Goal: Task Accomplishment & Management: Manage account settings

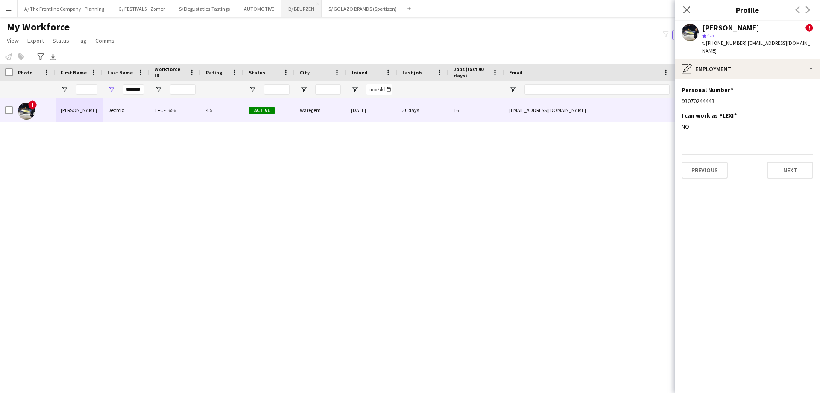
click at [303, 9] on button "B/ BEURZEN Close" at bounding box center [302, 8] width 40 height 17
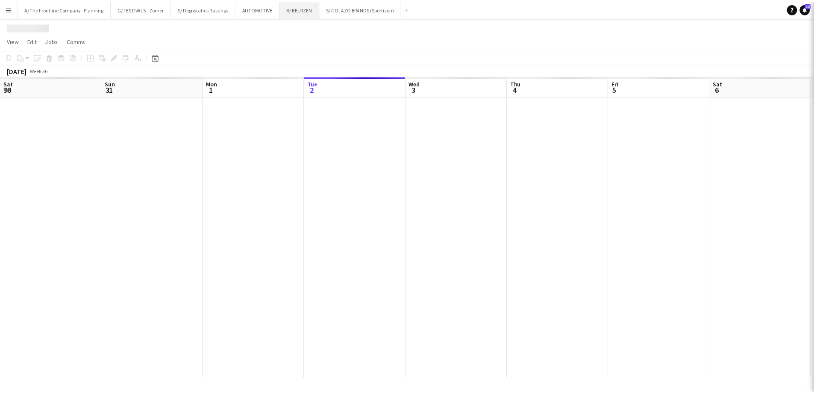
scroll to position [0, 204]
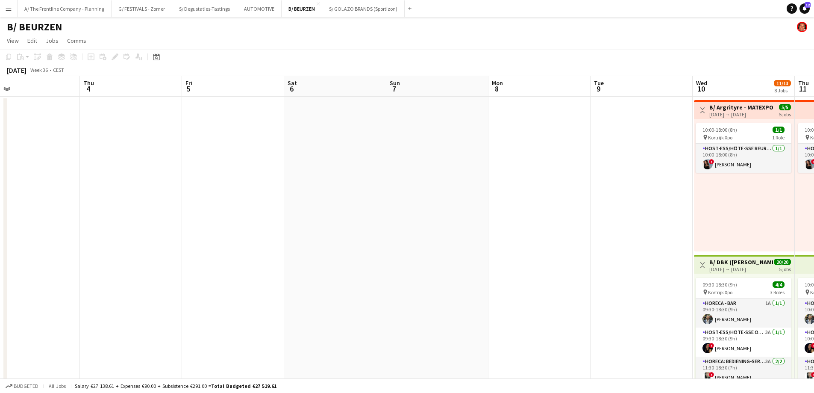
drag, startPoint x: 419, startPoint y: 236, endPoint x: 107, endPoint y: 219, distance: 312.0
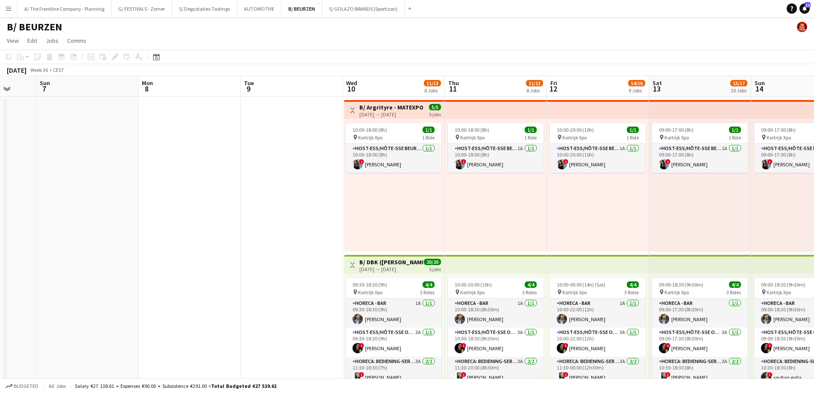
drag, startPoint x: 129, startPoint y: 210, endPoint x: -59, endPoint y: 208, distance: 188.0
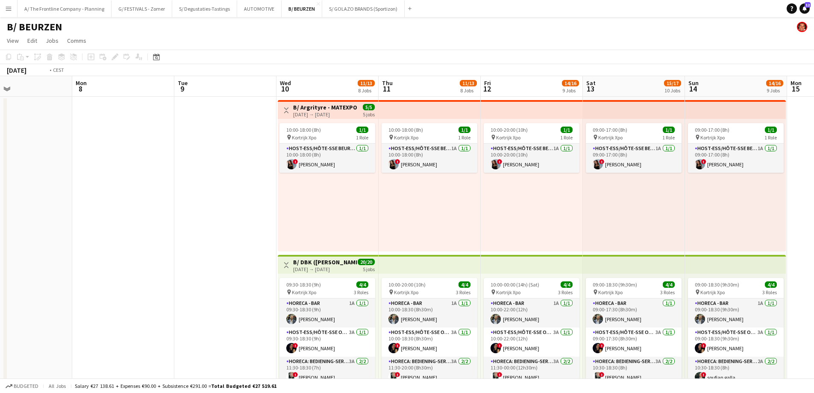
scroll to position [0, 267]
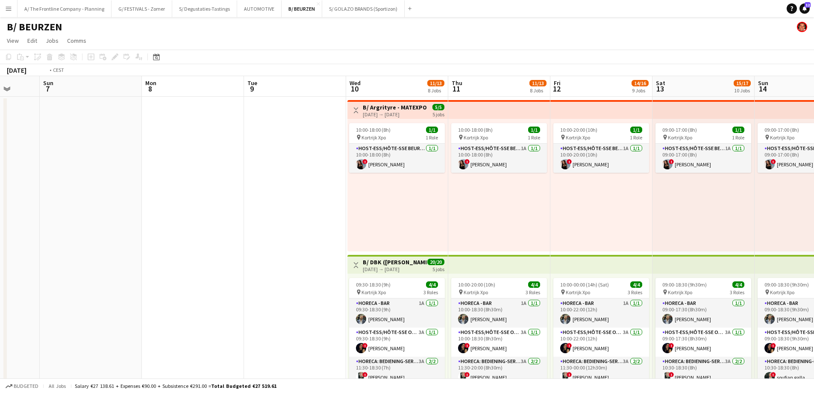
drag, startPoint x: 222, startPoint y: 195, endPoint x: -22, endPoint y: 187, distance: 243.7
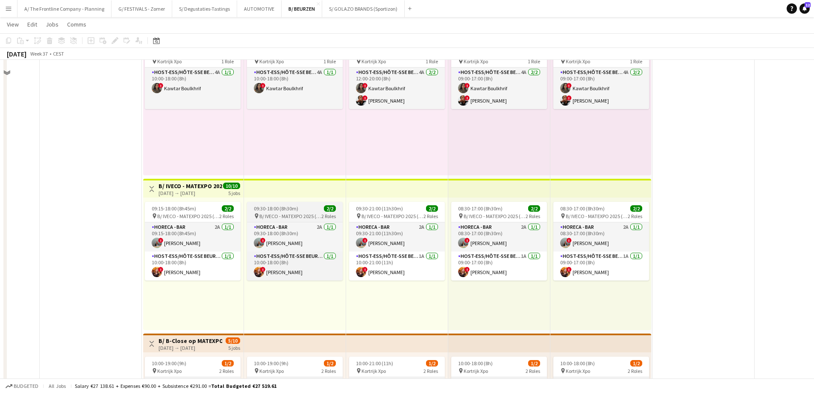
scroll to position [214, 0]
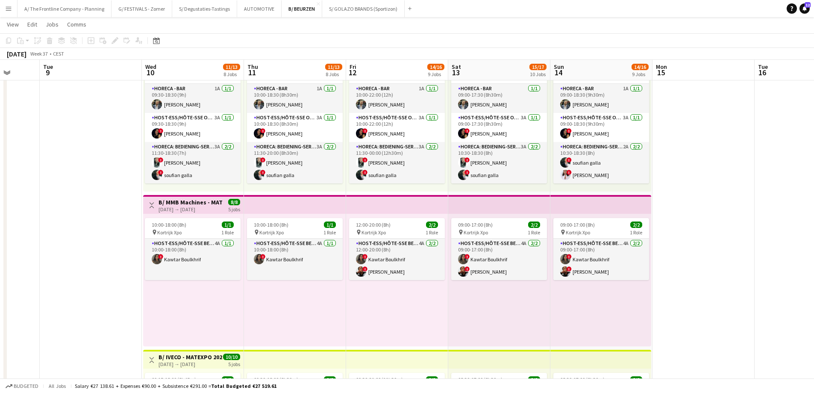
click at [210, 207] on div "[DATE] → [DATE]" at bounding box center [191, 209] width 64 height 6
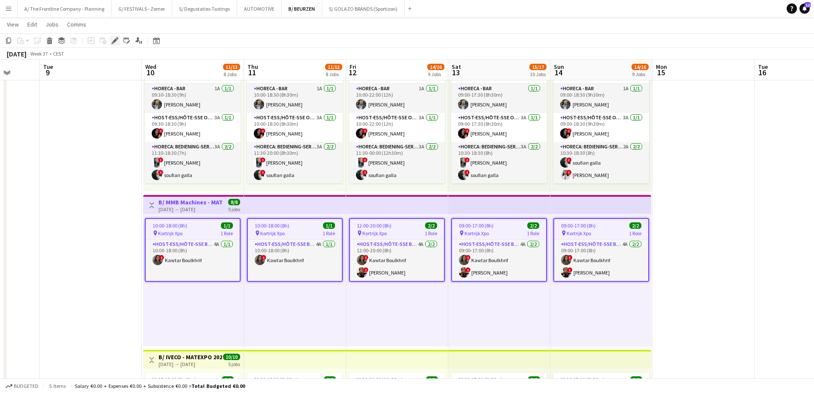
click at [118, 43] on div "Edit" at bounding box center [115, 40] width 10 height 10
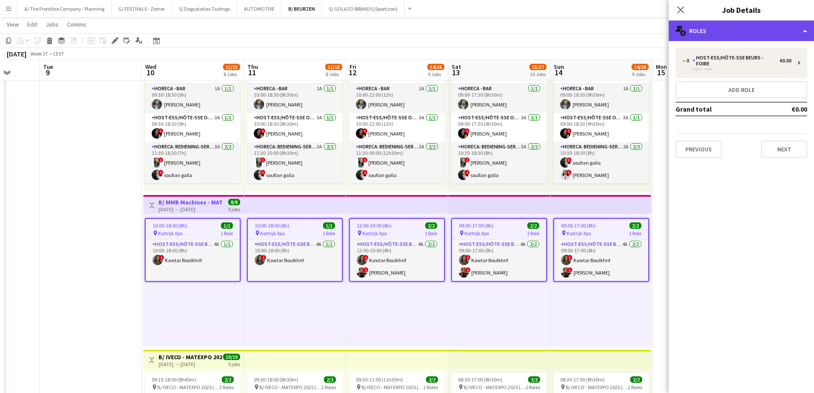
click at [767, 31] on div "multiple-users-add Roles" at bounding box center [741, 31] width 145 height 21
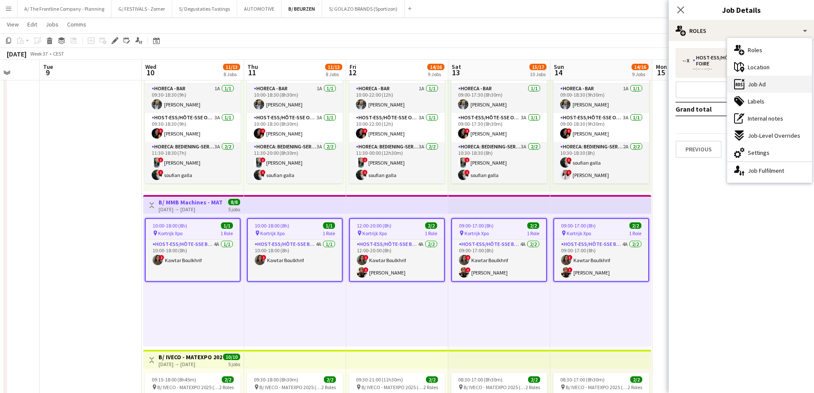
click at [769, 87] on div "ads-window Job Ad" at bounding box center [769, 84] width 85 height 17
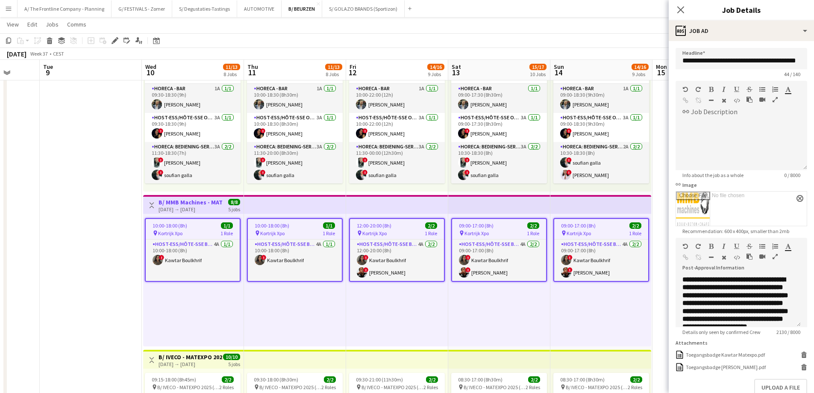
click at [775, 255] on icon "button" at bounding box center [775, 256] width 5 height 6
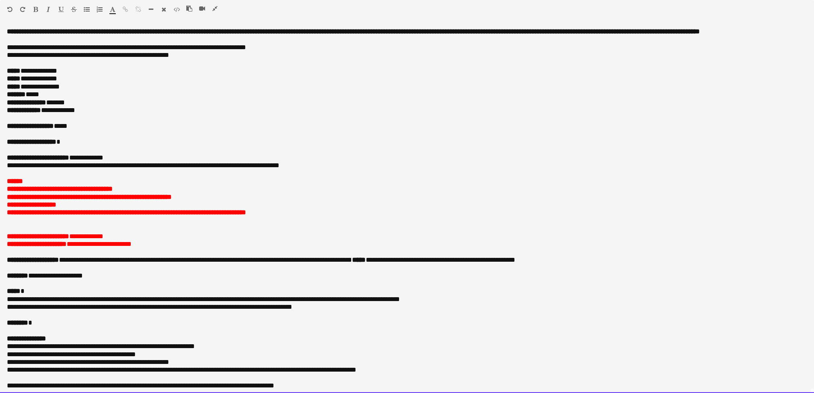
click at [168, 114] on p "**********" at bounding box center [407, 110] width 800 height 8
click at [76, 146] on p "**********" at bounding box center [404, 142] width 794 height 8
paste div
drag, startPoint x: 104, startPoint y: 143, endPoint x: 1, endPoint y: 144, distance: 103.0
click at [1, 143] on div "**********" at bounding box center [407, 210] width 814 height 365
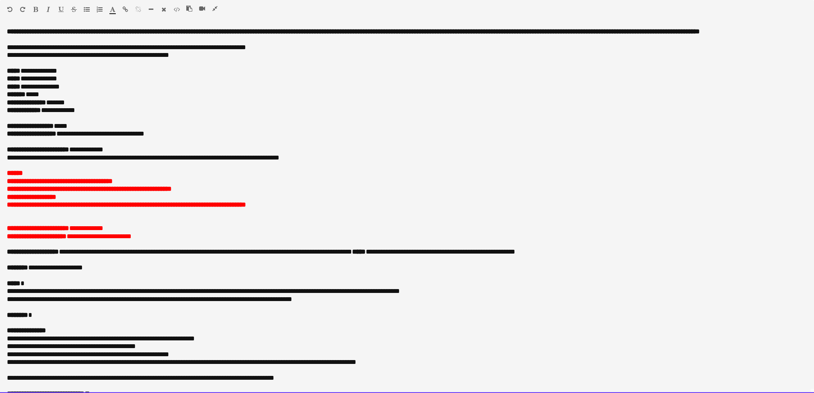
click at [127, 232] on p "**********" at bounding box center [407, 228] width 800 height 8
click at [103, 231] on span "**********" at bounding box center [86, 228] width 34 height 6
drag, startPoint x: 97, startPoint y: 240, endPoint x: 158, endPoint y: 238, distance: 61.1
click at [158, 238] on div "**********" at bounding box center [407, 210] width 814 height 365
click at [164, 232] on p "**********" at bounding box center [407, 228] width 800 height 8
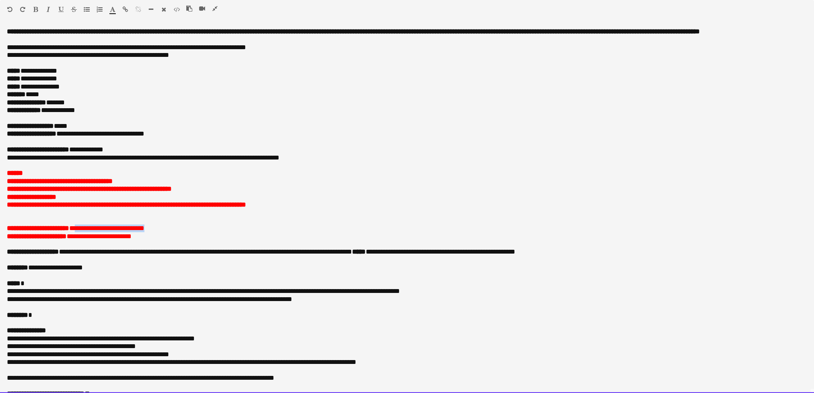
drag, startPoint x: 164, startPoint y: 236, endPoint x: 84, endPoint y: 236, distance: 79.9
click at [84, 232] on p "**********" at bounding box center [407, 228] width 800 height 8
copy div "**********"
click at [221, 106] on p "**********" at bounding box center [407, 103] width 800 height 8
click at [14, 12] on div at bounding box center [20, 11] width 26 height 10
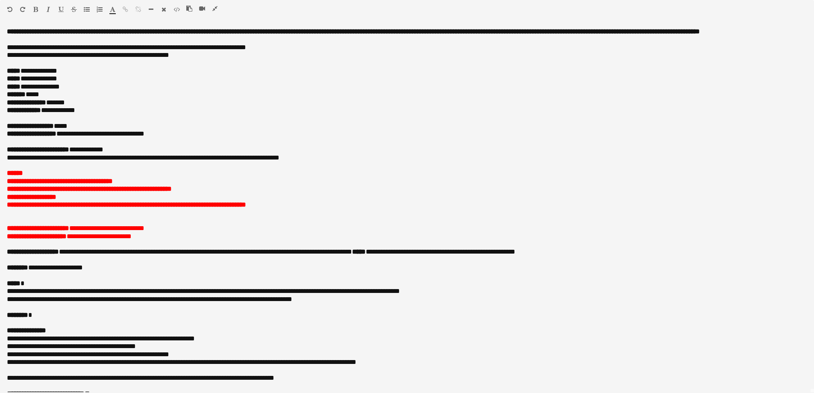
click at [9, 9] on icon "button" at bounding box center [9, 9] width 5 height 6
click at [22, 9] on icon "button" at bounding box center [22, 9] width 5 height 6
click at [216, 8] on icon "button" at bounding box center [214, 9] width 5 height 6
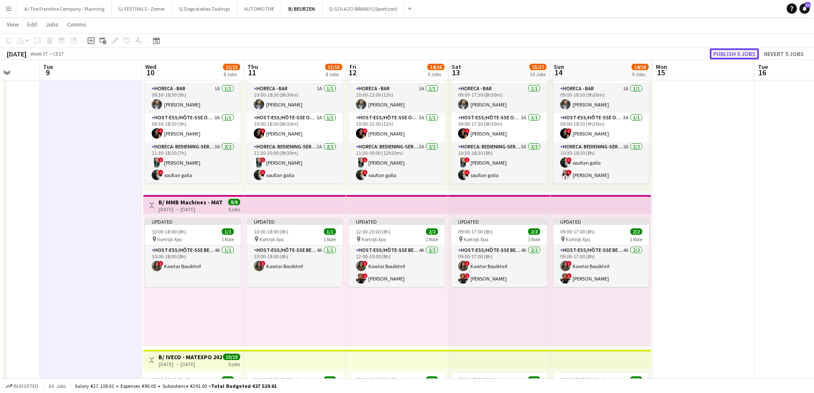
click at [742, 53] on button "Publish 5 jobs" at bounding box center [734, 53] width 49 height 11
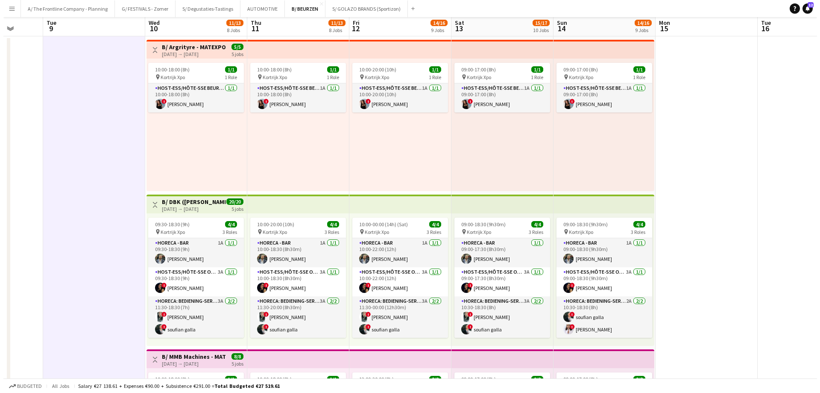
scroll to position [0, 0]
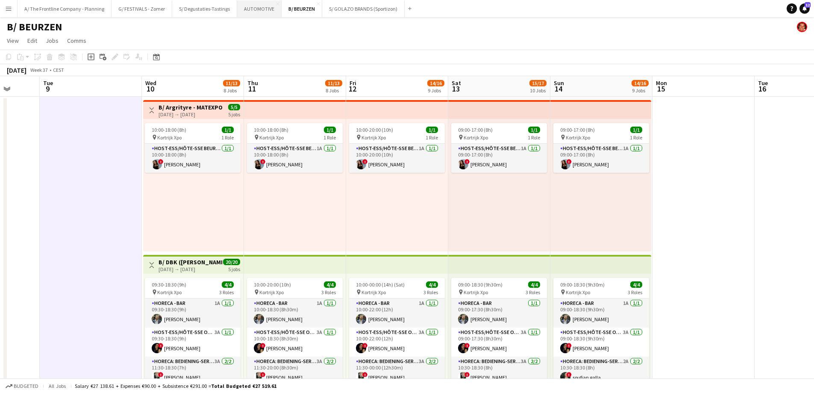
click at [253, 10] on button "AUTOMOTIVE Close" at bounding box center [259, 8] width 44 height 17
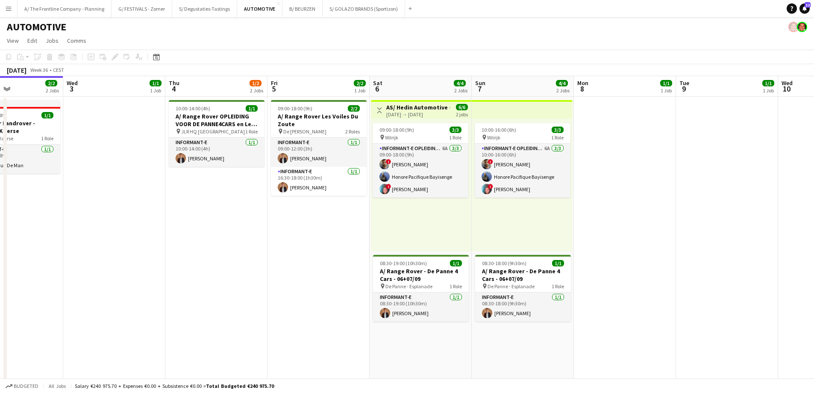
drag, startPoint x: 359, startPoint y: 203, endPoint x: 82, endPoint y: 194, distance: 277.5
click at [82, 194] on app-calendar-viewport "Sat 30 5/5 3 Jobs Sun 31 1/1 1 Job Mon 1 Tue 2 2/2 2 Jobs Wed 3 1/1 1 Job Thu 4…" at bounding box center [407, 348] width 814 height 544
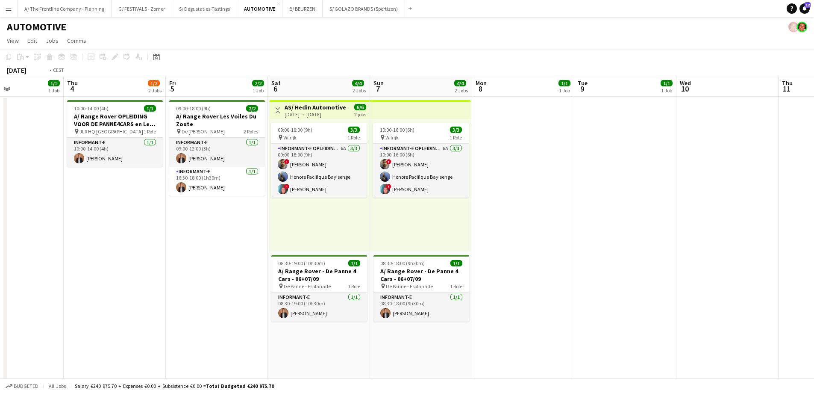
drag, startPoint x: 449, startPoint y: 205, endPoint x: 11, endPoint y: 169, distance: 439.4
click at [11, 169] on app-calendar-viewport "Mon 1 Tue 2 2/2 2 Jobs Wed 3 1/1 1 Job Thu 4 1/2 2 Jobs Fri 5 2/2 1 Job Sat 6 4…" at bounding box center [407, 354] width 814 height 557
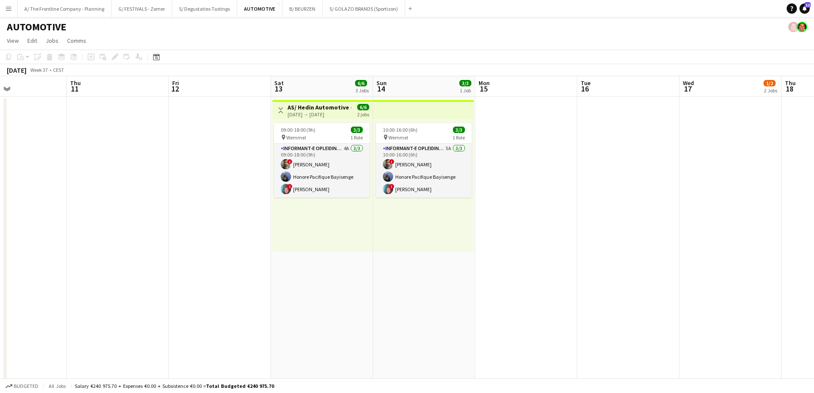
drag, startPoint x: 6, startPoint y: 177, endPoint x: -143, endPoint y: 173, distance: 149.2
click at [0, 173] on html "Menu Boards Boards Boards All jobs Status Workforce Workforce My Workforce Recr…" at bounding box center [407, 360] width 814 height 720
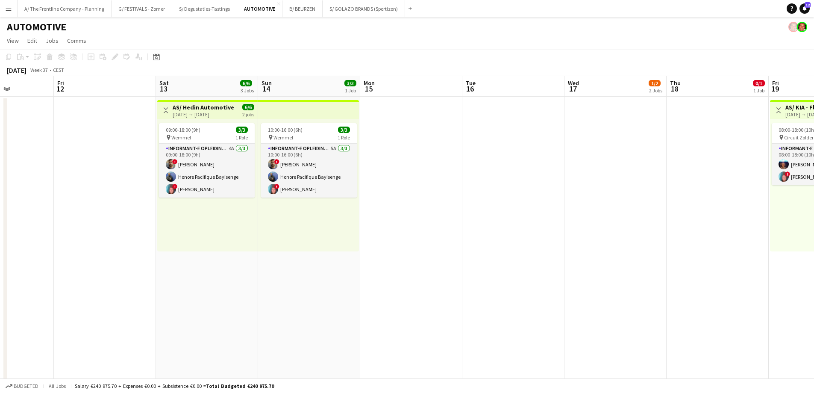
drag, startPoint x: 458, startPoint y: 196, endPoint x: 135, endPoint y: 191, distance: 322.2
click at [89, 192] on app-calendar-viewport "Tue 9 1/1 1 Job Wed 10 Thu 11 Fri 12 Sat 13 6/6 3 Jobs Sun 14 3/3 1 Job Mon 15 …" at bounding box center [407, 390] width 814 height 629
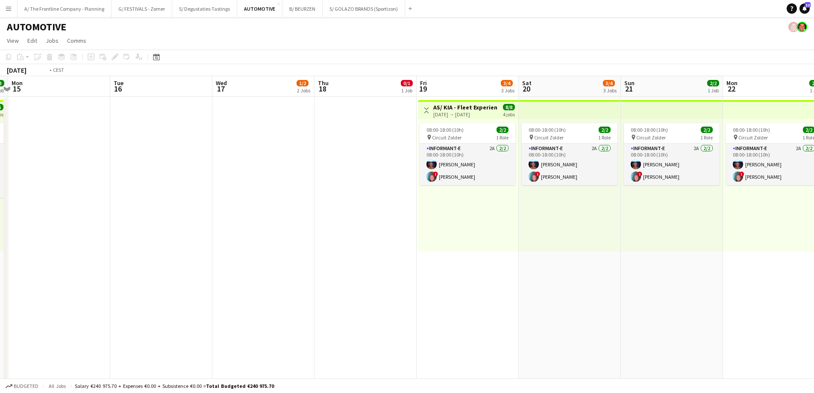
scroll to position [0, 245]
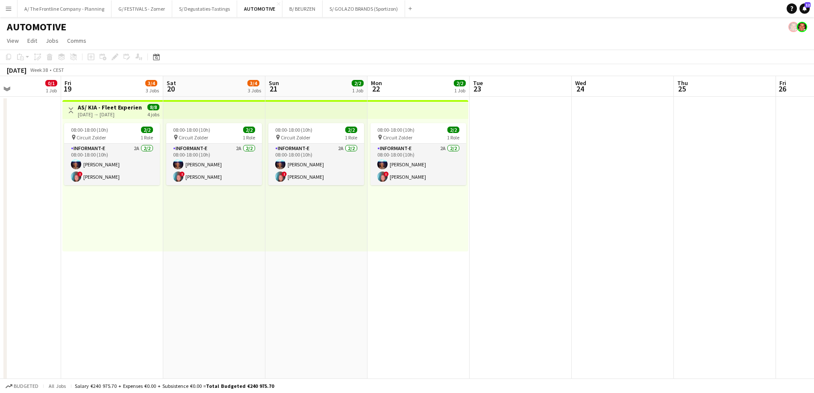
drag, startPoint x: 462, startPoint y: 218, endPoint x: 76, endPoint y: 188, distance: 388.0
click at [76, 188] on app-calendar-viewport "Tue 16 Wed 17 1/2 2 Jobs Thu 18 0/1 1 Job Fri 19 3/4 3 Jobs Sat 20 3/4 3 Jobs S…" at bounding box center [407, 390] width 814 height 629
click at [101, 108] on h3 "AS/ KIA - Fleet Experience Days - Circuit Zolder - 19-22/09" at bounding box center [110, 107] width 64 height 8
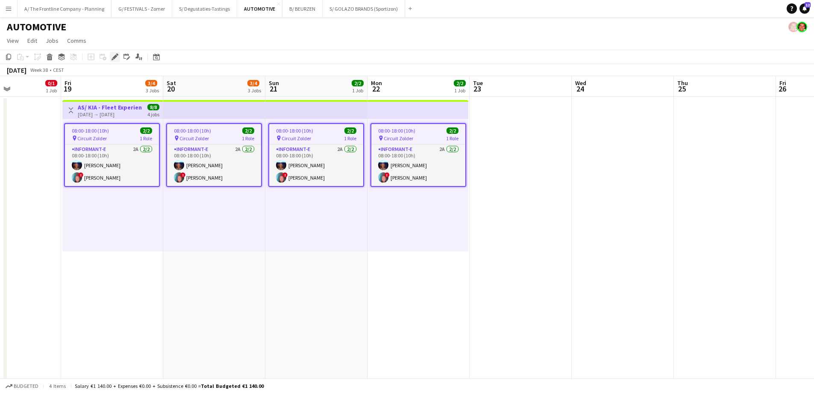
click at [114, 53] on div "Edit" at bounding box center [115, 57] width 10 height 10
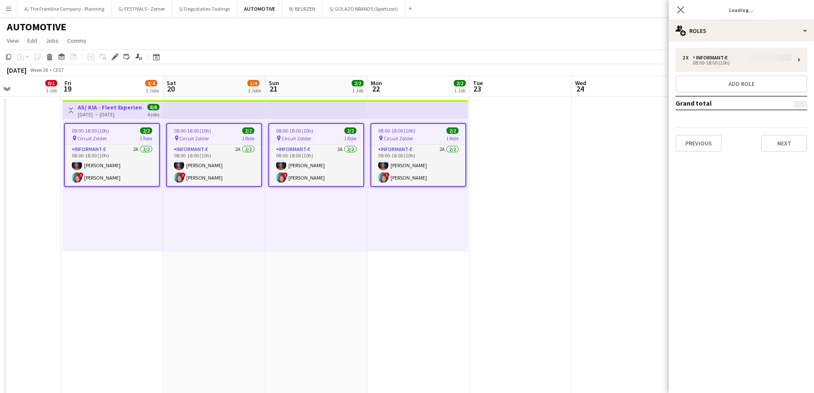
type input "**********"
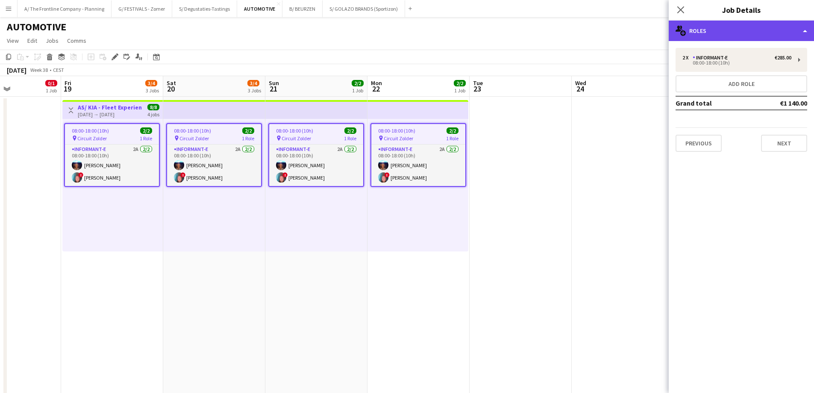
click at [708, 31] on div "multiple-users-add Roles" at bounding box center [741, 31] width 145 height 21
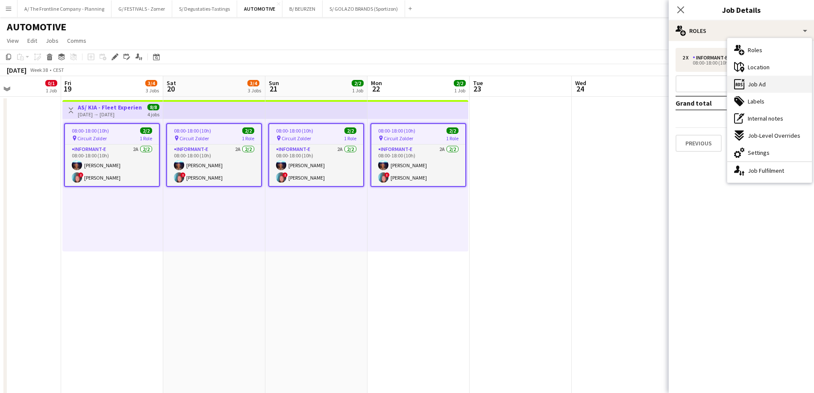
click at [765, 82] on span "Job Ad" at bounding box center [757, 84] width 18 height 8
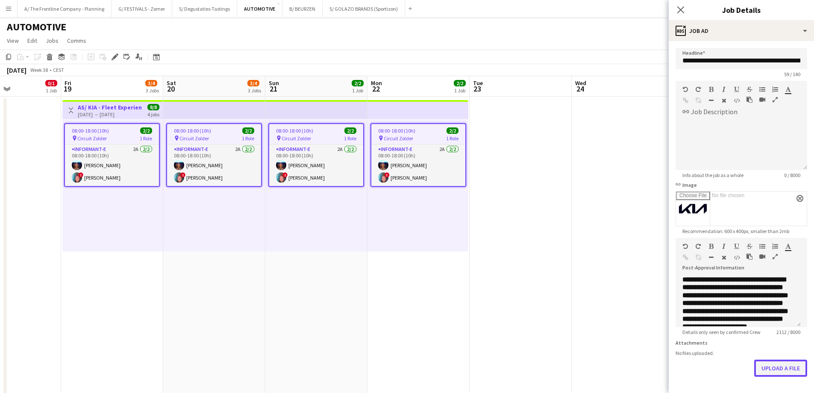
click at [788, 376] on button "Upload a file" at bounding box center [780, 367] width 53 height 17
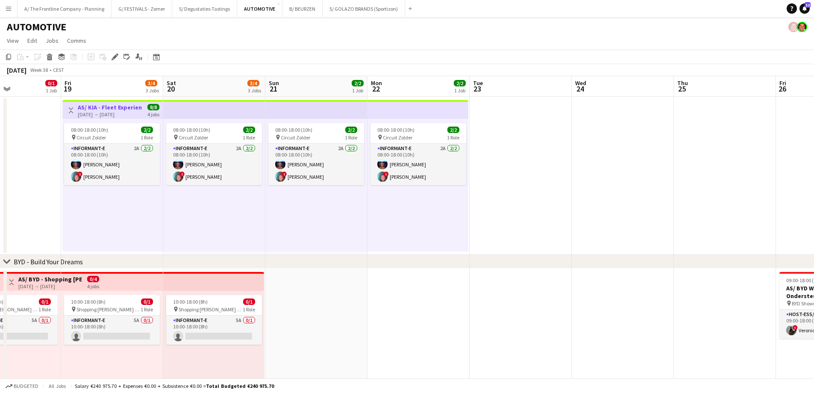
click at [94, 97] on app-date-cell "Toggle View AS/ KIA - Fleet Experience Days - Circuit Zolder - 19-22/09 19-09-2…" at bounding box center [112, 176] width 102 height 158
click at [94, 106] on h3 "AS/ KIA - Fleet Experience Days - Circuit Zolder - 19-22/09" at bounding box center [110, 107] width 64 height 8
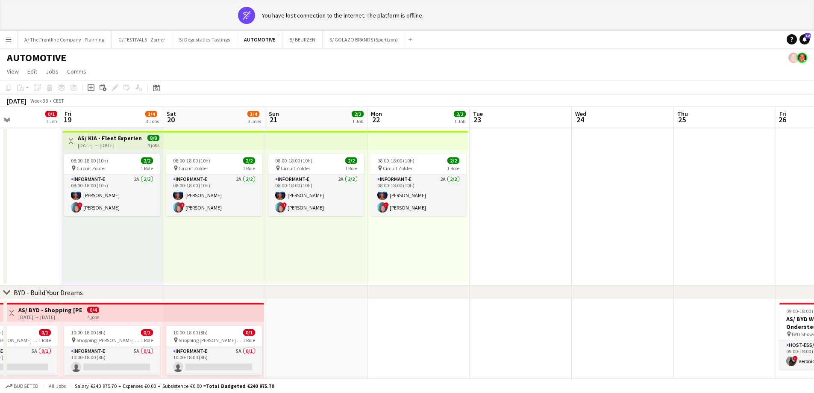
click at [99, 110] on app-board-header-date "Fri 19 3/4 3 Jobs" at bounding box center [112, 117] width 102 height 21
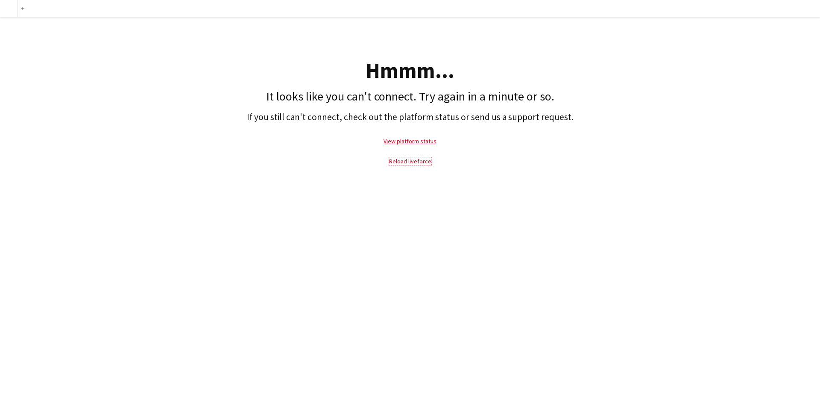
click at [408, 160] on link "Reload liveforce" at bounding box center [410, 161] width 42 height 8
click at [401, 164] on link "Reload liveforce" at bounding box center [410, 161] width 42 height 8
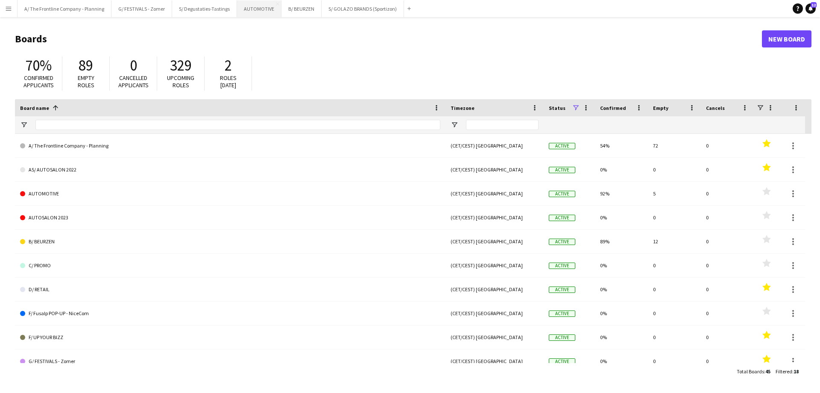
click at [272, 8] on button "AUTOMOTIVE Close" at bounding box center [259, 8] width 44 height 17
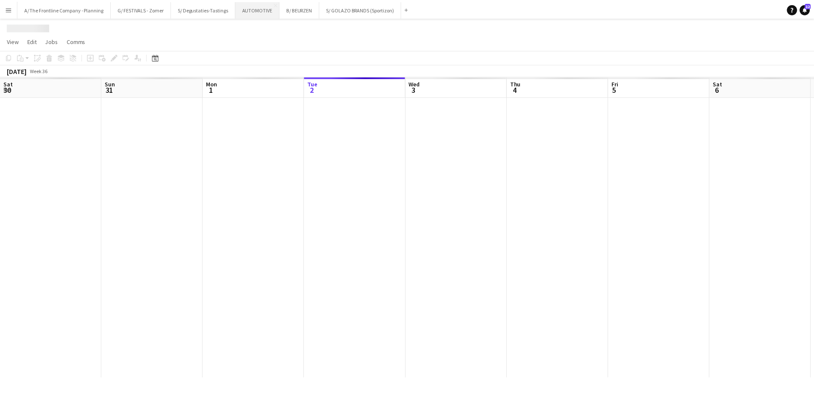
scroll to position [0, 204]
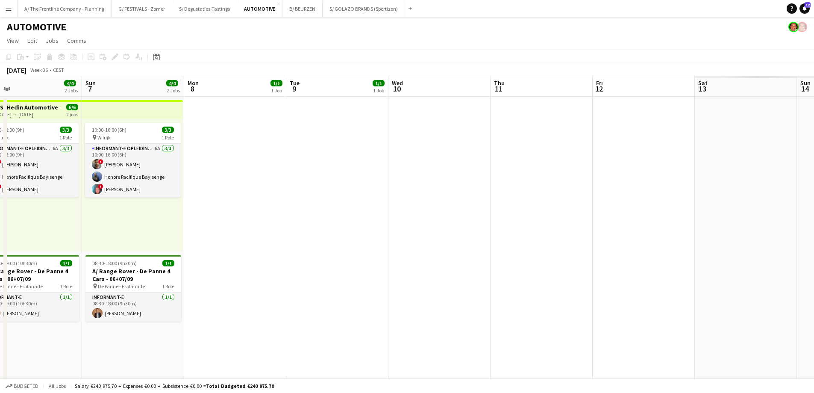
drag, startPoint x: 553, startPoint y: 233, endPoint x: 374, endPoint y: 235, distance: 179.1
click at [181, 224] on app-calendar-viewport "Wed 3 1/1 1 Job Thu 4 1/2 2 Jobs Fri 5 2/2 1 Job Sat 6 4/4 2 Jobs Sun 7 4/4 2 J…" at bounding box center [407, 348] width 814 height 544
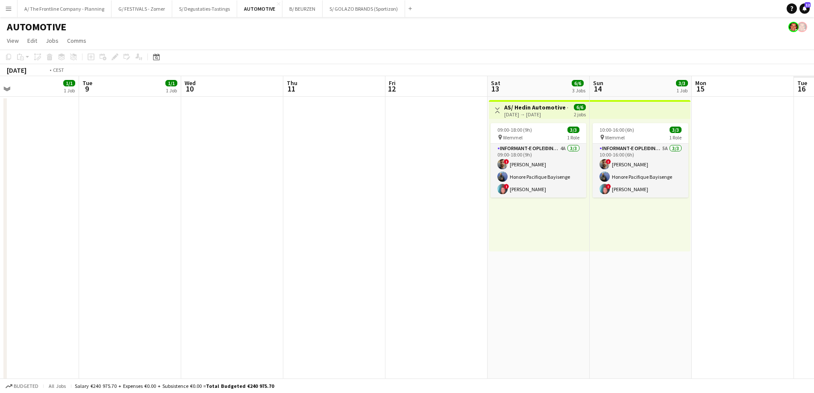
drag, startPoint x: 480, startPoint y: 232, endPoint x: 256, endPoint y: 234, distance: 224.8
click at [256, 234] on app-calendar-viewport "Fri 5 2/2 1 Job Sat 6 4/4 2 Jobs Sun 7 4/4 2 Jobs Mon 8 1/1 1 Job Tue 9 1/1 1 J…" at bounding box center [407, 354] width 814 height 557
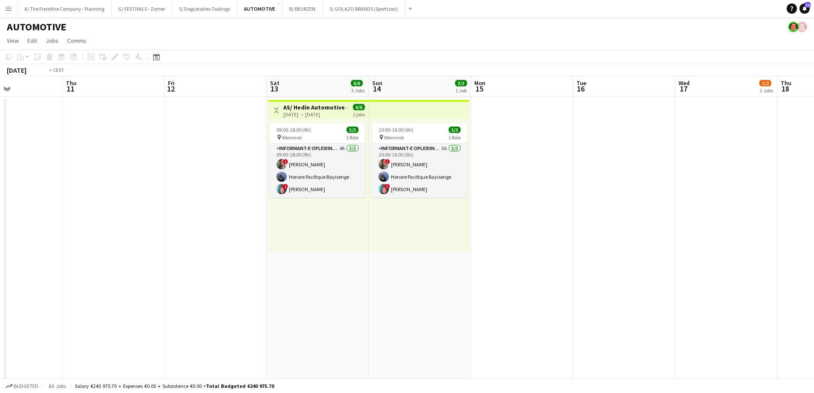
drag, startPoint x: 684, startPoint y: 226, endPoint x: 179, endPoint y: 196, distance: 506.4
click at [179, 196] on app-calendar-viewport "Mon 8 1/1 1 Job Tue 9 1/1 1 Job Wed 10 Thu 11 Fri 12 Sat 13 6/6 3 Jobs Sun 14 3…" at bounding box center [407, 390] width 814 height 629
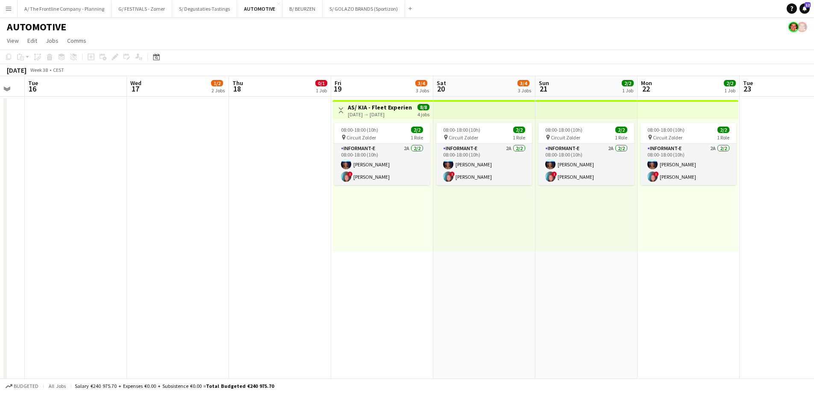
scroll to position [0, 324]
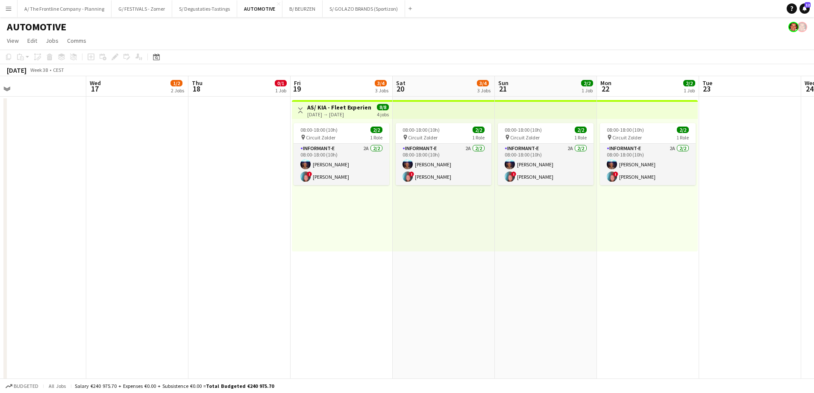
drag, startPoint x: 627, startPoint y: 231, endPoint x: 441, endPoint y: 222, distance: 185.7
click at [445, 224] on app-calendar-viewport "Sat 13 6/6 3 Jobs Sun 14 3/3 1 Job Mon 15 Tue 16 Wed 17 1/2 2 Jobs Thu 18 0/1 1…" at bounding box center [407, 390] width 814 height 629
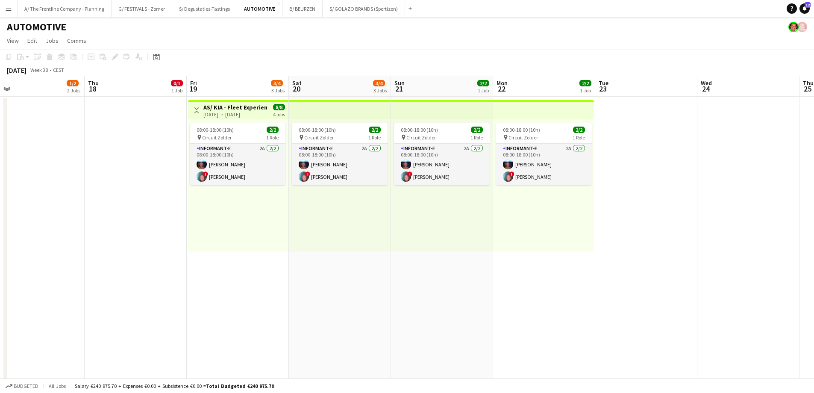
click at [238, 114] on div "19-09-2025 → 22-09-2025" at bounding box center [235, 114] width 64 height 6
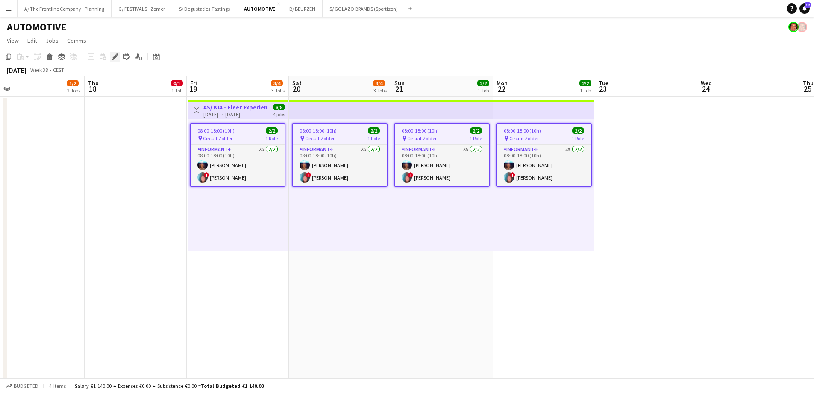
click at [112, 56] on icon "Edit" at bounding box center [115, 56] width 7 height 7
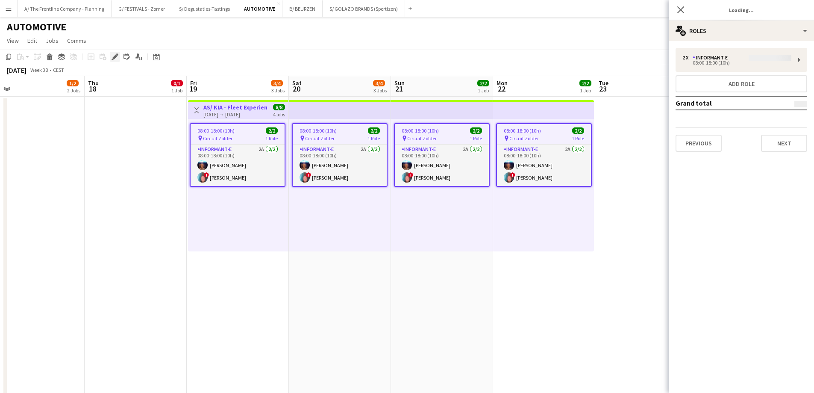
type input "**********"
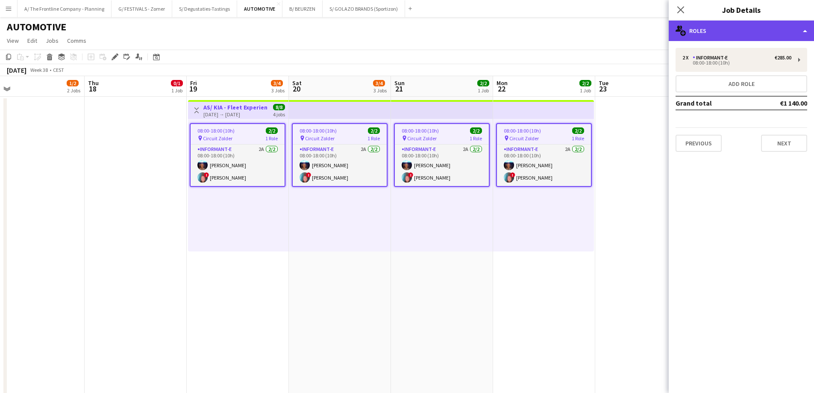
click at [762, 30] on div "multiple-users-add Roles" at bounding box center [741, 31] width 145 height 21
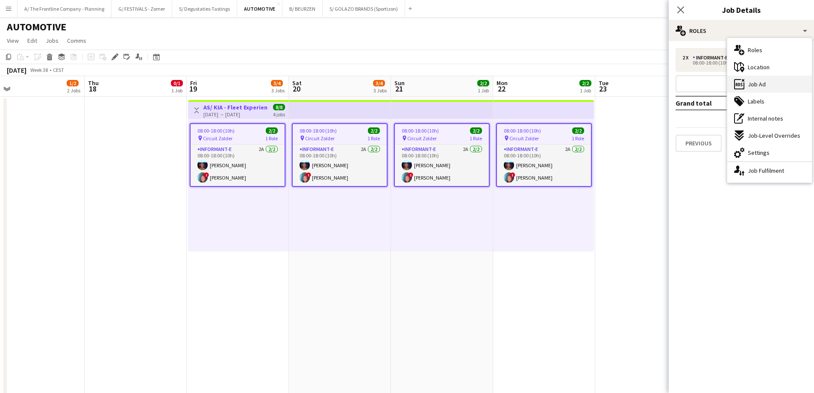
click at [758, 78] on div "ads-window Job Ad" at bounding box center [769, 84] width 85 height 17
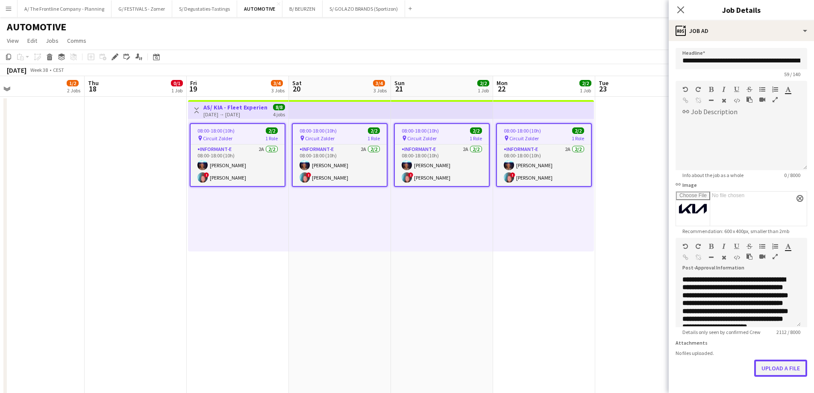
click at [776, 376] on button "Upload a file" at bounding box center [780, 367] width 53 height 17
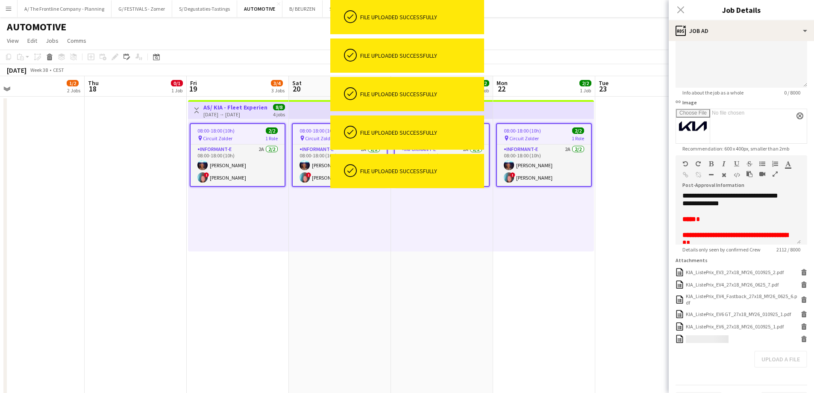
scroll to position [100, 0]
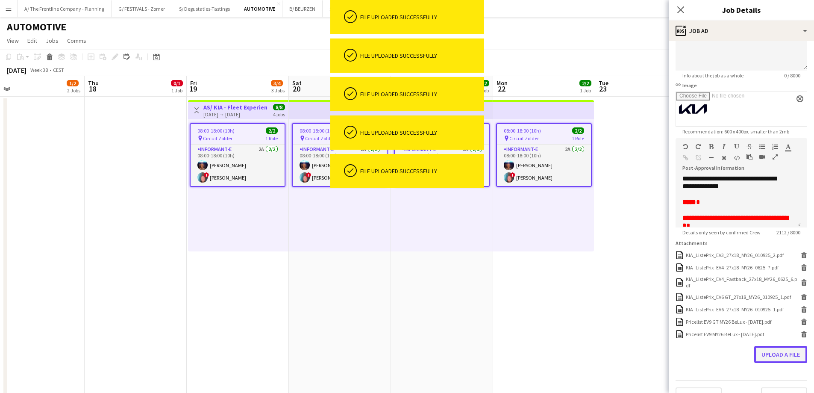
click at [768, 362] on button "Upload a file" at bounding box center [780, 354] width 53 height 17
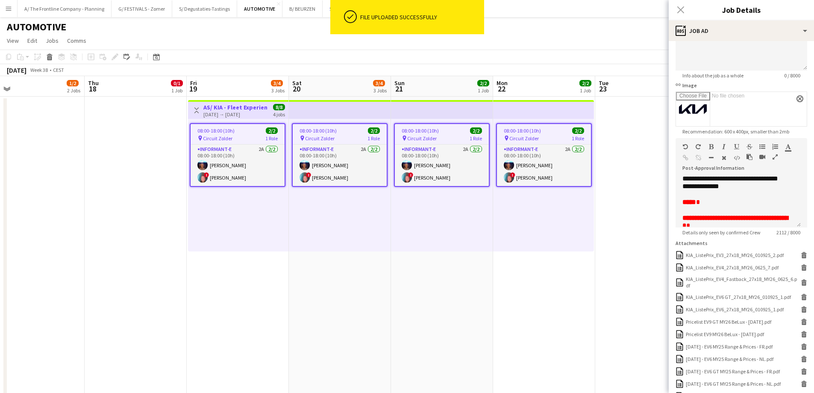
click at [776, 155] on icon "button" at bounding box center [775, 157] width 5 height 6
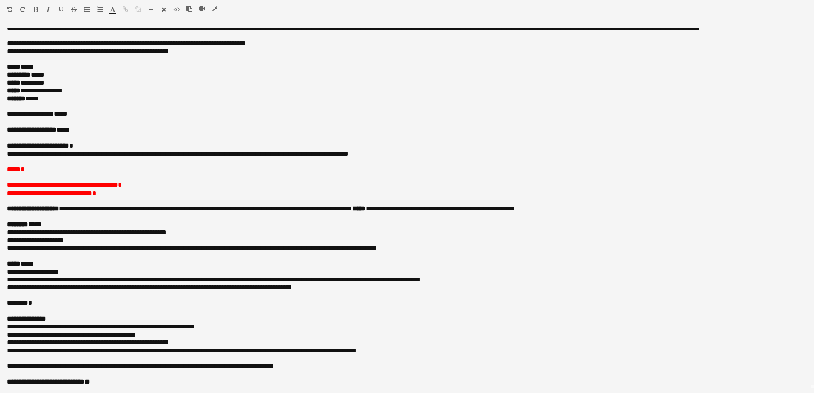
scroll to position [12, 0]
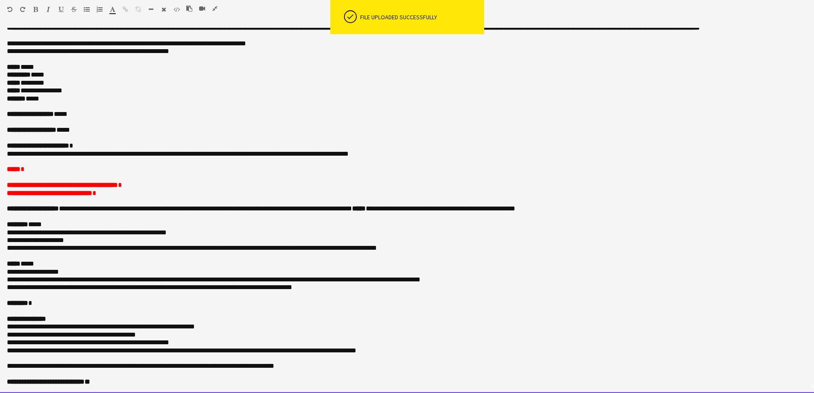
click at [36, 178] on p at bounding box center [407, 177] width 800 height 8
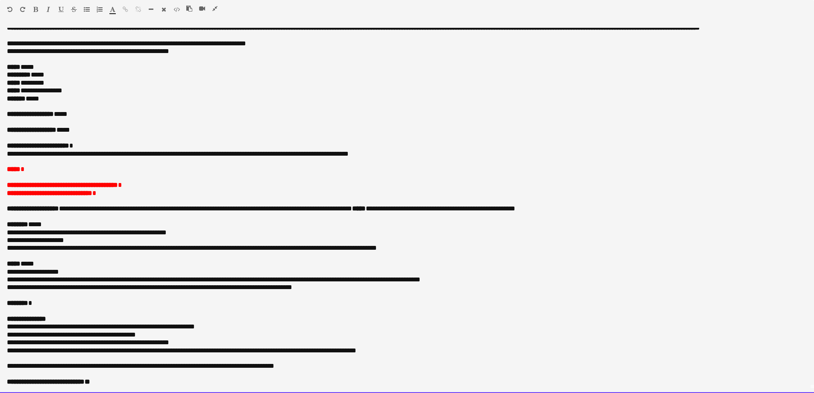
paste div
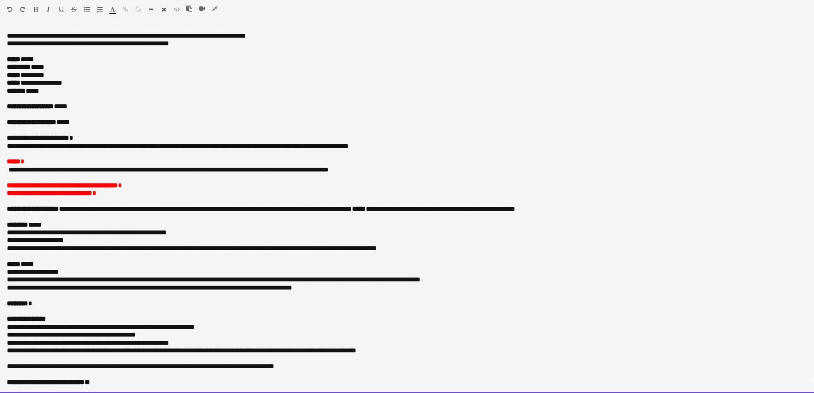
scroll to position [21, 0]
click at [98, 176] on p at bounding box center [407, 177] width 800 height 8
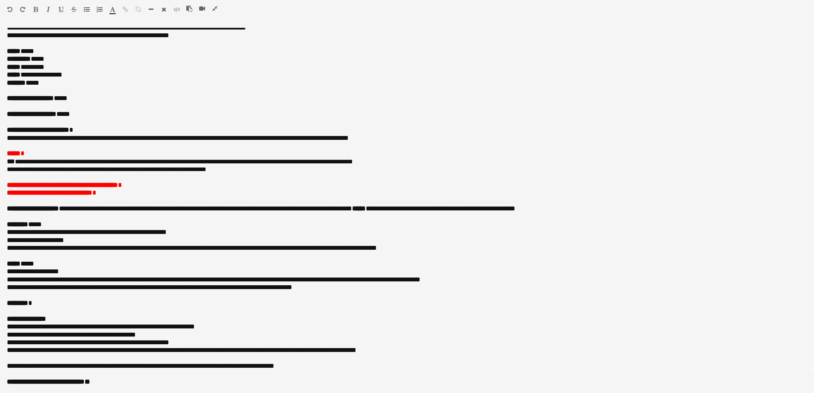
click at [214, 8] on icon "button" at bounding box center [214, 9] width 5 height 6
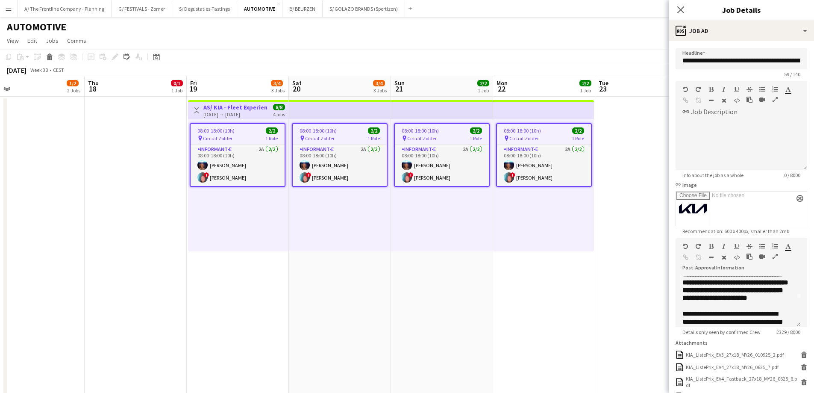
click at [122, 230] on app-date-cell at bounding box center [136, 253] width 102 height 313
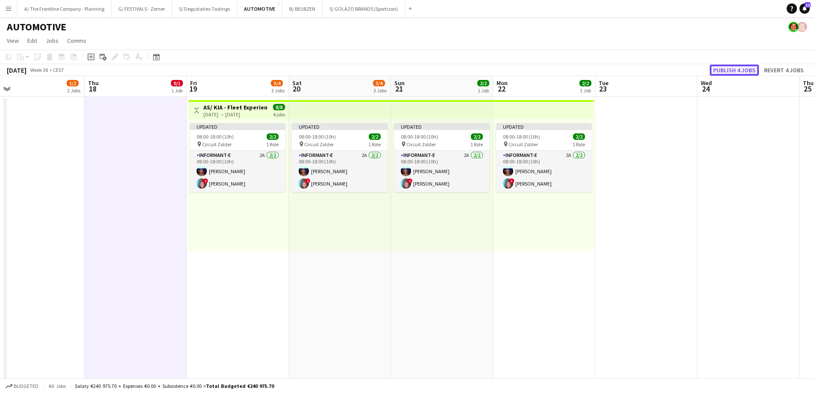
click at [741, 71] on button "Publish 4 jobs" at bounding box center [734, 70] width 49 height 11
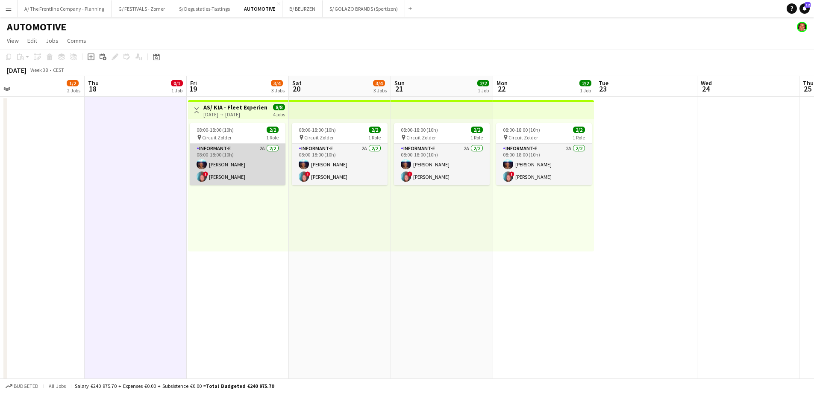
click at [242, 177] on app-card-role "Informant-e 2A 2/2 08:00-18:00 (10h) Alain Barbé ! Patrick MAEKELBERGHE" at bounding box center [238, 164] width 96 height 41
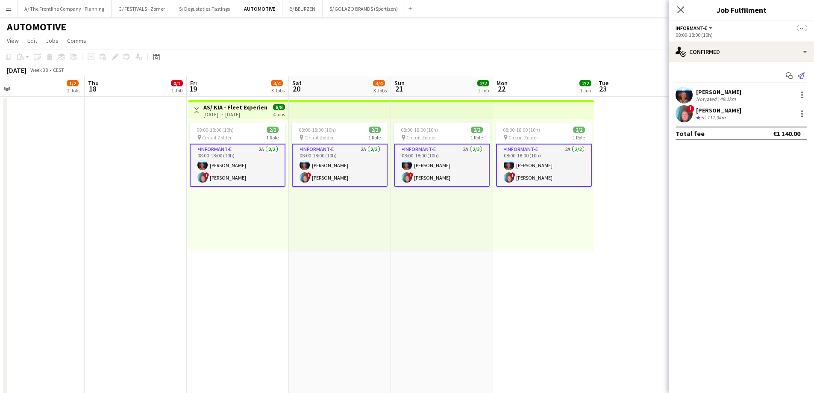
click at [802, 74] on icon "Send notification" at bounding box center [801, 75] width 7 height 7
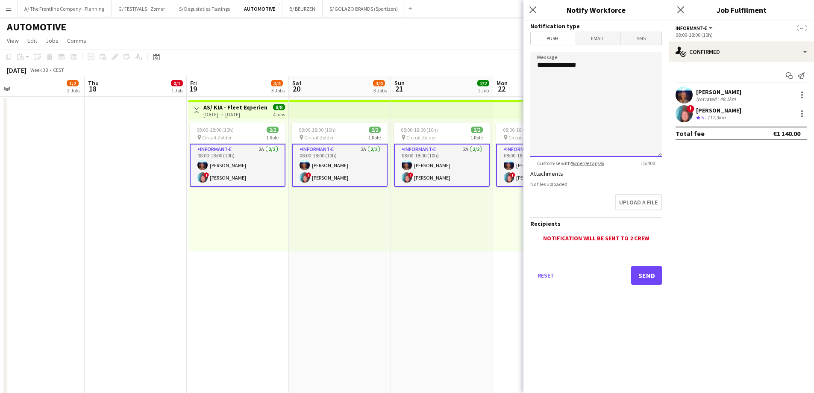
click at [630, 72] on textarea "**********" at bounding box center [596, 104] width 132 height 105
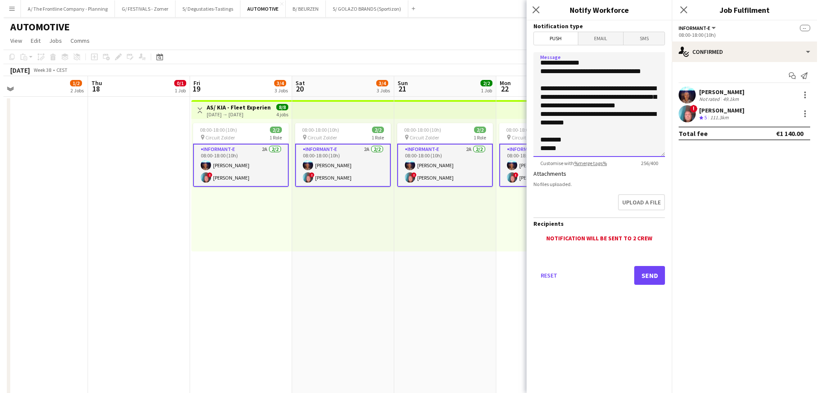
scroll to position [16, 0]
type textarea "**********"
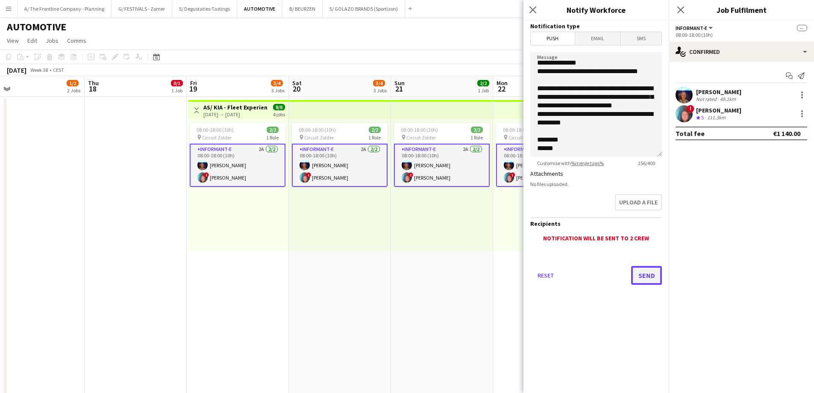
click at [647, 277] on button "Send" at bounding box center [646, 275] width 31 height 19
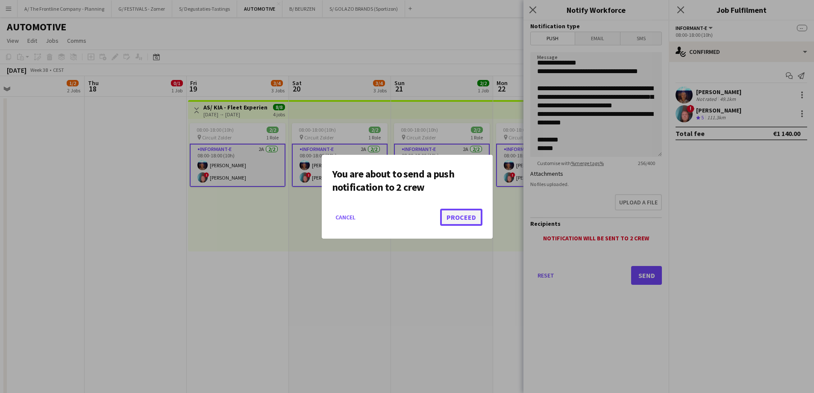
click at [463, 215] on button "Proceed" at bounding box center [461, 217] width 42 height 17
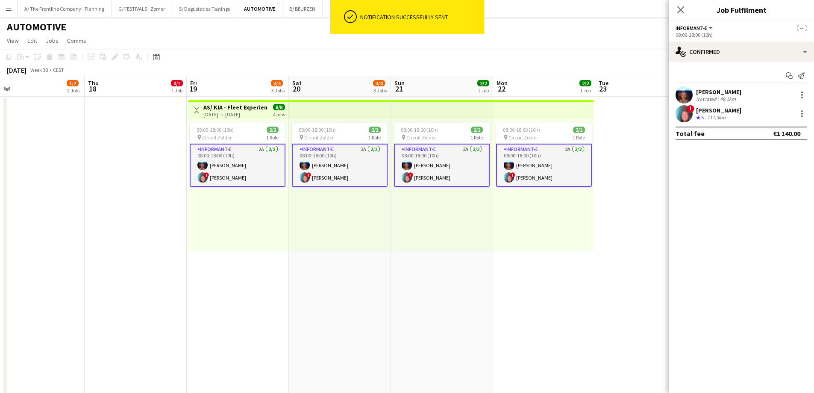
click at [455, 273] on app-date-cell "08:00-18:00 (10h) 2/2 pin Circuit Zolder 1 Role Informant-e 2A 2/2 08:00-18:00 …" at bounding box center [442, 253] width 102 height 313
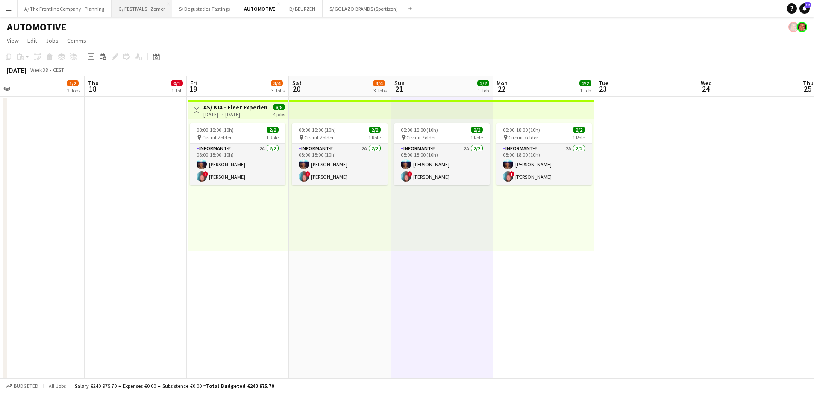
click at [137, 7] on button "G/ FESTIVALS - Zomer Close" at bounding box center [142, 8] width 61 height 17
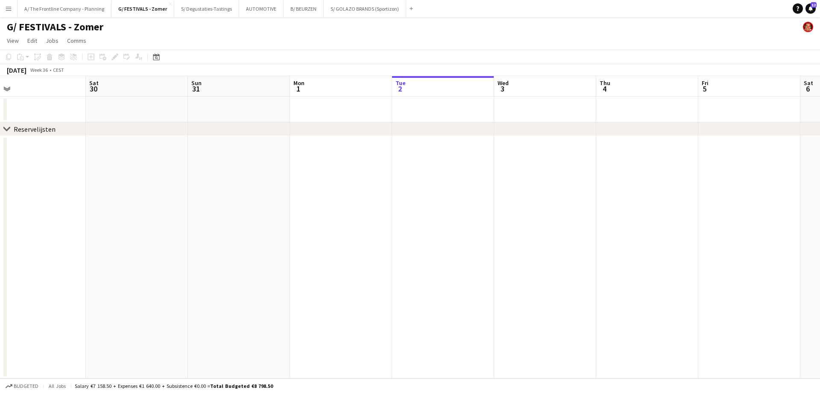
click at [820, 164] on app-calendar-viewport "Wed 27 Thu 28 Fri 29 Sat 30 Sun 31 Mon 1 Tue 2 Wed 3 Thu 4 Fri 5 Sat 6 Sun 7 Mo…" at bounding box center [410, 227] width 820 height 302
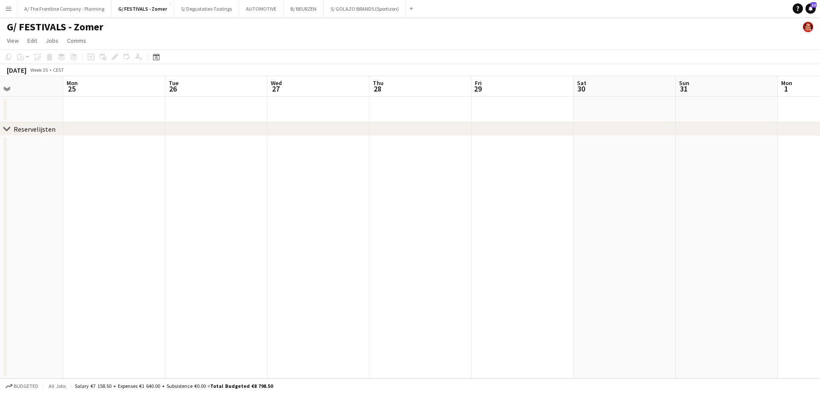
drag, startPoint x: 242, startPoint y: 197, endPoint x: 754, endPoint y: 212, distance: 512.2
click at [818, 205] on app-calendar-viewport "Fri 22 Sat 23 Sun 24 Mon 25 Tue 26 Wed 27 Thu 28 Fri 29 Sat 30 Sun 31 Mon 1 Tue…" at bounding box center [410, 227] width 820 height 302
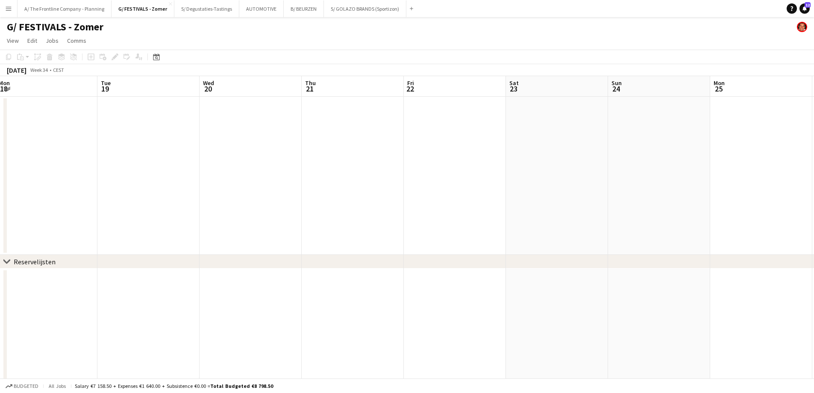
scroll to position [0, 202]
drag, startPoint x: 261, startPoint y: 196, endPoint x: 808, endPoint y: 197, distance: 547.4
click at [814, 196] on html "Menu Boards Boards Boards All jobs Status Workforce Workforce My Workforce Recr…" at bounding box center [407, 210] width 814 height 420
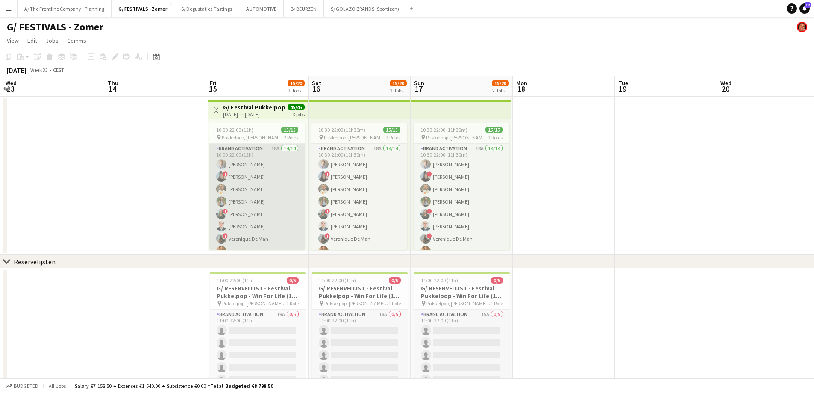
scroll to position [43, 0]
click at [250, 196] on app-card-role "Brand Activation 18A 14/14 10:00-22:00 (12h) Matthijs Engelbeen ! Françoise Van…" at bounding box center [257, 196] width 96 height 190
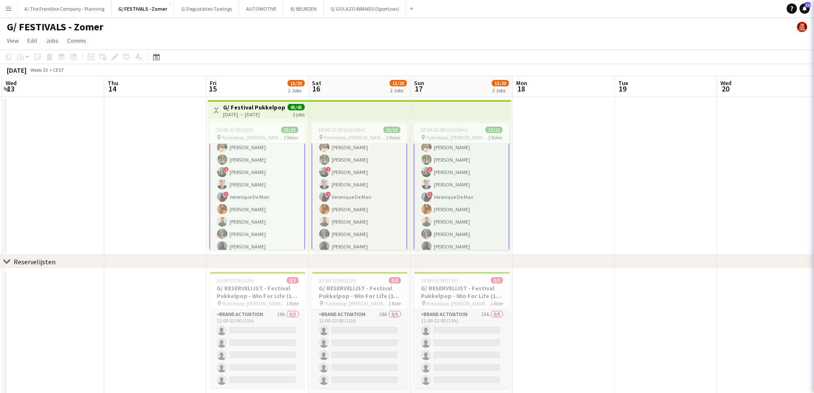
scroll to position [44, 0]
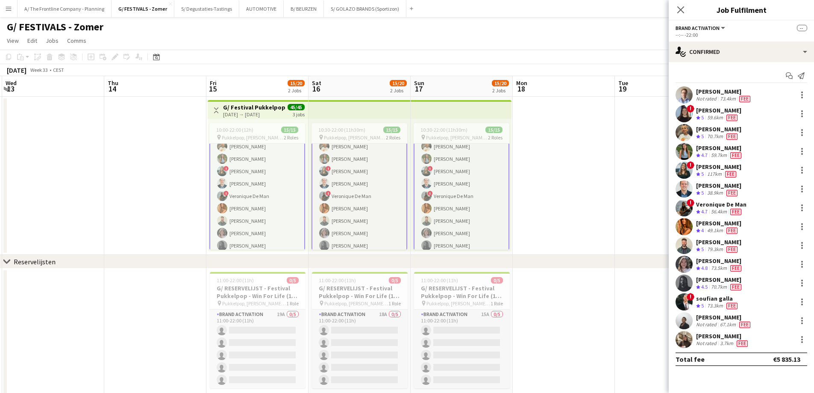
click at [720, 208] on div "56.4km" at bounding box center [718, 211] width 19 height 7
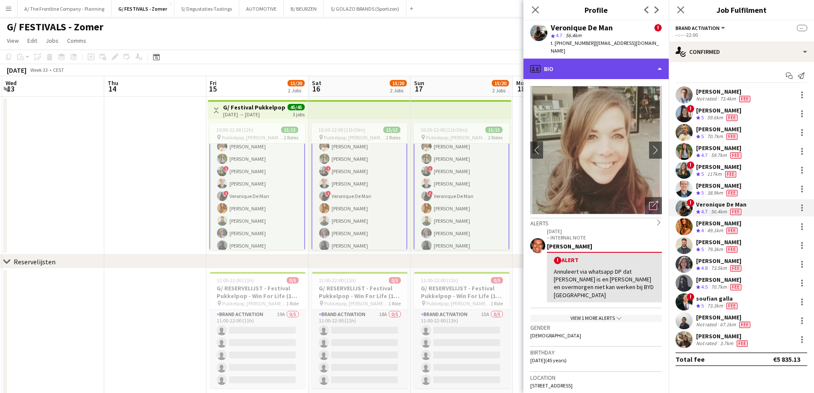
click at [591, 71] on div "profile Bio" at bounding box center [595, 69] width 145 height 21
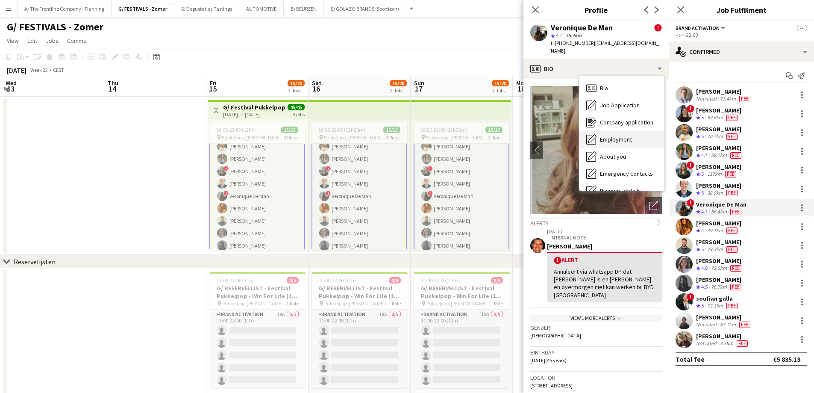
click at [599, 141] on div "Employment Employment" at bounding box center [621, 139] width 85 height 17
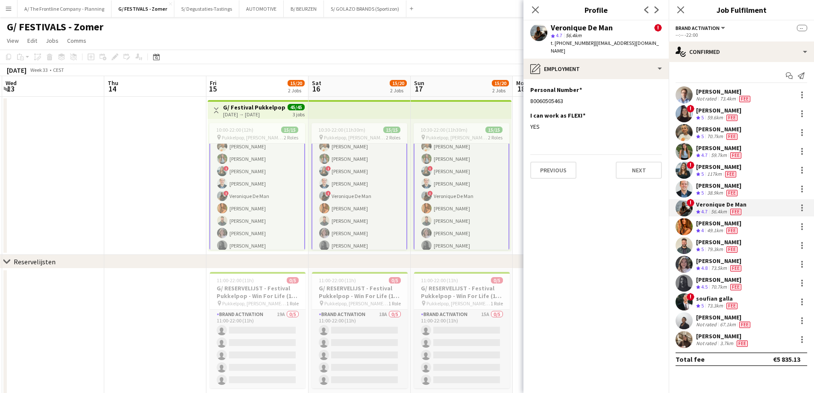
click at [114, 139] on app-date-cell at bounding box center [155, 176] width 102 height 158
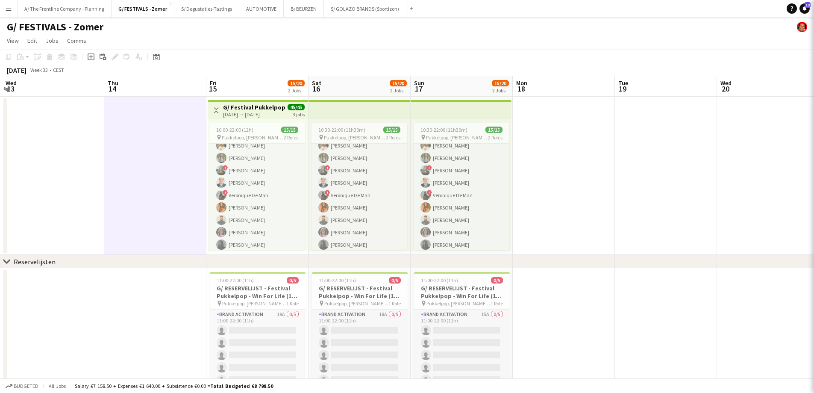
scroll to position [43, 0]
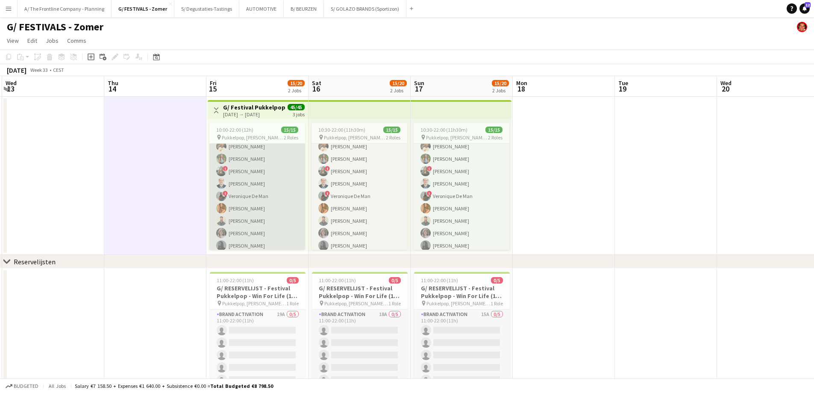
click at [282, 195] on app-card-role "Brand Activation 18A 14/14 10:00-22:00 (12h) Matthijs Engelbeen ! Françoise Van…" at bounding box center [257, 196] width 96 height 190
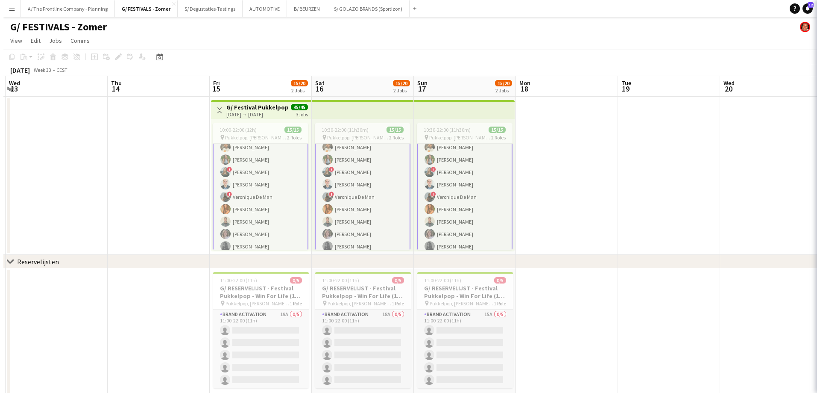
scroll to position [44, 0]
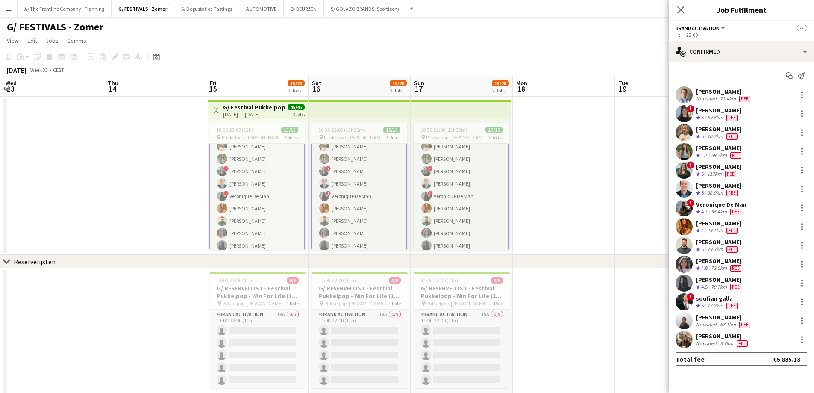
click at [704, 205] on div "Veronique De Man" at bounding box center [721, 204] width 50 height 8
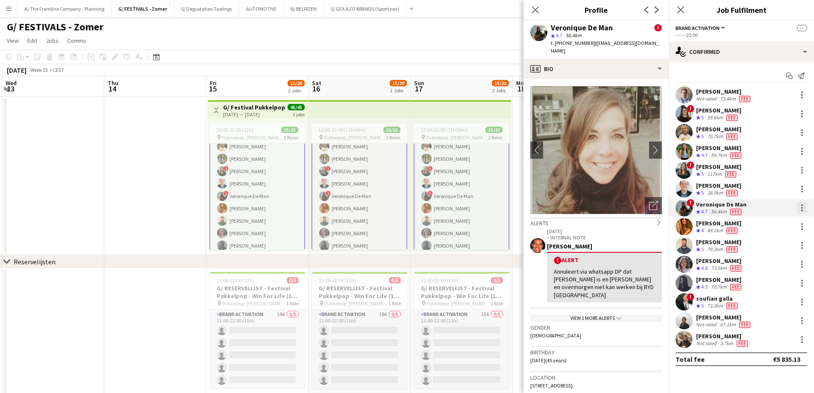
click at [802, 209] on div at bounding box center [802, 208] width 2 height 2
click at [781, 226] on span "Edit fee" at bounding box center [773, 224] width 53 height 8
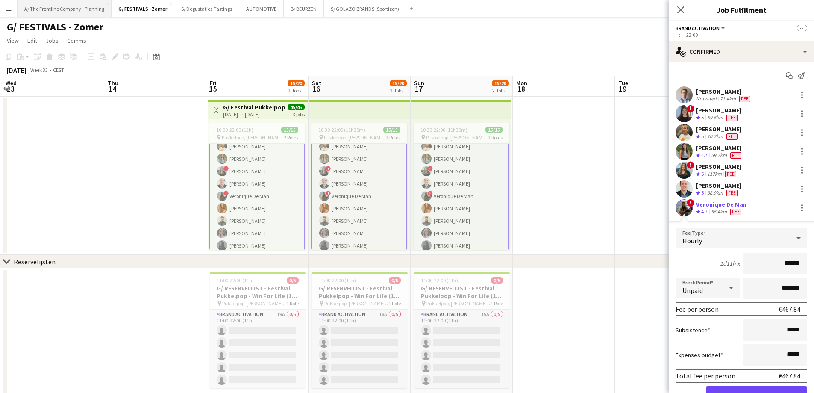
click at [59, 7] on button "A/ The Frontline Company - Planning Close" at bounding box center [65, 8] width 94 height 17
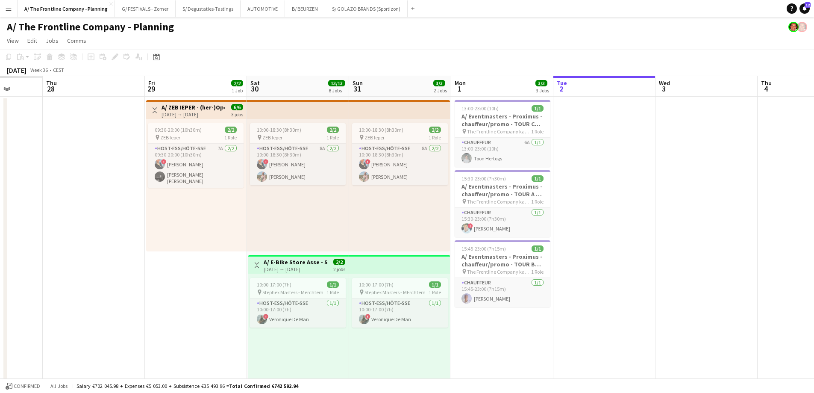
drag, startPoint x: 118, startPoint y: 158, endPoint x: 820, endPoint y: 153, distance: 701.7
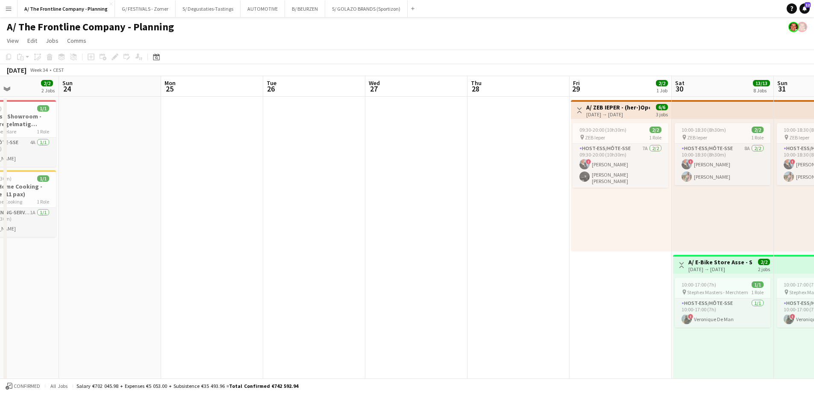
drag, startPoint x: 683, startPoint y: 175, endPoint x: 765, endPoint y: 171, distance: 81.7
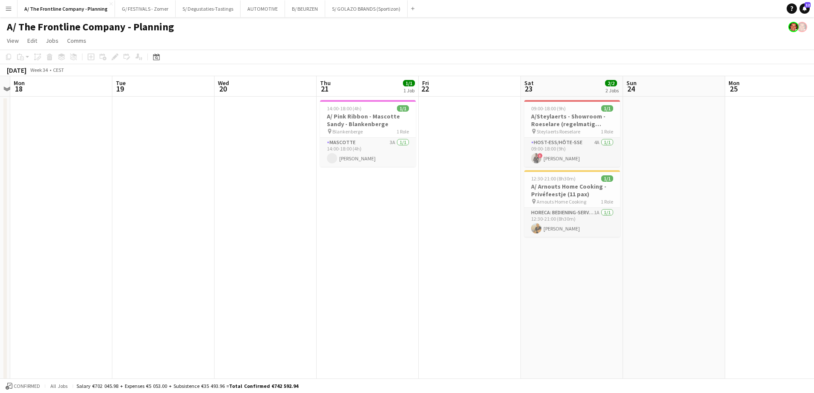
drag, startPoint x: 350, startPoint y: 202, endPoint x: 764, endPoint y: 200, distance: 414.5
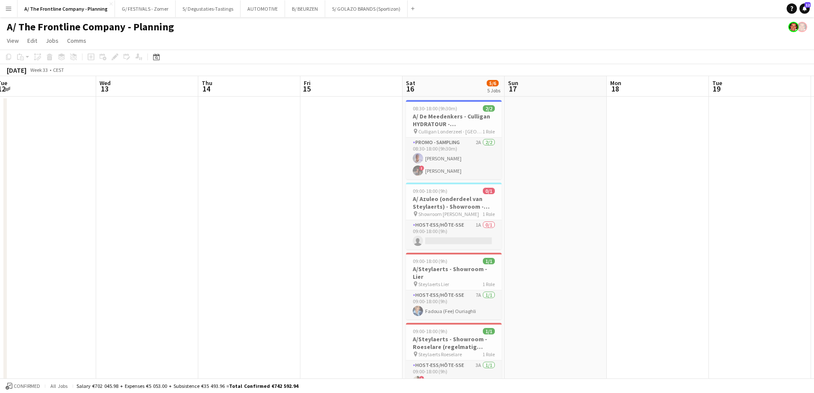
drag, startPoint x: 400, startPoint y: 200, endPoint x: 781, endPoint y: 187, distance: 381.8
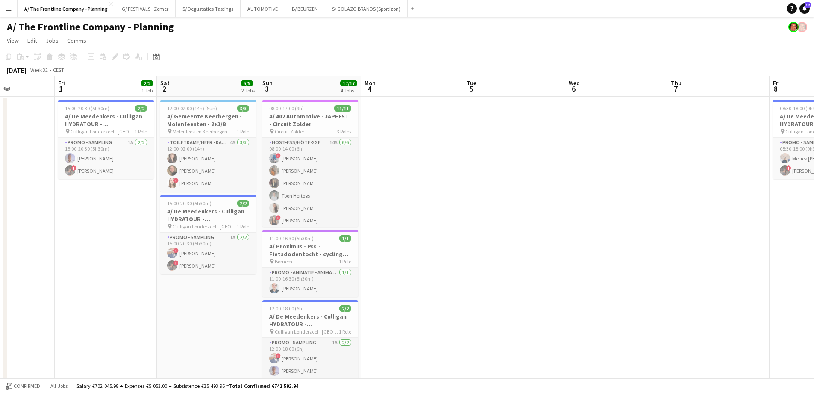
drag, startPoint x: 242, startPoint y: 207, endPoint x: 708, endPoint y: 203, distance: 465.8
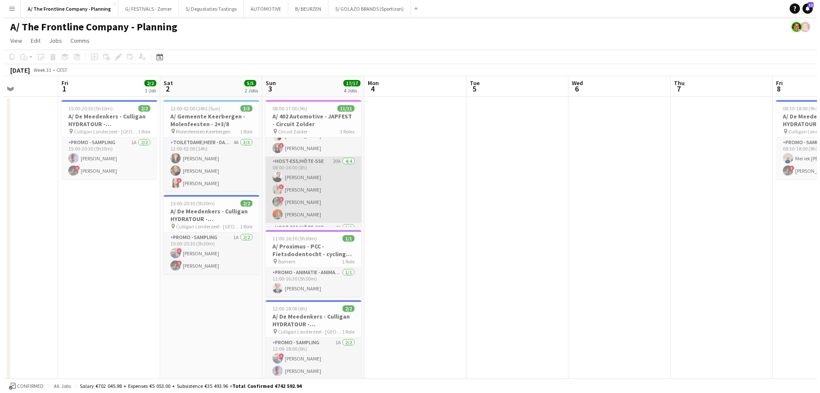
scroll to position [55, 0]
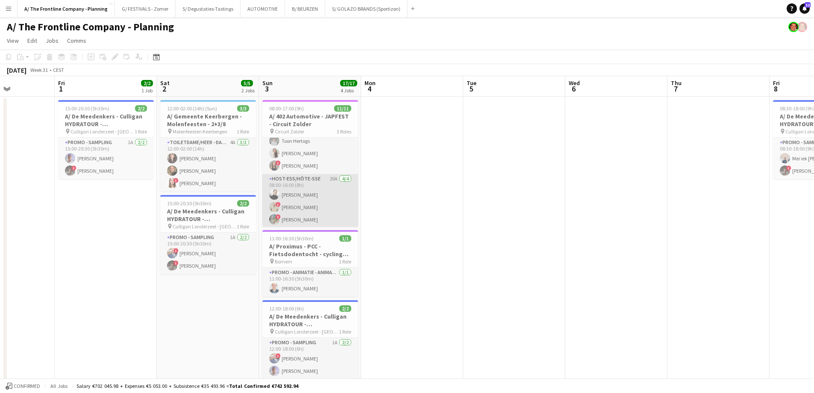
click at [318, 195] on app-card-role "Host-ess/Hôte-sse 20A 4/4 08:00-16:00 (8h) Delphine Van Snick ! Stefan De Smedt…" at bounding box center [310, 207] width 96 height 66
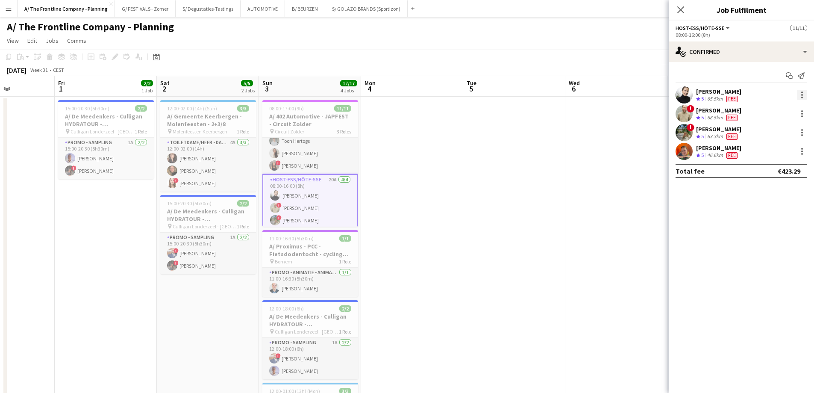
click at [804, 91] on div at bounding box center [802, 95] width 10 height 10
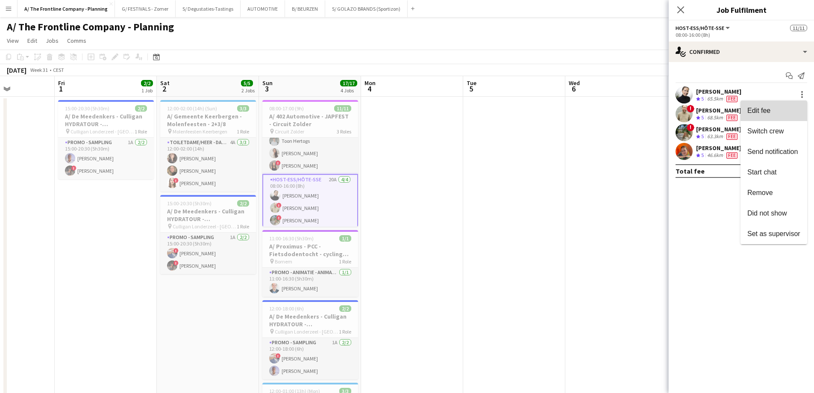
click at [777, 117] on button "Edit fee" at bounding box center [774, 110] width 67 height 21
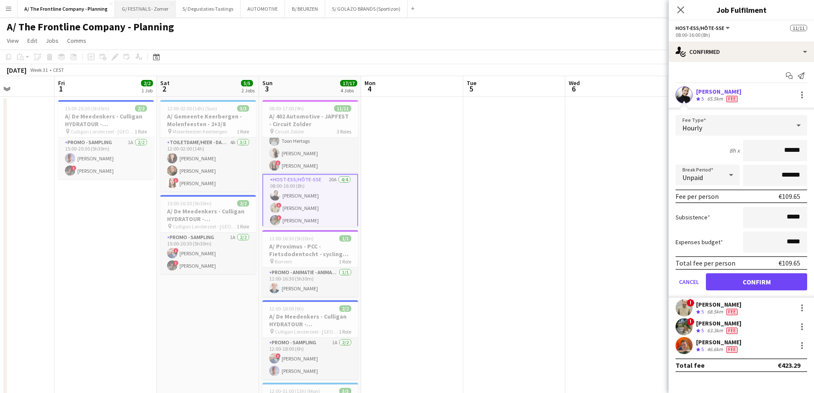
click at [144, 9] on button "G/ FESTIVALS - Zomer Close" at bounding box center [145, 8] width 61 height 17
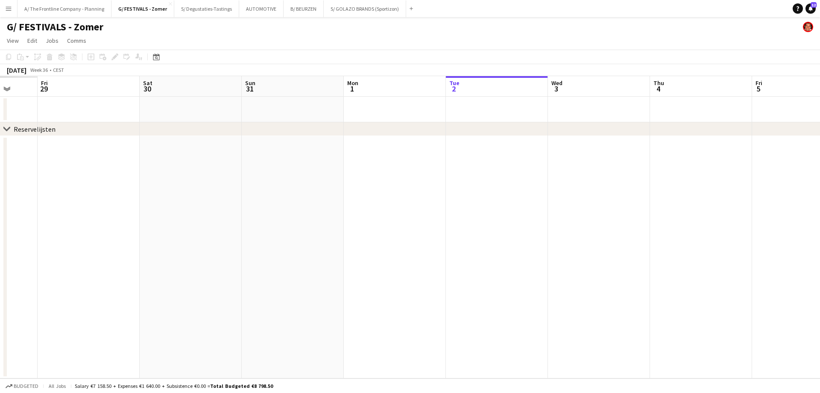
drag, startPoint x: 169, startPoint y: 236, endPoint x: 337, endPoint y: 216, distance: 169.1
click at [817, 194] on app-calendar-viewport "Wed 27 Thu 28 Fri 29 Sat 30 Sun 31 Mon 1 Tue 2 Wed 3 Thu 4 Fri 5 Sat 6 Sun 7 Mo…" at bounding box center [410, 227] width 820 height 302
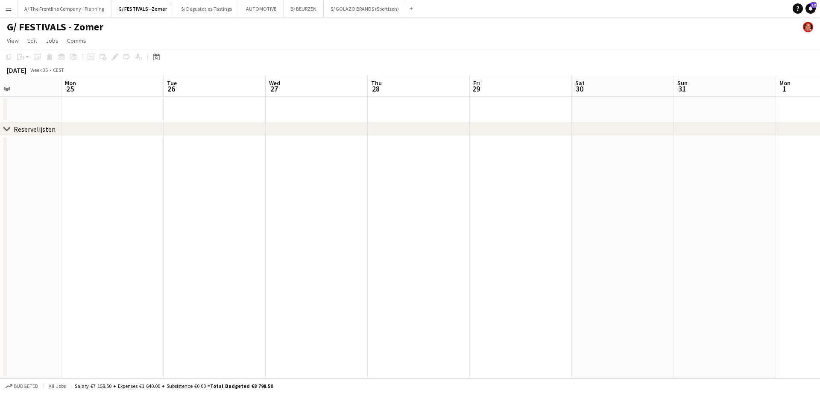
drag, startPoint x: 202, startPoint y: 218, endPoint x: 573, endPoint y: 220, distance: 371.4
click at [656, 222] on app-calendar-viewport "Fri 22 Sat 23 Sun 24 Mon 25 Tue 26 Wed 27 Thu 28 Fri 29 Sat 30 Sun 31 Mon 1 Tue…" at bounding box center [410, 227] width 820 height 302
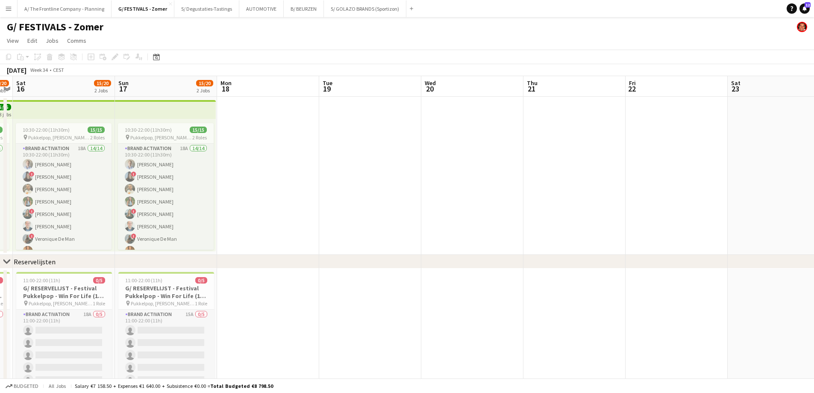
drag, startPoint x: 206, startPoint y: 221, endPoint x: 523, endPoint y: 211, distance: 317.2
click at [523, 211] on app-calendar-viewport "Thu 14 Fri 15 15/20 2 Jobs Sat 16 15/20 2 Jobs Sun 17 15/20 2 Jobs Mon 18 Tue 1…" at bounding box center [407, 241] width 814 height 330
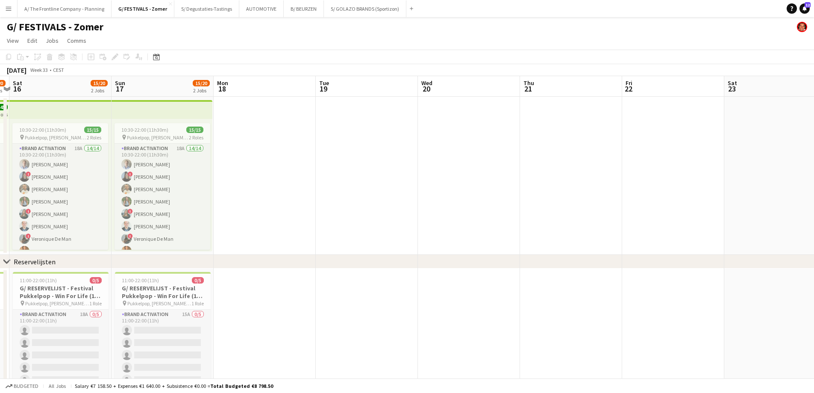
scroll to position [0, 185]
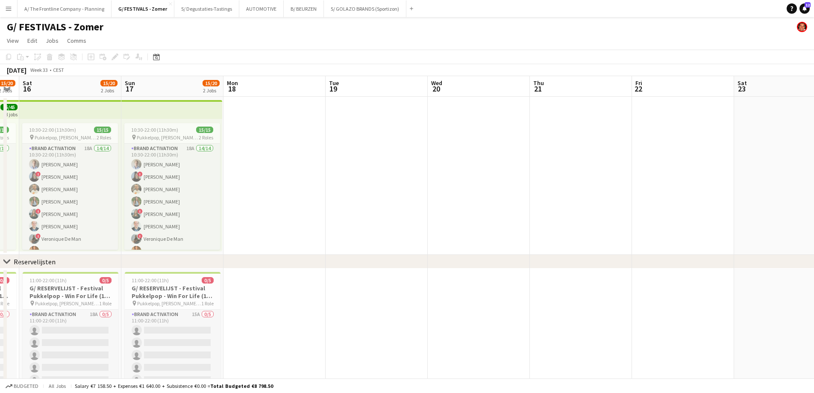
drag, startPoint x: 450, startPoint y: 206, endPoint x: 660, endPoint y: 192, distance: 209.8
click at [661, 192] on app-calendar-viewport "Thu 14 Fri 15 15/20 2 Jobs Sat 16 15/20 2 Jobs Sun 17 15/20 2 Jobs Mon 18 Tue 1…" at bounding box center [407, 241] width 814 height 330
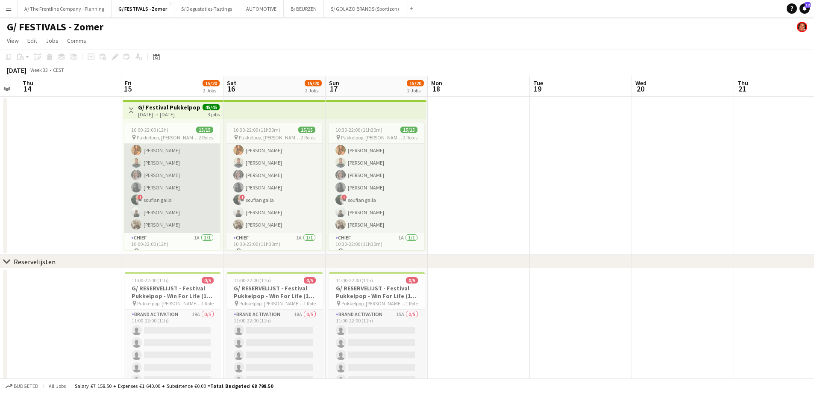
scroll to position [113, 0]
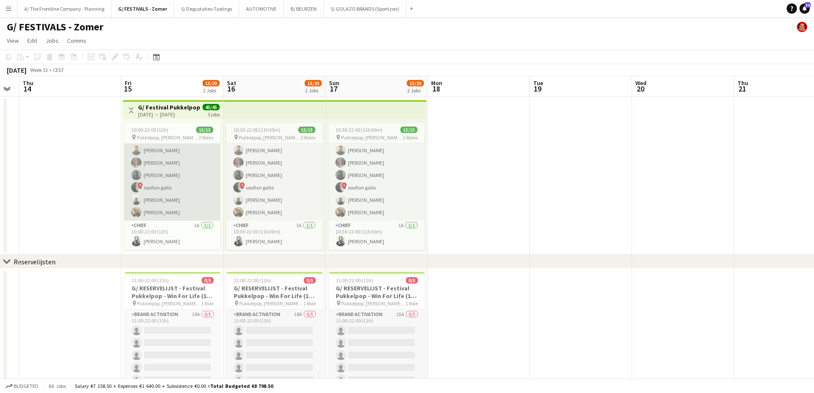
click at [192, 194] on app-card-role "Brand Activation 18A 14/14 10:00-22:00 (12h) Matthijs Engelbeen ! Françoise Van…" at bounding box center [172, 125] width 96 height 190
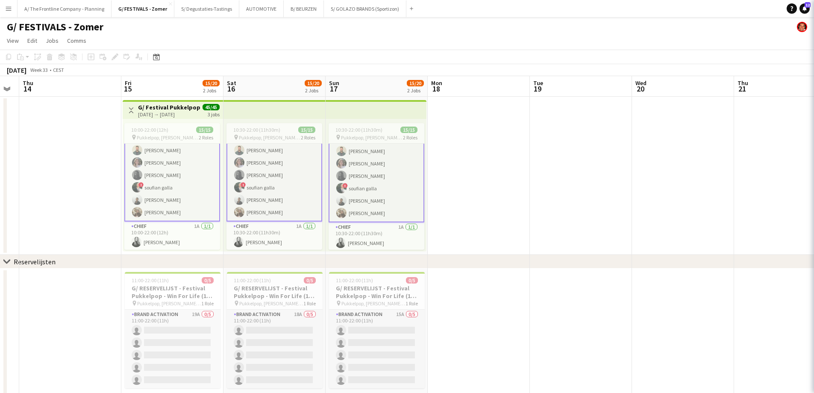
scroll to position [114, 0]
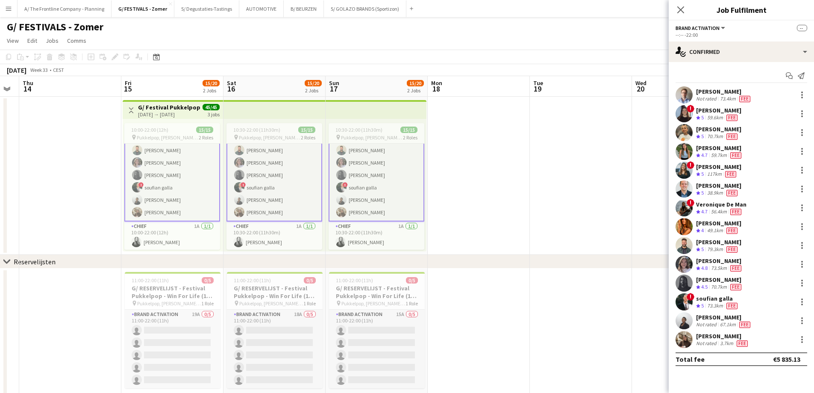
click at [699, 338] on div "Isa Janssen" at bounding box center [722, 336] width 53 height 8
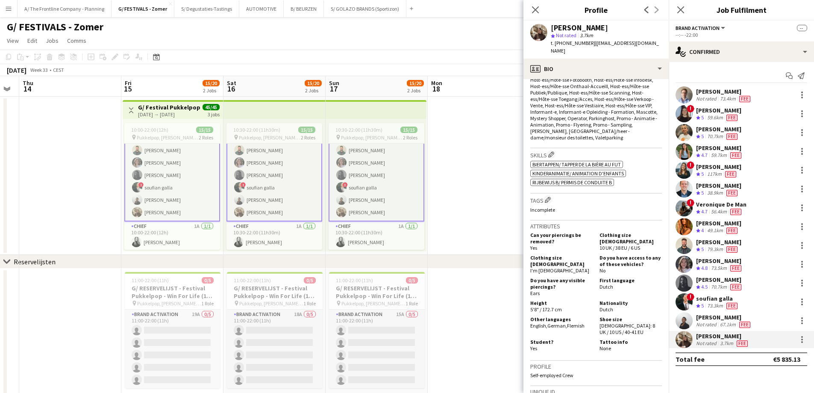
scroll to position [385, 0]
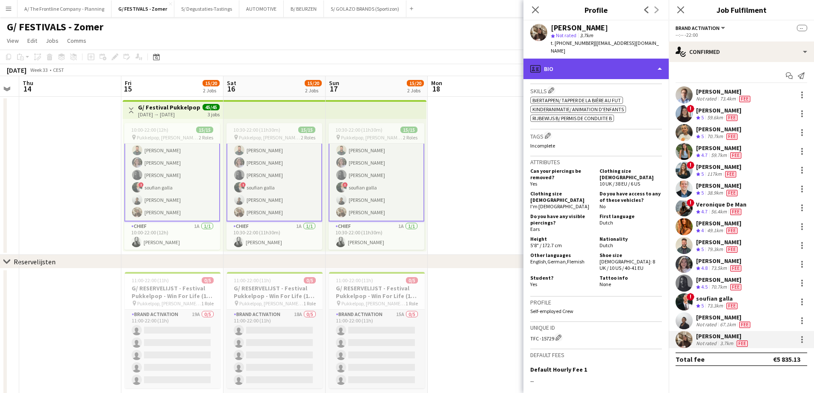
click at [590, 67] on div "profile Bio" at bounding box center [595, 69] width 145 height 21
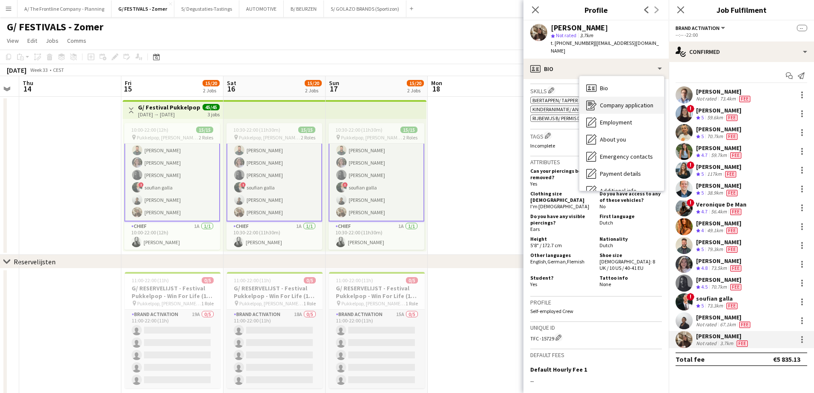
click at [599, 97] on div "Company application Company application" at bounding box center [621, 105] width 85 height 17
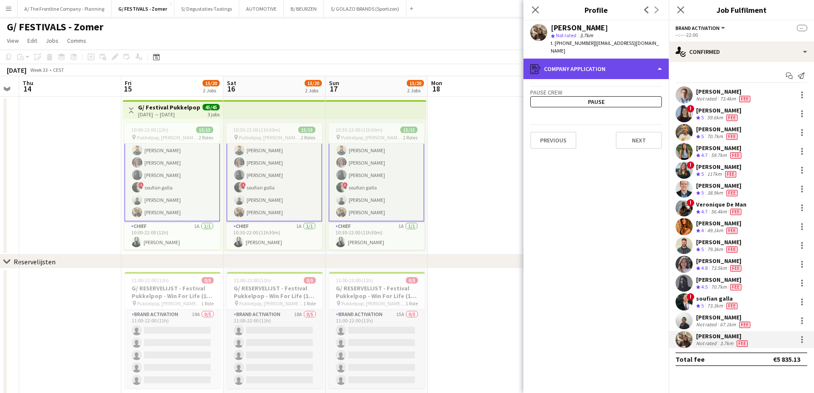
click at [596, 61] on div "register Company application" at bounding box center [595, 69] width 145 height 21
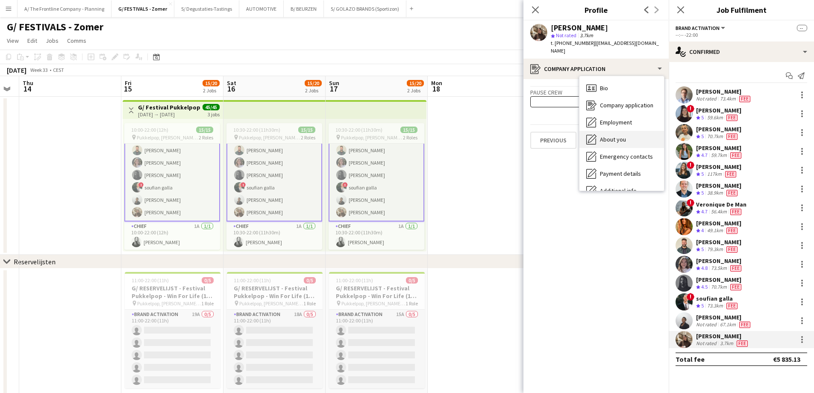
click at [603, 135] on span "About you" at bounding box center [613, 139] width 26 height 8
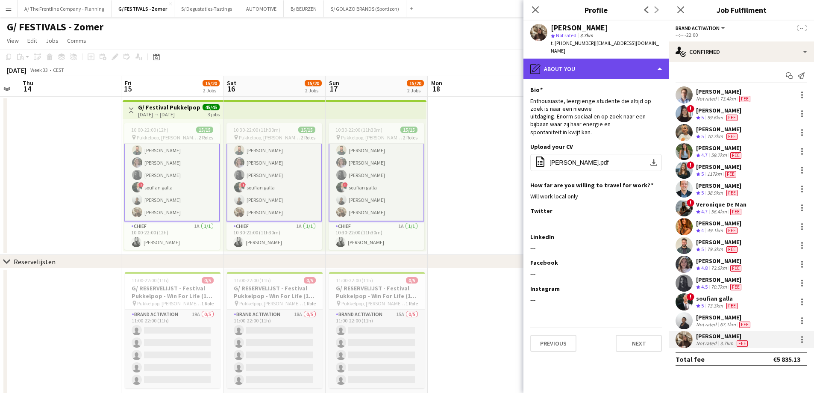
click at [575, 59] on div "pencil4 About you" at bounding box center [595, 69] width 145 height 21
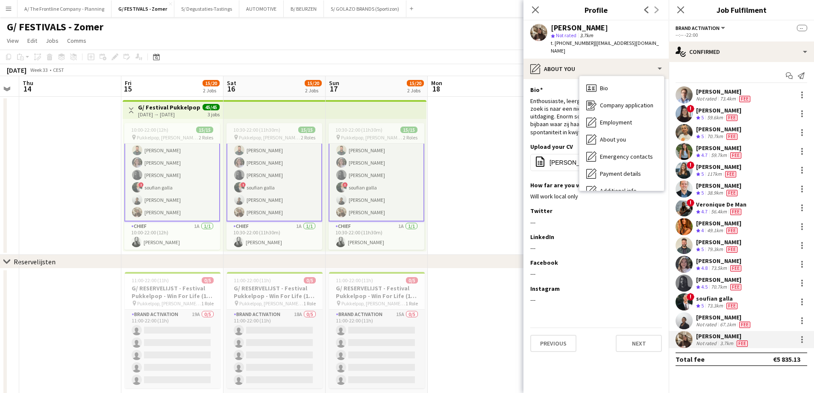
click at [8, 3] on button "Menu" at bounding box center [8, 8] width 17 height 17
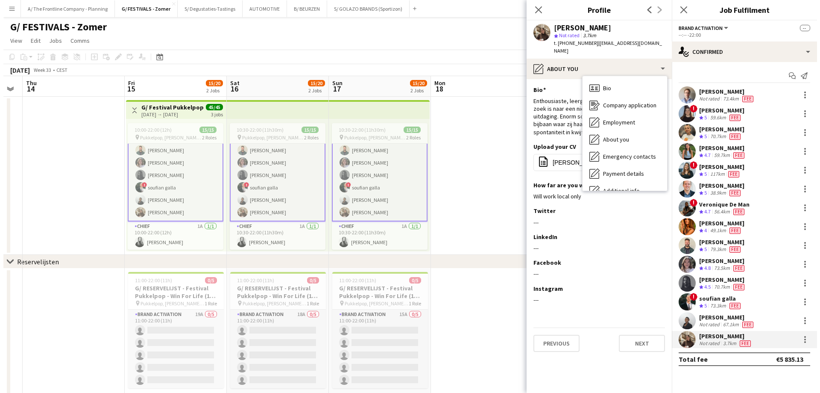
scroll to position [113, 0]
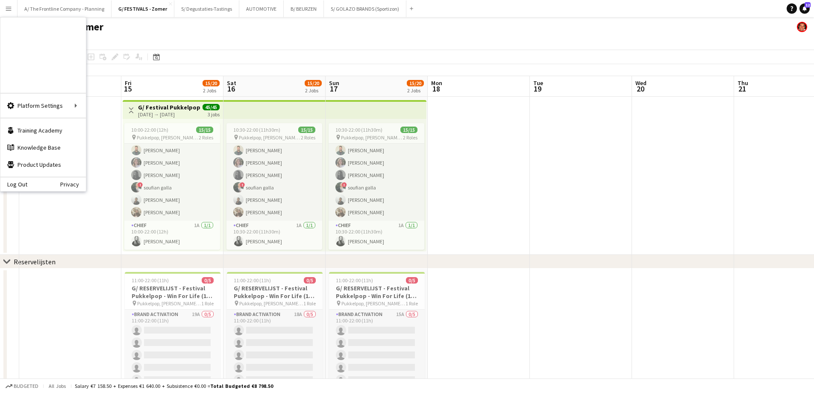
click at [100, 82] on link "Approvals" at bounding box center [128, 80] width 85 height 17
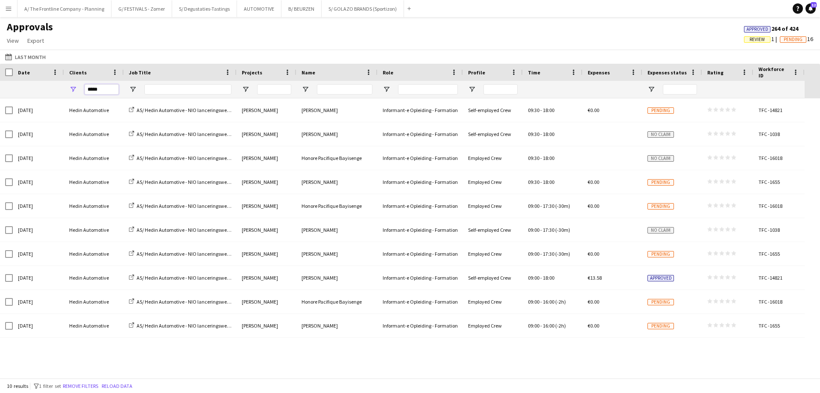
drag, startPoint x: 106, startPoint y: 89, endPoint x: 41, endPoint y: 92, distance: 65.0
click at [41, 92] on div at bounding box center [402, 89] width 805 height 17
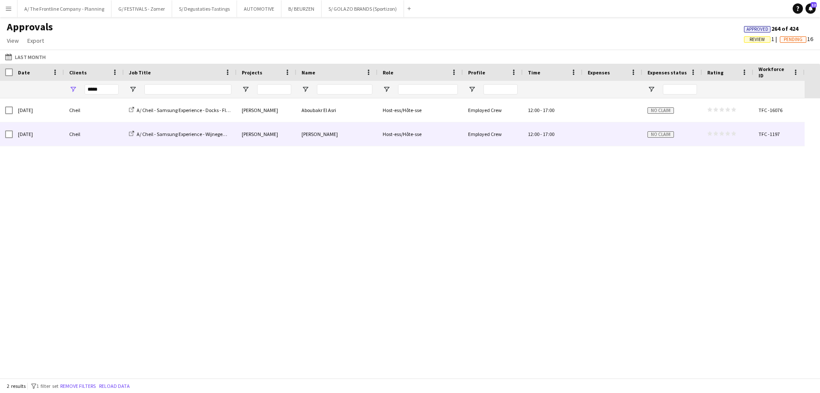
click at [36, 133] on div "Sat, 30 Aug 2025" at bounding box center [38, 134] width 51 height 24
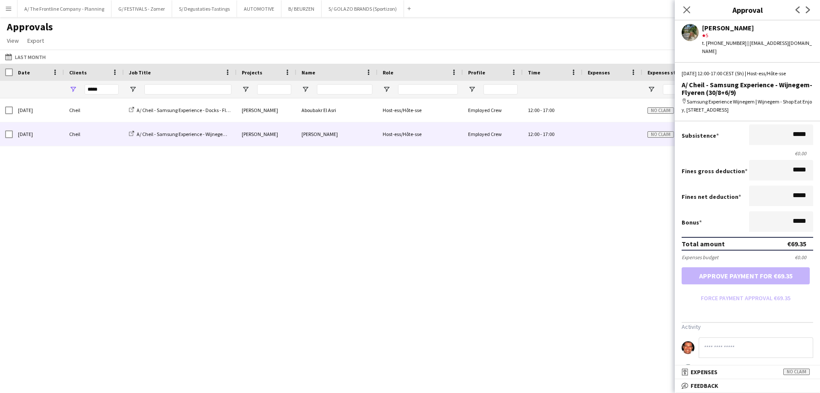
scroll to position [174, 0]
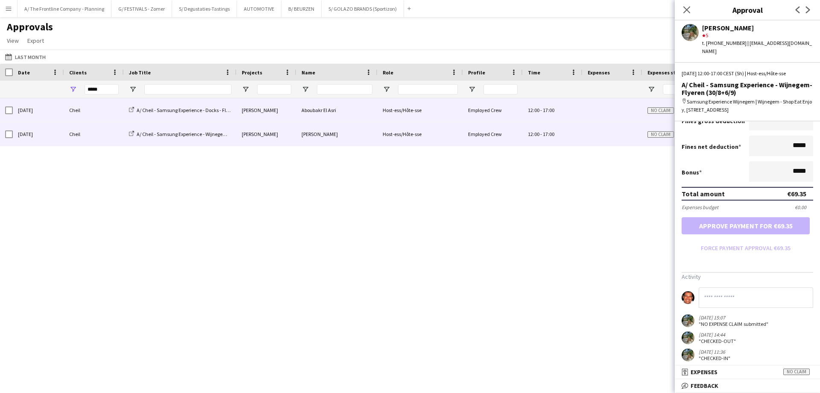
click at [90, 109] on div "Cheil" at bounding box center [94, 110] width 60 height 24
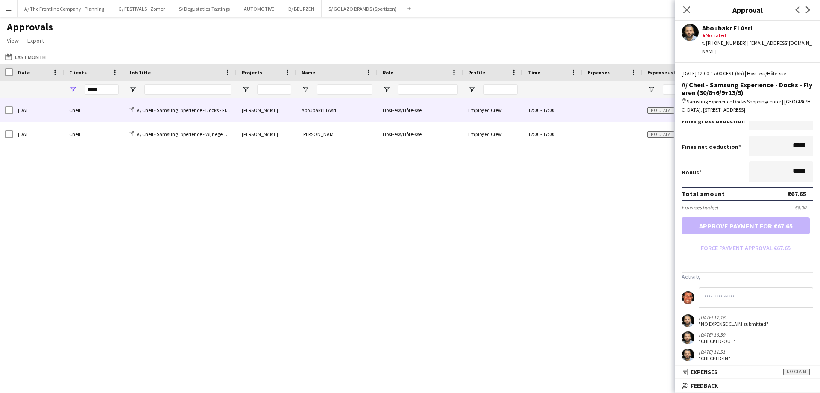
click at [486, 235] on div "Sat, 30 Aug 2025 Cheil A/ Cheil - Samsung Experience - Docks - Flyeren (30/8+6/…" at bounding box center [410, 234] width 820 height 273
drag, startPoint x: 91, startPoint y: 94, endPoint x: 29, endPoint y: 98, distance: 62.5
click at [29, 98] on div at bounding box center [402, 89] width 805 height 17
type input "***"
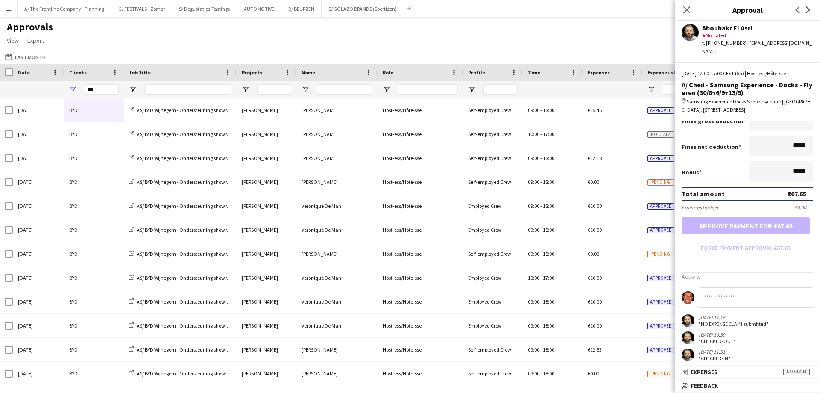
drag, startPoint x: 327, startPoint y: 81, endPoint x: 330, endPoint y: 94, distance: 12.7
click at [329, 85] on div at bounding box center [345, 89] width 56 height 17
click at [330, 94] on input "Name Filter Input" at bounding box center [345, 89] width 56 height 10
type input "******"
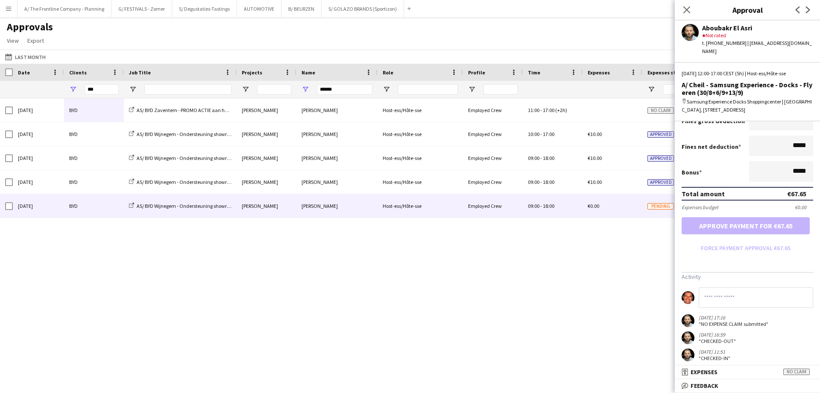
click at [58, 209] on div "Wed, 27 Aug 2025" at bounding box center [38, 206] width 51 height 24
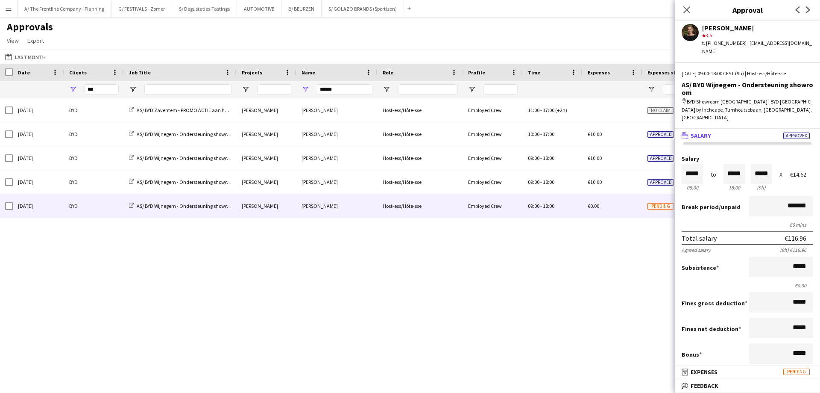
scroll to position [198, 0]
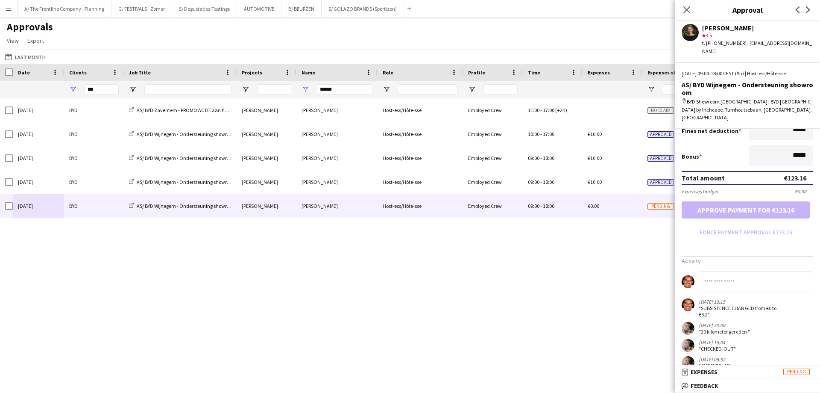
click at [470, 285] on div "Fri, 15 Aug 2025 BYD AS/ BYD Zaventem - PROMO ACTIE aan het FASTNED LAADSTATION…" at bounding box center [410, 237] width 820 height 279
drag, startPoint x: 103, startPoint y: 90, endPoint x: 21, endPoint y: 87, distance: 82.1
click at [21, 87] on div "****** ***" at bounding box center [402, 89] width 805 height 17
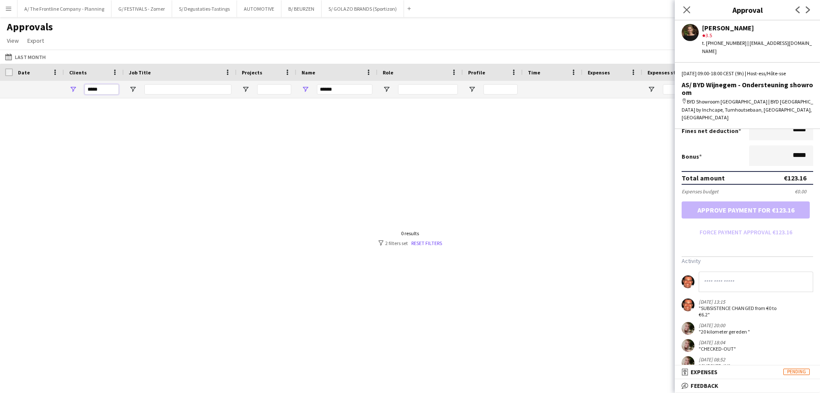
type input "*****"
drag, startPoint x: 332, startPoint y: 91, endPoint x: 295, endPoint y: 90, distance: 36.3
click at [295, 90] on div "******" at bounding box center [402, 89] width 805 height 17
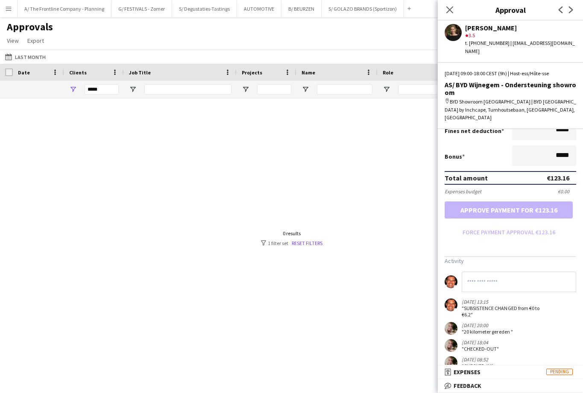
click at [306, 49] on div "Approvals View Customise view Customise filters Reset Filters Reset View Reset …" at bounding box center [291, 35] width 583 height 29
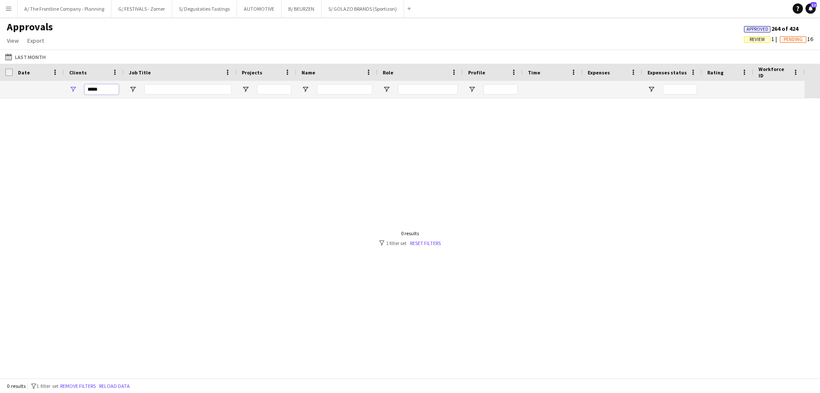
click at [91, 93] on input "*****" at bounding box center [102, 89] width 34 height 10
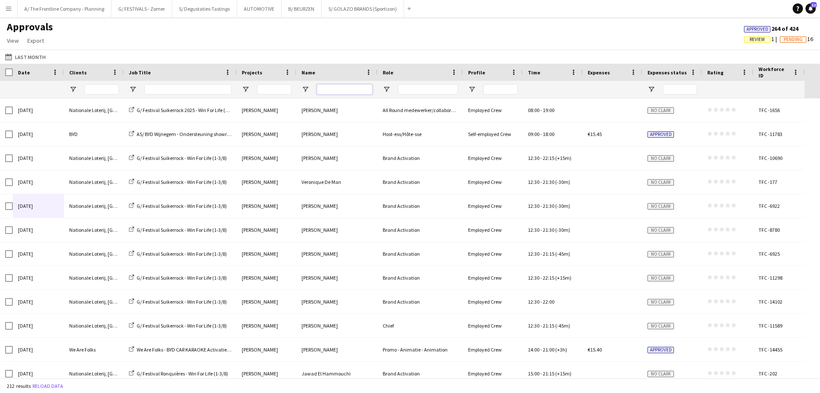
click at [332, 90] on input "Name Filter Input" at bounding box center [345, 89] width 56 height 10
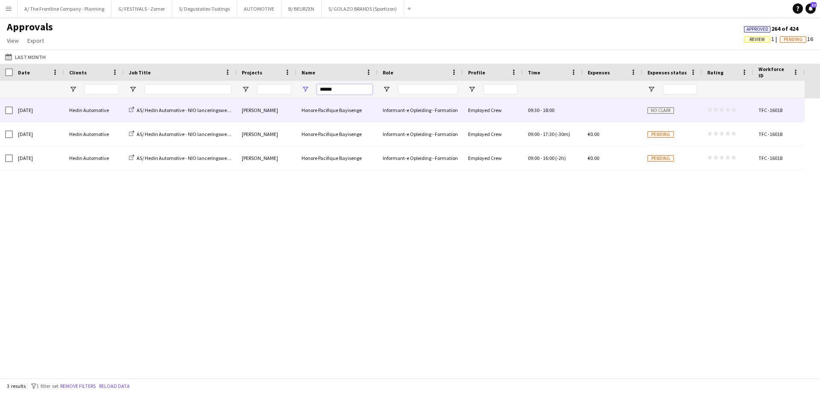
type input "******"
click at [335, 109] on div "Honore Pacifique Bayisenge" at bounding box center [337, 110] width 81 height 24
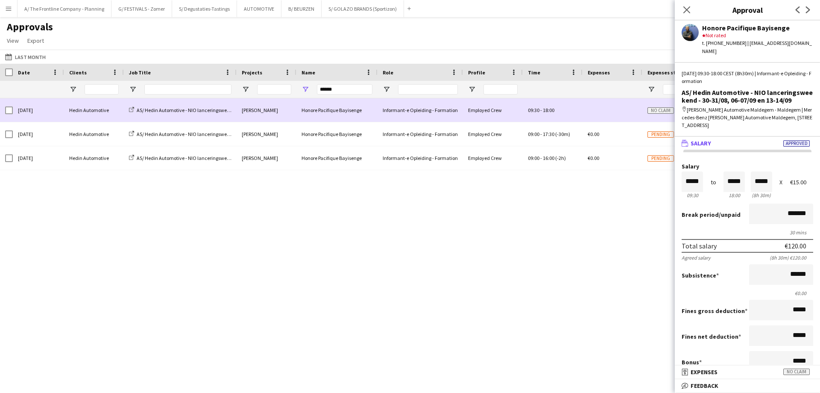
click at [280, 109] on div "Filip De Geyndt" at bounding box center [267, 110] width 60 height 24
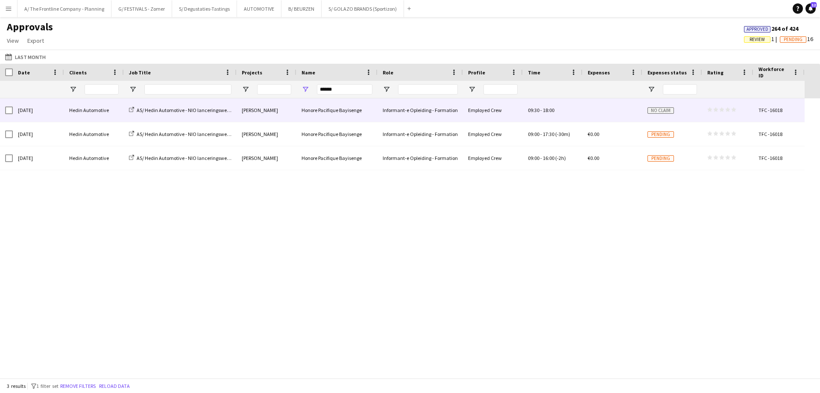
click at [280, 109] on div "Filip De Geyndt" at bounding box center [267, 110] width 60 height 24
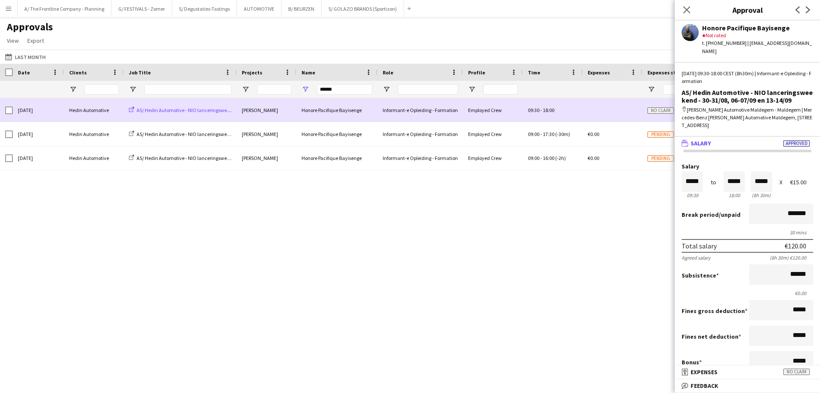
click at [193, 111] on span "AS/ Hedin Automotive - NIO lanceringsweekend - 30-31/08, 06-07/09 en 13-14/09" at bounding box center [223, 110] width 173 height 6
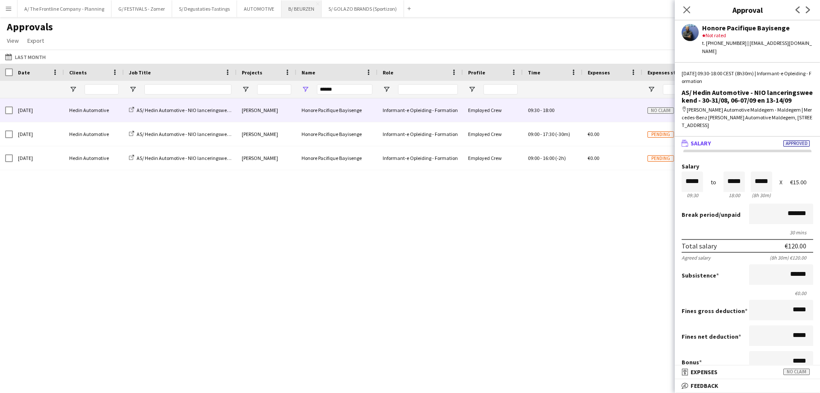
click at [298, 11] on button "B/ BEURZEN Close" at bounding box center [302, 8] width 40 height 17
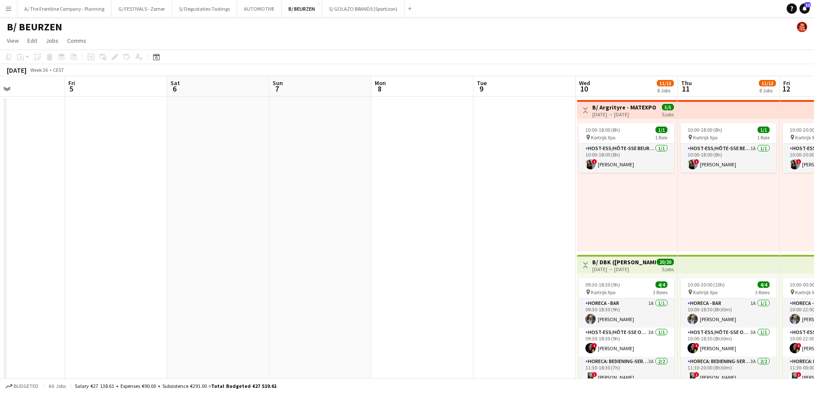
drag, startPoint x: 656, startPoint y: 188, endPoint x: 85, endPoint y: 170, distance: 571.2
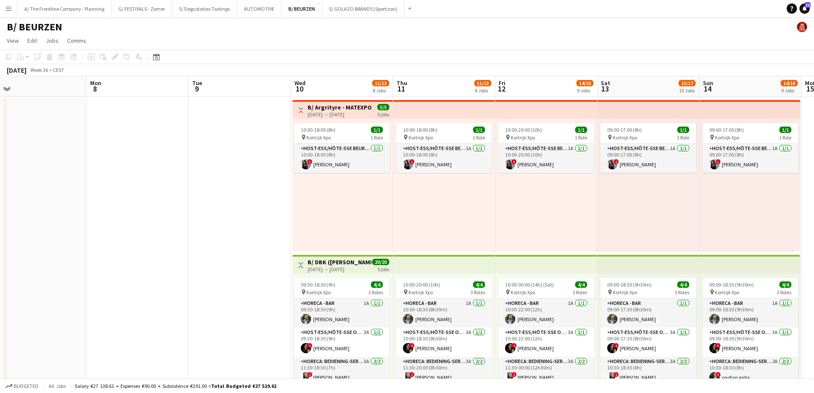
scroll to position [0, 285]
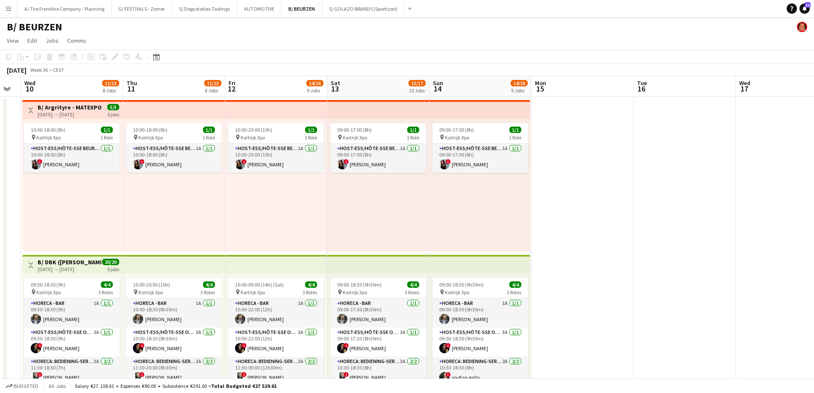
drag, startPoint x: 465, startPoint y: 183, endPoint x: 143, endPoint y: 180, distance: 321.4
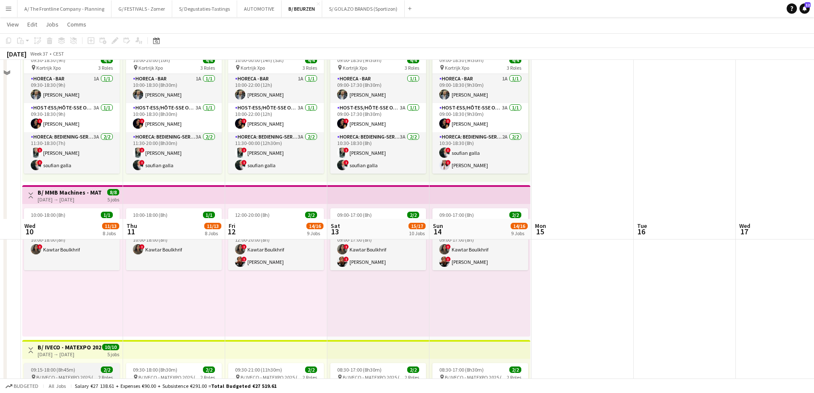
scroll to position [214, 0]
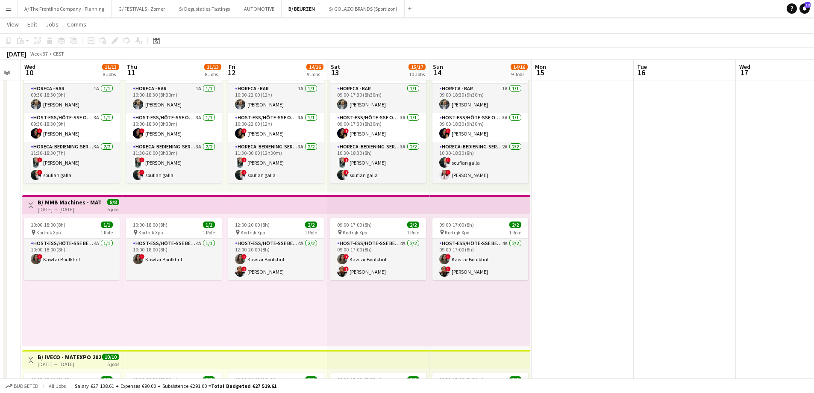
click at [87, 201] on h3 "B/ MMB Machines - MATEXPO 2025 (10-14/09/25)" at bounding box center [70, 202] width 64 height 8
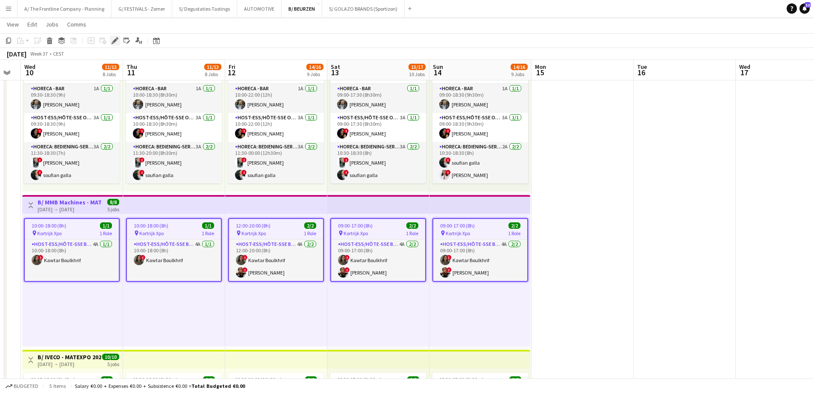
click at [117, 41] on icon "Edit" at bounding box center [115, 40] width 7 height 7
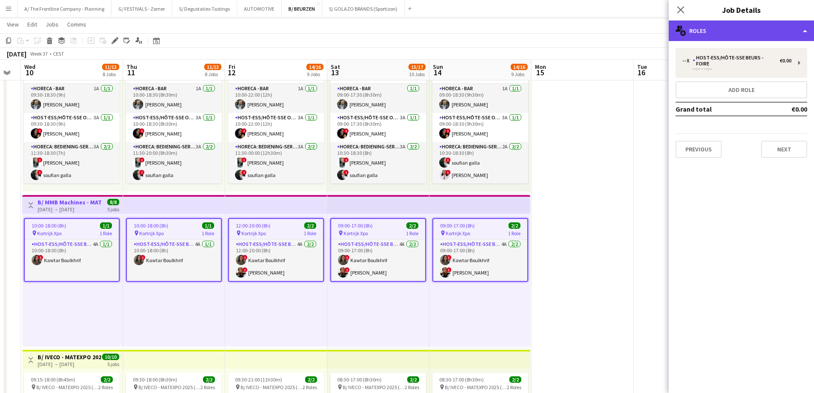
click at [726, 34] on div "multiple-users-add Roles" at bounding box center [741, 31] width 145 height 21
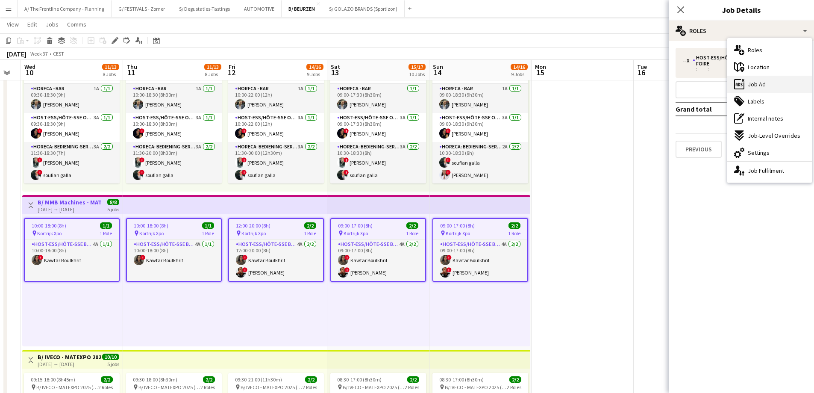
click at [762, 82] on span "Job Ad" at bounding box center [757, 84] width 18 height 8
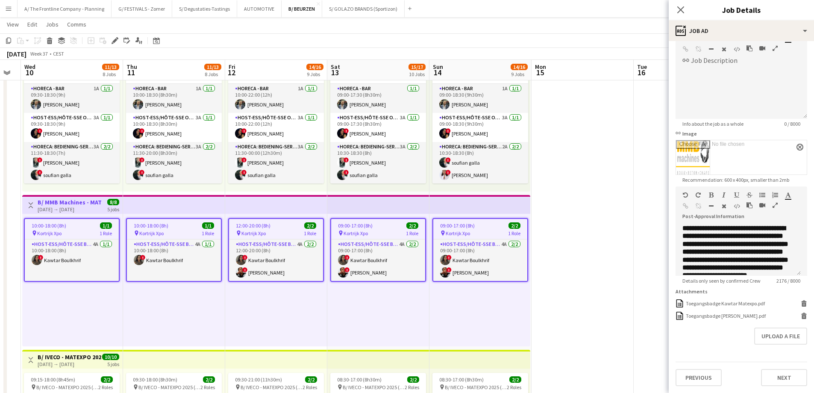
scroll to position [58, 0]
click at [774, 338] on button "Upload a file" at bounding box center [780, 335] width 53 height 17
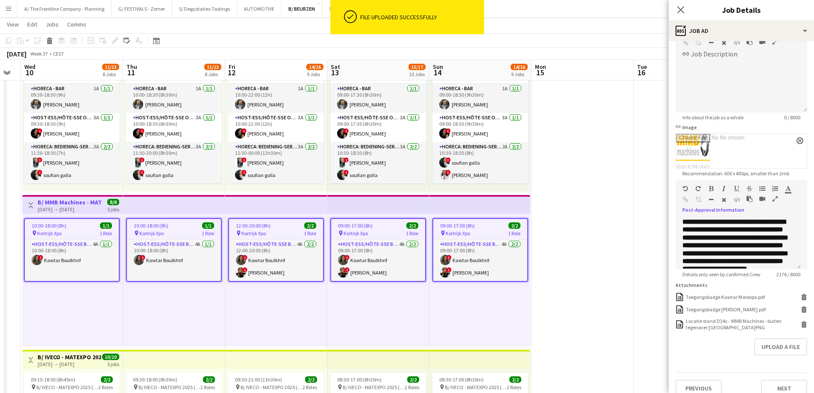
click at [775, 198] on icon "button" at bounding box center [775, 199] width 5 height 6
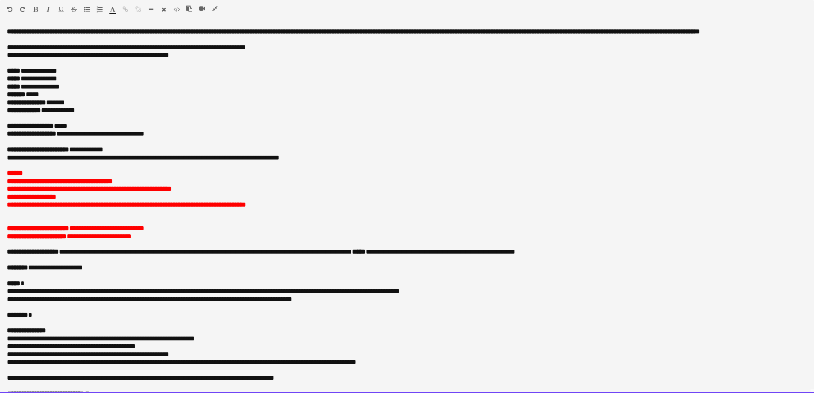
click at [69, 98] on p "******* *****" at bounding box center [404, 95] width 794 height 8
click at [89, 106] on p "**********" at bounding box center [407, 103] width 800 height 8
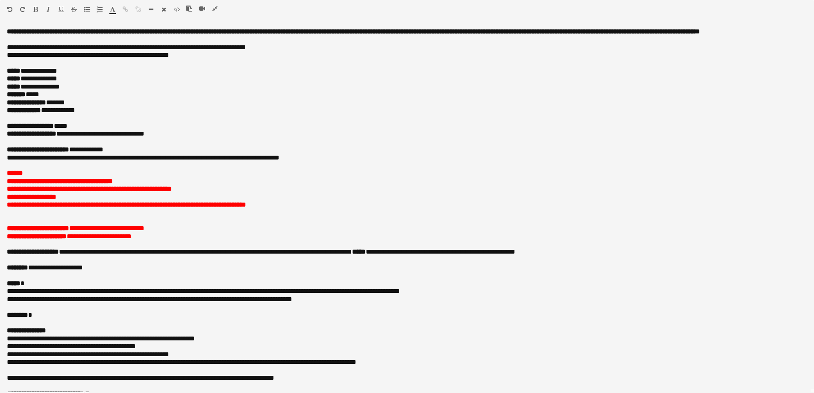
click at [216, 10] on icon "button" at bounding box center [214, 9] width 5 height 6
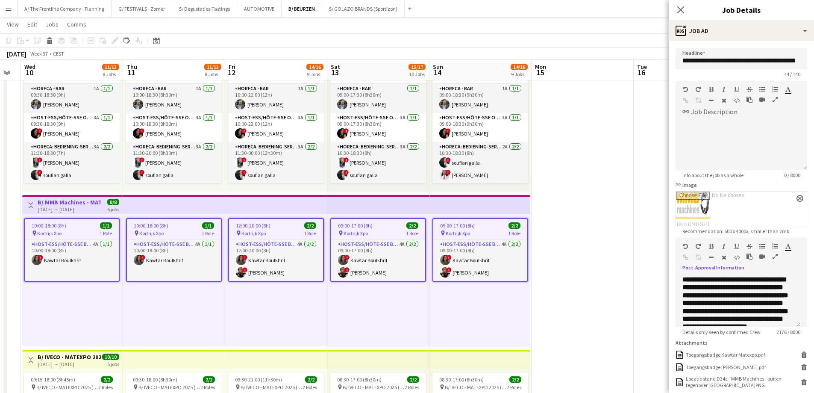
scroll to position [43, 0]
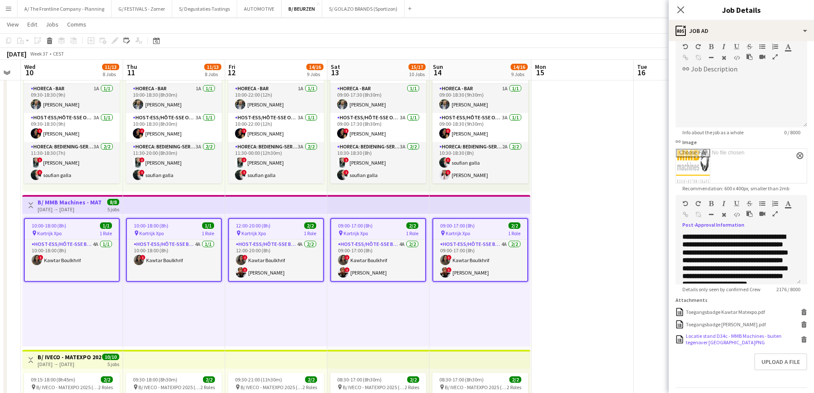
click at [802, 342] on icon at bounding box center [804, 340] width 4 height 4
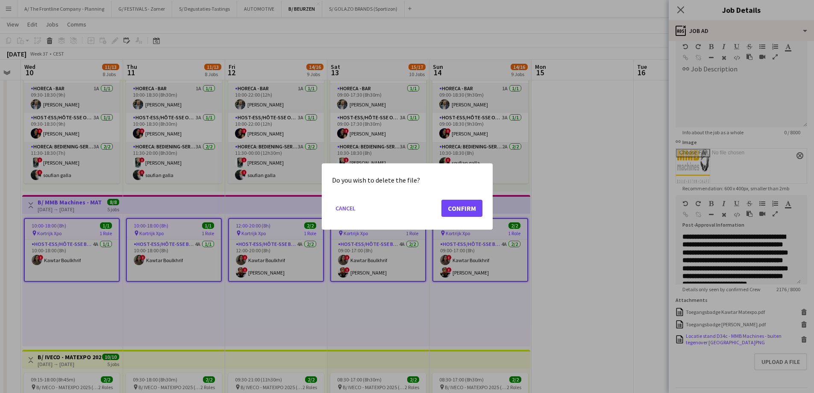
scroll to position [0, 0]
click at [454, 208] on button "Confirm" at bounding box center [461, 208] width 41 height 17
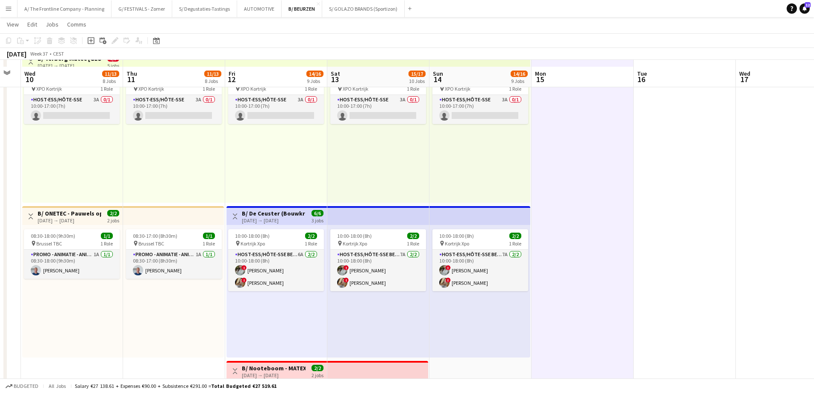
scroll to position [983, 0]
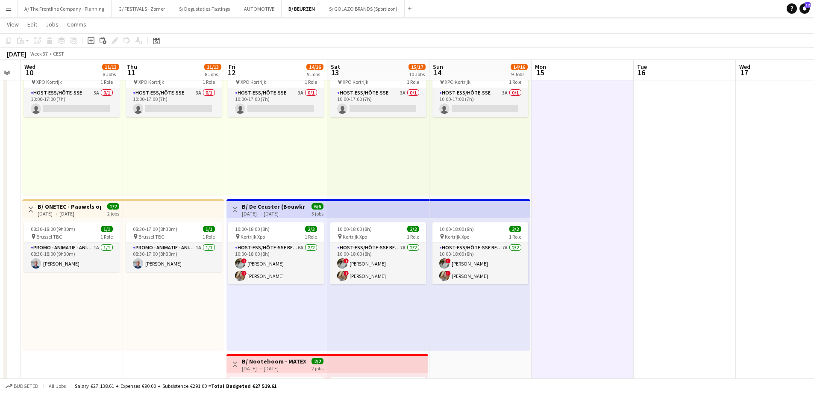
click at [249, 208] on h3 "B/ De Ceuster (Bouwkranen) - MATEXPO 2025 (12-14/09/25)" at bounding box center [274, 207] width 64 height 8
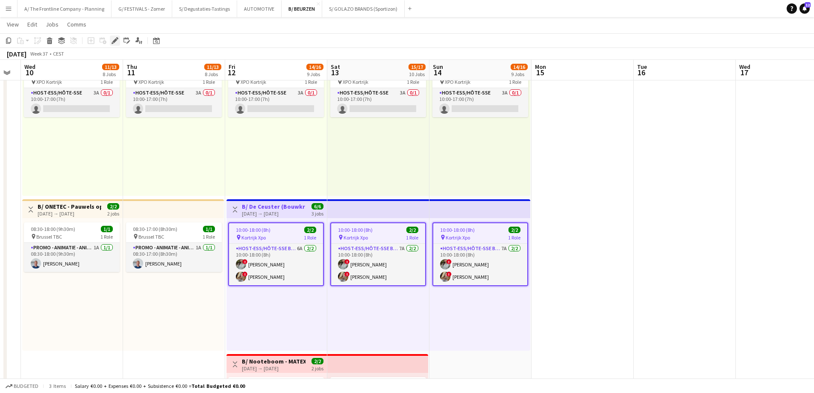
click at [116, 41] on icon "Edit" at bounding box center [115, 40] width 7 height 7
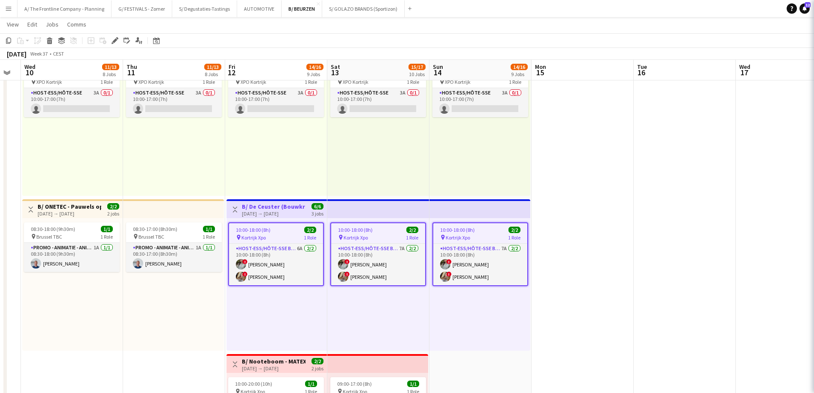
type input "**********"
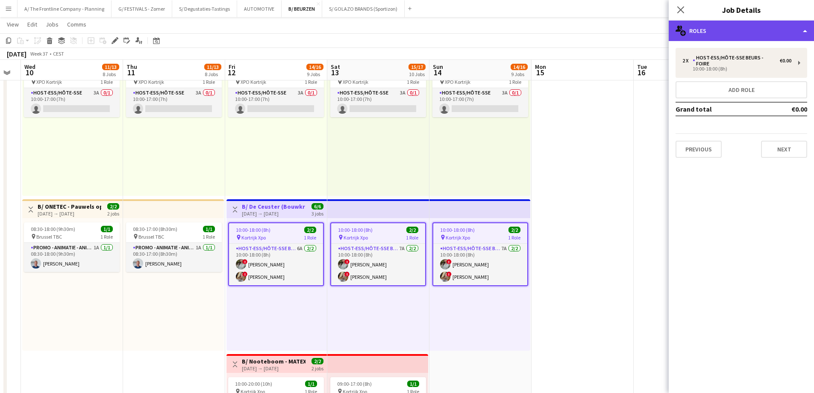
click at [753, 23] on div "multiple-users-add Roles" at bounding box center [741, 31] width 145 height 21
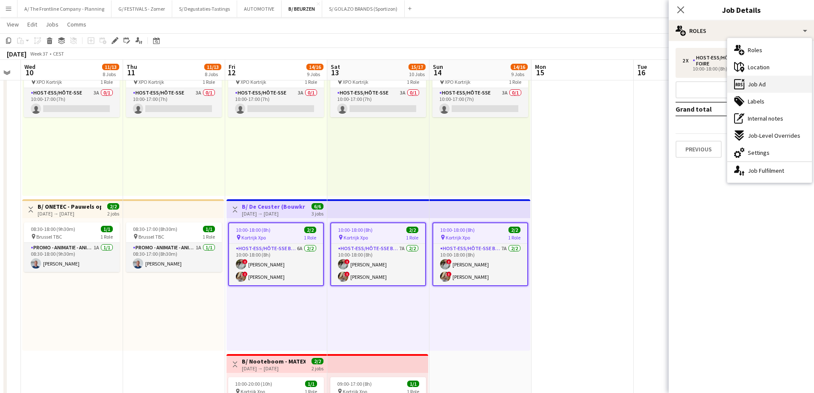
click at [770, 82] on div "ads-window Job Ad" at bounding box center [769, 84] width 85 height 17
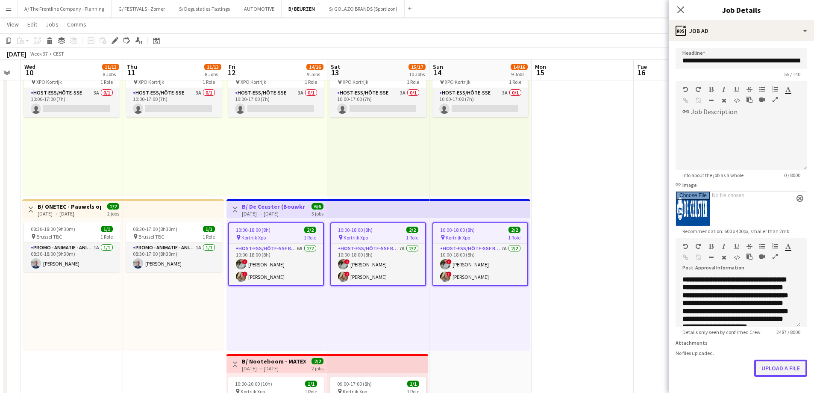
click at [762, 376] on button "Upload a file" at bounding box center [780, 367] width 53 height 17
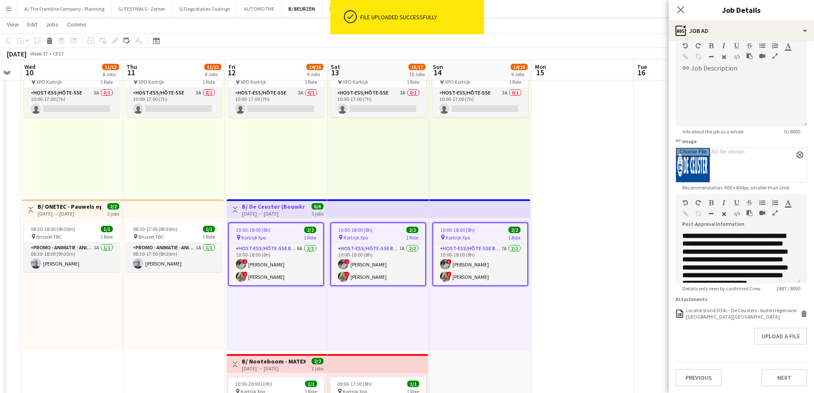
scroll to position [50, 0]
click at [773, 210] on icon "button" at bounding box center [775, 213] width 5 height 6
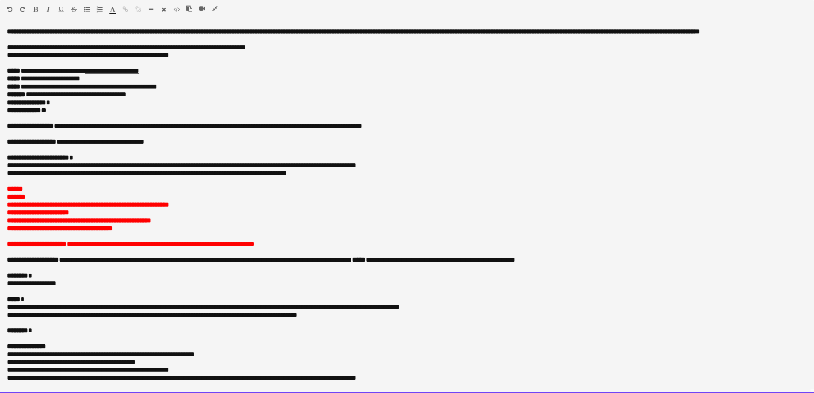
click at [74, 106] on p "**********" at bounding box center [407, 103] width 800 height 8
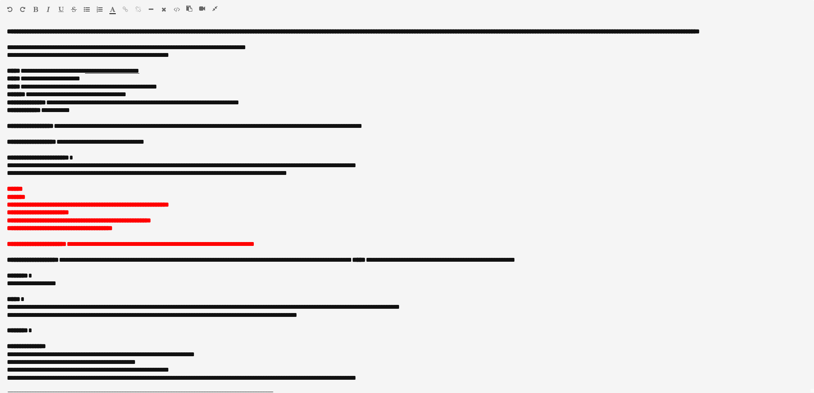
click at [218, 9] on button "button" at bounding box center [215, 8] width 6 height 7
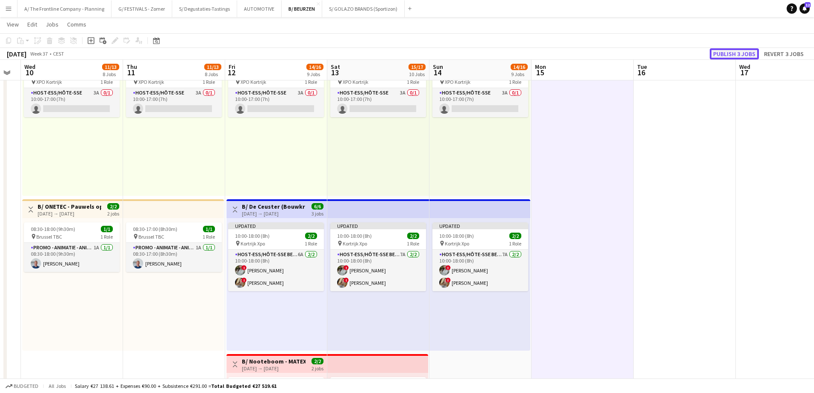
click at [714, 56] on button "Publish 3 jobs" at bounding box center [734, 53] width 49 height 11
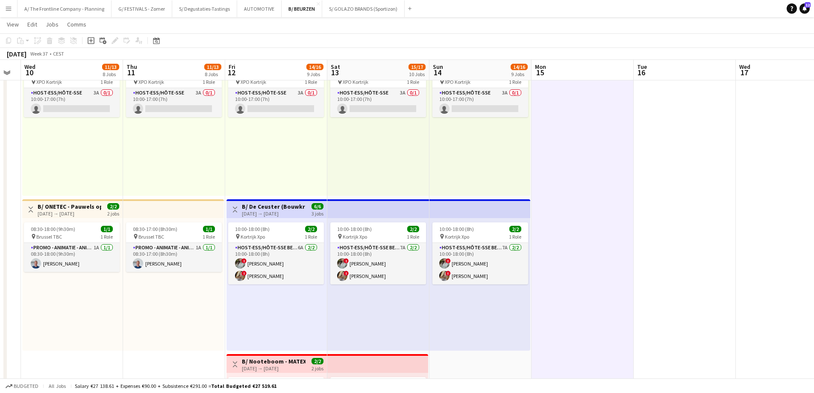
click at [410, 185] on div "10:00-17:00 (7h) 0/1 pin XPO Kortrijk 1 Role Host-ess/Hôte-sse 3A 0/1 10:00-17:…" at bounding box center [378, 129] width 102 height 132
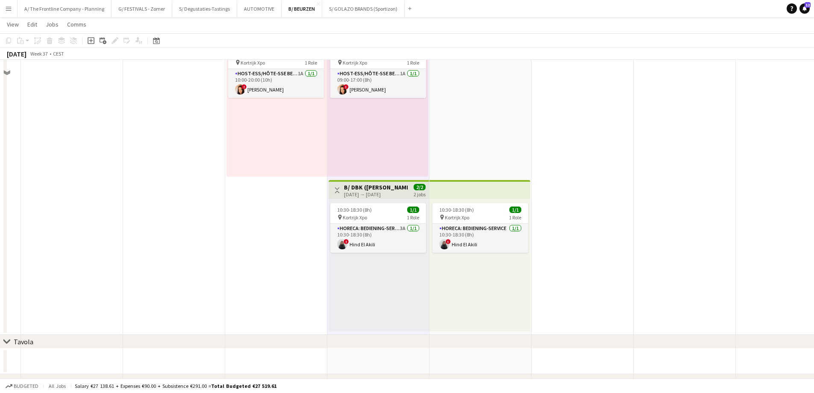
scroll to position [1239, 0]
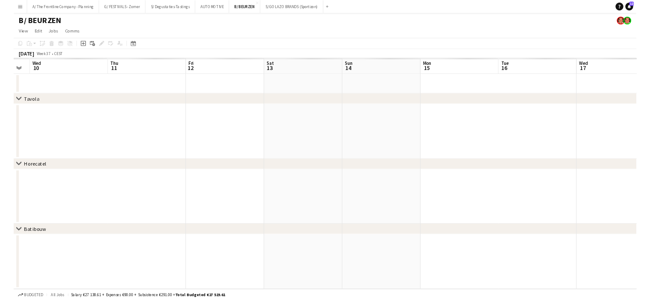
scroll to position [0, 0]
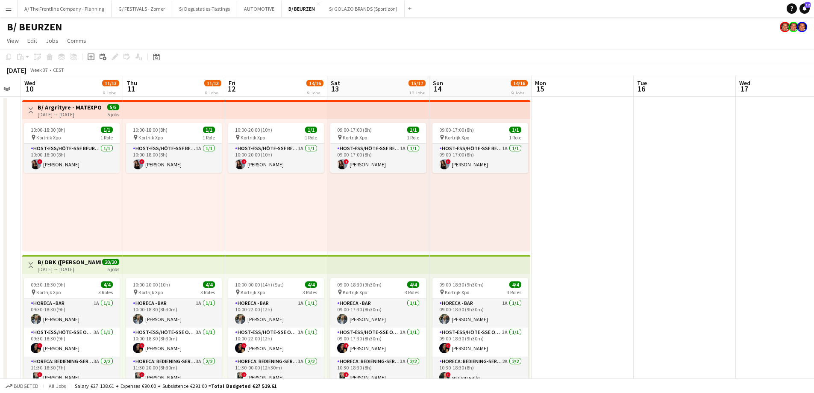
click at [206, 116] on app-top-bar at bounding box center [174, 109] width 102 height 19
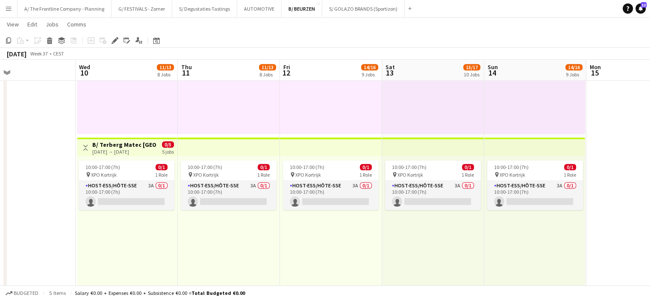
scroll to position [890, 0]
click at [8, 7] on app-icon "Menu" at bounding box center [8, 8] width 7 height 7
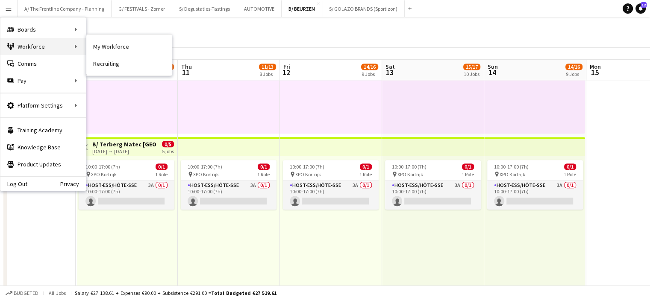
click at [36, 47] on div "Workforce Workforce" at bounding box center [42, 46] width 85 height 17
click at [45, 49] on div "Workforce Workforce" at bounding box center [42, 46] width 85 height 17
click at [106, 44] on link "My Workforce" at bounding box center [128, 46] width 85 height 17
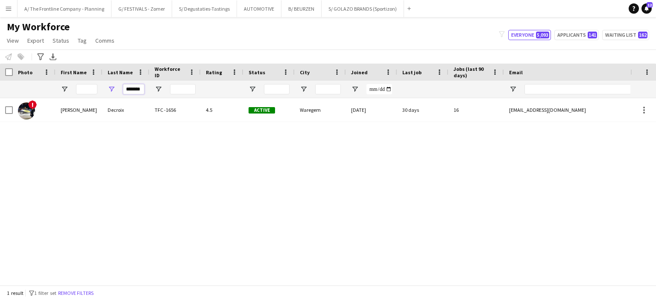
click at [132, 92] on input "*******" at bounding box center [133, 89] width 21 height 10
type input "*******"
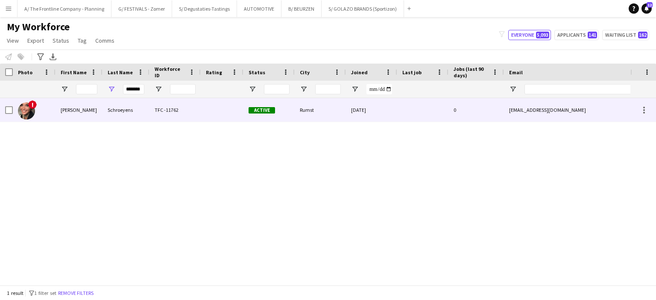
click at [100, 112] on div "Sarah" at bounding box center [79, 110] width 47 height 24
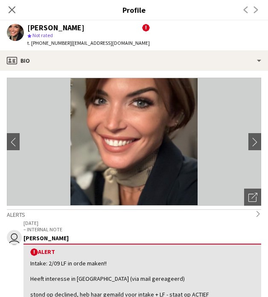
scroll to position [116, 0]
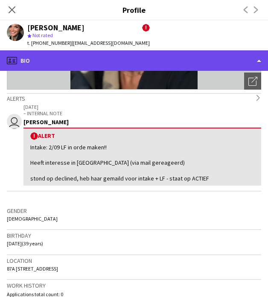
click at [190, 57] on div "profile Bio" at bounding box center [134, 60] width 268 height 21
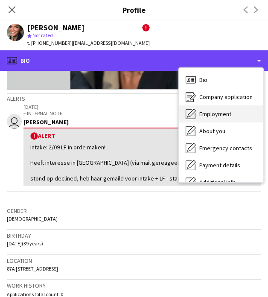
scroll to position [63, 0]
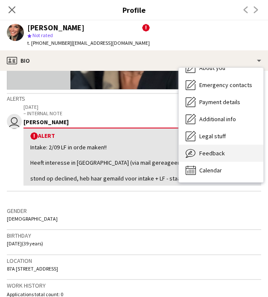
click at [212, 155] on span "Feedback" at bounding box center [213, 154] width 26 height 8
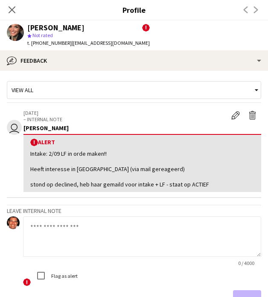
click at [106, 229] on textarea at bounding box center [142, 237] width 238 height 41
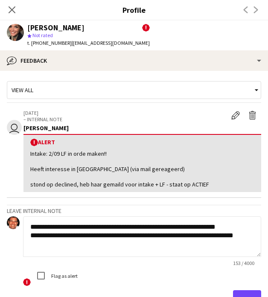
click at [206, 237] on textarea "**********" at bounding box center [142, 237] width 238 height 41
click at [103, 251] on textarea "**********" at bounding box center [142, 237] width 238 height 41
click at [171, 250] on textarea "**********" at bounding box center [139, 237] width 232 height 41
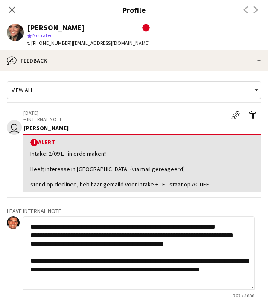
scroll to position [6, 0]
drag, startPoint x: 253, startPoint y: 253, endPoint x: 248, endPoint y: 288, distance: 35.4
click at [248, 288] on textarea "**********" at bounding box center [139, 254] width 232 height 74
click at [168, 264] on textarea "**********" at bounding box center [139, 254] width 232 height 75
click at [117, 278] on textarea "**********" at bounding box center [139, 254] width 232 height 75
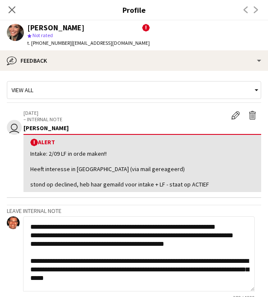
scroll to position [17, 0]
click at [67, 280] on textarea "**********" at bounding box center [139, 254] width 232 height 75
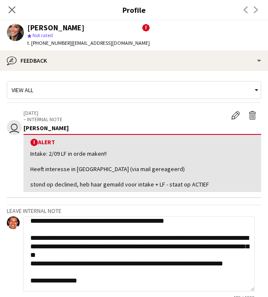
scroll to position [34, 0]
click at [152, 278] on textarea "**********" at bounding box center [139, 254] width 232 height 75
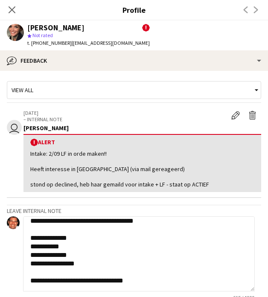
scroll to position [92, 0]
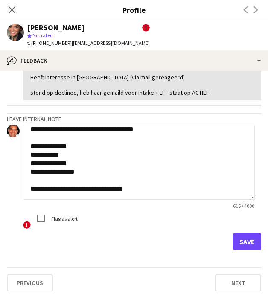
type textarea "**********"
click at [234, 241] on button "Save" at bounding box center [247, 241] width 28 height 17
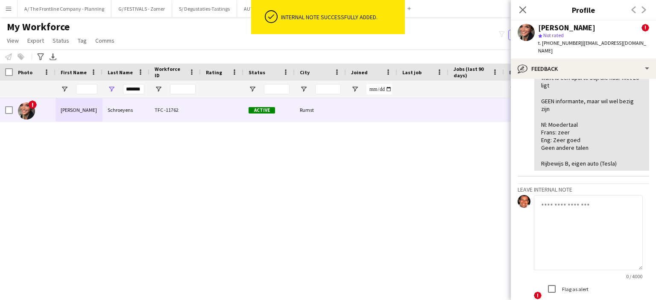
scroll to position [375, 0]
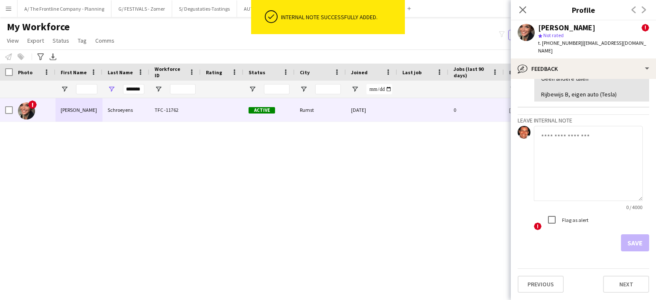
click at [218, 26] on div "My Workforce View Views Default view New view Update view Delete view Edit name…" at bounding box center [328, 35] width 656 height 29
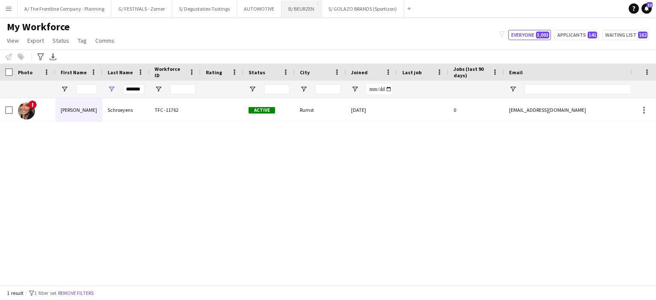
click at [297, 13] on button "B/ BEURZEN Close" at bounding box center [302, 8] width 40 height 17
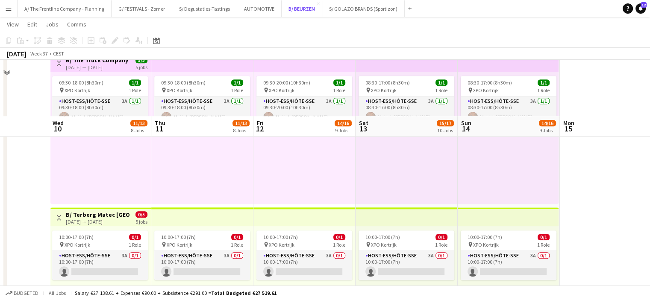
scroll to position [926, 0]
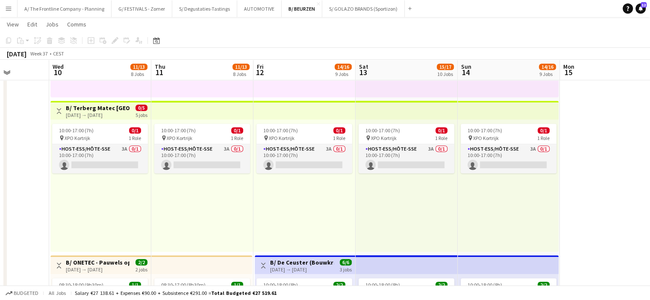
click at [92, 114] on div "10-09-2025 → 14-09-2025" at bounding box center [98, 115] width 64 height 6
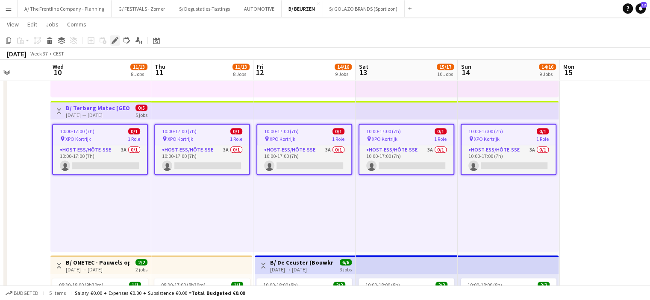
click at [115, 36] on div "Edit" at bounding box center [115, 40] width 10 height 10
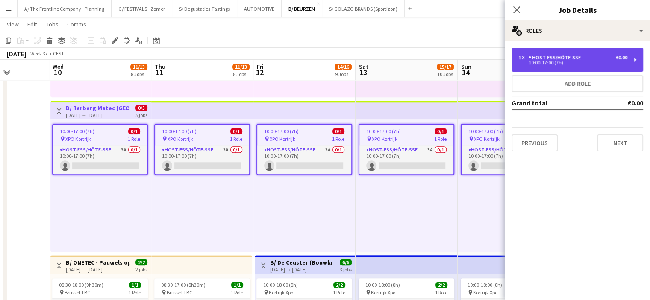
click at [565, 55] on div "Host-ess/Hôte-sse" at bounding box center [557, 58] width 56 height 6
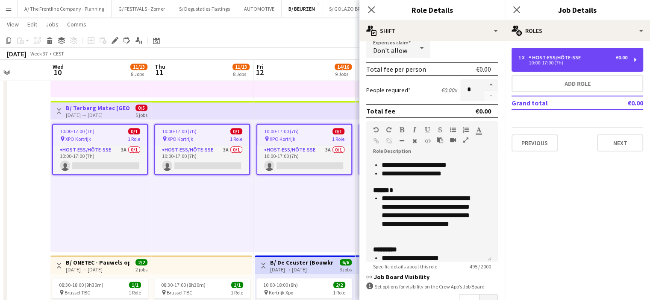
scroll to position [148, 0]
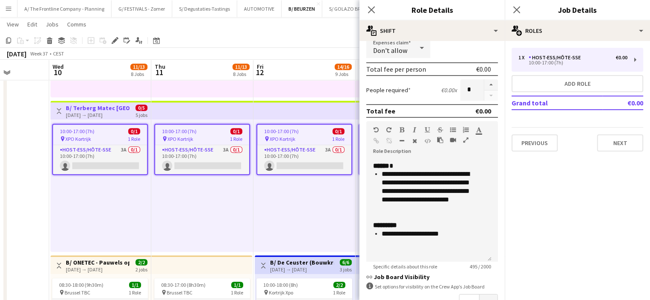
click at [303, 210] on div "10:00-17:00 (7h) 0/1 pin XPO Kortrijk 1 Role Host-ess/Hôte-sse 3A 0/1 10:00-17:…" at bounding box center [304, 186] width 102 height 132
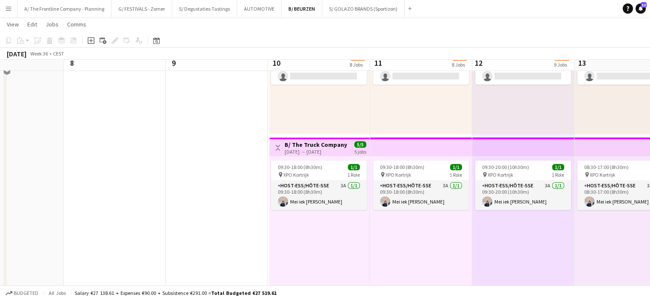
scroll to position [726, 0]
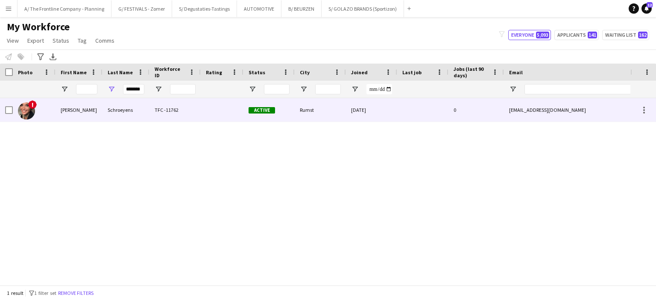
click at [96, 111] on div "Sarah" at bounding box center [79, 110] width 47 height 24
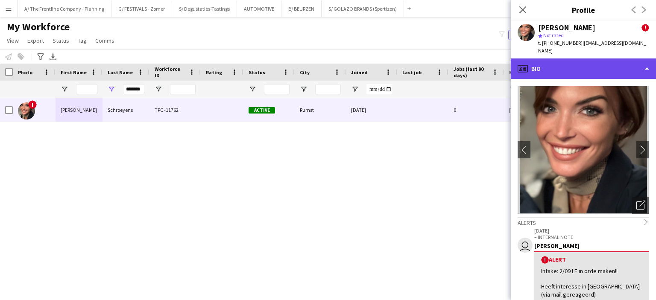
click at [592, 59] on div "profile Bio" at bounding box center [583, 69] width 145 height 21
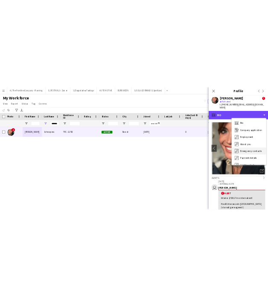
scroll to position [63, 0]
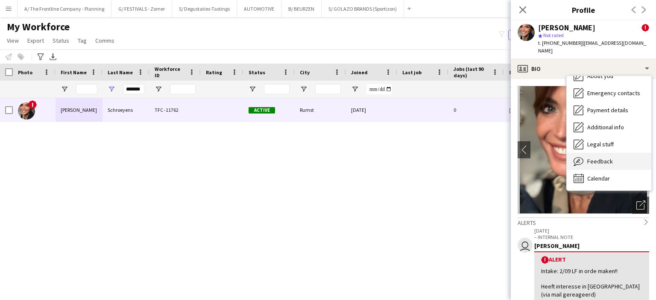
click at [602, 158] on span "Feedback" at bounding box center [601, 162] width 26 height 8
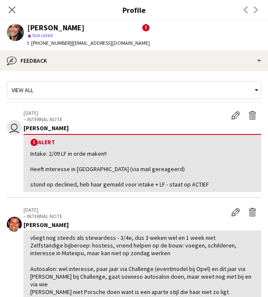
scroll to position [116, 0]
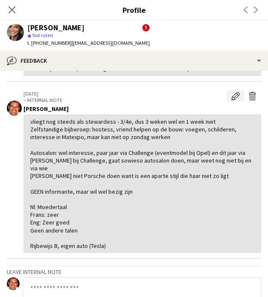
click at [232, 92] on app-icon "Edit internal note" at bounding box center [236, 96] width 9 height 9
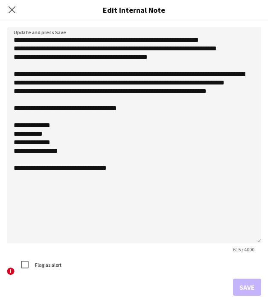
drag, startPoint x: 257, startPoint y: 75, endPoint x: 191, endPoint y: 249, distance: 185.8
click at [191, 244] on textarea "**********" at bounding box center [134, 135] width 255 height 216
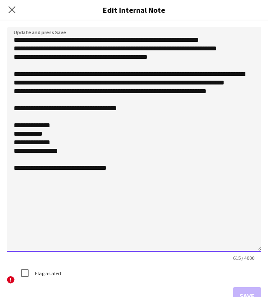
click at [104, 215] on textarea "**********" at bounding box center [134, 139] width 255 height 225
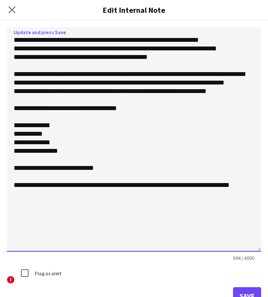
click at [63, 193] on textarea "**********" at bounding box center [134, 139] width 255 height 225
type textarea "**********"
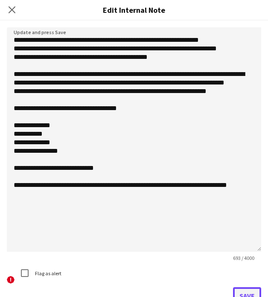
click at [243, 289] on button "Save" at bounding box center [247, 296] width 28 height 17
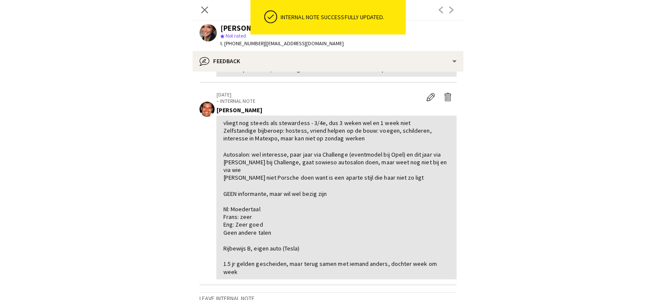
scroll to position [0, 0]
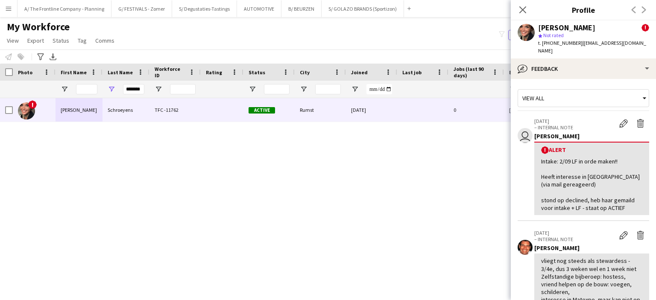
click at [10, 8] on app-icon "Menu" at bounding box center [8, 8] width 7 height 7
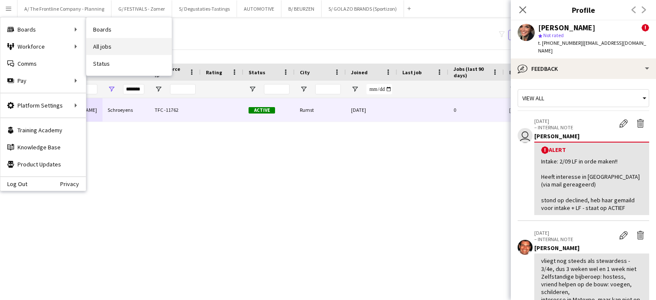
click at [96, 49] on link "All jobs" at bounding box center [128, 46] width 85 height 17
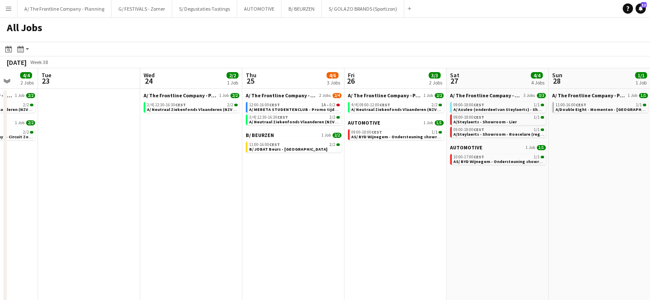
scroll to position [0, 269]
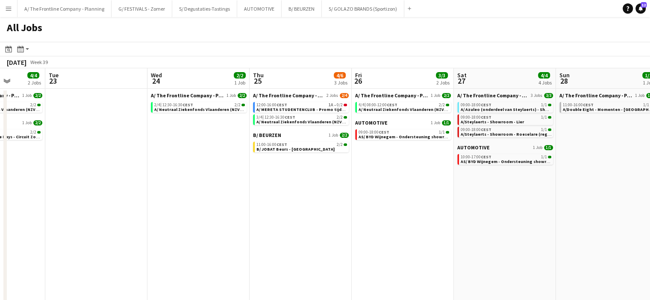
drag, startPoint x: 459, startPoint y: 191, endPoint x: 467, endPoint y: 191, distance: 7.3
click at [467, 191] on app-calendar-viewport "Sat 20 7/8 7 Jobs Sun 21 5/5 2 Jobs Mon 22 4/4 2 Jobs Tue 23 Wed 24 2/2 1 Job T…" at bounding box center [325, 222] width 650 height 309
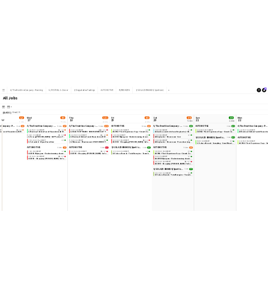
scroll to position [0, 244]
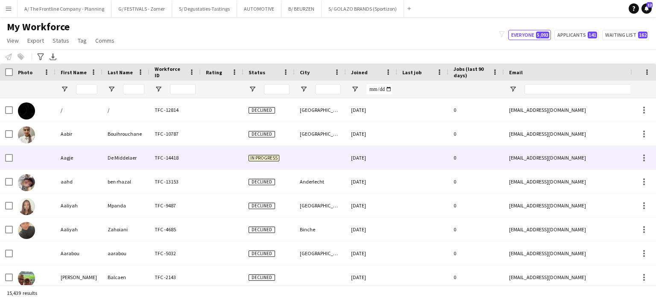
type input "*******"
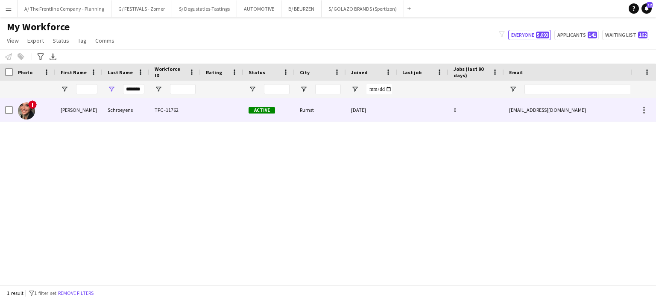
click at [63, 114] on div "Sarah" at bounding box center [79, 110] width 47 height 24
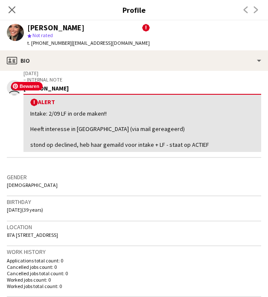
scroll to position [150, 0]
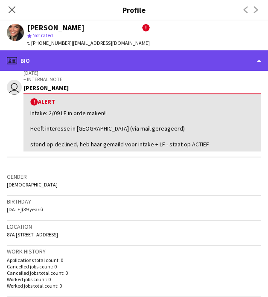
click at [119, 57] on div "profile Bio" at bounding box center [134, 60] width 268 height 21
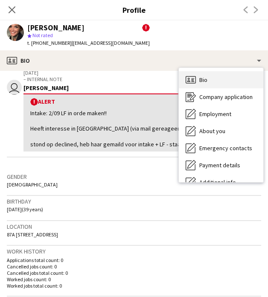
click at [219, 82] on div "Bio Bio" at bounding box center [221, 79] width 85 height 17
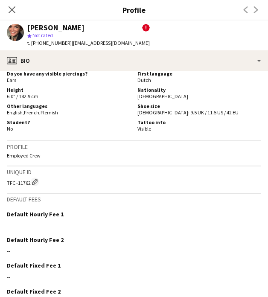
scroll to position [543, 0]
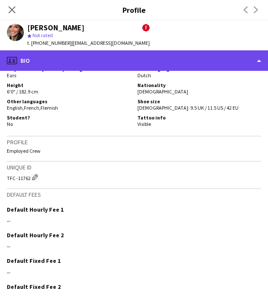
click at [100, 59] on div "profile Bio" at bounding box center [134, 60] width 268 height 21
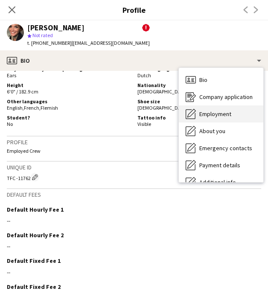
click at [222, 114] on span "Employment" at bounding box center [216, 114] width 32 height 8
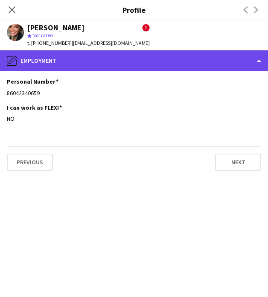
click at [135, 68] on div "pencil4 Employment" at bounding box center [134, 60] width 268 height 21
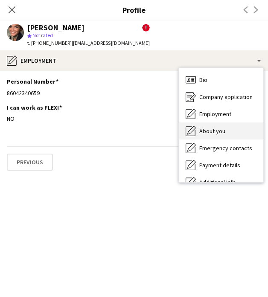
click at [210, 131] on span "About you" at bounding box center [213, 131] width 26 height 8
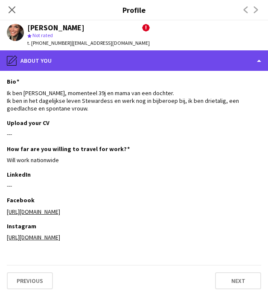
click at [197, 59] on div "pencil4 About you" at bounding box center [134, 60] width 268 height 21
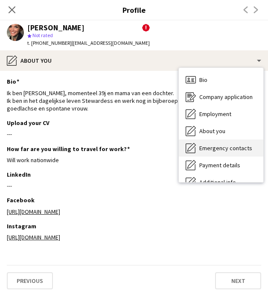
click at [205, 150] on span "Emergency contacts" at bounding box center [226, 148] width 53 height 8
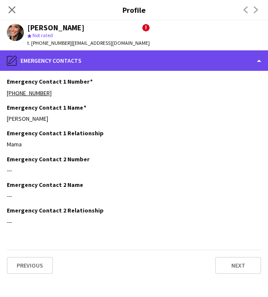
click at [184, 62] on div "pencil4 Emergency contacts" at bounding box center [134, 60] width 268 height 21
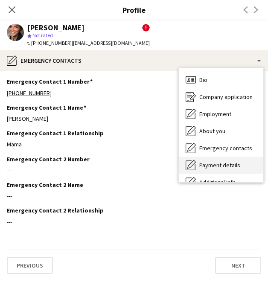
click at [207, 167] on span "Payment details" at bounding box center [220, 166] width 41 height 8
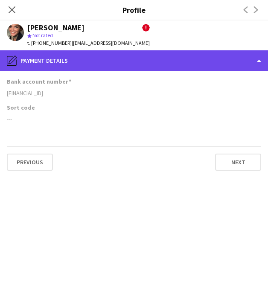
click at [209, 64] on div "pencil4 Payment details" at bounding box center [134, 60] width 268 height 21
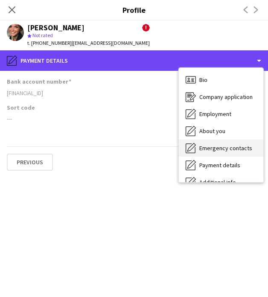
scroll to position [63, 0]
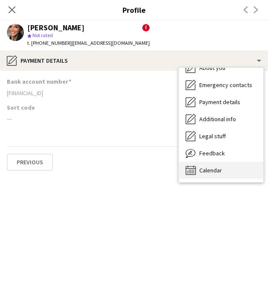
click at [210, 171] on span "Calendar" at bounding box center [211, 171] width 23 height 8
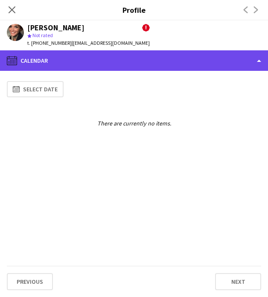
click at [182, 63] on div "calendar-full Calendar" at bounding box center [134, 60] width 268 height 21
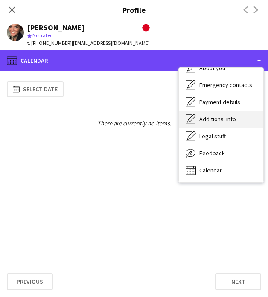
scroll to position [0, 0]
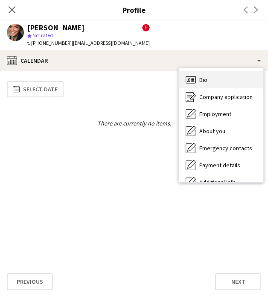
click at [214, 80] on div "Bio Bio" at bounding box center [221, 79] width 85 height 17
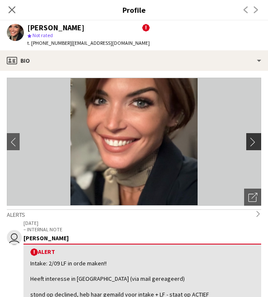
click at [249, 143] on app-icon "chevron-right" at bounding box center [255, 142] width 13 height 9
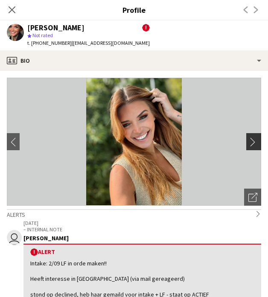
click at [249, 143] on app-icon "chevron-right" at bounding box center [255, 142] width 13 height 9
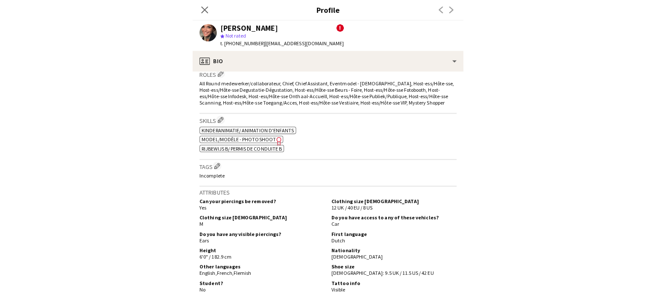
scroll to position [376, 0]
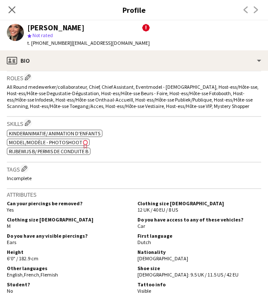
click at [70, 140] on span "Model/Modèle - Photoshoot" at bounding box center [46, 142] width 74 height 6
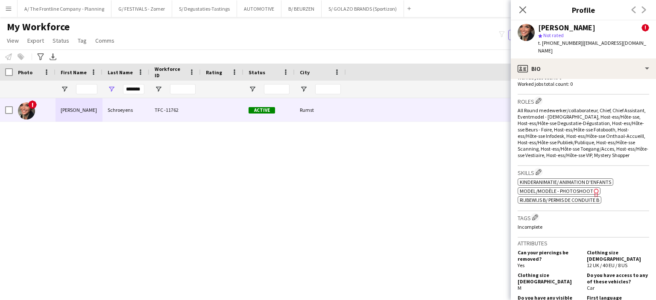
scroll to position [391, 0]
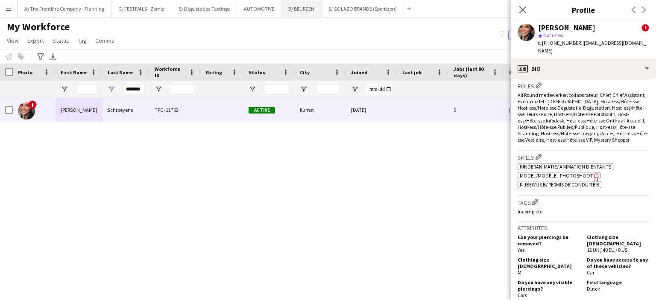
click at [292, 8] on button "B/ BEURZEN Close" at bounding box center [302, 8] width 40 height 17
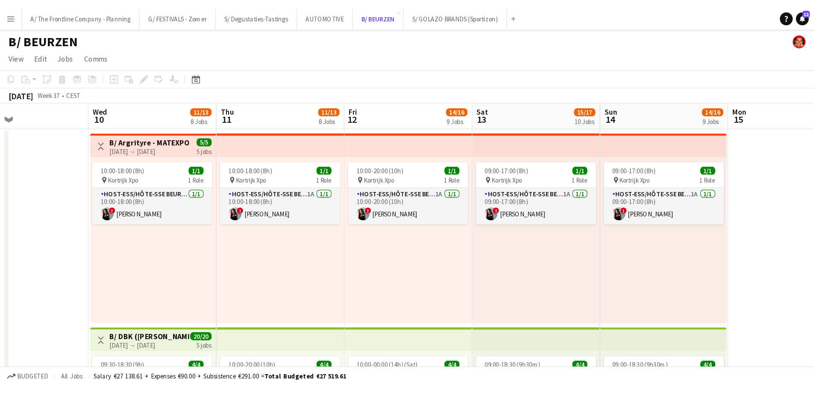
scroll to position [0, 236]
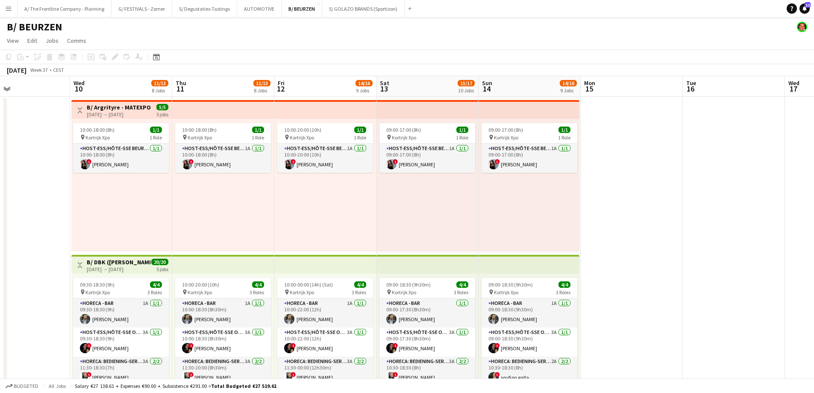
click at [99, 201] on div "10:00-18:00 (8h) 1/1 pin Kortrijk Xpo 1 Role Host-ess/Hôte-sse Beurs - Foire 1/…" at bounding box center [121, 185] width 100 height 132
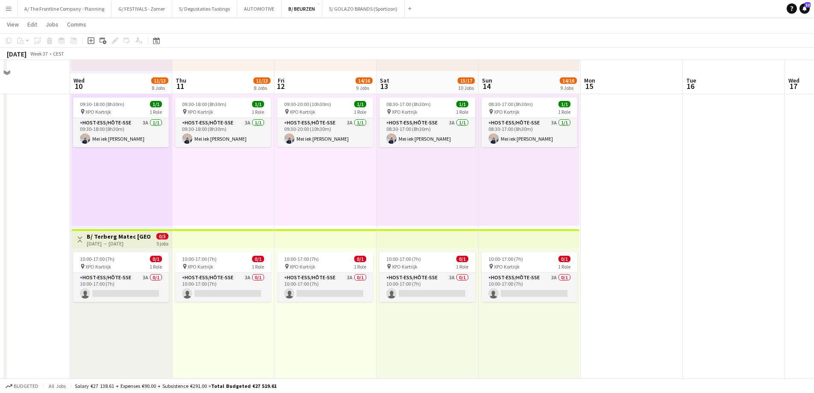
scroll to position [812, 0]
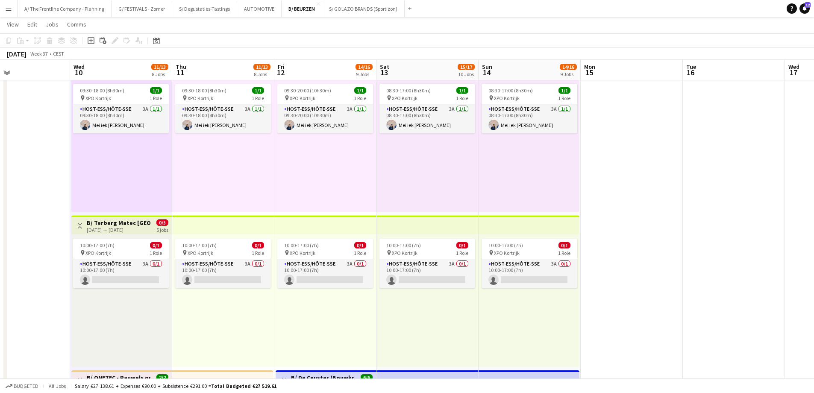
click at [131, 224] on h3 "B/ Terberg Matec Belgium - Matexpo 10-14/09 2025" at bounding box center [119, 223] width 64 height 8
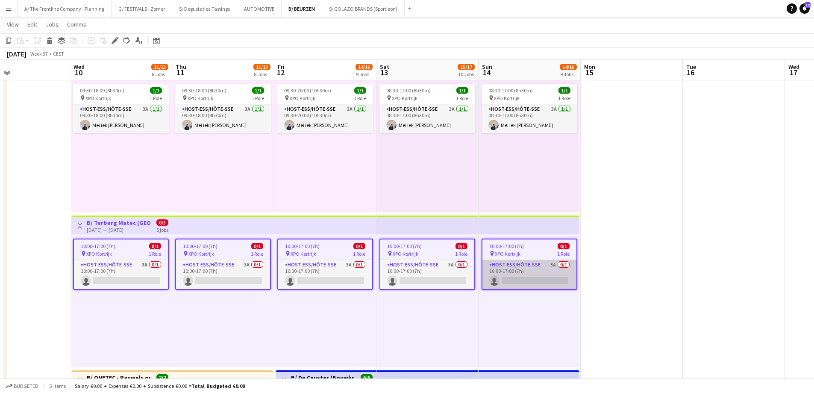
click at [548, 279] on app-card-role "Host-ess/Hôte-sse 3A 0/1 10:00-17:00 (7h) single-neutral-actions" at bounding box center [529, 274] width 94 height 29
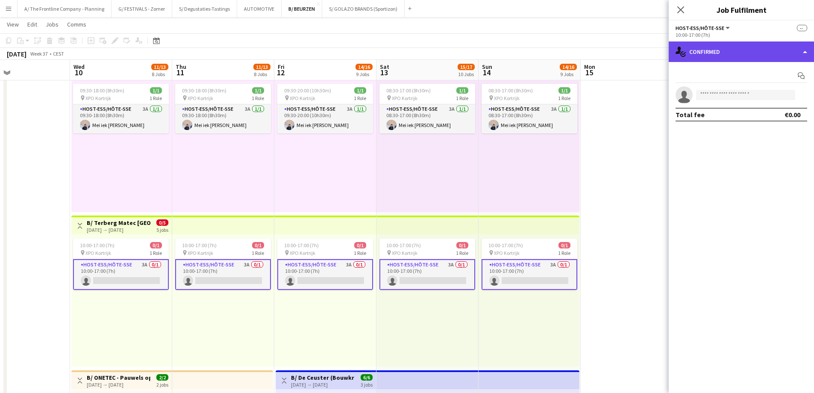
click at [733, 51] on div "single-neutral-actions-check-2 Confirmed" at bounding box center [741, 51] width 145 height 21
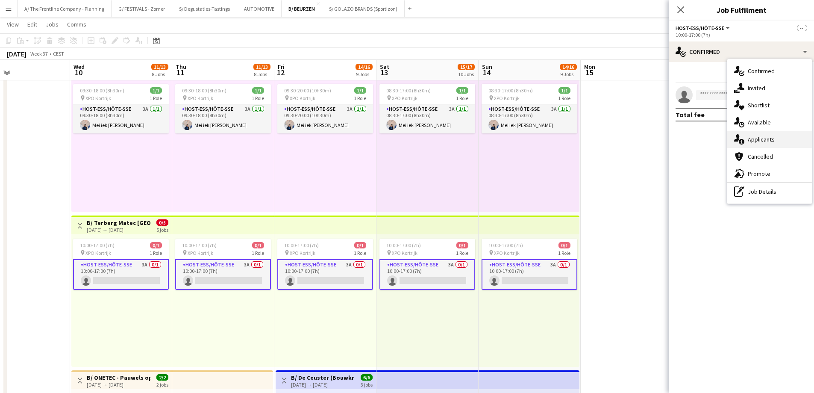
click at [751, 144] on div "single-neutral-actions-information Applicants" at bounding box center [769, 139] width 85 height 17
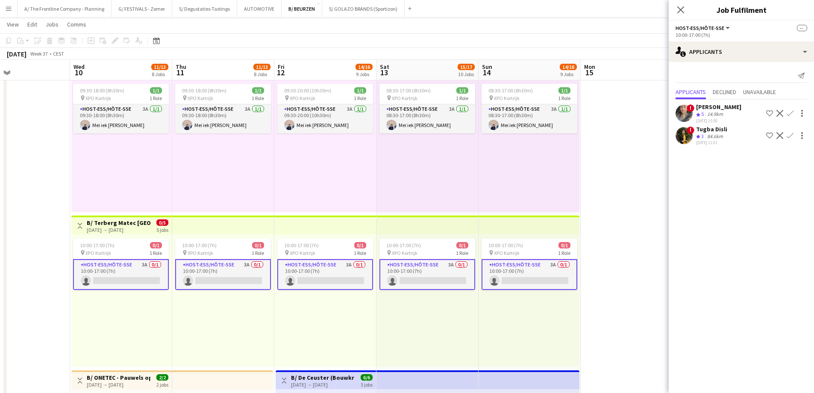
click at [713, 137] on div "84.6km" at bounding box center [715, 136] width 19 height 7
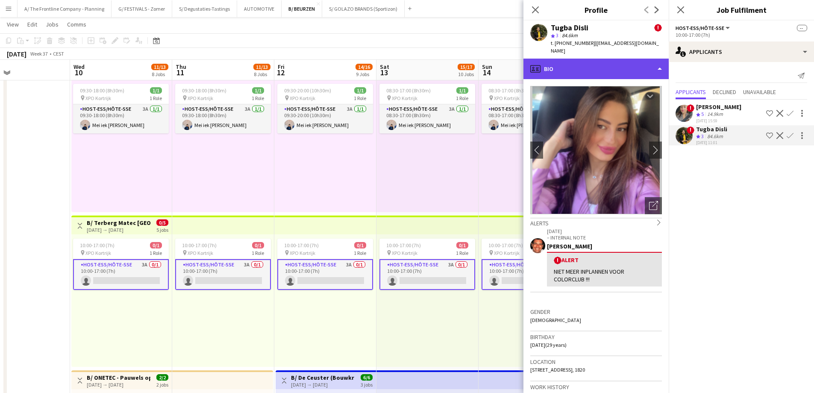
click at [596, 70] on div "profile Bio" at bounding box center [595, 69] width 145 height 21
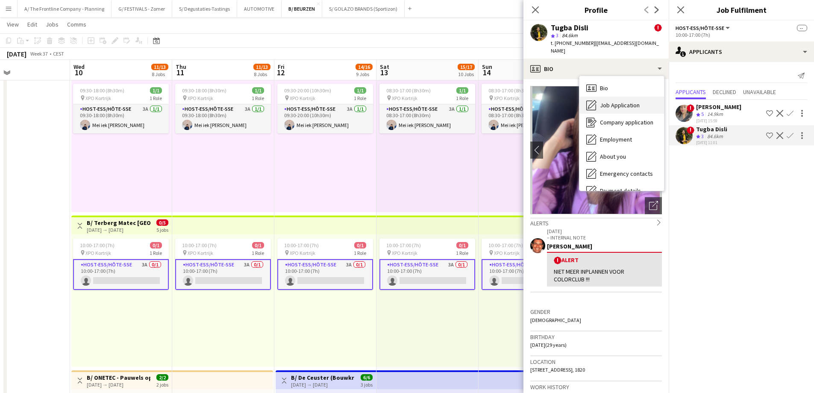
click at [617, 101] on span "Job Application" at bounding box center [620, 105] width 40 height 8
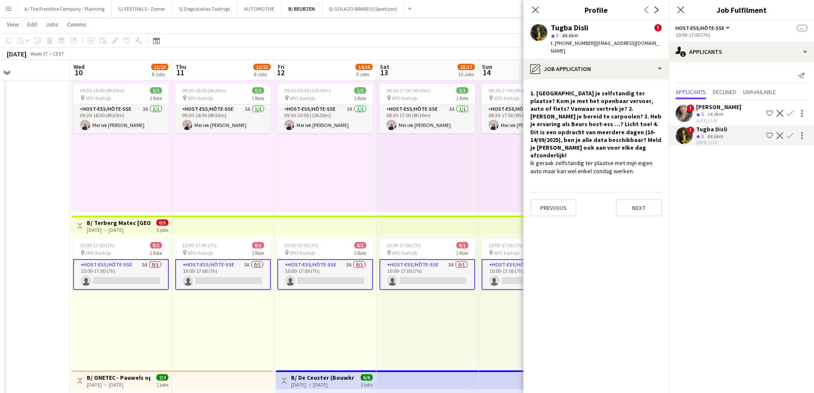
click at [709, 133] on div "84.6km" at bounding box center [715, 136] width 19 height 7
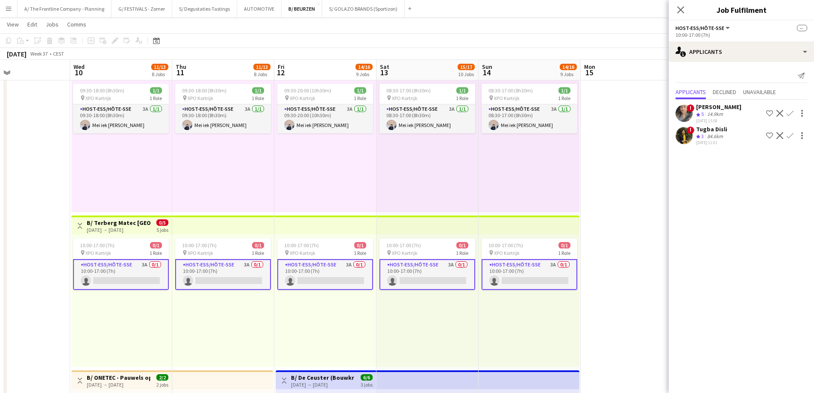
click at [709, 133] on div "84.6km" at bounding box center [715, 136] width 19 height 7
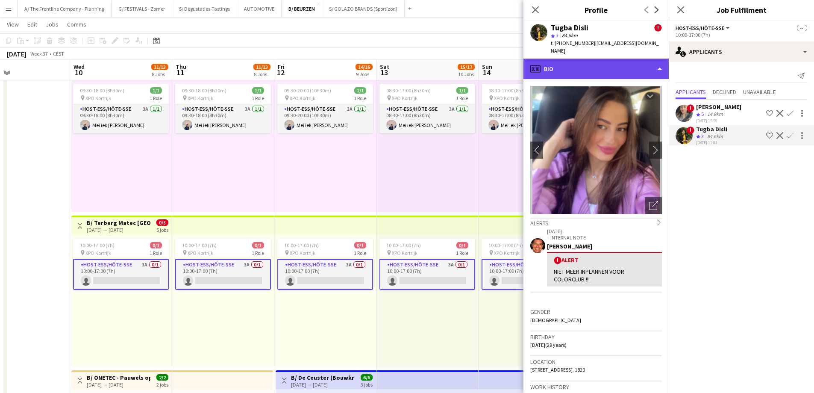
click at [609, 66] on div "profile Bio" at bounding box center [595, 69] width 145 height 21
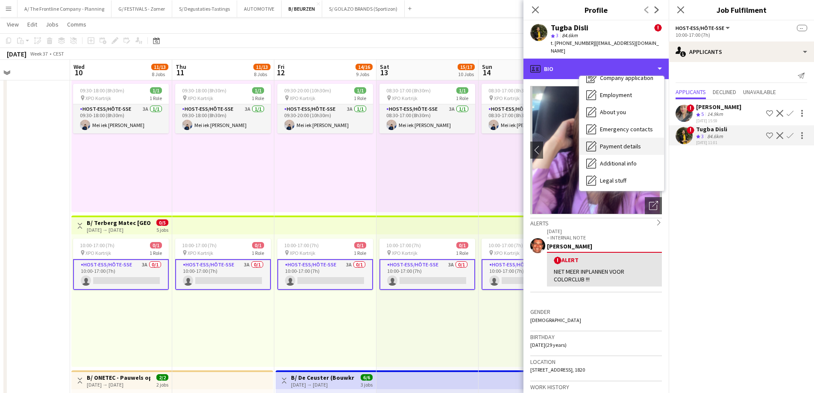
scroll to position [80, 0]
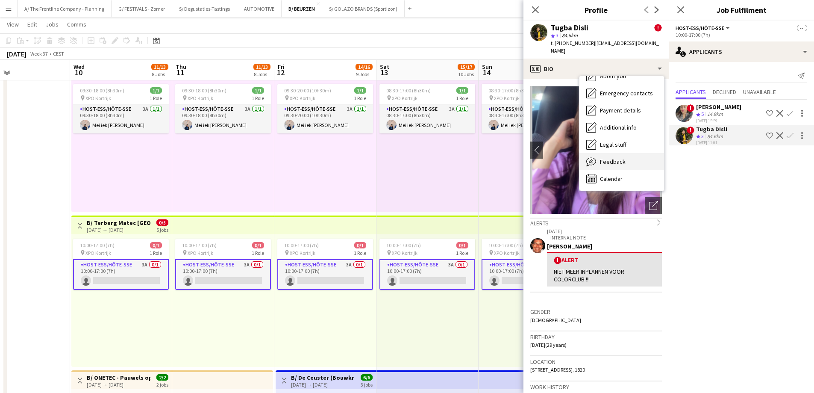
click at [620, 158] on span "Feedback" at bounding box center [613, 162] width 26 height 8
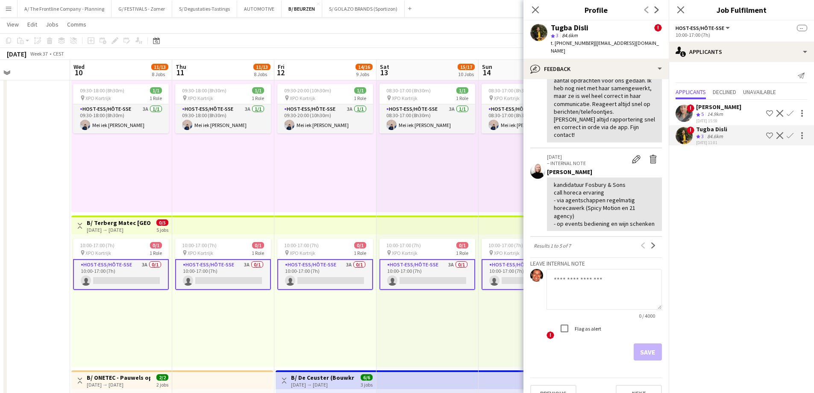
scroll to position [760, 0]
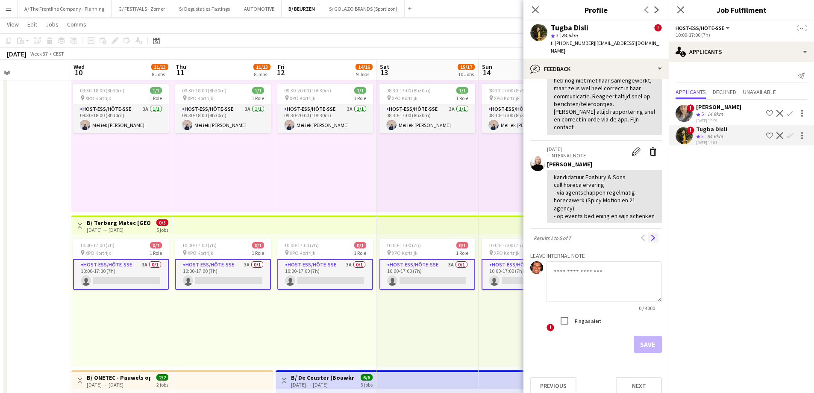
click at [648, 233] on button "Next" at bounding box center [653, 237] width 10 height 10
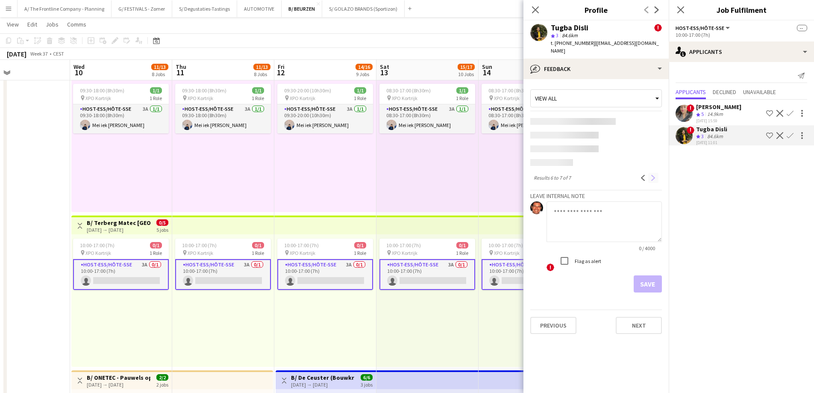
scroll to position [0, 0]
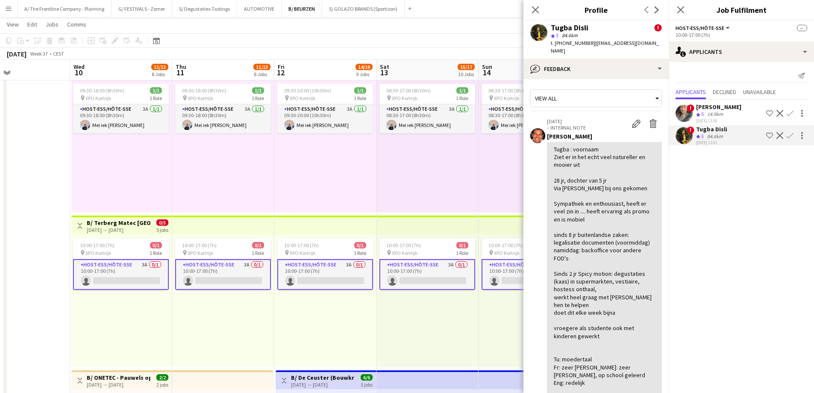
click at [409, 202] on div "08:30-17:00 (8h30m) 1/1 pin XPO Kortrijk 1 Role Host-ess/Hôte-sse 3A 1/1 08:30-…" at bounding box center [427, 145] width 102 height 132
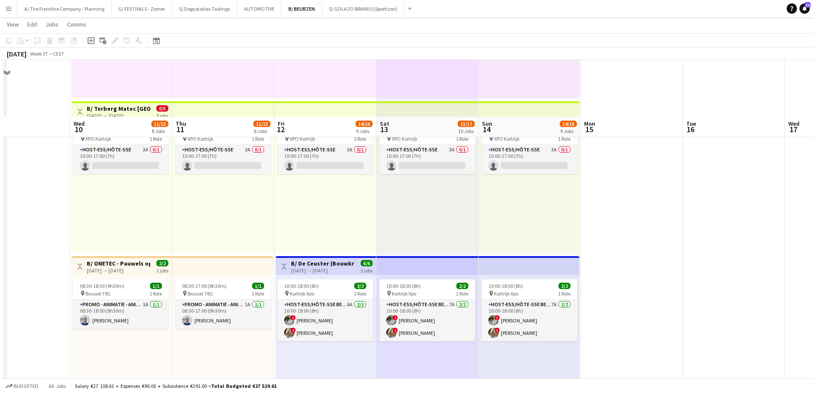
scroll to position [812, 0]
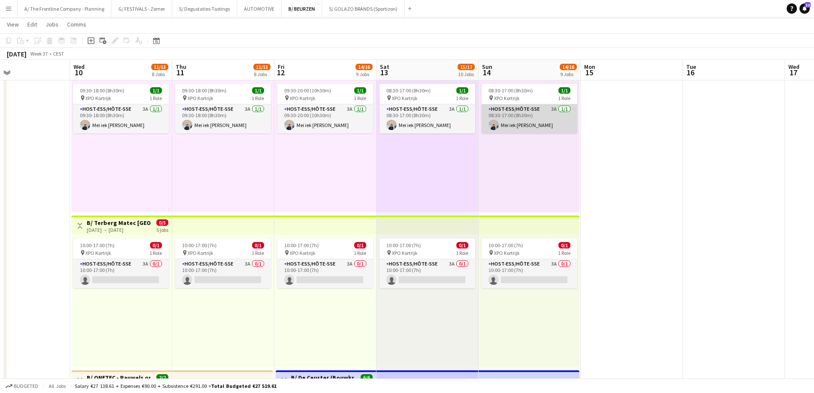
click at [539, 120] on app-card-role "Host-ess/Hôte-sse 3A 1/1 08:30-17:00 (8h30m) Mei iek Wendy Soeng" at bounding box center [530, 118] width 96 height 29
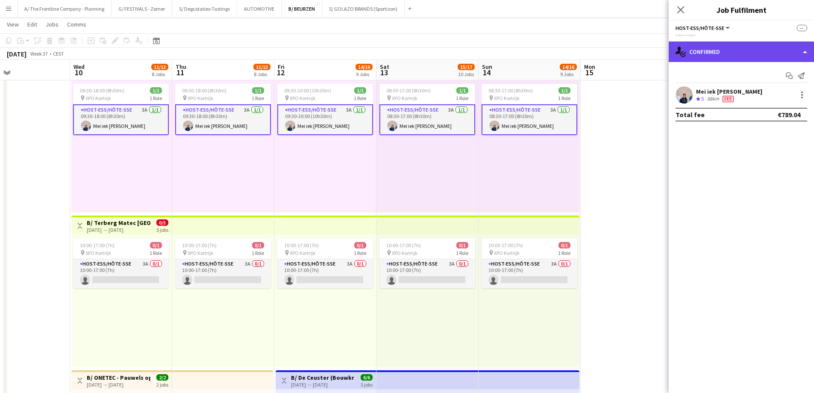
click at [719, 46] on div "single-neutral-actions-check-2 Confirmed" at bounding box center [741, 51] width 145 height 21
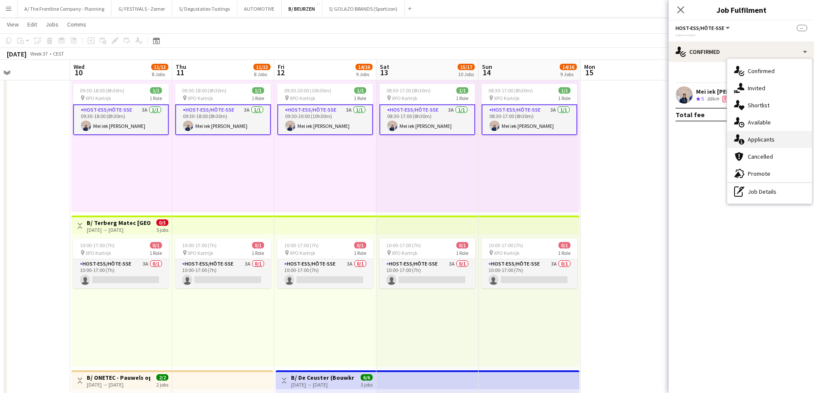
click at [752, 144] on div "single-neutral-actions-information Applicants" at bounding box center [769, 139] width 85 height 17
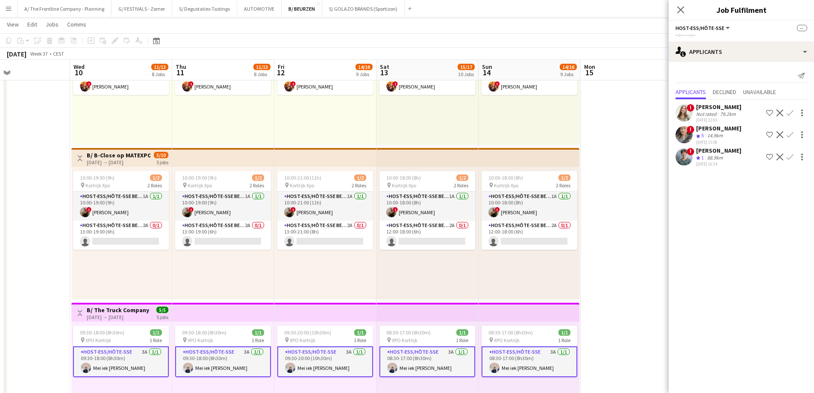
scroll to position [598, 0]
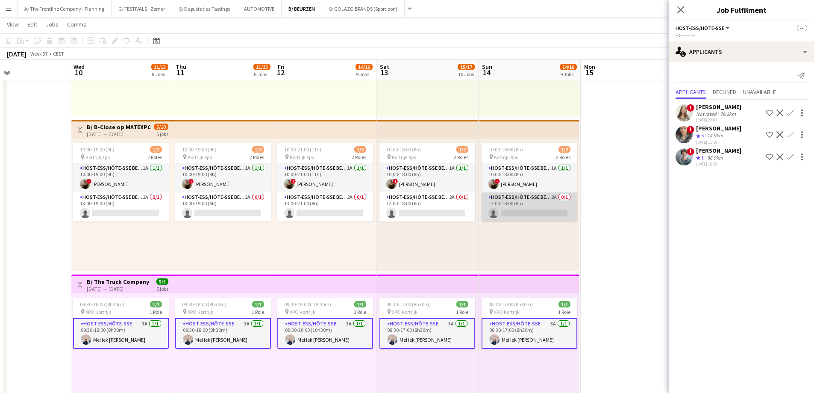
click at [535, 201] on app-card-role "Host-ess/Hôte-sse Beurs - Foire 2A 0/1 12:00-18:00 (6h) single-neutral-actions" at bounding box center [530, 206] width 96 height 29
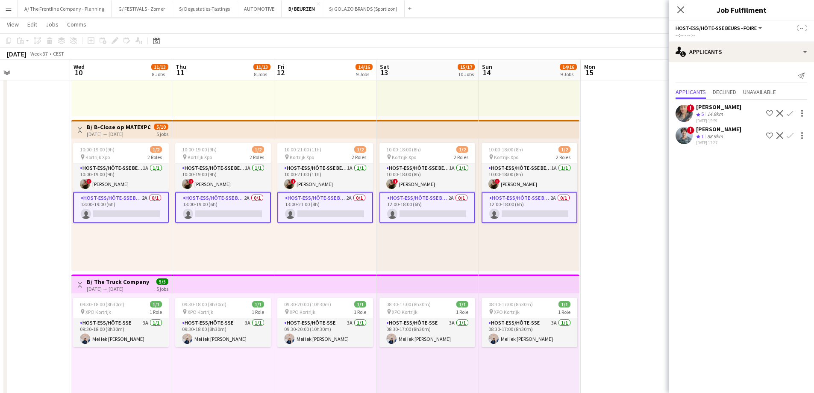
click at [10, 8] on app-icon "Menu" at bounding box center [8, 8] width 7 height 7
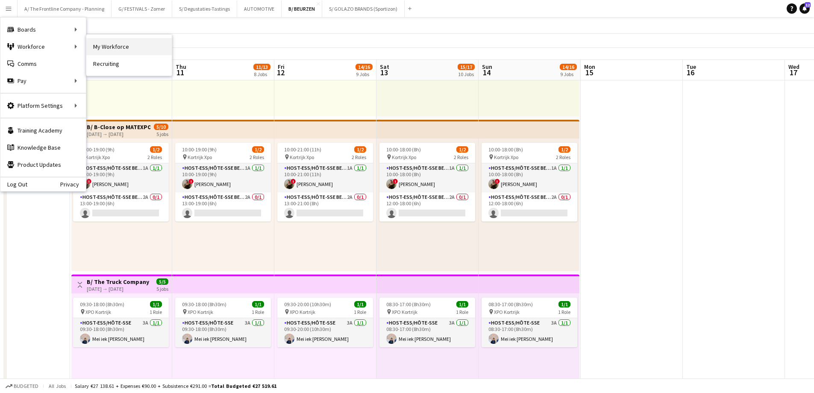
click at [122, 48] on link "My Workforce" at bounding box center [128, 46] width 85 height 17
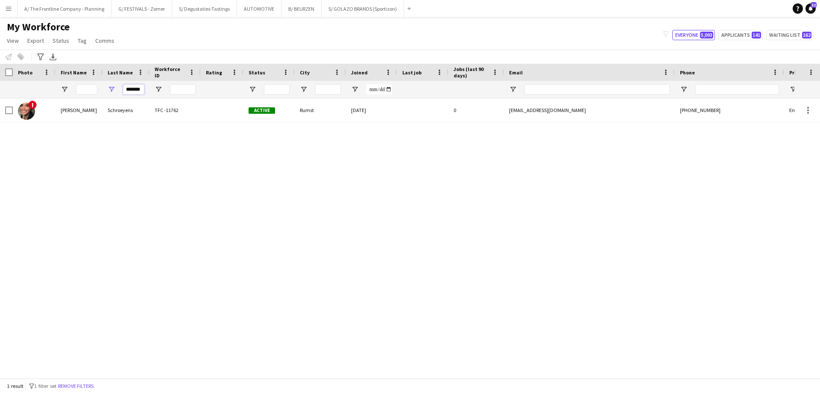
click at [138, 87] on input "*******" at bounding box center [133, 89] width 21 height 10
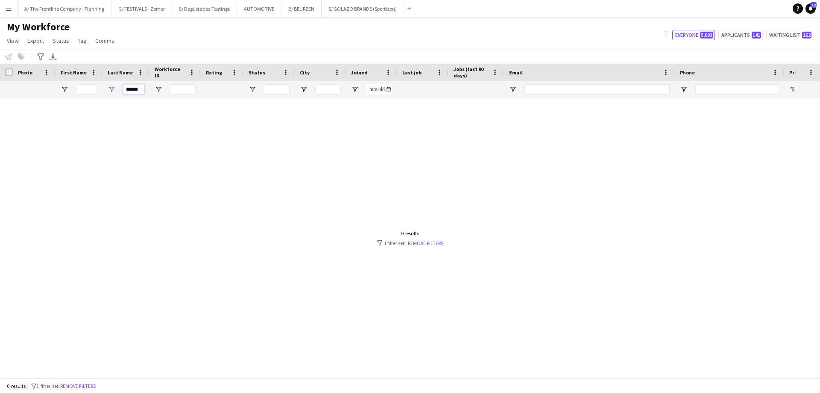
drag, startPoint x: 126, startPoint y: 88, endPoint x: 150, endPoint y: 104, distance: 28.8
click at [129, 90] on input "******" at bounding box center [133, 89] width 21 height 10
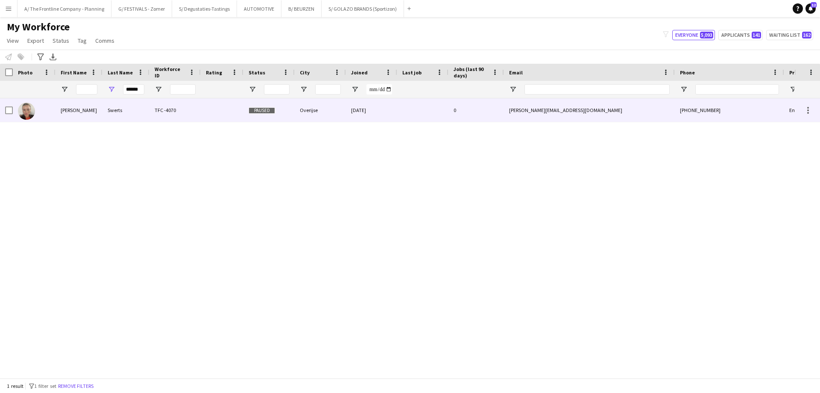
click at [58, 109] on div "Marie" at bounding box center [79, 110] width 47 height 24
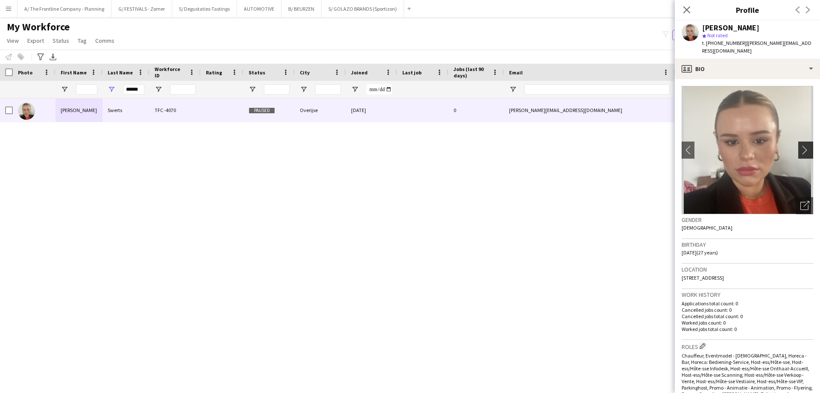
click at [800, 147] on button "chevron-right" at bounding box center [807, 149] width 17 height 17
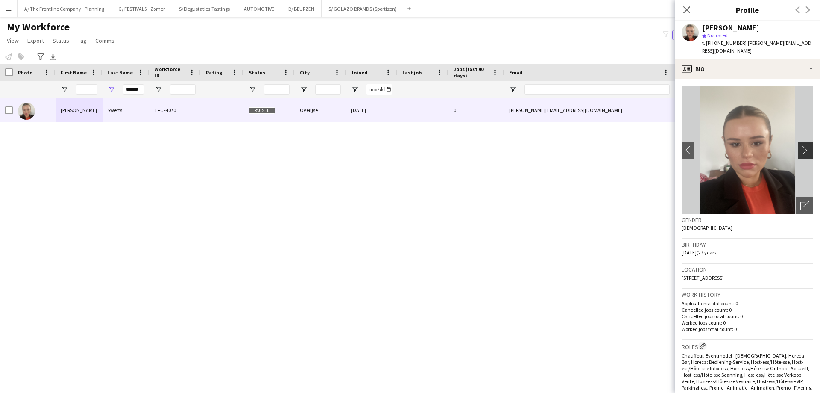
click at [800, 147] on button "chevron-right" at bounding box center [807, 149] width 17 height 17
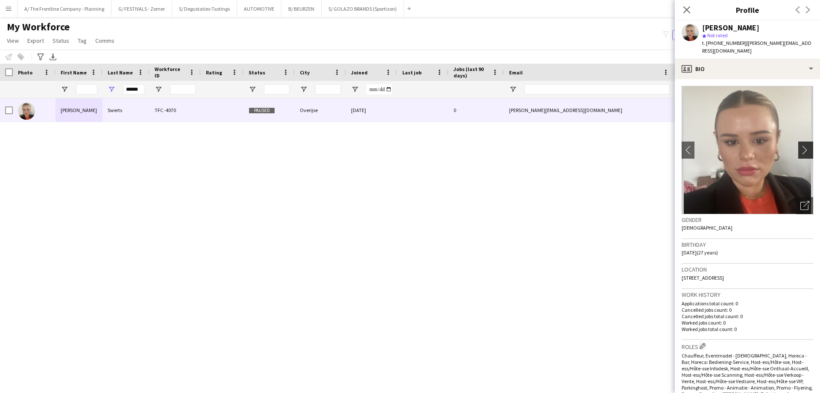
click at [800, 147] on button "chevron-right" at bounding box center [807, 149] width 17 height 17
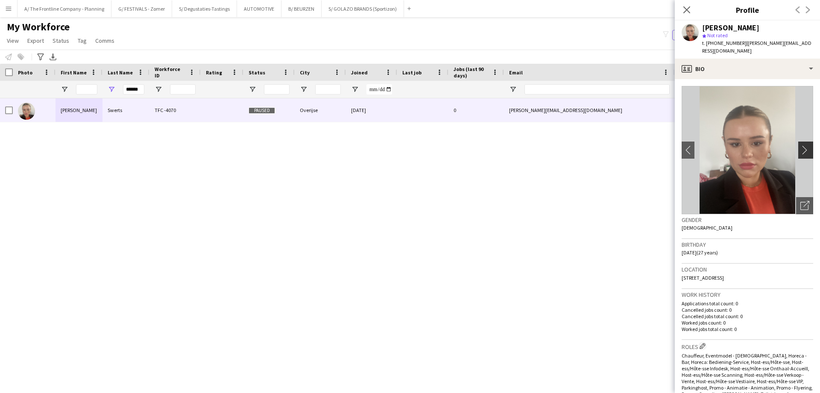
click at [800, 147] on button "chevron-right" at bounding box center [807, 149] width 17 height 17
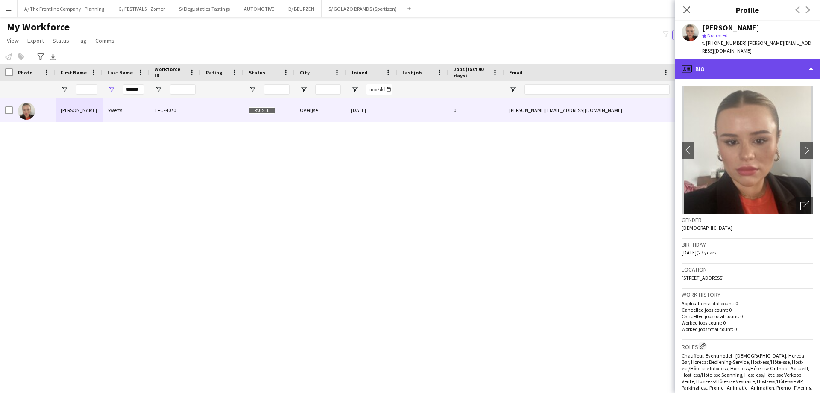
click at [759, 65] on div "profile Bio" at bounding box center [747, 69] width 145 height 21
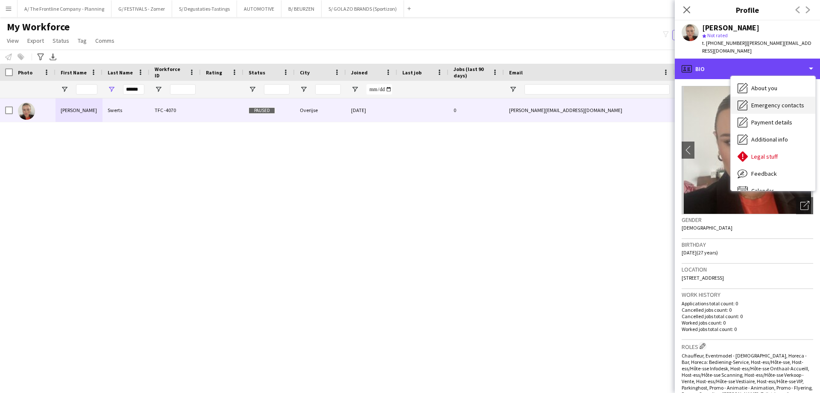
scroll to position [63, 0]
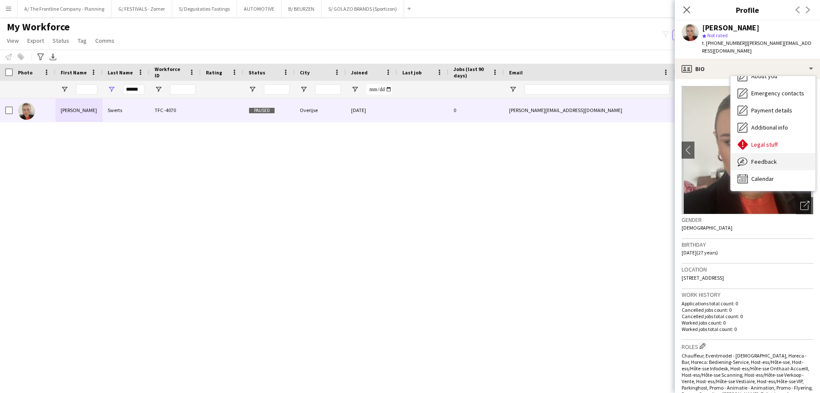
click at [763, 158] on span "Feedback" at bounding box center [765, 162] width 26 height 8
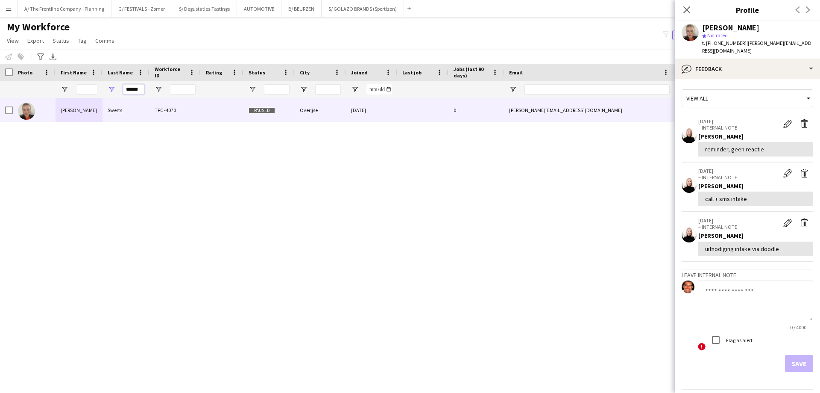
click at [132, 89] on input "******" at bounding box center [133, 89] width 21 height 10
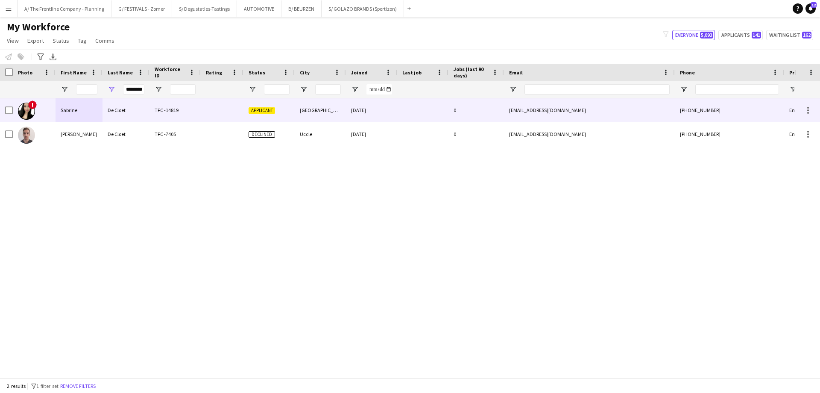
click at [86, 112] on div "Sabrine" at bounding box center [79, 110] width 47 height 24
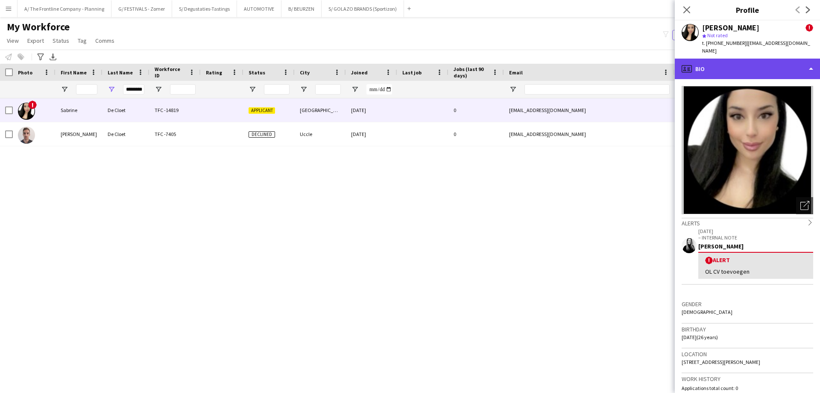
click at [744, 67] on div "profile Bio" at bounding box center [747, 69] width 145 height 21
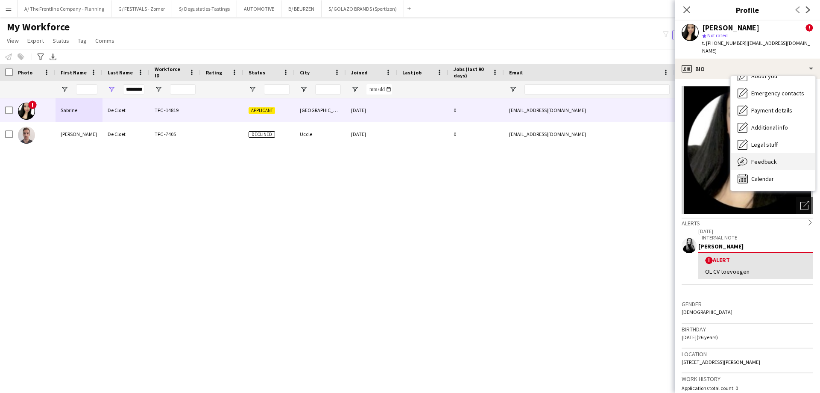
click at [764, 158] on span "Feedback" at bounding box center [765, 162] width 26 height 8
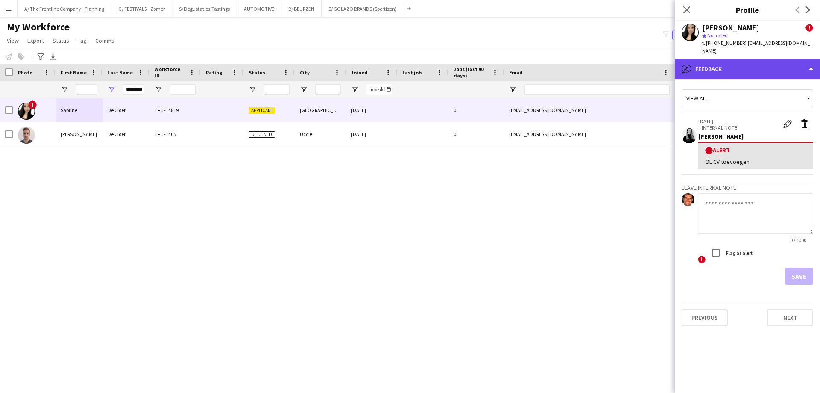
click at [720, 59] on div "bubble-pencil Feedback" at bounding box center [747, 69] width 145 height 21
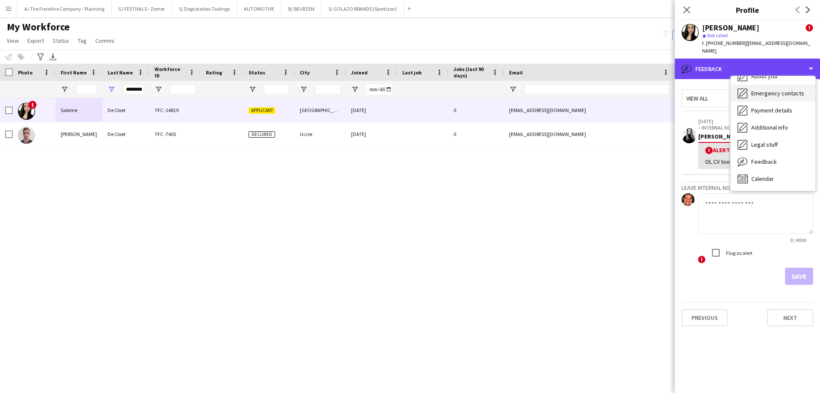
scroll to position [0, 0]
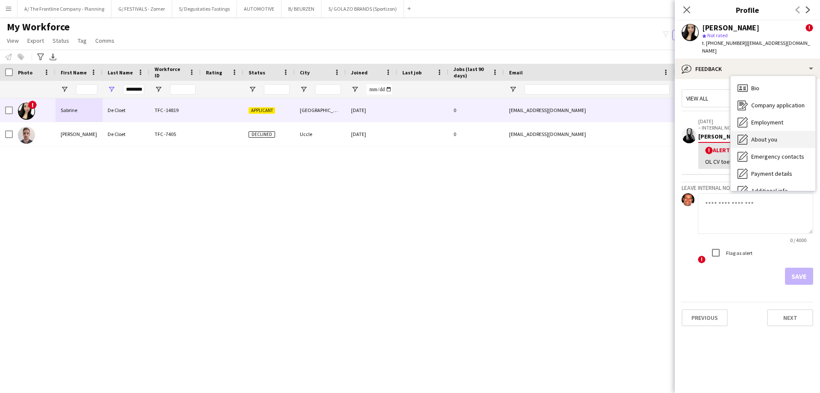
click at [758, 135] on span "About you" at bounding box center [765, 139] width 26 height 8
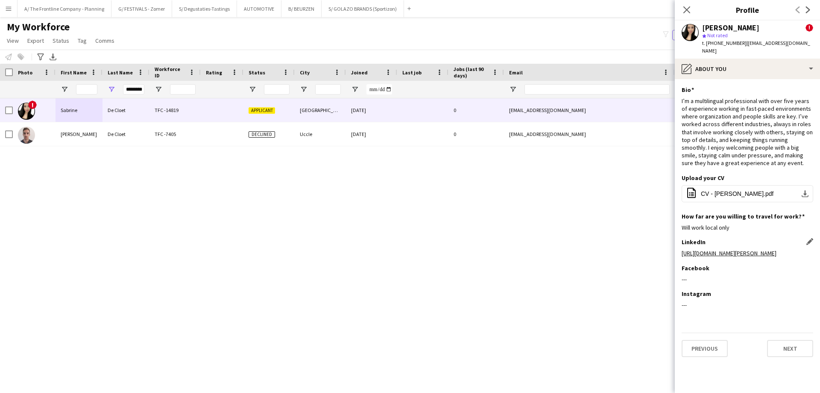
click at [738, 249] on link "https://www.linkedin.com/in/sabrine-de-cloet" at bounding box center [729, 253] width 95 height 8
click at [137, 88] on input "********" at bounding box center [133, 89] width 21 height 10
type input "*"
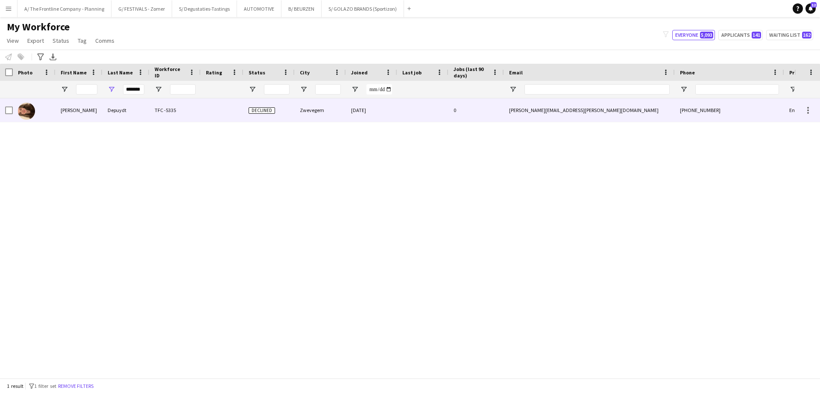
click at [92, 119] on div "[PERSON_NAME]" at bounding box center [79, 110] width 47 height 24
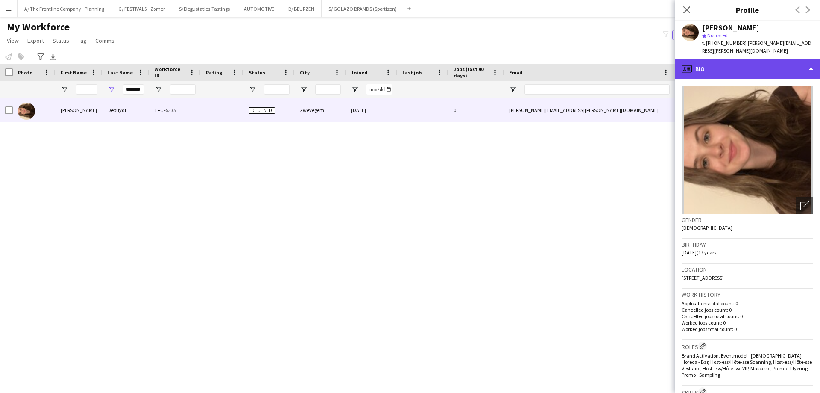
click at [744, 66] on div "profile Bio" at bounding box center [747, 69] width 145 height 21
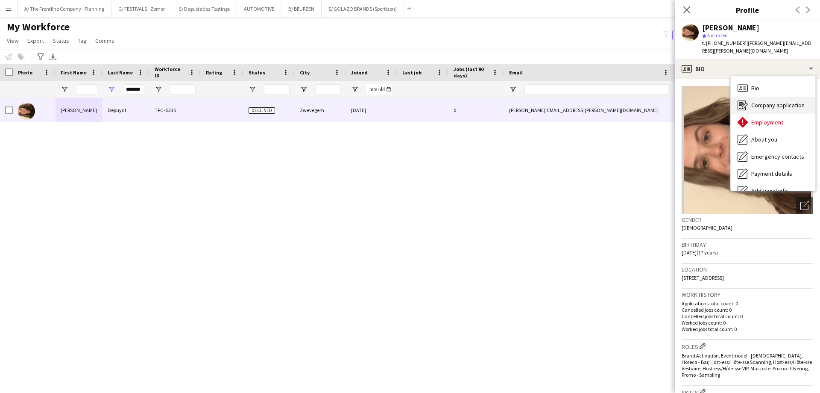
click at [764, 101] on span "Company application" at bounding box center [778, 105] width 53 height 8
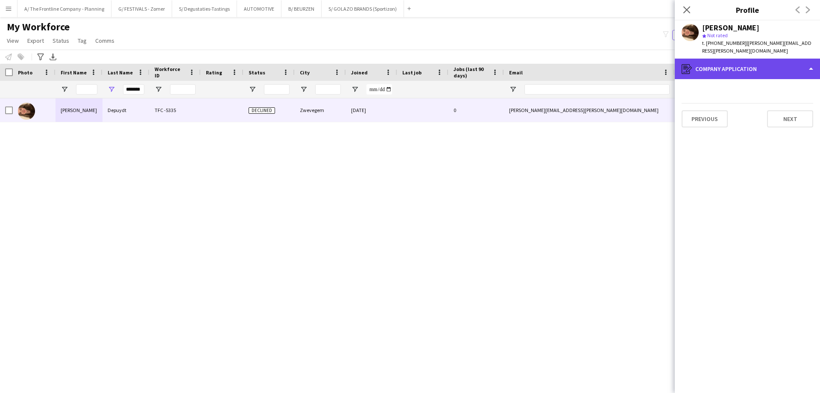
click at [749, 59] on div "register Company application" at bounding box center [747, 69] width 145 height 21
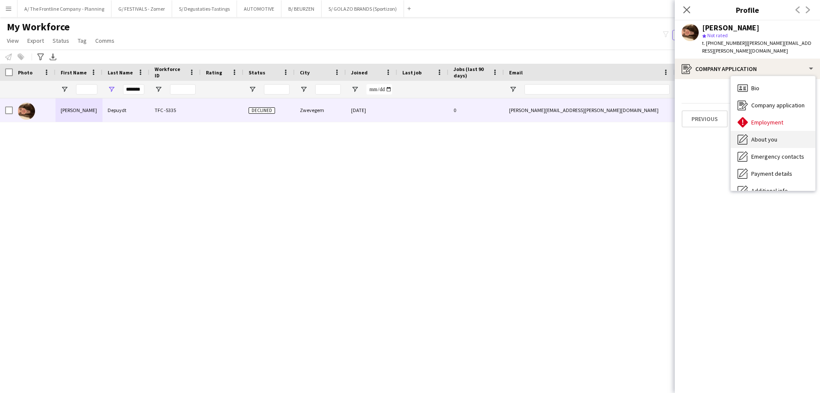
click at [759, 135] on span "About you" at bounding box center [765, 139] width 26 height 8
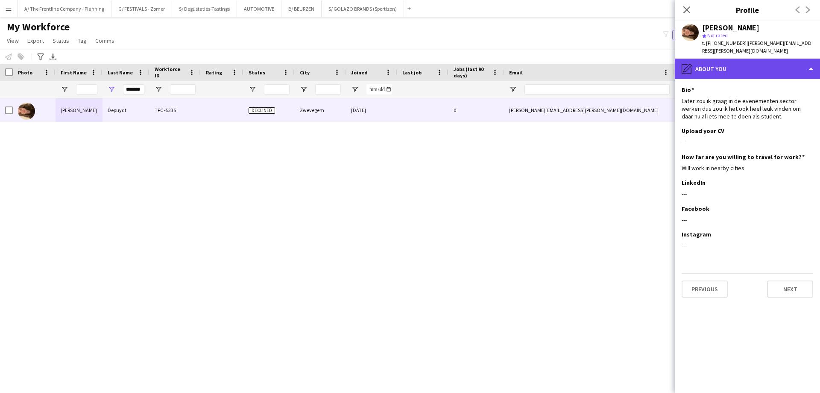
click at [755, 63] on div "pencil4 About you" at bounding box center [747, 69] width 145 height 21
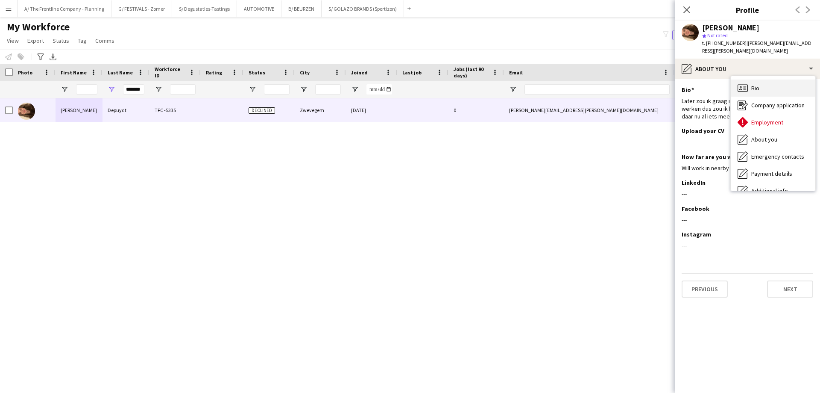
click at [755, 84] on span "Bio" at bounding box center [756, 88] width 8 height 8
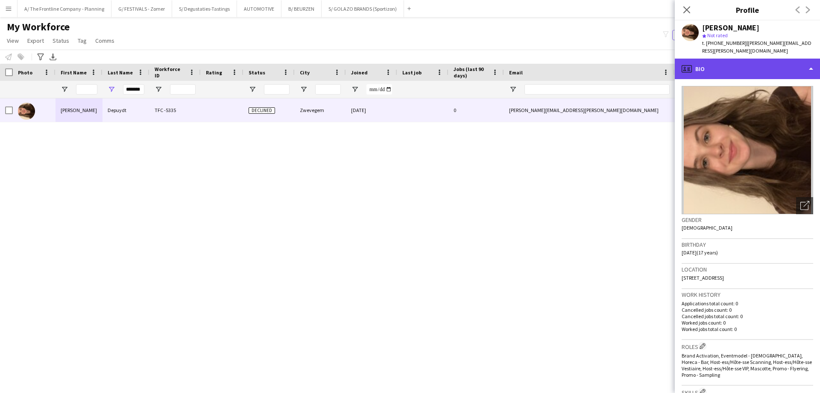
click at [750, 60] on div "profile Bio" at bounding box center [747, 69] width 145 height 21
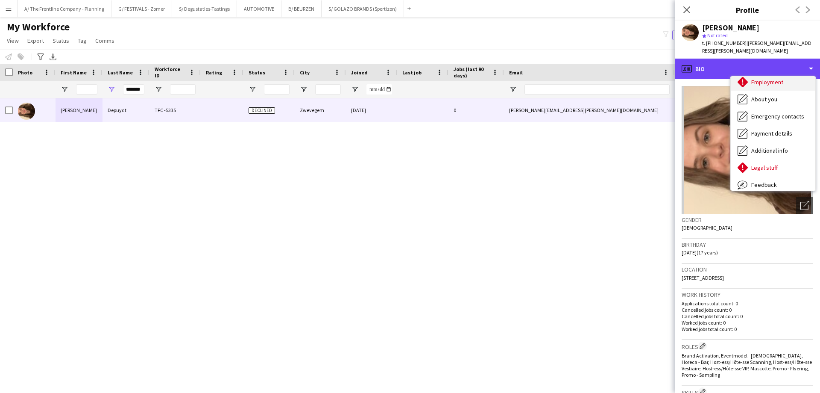
scroll to position [63, 0]
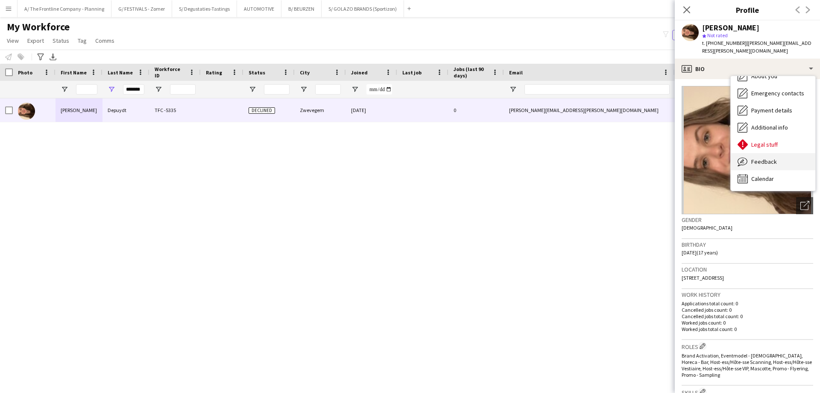
click at [758, 158] on span "Feedback" at bounding box center [765, 162] width 26 height 8
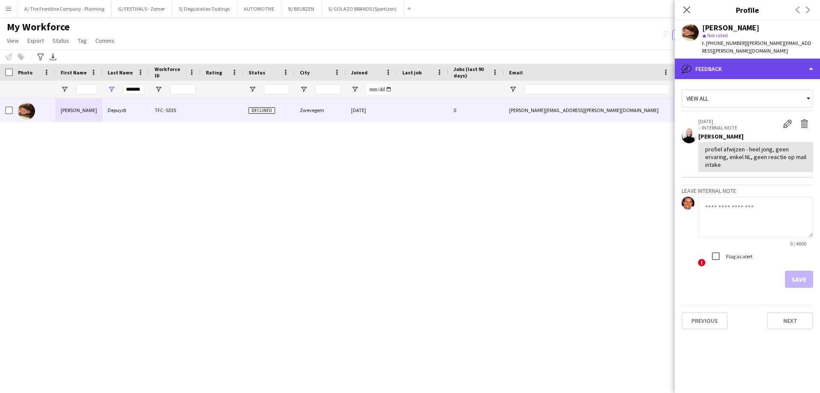
click at [739, 62] on div "bubble-pencil Feedback" at bounding box center [747, 69] width 145 height 21
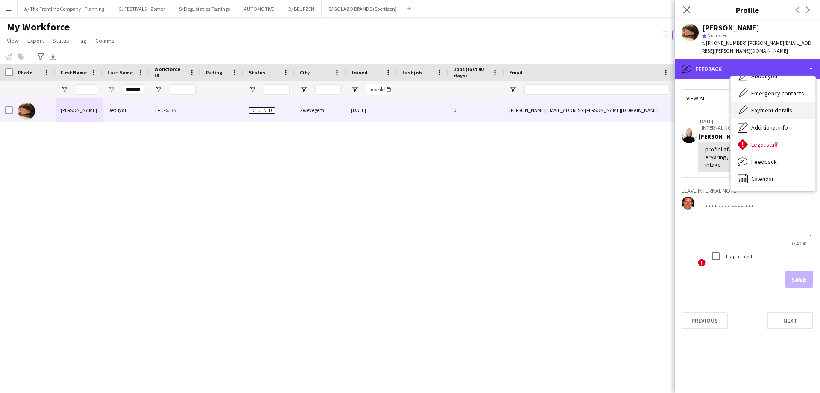
scroll to position [0, 0]
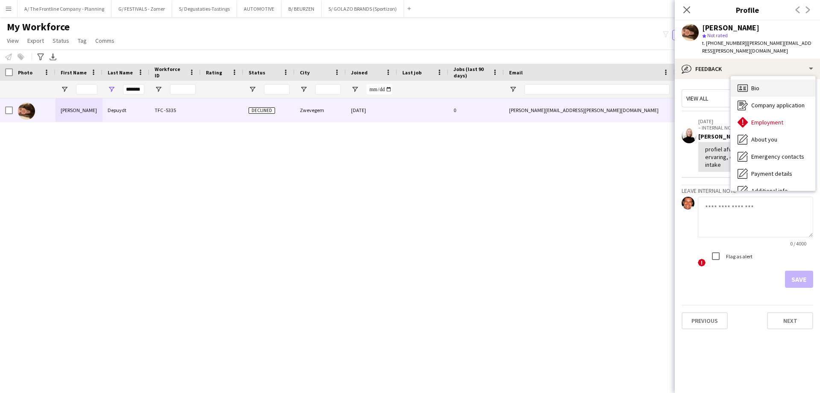
click at [762, 80] on div "Bio Bio" at bounding box center [773, 87] width 85 height 17
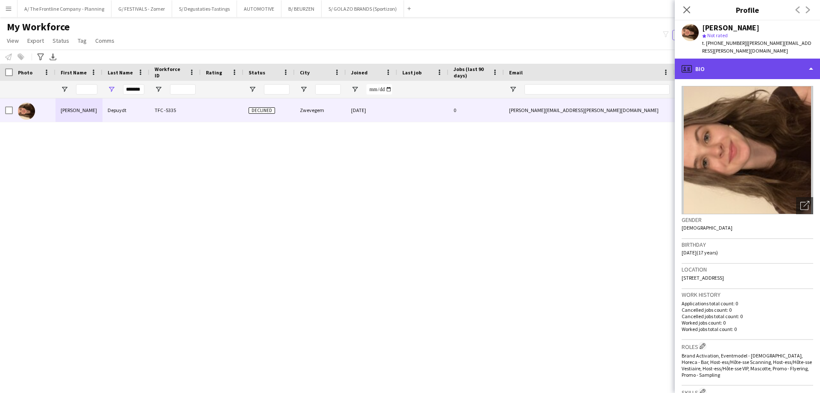
click at [751, 59] on div "profile Bio" at bounding box center [747, 69] width 145 height 21
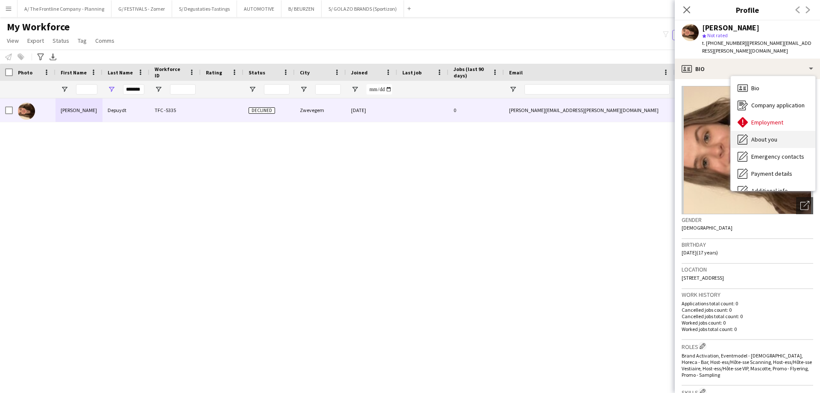
click at [763, 135] on span "About you" at bounding box center [765, 139] width 26 height 8
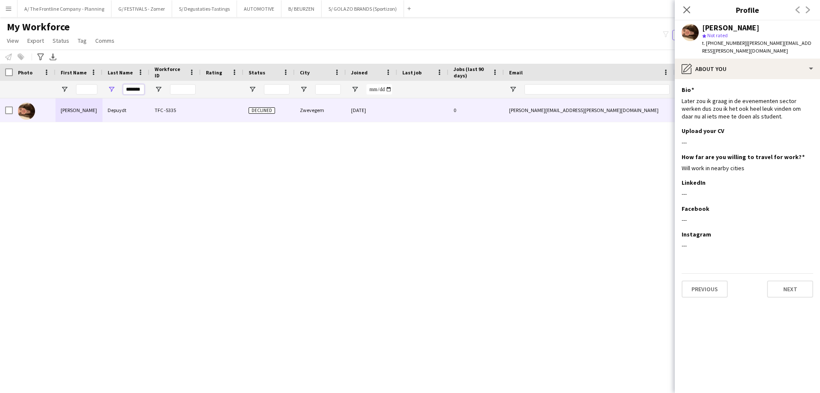
click at [134, 86] on input "*******" at bounding box center [133, 89] width 21 height 10
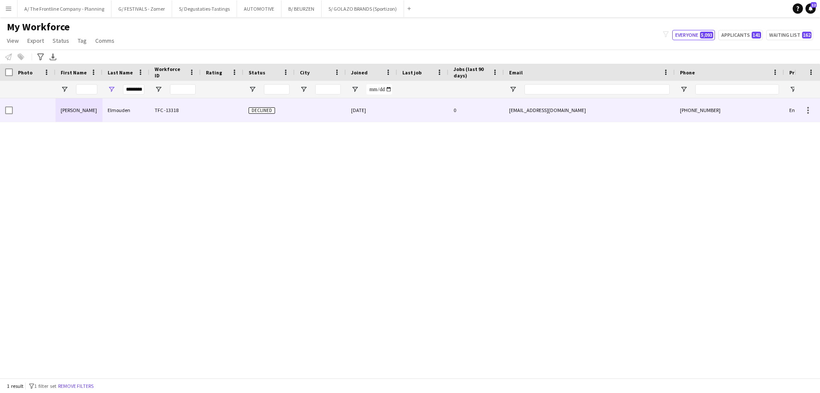
click at [104, 104] on div "Elmouden" at bounding box center [126, 110] width 47 height 24
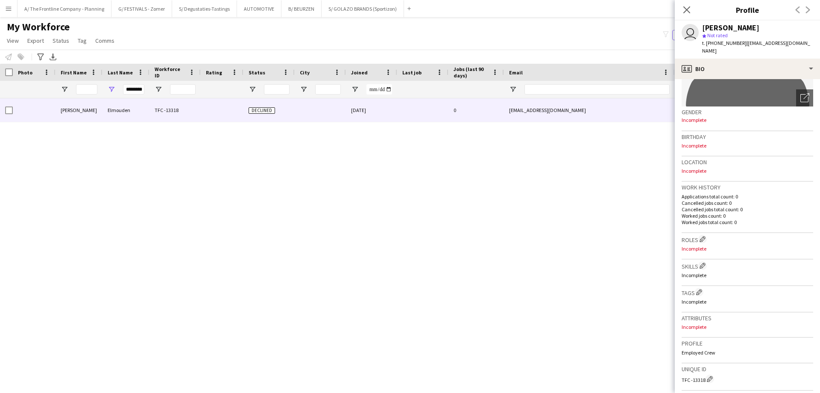
scroll to position [249, 0]
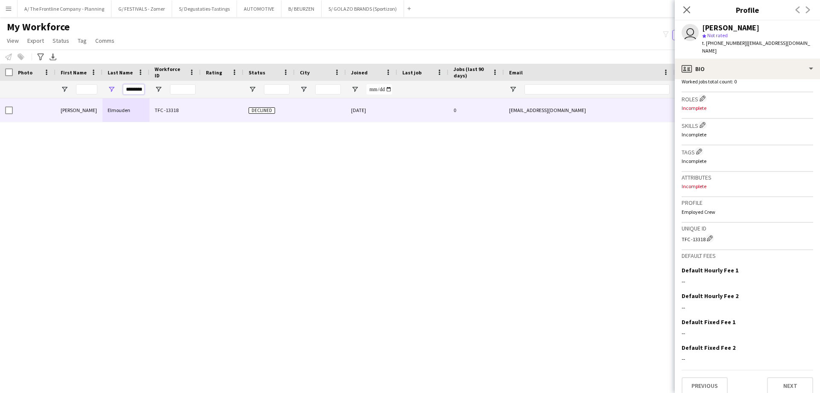
click at [133, 91] on input "********" at bounding box center [133, 89] width 21 height 10
type input "********"
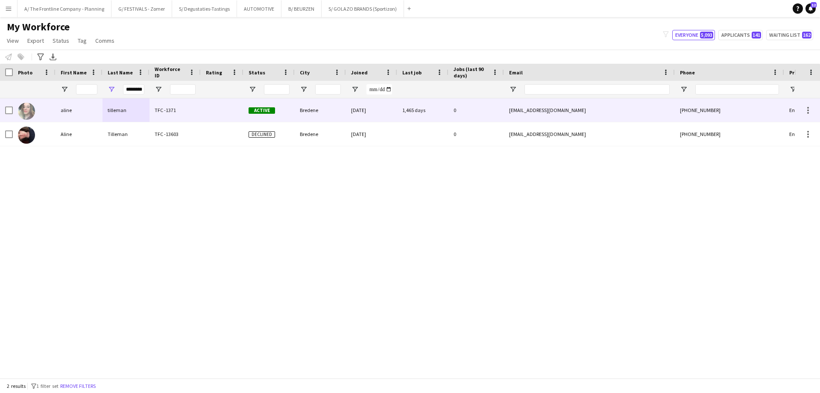
scroll to position [0, 0]
click at [79, 116] on div "aline" at bounding box center [79, 110] width 47 height 24
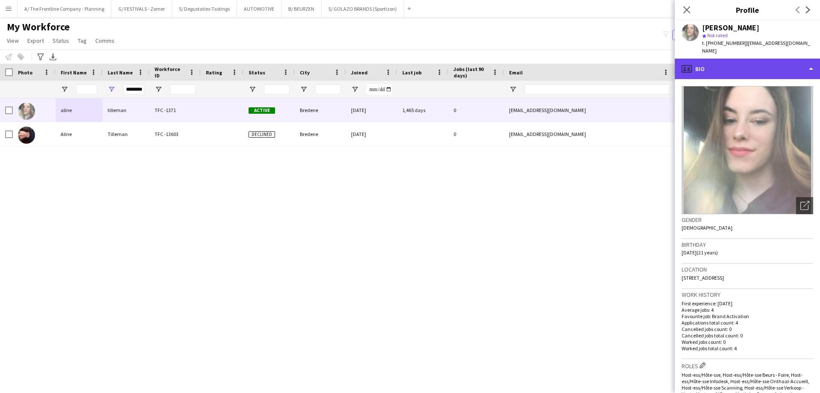
click at [745, 64] on div "profile Bio" at bounding box center [747, 69] width 145 height 21
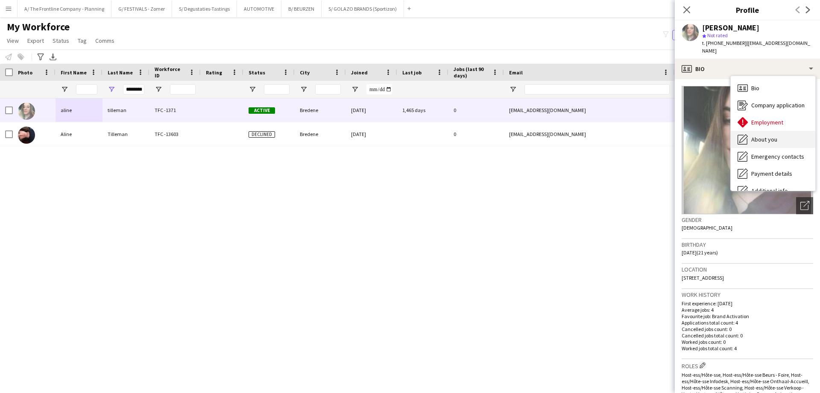
click at [759, 135] on span "About you" at bounding box center [765, 139] width 26 height 8
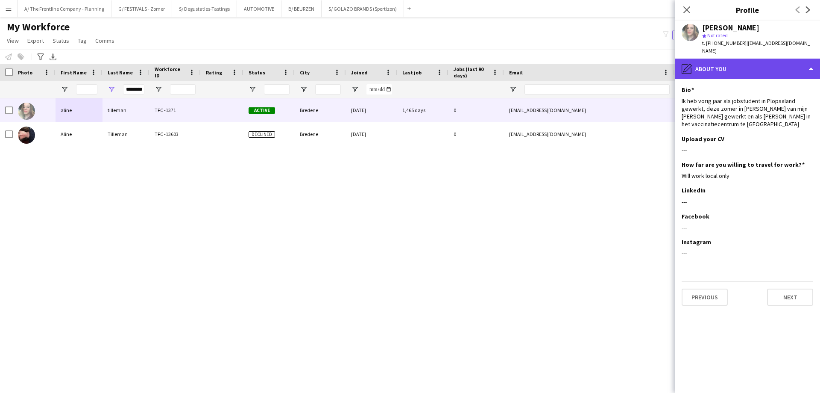
click at [756, 70] on div "pencil4 About you" at bounding box center [747, 69] width 145 height 21
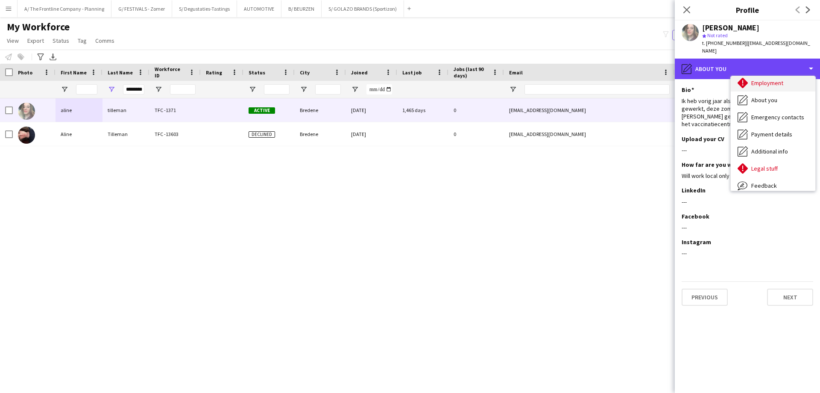
scroll to position [63, 0]
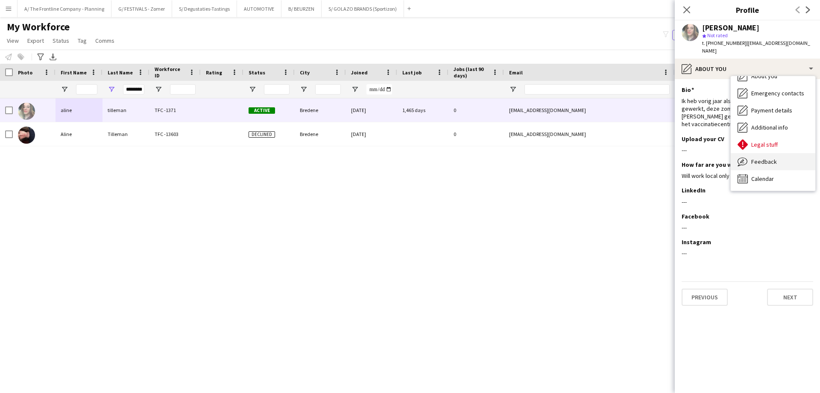
click at [762, 158] on span "Feedback" at bounding box center [765, 162] width 26 height 8
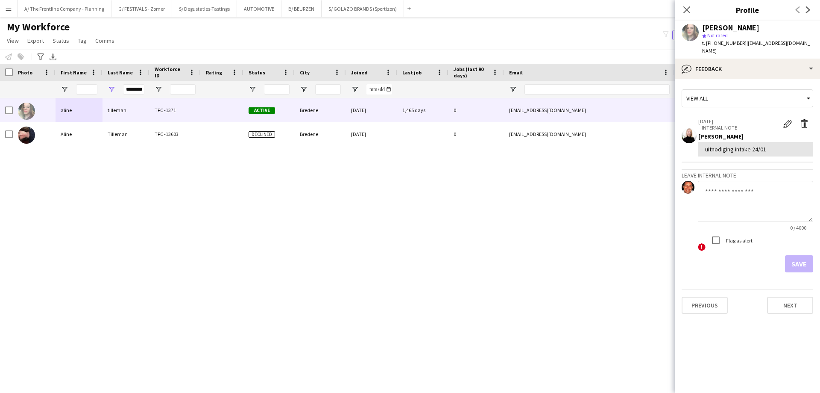
click at [549, 215] on div "aline tilleman TFC -1371 Active Bredene 25-08-2021 1,465 days 0 conny.vroomen02…" at bounding box center [397, 234] width 795 height 273
click at [135, 91] on input "********" at bounding box center [133, 89] width 21 height 10
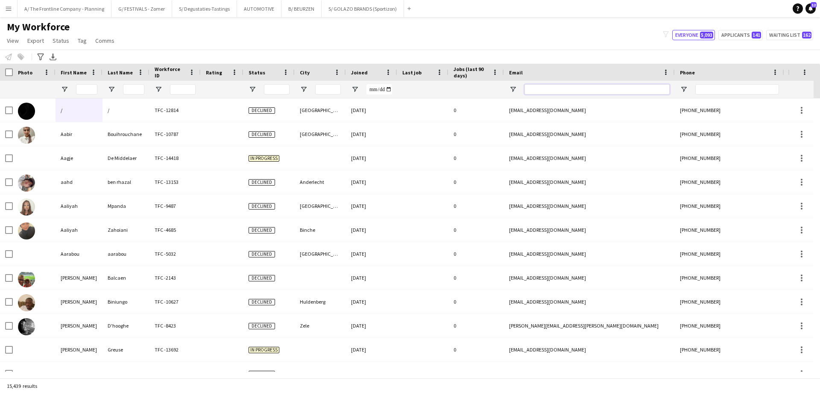
click at [541, 89] on input "Email Filter Input" at bounding box center [597, 89] width 145 height 10
paste input "**********"
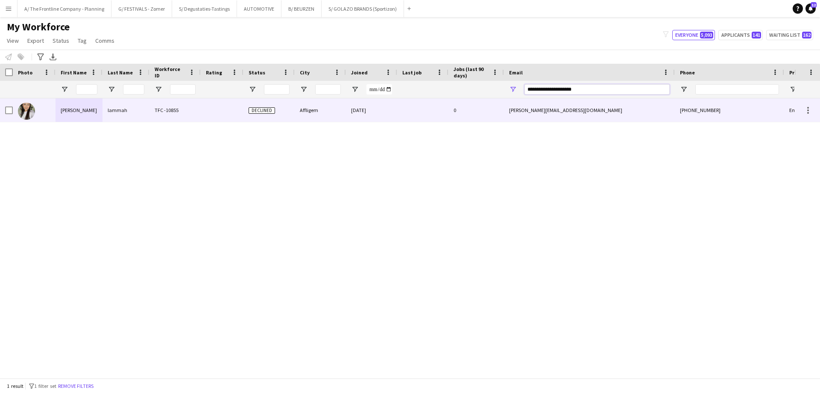
type input "**********"
click at [94, 115] on div "dina" at bounding box center [79, 110] width 47 height 24
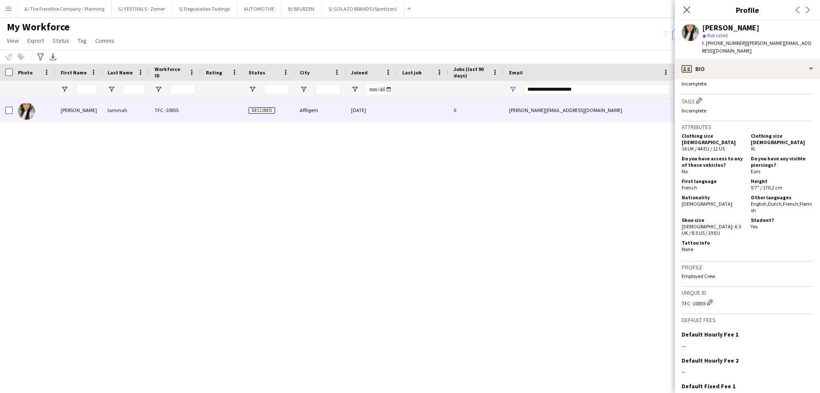
scroll to position [299, 0]
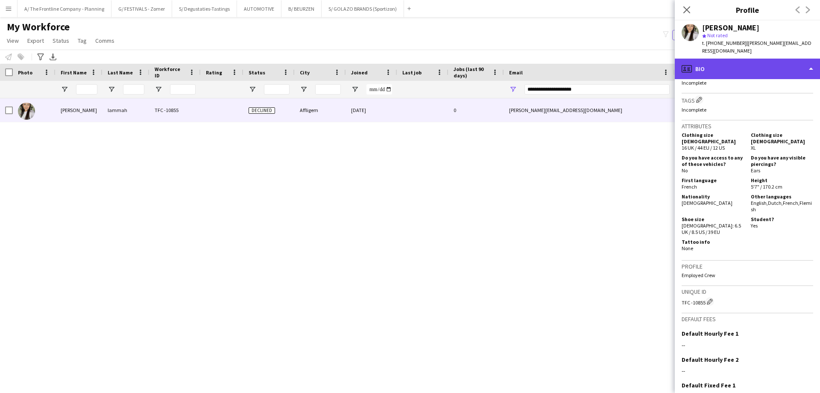
click at [735, 59] on div "profile Bio" at bounding box center [747, 69] width 145 height 21
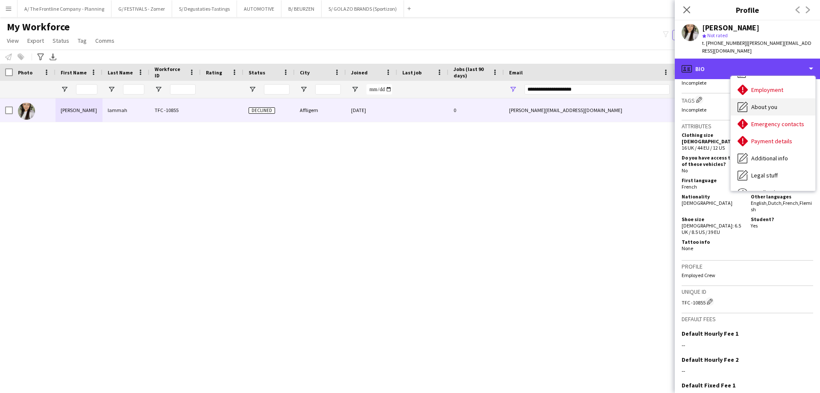
scroll to position [63, 0]
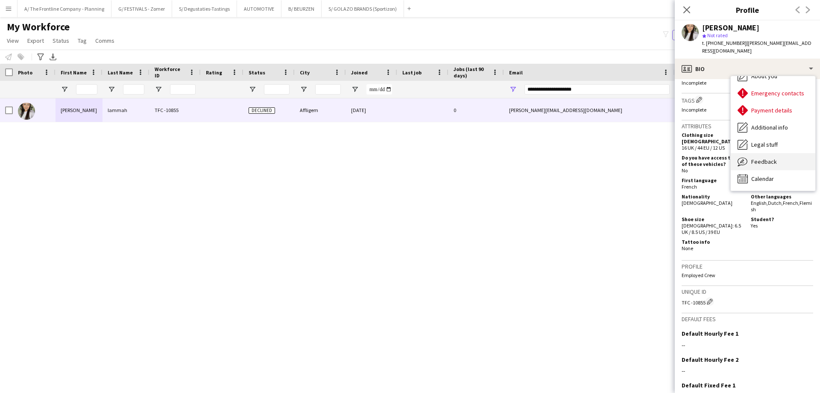
click at [754, 158] on span "Feedback" at bounding box center [765, 162] width 26 height 8
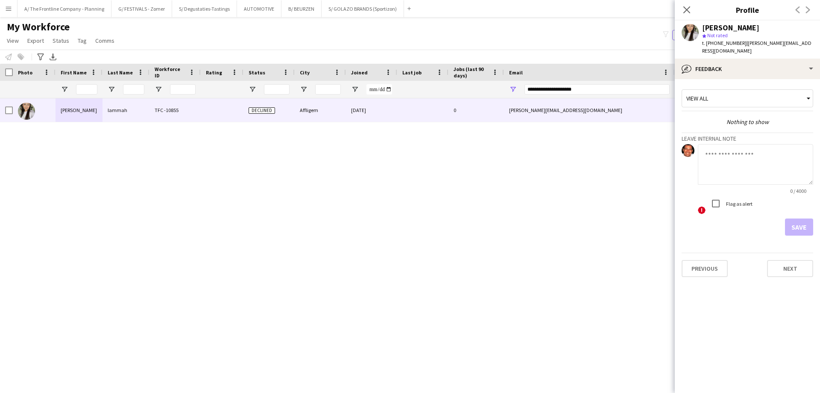
click at [257, 210] on div "dina lammah TFC -10855 Declined Affligem 12-07-2024 0 dina.lmmh@hotmail.com +32…" at bounding box center [397, 234] width 795 height 273
drag, startPoint x: 601, startPoint y: 95, endPoint x: 404, endPoint y: 92, distance: 196.6
click at [404, 92] on div at bounding box center [463, 89] width 926 height 17
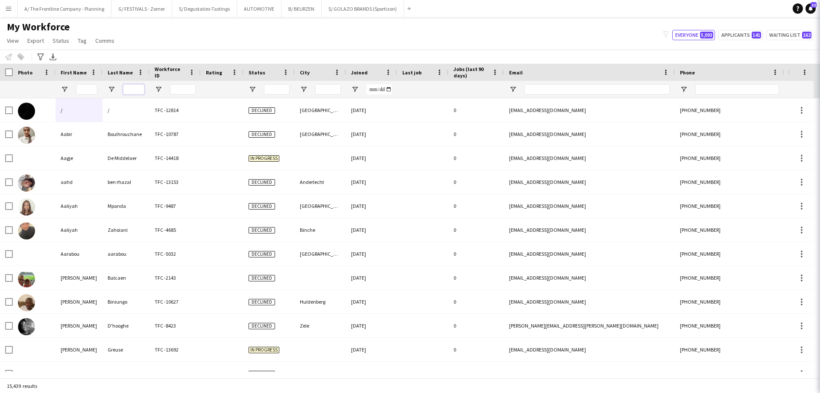
click at [135, 90] on input "Last Name Filter Input" at bounding box center [133, 89] width 21 height 10
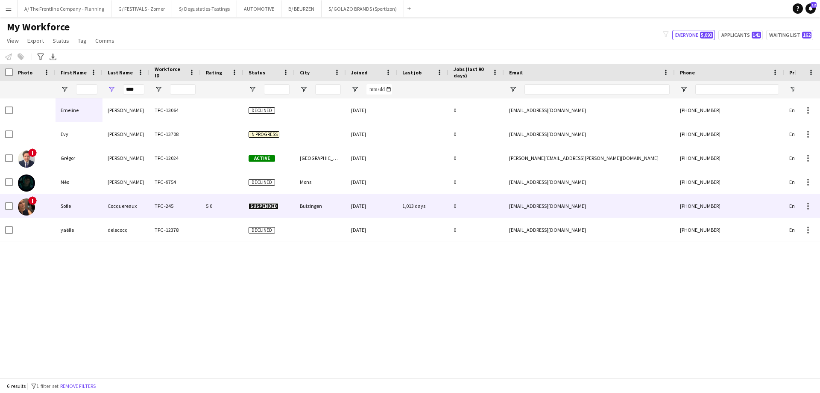
click at [65, 198] on div "Sofie" at bounding box center [79, 206] width 47 height 24
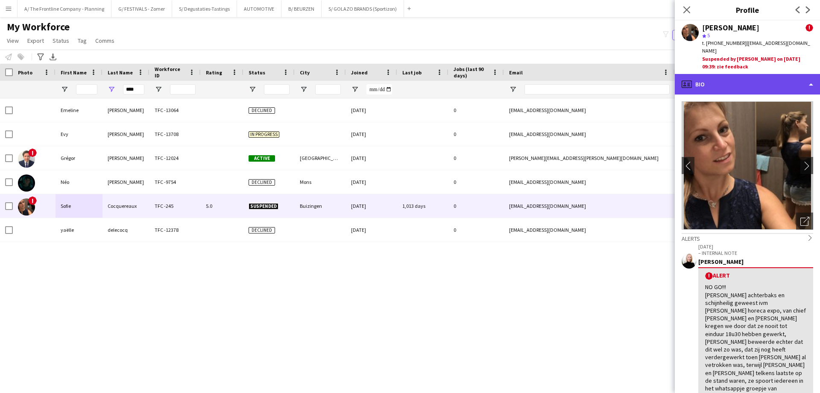
click at [750, 82] on div "profile Bio" at bounding box center [747, 84] width 145 height 21
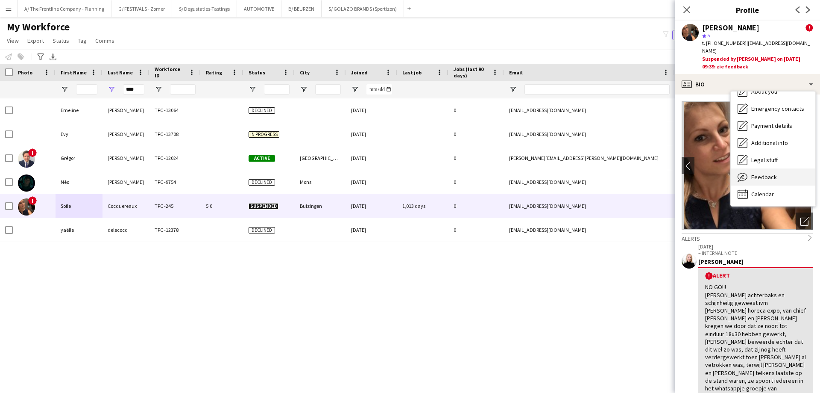
click at [762, 173] on span "Feedback" at bounding box center [765, 177] width 26 height 8
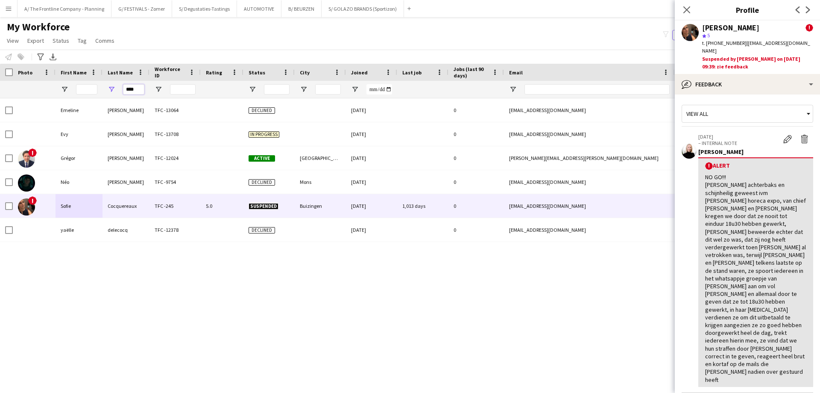
click at [129, 91] on input "****" at bounding box center [133, 89] width 21 height 10
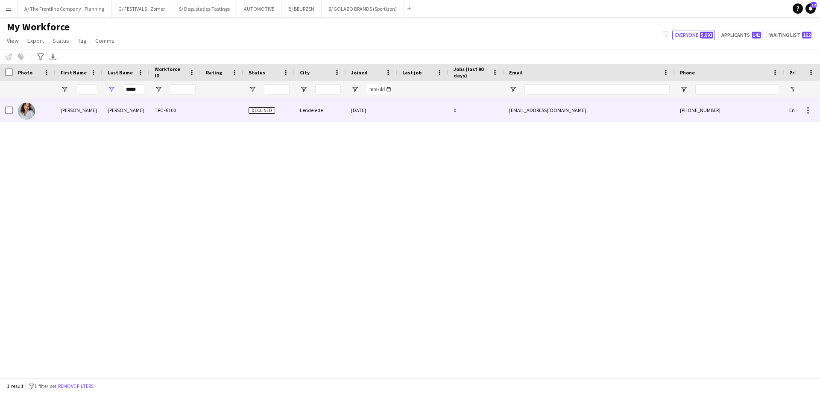
click at [93, 117] on div "Chelsey" at bounding box center [79, 110] width 47 height 24
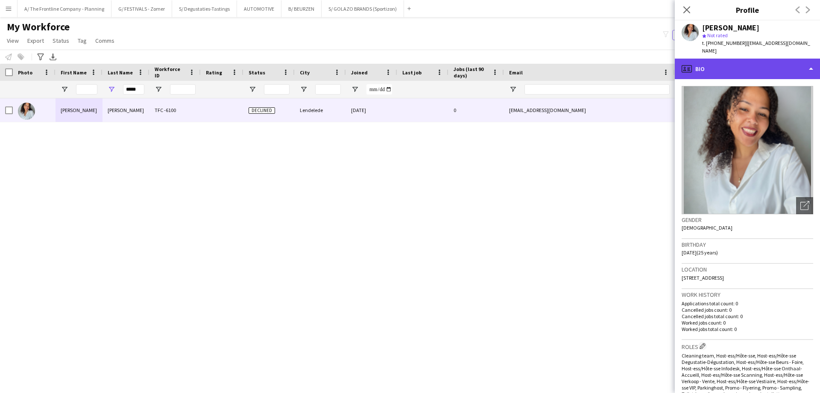
click at [763, 66] on div "profile Bio" at bounding box center [747, 69] width 145 height 21
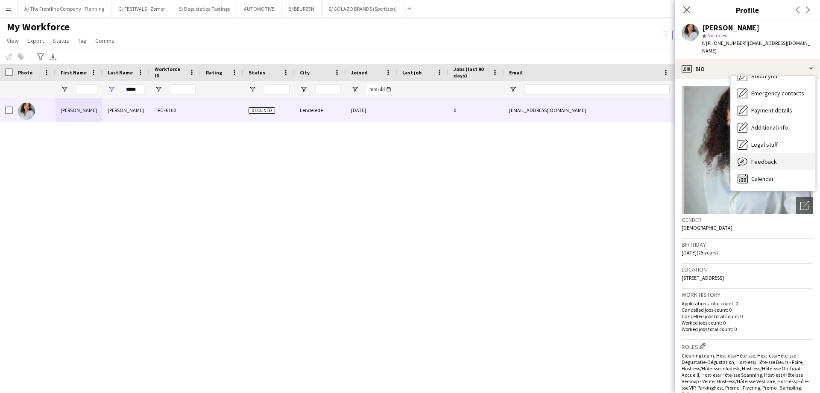
click at [762, 158] on span "Feedback" at bounding box center [765, 162] width 26 height 8
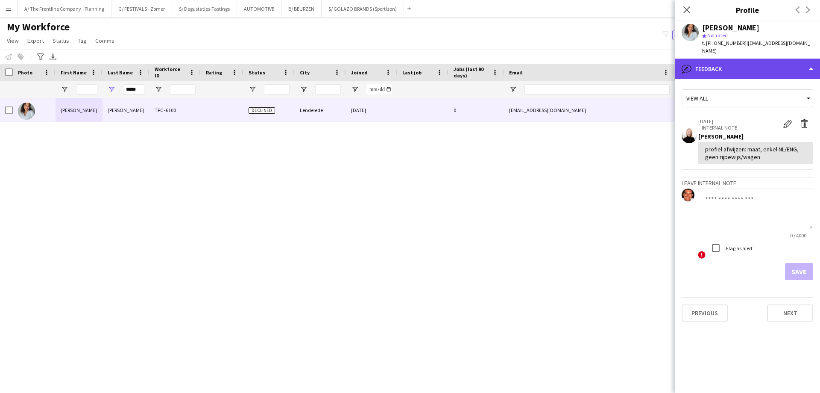
click at [778, 62] on div "bubble-pencil Feedback" at bounding box center [747, 69] width 145 height 21
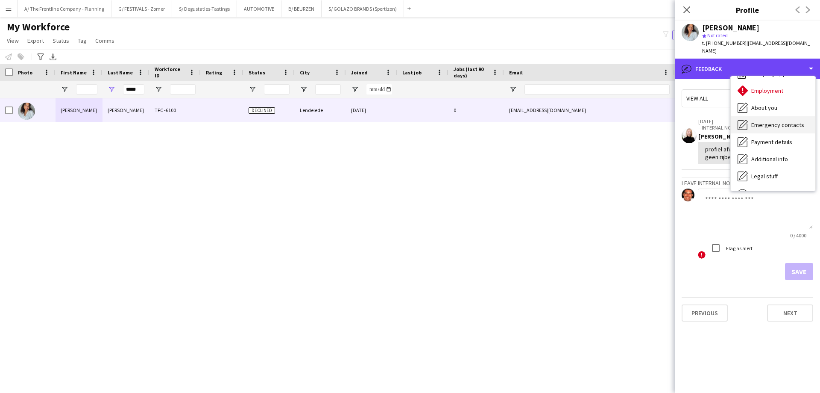
scroll to position [0, 0]
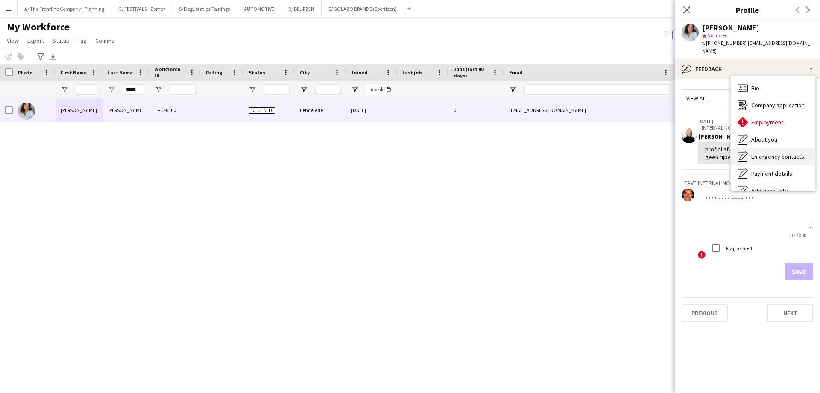
click at [775, 82] on div "Bio Bio" at bounding box center [773, 87] width 85 height 17
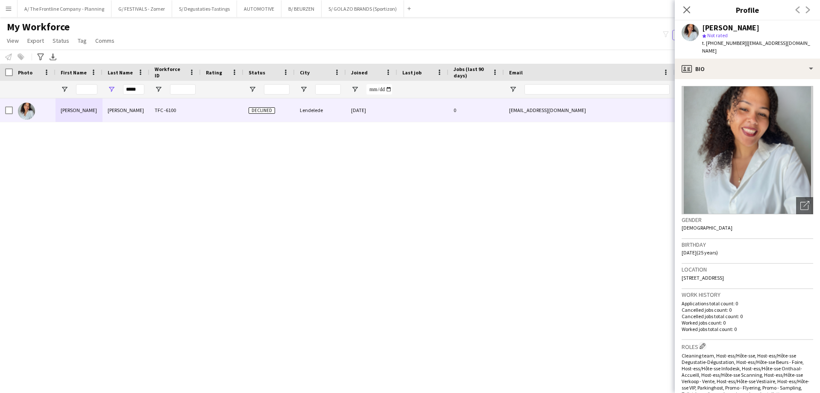
click at [316, 203] on div "Chelsey Baugh TFC -6100 Declined Lendelede 13-03-2023 0 chelseybaugh@hotmail.co…" at bounding box center [397, 234] width 795 height 273
click at [135, 88] on input "*****" at bounding box center [133, 89] width 21 height 10
type input "********"
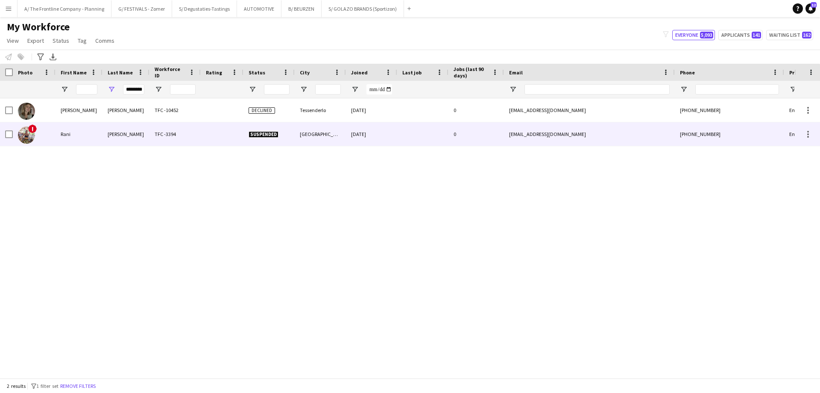
scroll to position [0, 0]
click at [101, 140] on div "Rani" at bounding box center [79, 134] width 47 height 24
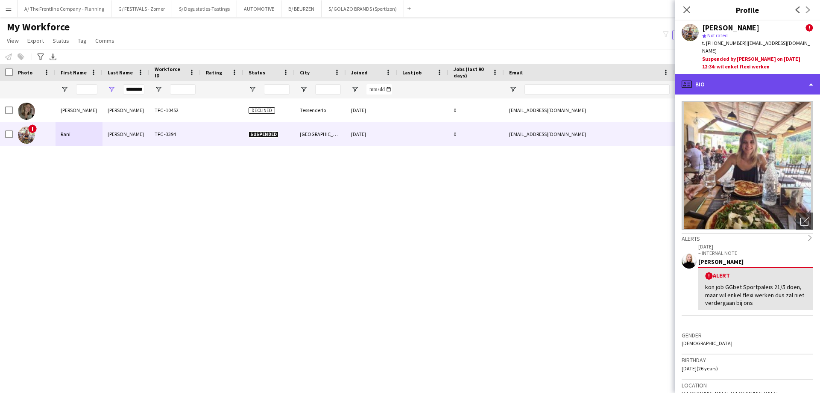
click at [769, 84] on div "profile Bio" at bounding box center [747, 84] width 145 height 21
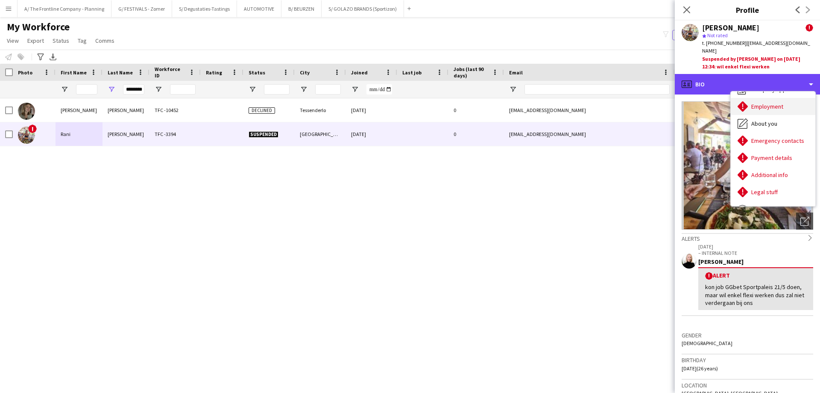
scroll to position [63, 0]
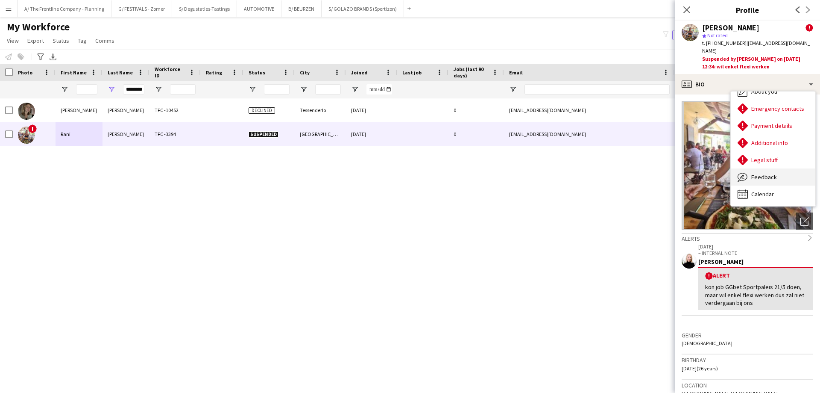
click at [769, 173] on span "Feedback" at bounding box center [765, 177] width 26 height 8
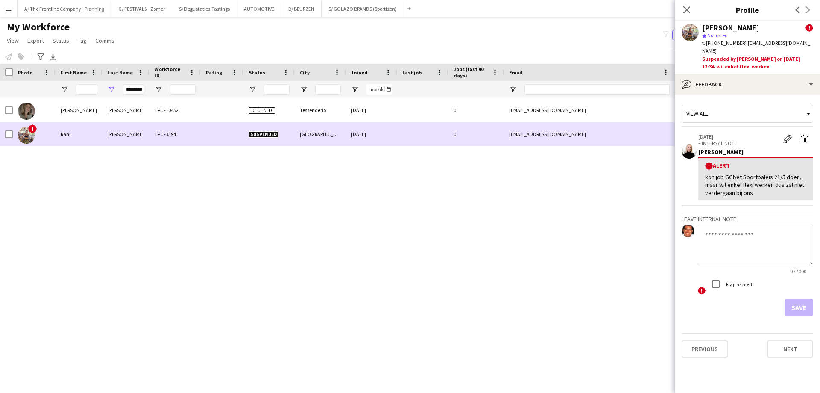
click at [68, 138] on div "Rani" at bounding box center [79, 134] width 47 height 24
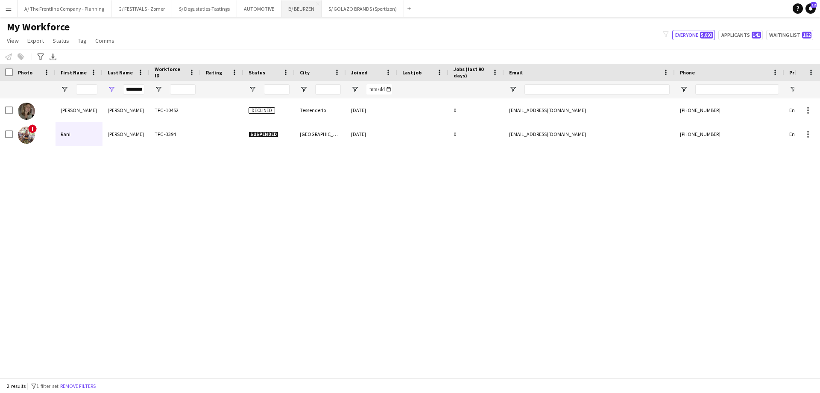
click at [289, 11] on button "B/ BEURZEN Close" at bounding box center [302, 8] width 40 height 17
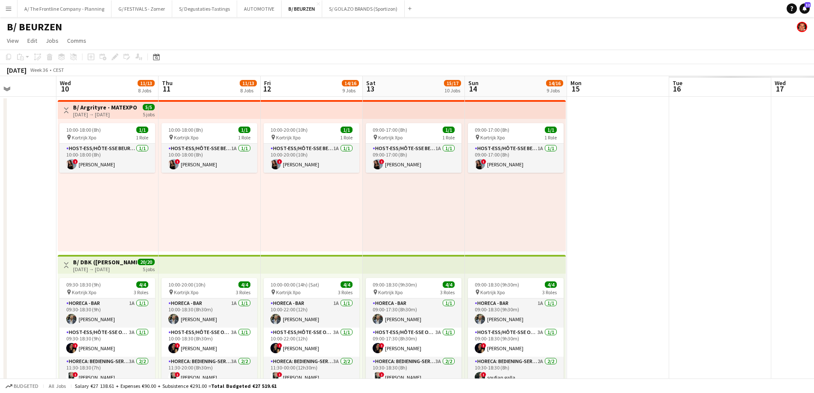
drag, startPoint x: 624, startPoint y: 191, endPoint x: 37, endPoint y: 176, distance: 586.9
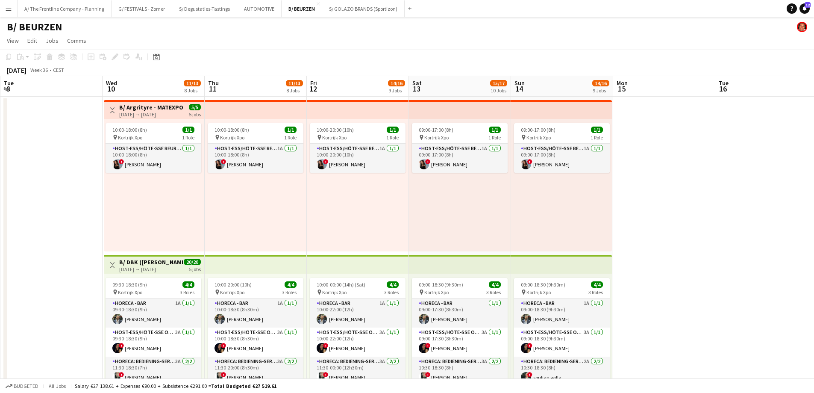
drag, startPoint x: 444, startPoint y: 244, endPoint x: 292, endPoint y: 231, distance: 152.6
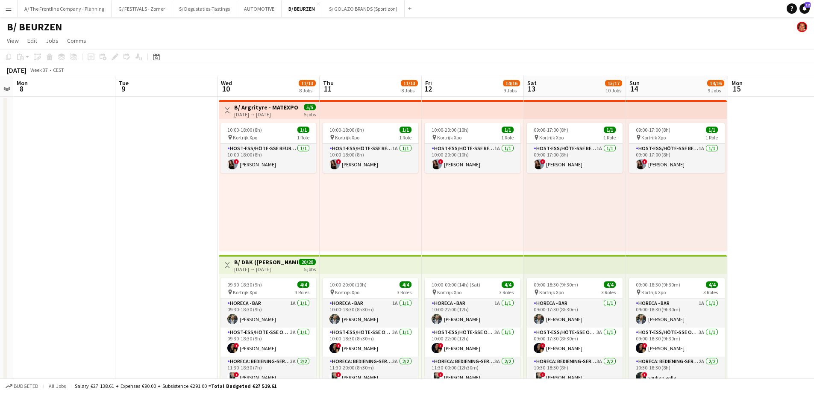
scroll to position [0, 177]
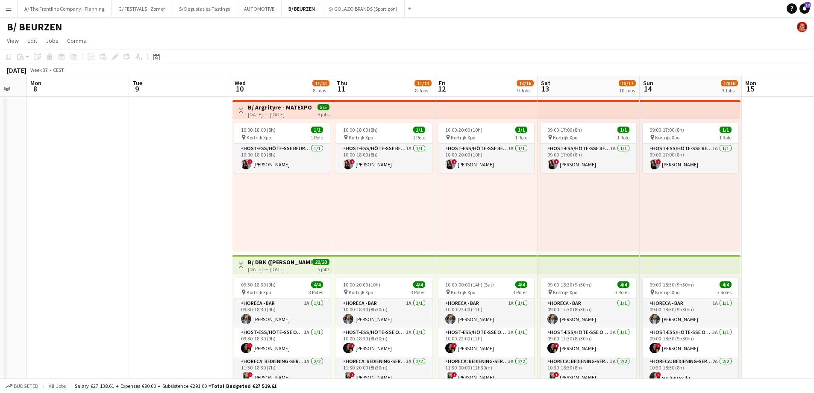
drag, startPoint x: 567, startPoint y: 228, endPoint x: 609, endPoint y: 225, distance: 42.4
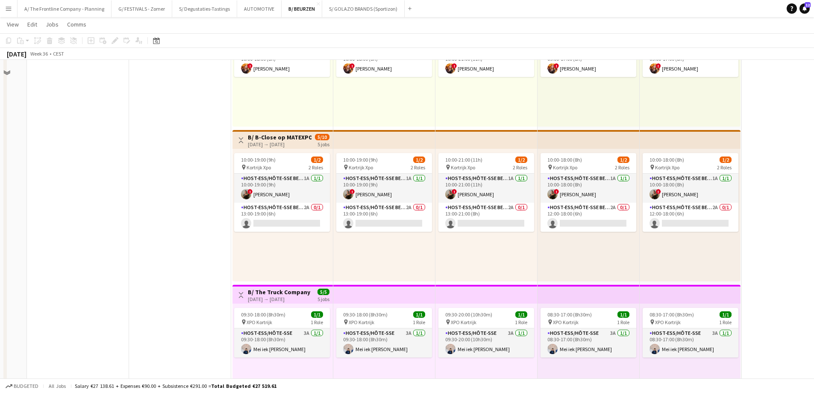
scroll to position [598, 0]
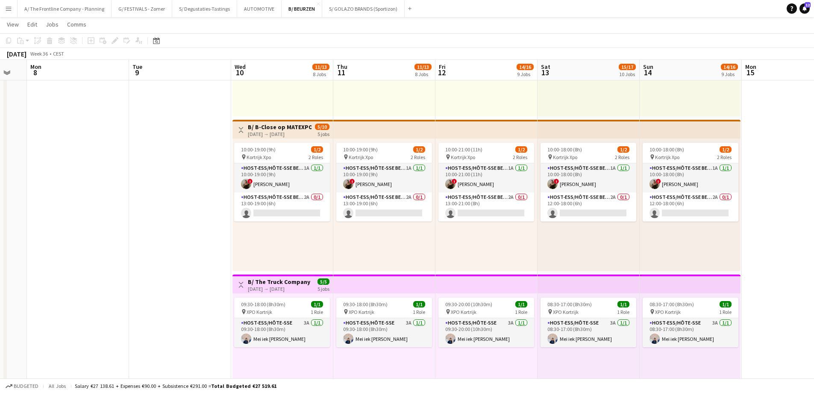
click at [10, 13] on button "Menu" at bounding box center [8, 8] width 17 height 17
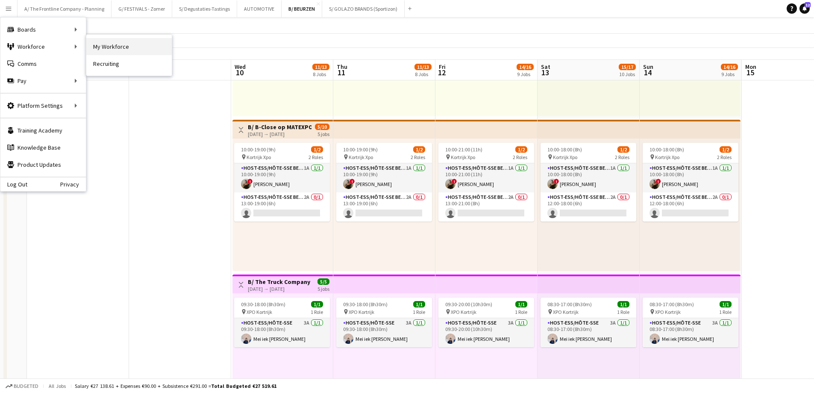
click at [125, 46] on link "My Workforce" at bounding box center [128, 46] width 85 height 17
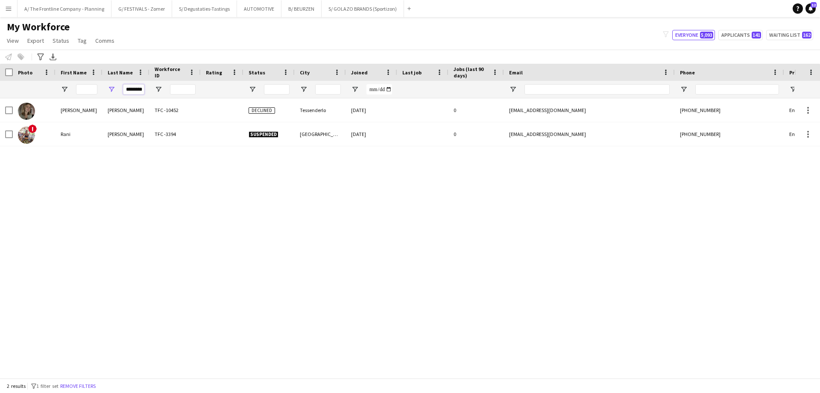
scroll to position [0, 4]
click at [137, 93] on input "********" at bounding box center [133, 89] width 21 height 10
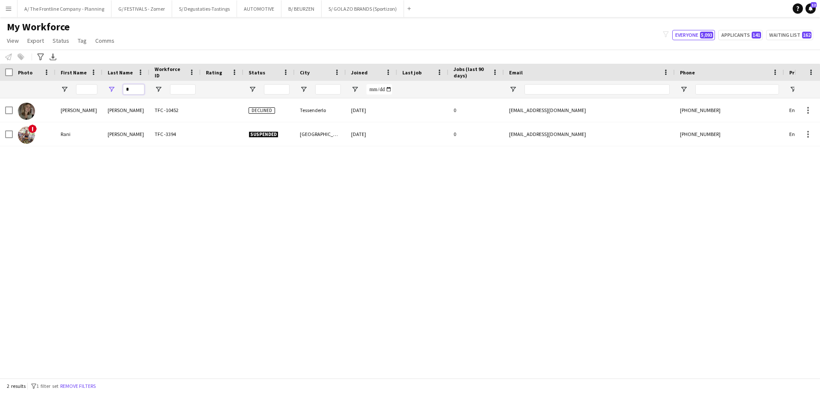
scroll to position [0, 0]
type input "******"
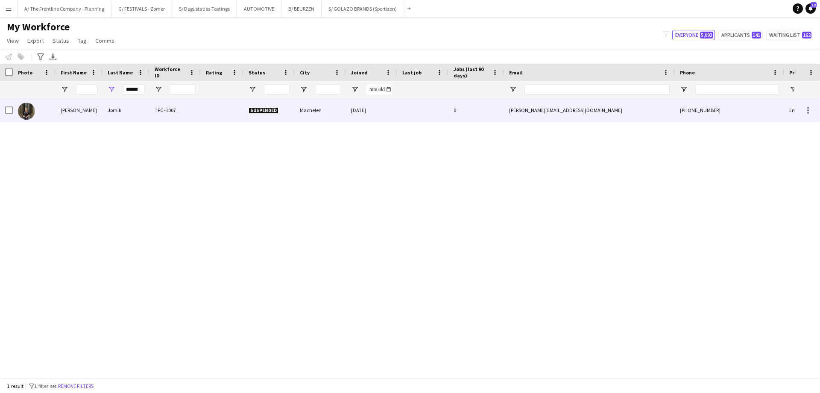
click at [87, 117] on div "[PERSON_NAME]" at bounding box center [79, 110] width 47 height 24
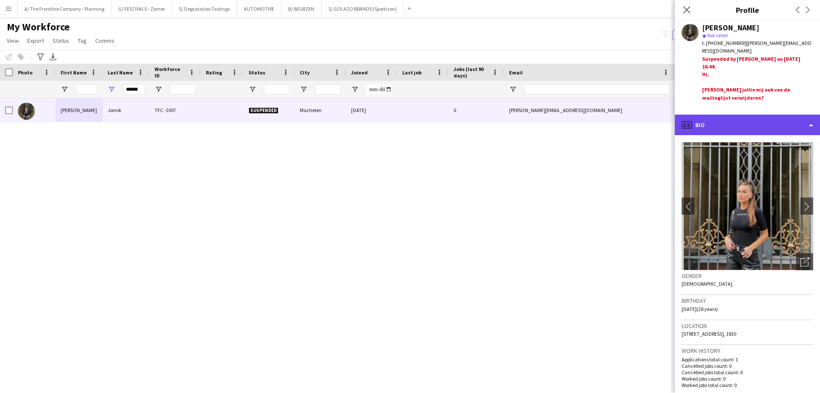
click at [750, 134] on div "profile Bio" at bounding box center [747, 125] width 145 height 21
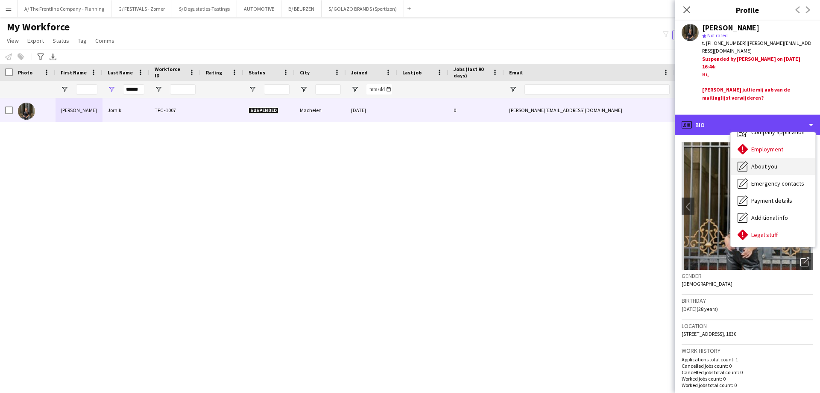
scroll to position [63, 0]
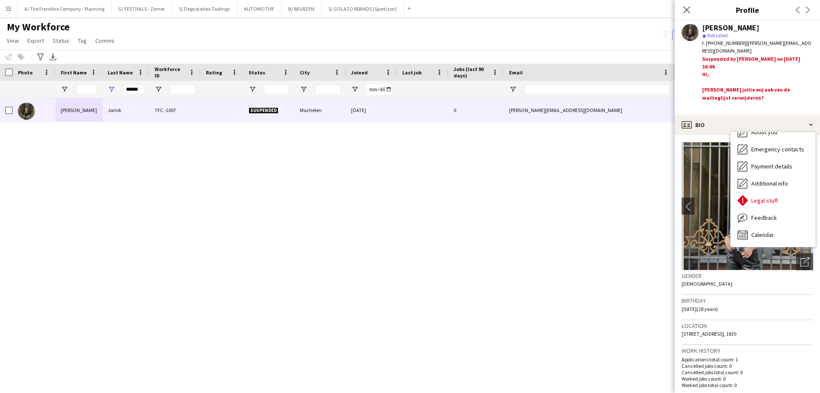
click at [617, 176] on div "Caroline Jornik TFC -1007 Suspended Machelen 20-10-2020 0 caroline.jornik@hotma…" at bounding box center [397, 234] width 795 height 273
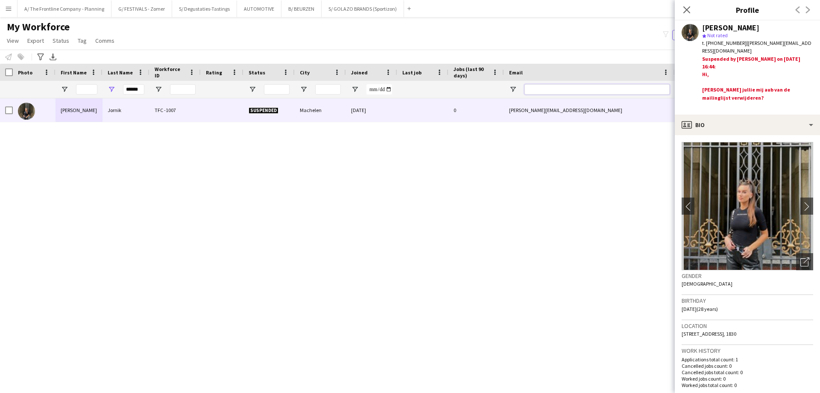
click at [544, 91] on input "Email Filter Input" at bounding box center [597, 89] width 145 height 10
paste input "**********"
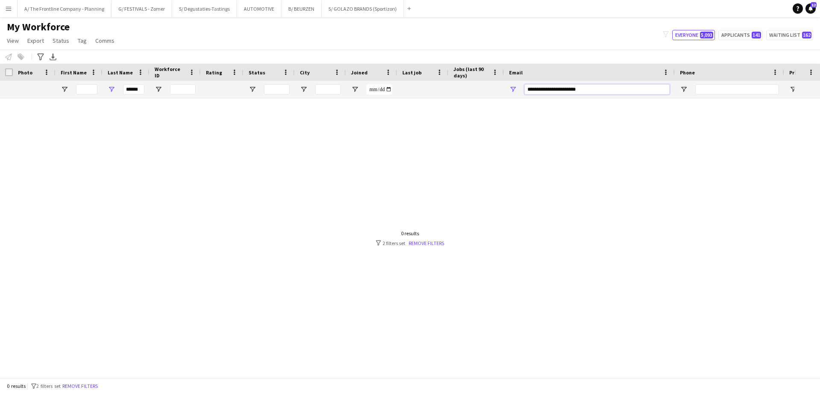
type input "**********"
click at [133, 89] on input "******" at bounding box center [133, 89] width 21 height 10
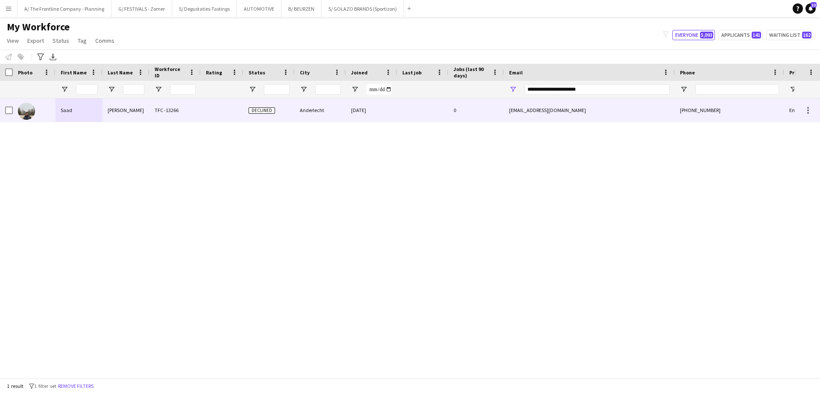
click at [64, 112] on div "Saad" at bounding box center [79, 110] width 47 height 24
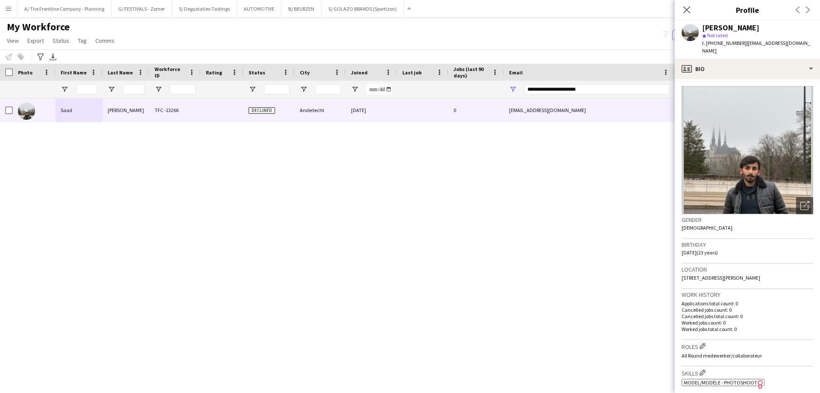
click at [346, 194] on div "Saad Ali TFC -13266 Declined Anderlecht 14-02-2025 0 saad.ali10400@gmail.com +3…" at bounding box center [397, 234] width 795 height 273
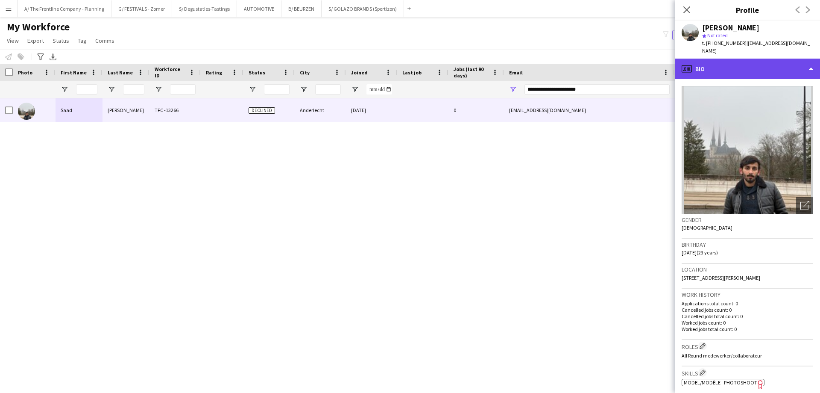
click at [740, 64] on div "profile Bio" at bounding box center [747, 69] width 145 height 21
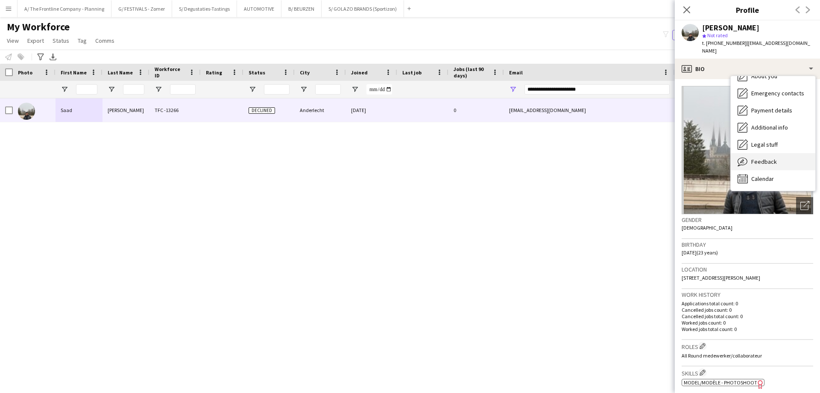
click at [750, 153] on div "Feedback Feedback" at bounding box center [773, 161] width 85 height 17
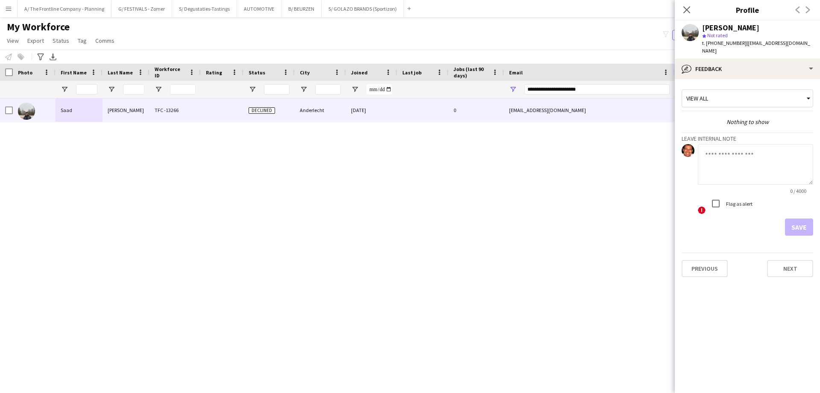
click at [275, 252] on div "Saad Ali TFC -13266 Declined Anderlecht 14-02-2025 0 saad.ali10400@gmail.com +3…" at bounding box center [397, 234] width 795 height 273
drag, startPoint x: 603, startPoint y: 92, endPoint x: 443, endPoint y: 94, distance: 159.8
click at [443, 94] on div at bounding box center [463, 89] width 926 height 17
paste input "**********"
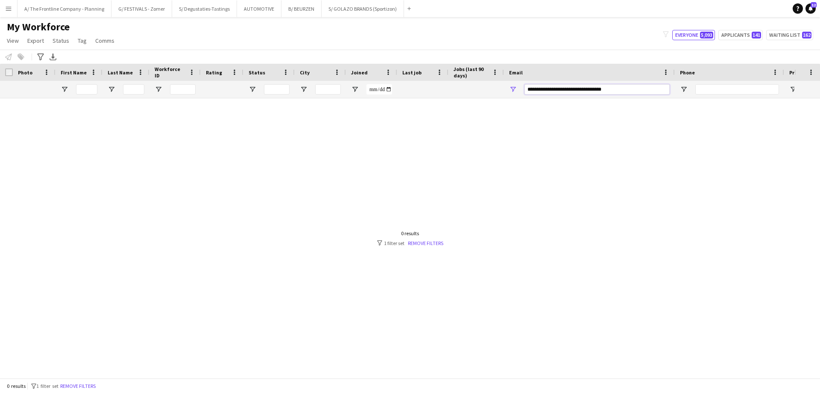
drag, startPoint x: 551, startPoint y: 89, endPoint x: 488, endPoint y: 90, distance: 62.8
click at [488, 90] on div at bounding box center [463, 89] width 926 height 17
click at [602, 85] on input "**********" at bounding box center [597, 89] width 145 height 10
type input "**********"
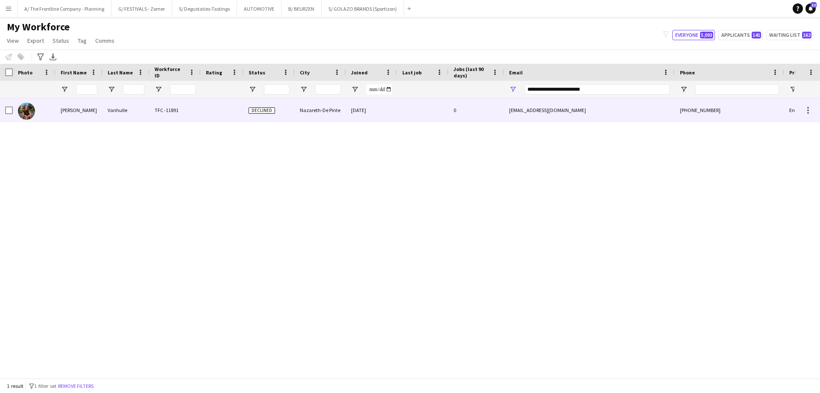
click at [64, 113] on div "Shannon" at bounding box center [79, 110] width 47 height 24
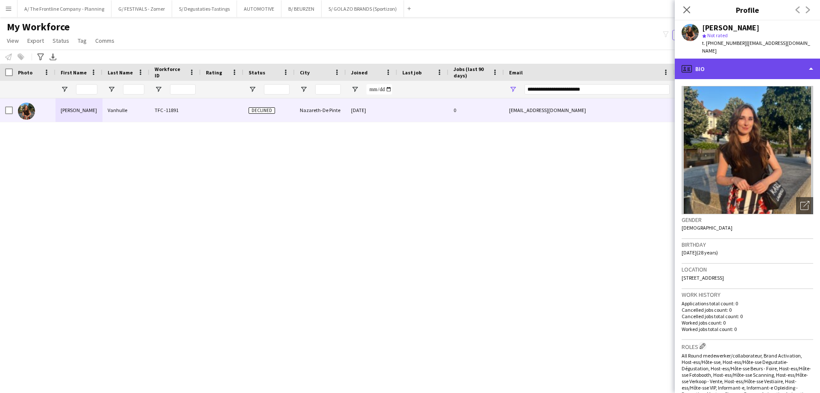
click at [764, 63] on div "profile Bio" at bounding box center [747, 69] width 145 height 21
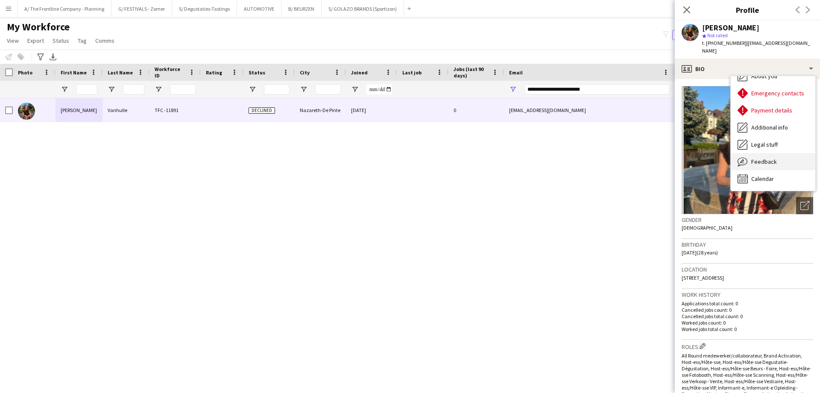
click at [773, 158] on span "Feedback" at bounding box center [765, 162] width 26 height 8
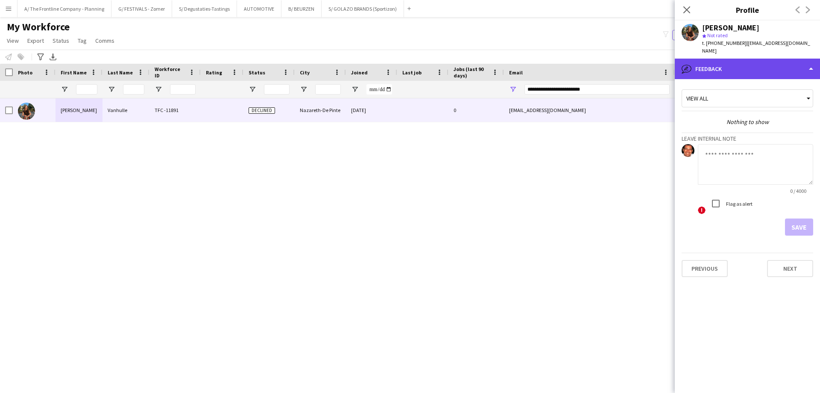
click at [739, 59] on div "bubble-pencil Feedback" at bounding box center [747, 69] width 145 height 21
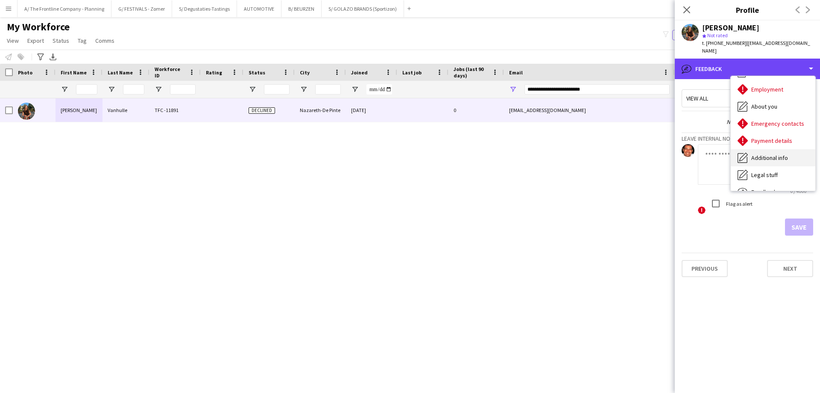
scroll to position [0, 0]
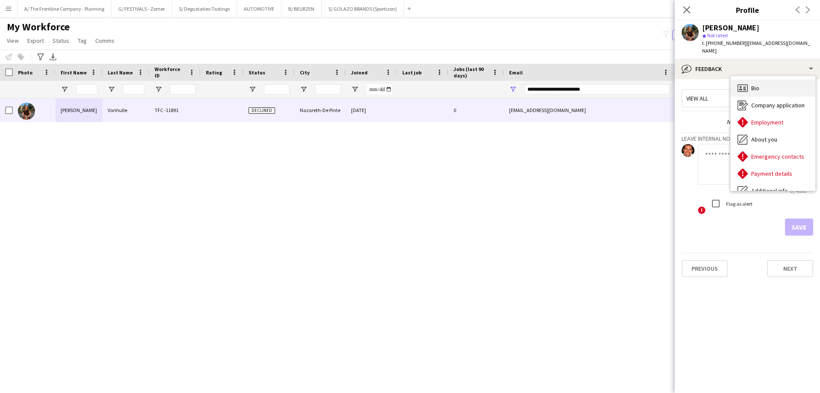
click at [761, 85] on div "Bio Bio" at bounding box center [773, 87] width 85 height 17
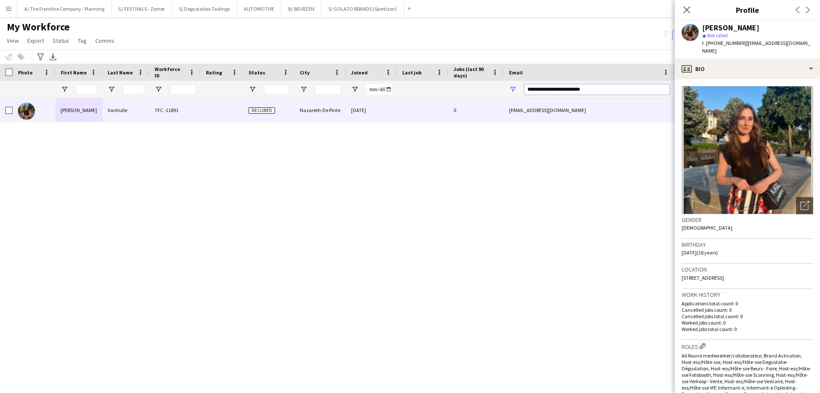
drag, startPoint x: 603, startPoint y: 91, endPoint x: 378, endPoint y: 84, distance: 225.3
click at [378, 84] on div at bounding box center [463, 89] width 926 height 17
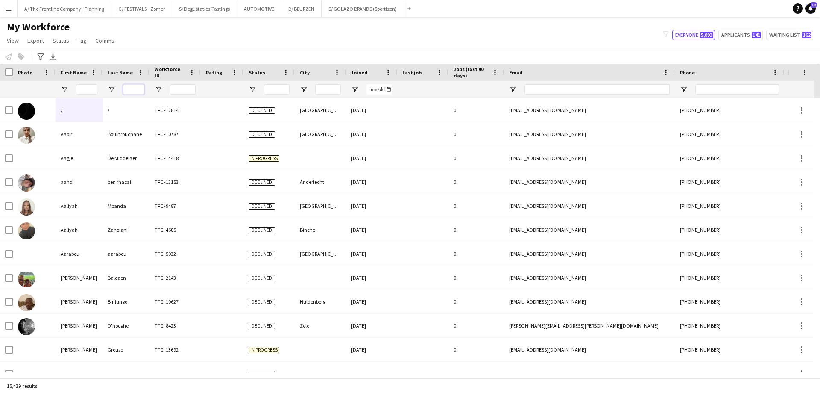
click at [135, 91] on input "Last Name Filter Input" at bounding box center [133, 89] width 21 height 10
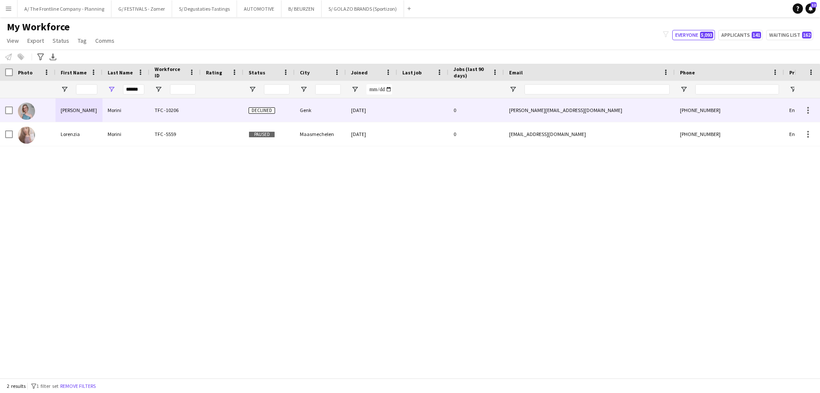
click at [63, 112] on div "Eliza" at bounding box center [79, 110] width 47 height 24
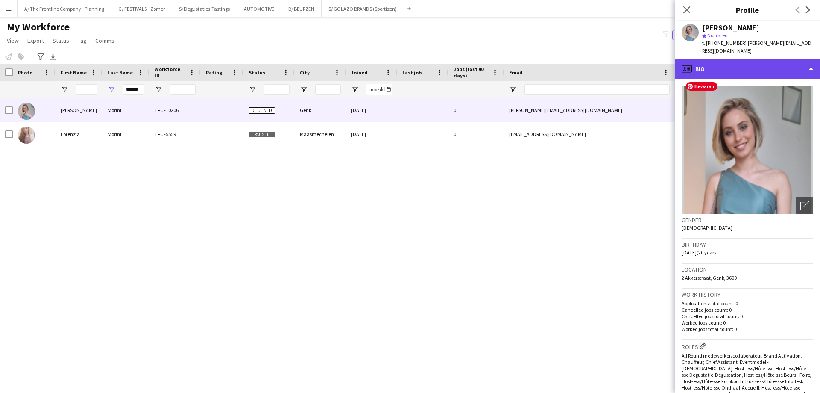
click at [741, 63] on div "profile Bio" at bounding box center [747, 69] width 145 height 21
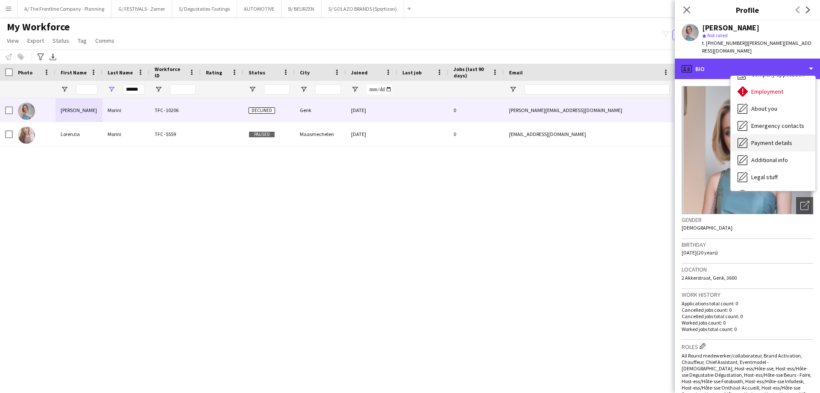
scroll to position [63, 0]
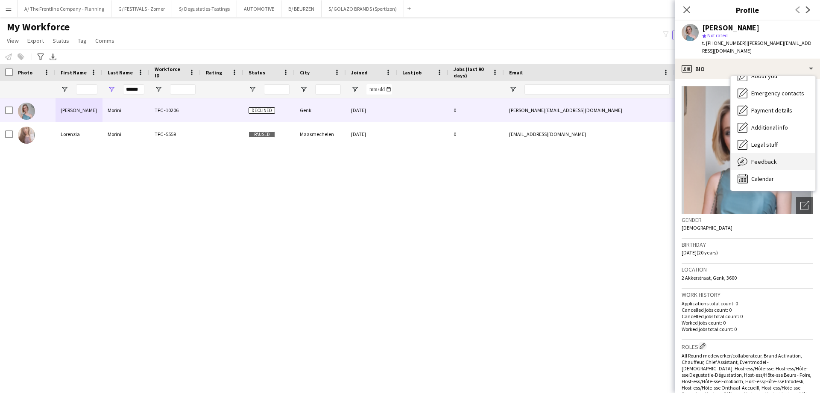
click at [761, 158] on div "Feedback Feedback" at bounding box center [773, 161] width 85 height 17
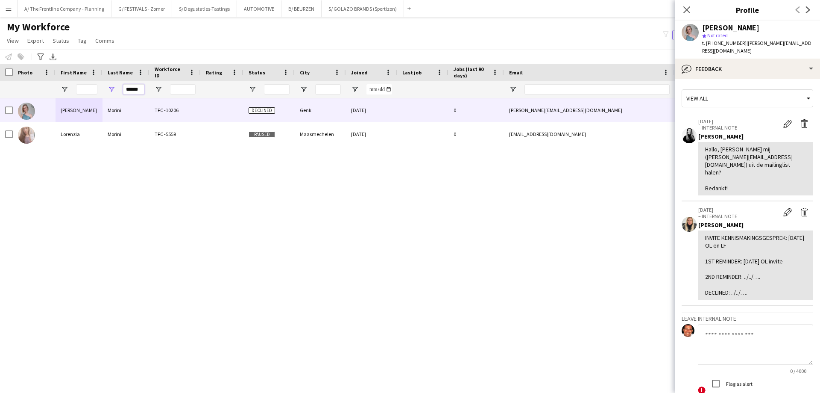
click at [131, 91] on input "******" at bounding box center [133, 89] width 21 height 10
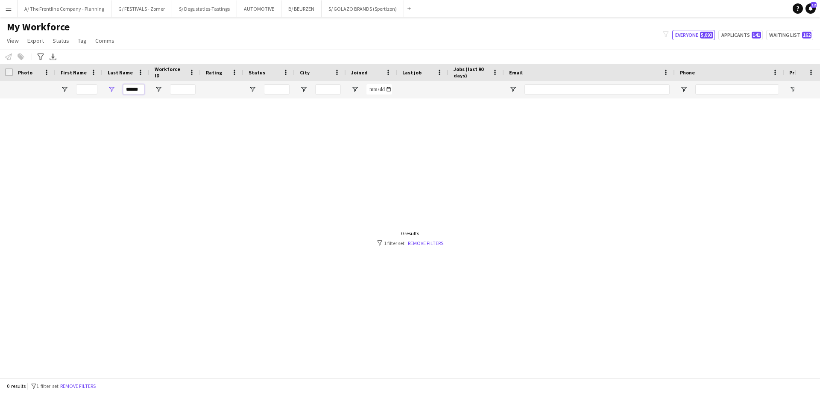
click at [127, 88] on input "******" at bounding box center [133, 89] width 21 height 10
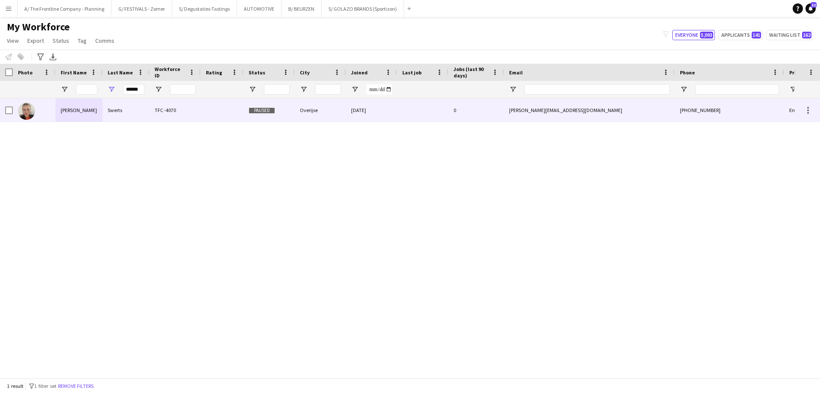
click at [62, 111] on div "Marie" at bounding box center [79, 110] width 47 height 24
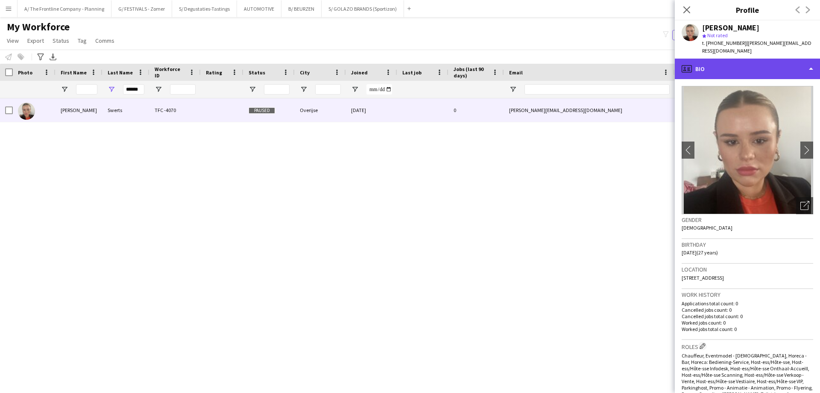
click at [756, 61] on div "profile Bio" at bounding box center [747, 69] width 145 height 21
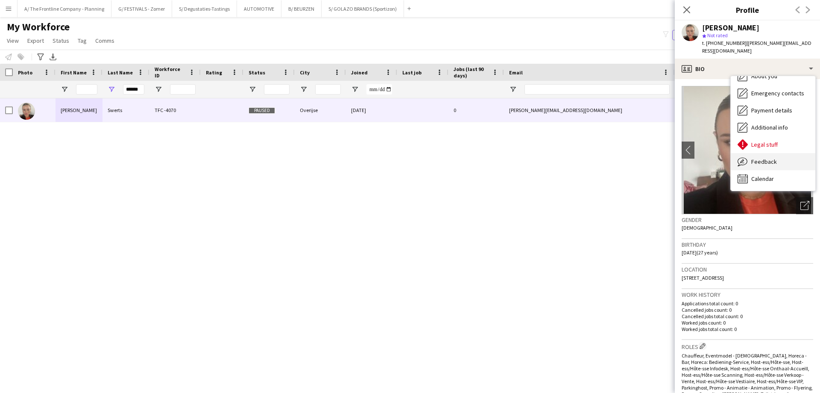
click at [763, 160] on div "Feedback Feedback" at bounding box center [773, 161] width 85 height 17
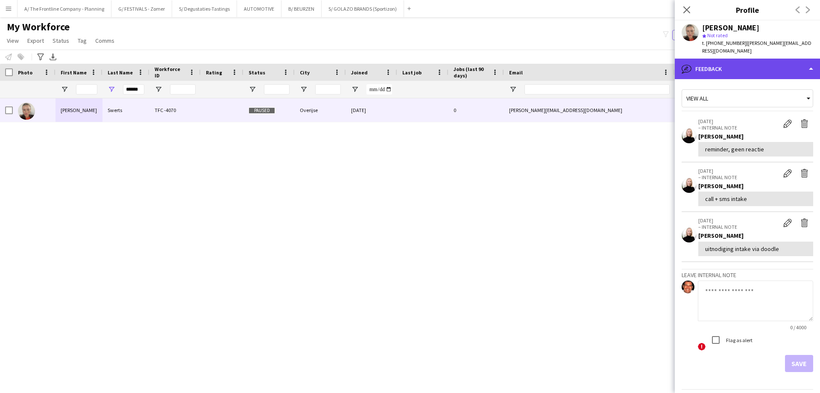
click at [755, 59] on div "bubble-pencil Feedback" at bounding box center [747, 69] width 145 height 21
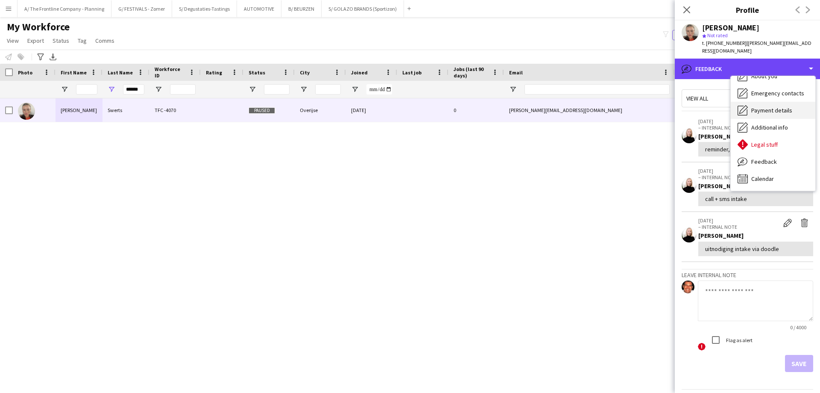
scroll to position [0, 0]
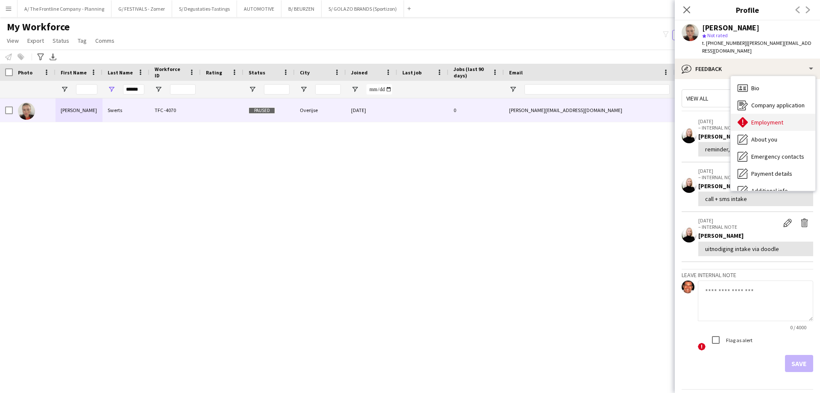
click at [759, 118] on span "Employment" at bounding box center [768, 122] width 32 height 8
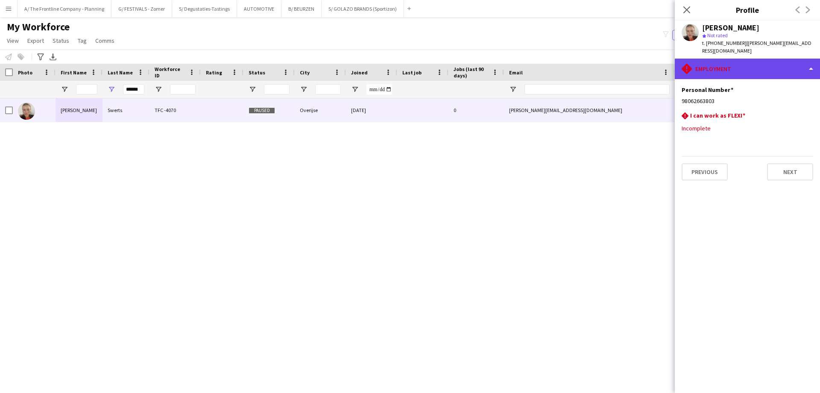
click at [742, 68] on div "rhombus-alert Employment" at bounding box center [747, 69] width 145 height 21
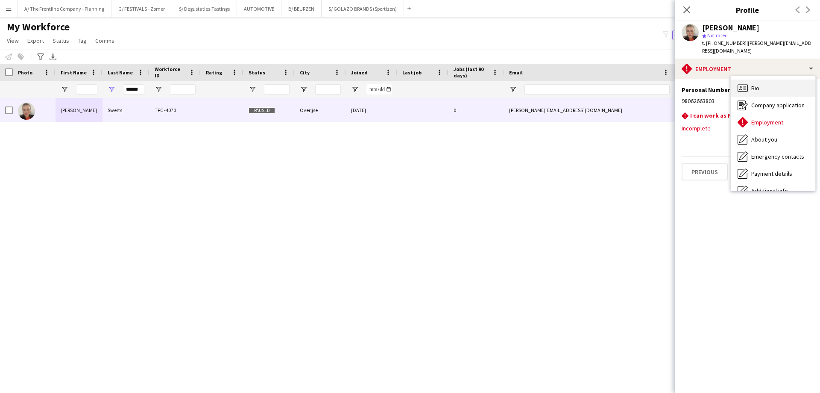
click at [745, 83] on icon "Bio" at bounding box center [743, 88] width 10 height 10
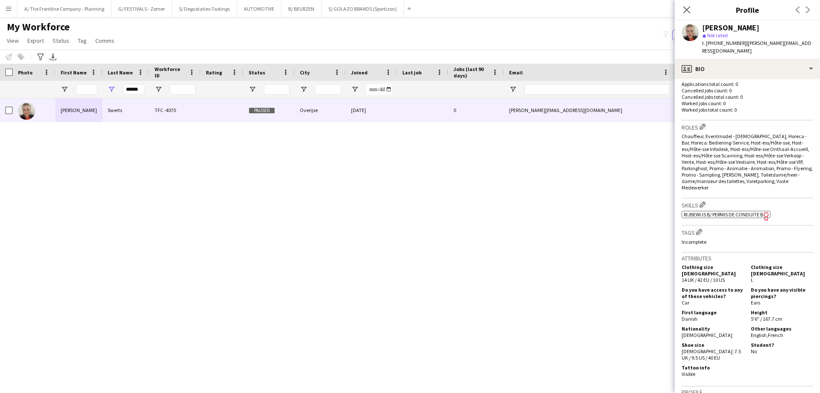
scroll to position [85, 0]
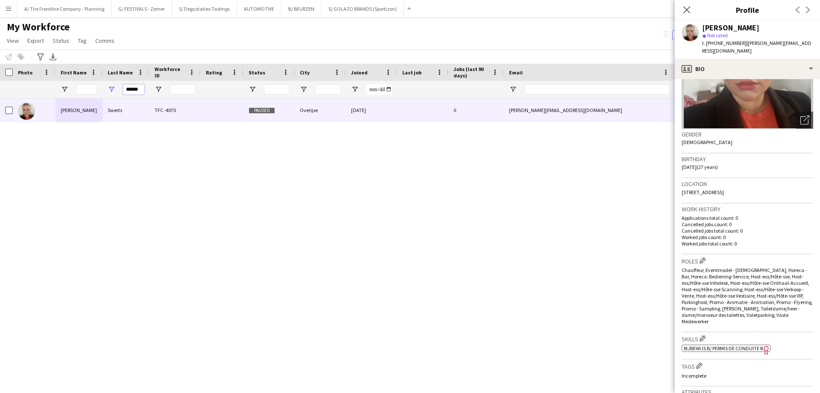
click at [135, 88] on input "******" at bounding box center [133, 89] width 21 height 10
type input "*******"
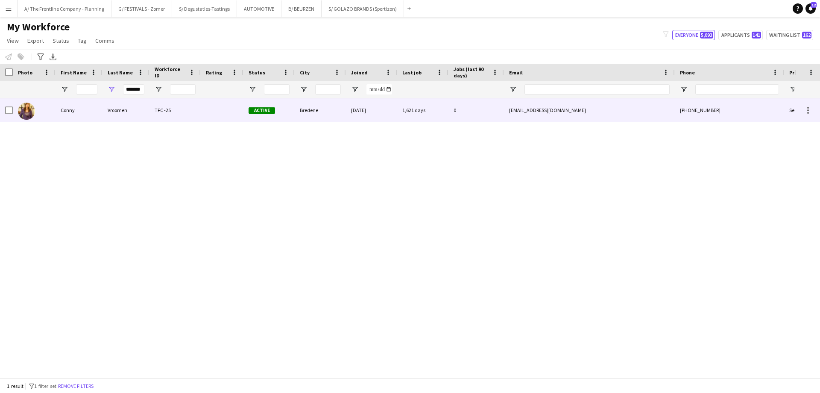
scroll to position [0, 0]
click at [91, 109] on div "Conny" at bounding box center [79, 110] width 47 height 24
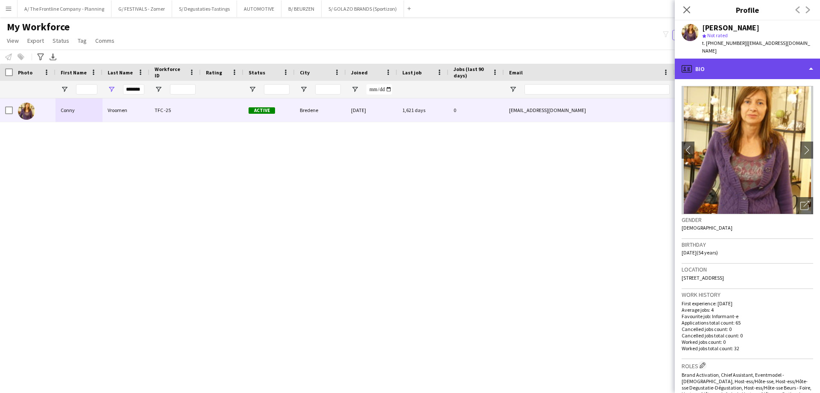
click at [747, 64] on div "profile Bio" at bounding box center [747, 69] width 145 height 21
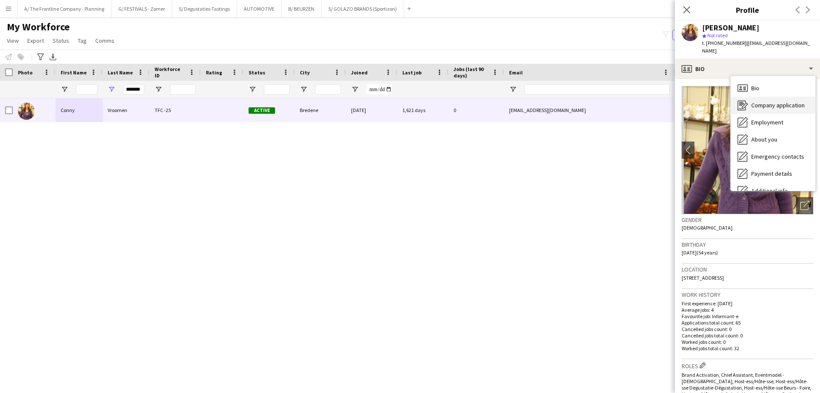
click at [764, 101] on span "Company application" at bounding box center [778, 105] width 53 height 8
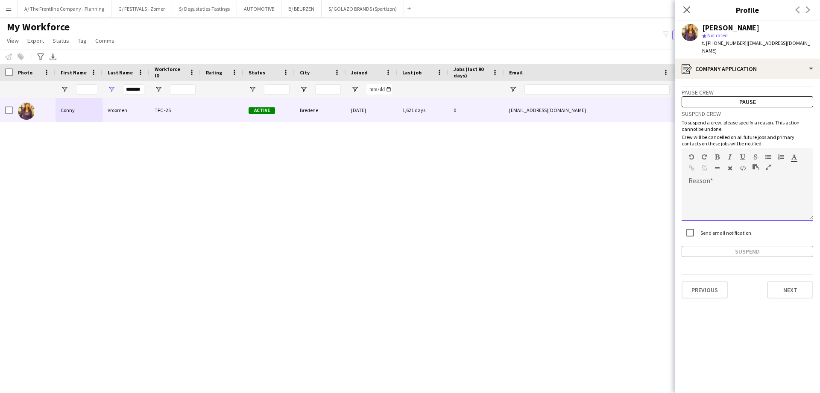
click at [728, 187] on div at bounding box center [748, 203] width 132 height 34
paste div
click at [735, 246] on button "Suspend" at bounding box center [748, 251] width 132 height 11
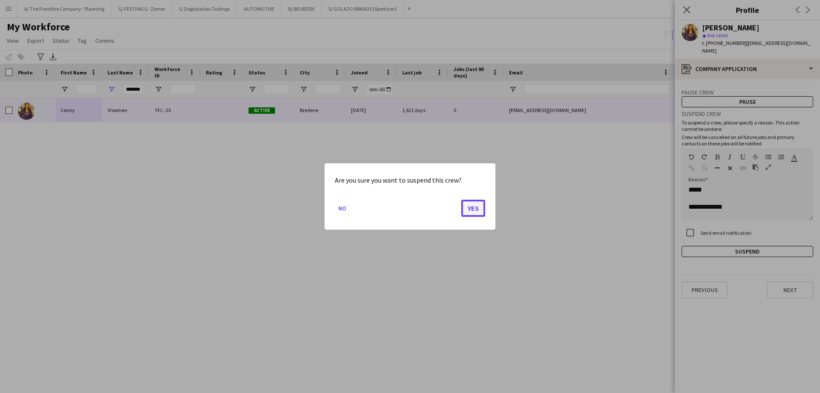
click at [478, 208] on button "Yes" at bounding box center [474, 208] width 24 height 17
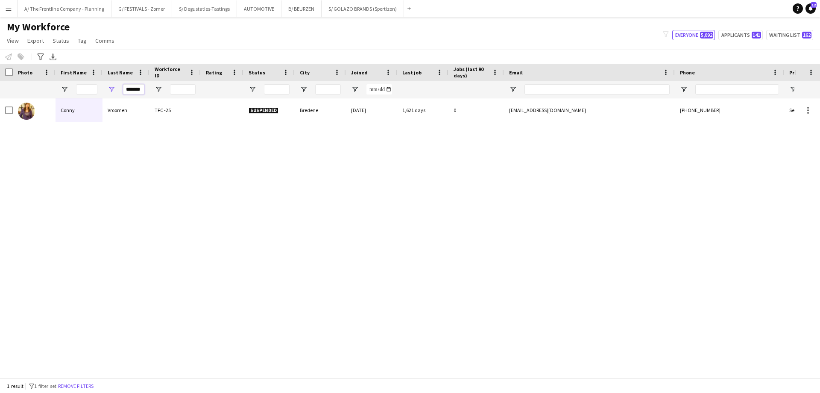
click at [131, 88] on input "*******" at bounding box center [133, 89] width 21 height 10
type input "********"
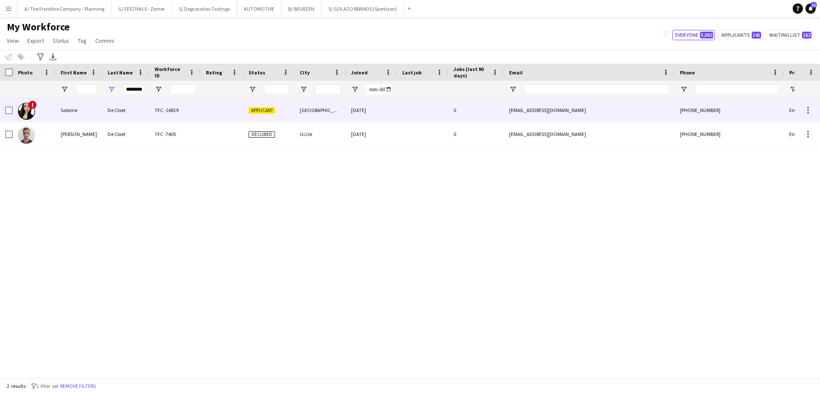
click at [100, 109] on div "Sabrine" at bounding box center [79, 110] width 47 height 24
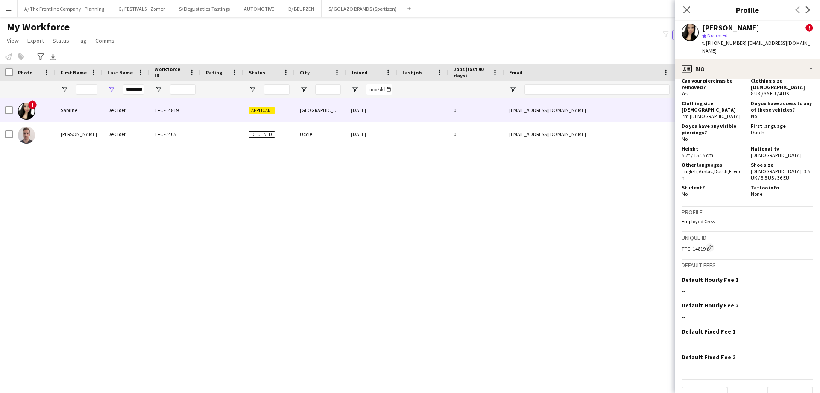
scroll to position [470, 0]
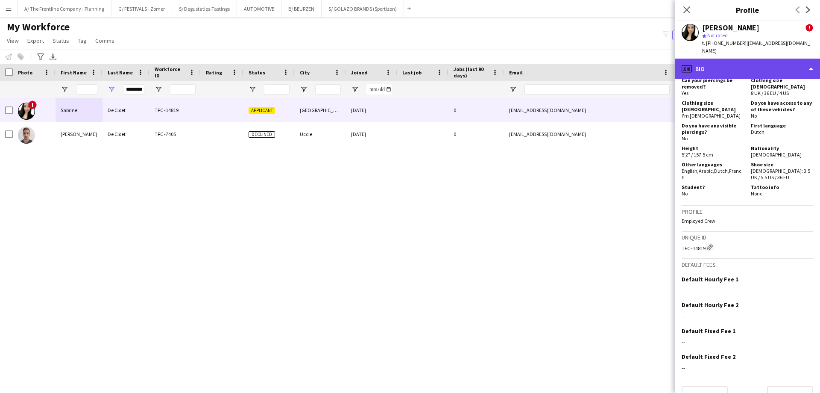
click at [744, 69] on div "profile Bio" at bounding box center [747, 69] width 145 height 21
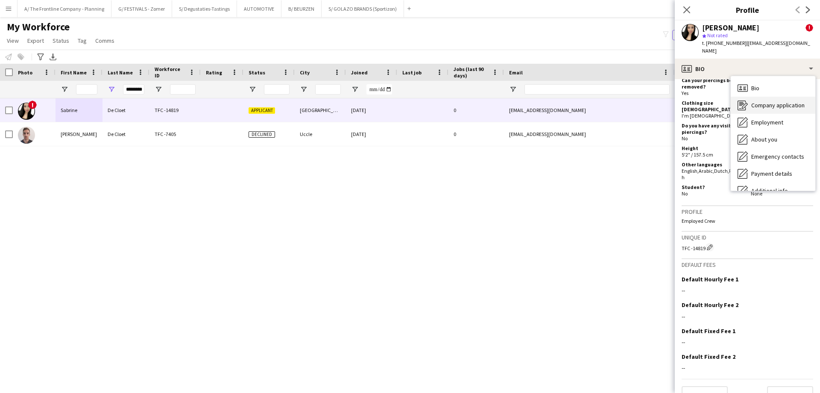
click at [750, 101] on div "Company application Company application" at bounding box center [773, 105] width 85 height 17
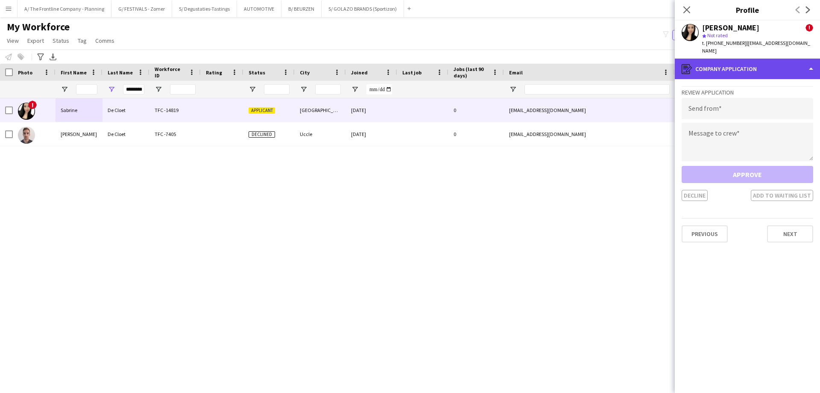
click at [744, 62] on div "register Company application" at bounding box center [747, 69] width 145 height 21
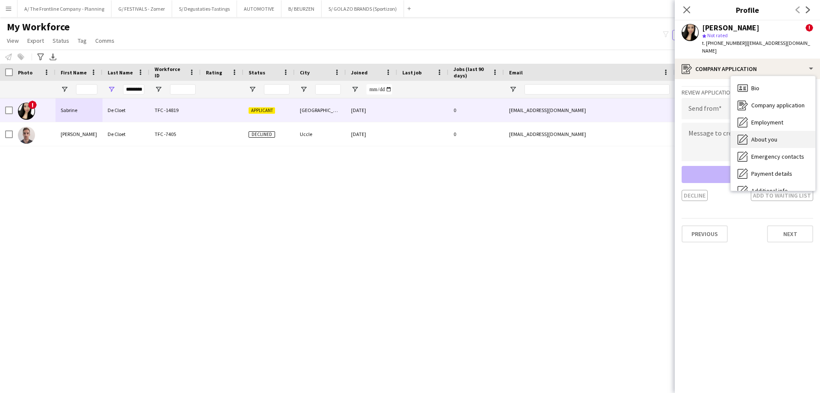
click at [763, 135] on span "About you" at bounding box center [765, 139] width 26 height 8
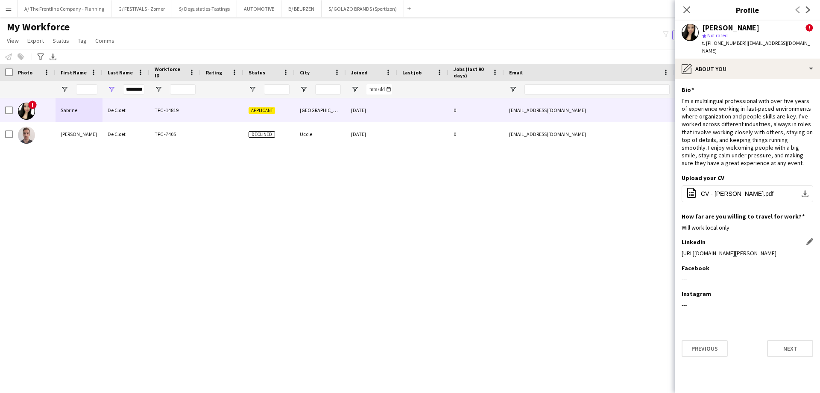
click at [735, 249] on link "https://www.linkedin.com/in/sabrine-de-cloet" at bounding box center [729, 253] width 95 height 8
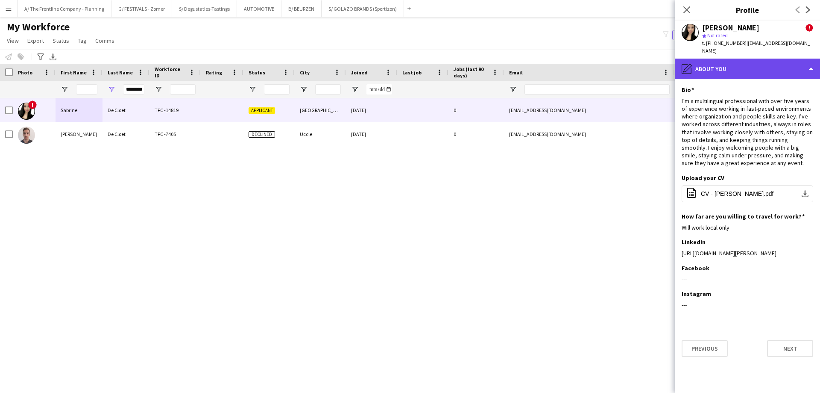
click at [749, 59] on div "pencil4 About you" at bounding box center [747, 69] width 145 height 21
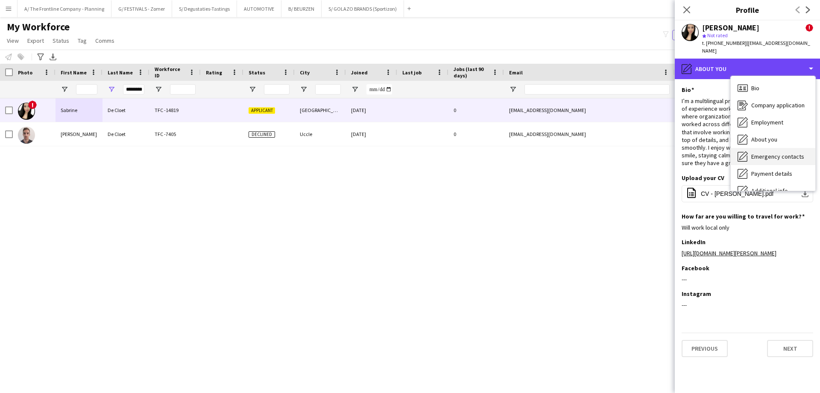
scroll to position [63, 0]
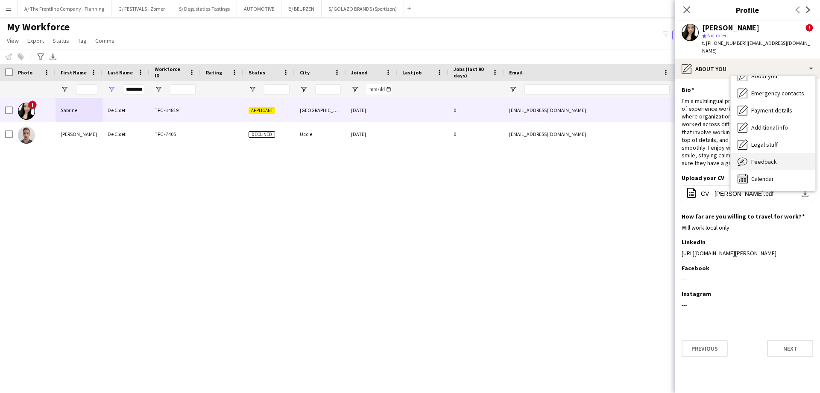
click at [768, 158] on span "Feedback" at bounding box center [765, 162] width 26 height 8
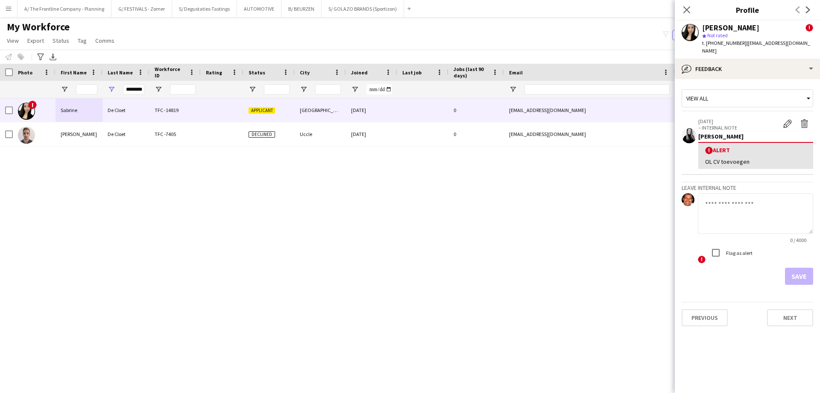
click at [735, 218] on textarea at bounding box center [755, 213] width 115 height 41
paste textarea "**********"
type textarea "**********"
click at [803, 268] on button "Save" at bounding box center [799, 276] width 28 height 17
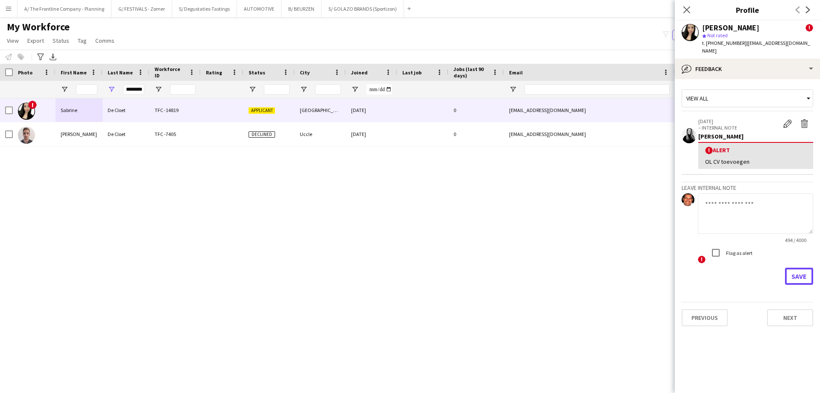
scroll to position [0, 0]
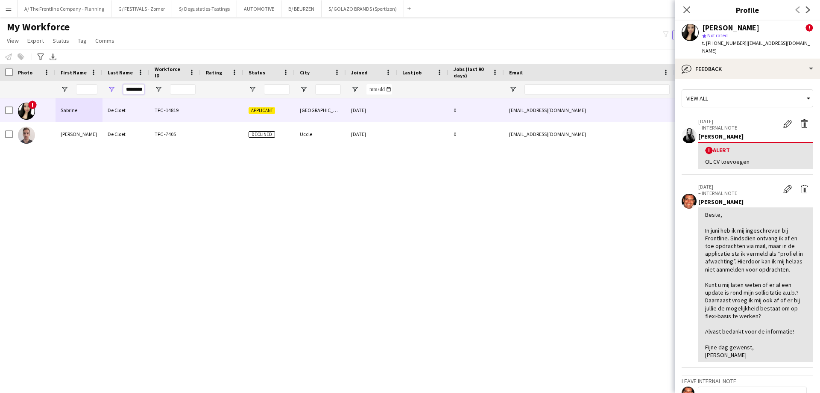
click at [129, 91] on input "********" at bounding box center [133, 89] width 21 height 10
drag, startPoint x: 129, startPoint y: 91, endPoint x: 148, endPoint y: 92, distance: 18.8
click at [148, 92] on div "********" at bounding box center [126, 89] width 47 height 17
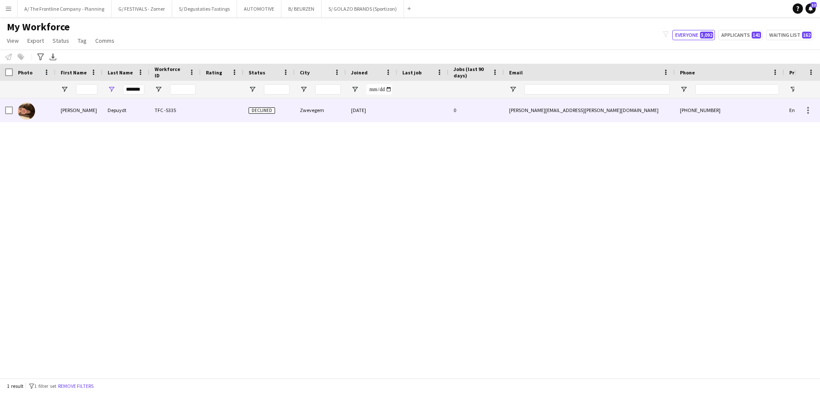
click at [74, 113] on div "[PERSON_NAME]" at bounding box center [79, 110] width 47 height 24
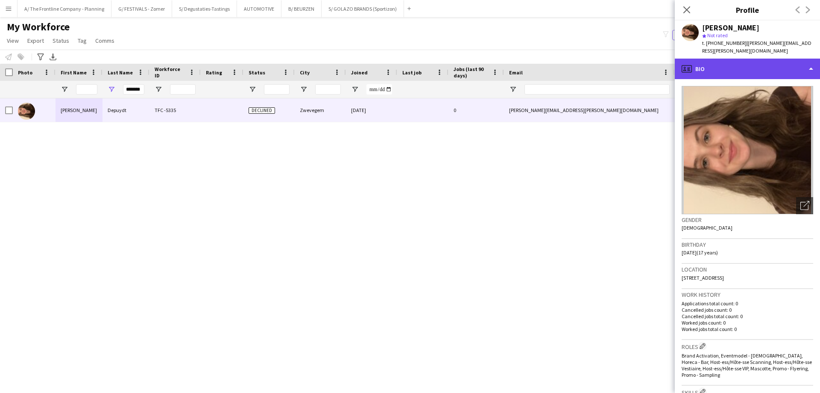
click at [744, 59] on div "profile Bio" at bounding box center [747, 69] width 145 height 21
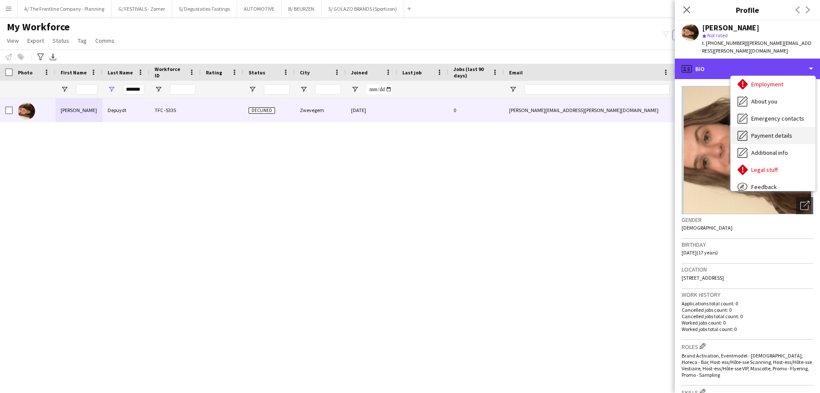
scroll to position [63, 0]
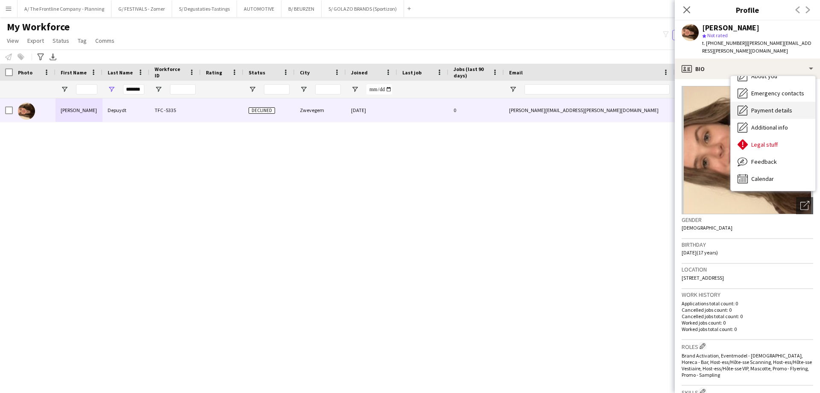
click at [765, 158] on span "Feedback" at bounding box center [765, 162] width 26 height 8
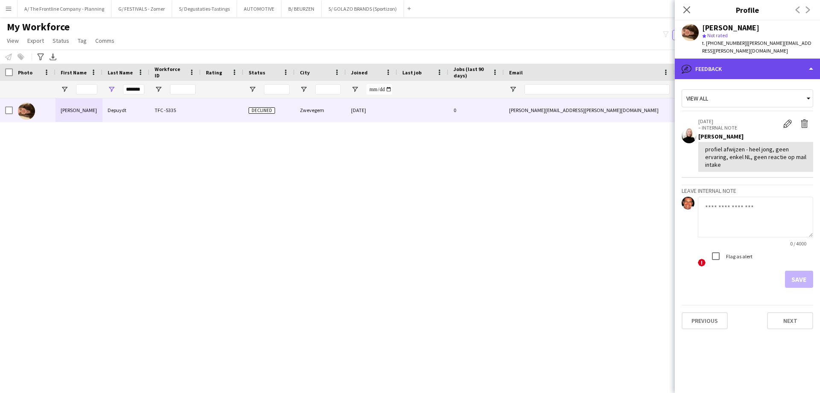
click at [752, 59] on div "bubble-pencil Feedback" at bounding box center [747, 69] width 145 height 21
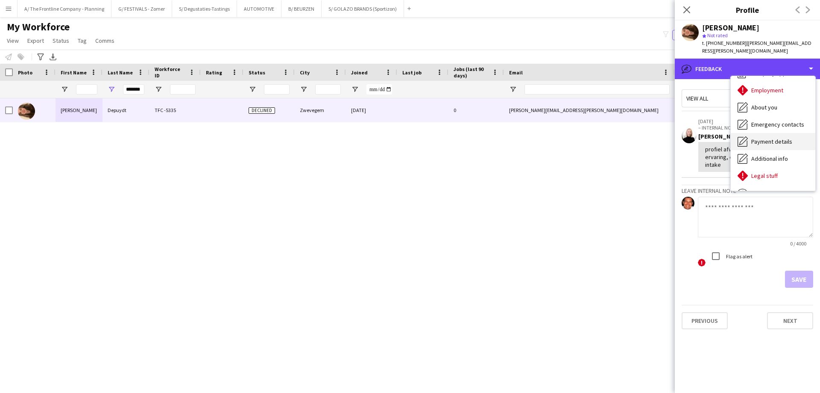
scroll to position [0, 0]
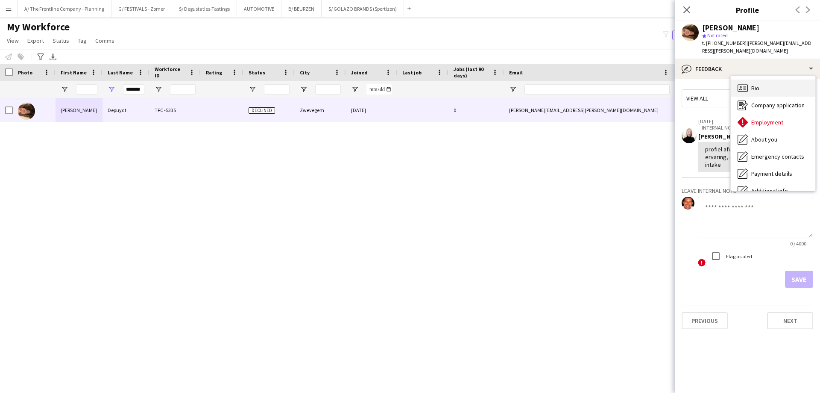
click at [766, 85] on div "Bio Bio" at bounding box center [773, 87] width 85 height 17
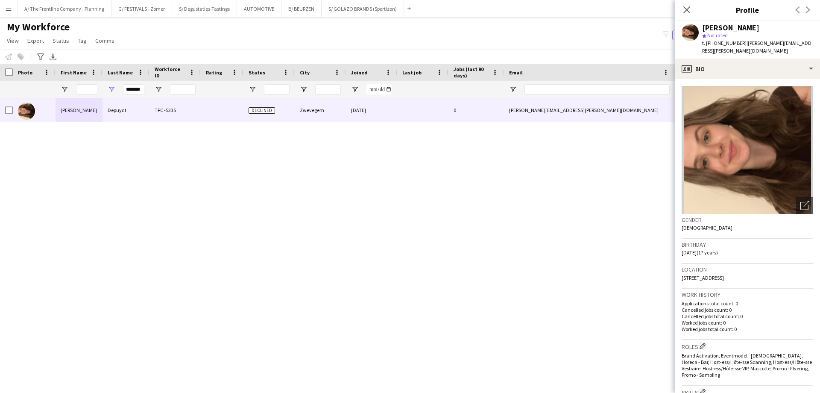
click at [376, 179] on div "[PERSON_NAME] TFC -5335 Declined Zwevegem [DATE] 0 [PERSON_NAME][EMAIL_ADDRESS]…" at bounding box center [397, 234] width 795 height 273
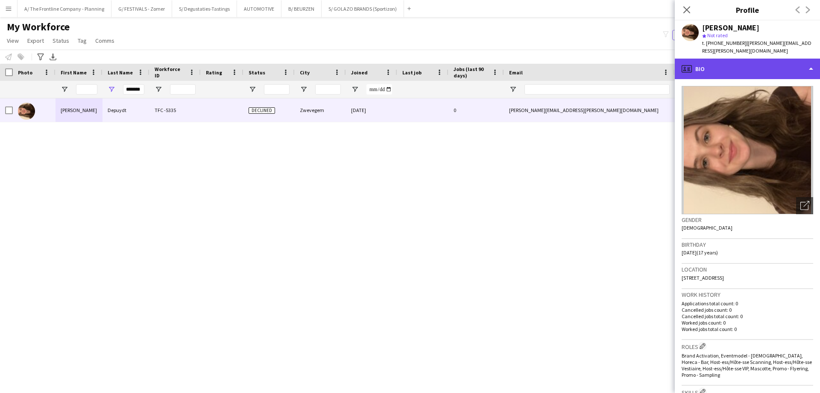
click at [754, 59] on div "profile Bio" at bounding box center [747, 69] width 145 height 21
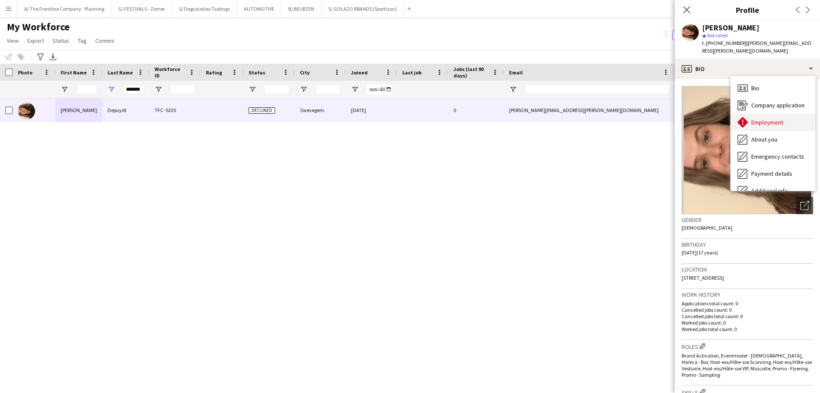
click at [751, 115] on div "Employment Employment" at bounding box center [773, 122] width 85 height 17
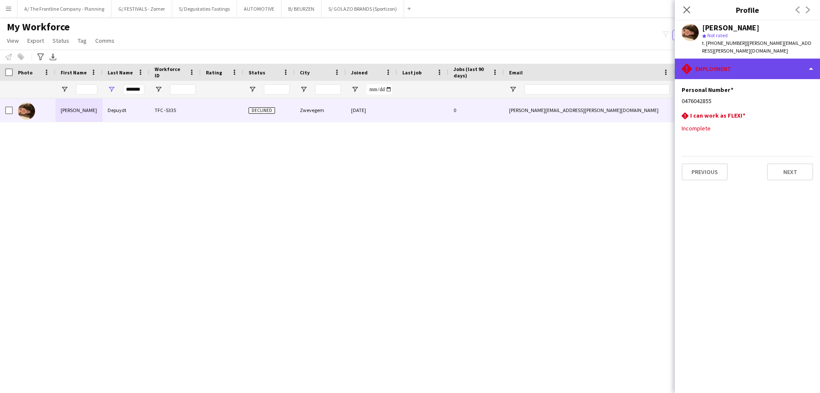
click at [742, 63] on div "rhombus-alert Employment" at bounding box center [747, 69] width 145 height 21
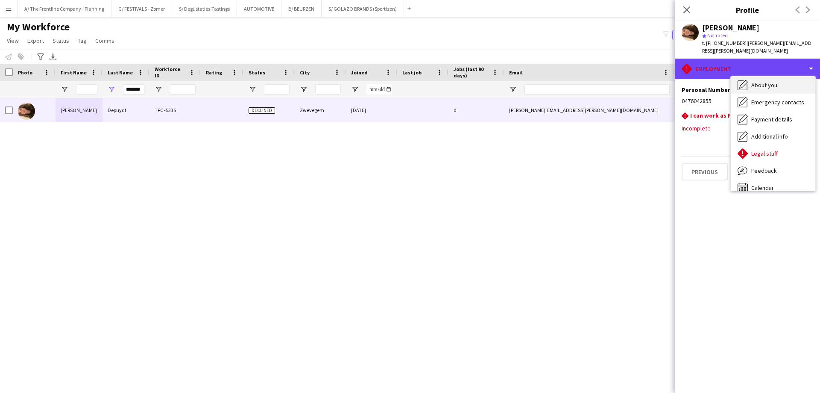
scroll to position [63, 0]
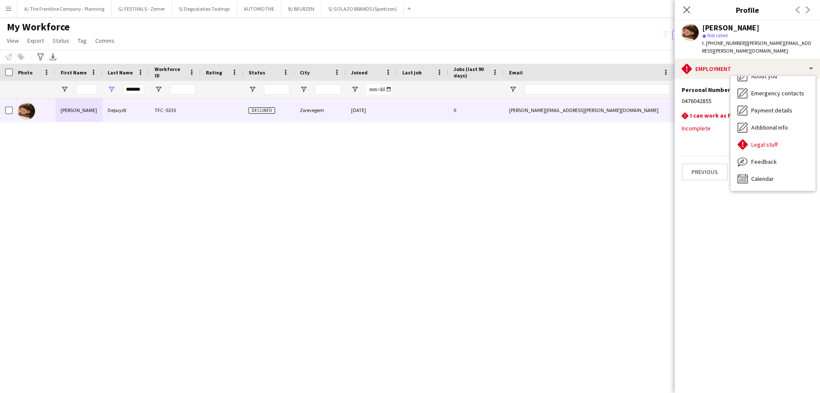
click at [498, 212] on div "[PERSON_NAME] TFC -5335 Declined Zwevegem [DATE] 0 [PERSON_NAME][EMAIL_ADDRESS]…" at bounding box center [397, 234] width 795 height 273
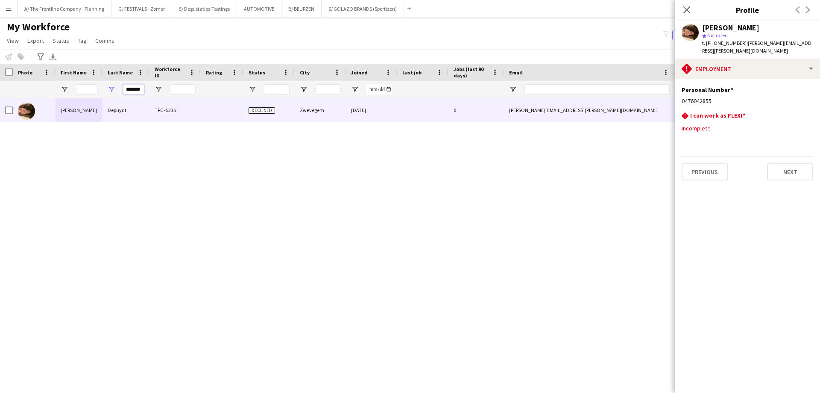
click at [136, 91] on input "*******" at bounding box center [133, 89] width 21 height 10
click at [132, 89] on input "*******" at bounding box center [133, 89] width 21 height 10
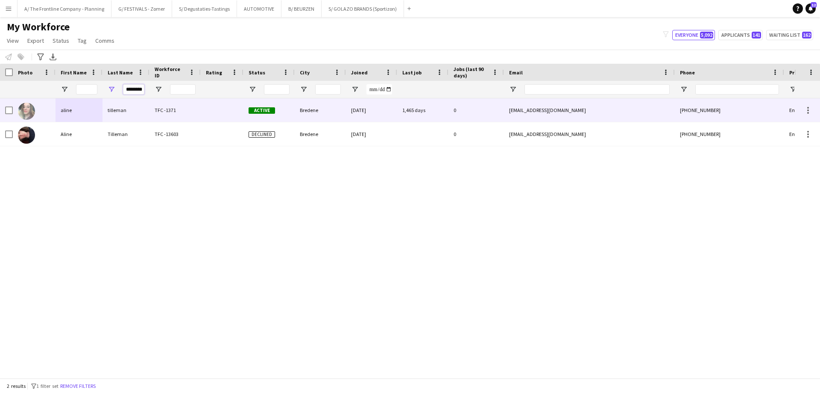
type input "********"
click at [112, 116] on div "tilleman" at bounding box center [126, 110] width 47 height 24
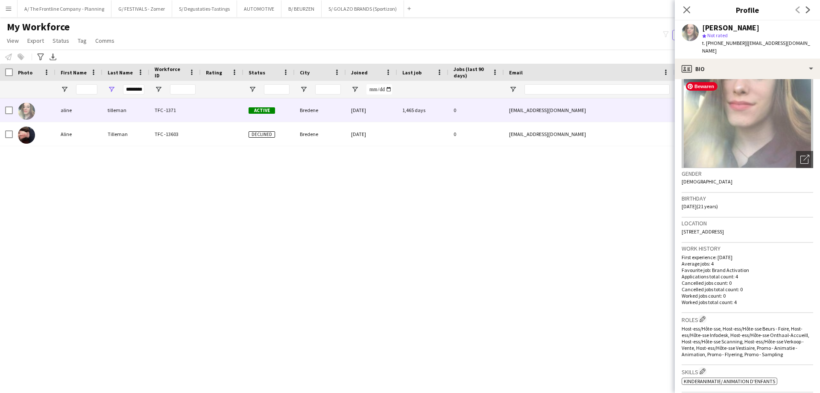
scroll to position [256, 0]
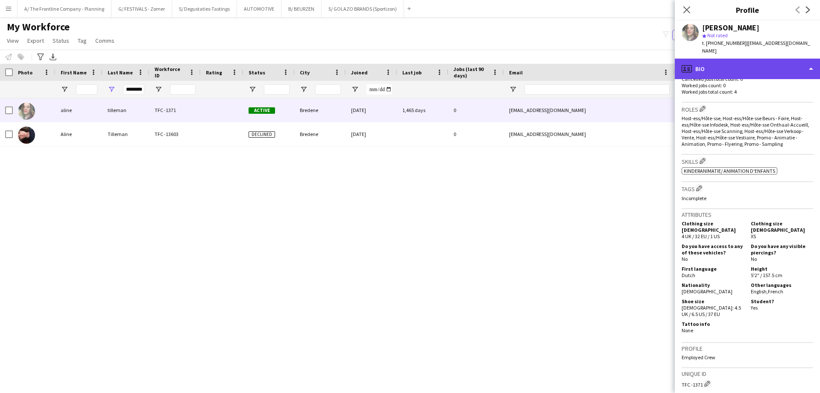
click at [738, 63] on div "profile Bio" at bounding box center [747, 69] width 145 height 21
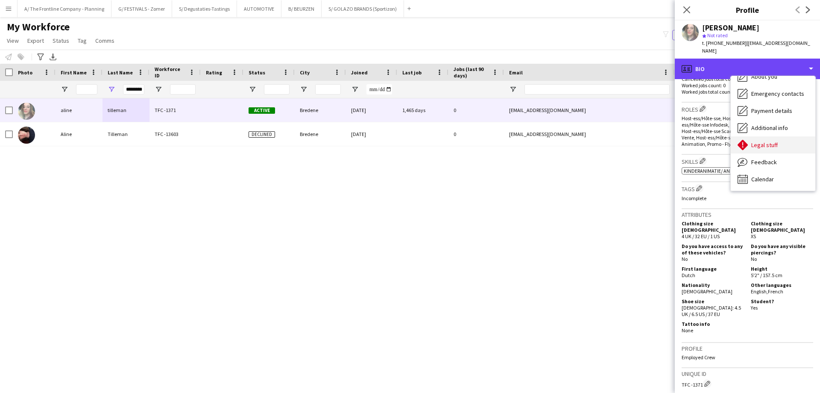
scroll to position [63, 0]
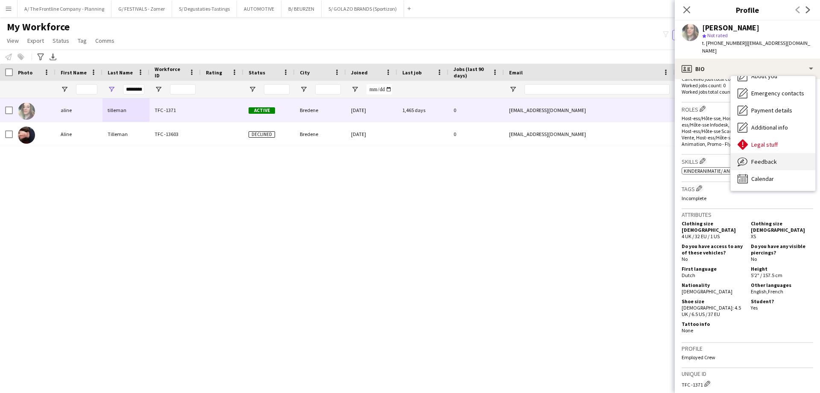
click at [752, 158] on span "Feedback" at bounding box center [765, 162] width 26 height 8
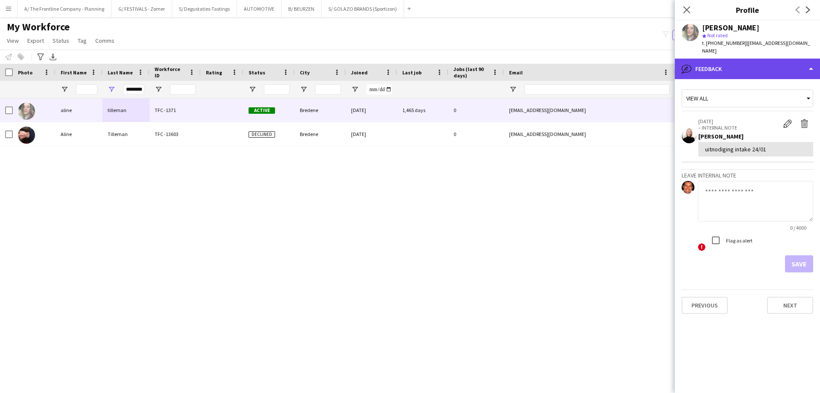
click at [747, 60] on div "bubble-pencil Feedback" at bounding box center [747, 69] width 145 height 21
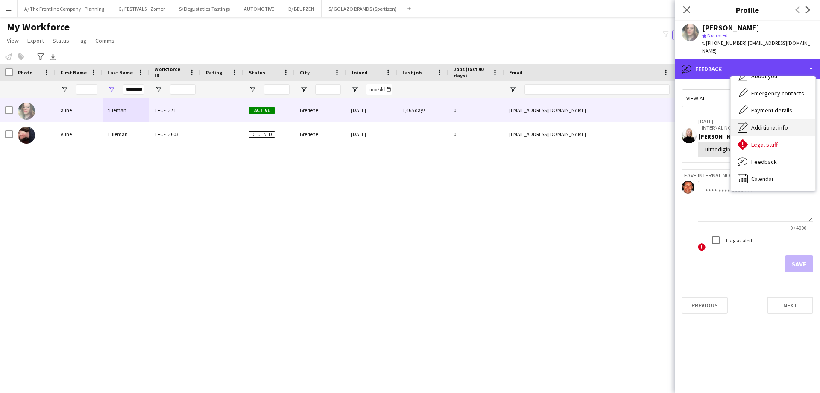
scroll to position [0, 0]
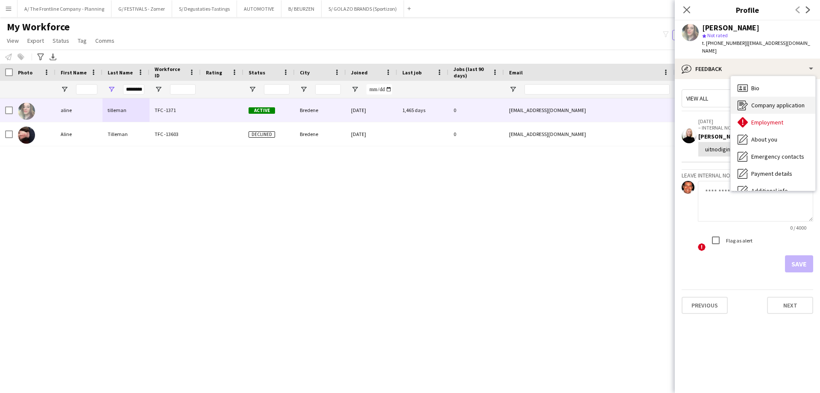
click at [760, 101] on span "Company application" at bounding box center [778, 105] width 53 height 8
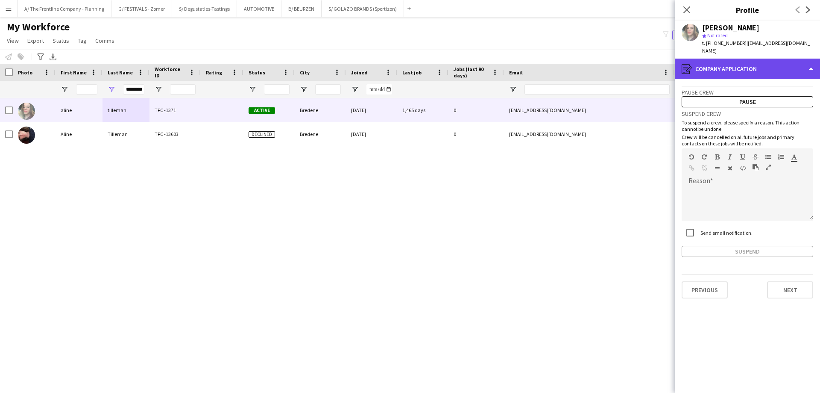
click at [758, 66] on div "register Company application" at bounding box center [747, 69] width 145 height 21
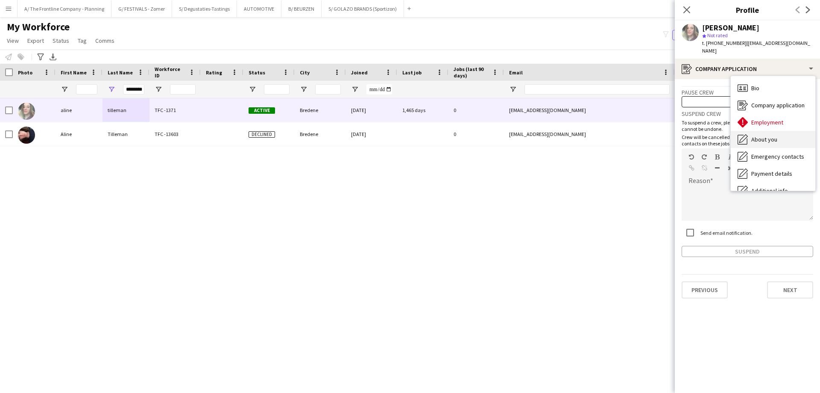
click at [764, 137] on div "About you About you" at bounding box center [773, 139] width 85 height 17
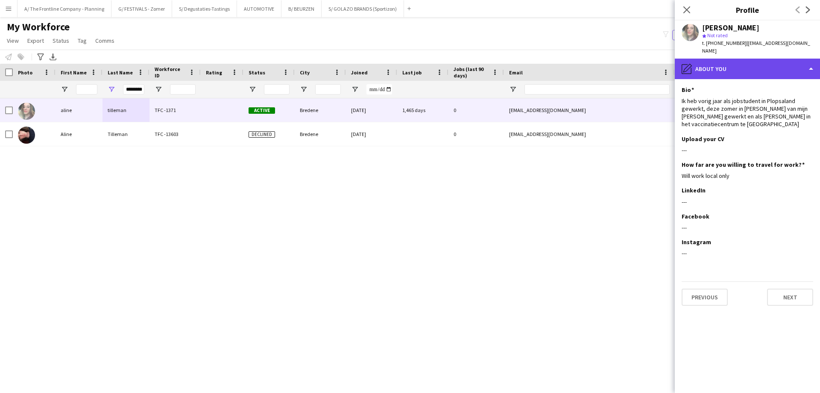
click at [759, 68] on div "pencil4 About you" at bounding box center [747, 69] width 145 height 21
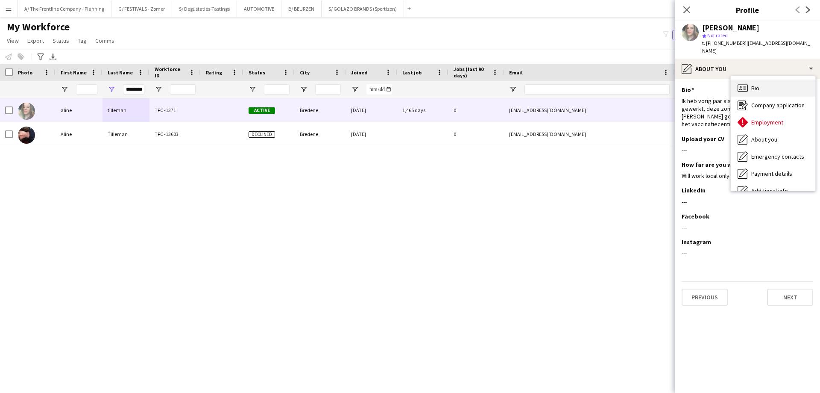
click at [762, 79] on div "Bio Bio" at bounding box center [773, 87] width 85 height 17
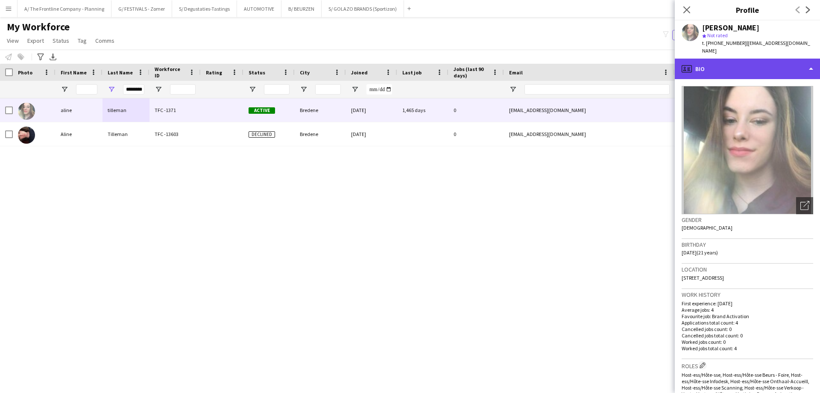
click at [759, 59] on div "profile Bio" at bounding box center [747, 69] width 145 height 21
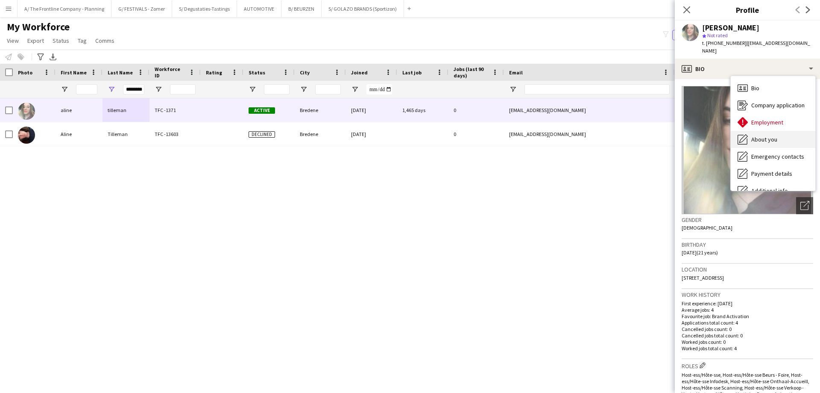
click at [761, 135] on span "About you" at bounding box center [765, 139] width 26 height 8
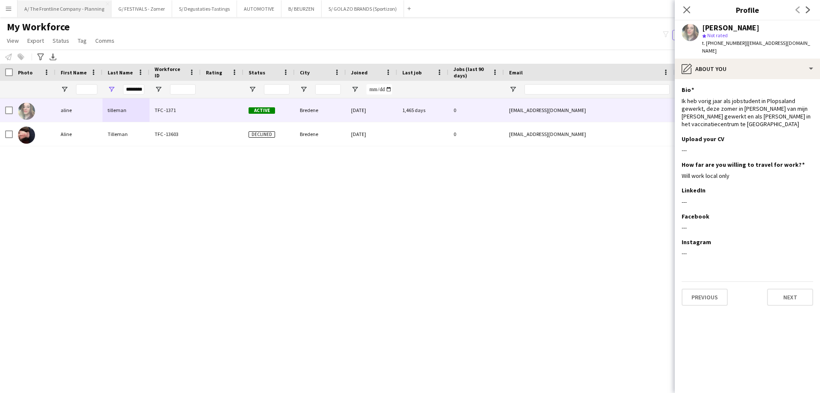
click at [88, 11] on button "A/ The Frontline Company - Planning Close" at bounding box center [65, 8] width 94 height 17
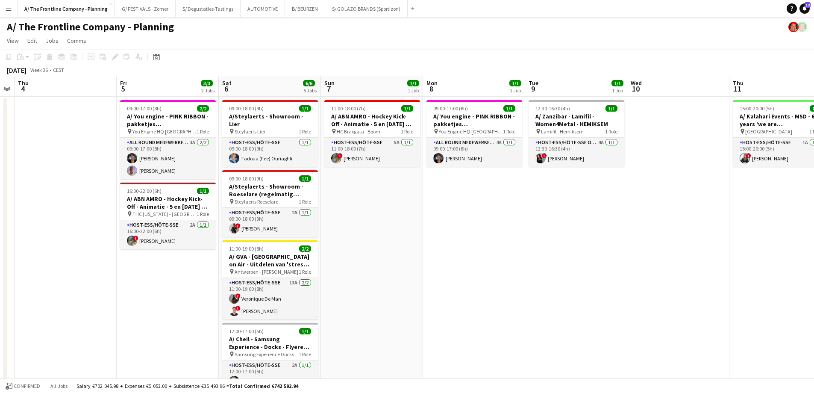
drag, startPoint x: 629, startPoint y: 170, endPoint x: 155, endPoint y: 200, distance: 474.9
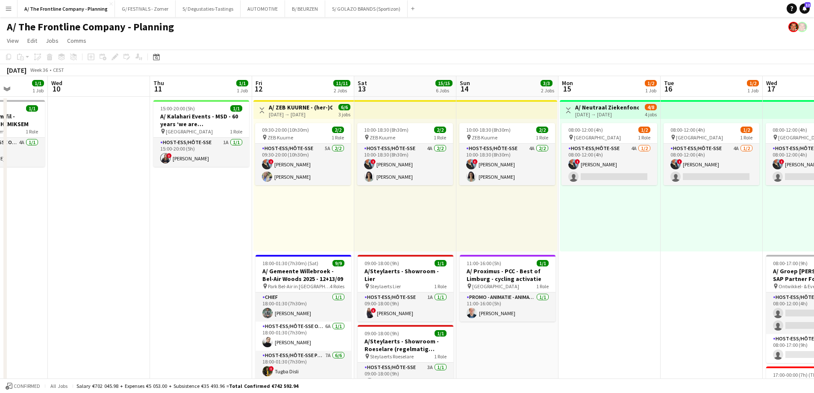
drag, startPoint x: 407, startPoint y: 229, endPoint x: 339, endPoint y: 220, distance: 69.0
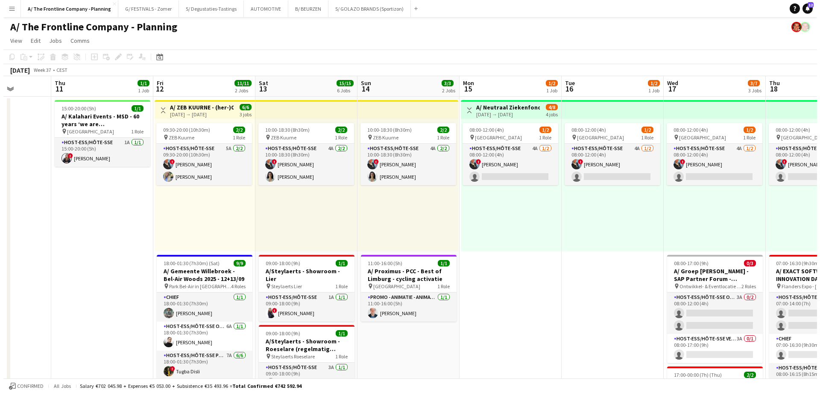
scroll to position [0, 260]
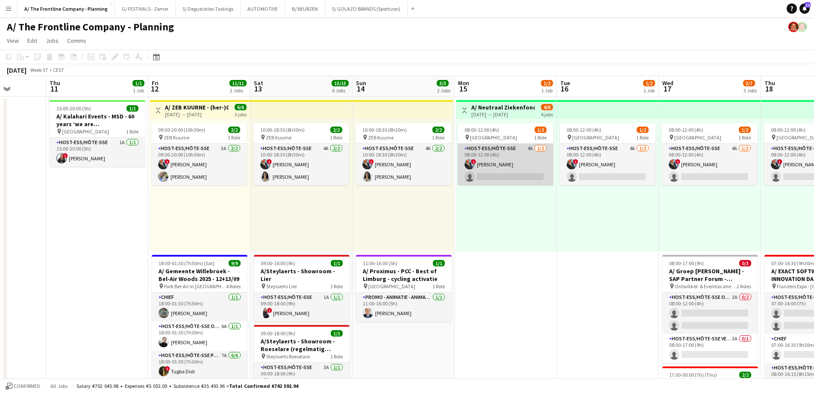
click at [497, 162] on app-card-role "Host-ess/Hôte-sse 4A [DATE] 08:00-12:00 (4h) ! [PERSON_NAME] single-neutral-act…" at bounding box center [506, 164] width 96 height 41
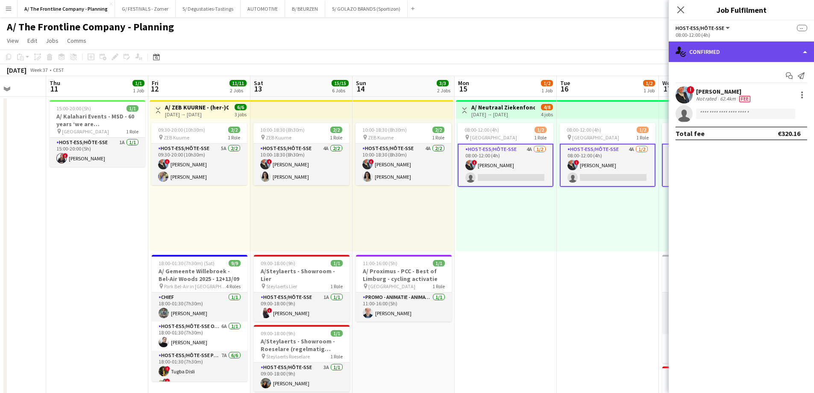
click at [750, 53] on div "single-neutral-actions-check-2 Confirmed" at bounding box center [741, 51] width 145 height 21
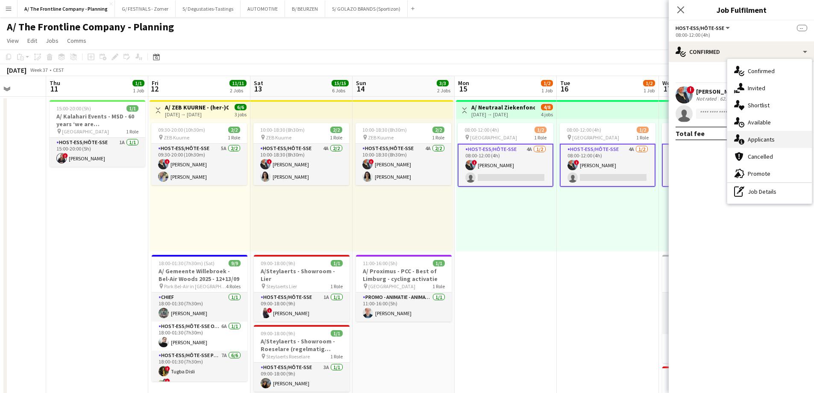
click at [760, 134] on div "single-neutral-actions-information Applicants" at bounding box center [769, 139] width 85 height 17
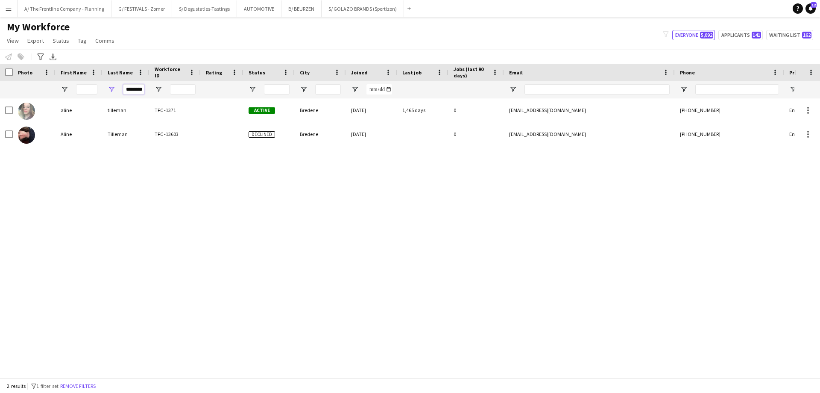
click at [138, 91] on input "********" at bounding box center [133, 89] width 21 height 10
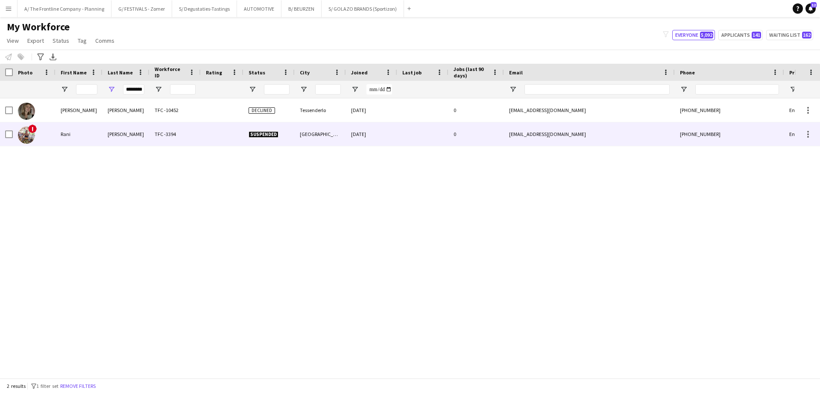
click at [77, 136] on div "Rani" at bounding box center [79, 134] width 47 height 24
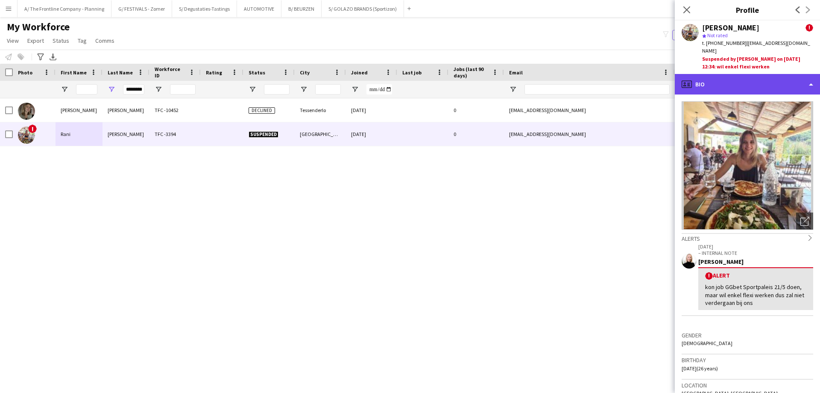
click at [755, 75] on div "profile Bio" at bounding box center [747, 84] width 145 height 21
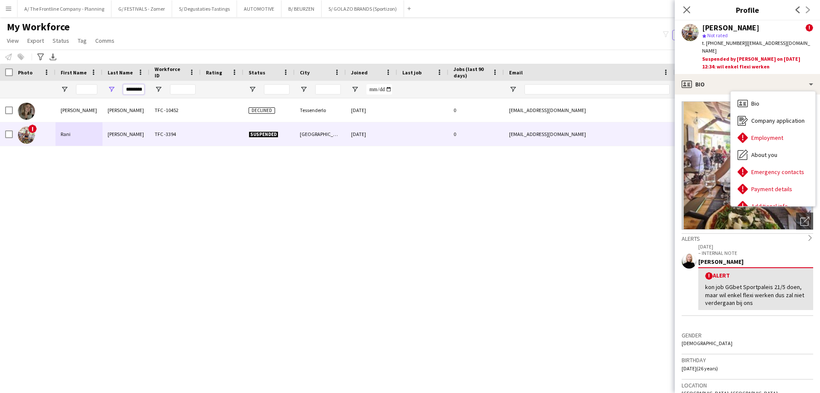
click at [135, 89] on input "********" at bounding box center [133, 89] width 21 height 10
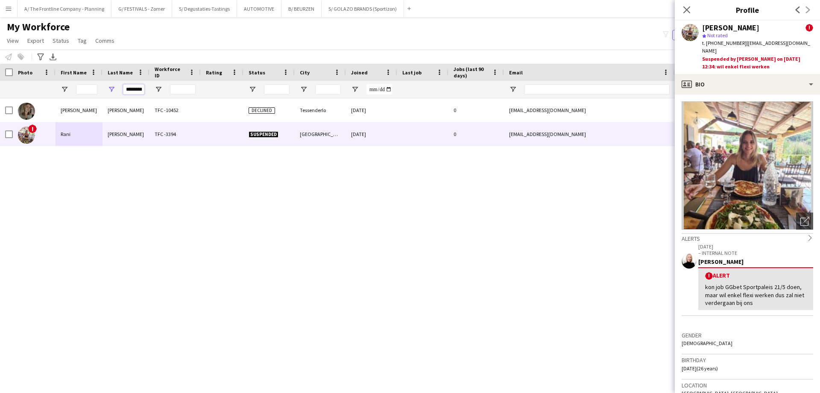
click at [135, 89] on input "********" at bounding box center [133, 89] width 21 height 10
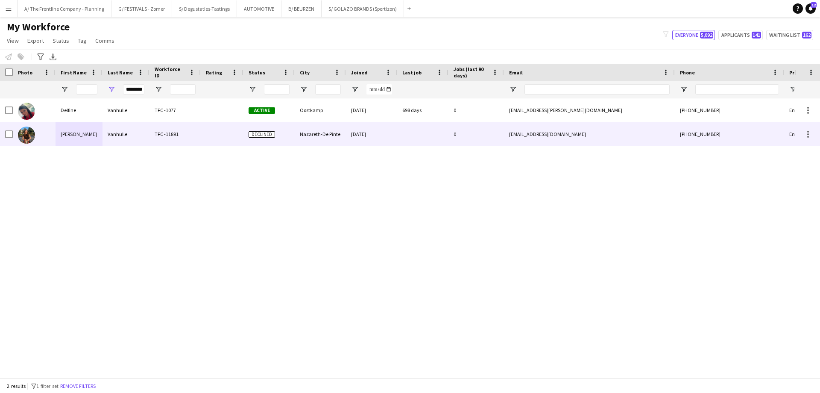
click at [75, 135] on div "Shannon" at bounding box center [79, 134] width 47 height 24
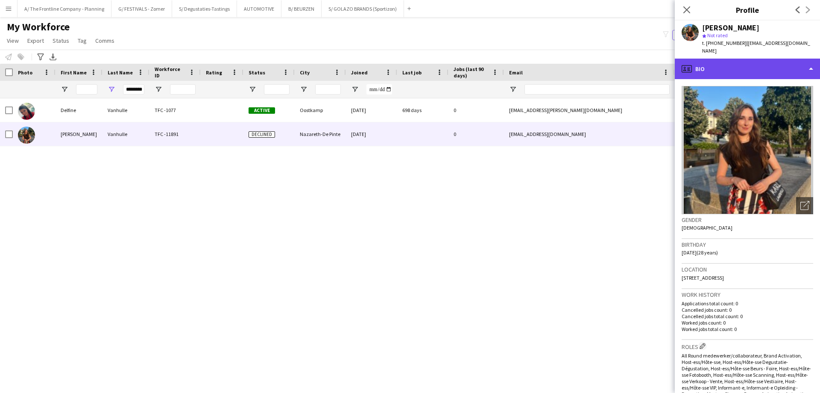
click at [741, 65] on div "profile Bio" at bounding box center [747, 69] width 145 height 21
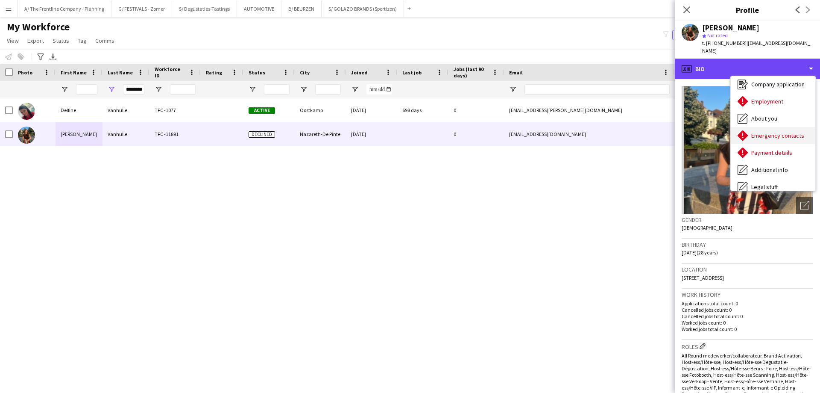
scroll to position [21, 0]
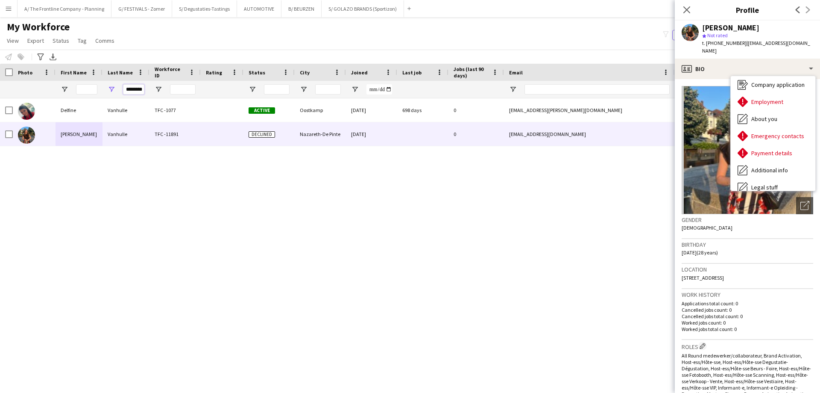
click at [133, 89] on input "********" at bounding box center [133, 89] width 21 height 10
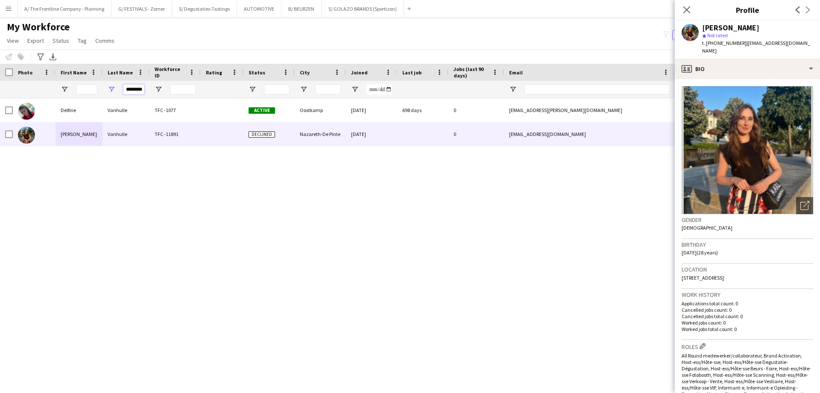
click at [133, 89] on input "********" at bounding box center [133, 89] width 21 height 10
type input "*****"
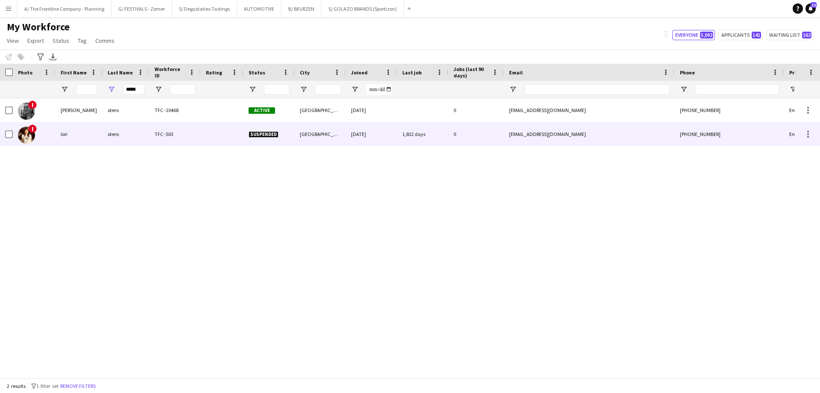
click at [76, 135] on div "lori" at bounding box center [79, 134] width 47 height 24
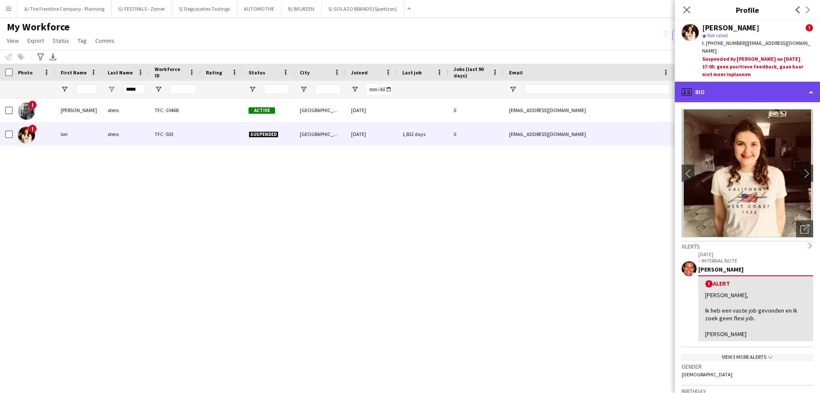
click at [744, 88] on div "profile Bio" at bounding box center [747, 92] width 145 height 21
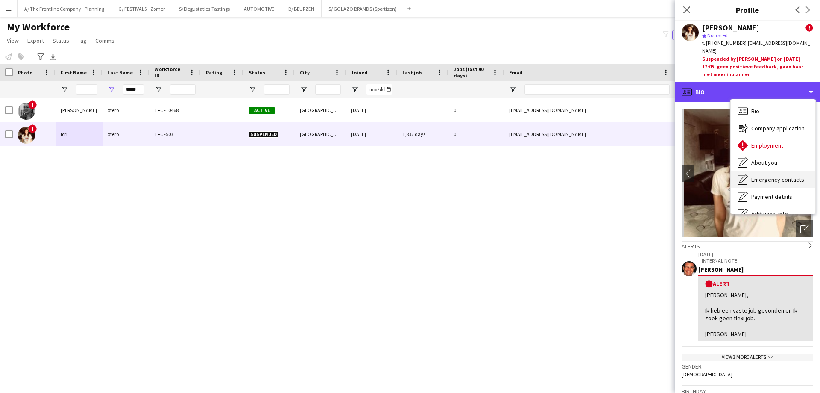
scroll to position [63, 0]
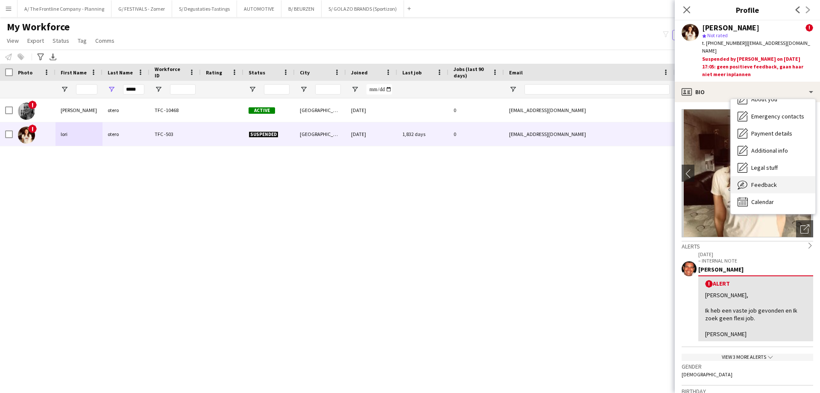
click at [763, 181] on span "Feedback" at bounding box center [765, 185] width 26 height 8
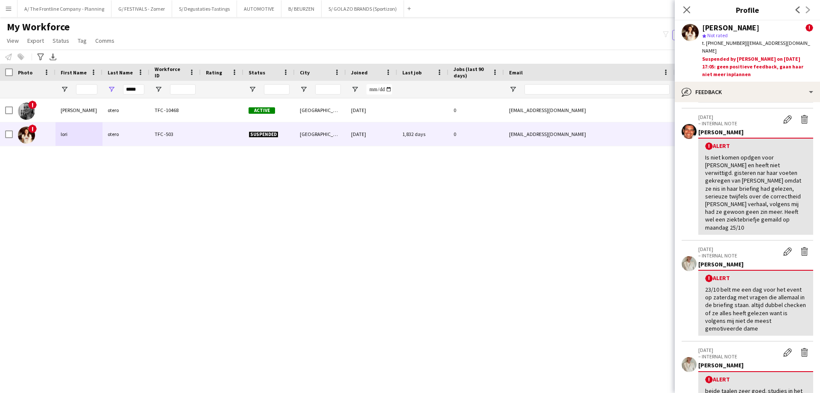
scroll to position [128, 0]
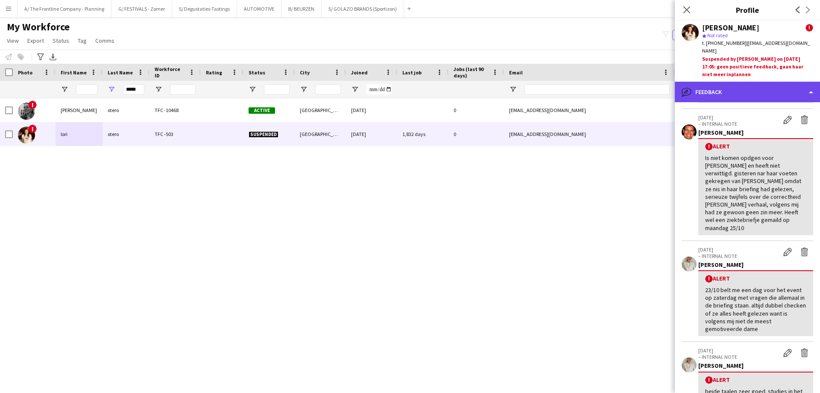
click at [754, 82] on div "bubble-pencil Feedback" at bounding box center [747, 92] width 145 height 21
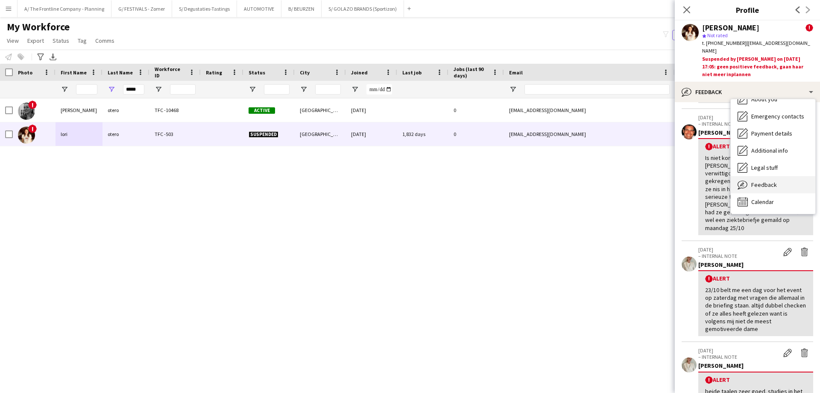
click at [767, 181] on span "Feedback" at bounding box center [765, 185] width 26 height 8
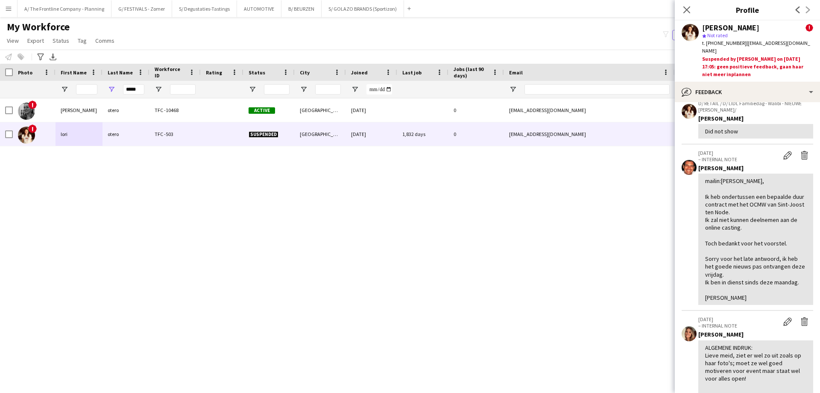
scroll to position [802, 0]
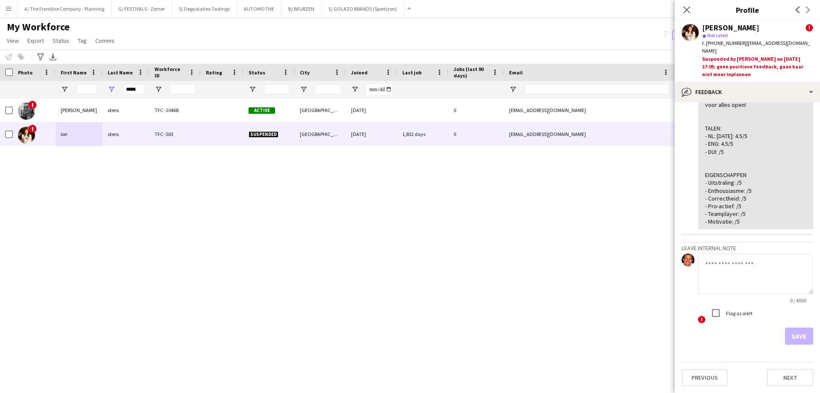
click at [734, 282] on textarea at bounding box center [755, 273] width 115 height 41
paste textarea "**********"
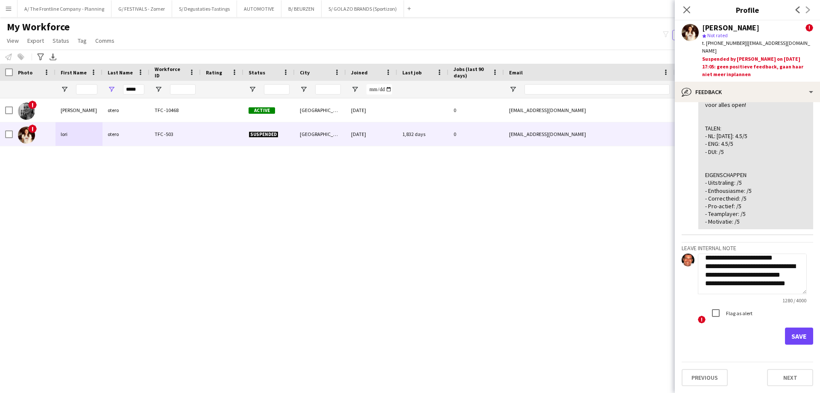
type textarea "**********"
click at [791, 336] on button "Save" at bounding box center [799, 335] width 28 height 17
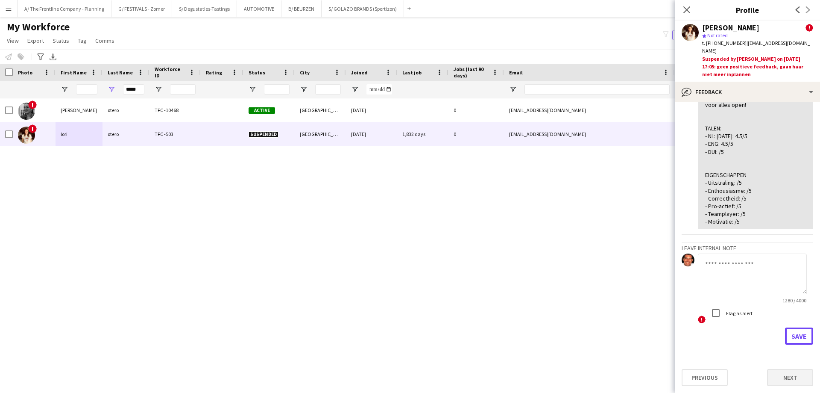
scroll to position [0, 0]
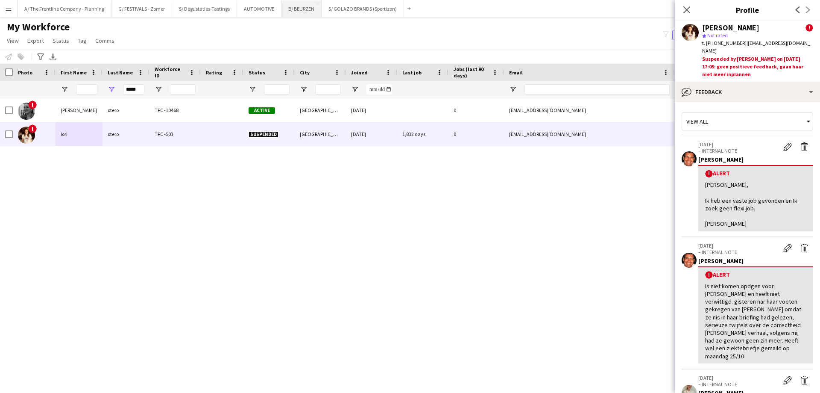
click at [285, 12] on button "B/ BEURZEN Close" at bounding box center [302, 8] width 40 height 17
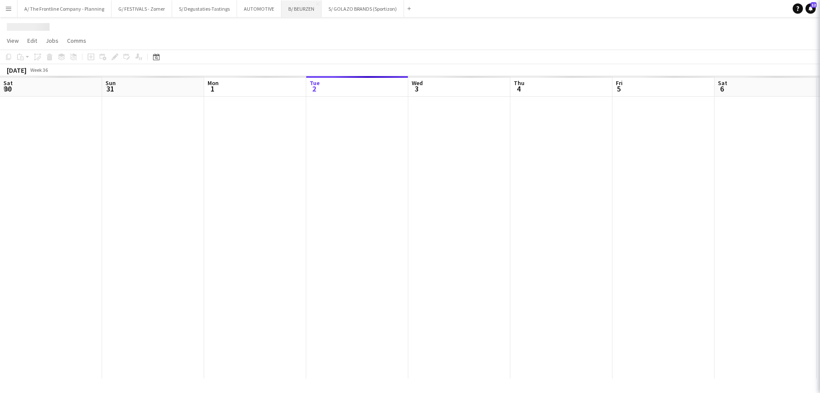
scroll to position [0, 204]
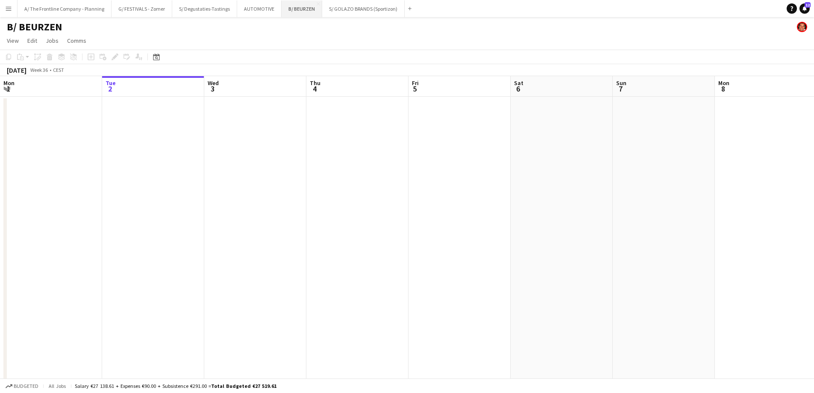
click at [294, 12] on button "B/ BEURZEN Close" at bounding box center [302, 8] width 41 height 17
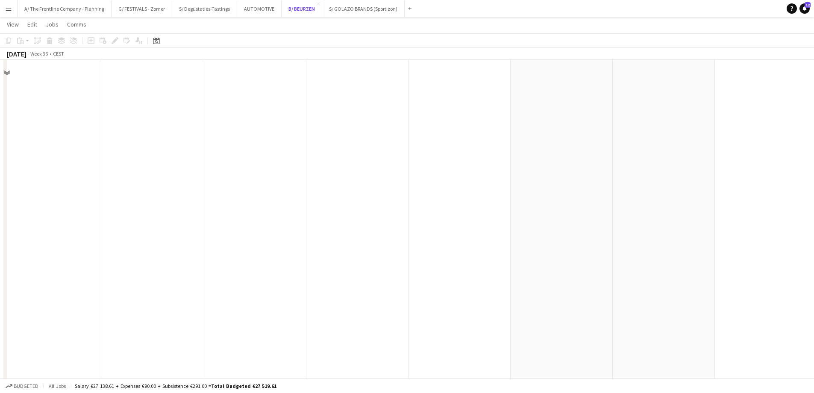
scroll to position [256, 0]
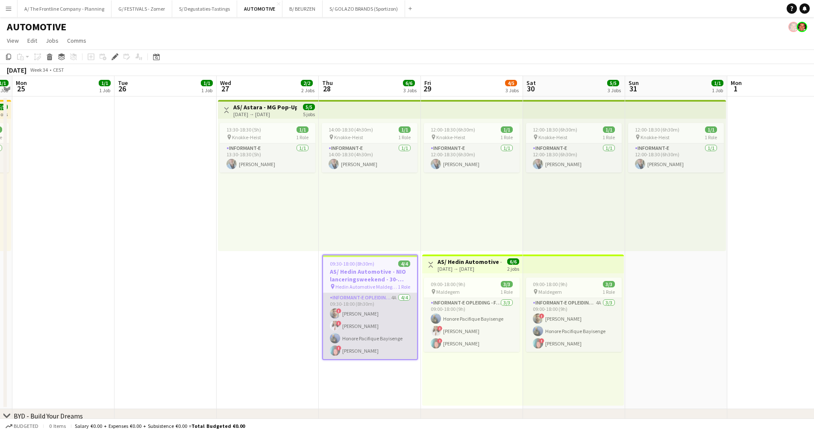
click at [362, 326] on app-card-role "Informant-e Opleiding - Formation 4A 4/4 09:30-18:00 (8h30m) ! Fehmy Fatnassi !…" at bounding box center [370, 326] width 94 height 66
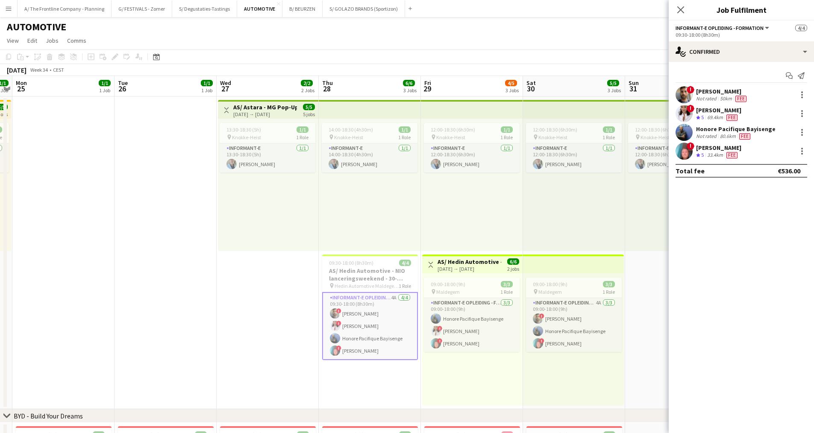
click at [711, 133] on div "Not rated" at bounding box center [707, 136] width 22 height 7
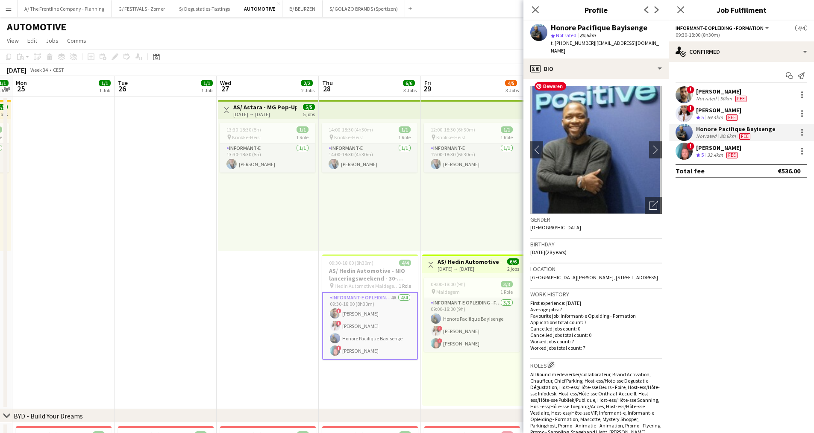
scroll to position [385, 0]
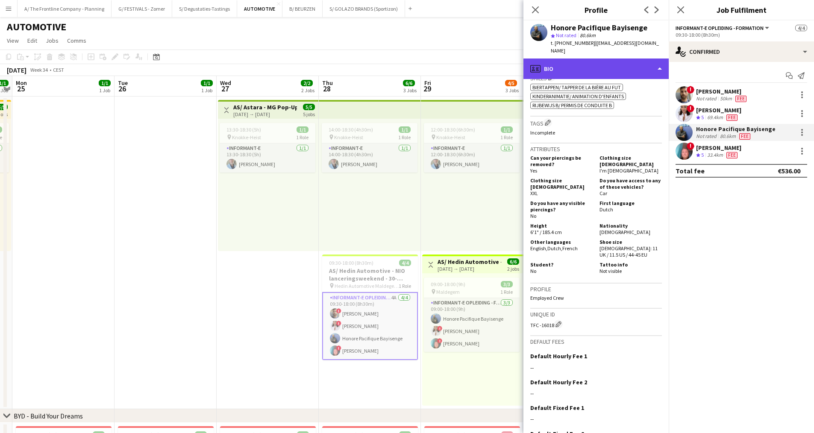
click at [584, 61] on div "profile Bio" at bounding box center [595, 69] width 145 height 21
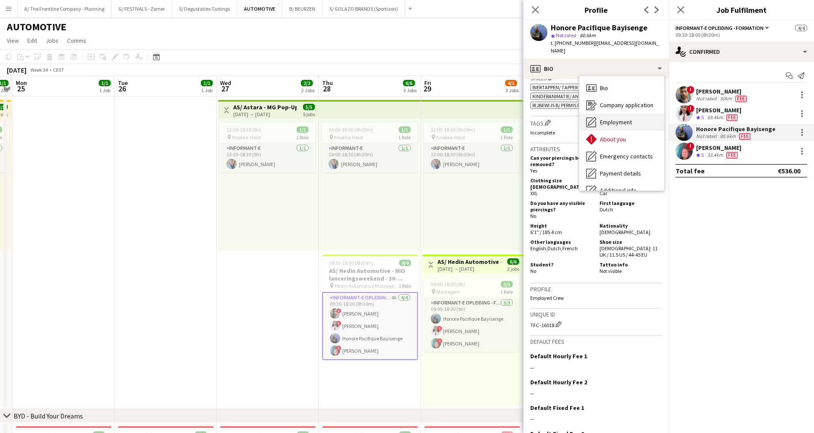
click at [599, 118] on div "Employment Employment" at bounding box center [621, 122] width 85 height 17
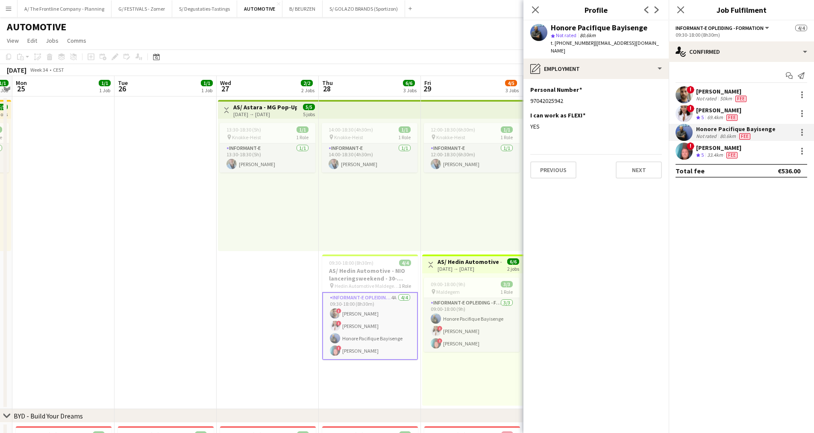
click at [624, 29] on div "Honore Pacifique Bayisenge" at bounding box center [599, 28] width 97 height 8
copy div "Bayisenge"
click at [592, 29] on div "Honore Pacifique Bayisenge" at bounding box center [599, 28] width 97 height 8
drag, startPoint x: 592, startPoint y: 29, endPoint x: 555, endPoint y: 31, distance: 36.8
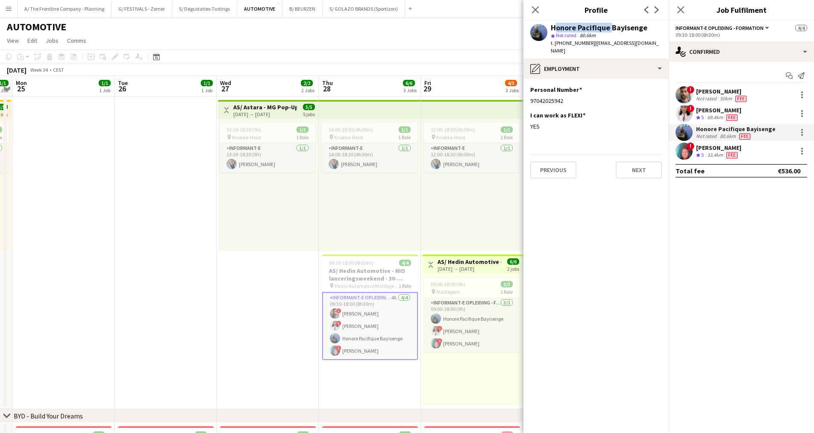
click at [555, 31] on div "Honore Pacifique Bayisenge" at bounding box center [599, 28] width 97 height 8
copy div "Honore Pacifique"
click at [552, 97] on div "97042025942" at bounding box center [596, 101] width 132 height 8
copy div "97042025942"
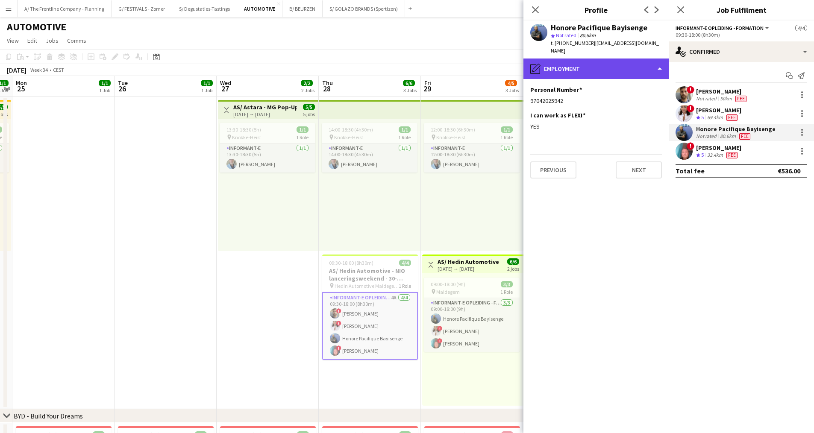
click at [577, 61] on div "pencil4 Employment" at bounding box center [595, 69] width 145 height 21
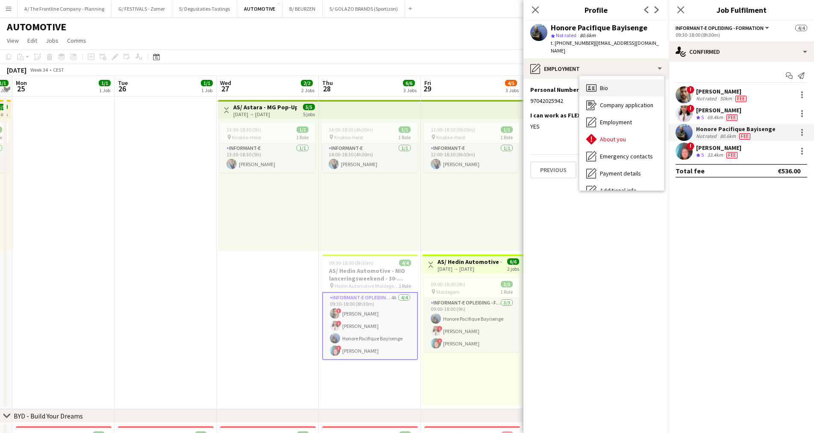
click at [613, 79] on div "Bio Bio" at bounding box center [621, 87] width 85 height 17
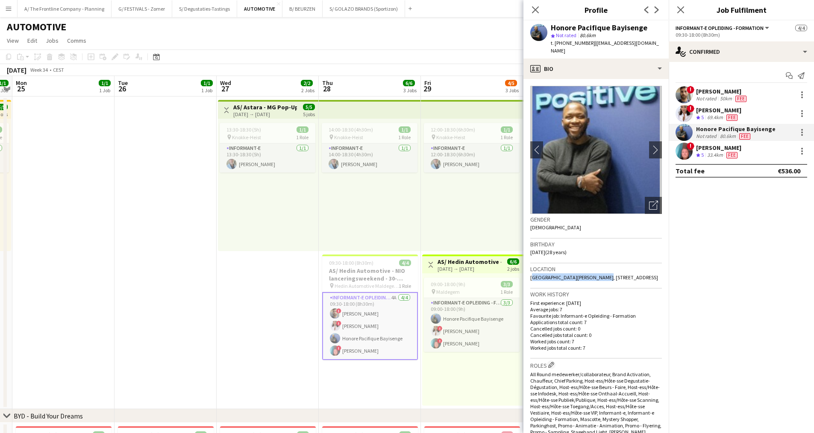
drag, startPoint x: 594, startPoint y: 270, endPoint x: 528, endPoint y: 272, distance: 65.9
click at [528, 272] on app-crew-profile-bio "chevron-left chevron-right Open photos pop-in Gender Male Birthday 20-04-1997 (…" at bounding box center [595, 256] width 145 height 354
click at [636, 266] on div "Location Avenue de la Forêt de Soignes, Zoniënwoudlaan, 9/201, Alsemberg, 1652" at bounding box center [596, 276] width 132 height 25
drag, startPoint x: 648, startPoint y: 269, endPoint x: 597, endPoint y: 272, distance: 50.9
click at [597, 272] on div "Location Avenue de la Forêt de Soignes, Zoniënwoudlaan, 9/201, Alsemberg, 1652" at bounding box center [596, 276] width 132 height 25
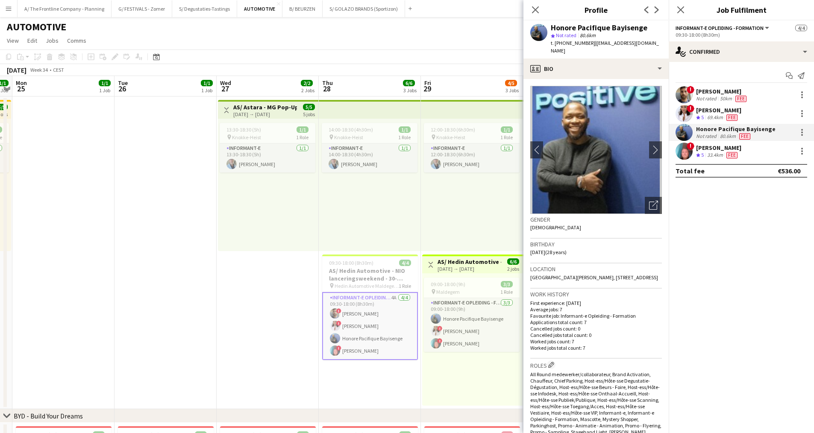
copy span "Zoniënwoudlaan, 9/201,"
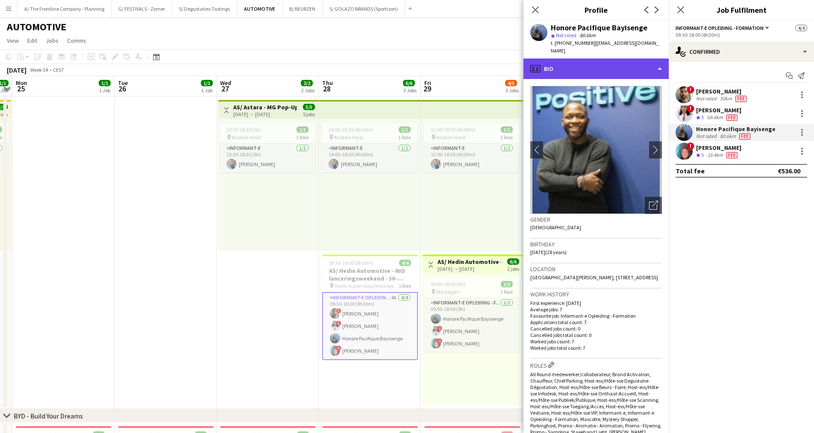
click at [606, 67] on div "profile Bio" at bounding box center [595, 69] width 145 height 21
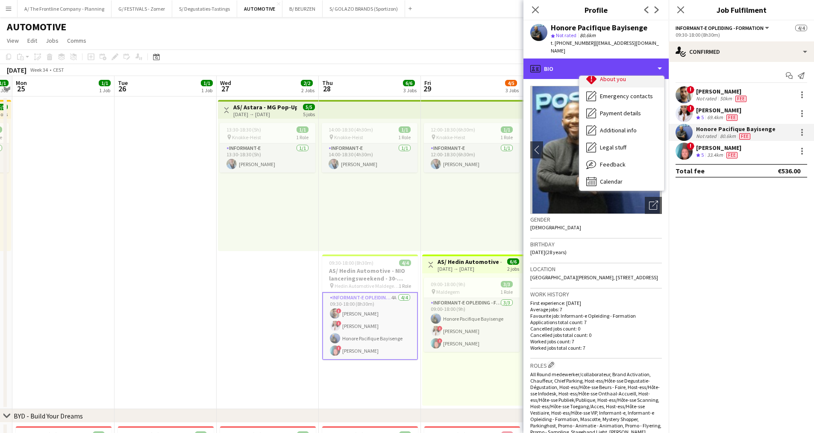
scroll to position [63, 0]
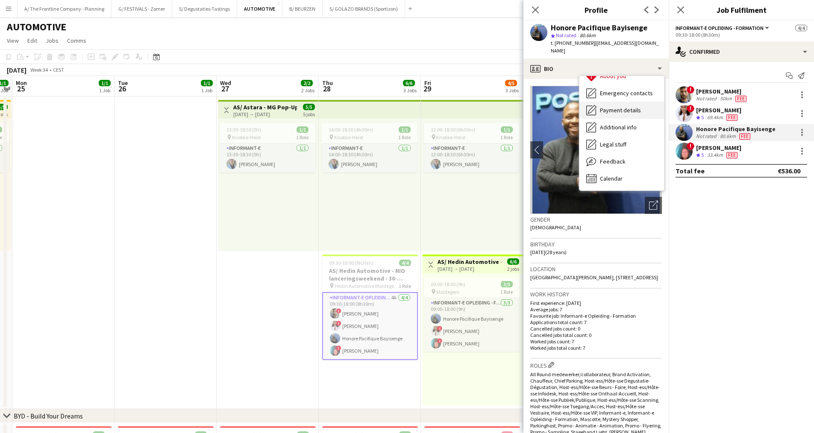
click at [617, 106] on span "Payment details" at bounding box center [620, 110] width 41 height 8
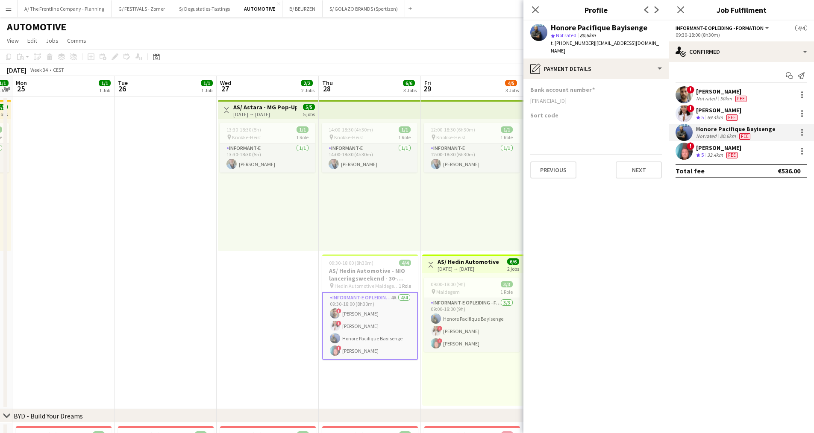
click at [567, 97] on div "BE73377065487060" at bounding box center [596, 101] width 132 height 8
copy div "BE73377065487060"
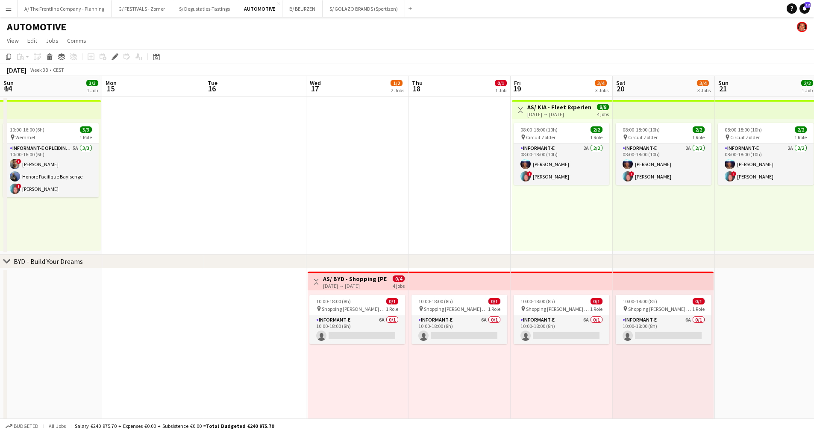
scroll to position [0, 294]
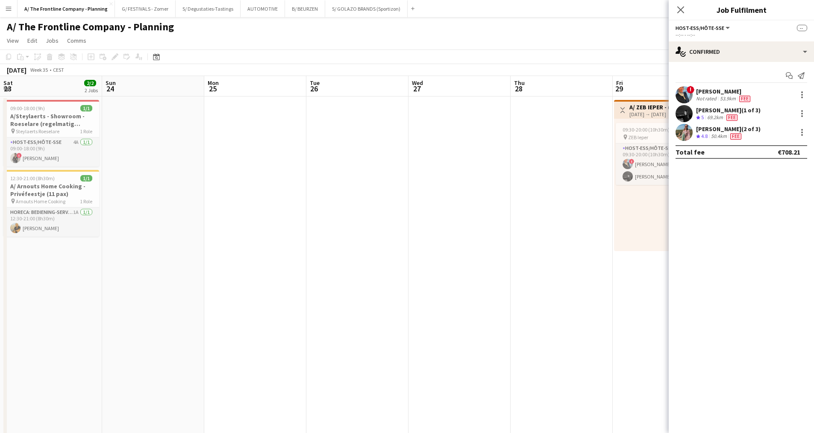
scroll to position [0, 294]
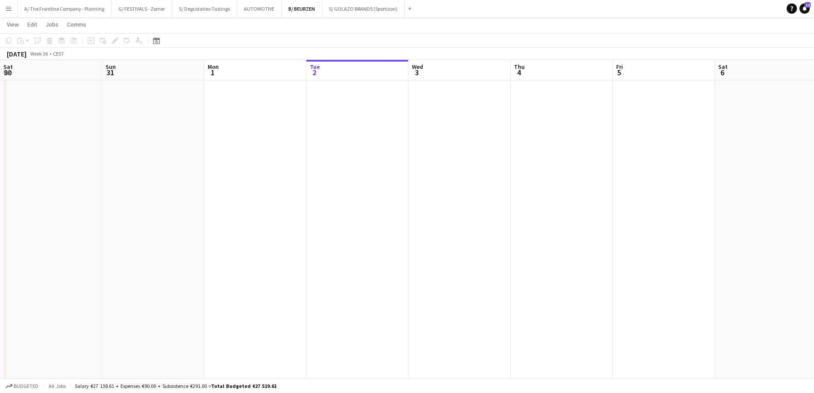
scroll to position [0, 204]
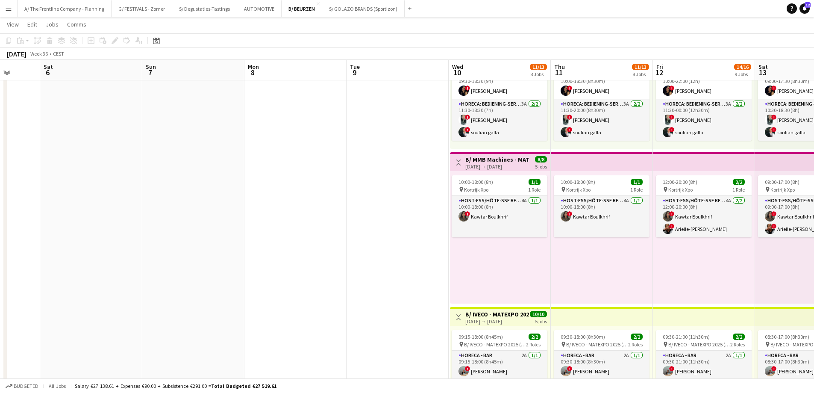
drag, startPoint x: 514, startPoint y: 185, endPoint x: 23, endPoint y: 185, distance: 490.6
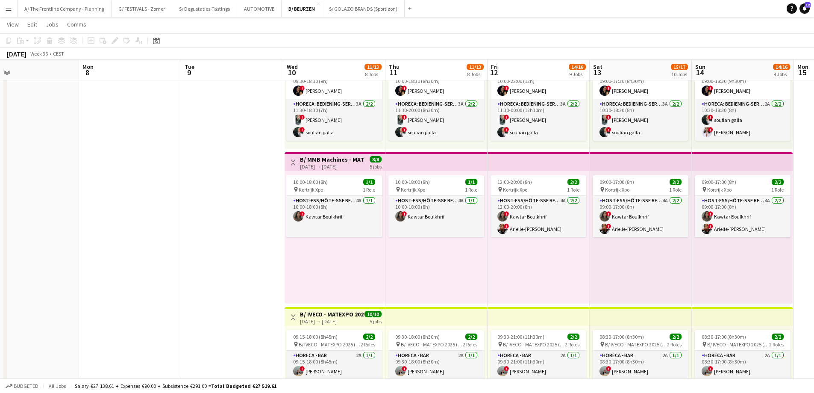
scroll to position [0, 283]
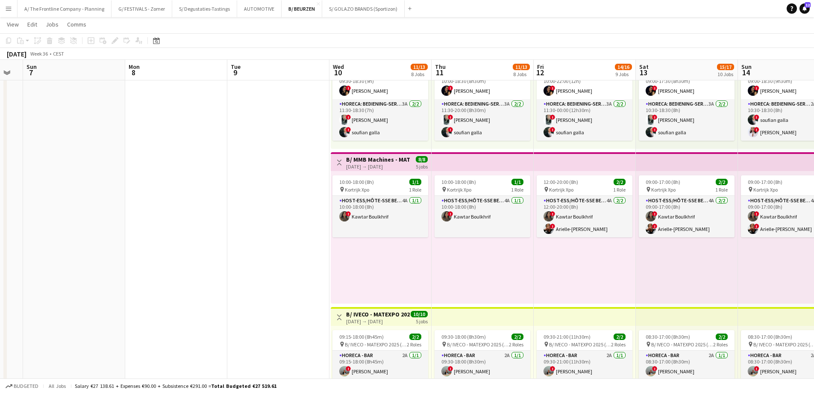
drag, startPoint x: 277, startPoint y: 209, endPoint x: 194, endPoint y: 206, distance: 83.0
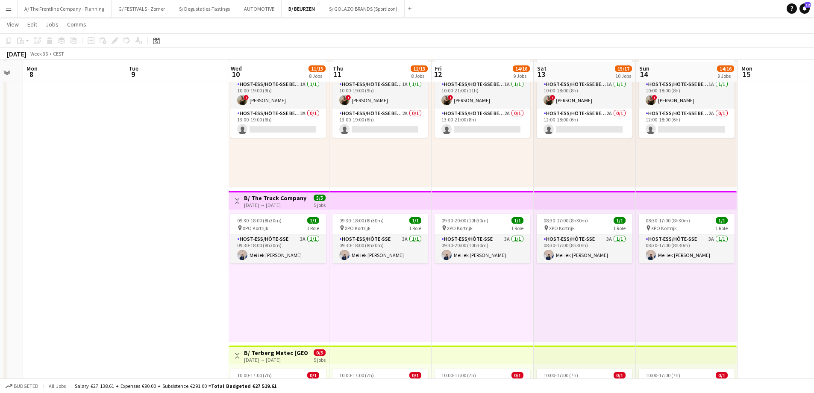
scroll to position [684, 0]
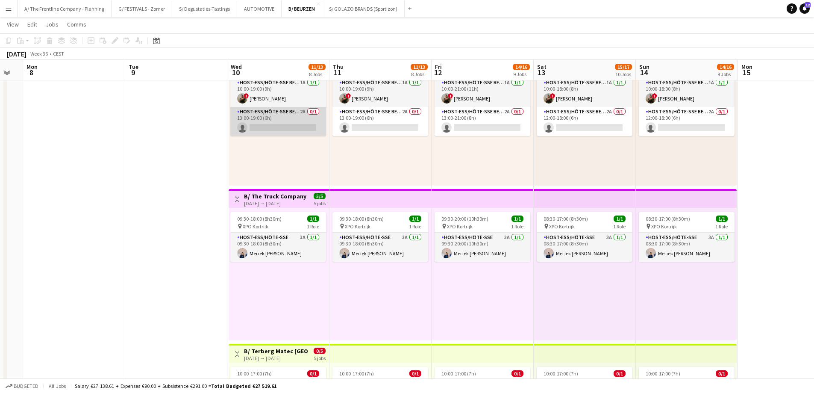
drag, startPoint x: 275, startPoint y: 123, endPoint x: 318, endPoint y: 121, distance: 43.2
click at [276, 124] on app-card-role "Host-ess/Hôte-sse Beurs - Foire 2A 0/1 13:00-19:00 (6h) single-neutral-actions" at bounding box center [278, 121] width 96 height 29
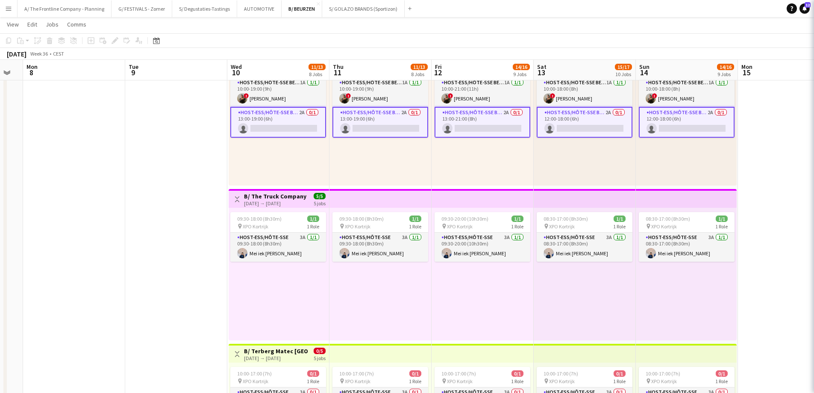
scroll to position [0, 282]
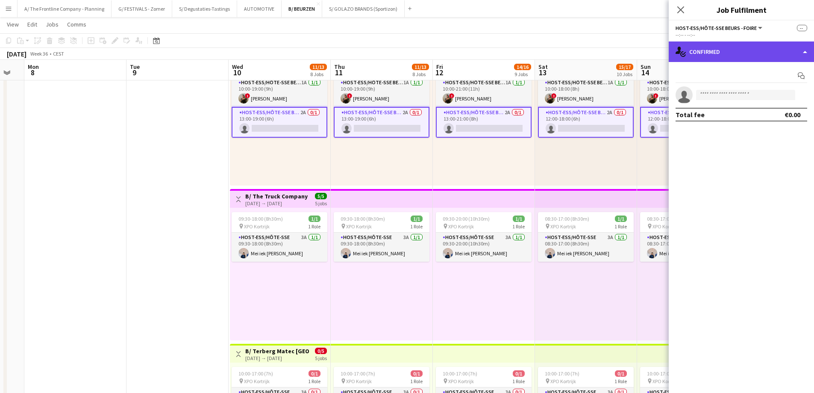
click at [750, 48] on div "single-neutral-actions-check-2 Confirmed" at bounding box center [741, 51] width 145 height 21
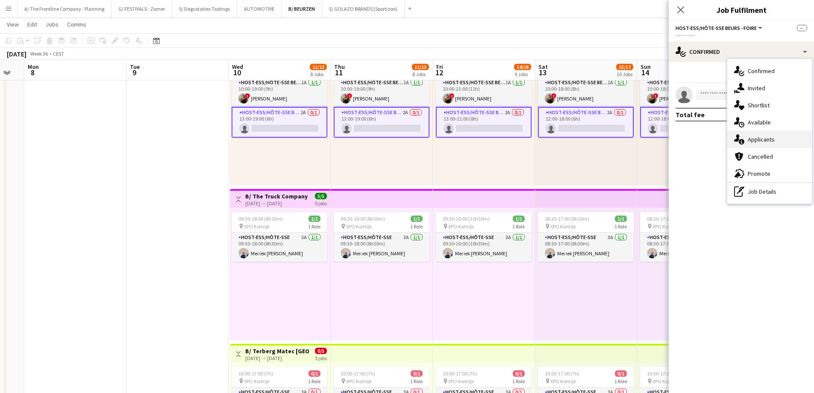
click at [755, 145] on div "single-neutral-actions-information Applicants" at bounding box center [769, 139] width 85 height 17
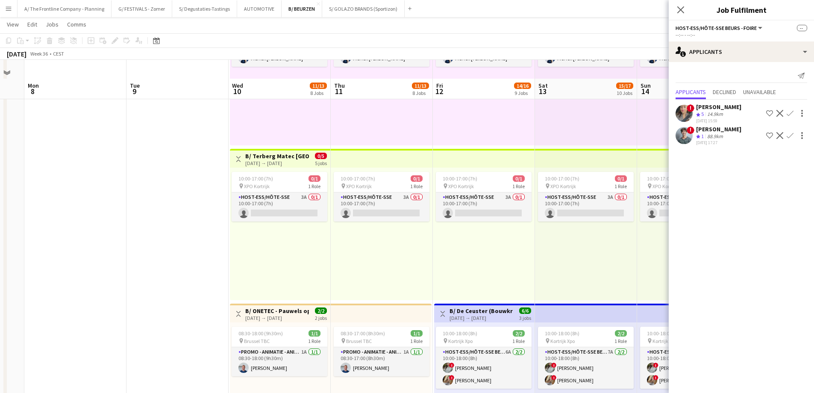
scroll to position [897, 0]
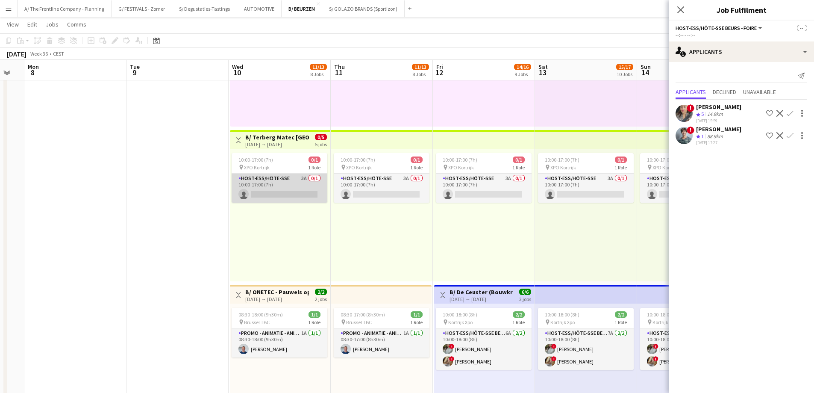
click at [287, 196] on app-card-role "Host-ess/Hôte-sse 3A 0/1 10:00-17:00 (7h) single-neutral-actions" at bounding box center [280, 187] width 96 height 29
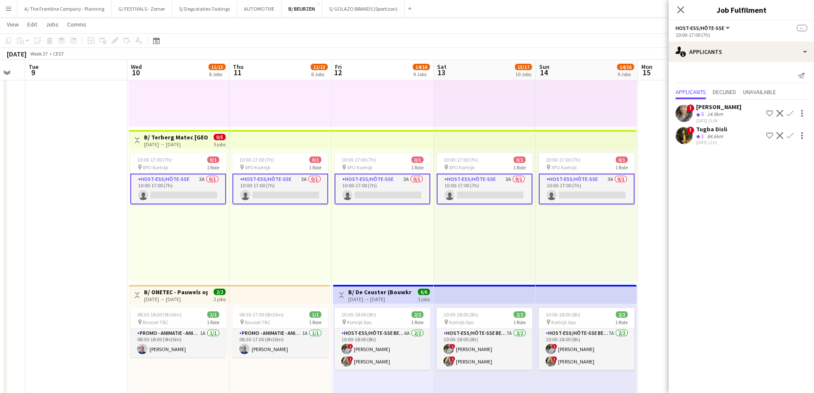
scroll to position [0, 338]
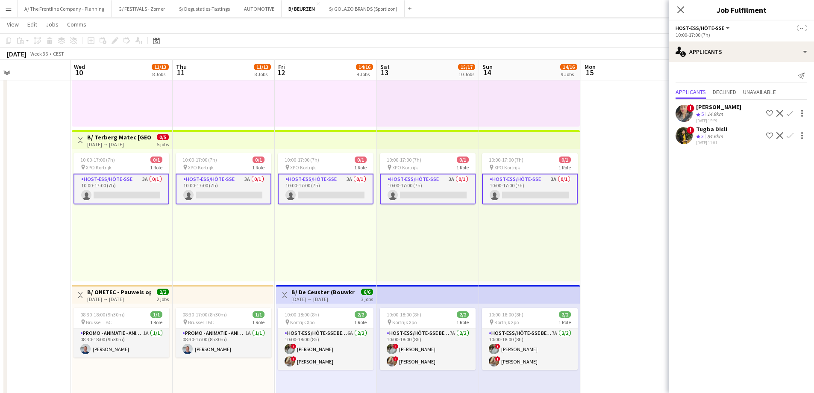
drag, startPoint x: 513, startPoint y: 239, endPoint x: 371, endPoint y: 242, distance: 142.3
click at [371, 242] on app-calendar-viewport "Sat 6 Sun 7 Mon 8 Tue 9 Wed 10 11/13 8 Jobs Thu 11 11/13 8 Jobs Fri 12 14/16 9 …" at bounding box center [407, 1] width 814 height 1731
click at [720, 89] on span "Declined" at bounding box center [725, 92] width 24 height 6
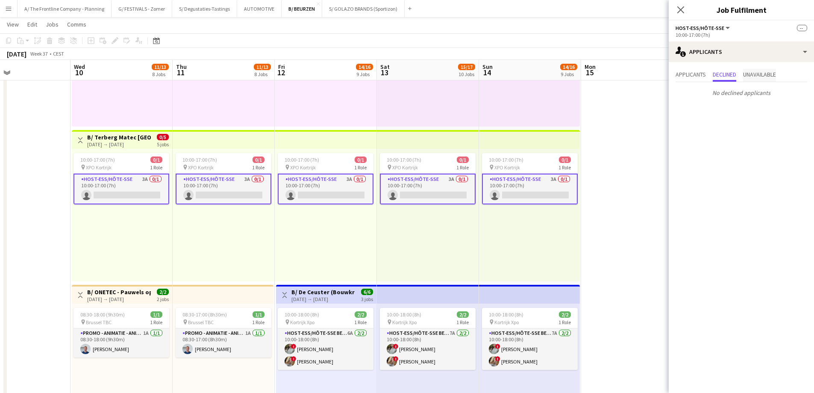
click at [761, 76] on span "Unavailable" at bounding box center [759, 74] width 33 height 6
click at [124, 189] on app-card-role "Host-ess/Hôte-sse 3A 0/1 10:00-17:00 (7h) single-neutral-actions" at bounding box center [122, 188] width 96 height 31
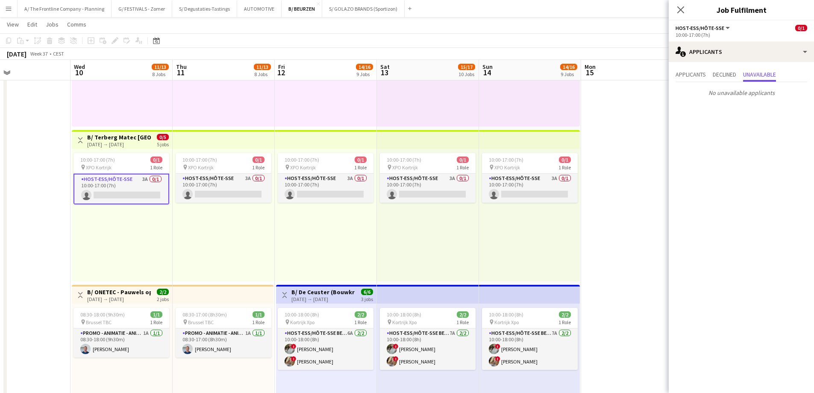
click at [142, 190] on app-card-role "Host-ess/Hôte-sse 3A 0/1 10:00-17:00 (7h) single-neutral-actions" at bounding box center [122, 188] width 96 height 31
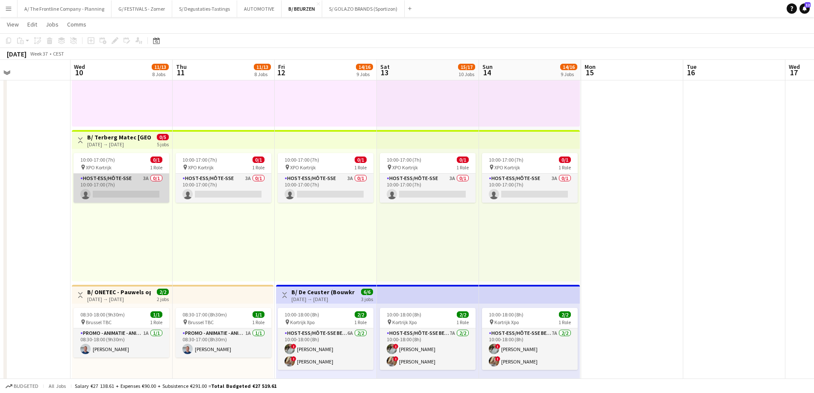
click at [142, 190] on app-card-role "Host-ess/Hôte-sse 3A 0/1 10:00-17:00 (7h) single-neutral-actions" at bounding box center [122, 187] width 96 height 29
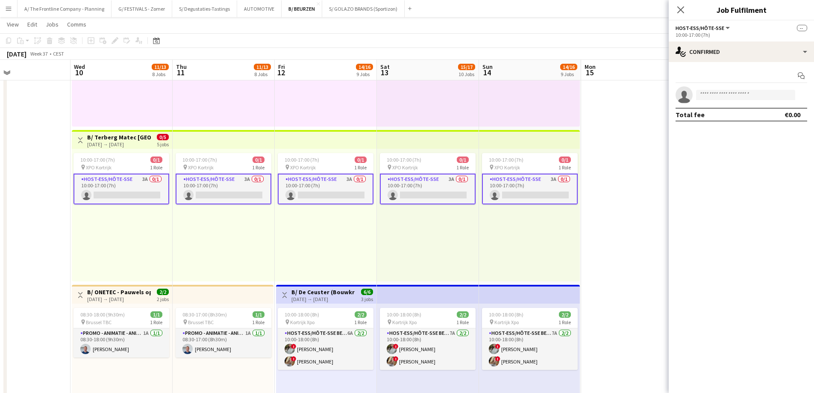
click at [142, 190] on app-card-role "Host-ess/Hôte-sse 3A 0/1 10:00-17:00 (7h) single-neutral-actions" at bounding box center [122, 188] width 96 height 31
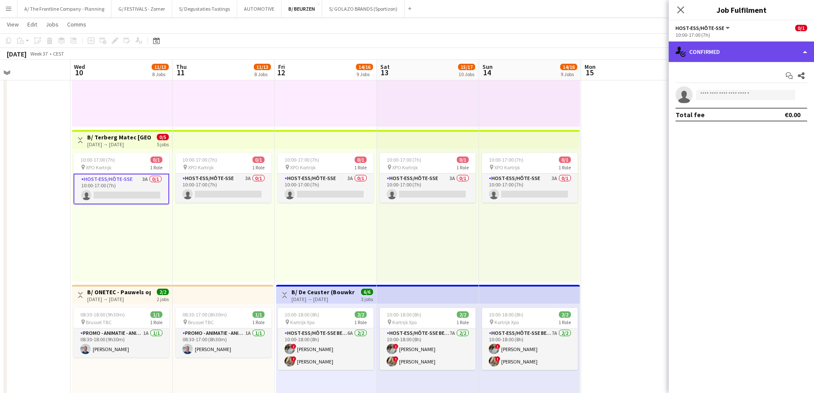
click at [714, 51] on div "single-neutral-actions-check-2 Confirmed" at bounding box center [741, 51] width 145 height 21
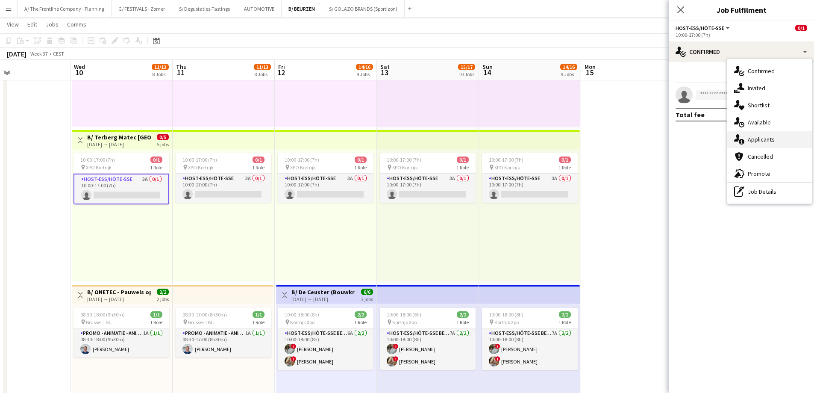
click at [750, 144] on div "single-neutral-actions-information Applicants" at bounding box center [769, 139] width 85 height 17
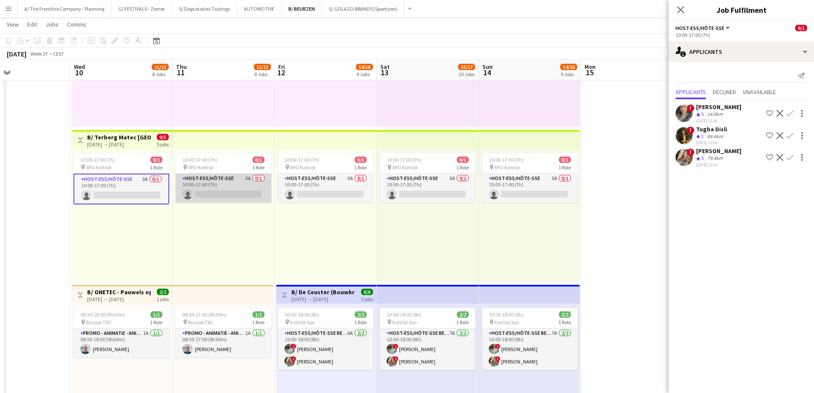
click at [248, 185] on app-card-role "Host-ess/Hôte-sse 3A 0/1 10:00-17:00 (7h) single-neutral-actions" at bounding box center [224, 187] width 96 height 29
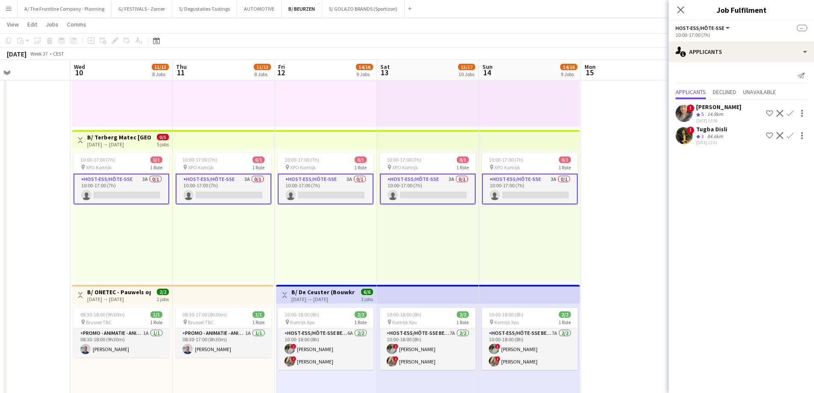
click at [248, 185] on app-card-role "Host-ess/Hôte-sse 3A 0/1 10:00-17:00 (7h) single-neutral-actions" at bounding box center [224, 188] width 96 height 31
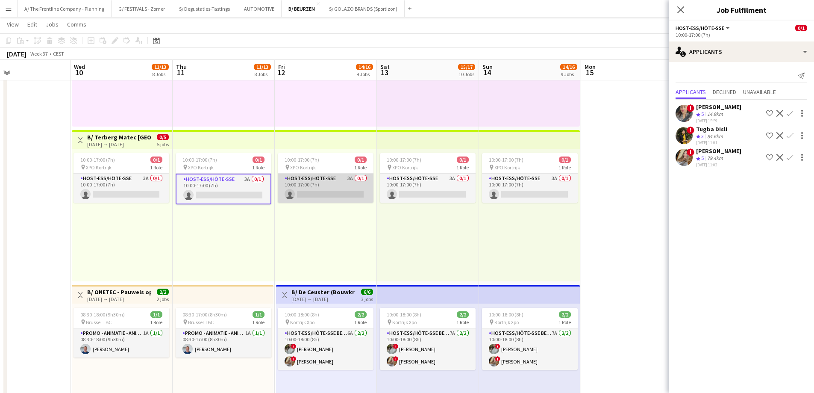
click at [319, 194] on app-card-role "Host-ess/Hôte-sse 3A 0/1 10:00-17:00 (7h) single-neutral-actions" at bounding box center [326, 187] width 96 height 29
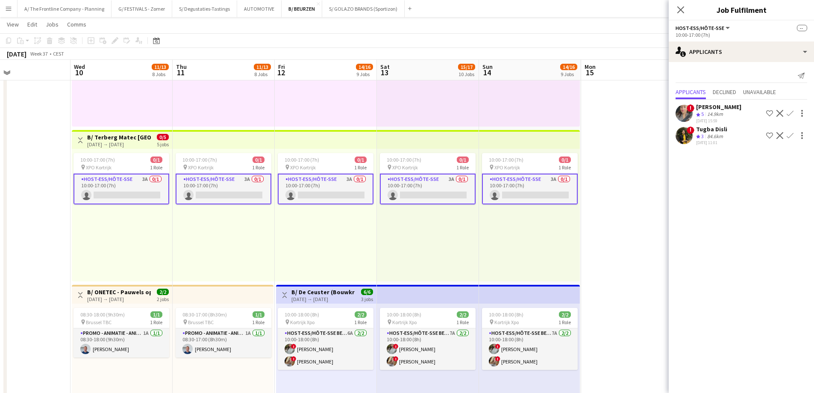
click at [326, 194] on app-card-role "Host-ess/Hôte-sse 3A 0/1 10:00-17:00 (7h) single-neutral-actions" at bounding box center [326, 188] width 96 height 31
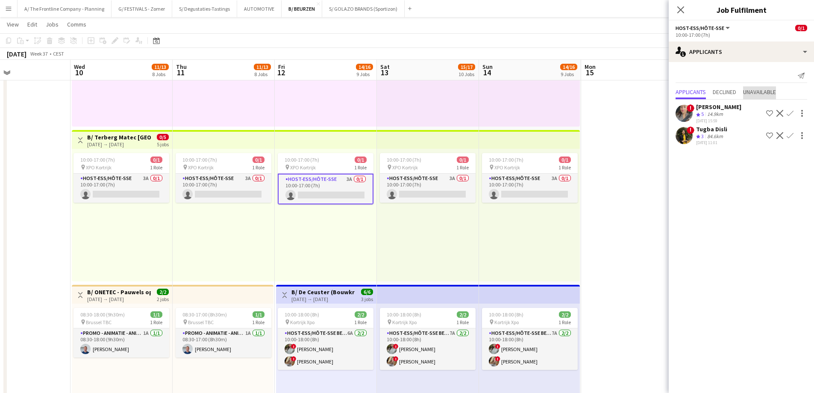
click at [753, 93] on span "Unavailable" at bounding box center [759, 92] width 33 height 6
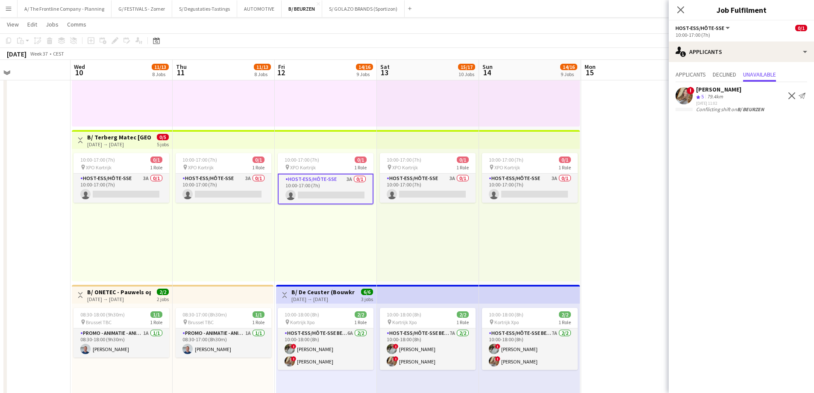
click at [223, 241] on div "10:00-17:00 (7h) 0/1 pin XPO Kortrijk 1 Role Host-ess/Hôte-sse 3A 0/1 10:00-17:…" at bounding box center [224, 215] width 102 height 132
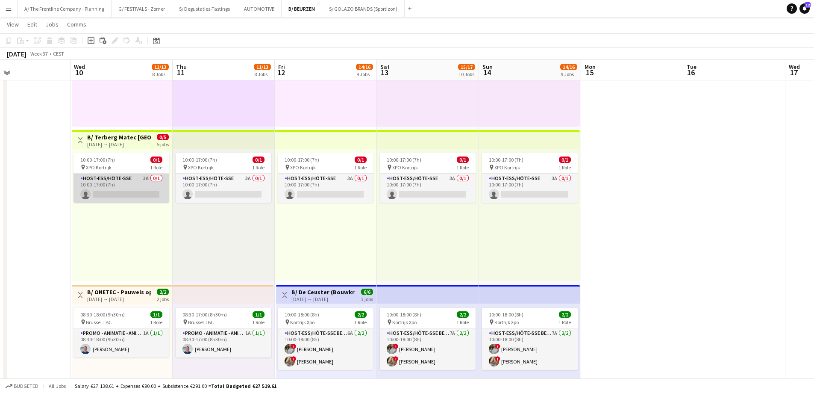
click at [120, 183] on app-card-role "Host-ess/Hôte-sse 3A 0/1 10:00-17:00 (7h) single-neutral-actions" at bounding box center [122, 187] width 96 height 29
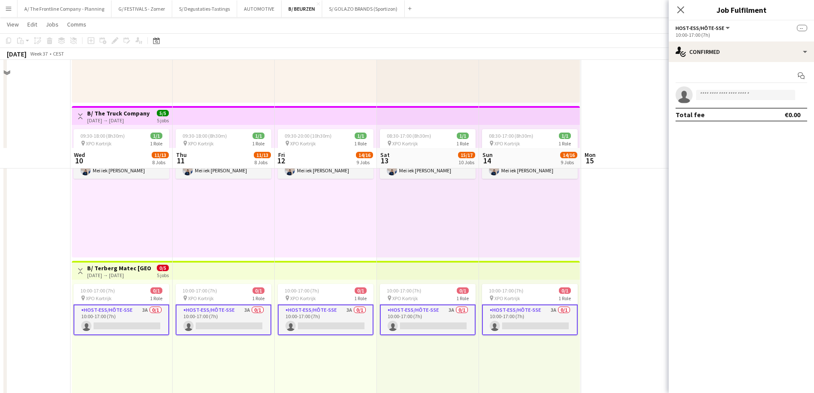
scroll to position [855, 0]
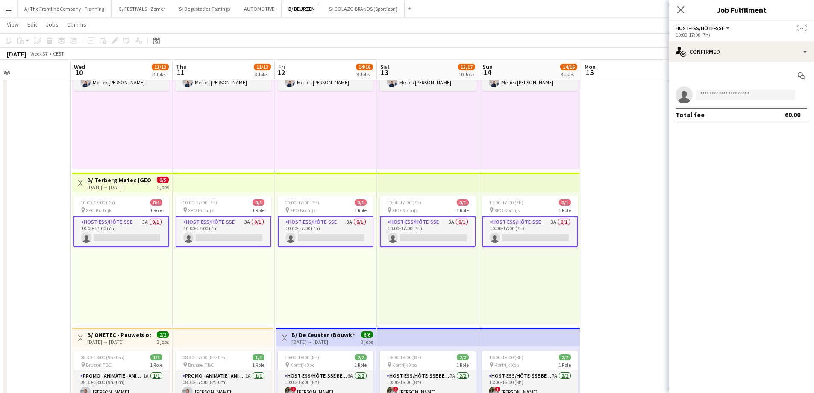
click at [531, 236] on app-card-role "Host-ess/Hôte-sse 3A 0/1 10:00-17:00 (7h) single-neutral-actions" at bounding box center [530, 231] width 96 height 31
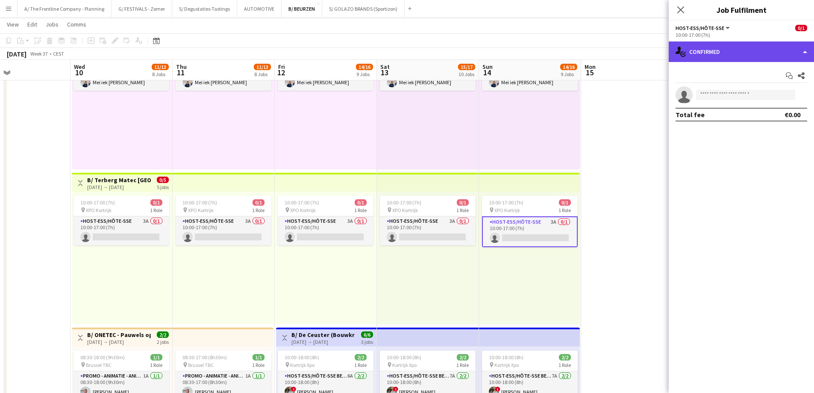
click at [748, 56] on div "single-neutral-actions-check-2 Confirmed" at bounding box center [741, 51] width 145 height 21
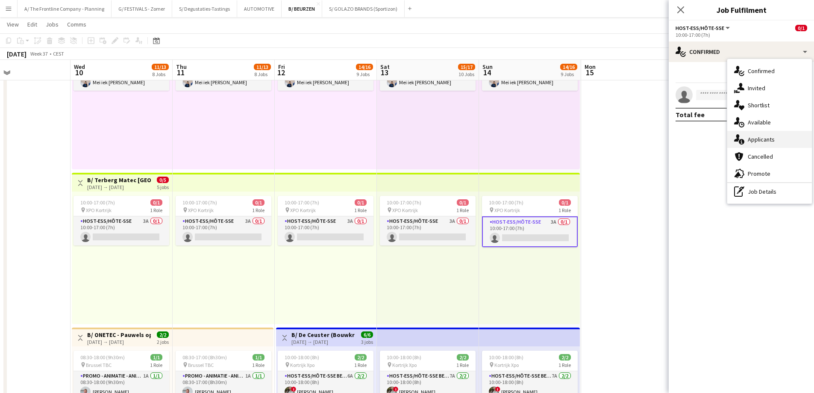
click at [759, 141] on span "Applicants" at bounding box center [761, 139] width 27 height 8
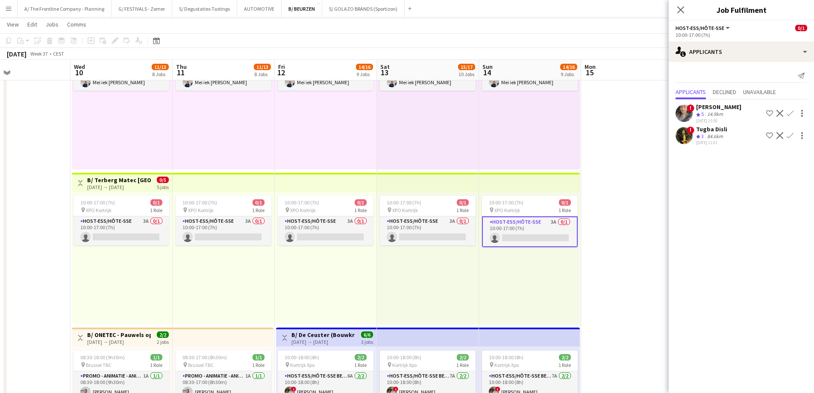
click at [692, 135] on app-user-avatar at bounding box center [684, 135] width 17 height 17
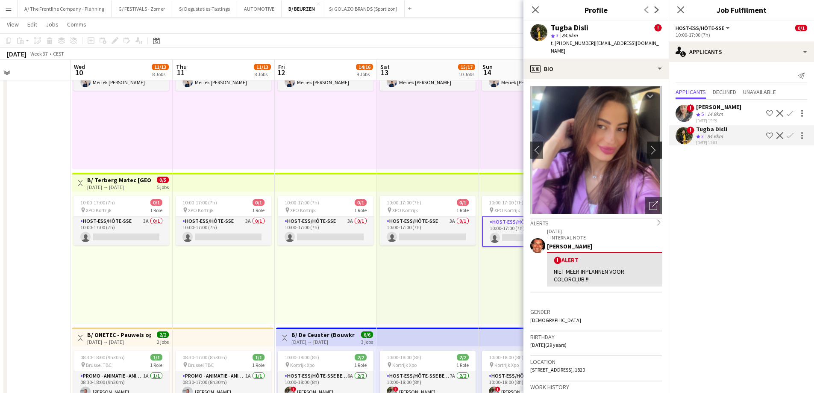
click at [650, 145] on app-icon "chevron-right" at bounding box center [655, 149] width 13 height 9
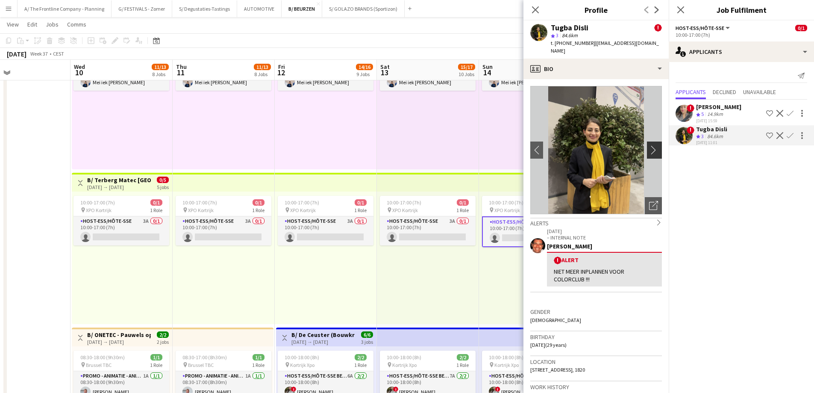
click at [650, 145] on app-icon "chevron-right" at bounding box center [655, 149] width 13 height 9
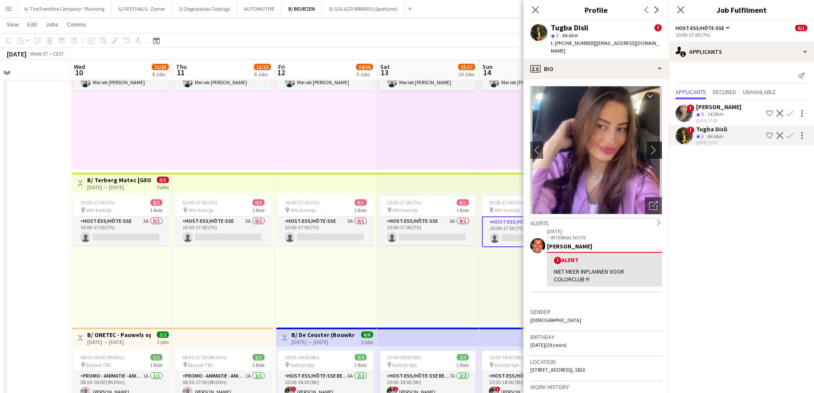
click at [650, 145] on app-icon "chevron-right" at bounding box center [655, 149] width 13 height 9
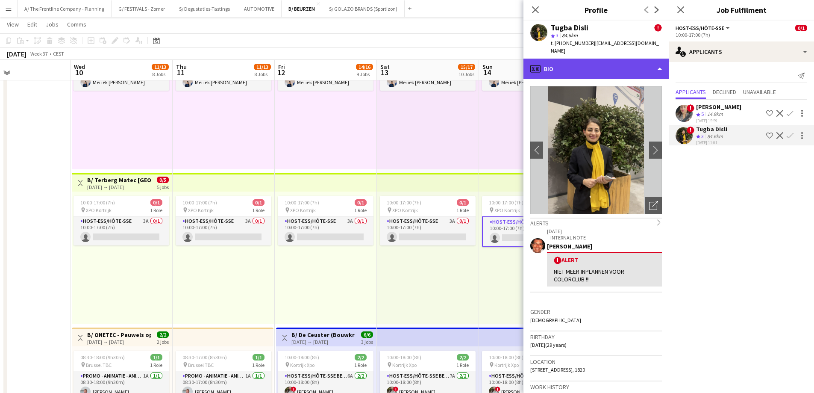
click at [591, 68] on div "profile Bio" at bounding box center [595, 69] width 145 height 21
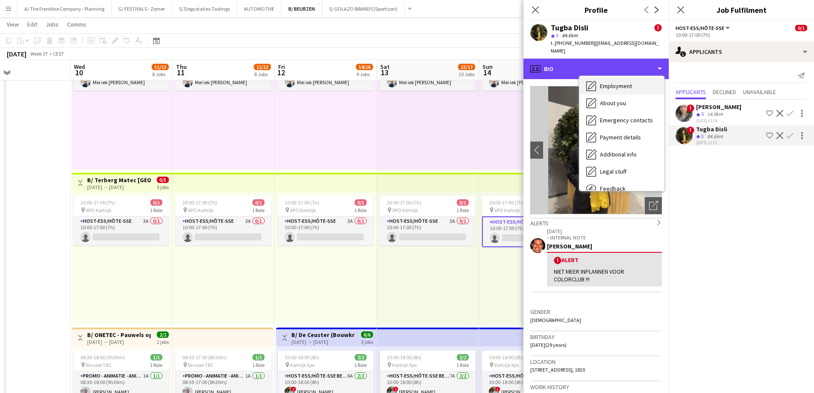
scroll to position [80, 0]
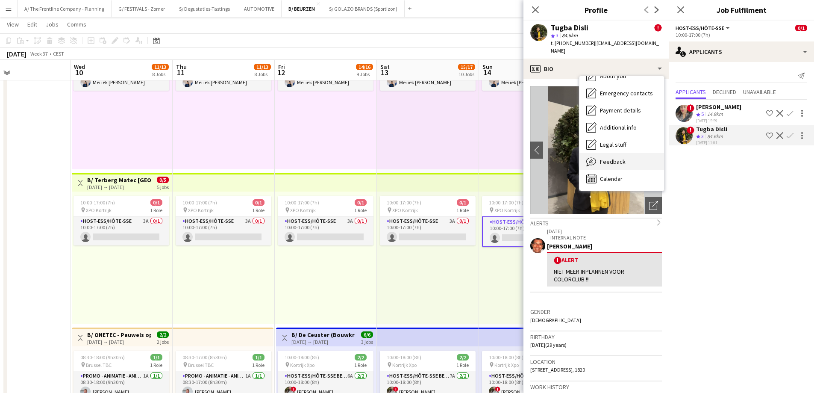
click at [610, 158] on span "Feedback" at bounding box center [613, 162] width 26 height 8
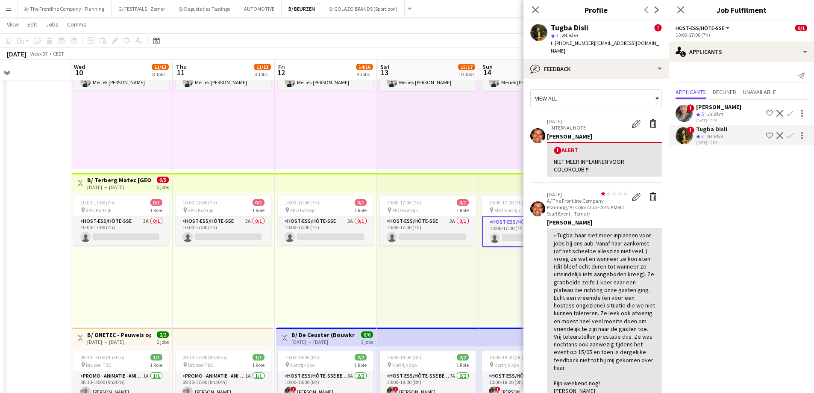
click at [442, 161] on div "08:30-17:00 (8h30m) 1/1 pin XPO Kortrijk 1 Role Host-ess/Hôte-sse 3A 1/1 08:30-…" at bounding box center [428, 103] width 102 height 132
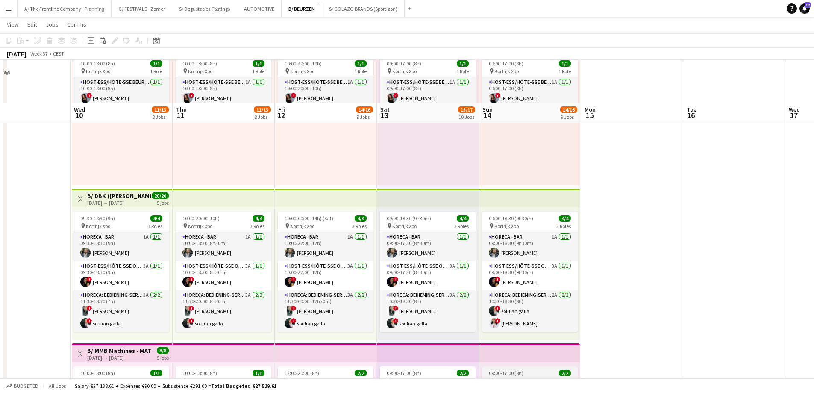
scroll to position [0, 0]
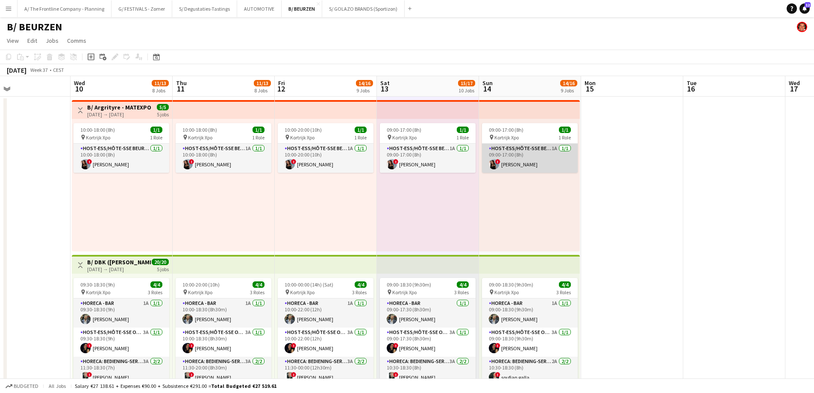
click at [544, 156] on app-card-role "Host-ess/Hôte-sse Beurs - Foire 1A 1/1 09:00-17:00 (8h) ! Charlotte Goeman" at bounding box center [530, 158] width 96 height 29
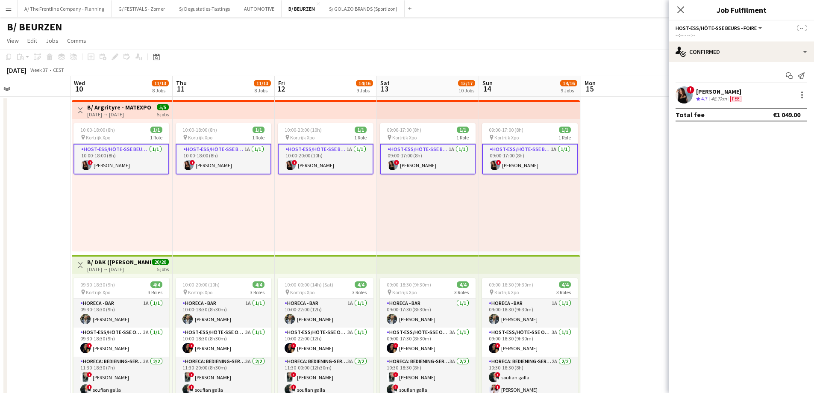
click at [550, 156] on app-card-role "Host-ess/Hôte-sse Beurs - Foire 1A 1/1 09:00-17:00 (8h) ! Charlotte Goeman" at bounding box center [530, 159] width 96 height 31
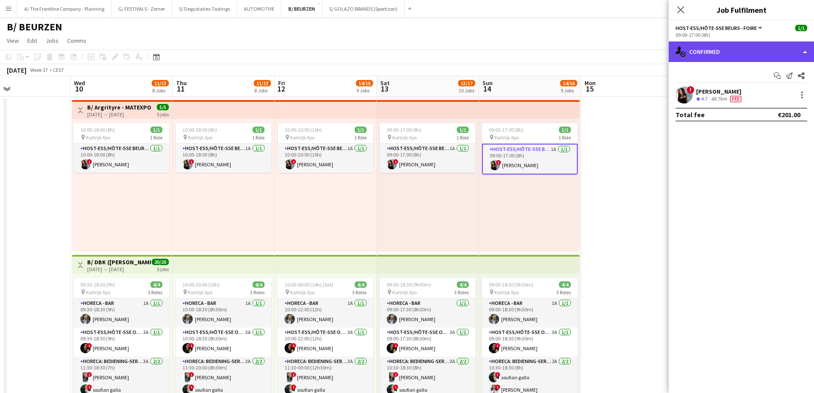
click at [736, 50] on div "single-neutral-actions-check-2 Confirmed" at bounding box center [741, 51] width 145 height 21
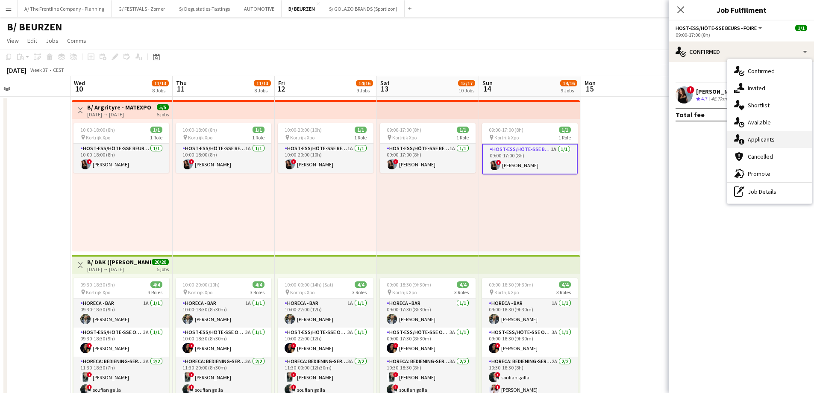
click at [745, 136] on div "single-neutral-actions-information Applicants" at bounding box center [769, 139] width 85 height 17
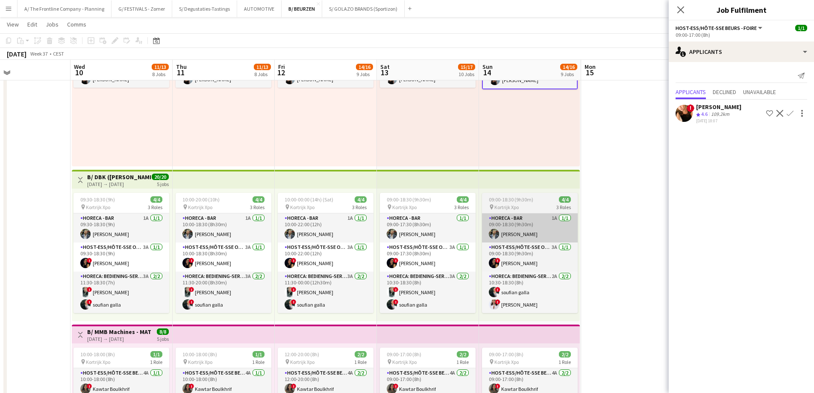
scroll to position [85, 0]
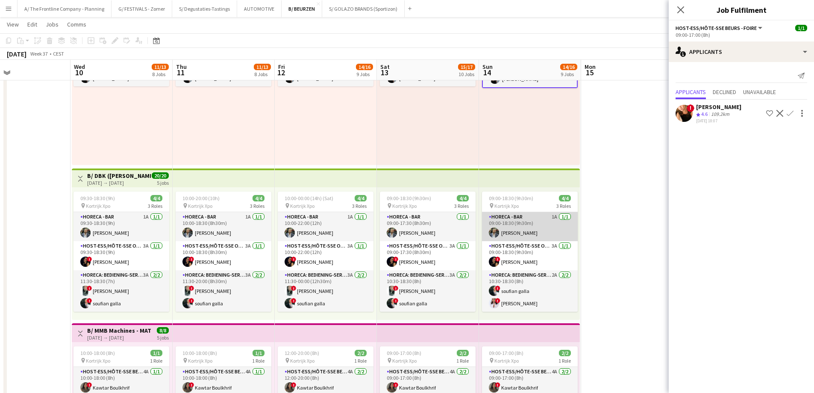
click at [543, 229] on app-card-role "Horeca - Bar 1A 1/1 09:00-18:30 (9h30m) Cédric Rosselle" at bounding box center [530, 226] width 96 height 29
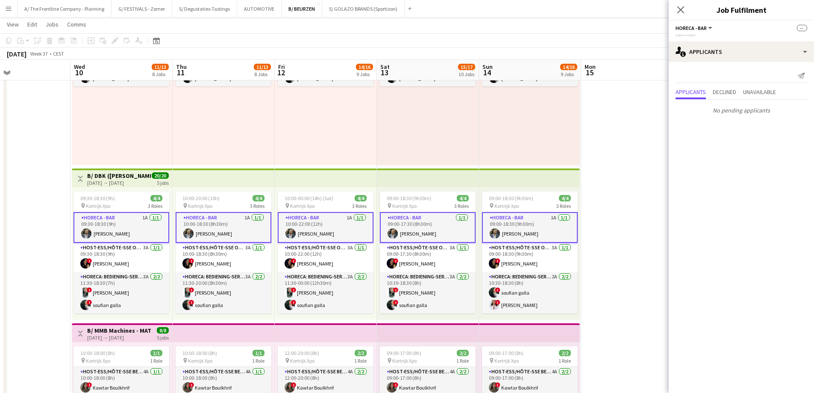
click at [539, 226] on app-card-role "Horeca - Bar 1A 1/1 09:00-18:30 (9h30m) Cédric Rosselle" at bounding box center [530, 227] width 96 height 31
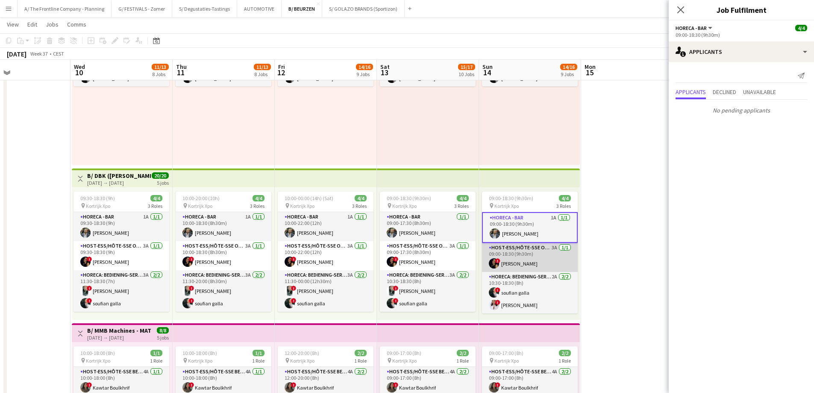
click at [547, 252] on app-card-role "Host-ess/Hôte-sse Onthaal-Accueill 3A 1/1 09:00-18:30 (9h30m) ! Kirsty Gerin" at bounding box center [530, 257] width 96 height 29
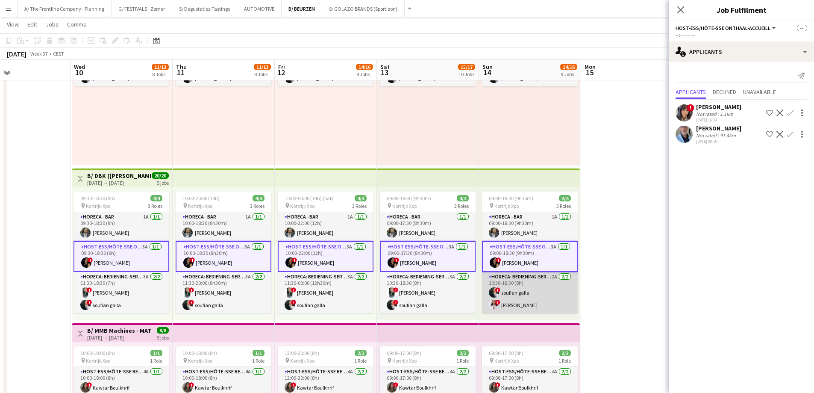
click at [542, 296] on app-card-role "Horeca: Bediening-Service 2A 2/2 10:30-18:30 (8h) ! soufian galla ! Anxhela Haj…" at bounding box center [530, 292] width 96 height 41
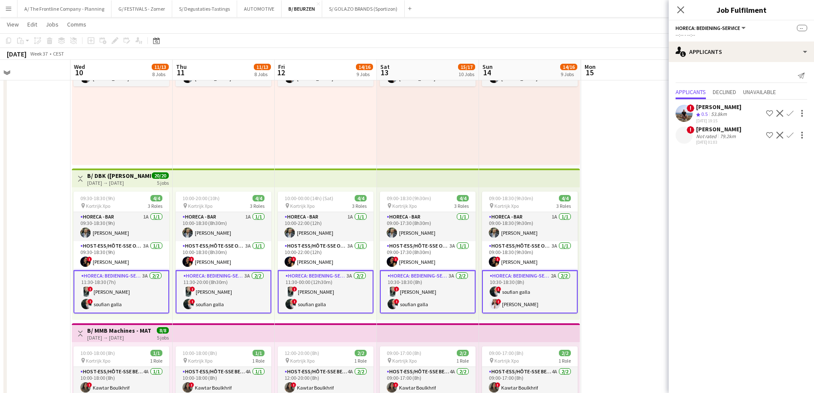
click at [553, 297] on app-card-role "Horeca: Bediening-Service 2A 2/2 10:30-18:30 (8h) ! soufian galla ! Anxhela Haj…" at bounding box center [530, 291] width 96 height 43
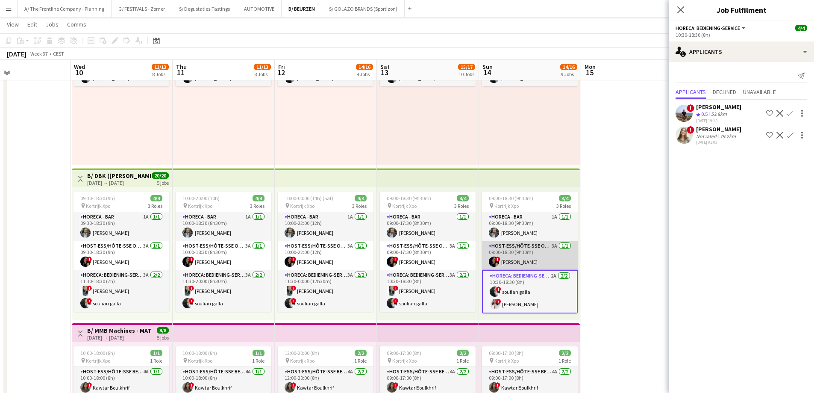
click at [543, 259] on app-card-role "Host-ess/Hôte-sse Onthaal-Accueill 3A 1/1 09:00-18:30 (9h30m) ! Kirsty Gerin" at bounding box center [530, 255] width 96 height 29
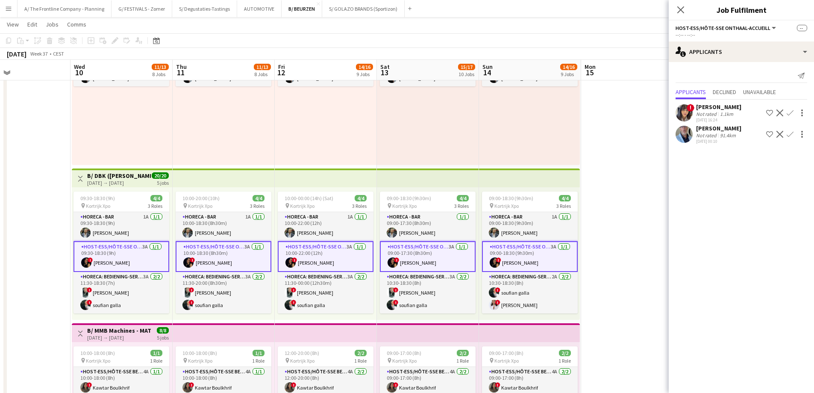
click at [547, 260] on app-card-role "Host-ess/Hôte-sse Onthaal-Accueill 3A 1/1 09:00-18:30 (9h30m) ! Kirsty Gerin" at bounding box center [530, 256] width 96 height 31
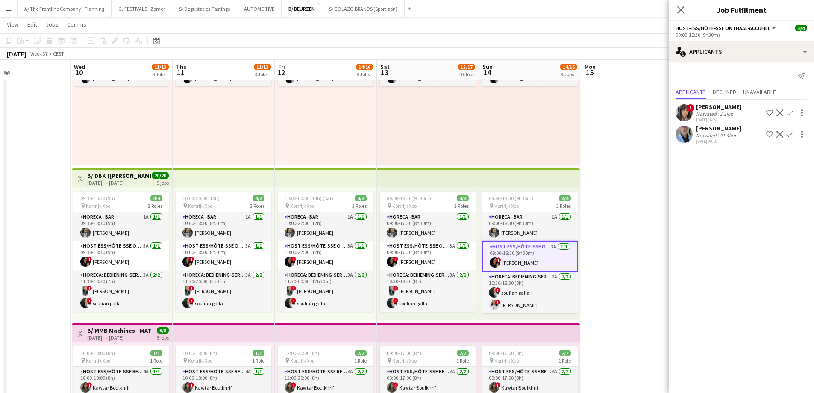
click at [715, 114] on div "Not rated" at bounding box center [707, 114] width 22 height 6
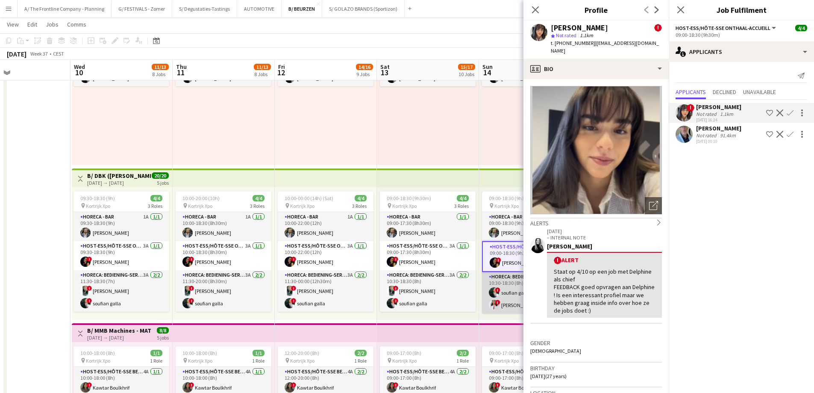
click at [503, 287] on app-card-role "Horeca: Bediening-Service 2A 2/2 10:30-18:30 (8h) ! soufian galla ! Anxhela Haj…" at bounding box center [530, 292] width 96 height 41
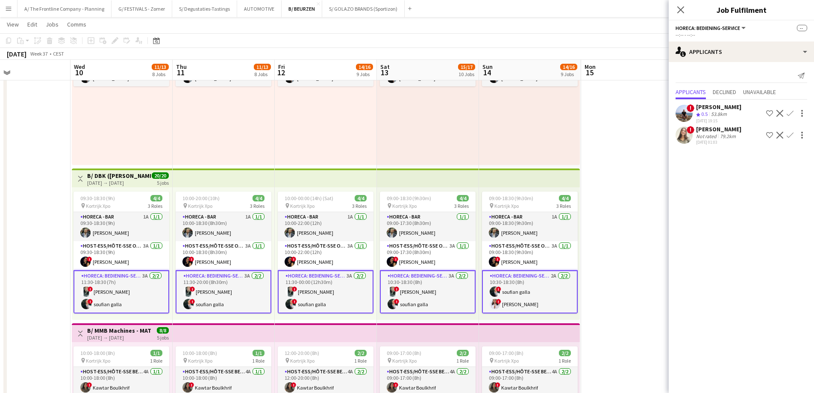
click at [509, 291] on app-card-role "Horeca: Bediening-Service 2A 2/2 10:30-18:30 (8h) ! soufian galla ! Anxhela Haj…" at bounding box center [530, 291] width 96 height 43
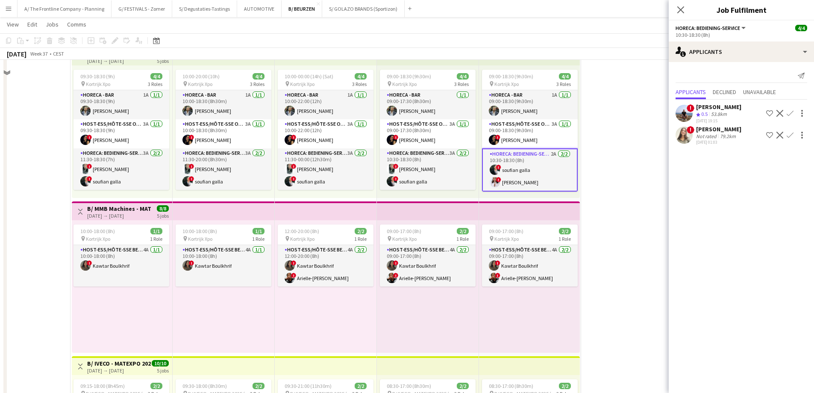
scroll to position [256, 0]
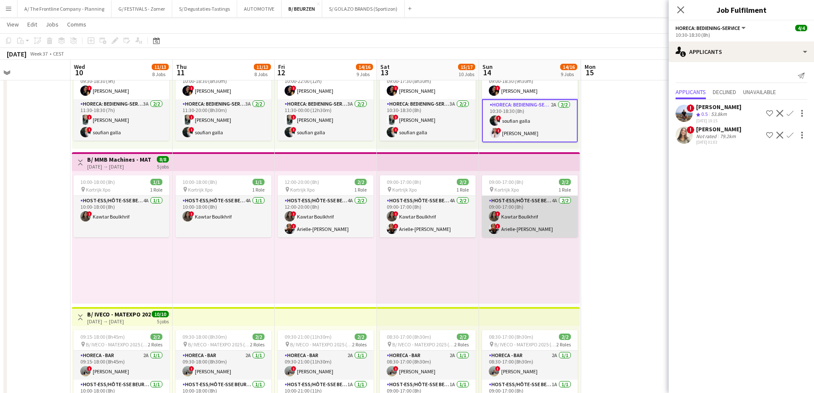
click at [552, 224] on app-card-role "Host-ess/Hôte-sse Beurs - Foire 4A 2/2 09:00-17:00 (8h) ! Kawtar Boulkhrif ! Ar…" at bounding box center [530, 216] width 96 height 41
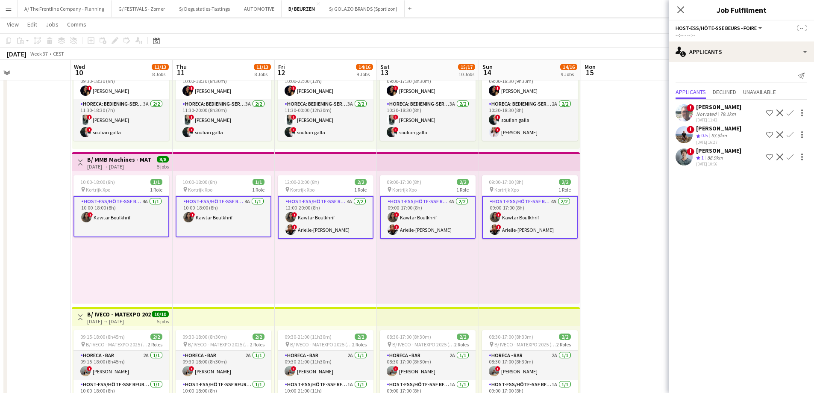
click at [539, 223] on app-card-role "Host-ess/Hôte-sse Beurs - Foire 4A 2/2 09:00-17:00 (8h) ! Kawtar Boulkhrif ! Ar…" at bounding box center [530, 217] width 96 height 43
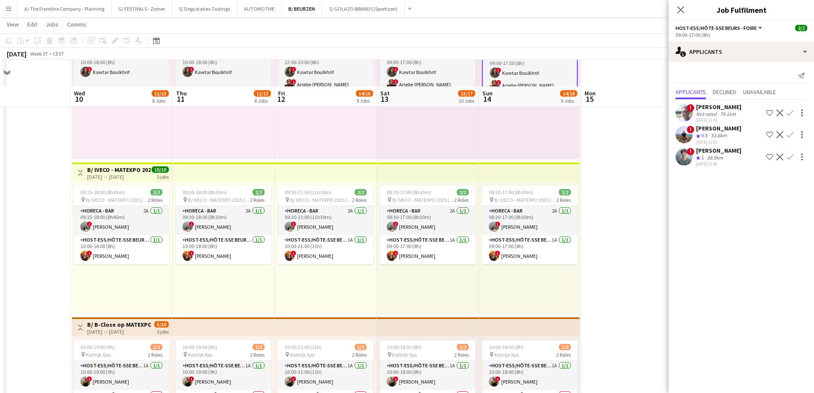
scroll to position [427, 0]
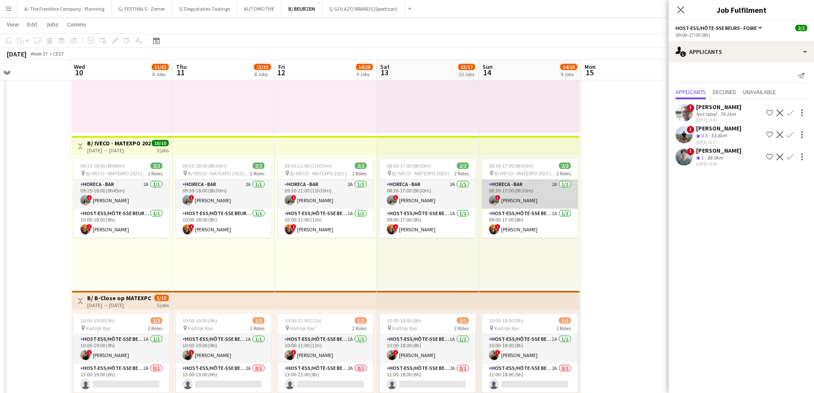
click at [540, 202] on app-card-role "Horeca - Bar 2A 1/1 08:30-17:00 (8h30m) ! Ann Wijnendaele" at bounding box center [530, 193] width 96 height 29
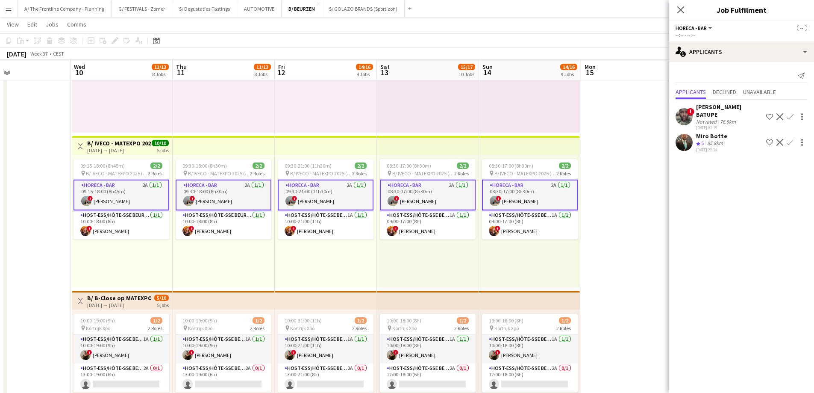
click at [547, 199] on app-card-role "Horeca - Bar 2A 1/1 08:30-17:00 (8h30m) ! Ann Wijnendaele" at bounding box center [530, 194] width 96 height 31
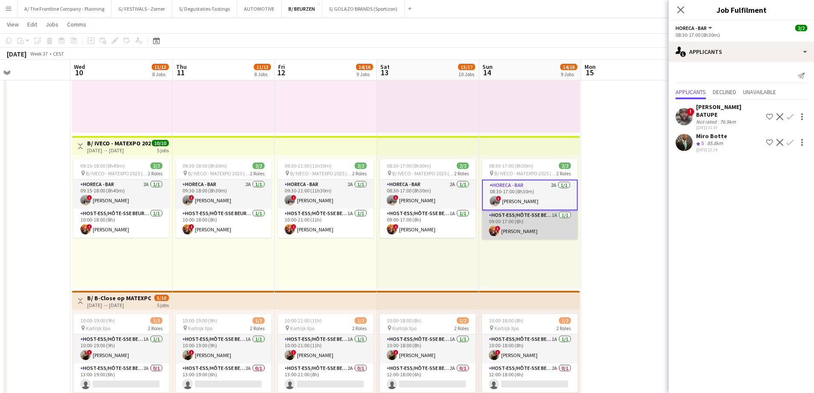
click at [544, 224] on app-card-role "Host-ess/Hôte-sse Beurs - Foire 1A 1/1 09:00-17:00 (8h) ! Anaïs Couronné" at bounding box center [530, 224] width 96 height 29
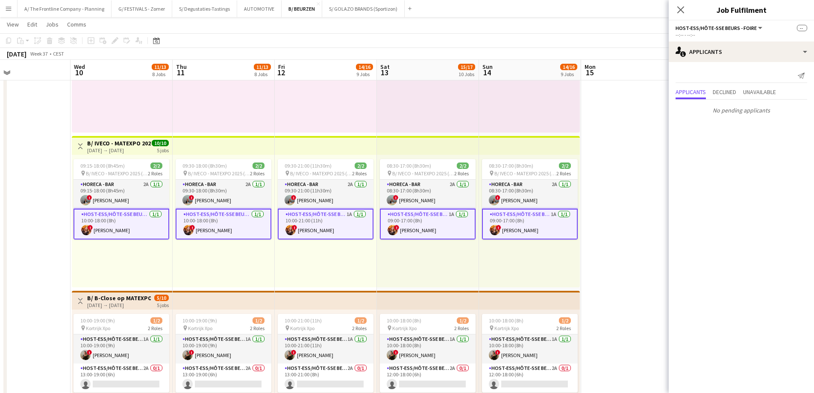
click at [545, 226] on app-card-role "Host-ess/Hôte-sse Beurs - Foire 1A 1/1 09:00-17:00 (8h) ! Anaïs Couronné" at bounding box center [530, 224] width 96 height 31
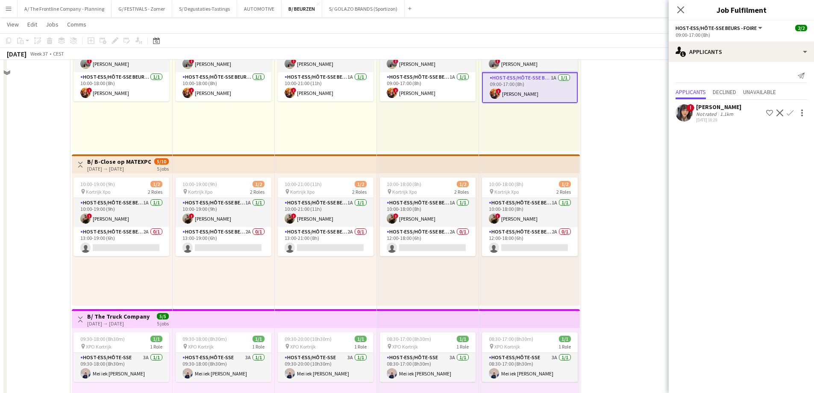
scroll to position [598, 0]
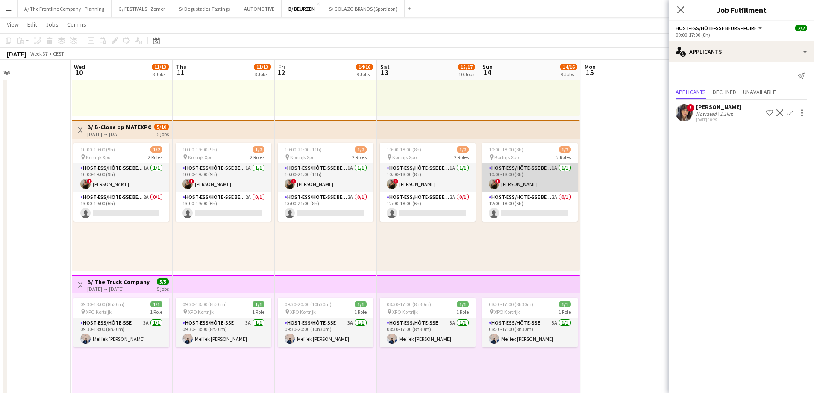
click at [551, 182] on app-card-role "Host-ess/Hôte-sse Beurs - Foire 1A 1/1 10:00-18:00 (8h) ! Zoë Vanderaa" at bounding box center [530, 177] width 96 height 29
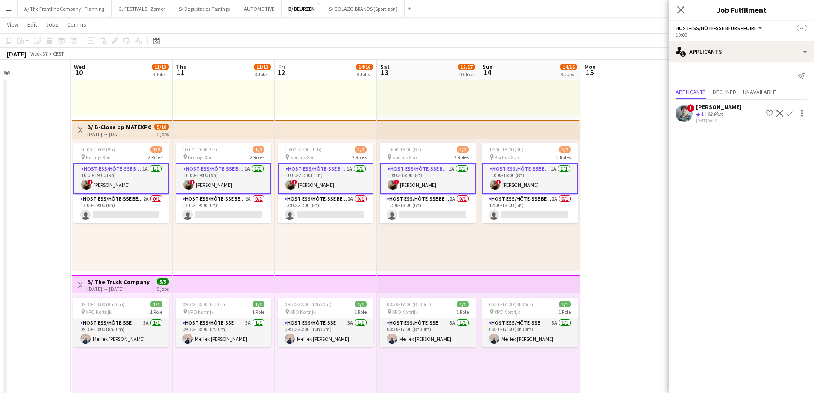
click at [547, 182] on app-card-role "Host-ess/Hôte-sse Beurs - Foire 1A 1/1 10:00-18:00 (8h) ! Zoë Vanderaa" at bounding box center [530, 178] width 96 height 31
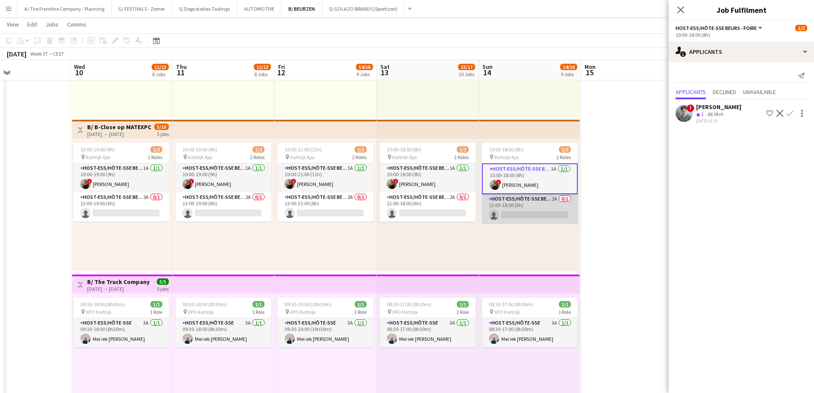
click at [544, 215] on app-card-role "Host-ess/Hôte-sse Beurs - Foire 2A 0/1 12:00-18:00 (6h) single-neutral-actions" at bounding box center [530, 208] width 96 height 29
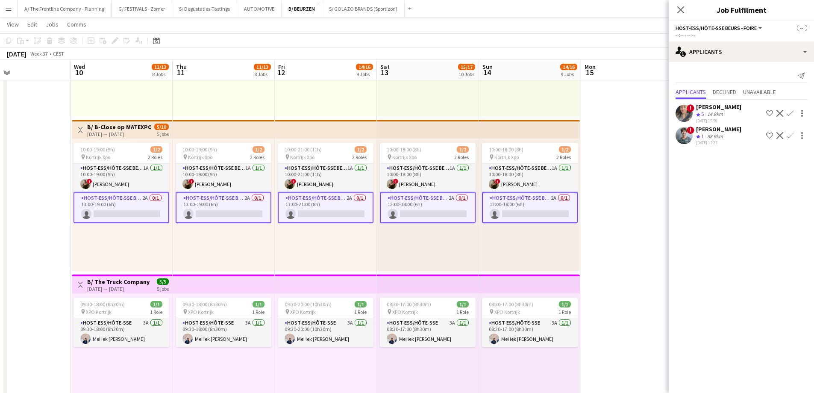
click at [550, 213] on app-card-role "Host-ess/Hôte-sse Beurs - Foire 2A 0/1 12:00-18:00 (6h) single-neutral-actions" at bounding box center [530, 207] width 96 height 31
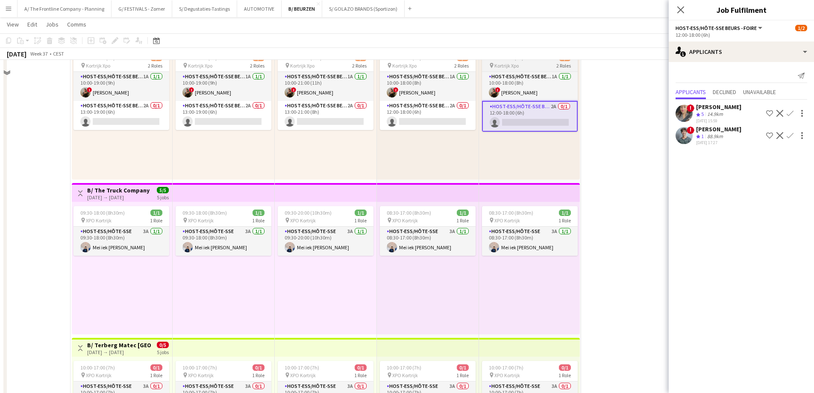
scroll to position [726, 0]
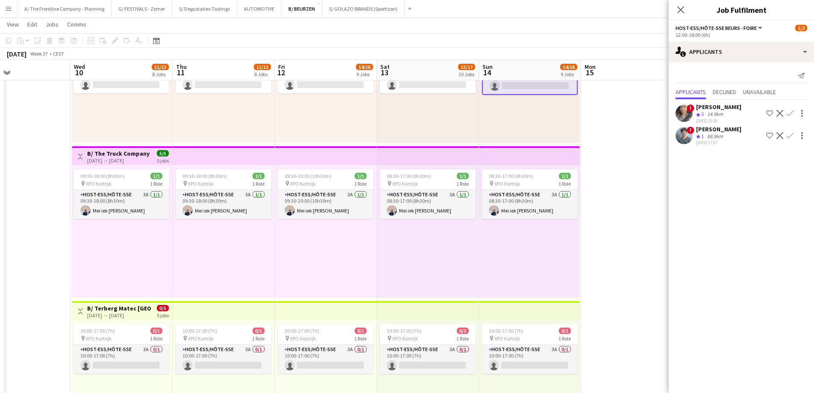
click at [550, 213] on app-card-role "Host-ess/Hôte-sse 3A 1/1 08:30-17:00 (8h30m) Mei iek Wendy Soeng" at bounding box center [530, 204] width 96 height 29
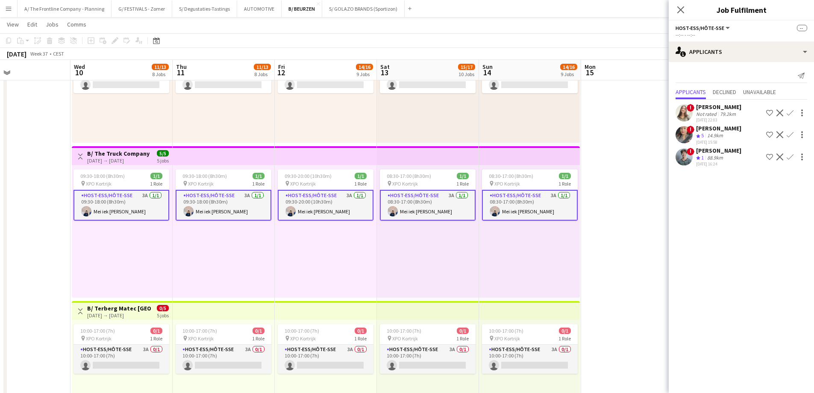
click at [554, 210] on app-card-role "Host-ess/Hôte-sse 3A 1/1 08:30-17:00 (8h30m) Mei iek Wendy Soeng" at bounding box center [530, 205] width 96 height 31
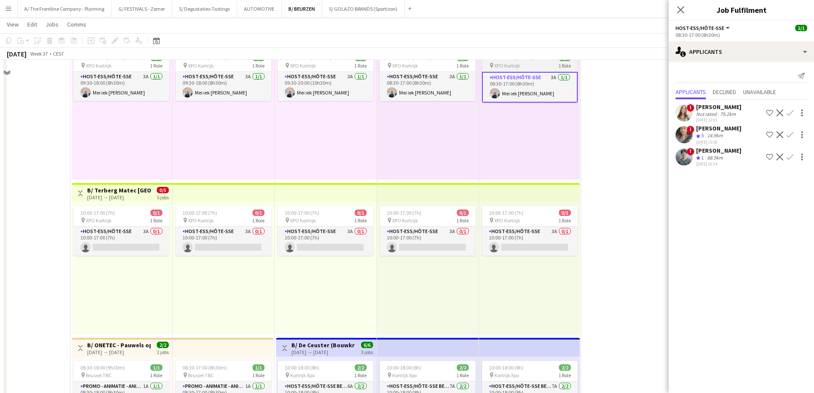
scroll to position [855, 0]
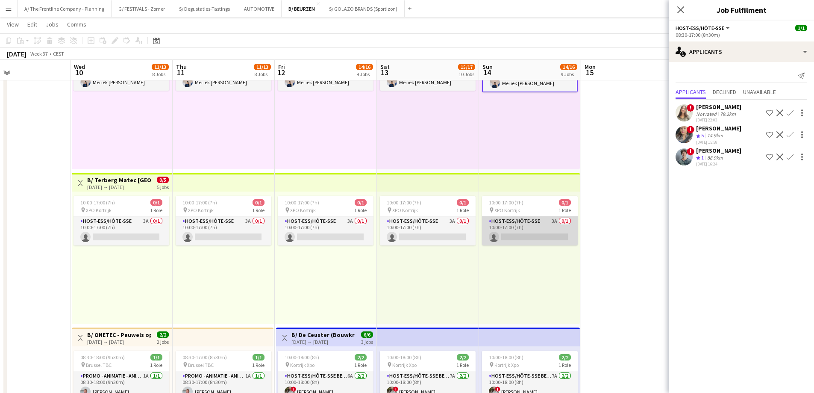
click at [550, 222] on app-card-role "Host-ess/Hôte-sse 3A 0/1 10:00-17:00 (7h) single-neutral-actions" at bounding box center [530, 230] width 96 height 29
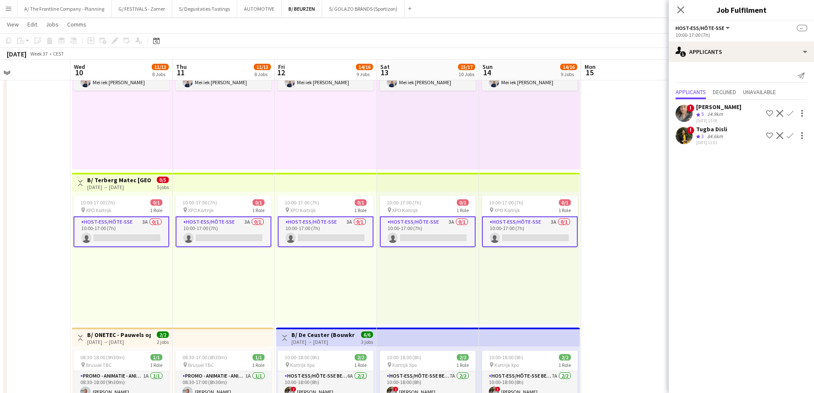
click at [548, 225] on app-card-role "Host-ess/Hôte-sse 3A 0/1 10:00-17:00 (7h) single-neutral-actions" at bounding box center [530, 231] width 96 height 31
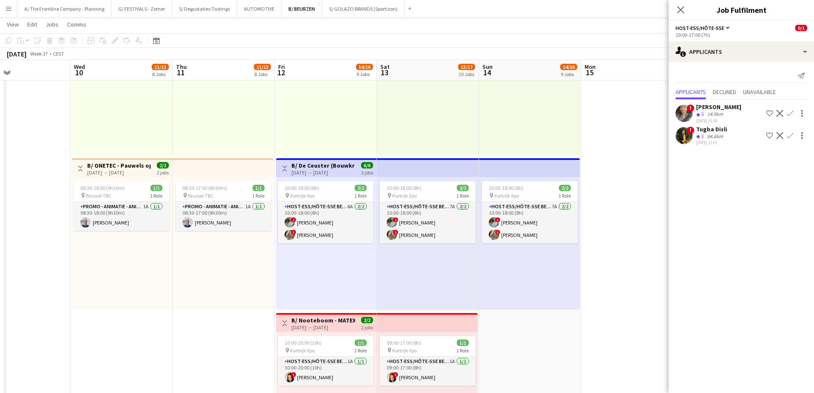
scroll to position [1026, 0]
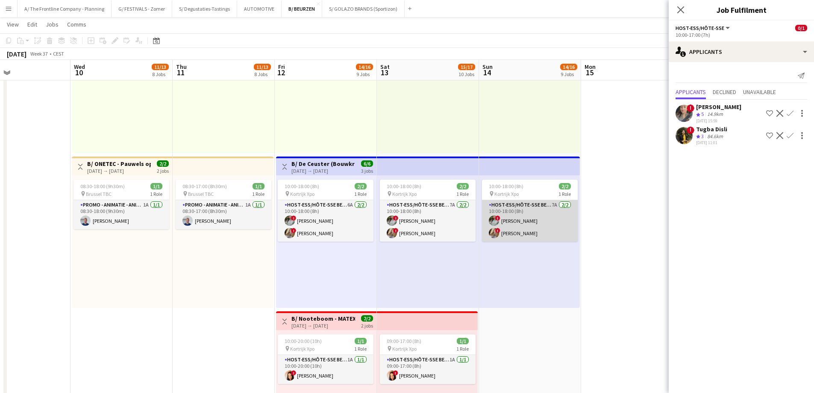
click at [552, 227] on app-card-role "Host-ess/Hôte-sse Beurs - Foire 7A 2/2 10:00-18:00 (8h) ! Charlotte Van Boven !…" at bounding box center [530, 220] width 96 height 41
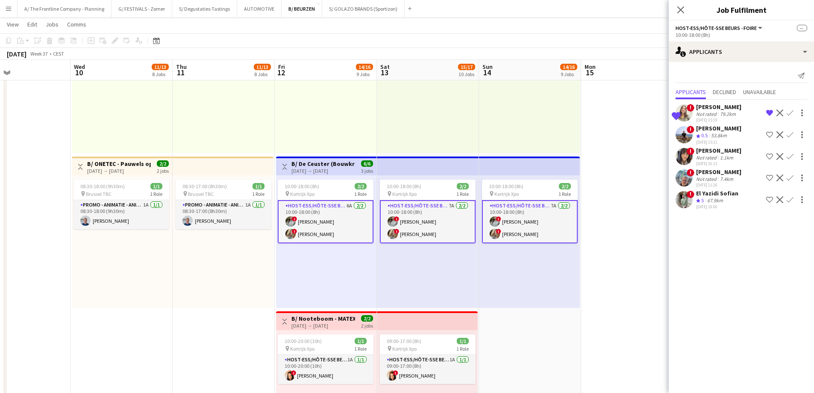
click at [552, 225] on app-card-role "Host-ess/Hôte-sse Beurs - Foire 7A 2/2 10:00-18:00 (8h) ! Charlotte Van Boven !…" at bounding box center [530, 221] width 96 height 43
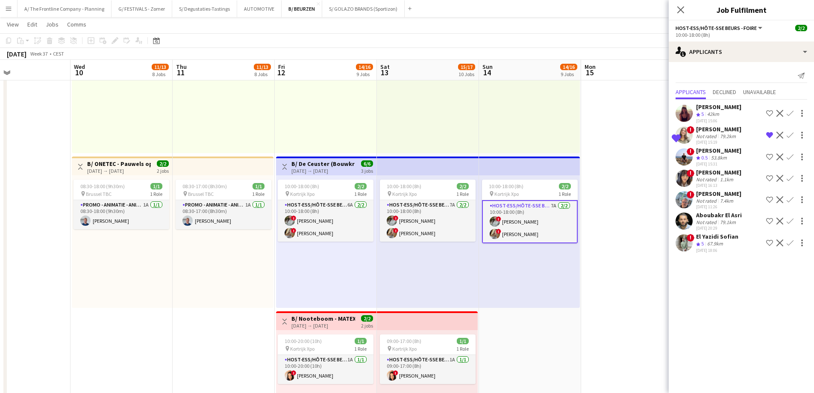
click at [711, 108] on div "[PERSON_NAME]" at bounding box center [718, 107] width 45 height 8
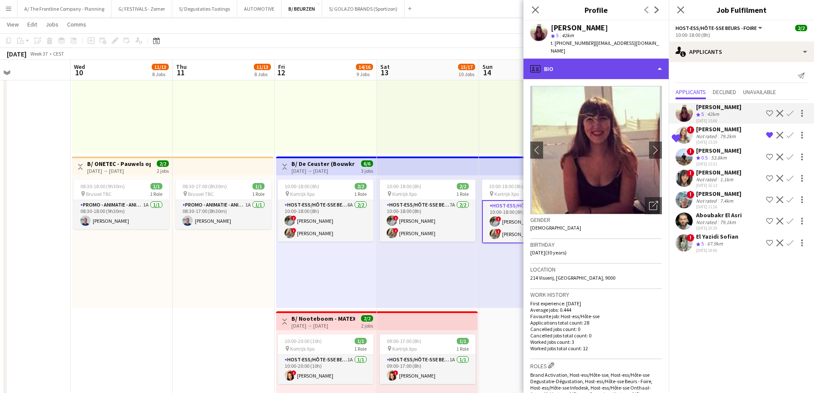
click at [619, 60] on div "profile Bio" at bounding box center [595, 69] width 145 height 21
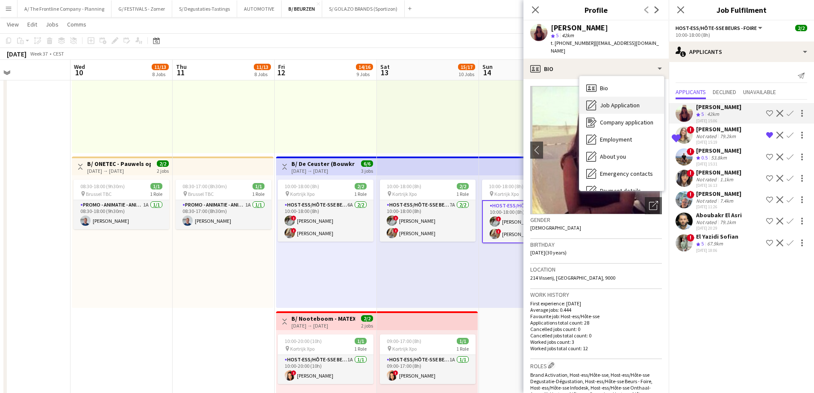
click at [620, 101] on span "Job Application" at bounding box center [620, 105] width 40 height 8
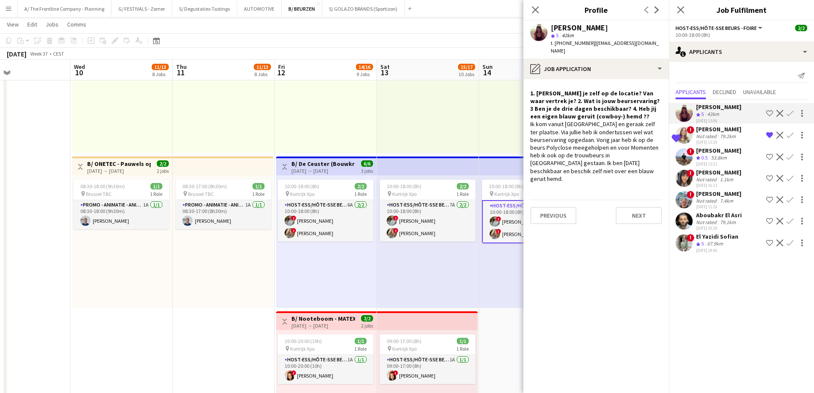
click at [10, 7] on app-icon "Menu" at bounding box center [8, 8] width 7 height 7
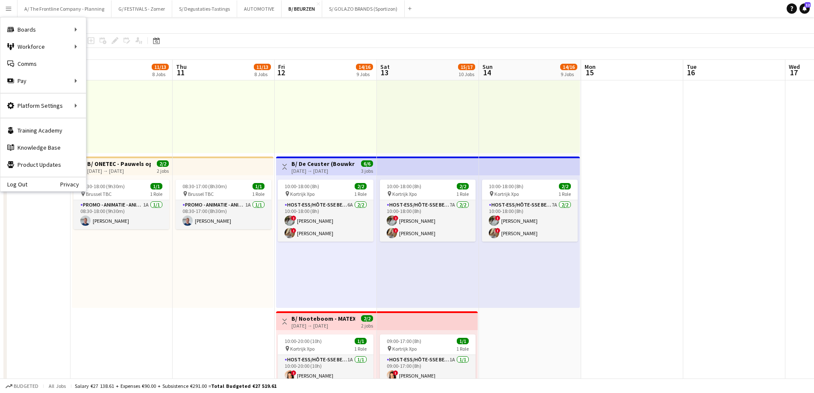
click at [208, 102] on div "10:00-17:00 (7h) 0/1 pin XPO Kortrijk 1 Role Host-ess/Hôte-sse 3A 0/1 10:00-17:…" at bounding box center [224, 87] width 102 height 132
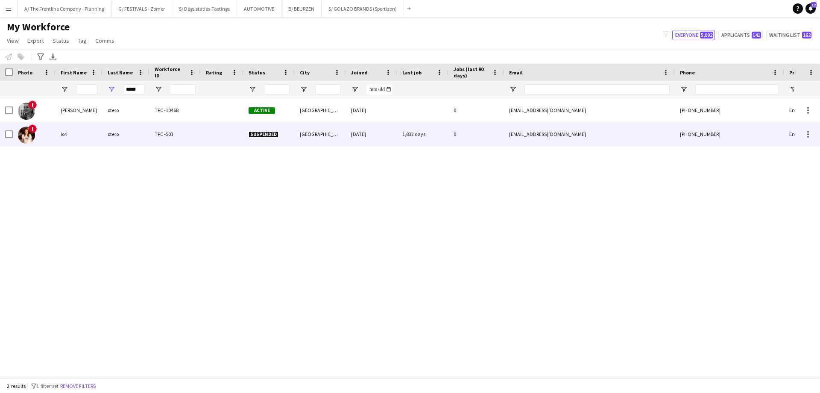
click at [69, 135] on div "lori" at bounding box center [79, 134] width 47 height 24
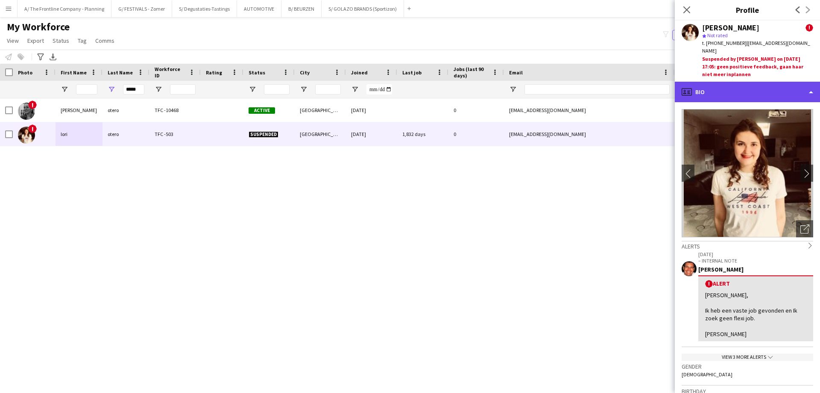
click at [771, 91] on div "profile Bio" at bounding box center [747, 92] width 145 height 21
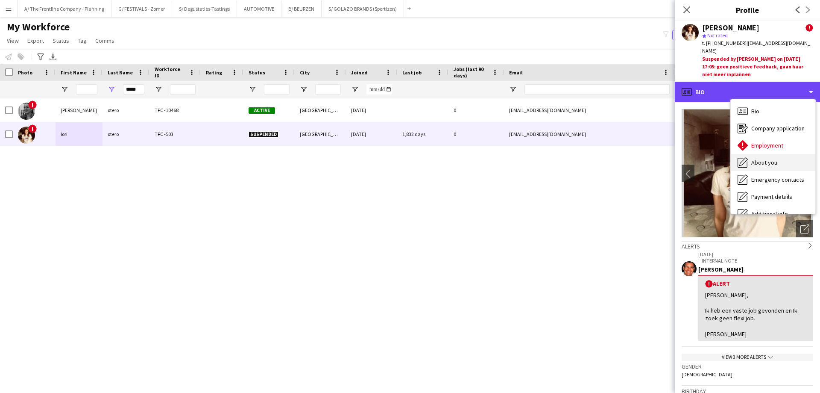
scroll to position [63, 0]
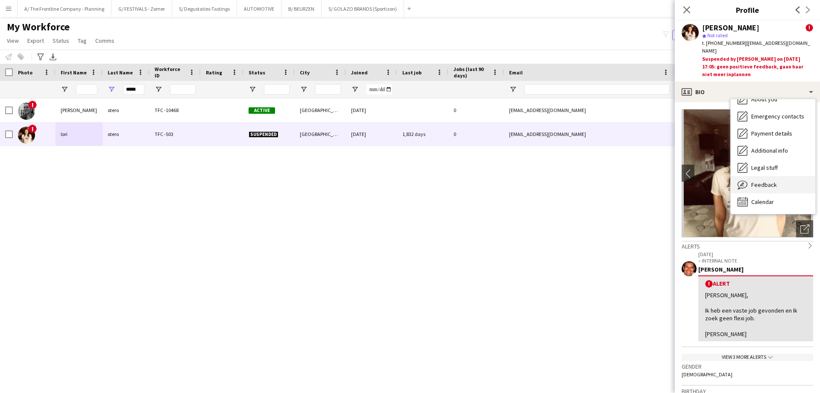
click at [771, 181] on span "Feedback" at bounding box center [765, 185] width 26 height 8
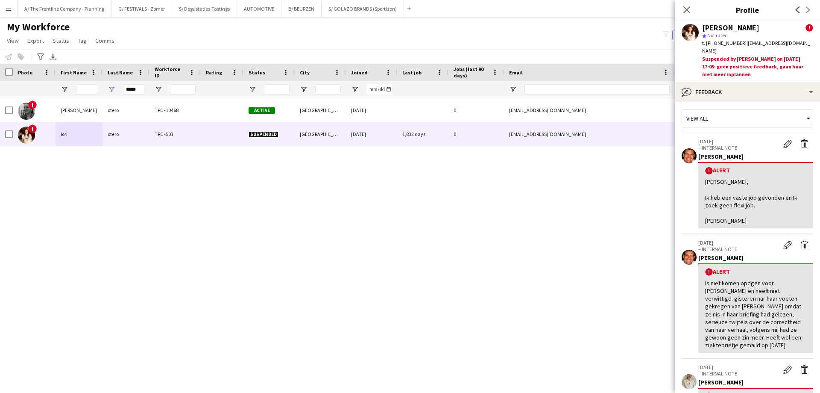
scroll to position [0, 0]
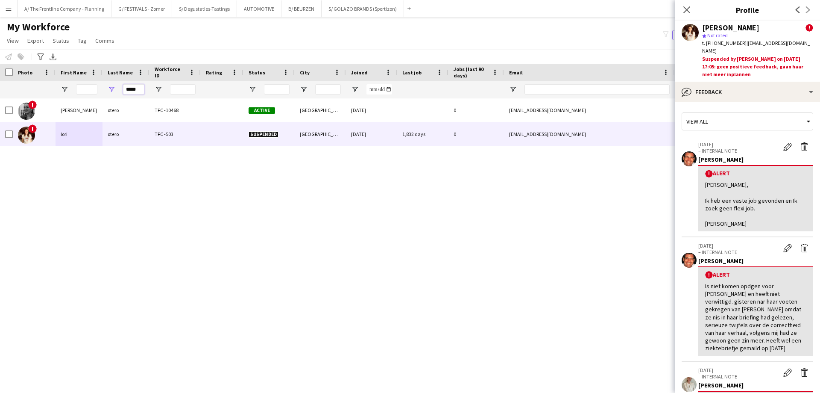
click at [130, 89] on input "*****" at bounding box center [133, 89] width 21 height 10
type input "********"
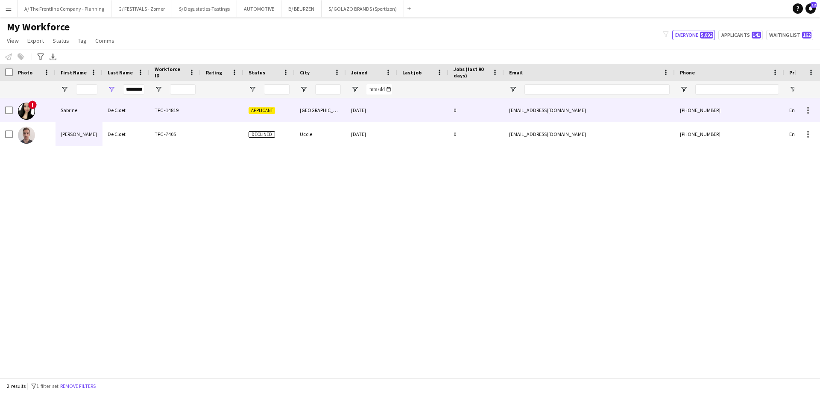
click at [90, 108] on div "Sabrine" at bounding box center [79, 110] width 47 height 24
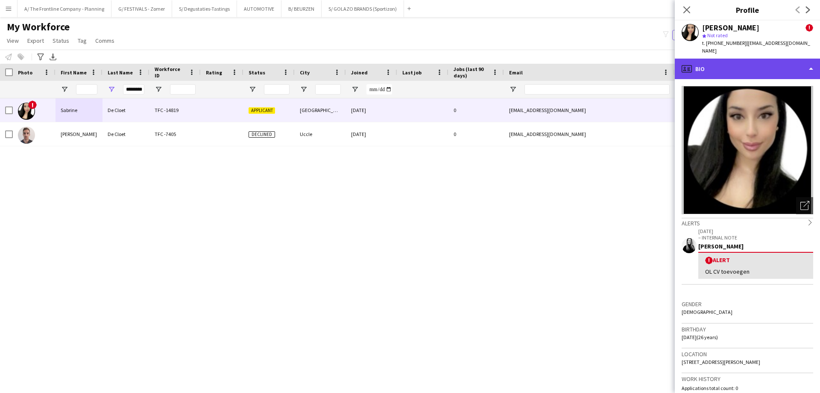
click at [767, 59] on div "profile Bio" at bounding box center [747, 69] width 145 height 21
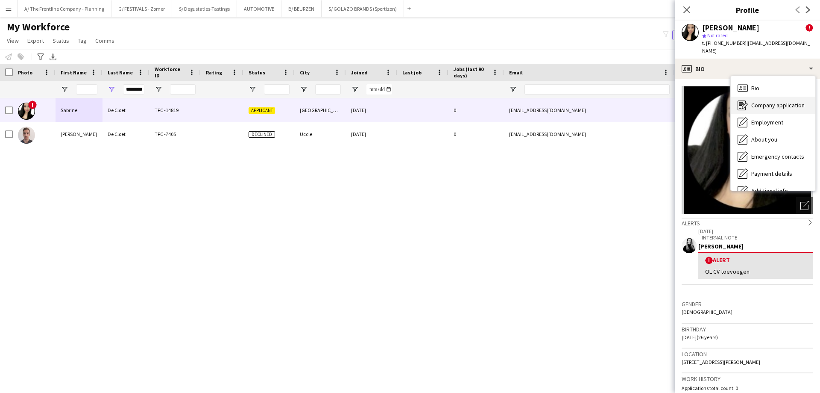
click at [762, 102] on div "Company application Company application" at bounding box center [773, 105] width 85 height 17
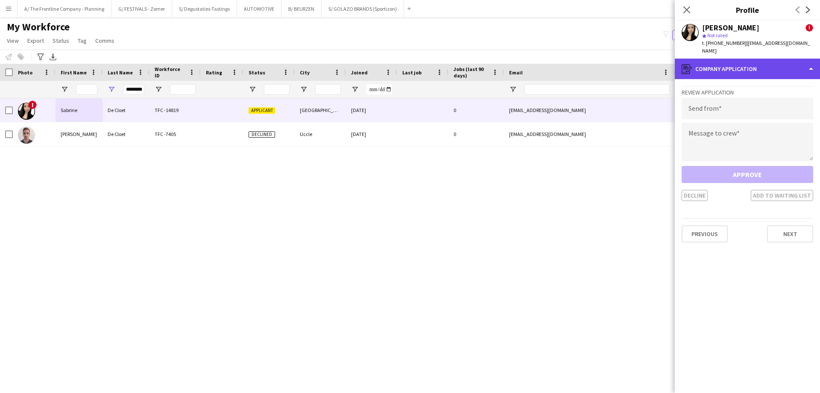
click at [758, 70] on div "register Company application" at bounding box center [747, 69] width 145 height 21
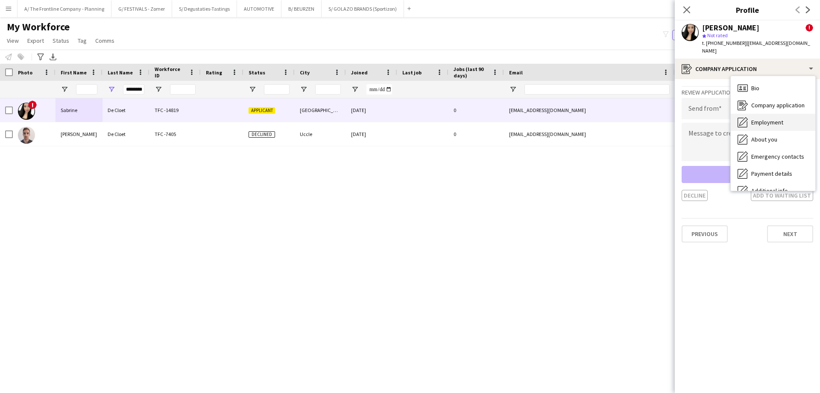
click at [762, 118] on span "Employment" at bounding box center [768, 122] width 32 height 8
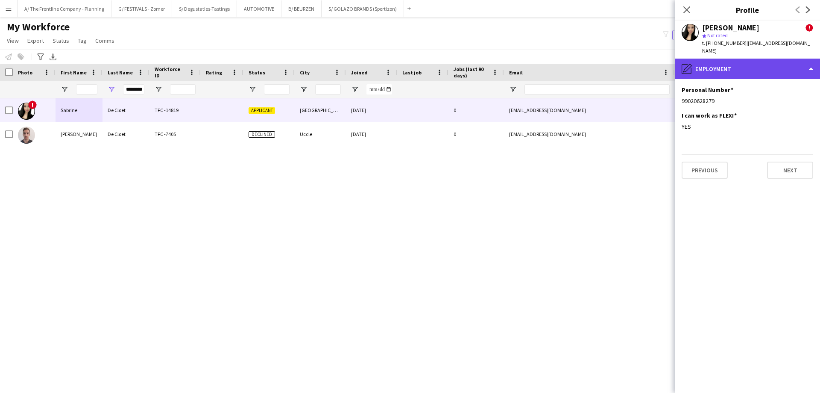
click at [743, 63] on div "pencil4 Employment" at bounding box center [747, 69] width 145 height 21
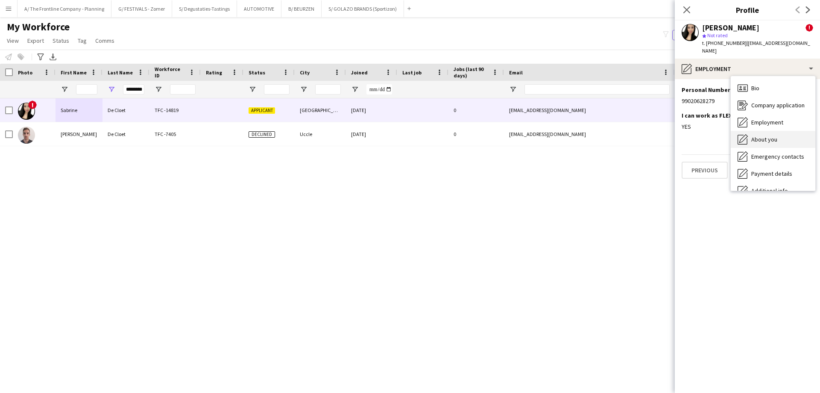
click at [752, 135] on span "About you" at bounding box center [765, 139] width 26 height 8
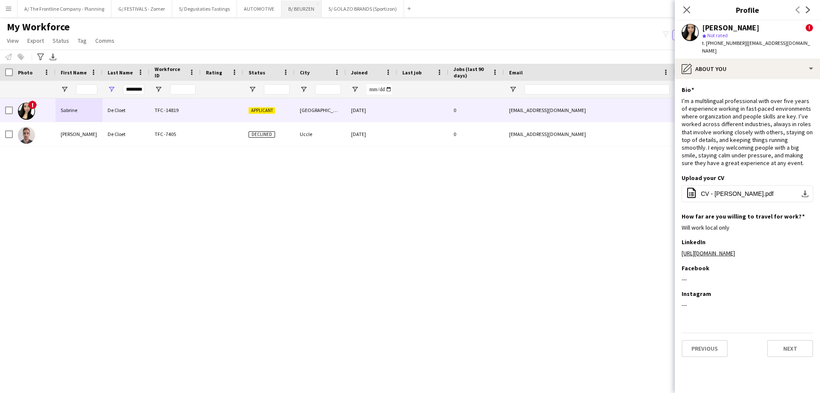
click at [286, 10] on button "B/ BEURZEN Close" at bounding box center [302, 8] width 40 height 17
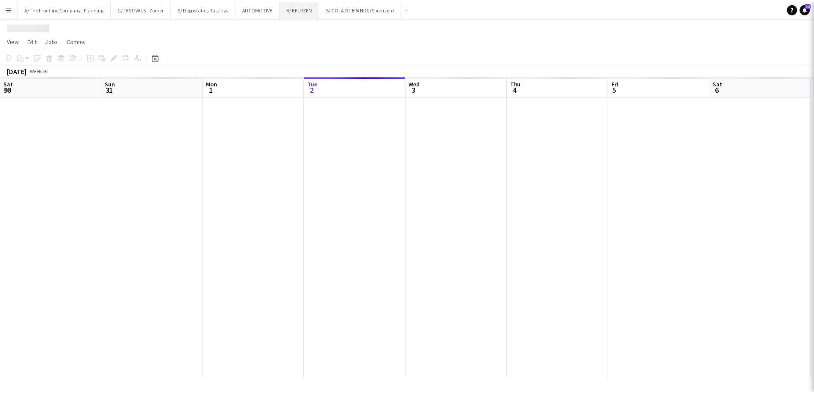
scroll to position [0, 204]
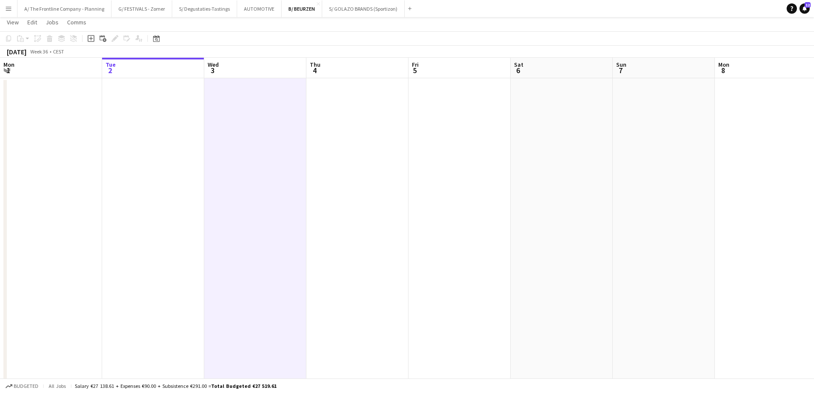
scroll to position [0, 0]
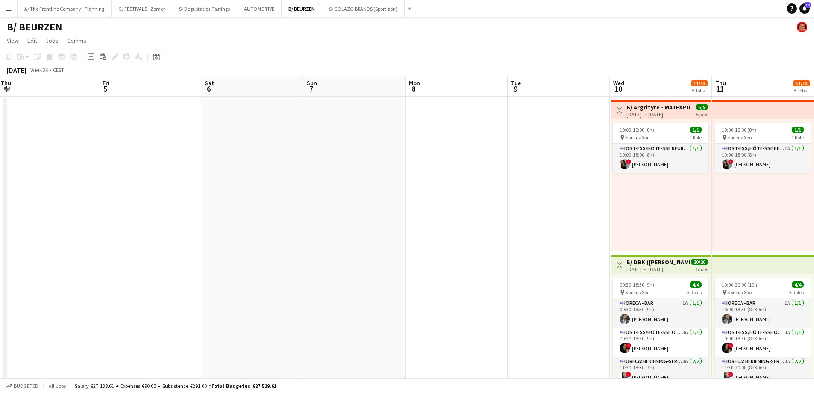
drag, startPoint x: 703, startPoint y: 194, endPoint x: 108, endPoint y: 213, distance: 594.7
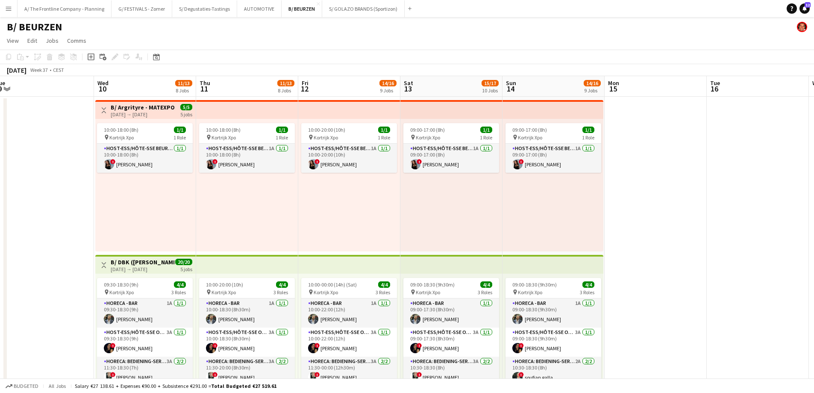
scroll to position [0, 285]
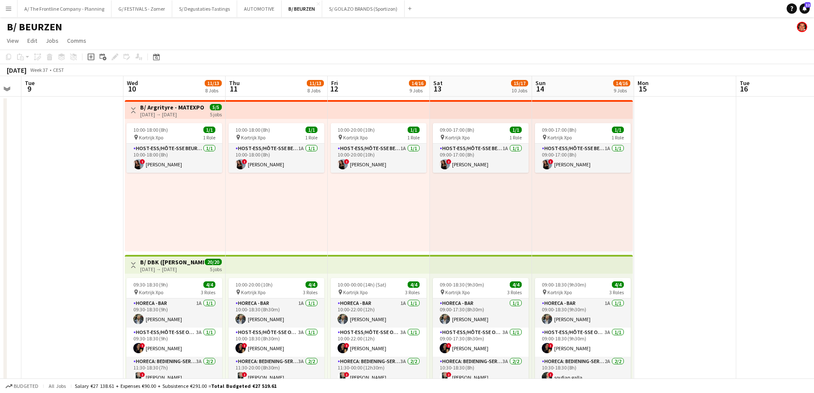
drag, startPoint x: 267, startPoint y: 207, endPoint x: 73, endPoint y: 203, distance: 193.6
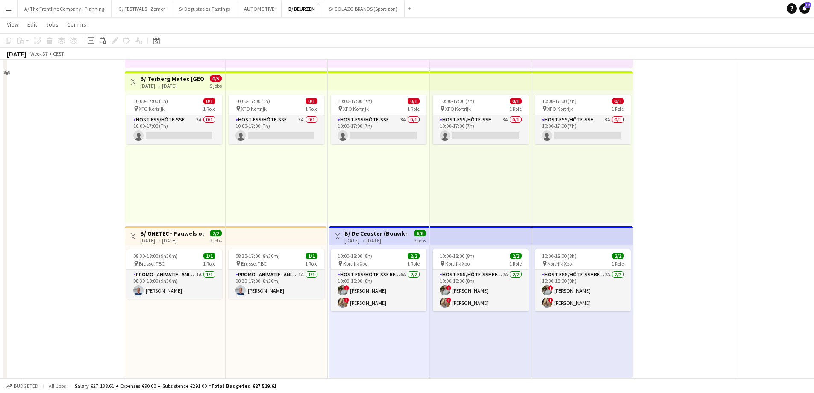
scroll to position [1068, 0]
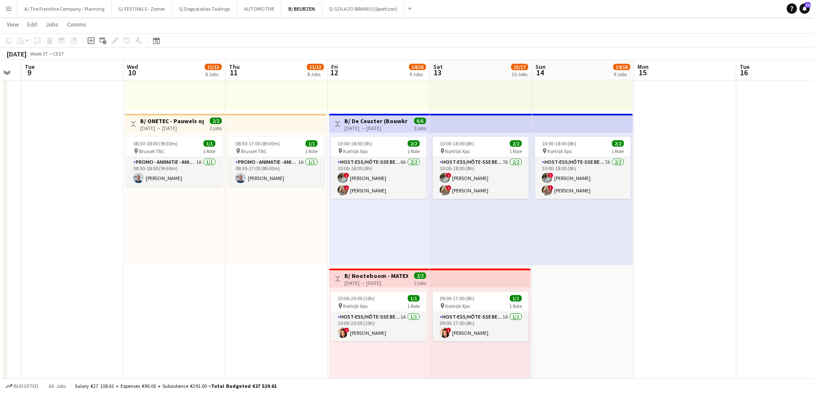
click at [370, 123] on h3 "B/ De Ceuster (Bouwkranen) - MATEXPO 2025 (12-14/09/25)" at bounding box center [376, 121] width 64 height 8
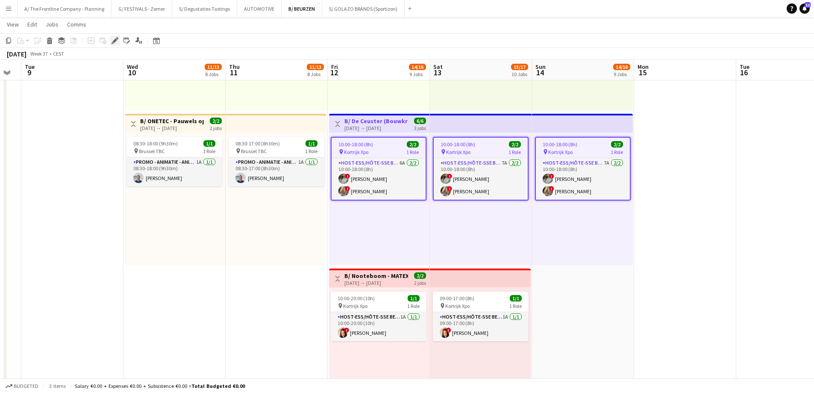
click at [118, 43] on div "Edit" at bounding box center [115, 40] width 10 height 10
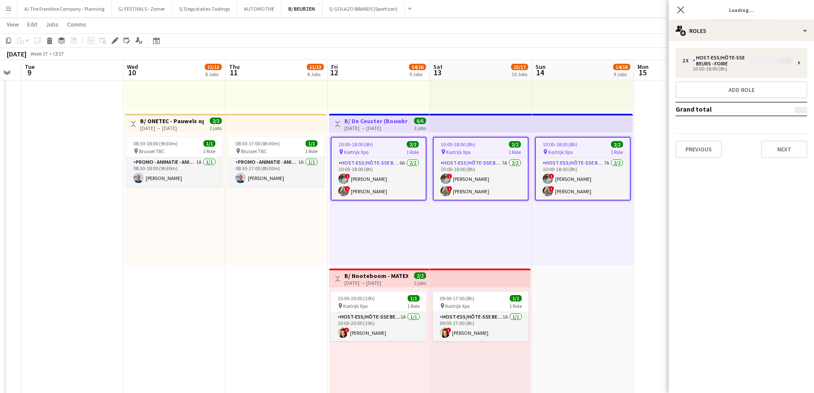
type input "**********"
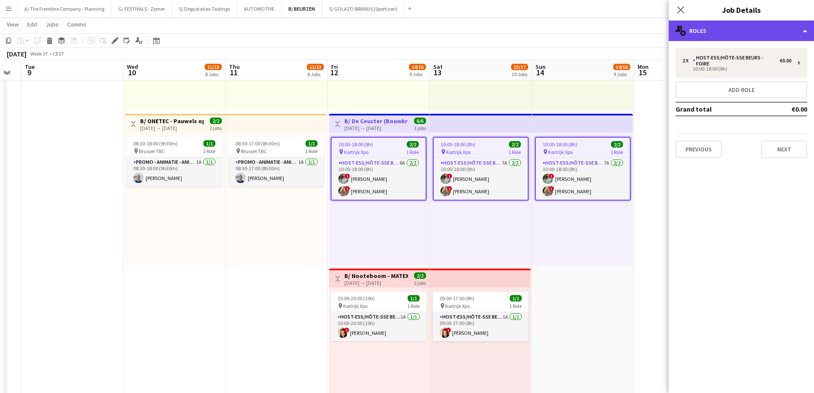
click at [735, 30] on div "multiple-users-add Roles" at bounding box center [741, 31] width 145 height 21
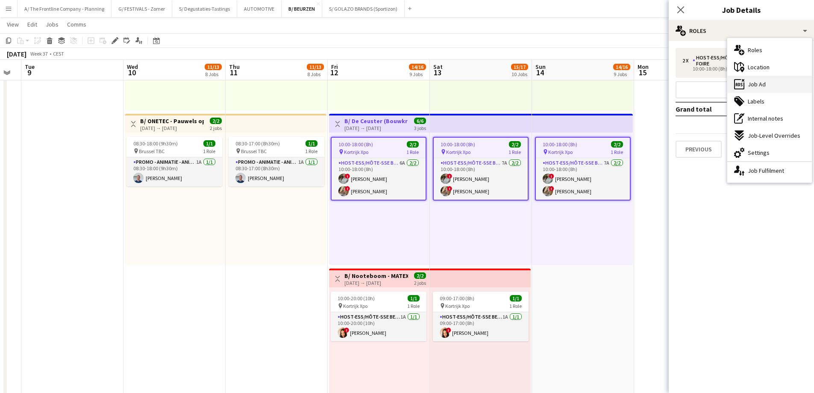
click at [759, 86] on span "Job Ad" at bounding box center [757, 84] width 18 height 8
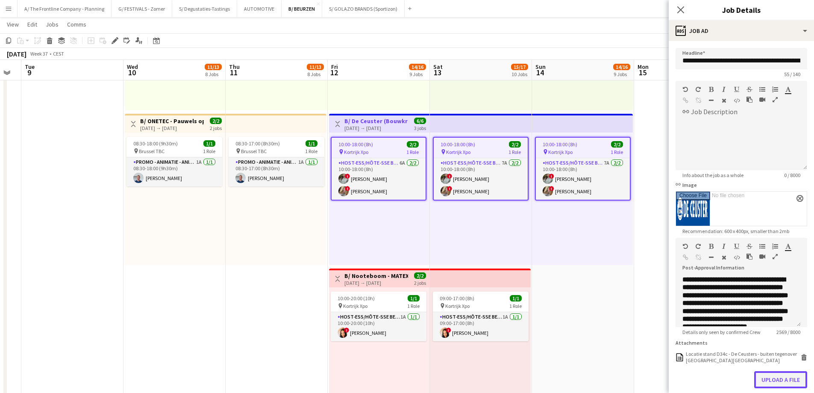
click at [769, 385] on button "Upload a file" at bounding box center [780, 379] width 53 height 17
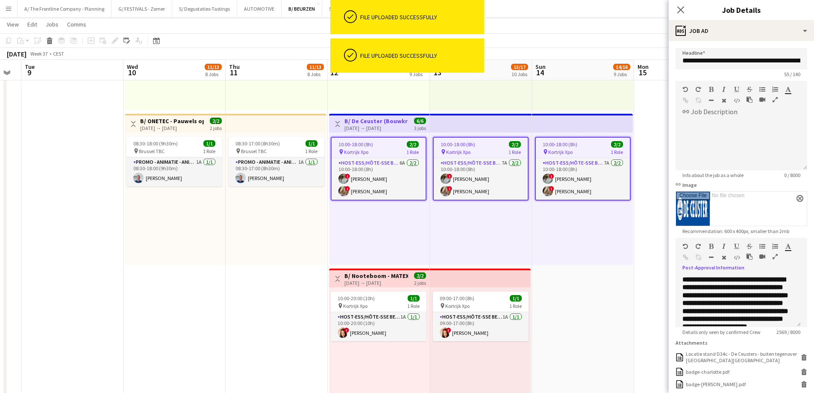
click at [776, 256] on icon "button" at bounding box center [775, 256] width 5 height 6
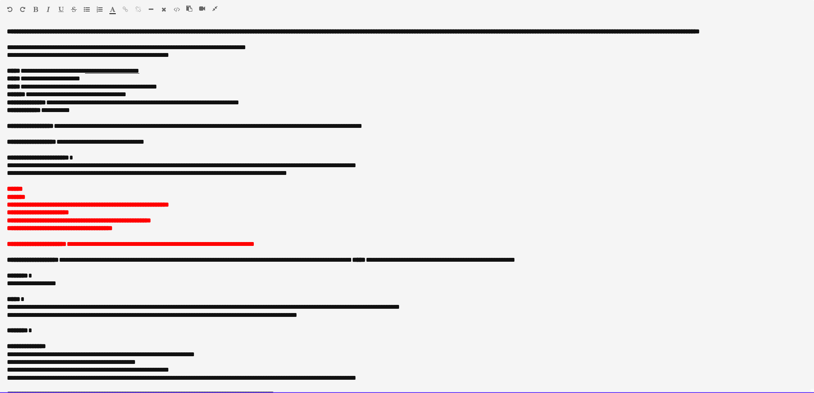
click at [89, 114] on p "**********" at bounding box center [407, 110] width 800 height 8
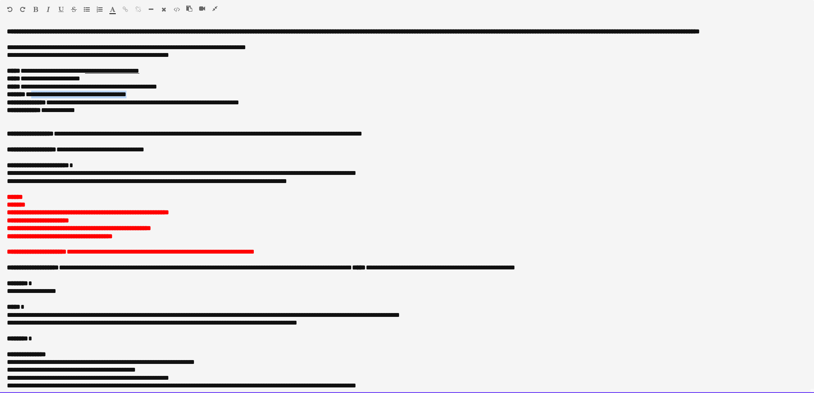
drag, startPoint x: 145, startPoint y: 104, endPoint x: 33, endPoint y: 105, distance: 112.4
click at [33, 98] on p "**********" at bounding box center [404, 95] width 794 height 8
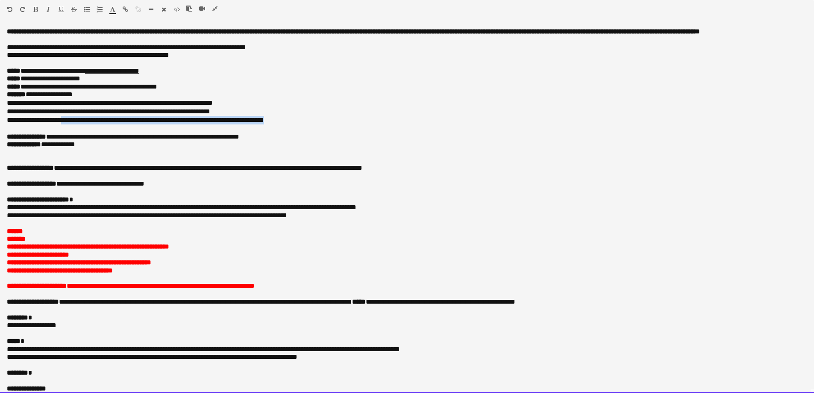
drag, startPoint x: 294, startPoint y: 128, endPoint x: 66, endPoint y: 132, distance: 227.8
click at [66, 124] on p "**********" at bounding box center [404, 120] width 794 height 9
click at [66, 123] on b "**********" at bounding box center [88, 120] width 162 height 6
click at [235, 116] on p "**********" at bounding box center [404, 111] width 794 height 9
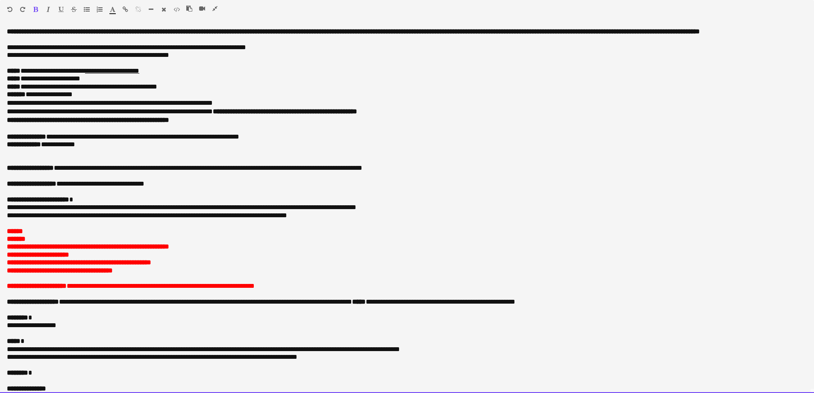
click at [218, 219] on p "**********" at bounding box center [404, 216] width 794 height 8
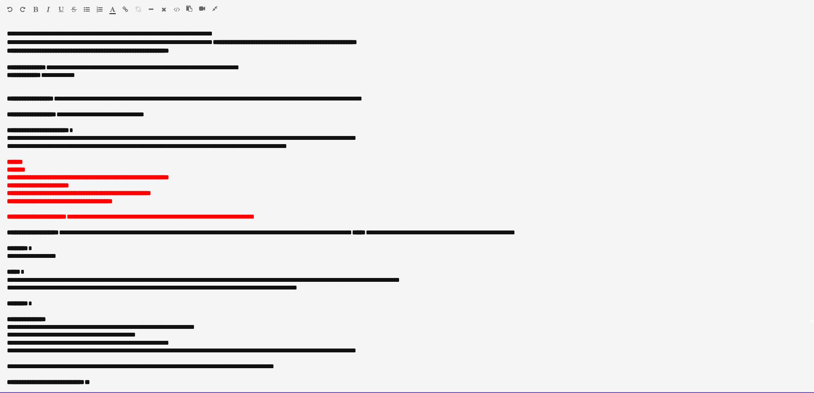
scroll to position [77, 0]
click at [184, 194] on p "**********" at bounding box center [407, 193] width 800 height 8
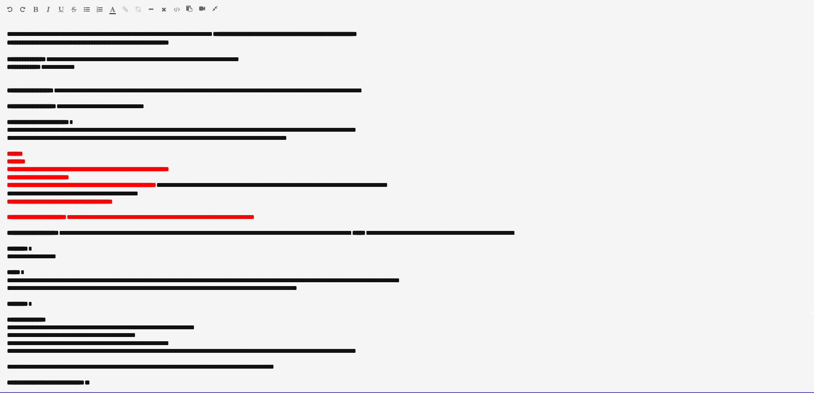
click at [145, 206] on p "**********" at bounding box center [407, 202] width 800 height 8
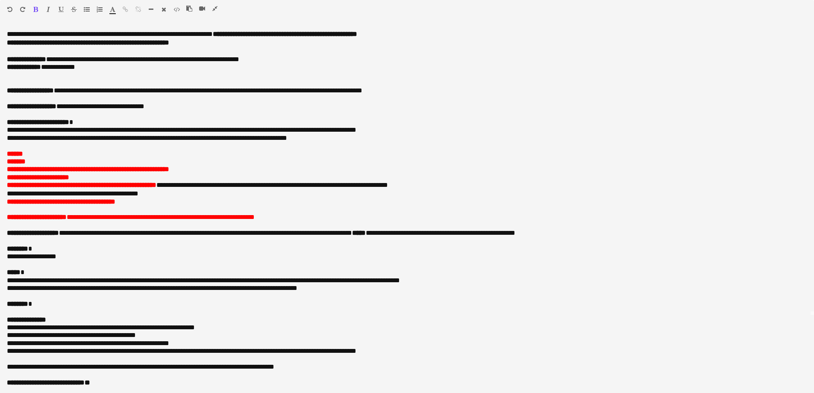
click at [216, 8] on icon "button" at bounding box center [214, 9] width 5 height 6
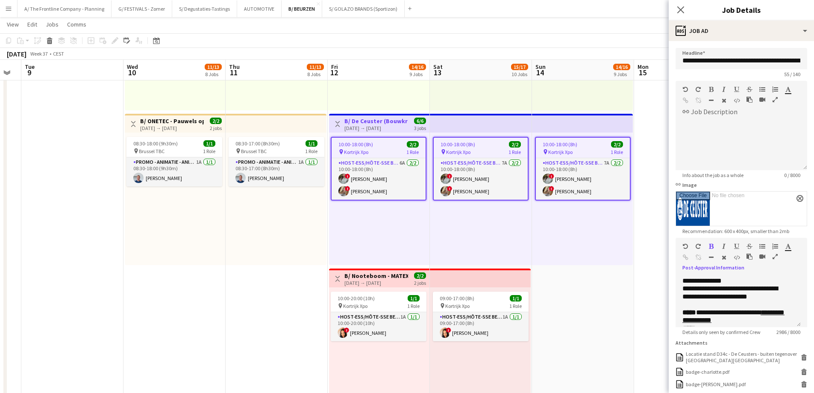
scroll to position [85, 0]
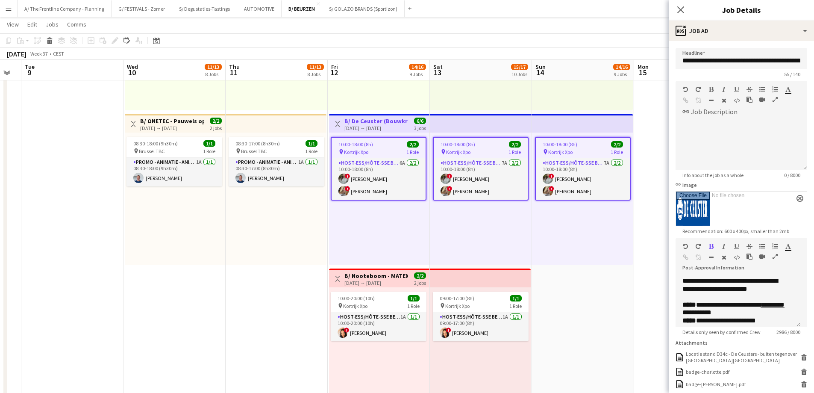
click at [274, 239] on div "08:30-17:00 (8h30m) 1/1 pin Brussel TBC 1 Role Promo - Animatie - Animation 1A …" at bounding box center [276, 198] width 101 height 132
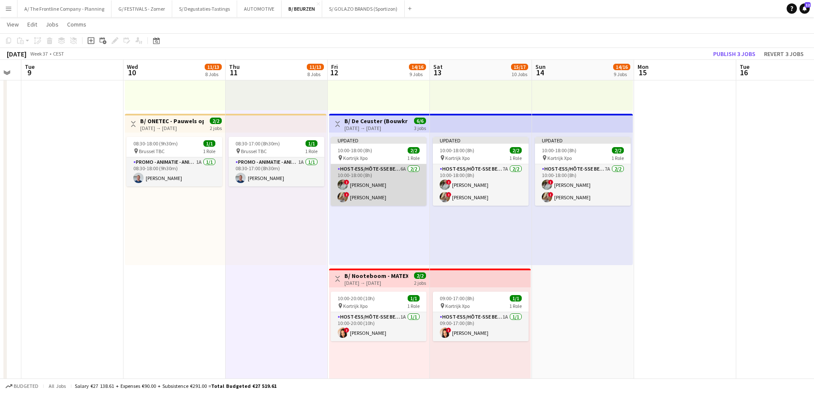
click at [403, 186] on app-card-role "Host-ess/Hôte-sse Beurs - Foire 6A 2/2 10:00-18:00 (8h) ! Charlotte Van Boven !…" at bounding box center [379, 184] width 96 height 41
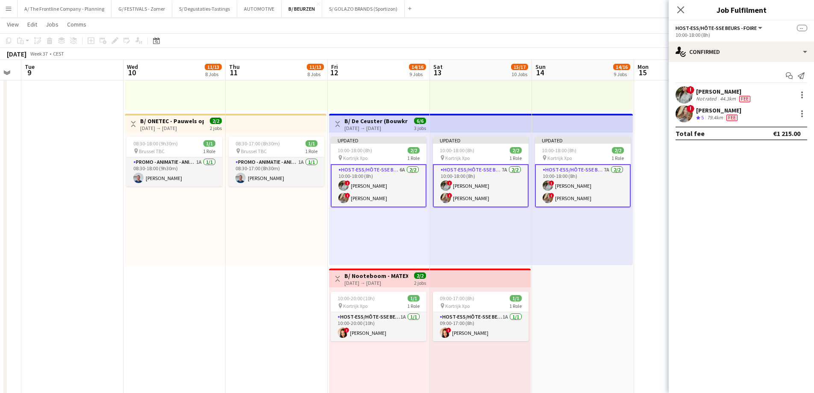
click at [706, 94] on div "Charlotte Van Boven" at bounding box center [724, 92] width 56 height 8
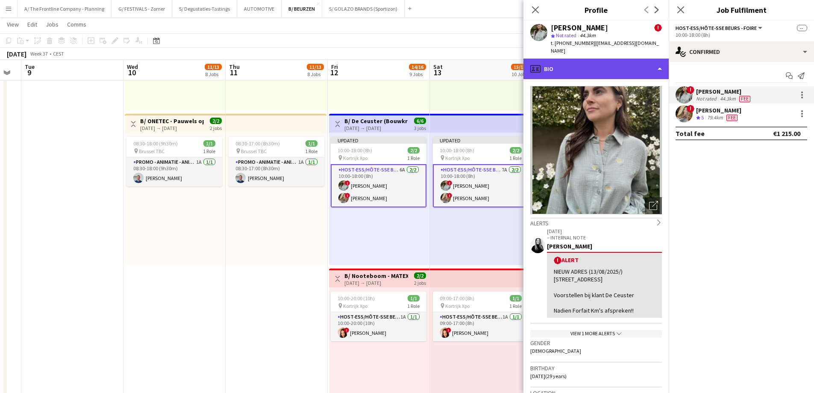
click at [620, 59] on div "profile Bio" at bounding box center [595, 69] width 145 height 21
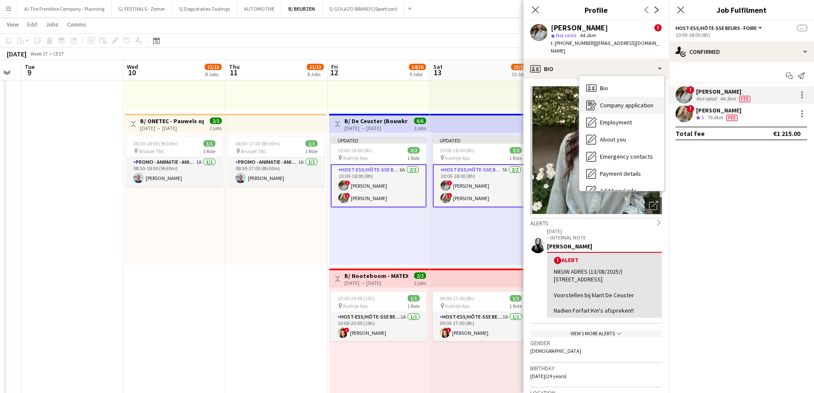
click at [620, 101] on span "Company application" at bounding box center [626, 105] width 53 height 8
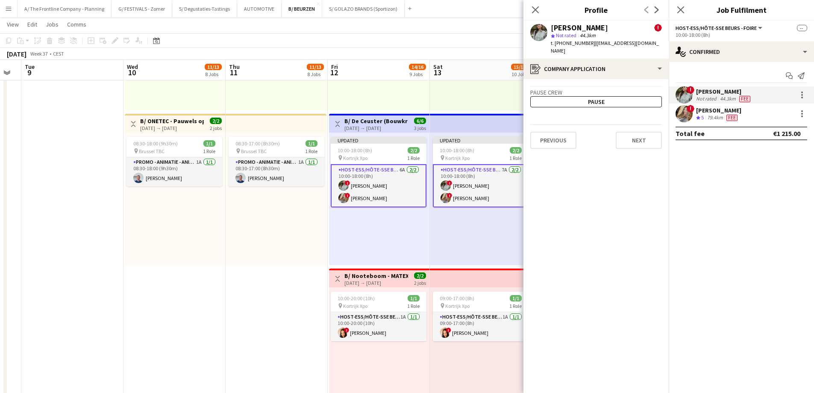
click at [721, 112] on div "Vanessa Balarezo" at bounding box center [718, 110] width 45 height 8
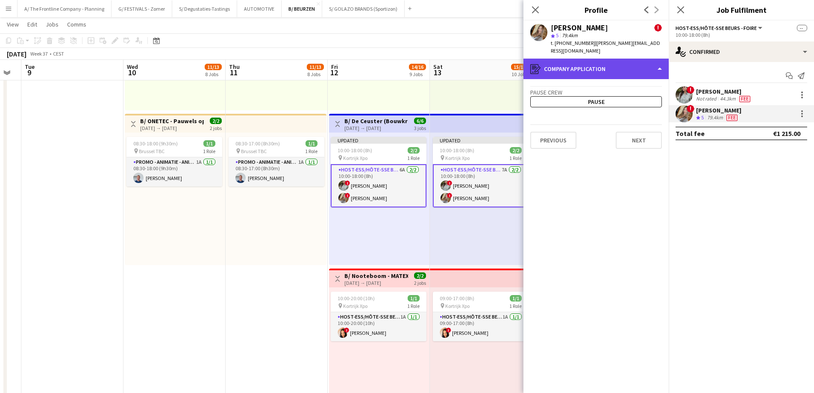
click at [611, 59] on div "register Company application" at bounding box center [595, 69] width 145 height 21
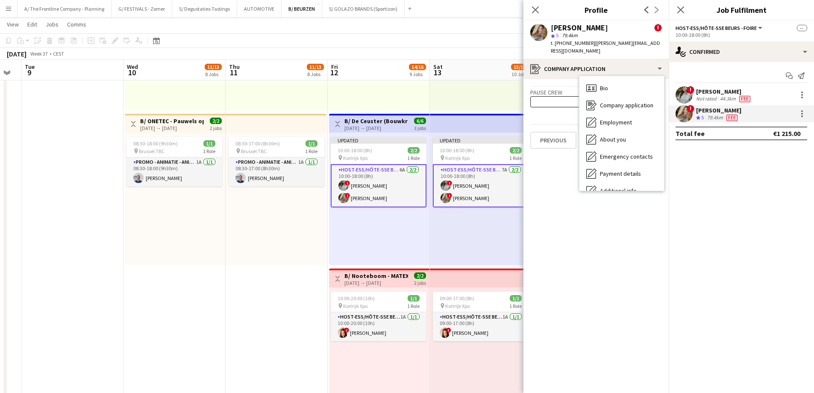
click at [354, 230] on div "Updated 10:00-18:00 (8h) 2/2 pin Kortrijk Xpo 1 Role Host-ess/Hôte-sse Beurs - …" at bounding box center [379, 198] width 100 height 132
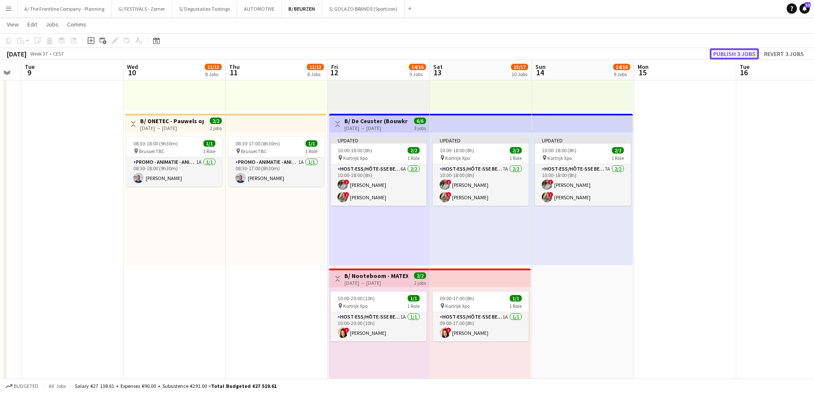
click at [743, 55] on button "Publish 3 jobs" at bounding box center [734, 53] width 49 height 11
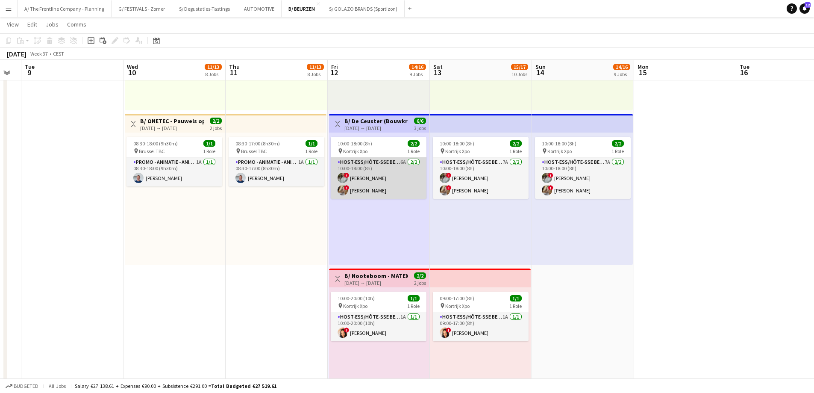
click at [366, 190] on app-card-role "Host-ess/Hôte-sse Beurs - Foire 6A 2/2 10:00-18:00 (8h) ! Charlotte Van Boven !…" at bounding box center [379, 177] width 96 height 41
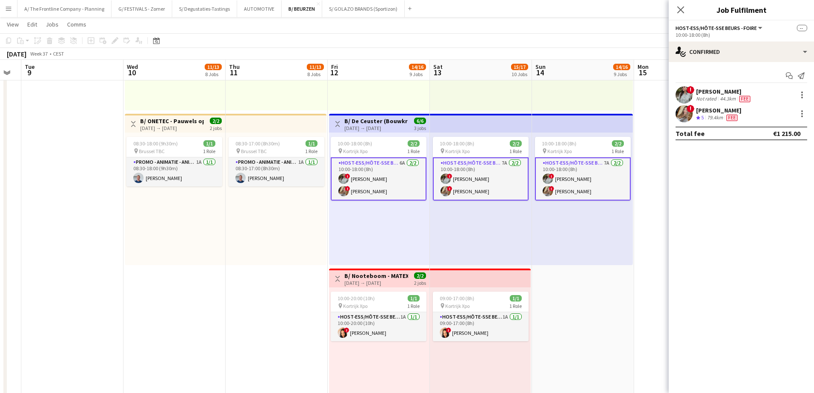
click at [729, 97] on div "44.3km" at bounding box center [727, 98] width 19 height 7
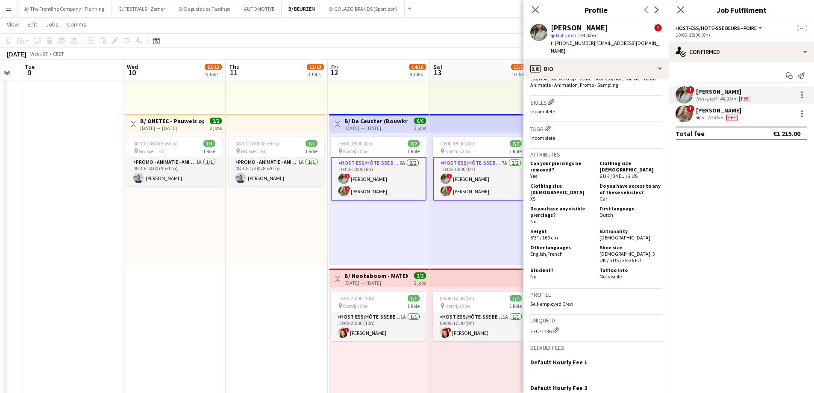
scroll to position [470, 0]
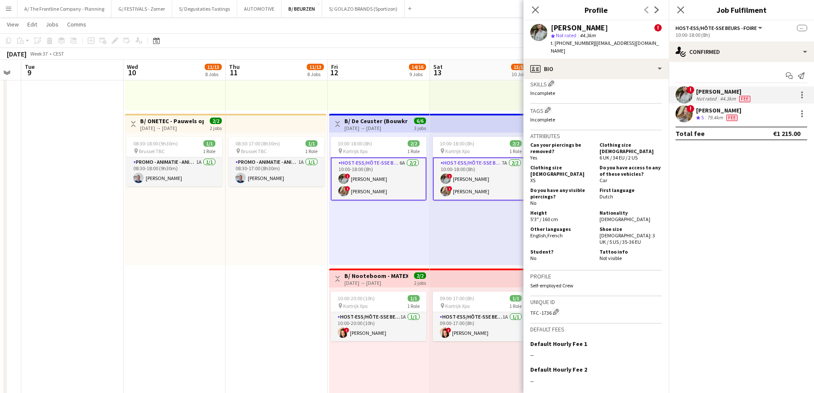
click at [704, 113] on div "Vanessa Balarezo" at bounding box center [718, 110] width 45 height 8
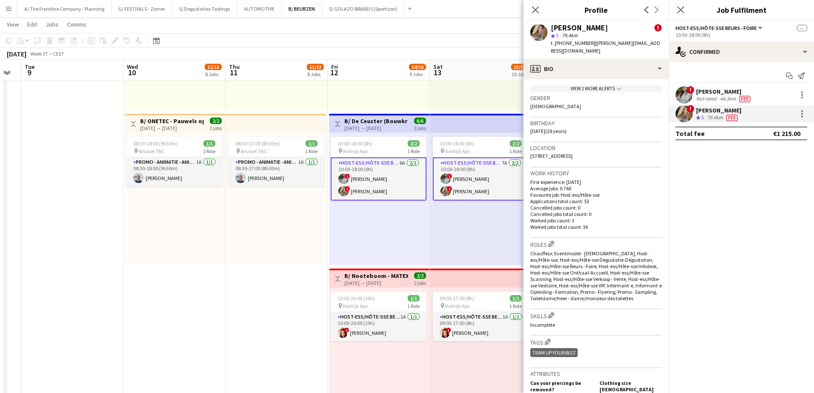
scroll to position [256, 0]
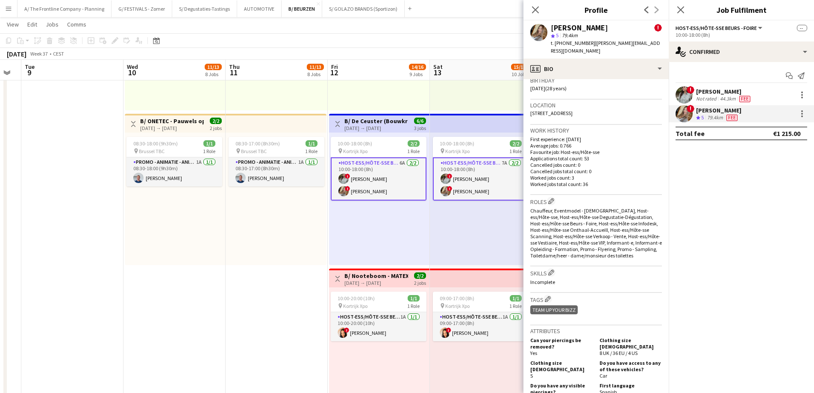
click at [466, 106] on div "10:00-17:00 (7h) 0/1 pin XPO Kortrijk 1 Role Host-ess/Hôte-sse 3A 0/1 10:00-17:…" at bounding box center [481, 44] width 102 height 132
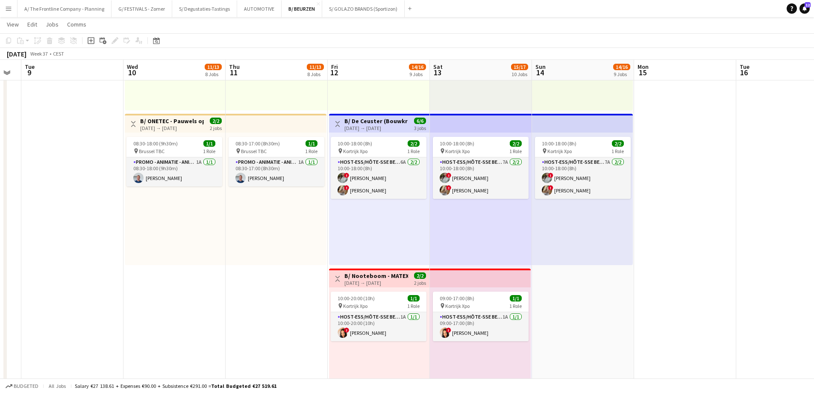
drag, startPoint x: 218, startPoint y: 254, endPoint x: 213, endPoint y: 253, distance: 5.1
click at [218, 254] on div "08:30-18:00 (9h30m) 1/1 pin Brussel TBC 1 Role Promo - Animatie - Animation 1A …" at bounding box center [175, 198] width 100 height 132
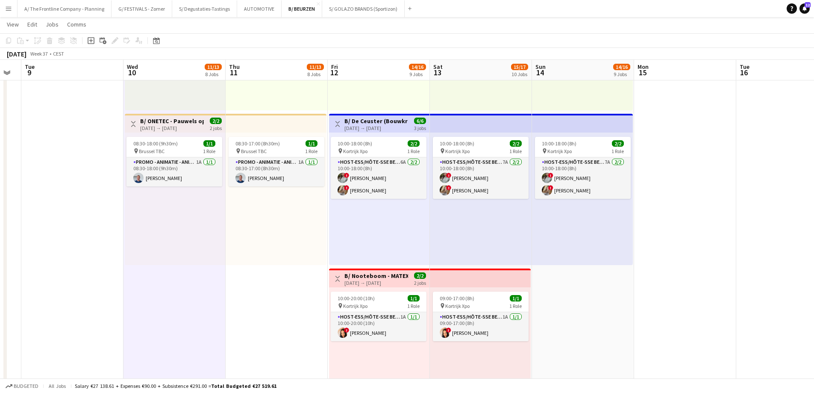
click at [138, 262] on div "08:30-18:00 (9h30m) 1/1 pin Brussel TBC 1 Role Promo - Animatie - Animation 1A …" at bounding box center [175, 198] width 100 height 132
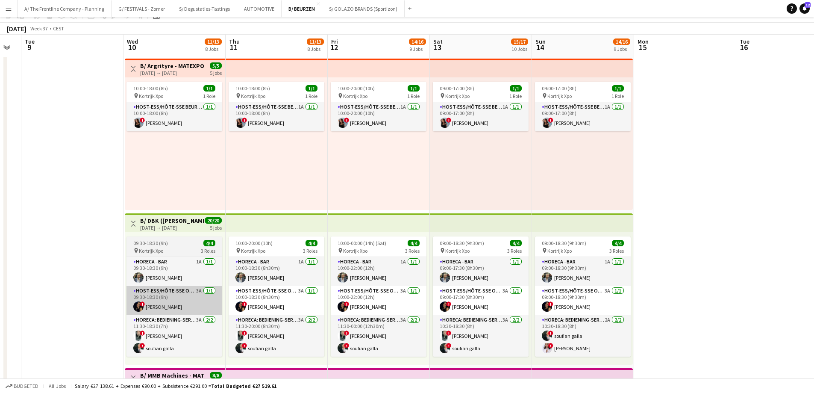
scroll to position [0, 0]
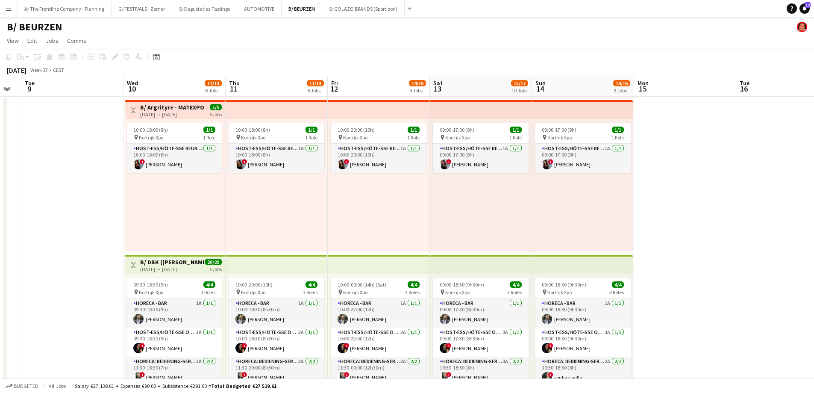
click at [156, 112] on div "10-09-2025 → 14-09-2025" at bounding box center [172, 114] width 64 height 6
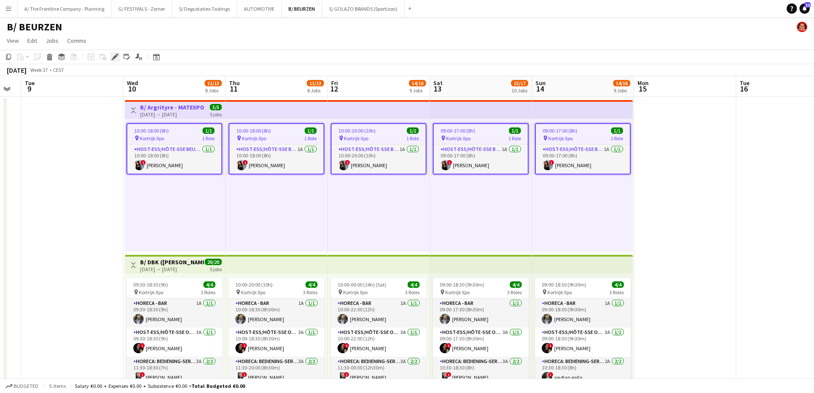
click at [114, 55] on icon "Edit" at bounding box center [115, 56] width 7 height 7
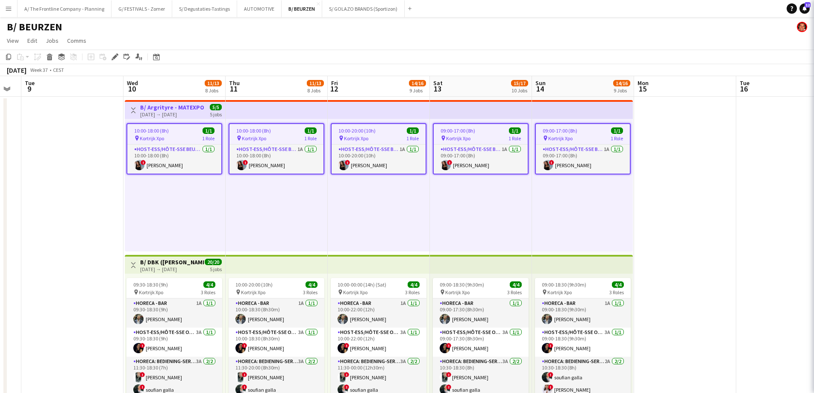
type input "**********"
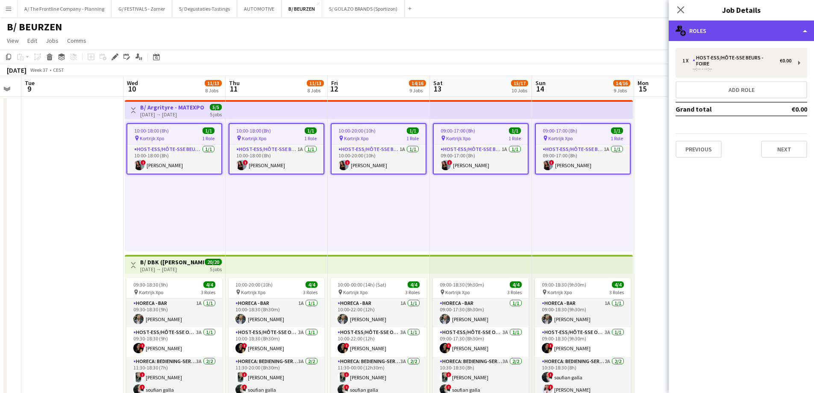
click at [730, 29] on div "multiple-users-add Roles" at bounding box center [741, 31] width 145 height 21
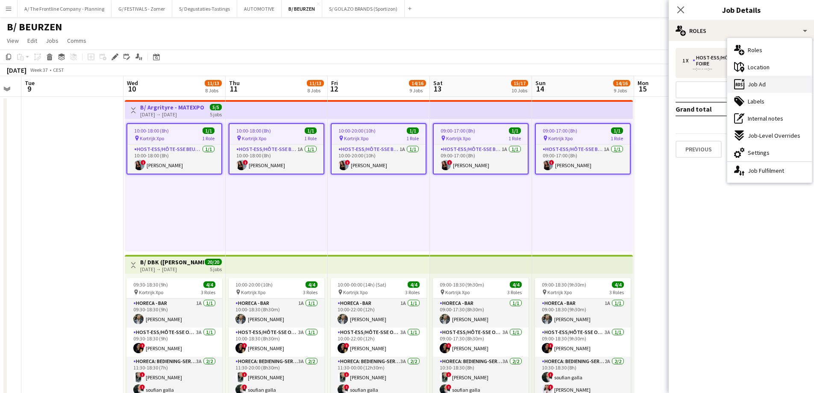
click at [760, 89] on div "ads-window Job Ad" at bounding box center [769, 84] width 85 height 17
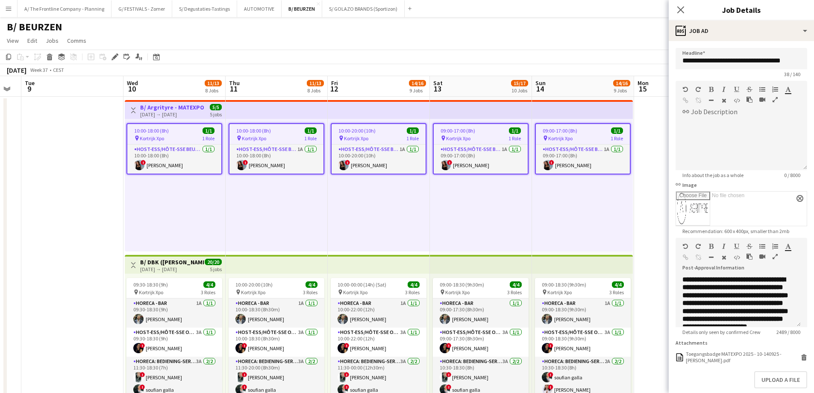
click at [773, 258] on icon "button" at bounding box center [775, 256] width 5 height 6
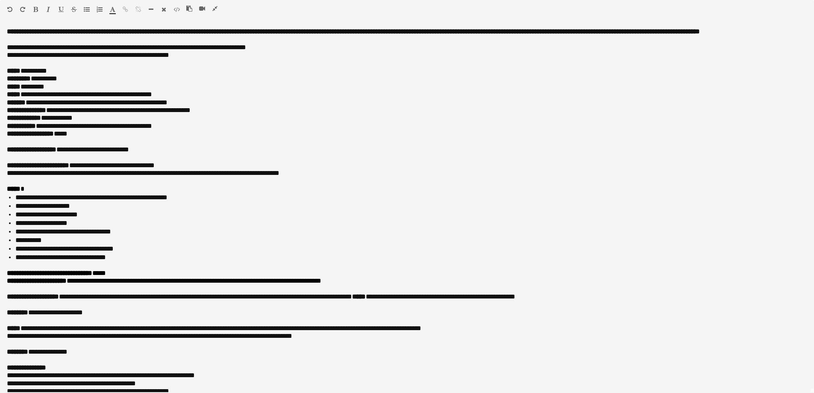
click at [216, 8] on icon "button" at bounding box center [214, 9] width 5 height 6
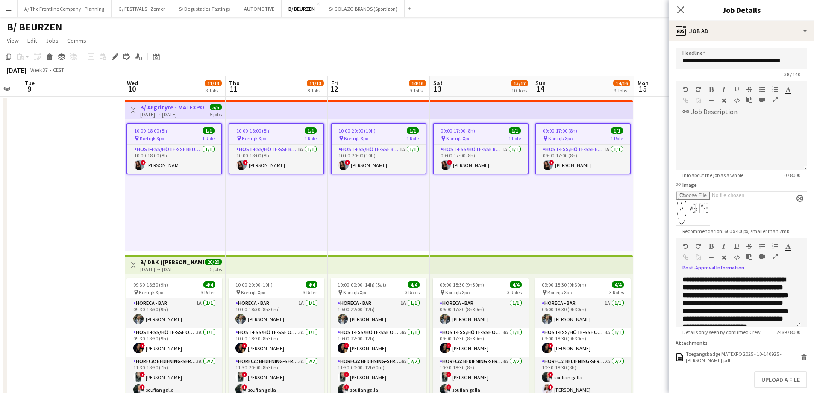
click at [192, 262] on h3 "B/ DBK (De Bruyker - Kemp) - MATEXPO 2025 - 10-14/09" at bounding box center [172, 262] width 64 height 8
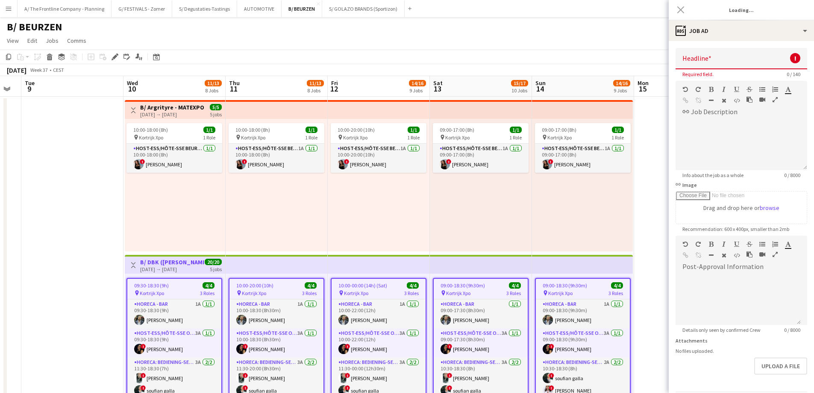
type input "**********"
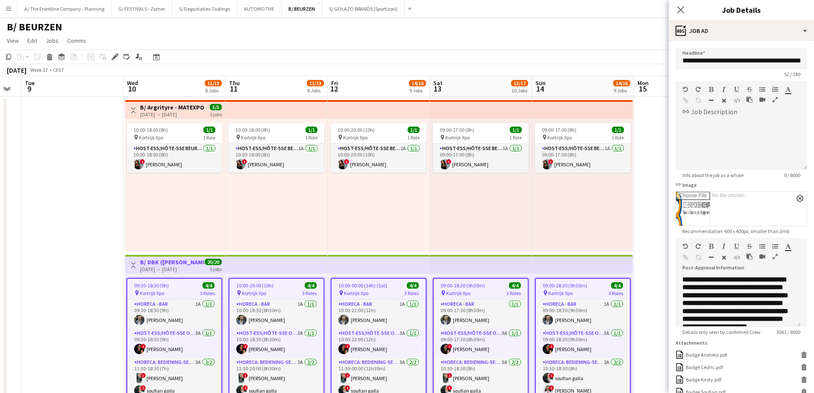
click at [775, 256] on icon "button" at bounding box center [775, 256] width 5 height 6
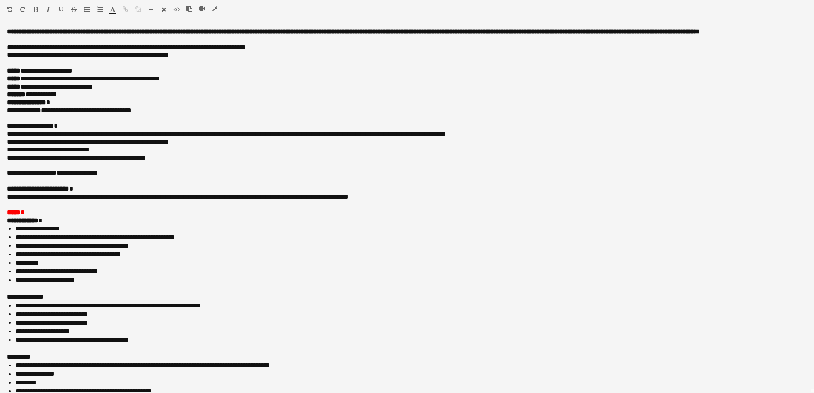
click at [217, 8] on icon "button" at bounding box center [214, 9] width 5 height 6
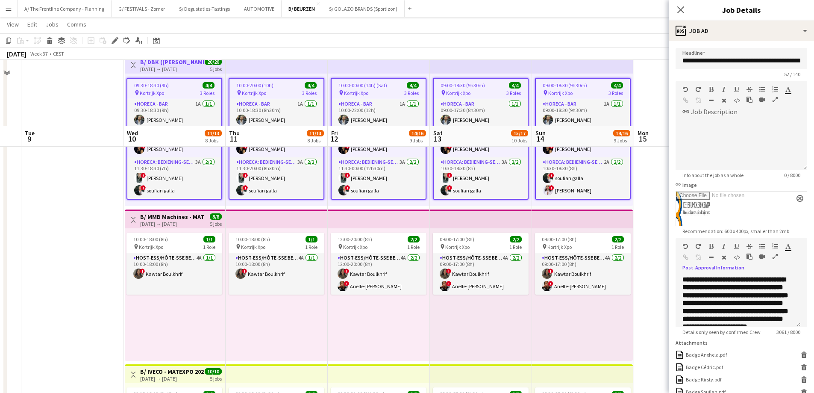
scroll to position [299, 0]
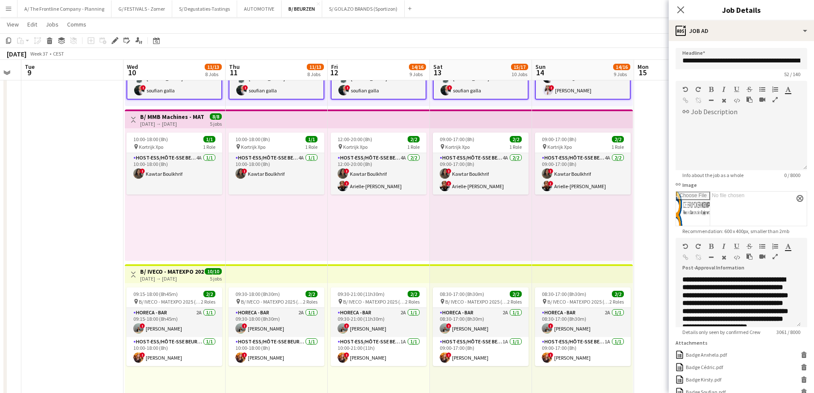
click at [171, 122] on div "10-09-2025 → 14-09-2025" at bounding box center [172, 124] width 64 height 6
type input "**********"
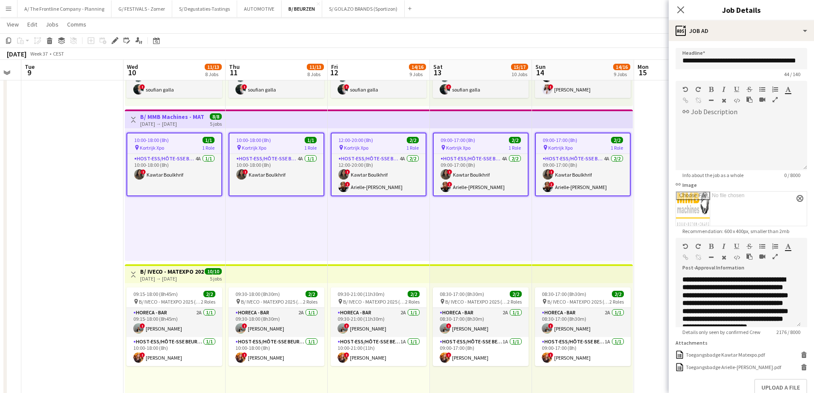
click at [156, 276] on div "10-09-2025 → 14-09-2025" at bounding box center [172, 278] width 64 height 6
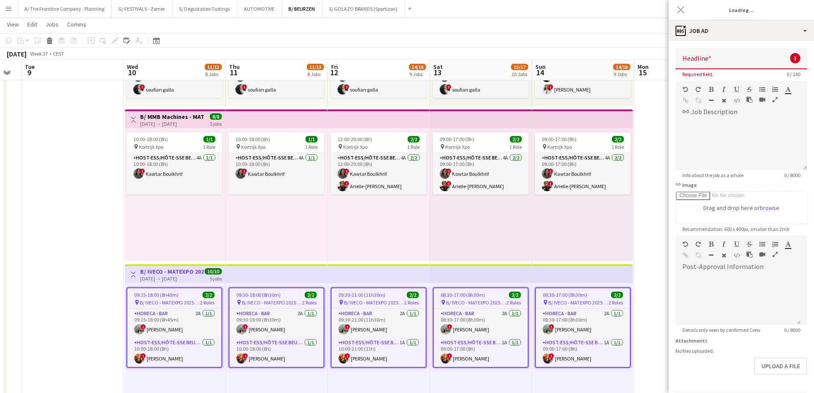
type input "**********"
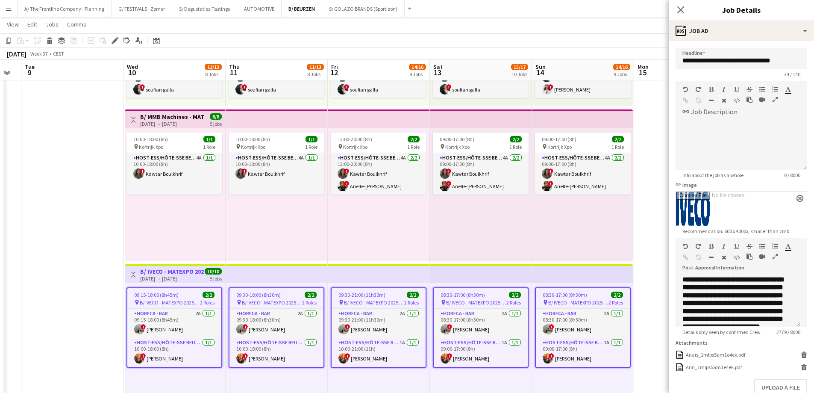
click at [776, 256] on icon "button" at bounding box center [775, 256] width 5 height 6
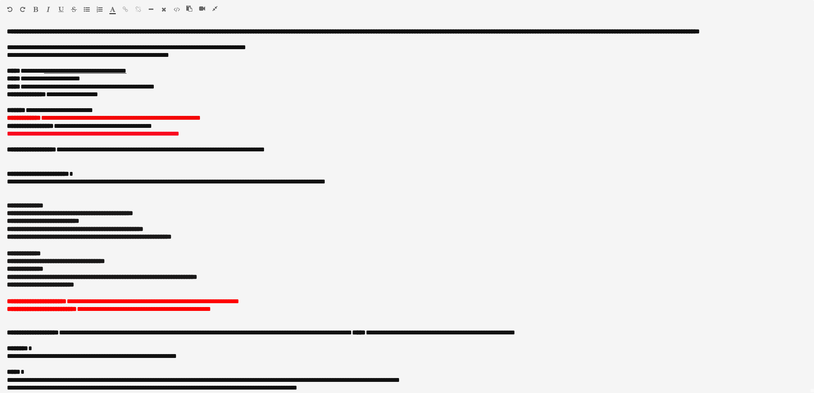
click at [216, 8] on icon "button" at bounding box center [214, 9] width 5 height 6
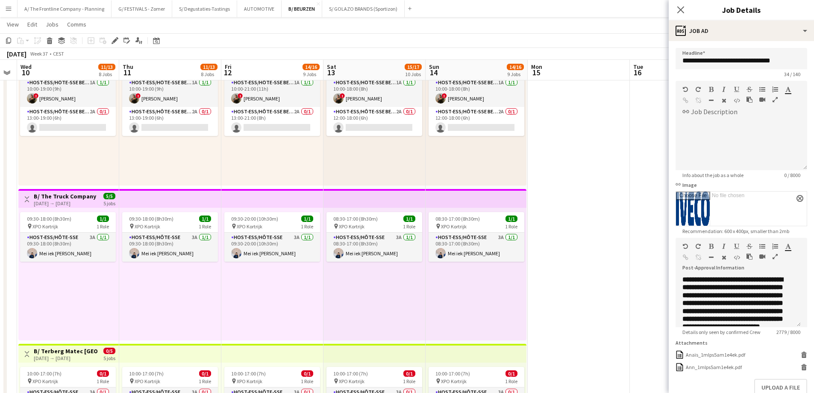
scroll to position [0, 291]
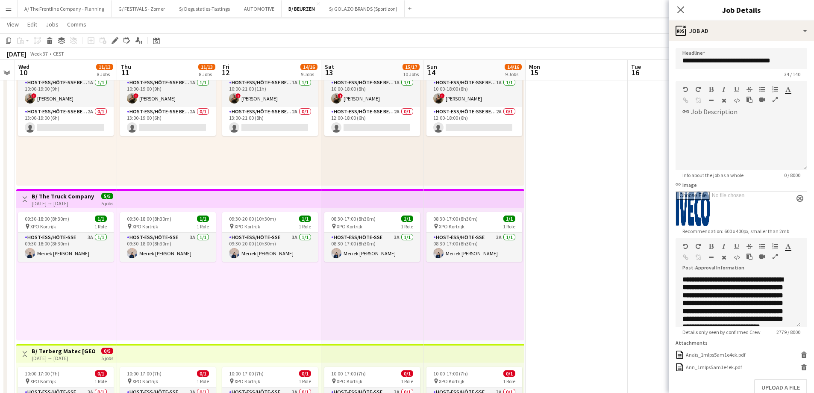
drag, startPoint x: 479, startPoint y: 294, endPoint x: 371, endPoint y: 264, distance: 112.6
click at [371, 264] on app-calendar-viewport "Sun 7 Mon 8 Tue 9 Wed 10 11/13 8 Jobs Thu 11 11/13 8 Jobs Fri 12 14/16 9 Jobs S…" at bounding box center [407, 215] width 814 height 1731
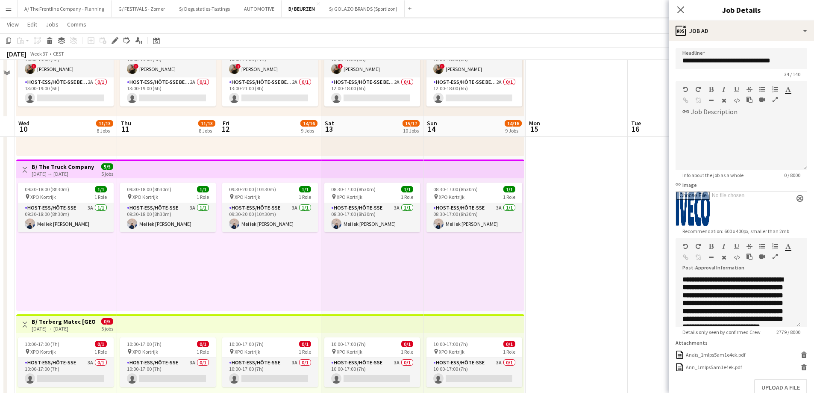
scroll to position [855, 0]
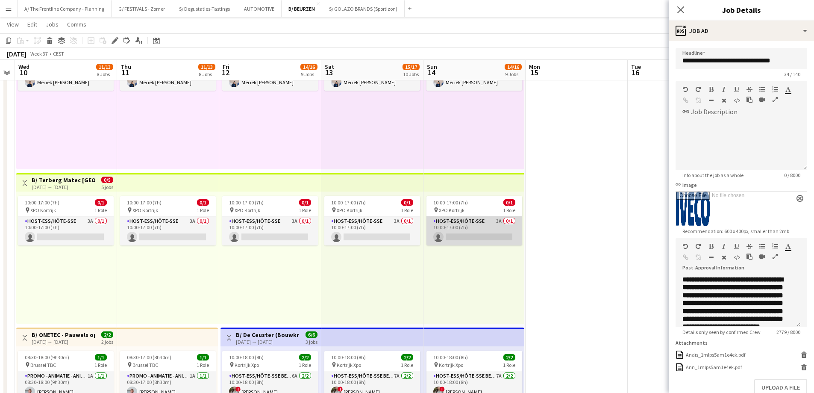
click at [471, 232] on app-card-role "Host-ess/Hôte-sse 3A 0/1 10:00-17:00 (7h) single-neutral-actions" at bounding box center [474, 230] width 96 height 29
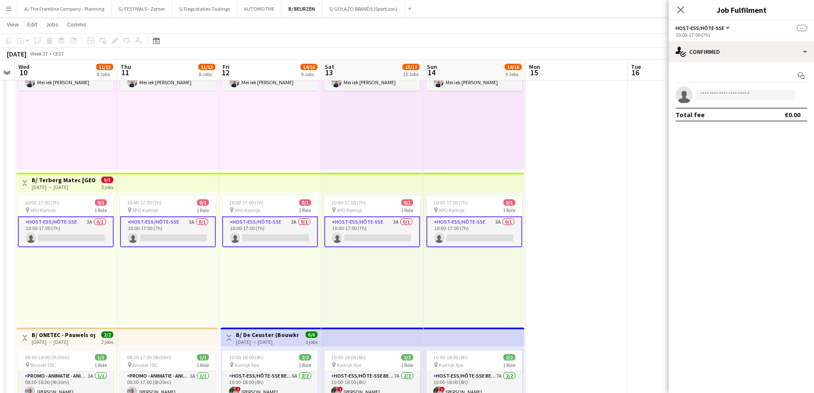
click at [484, 234] on app-card-role "Host-ess/Hôte-sse 3A 0/1 10:00-17:00 (7h) single-neutral-actions" at bounding box center [474, 231] width 96 height 31
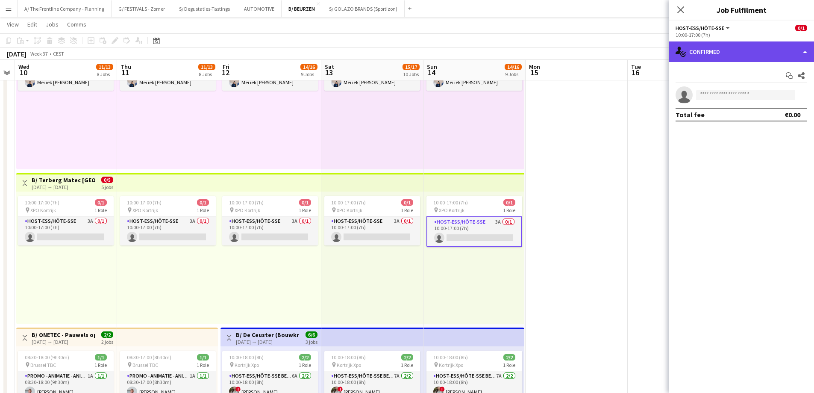
click at [730, 58] on div "single-neutral-actions-check-2 Confirmed" at bounding box center [741, 51] width 145 height 21
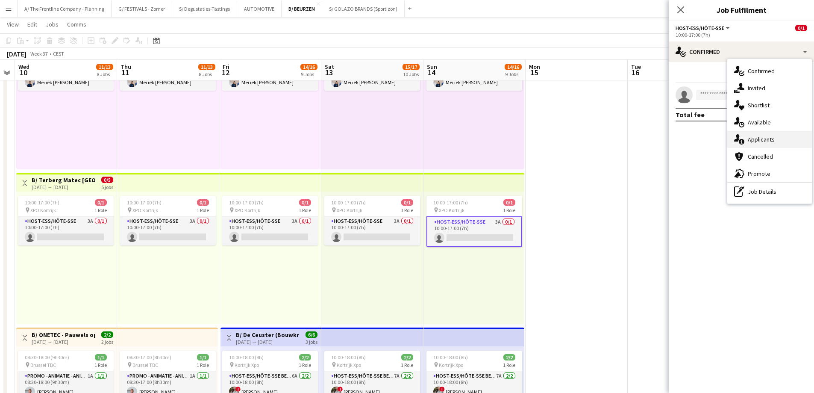
click at [750, 140] on span "Applicants" at bounding box center [761, 139] width 27 height 8
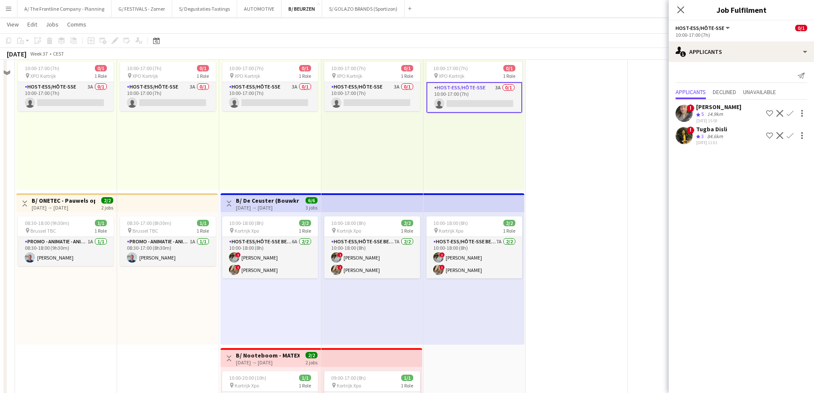
scroll to position [1026, 0]
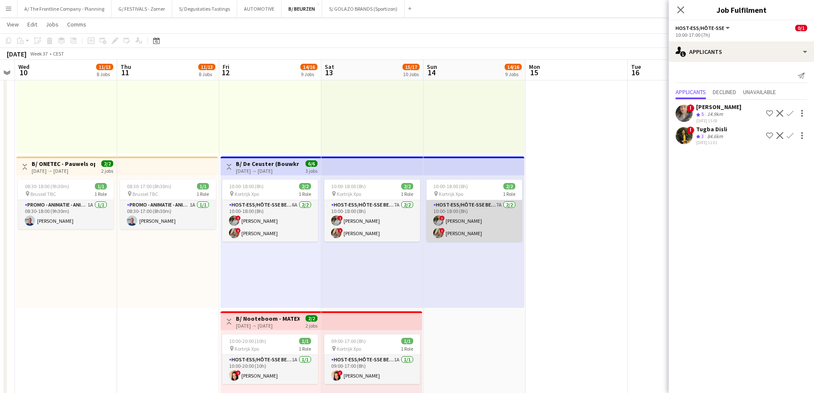
click at [478, 223] on app-card-role "Host-ess/Hôte-sse Beurs - Foire 7A 2/2 10:00-18:00 (8h) ! Charlotte Van Boven !…" at bounding box center [474, 220] width 96 height 41
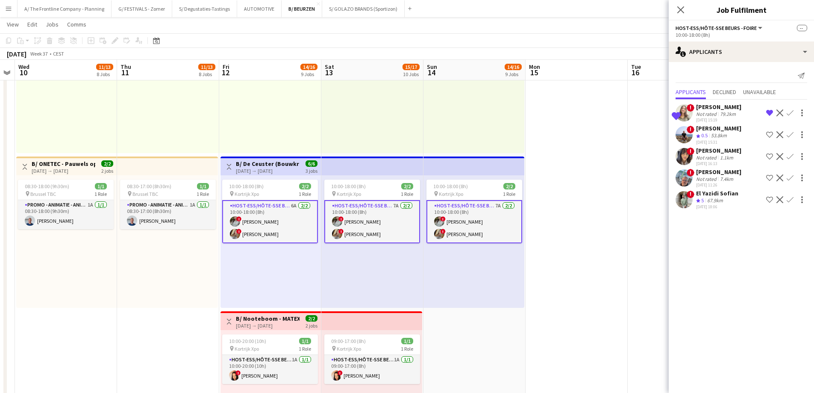
click at [485, 221] on app-card-role "Host-ess/Hôte-sse Beurs - Foire 7A 2/2 10:00-18:00 (8h) ! Charlotte Van Boven !…" at bounding box center [474, 221] width 96 height 43
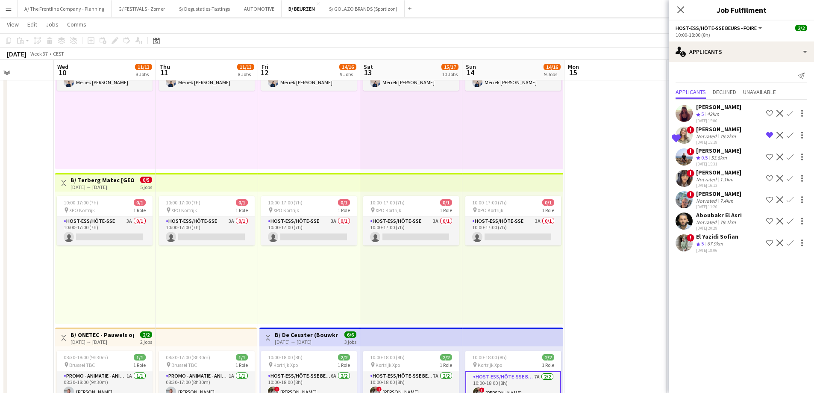
scroll to position [0, 252]
drag, startPoint x: 354, startPoint y: 279, endPoint x: 394, endPoint y: 278, distance: 39.3
click at [394, 278] on app-calendar-viewport "Sun 7 Mon 8 Tue 9 Wed 10 11/13 8 Jobs Thu 11 11/13 8 Jobs Fri 12 14/16 9 Jobs S…" at bounding box center [407, 44] width 814 height 1731
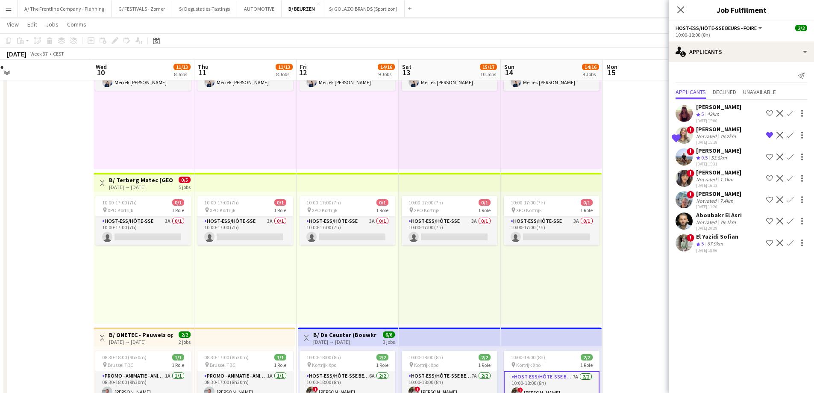
drag, startPoint x: 252, startPoint y: 289, endPoint x: 290, endPoint y: 288, distance: 38.1
click at [290, 288] on app-calendar-viewport "Sun 7 Mon 8 Tue 9 Wed 10 11/13 8 Jobs Thu 11 11/13 8 Jobs Fri 12 14/16 9 Jobs S…" at bounding box center [407, 44] width 814 height 1731
click at [778, 113] on app-icon "Decline" at bounding box center [779, 113] width 7 height 7
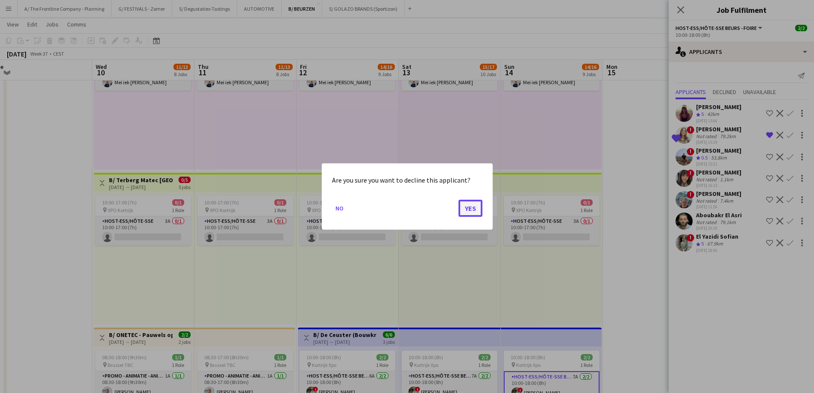
click at [467, 208] on button "Yes" at bounding box center [471, 208] width 24 height 17
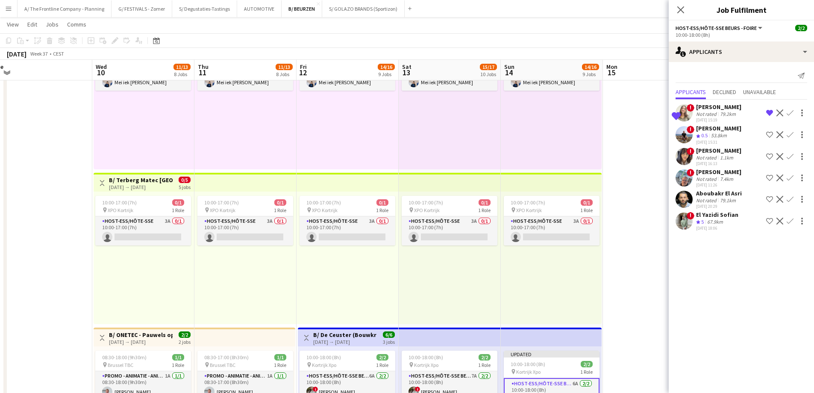
scroll to position [0, 213]
drag, startPoint x: 629, startPoint y: 135, endPoint x: 638, endPoint y: 128, distance: 11.8
click at [629, 135] on app-date-cell at bounding box center [655, 16] width 102 height 1550
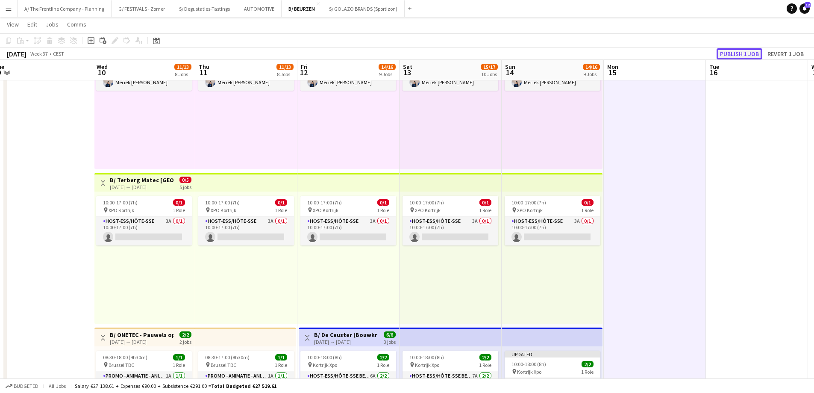
click at [734, 58] on button "Publish 1 job" at bounding box center [740, 53] width 46 height 11
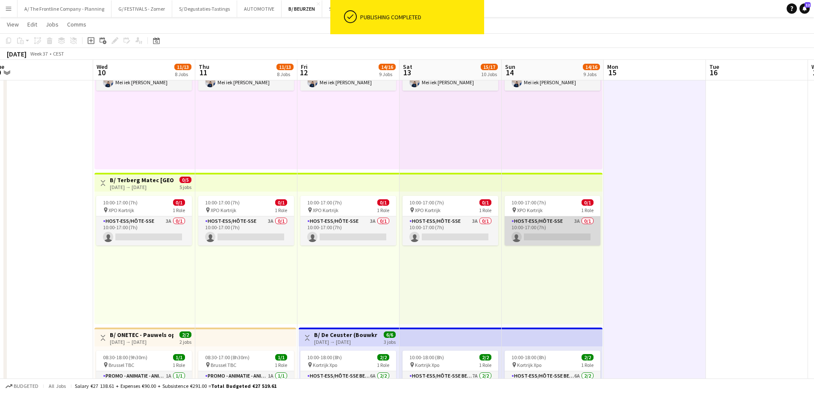
click at [547, 226] on app-card-role "Host-ess/Hôte-sse 3A 0/1 10:00-17:00 (7h) single-neutral-actions" at bounding box center [553, 230] width 96 height 29
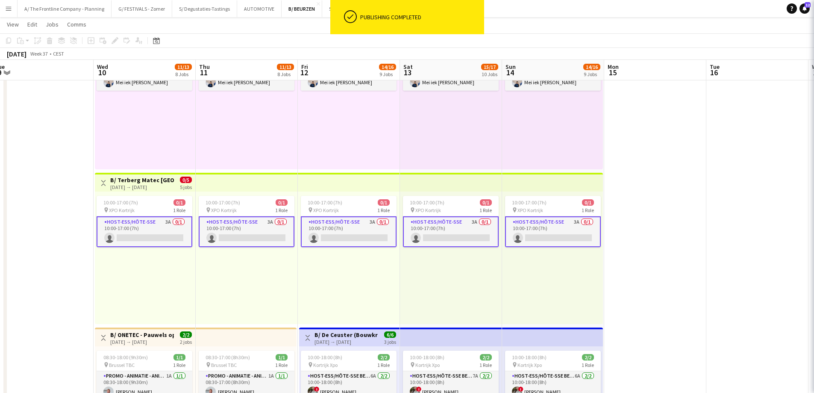
click at [556, 227] on app-card-role "Host-ess/Hôte-sse 3A 0/1 10:00-17:00 (7h) single-neutral-actions" at bounding box center [553, 231] width 96 height 31
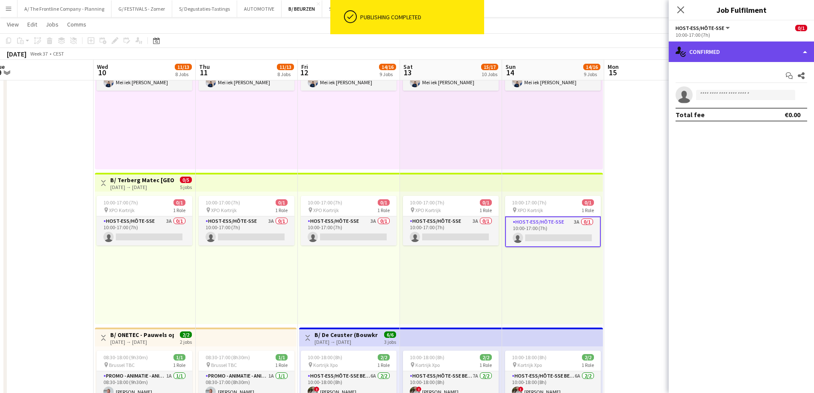
click at [741, 50] on div "single-neutral-actions-check-2 Confirmed" at bounding box center [741, 51] width 145 height 21
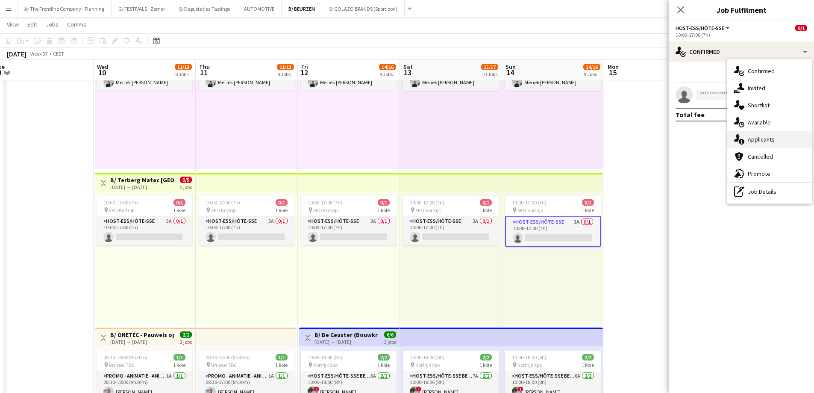
click at [748, 143] on span "Applicants" at bounding box center [761, 139] width 27 height 8
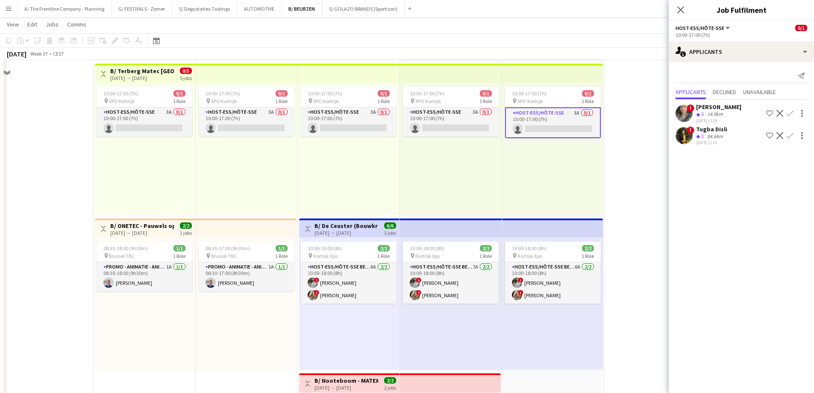
scroll to position [1026, 0]
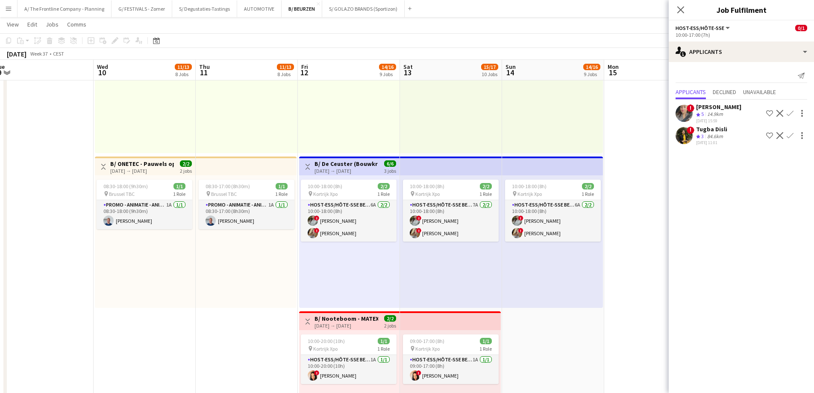
click at [722, 125] on div "Tugba Disli" at bounding box center [711, 129] width 31 height 8
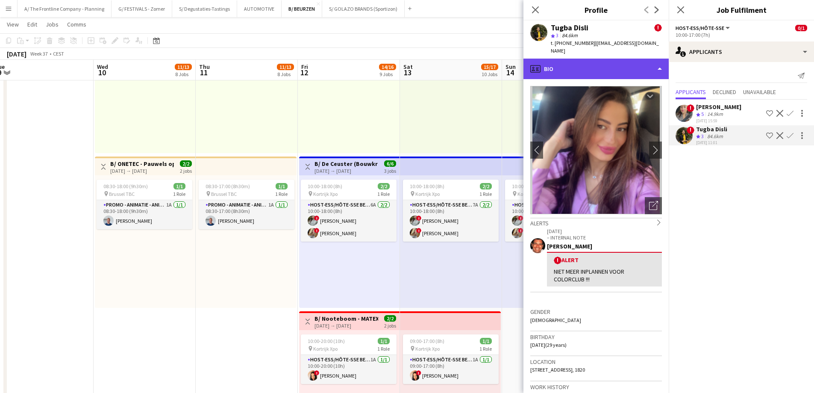
click at [556, 59] on div "profile Bio" at bounding box center [595, 69] width 145 height 21
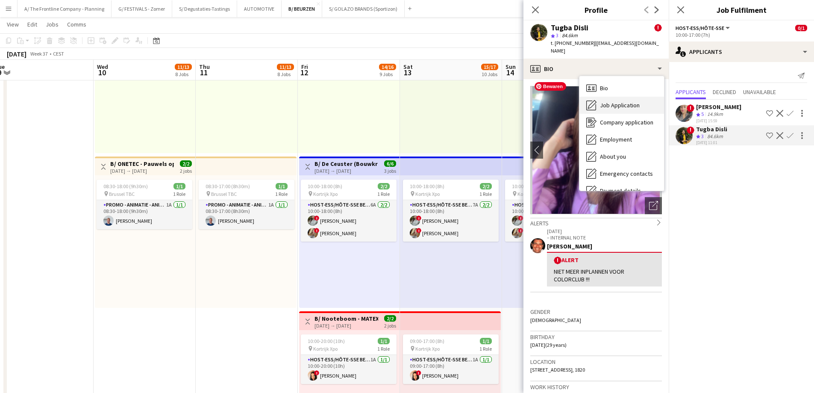
click at [597, 100] on icon "Job Application" at bounding box center [591, 105] width 10 height 10
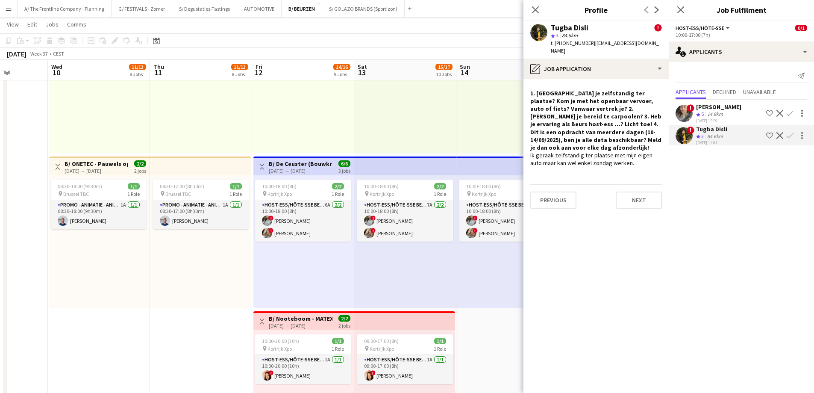
scroll to position [0, 269]
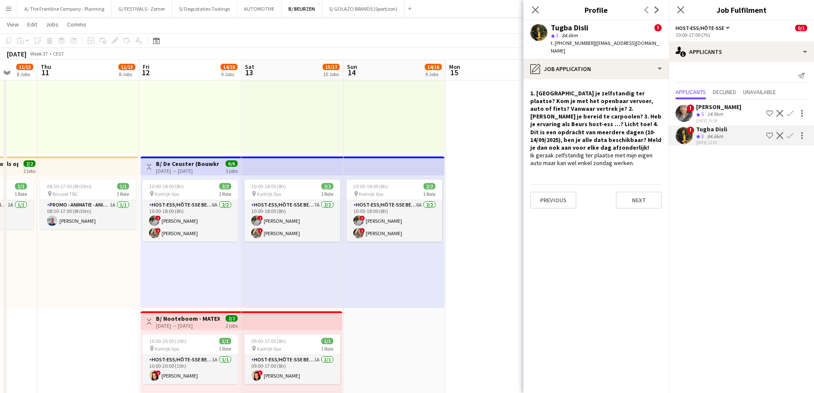
drag, startPoint x: 465, startPoint y: 124, endPoint x: 306, endPoint y: 131, distance: 158.7
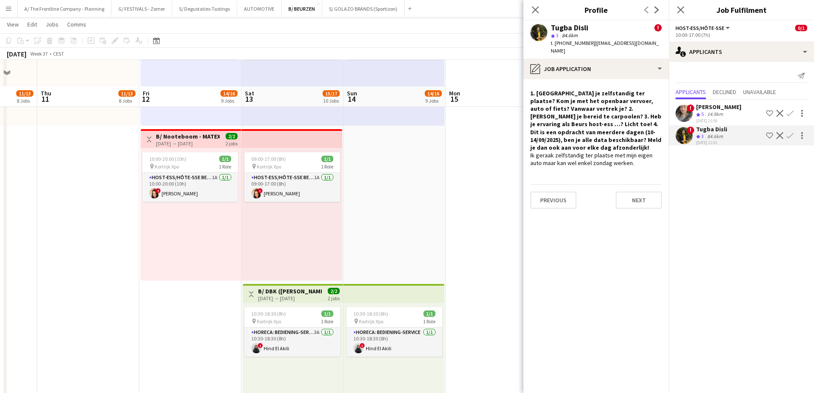
scroll to position [1239, 0]
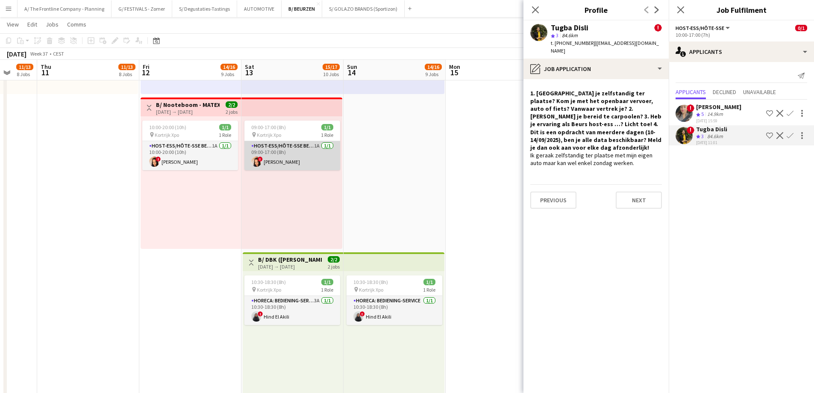
click at [292, 156] on app-card-role "Host-ess/Hôte-sse Beurs - Foire 1A 1/1 09:00-17:00 (8h) ! Tinne Jacobs" at bounding box center [292, 155] width 96 height 29
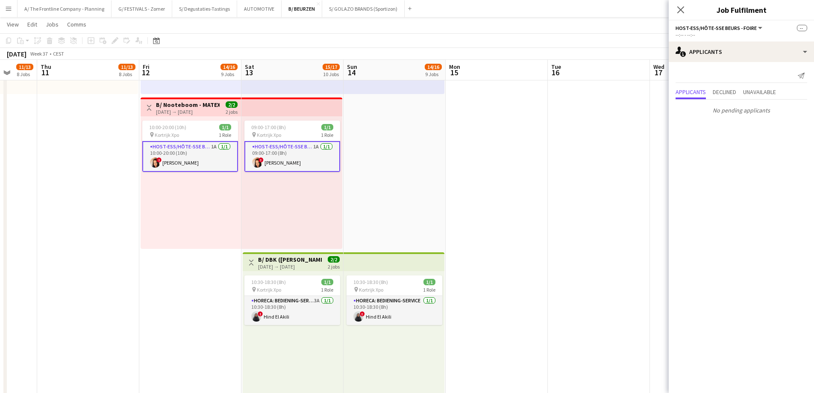
click at [299, 156] on app-card-role "Host-ess/Hôte-sse Beurs - Foire 1A 1/1 09:00-17:00 (8h) ! Tinne Jacobs" at bounding box center [292, 156] width 96 height 31
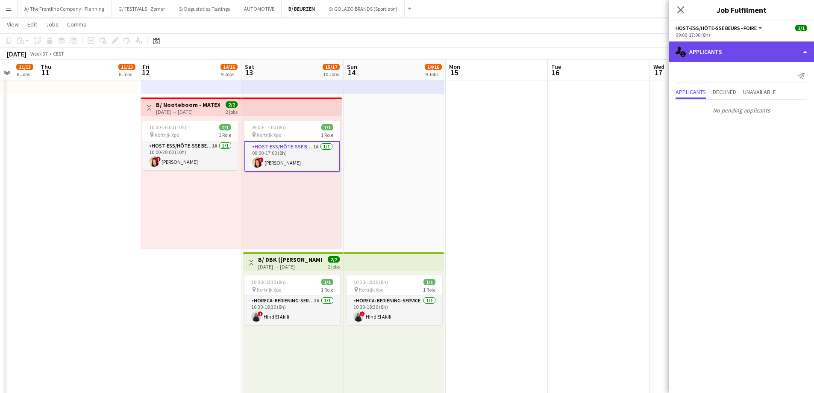
click at [708, 45] on div "single-neutral-actions-information Applicants" at bounding box center [741, 51] width 145 height 21
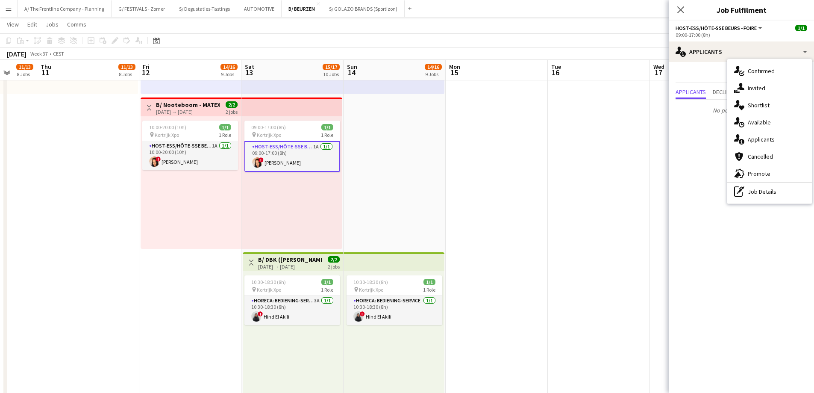
click at [746, 139] on div "single-neutral-actions-information Applicants" at bounding box center [769, 139] width 85 height 17
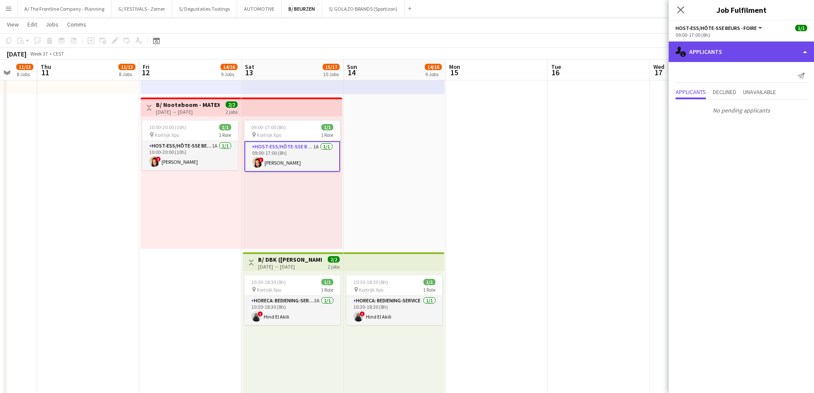
click at [747, 50] on div "single-neutral-actions-information Applicants" at bounding box center [741, 51] width 145 height 21
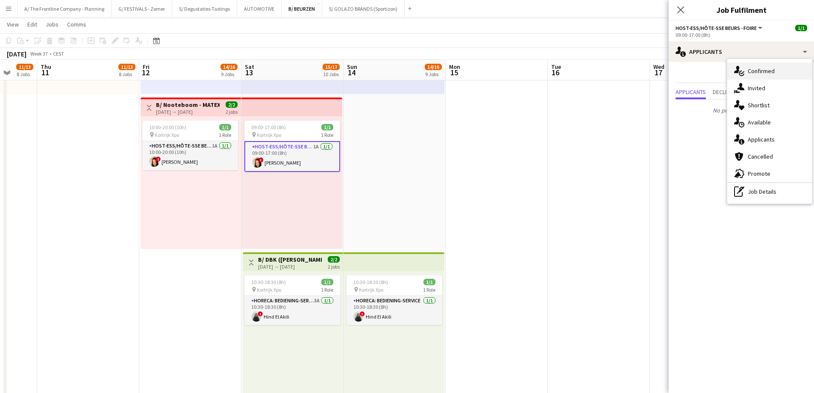
click at [748, 77] on div "single-neutral-actions-check-2 Confirmed" at bounding box center [769, 70] width 85 height 17
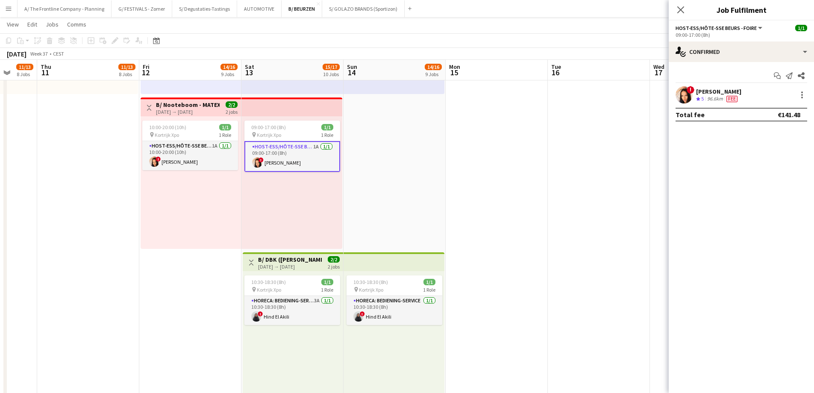
click at [711, 89] on div "Tinne Jacobs" at bounding box center [718, 92] width 45 height 8
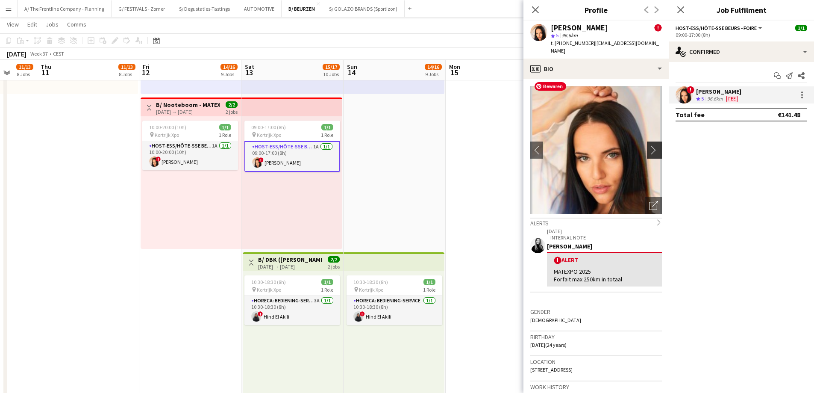
click at [651, 145] on app-icon "chevron-right" at bounding box center [655, 149] width 13 height 9
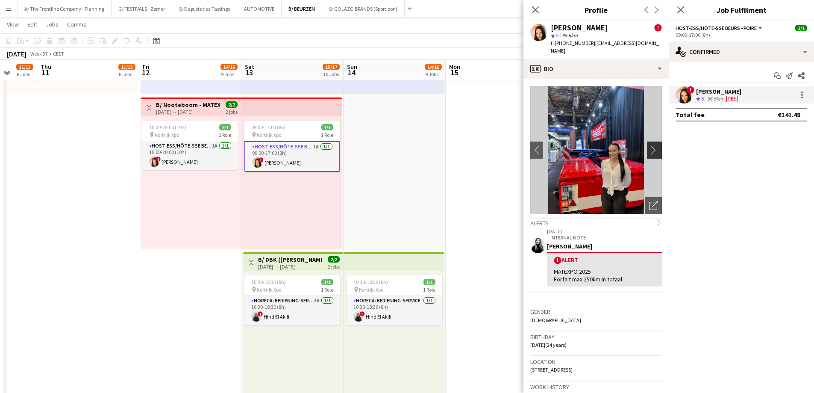
click at [651, 145] on app-icon "chevron-right" at bounding box center [655, 149] width 13 height 9
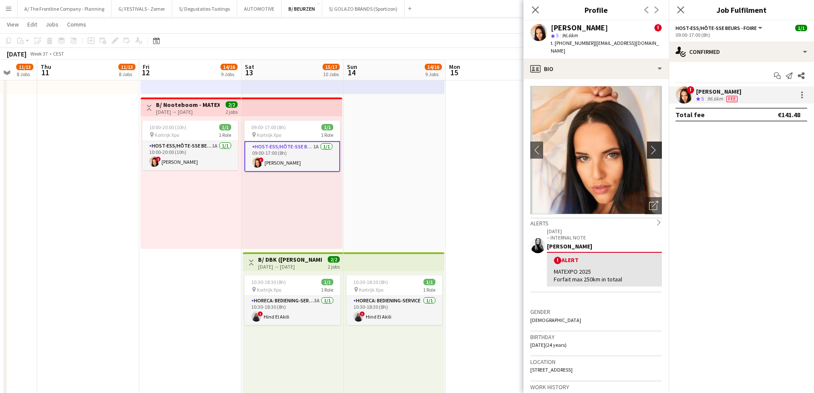
click at [651, 145] on app-icon "chevron-right" at bounding box center [655, 149] width 13 height 9
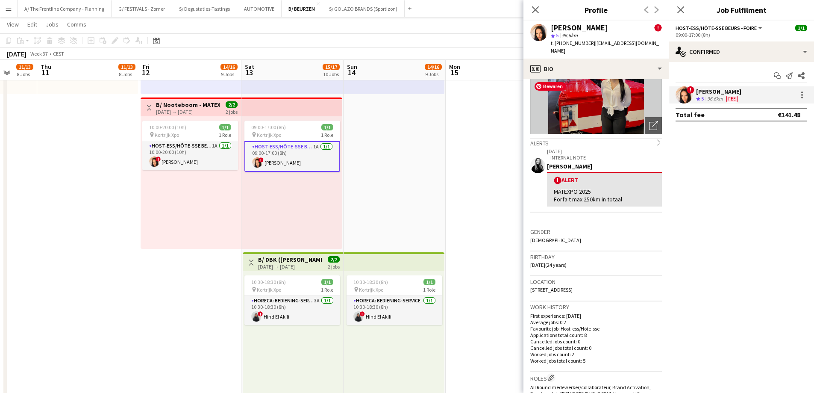
scroll to position [214, 0]
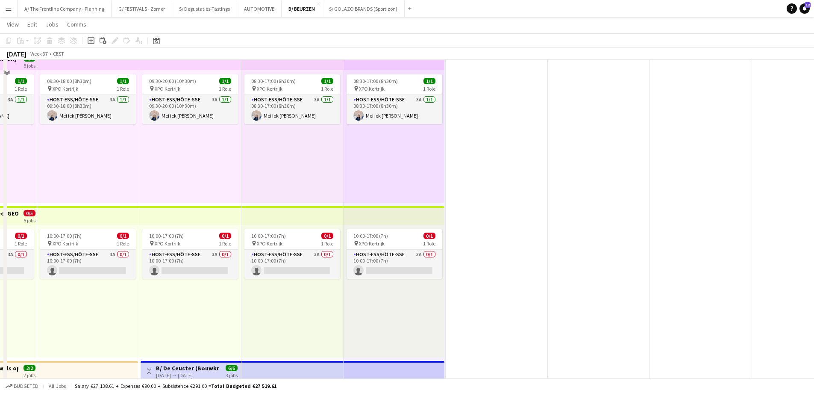
scroll to position [702, 0]
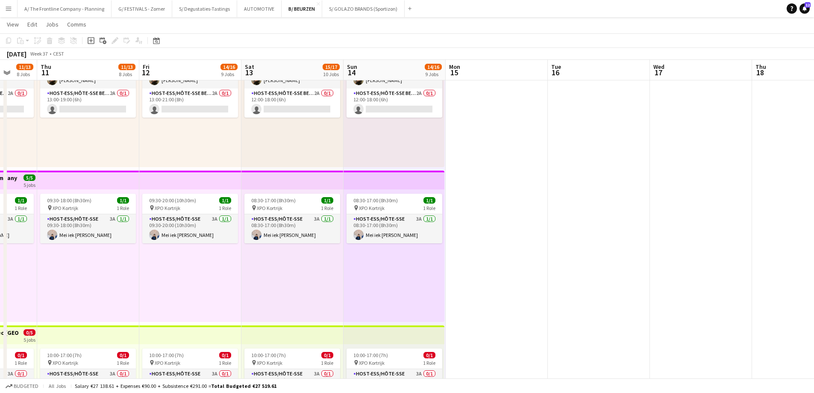
click at [399, 239] on app-card-role "Host-ess/Hôte-sse 3A 1/1 08:30-17:00 (8h30m) Mei iek Wendy Soeng" at bounding box center [395, 228] width 96 height 29
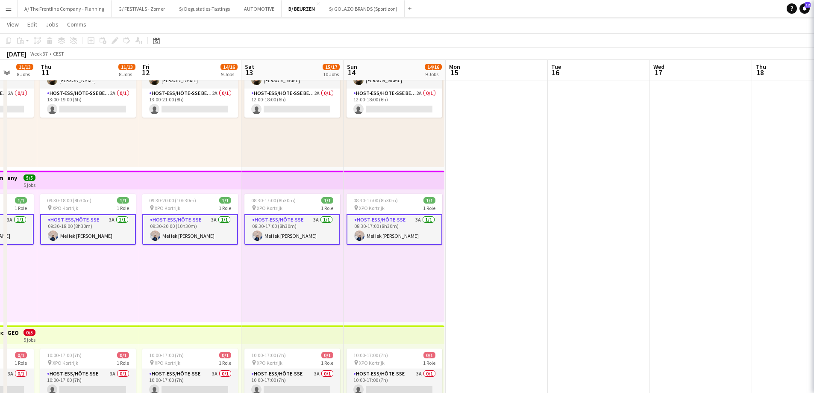
click at [408, 233] on app-card-role "Host-ess/Hôte-sse 3A 1/1 08:30-17:00 (8h30m) Mei iek Wendy Soeng" at bounding box center [395, 229] width 96 height 31
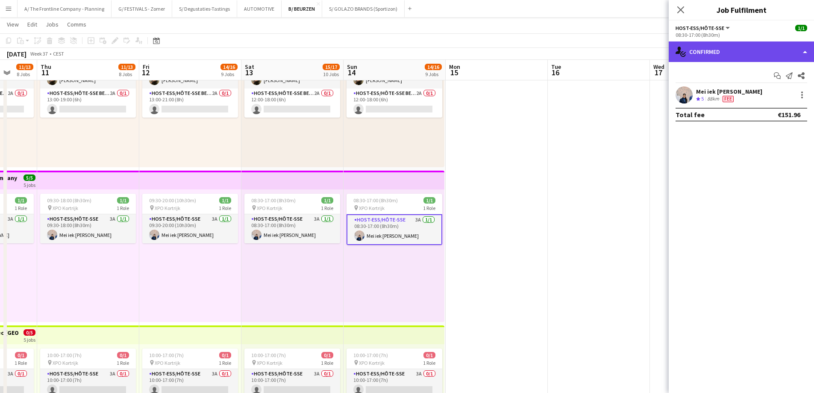
click at [718, 50] on div "single-neutral-actions-check-2 Confirmed" at bounding box center [741, 51] width 145 height 21
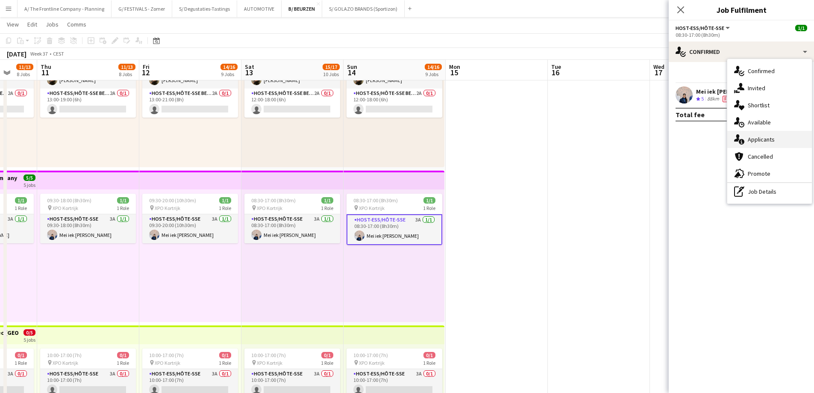
click at [749, 141] on span "Applicants" at bounding box center [761, 139] width 27 height 8
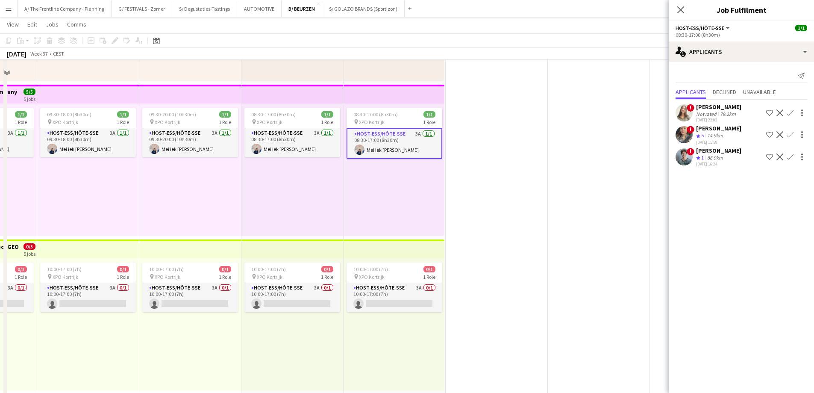
scroll to position [959, 0]
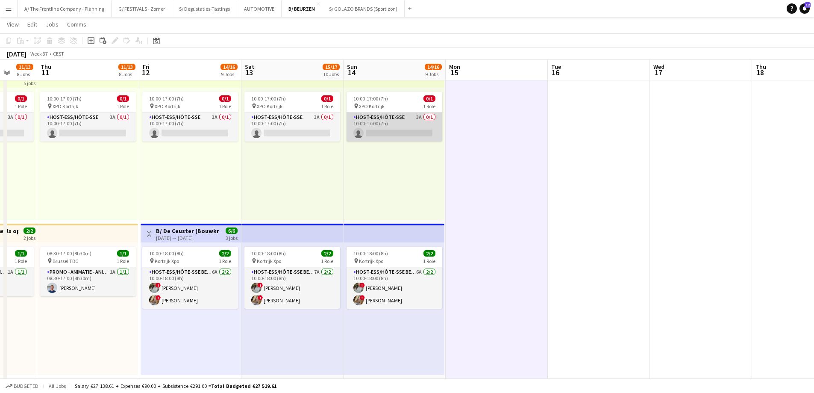
click at [415, 135] on app-card-role "Host-ess/Hôte-sse 3A 0/1 10:00-17:00 (7h) single-neutral-actions" at bounding box center [395, 126] width 96 height 29
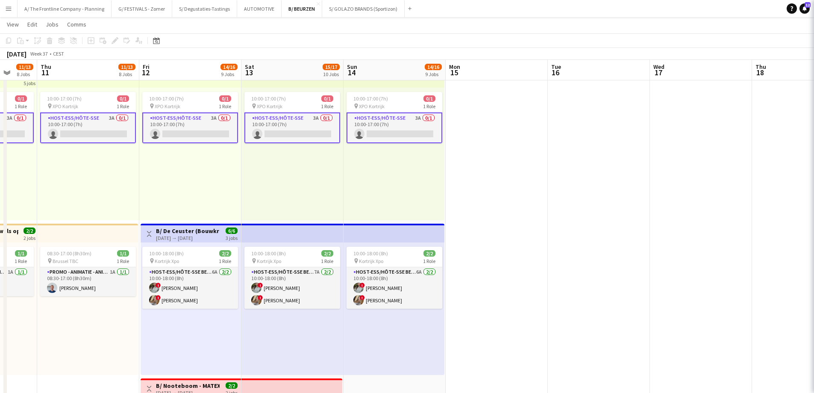
click at [415, 132] on app-card-role "Host-ess/Hôte-sse 3A 0/1 10:00-17:00 (7h) single-neutral-actions" at bounding box center [395, 127] width 96 height 31
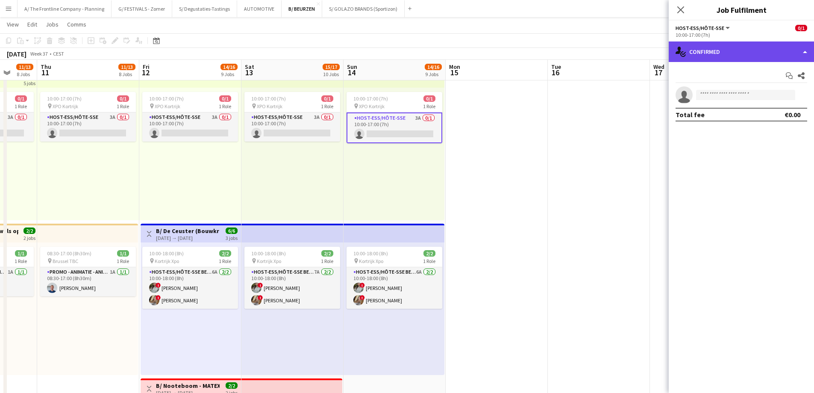
click at [749, 54] on div "single-neutral-actions-check-2 Confirmed" at bounding box center [741, 51] width 145 height 21
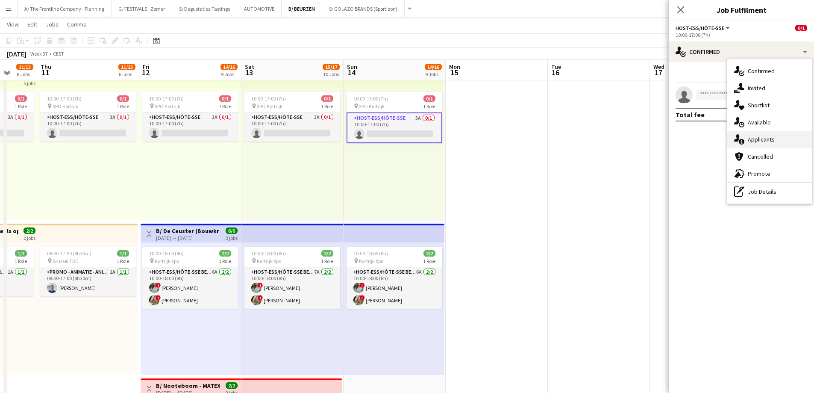
click at [757, 139] on span "Applicants" at bounding box center [761, 139] width 27 height 8
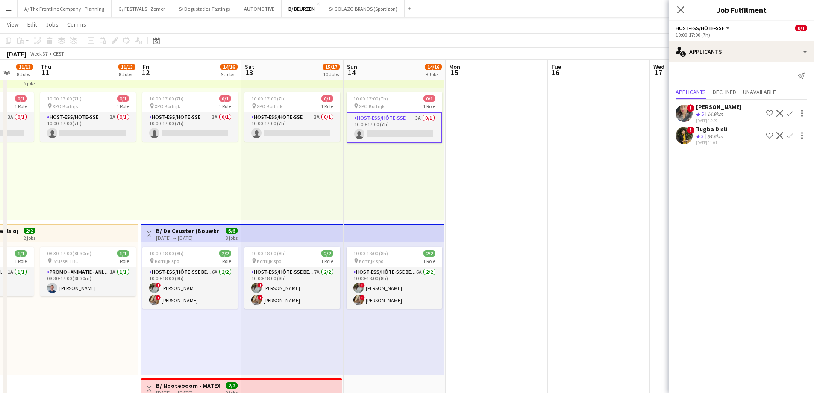
click at [711, 133] on div "84.6km" at bounding box center [715, 136] width 19 height 7
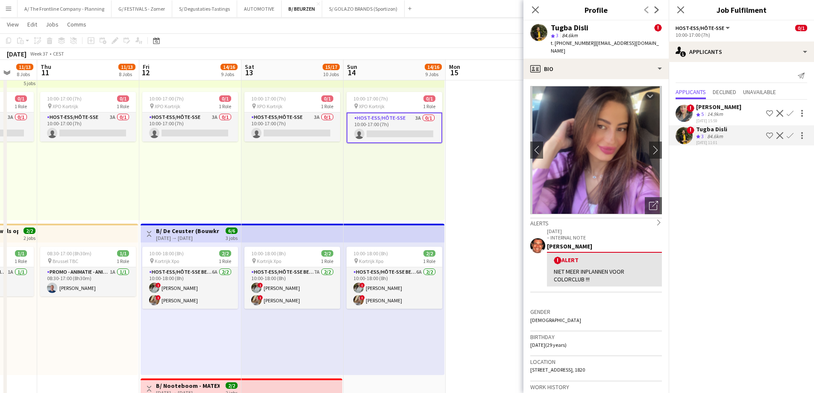
click at [657, 143] on app-crew-profile-bio "chevron-left chevron-right Open photos pop-in Alerts chevron-right 10-06-2025 –…" at bounding box center [595, 236] width 145 height 314
click at [652, 145] on app-icon "chevron-right" at bounding box center [655, 149] width 13 height 9
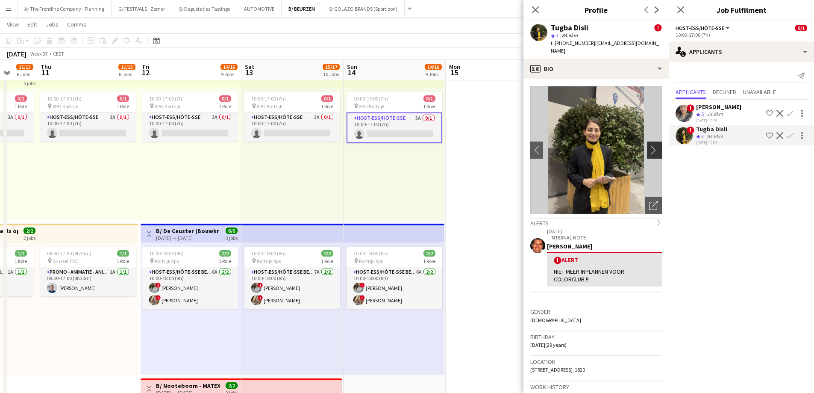
click at [652, 145] on app-icon "chevron-right" at bounding box center [655, 149] width 13 height 9
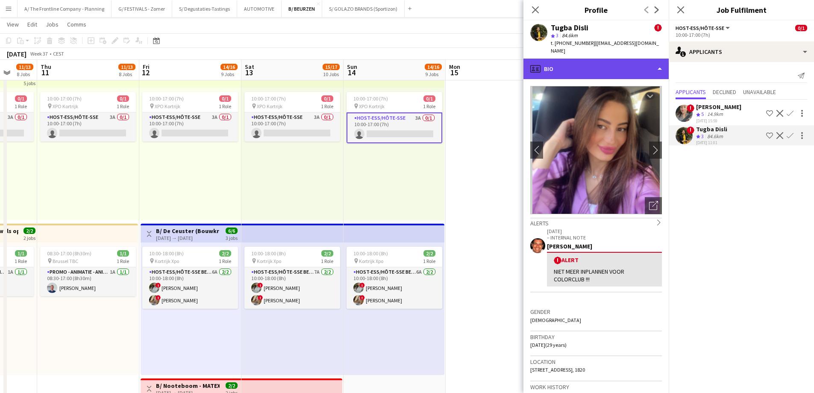
click at [591, 60] on div "profile Bio" at bounding box center [595, 69] width 145 height 21
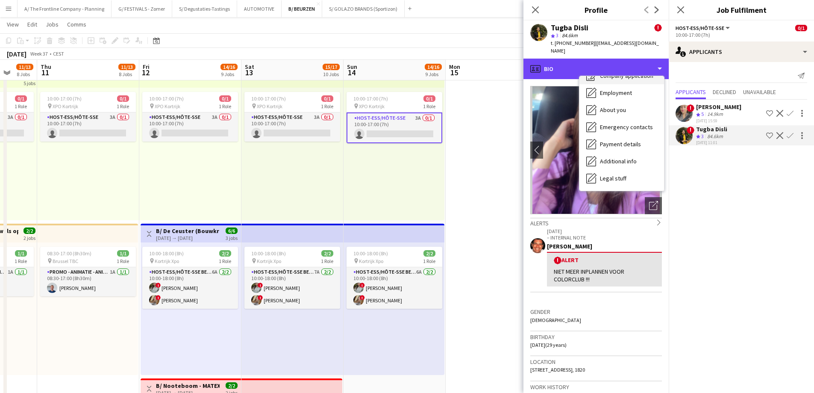
scroll to position [80, 0]
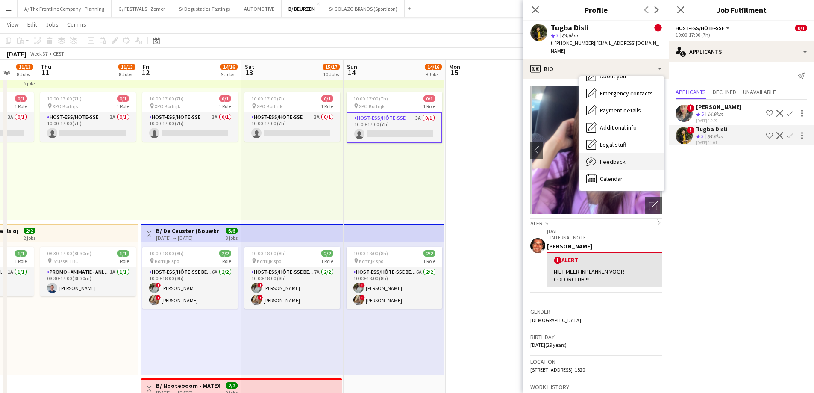
click at [606, 158] on span "Feedback" at bounding box center [613, 162] width 26 height 8
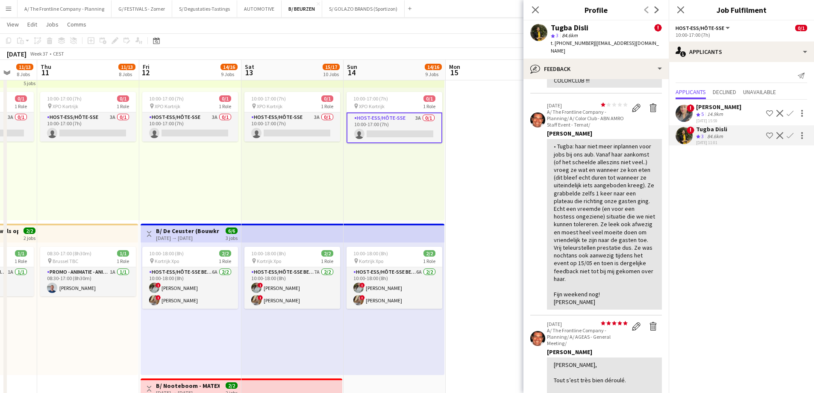
scroll to position [85, 0]
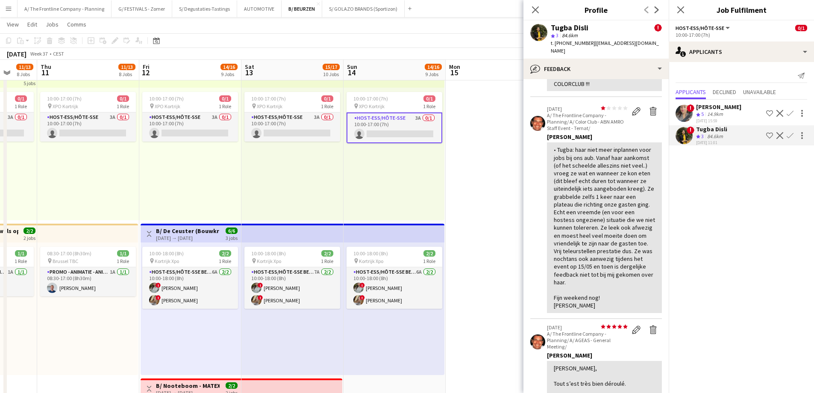
drag, startPoint x: 556, startPoint y: 141, endPoint x: 623, endPoint y: 294, distance: 166.8
click at [622, 294] on div "• Tugba: haar niet meer inplannen voor jobs bij ons aub. Vanaf haar aankomst (o…" at bounding box center [604, 227] width 101 height 163
click at [586, 305] on div "• Tugba: haar niet meer inplannen voor jobs bij ons aub. Vanaf haar aankomst (o…" at bounding box center [604, 227] width 101 height 163
drag, startPoint x: 578, startPoint y: 305, endPoint x: 541, endPoint y: 137, distance: 171.6
click at [538, 143] on app-crew-profile-feedback-item "star star star star star star star star star star 10-06-2025 A/ The Frontline C…" at bounding box center [596, 209] width 132 height 218
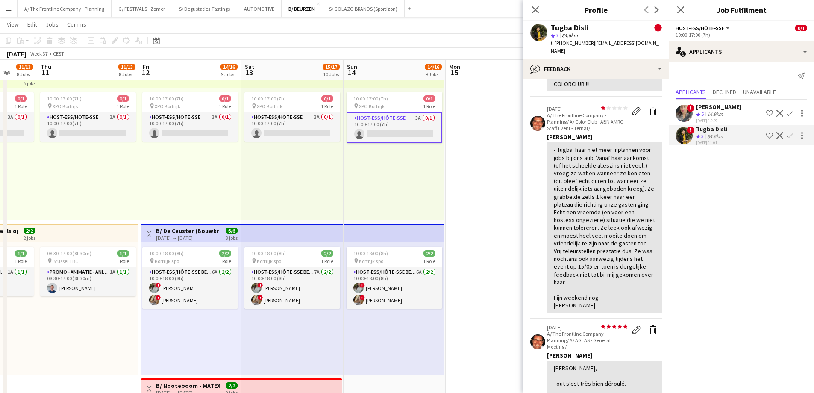
click at [598, 161] on div "• Tugba: haar niet meer inplannen voor jobs bij ons aub. Vanaf haar aankomst (o…" at bounding box center [604, 227] width 101 height 163
click at [552, 142] on div "• Tugba: haar niet meer inplannen voor jobs bij ons aub. Vanaf haar aankomst (o…" at bounding box center [604, 227] width 115 height 170
click at [579, 303] on div "• Tugba: haar niet meer inplannen voor jobs bij ons aub. Vanaf haar aankomst (o…" at bounding box center [604, 227] width 101 height 163
click at [578, 304] on div "• Tugba: haar niet meer inplannen voor jobs bij ons aub. Vanaf haar aankomst (o…" at bounding box center [604, 227] width 101 height 163
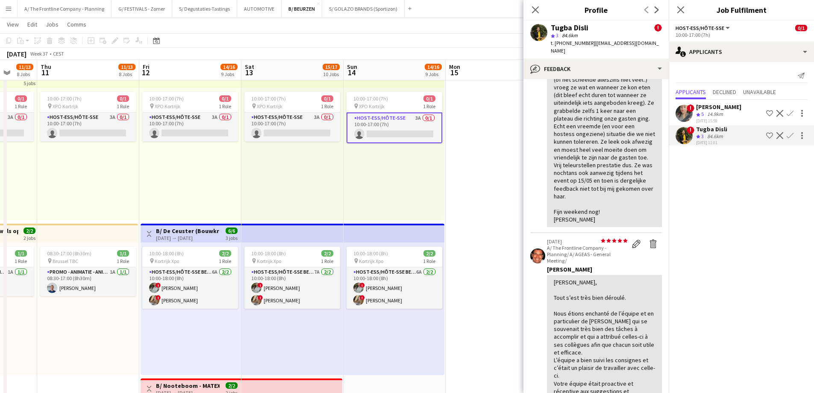
scroll to position [171, 0]
drag, startPoint x: 592, startPoint y: 219, endPoint x: 547, endPoint y: 141, distance: 89.2
click at [548, 144] on div "• Tugba: haar niet meer inplannen voor jobs bij ons aub. Vanaf haar aankomst (o…" at bounding box center [604, 142] width 115 height 170
click at [577, 134] on div "• Tugba: haar niet meer inplannen voor jobs bij ons aub. Vanaf haar aankomst (o…" at bounding box center [604, 141] width 101 height 163
click at [607, 206] on div "• Tugba: haar niet meer inplannen voor jobs bij ons aub. Vanaf haar aankomst (o…" at bounding box center [604, 141] width 101 height 163
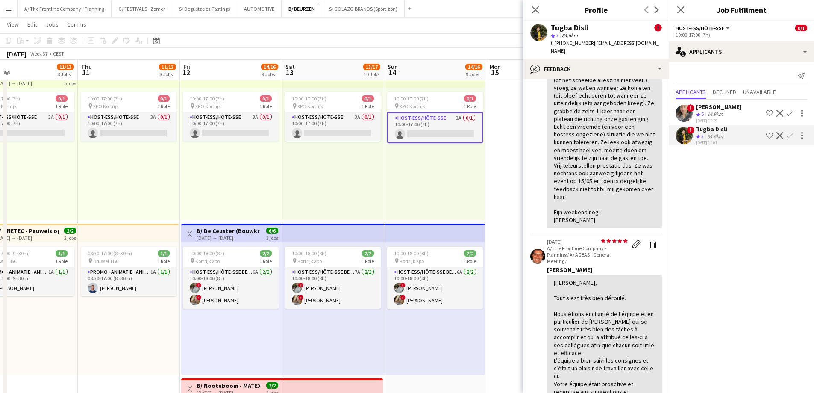
scroll to position [0, 212]
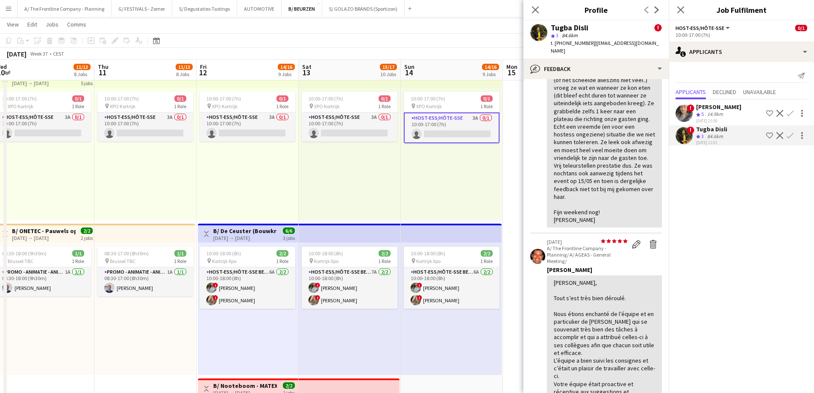
drag, startPoint x: 96, startPoint y: 196, endPoint x: 153, endPoint y: 187, distance: 58.0
click at [372, 171] on div "10:00-17:00 (7h) 0/1 pin XPO Kortrijk 1 Role Host-ess/Hôte-sse 3A 0/1 10:00-17:…" at bounding box center [350, 154] width 102 height 132
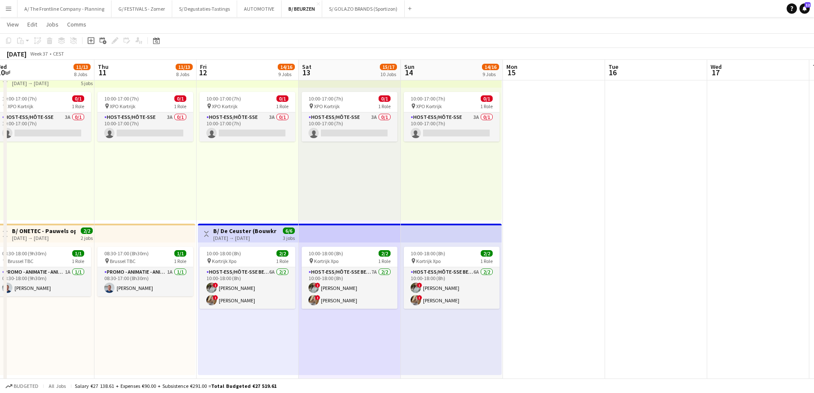
click at [429, 170] on div "10:00-17:00 (7h) 0/1 pin XPO Kortrijk 1 Role Host-ess/Hôte-sse 3A 0/1 10:00-17:…" at bounding box center [451, 154] width 101 height 132
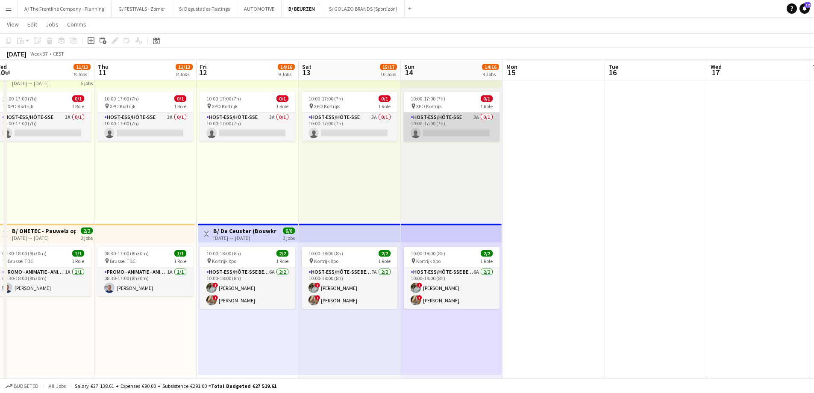
click at [438, 133] on app-card-role "Host-ess/Hôte-sse 3A 0/1 10:00-17:00 (7h) single-neutral-actions" at bounding box center [452, 126] width 96 height 29
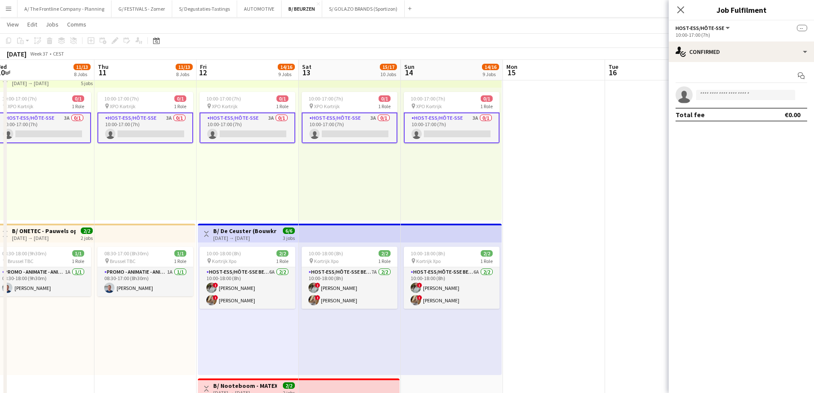
click at [446, 127] on app-card-role "Host-ess/Hôte-sse 3A 0/1 10:00-17:00 (7h) single-neutral-actions" at bounding box center [452, 127] width 96 height 31
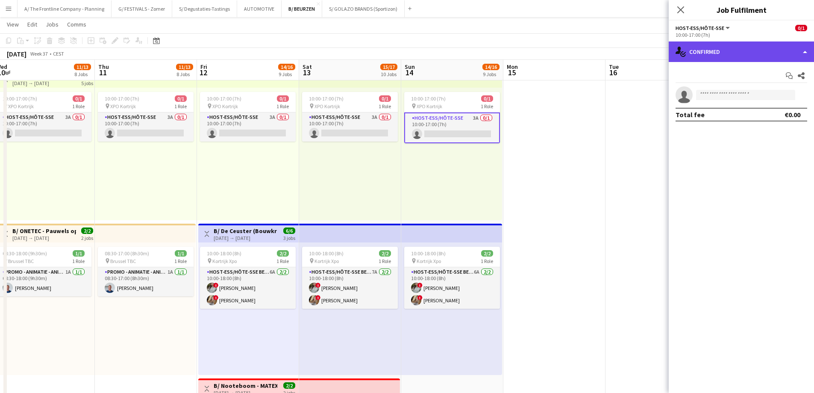
click at [741, 54] on div "single-neutral-actions-check-2 Confirmed" at bounding box center [741, 51] width 145 height 21
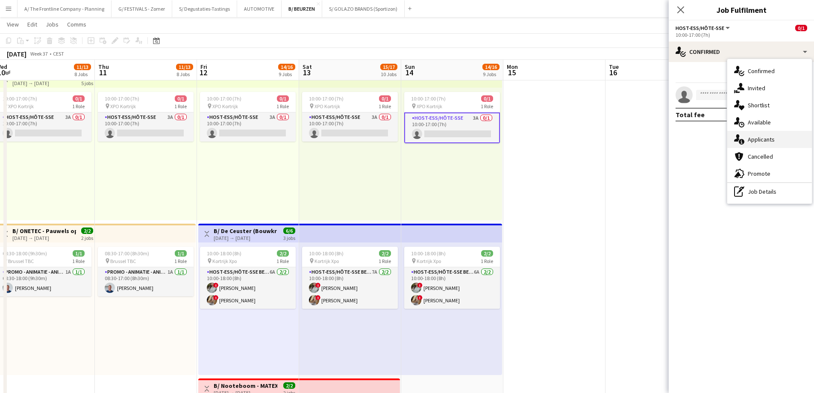
click at [750, 140] on span "Applicants" at bounding box center [761, 139] width 27 height 8
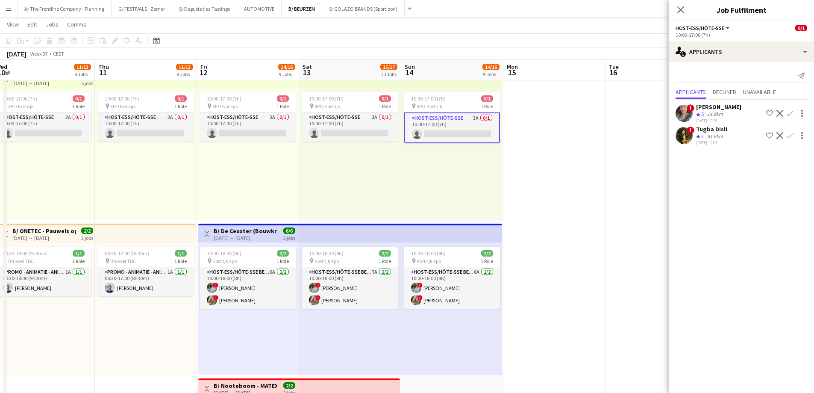
click at [714, 120] on div "28-08-2025 15:59" at bounding box center [718, 121] width 45 height 6
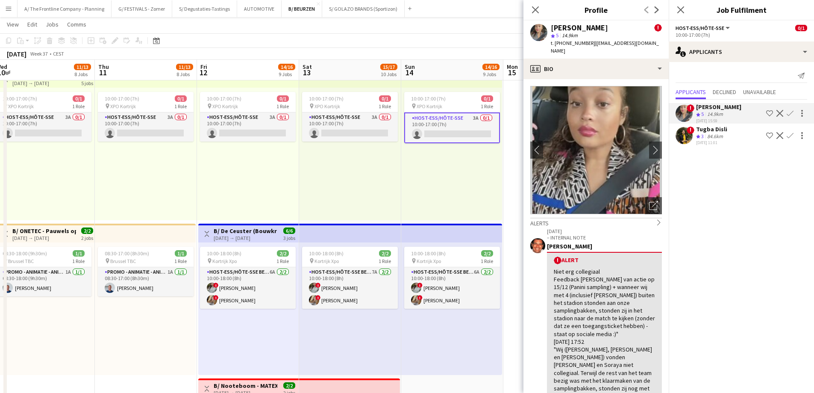
click at [712, 132] on div "Tugba Disli" at bounding box center [711, 129] width 31 height 8
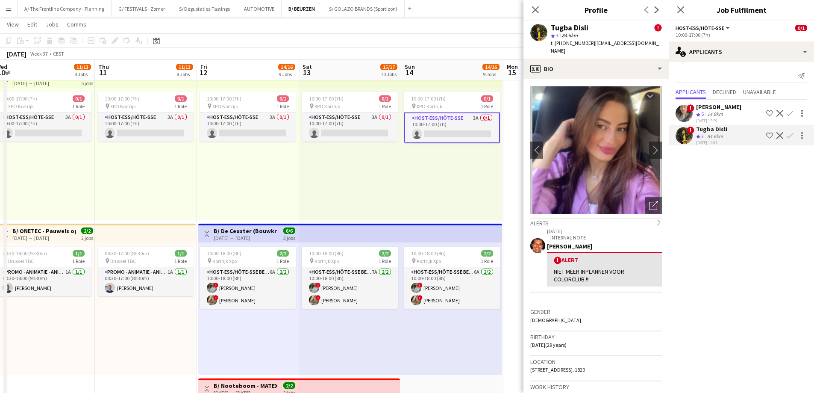
click at [307, 185] on div "10:00-17:00 (7h) 0/1 pin XPO Kortrijk 1 Role Host-ess/Hôte-sse 3A 0/1 10:00-17:…" at bounding box center [350, 154] width 102 height 132
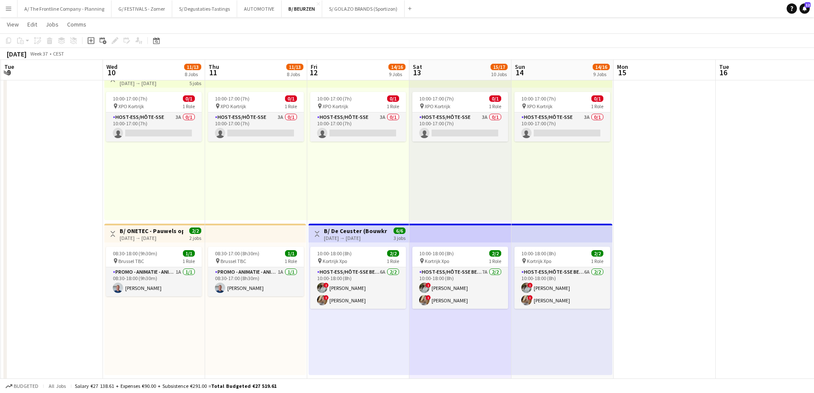
scroll to position [0, 197]
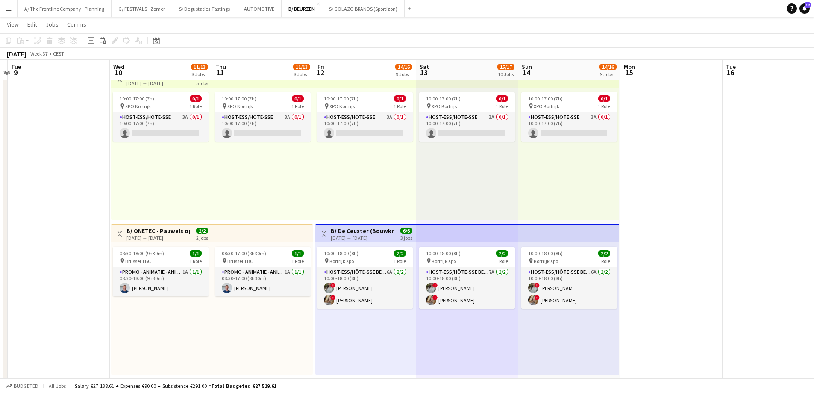
drag, startPoint x: 243, startPoint y: 179, endPoint x: 360, endPoint y: 176, distance: 117.1
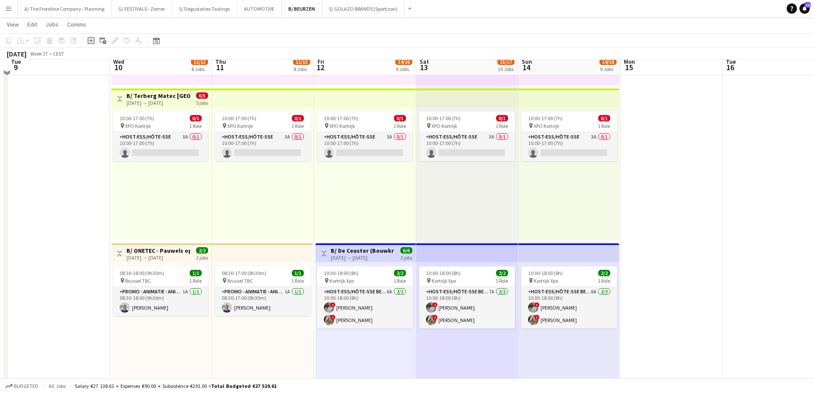
scroll to position [916, 0]
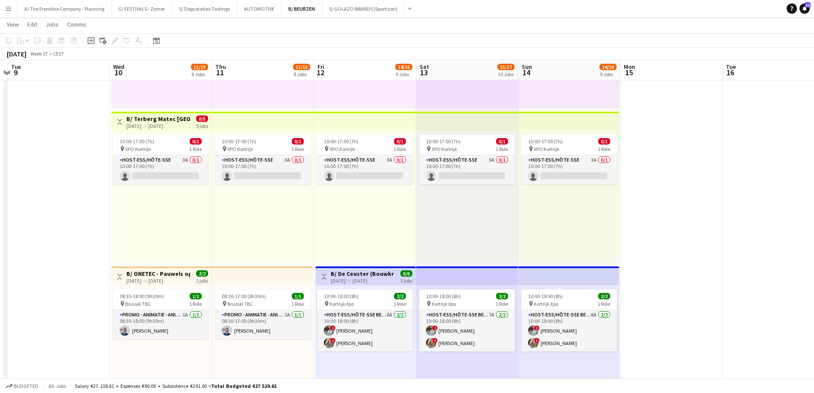
click at [160, 128] on div "10-09-2025 → 14-09-2025" at bounding box center [158, 126] width 64 height 6
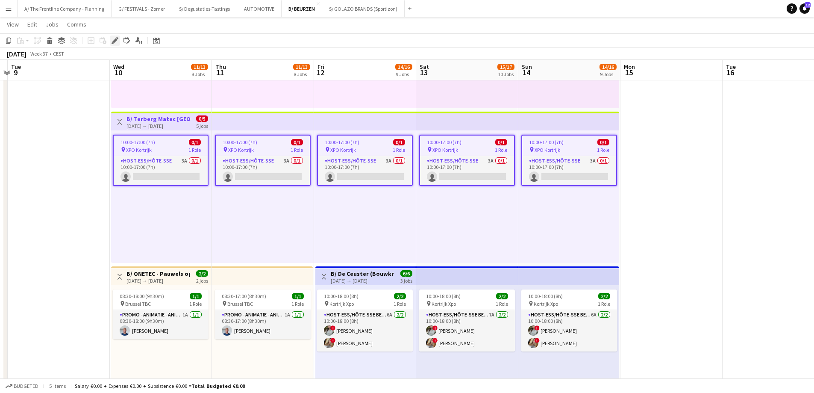
click at [117, 42] on icon "Edit" at bounding box center [115, 40] width 7 height 7
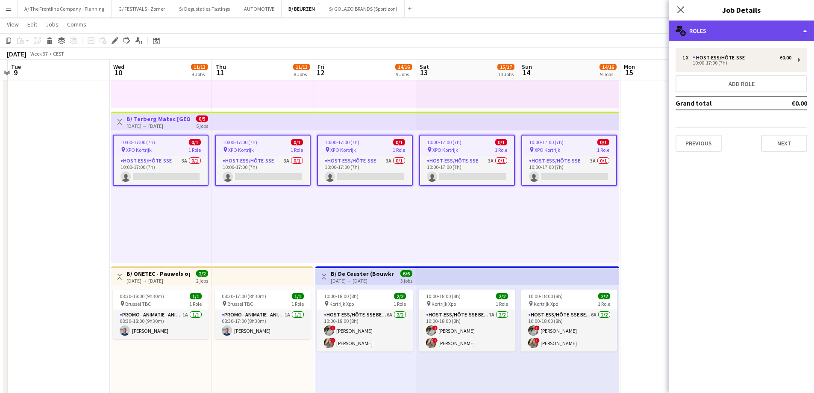
click at [755, 33] on div "multiple-users-add Roles" at bounding box center [741, 31] width 145 height 21
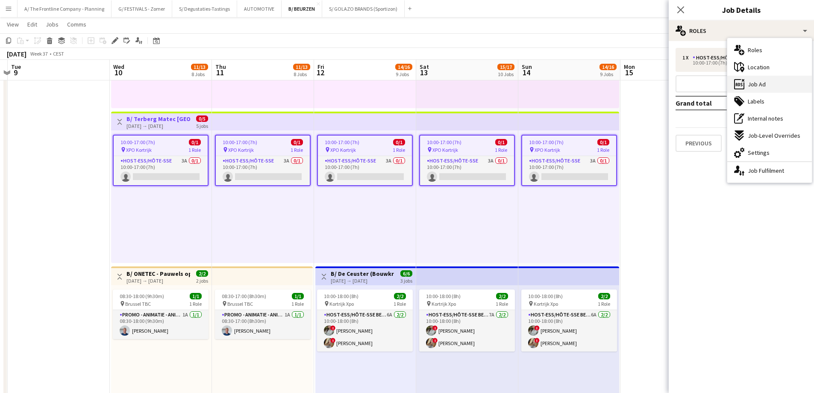
click at [763, 85] on span "Job Ad" at bounding box center [757, 84] width 18 height 8
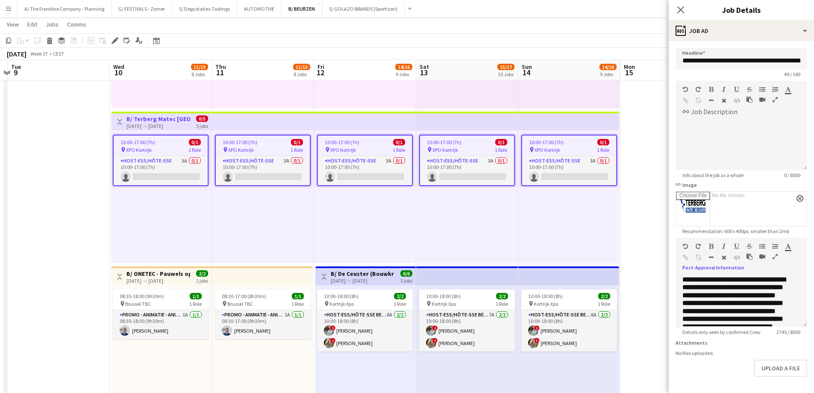
click at [775, 256] on icon "button" at bounding box center [775, 256] width 5 height 6
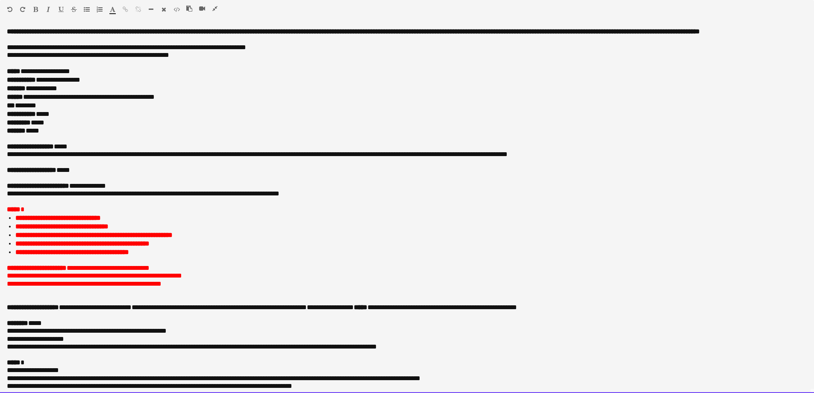
click at [237, 197] on span "**********" at bounding box center [143, 193] width 273 height 6
click at [352, 279] on p "**********" at bounding box center [404, 276] width 794 height 8
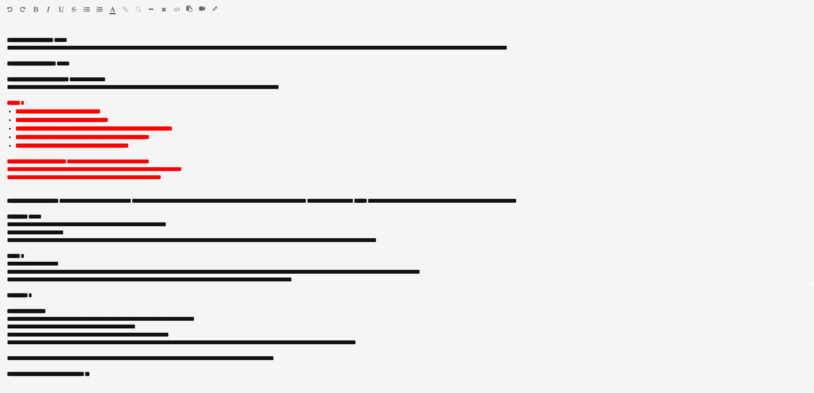
click at [213, 12] on button "button" at bounding box center [215, 8] width 6 height 7
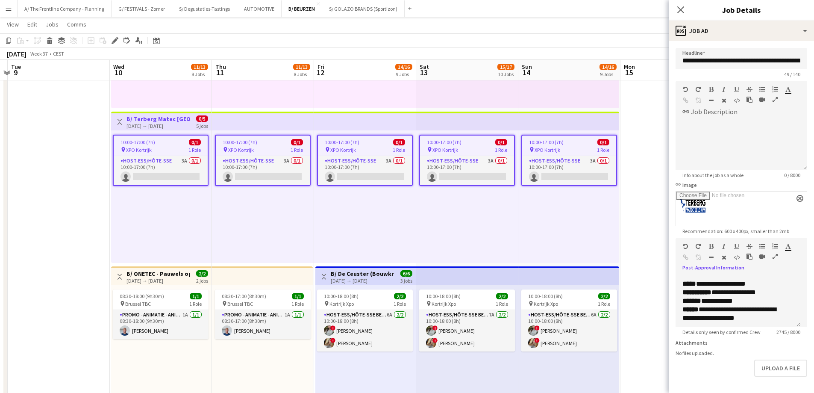
scroll to position [114, 0]
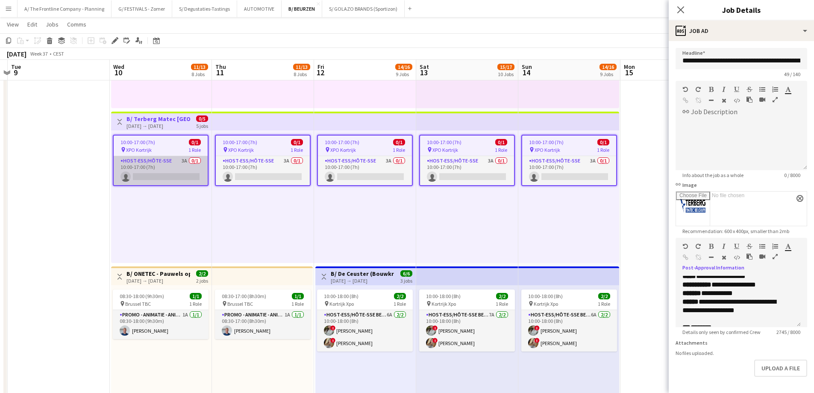
click at [165, 165] on app-card-role "Host-ess/Hôte-sse 3A 0/1 10:00-17:00 (7h) single-neutral-actions" at bounding box center [161, 170] width 94 height 29
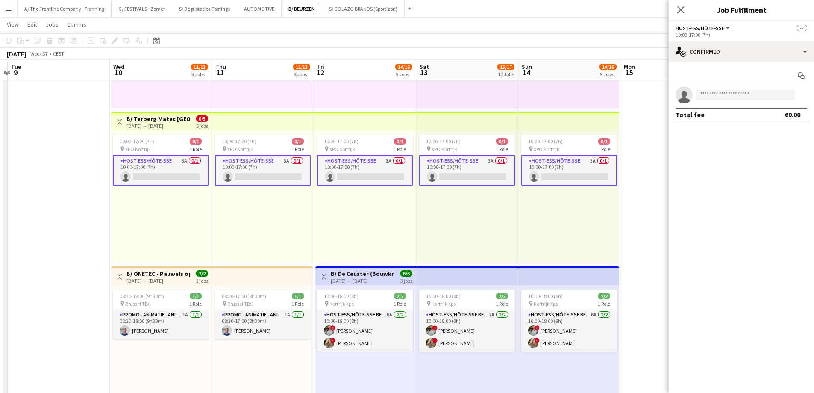
click at [557, 172] on app-card-role "Host-ess/Hôte-sse 3A 0/1 10:00-17:00 (7h) single-neutral-actions" at bounding box center [569, 170] width 96 height 31
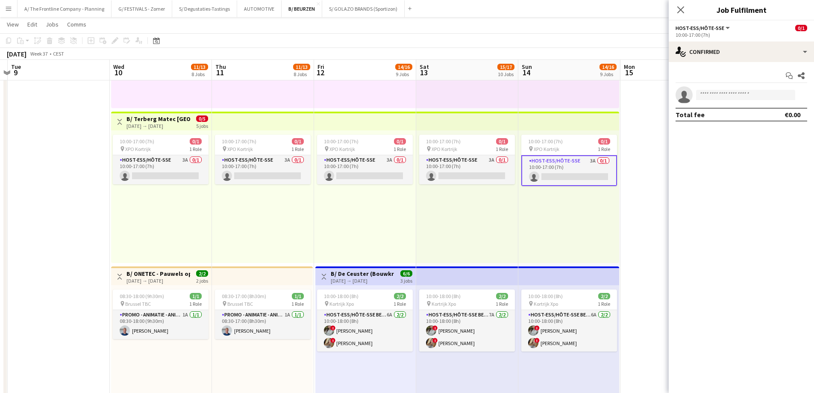
click at [570, 177] on app-card-role "Host-ess/Hôte-sse 3A 0/1 10:00-17:00 (7h) single-neutral-actions" at bounding box center [569, 170] width 96 height 31
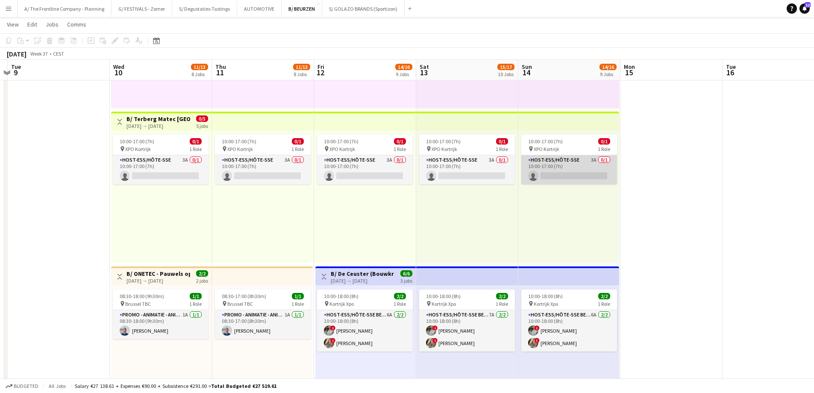
click at [572, 176] on app-card-role "Host-ess/Hôte-sse 3A 0/1 10:00-17:00 (7h) single-neutral-actions" at bounding box center [569, 169] width 96 height 29
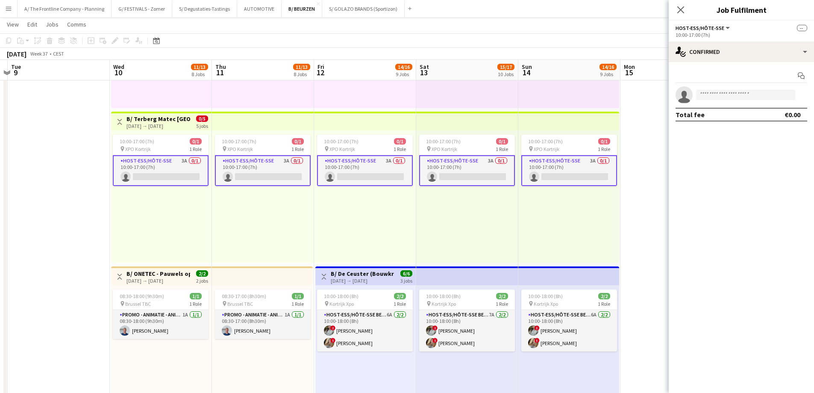
click at [576, 175] on app-card-role "Host-ess/Hôte-sse 3A 0/1 10:00-17:00 (7h) single-neutral-actions" at bounding box center [569, 170] width 96 height 31
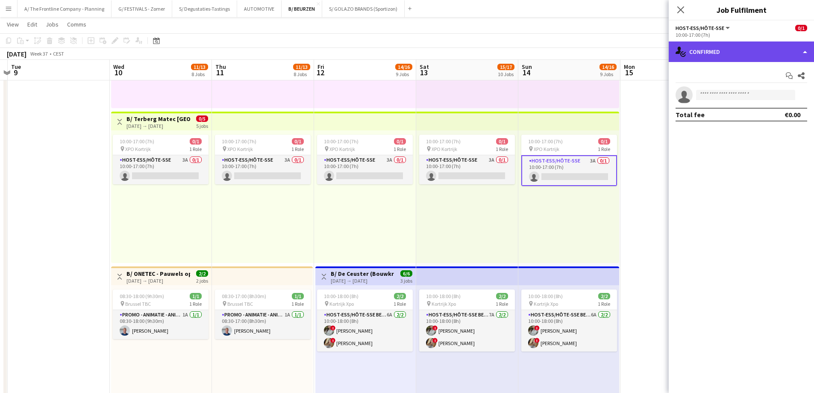
click at [767, 60] on div "single-neutral-actions-check-2 Confirmed" at bounding box center [741, 51] width 145 height 21
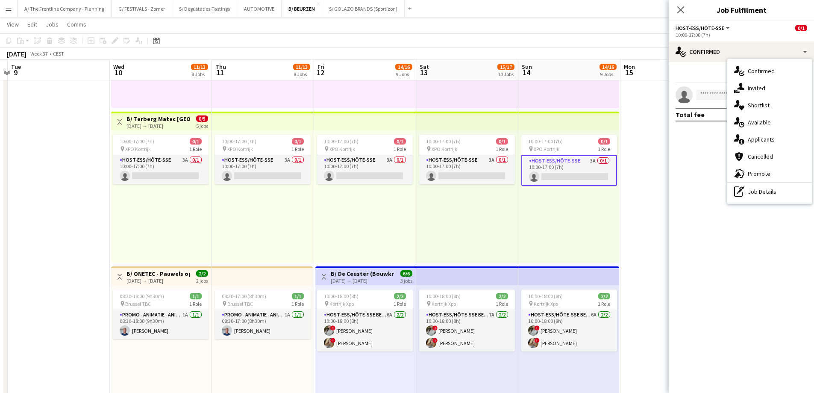
click at [756, 137] on span "Applicants" at bounding box center [761, 139] width 27 height 8
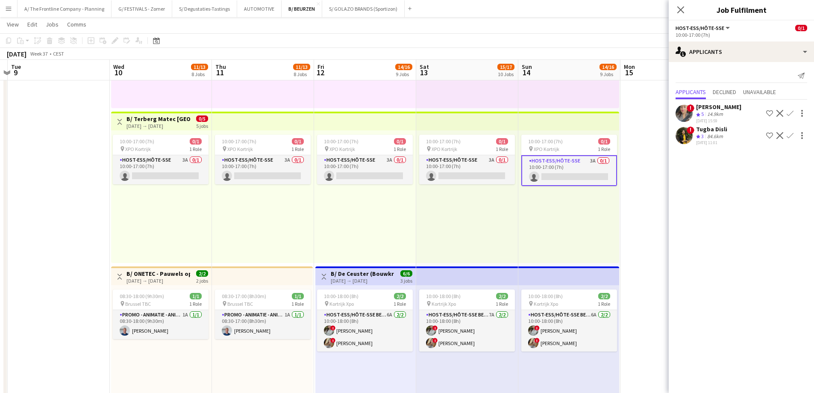
click at [709, 138] on div "84.6km" at bounding box center [715, 136] width 19 height 7
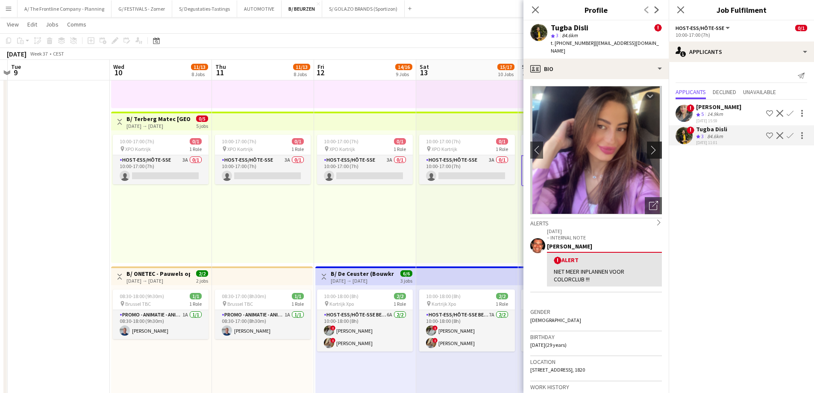
click at [650, 145] on app-icon "chevron-right" at bounding box center [655, 149] width 13 height 9
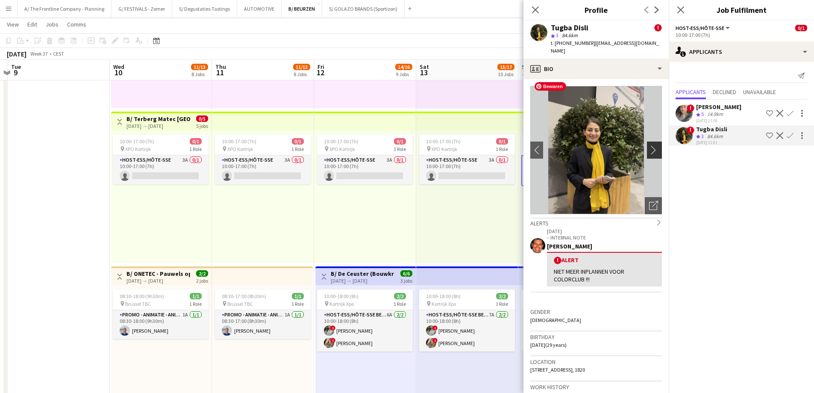
click at [653, 145] on app-icon "chevron-right" at bounding box center [655, 149] width 13 height 9
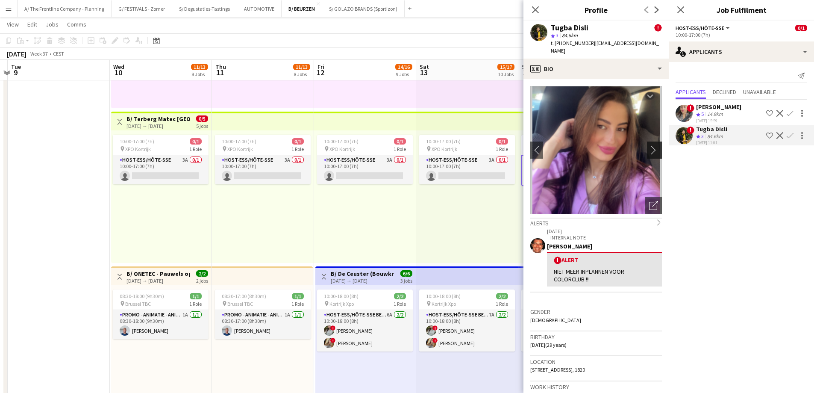
click at [653, 145] on app-icon "chevron-right" at bounding box center [655, 149] width 13 height 9
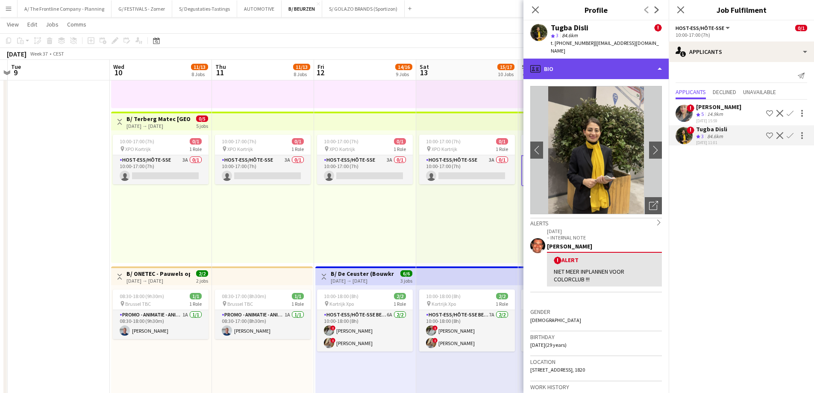
click at [596, 59] on div "profile Bio" at bounding box center [595, 69] width 145 height 21
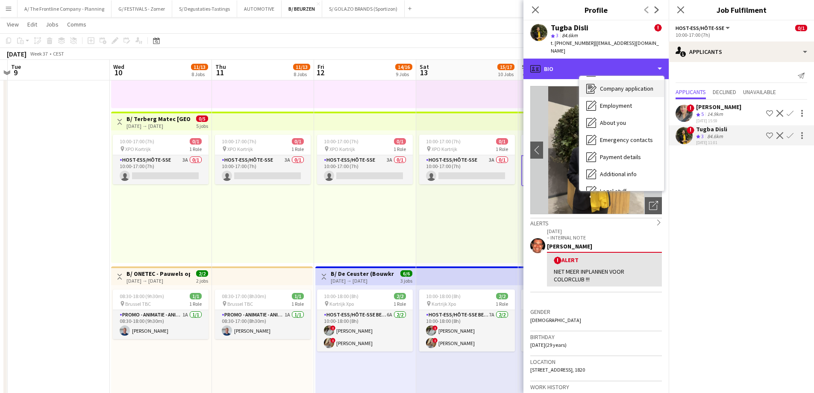
scroll to position [80, 0]
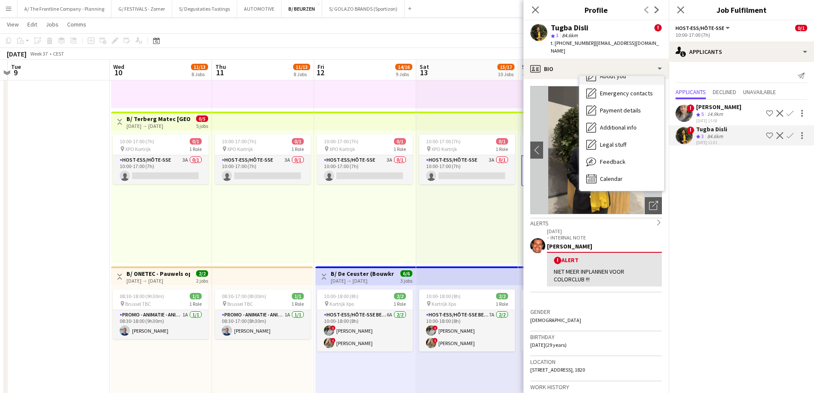
click at [609, 72] on div "About you About you" at bounding box center [621, 76] width 85 height 17
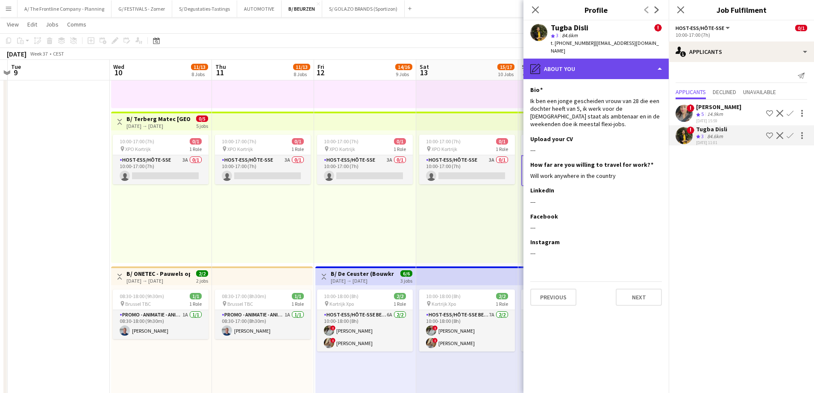
click at [585, 59] on div "pencil4 About you" at bounding box center [595, 69] width 145 height 21
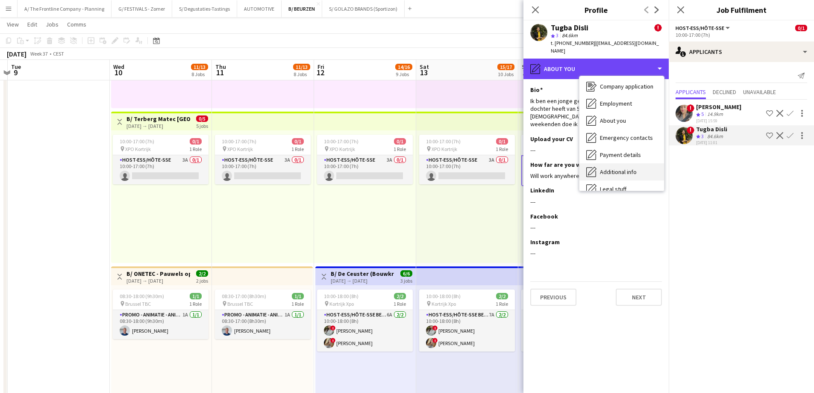
scroll to position [0, 0]
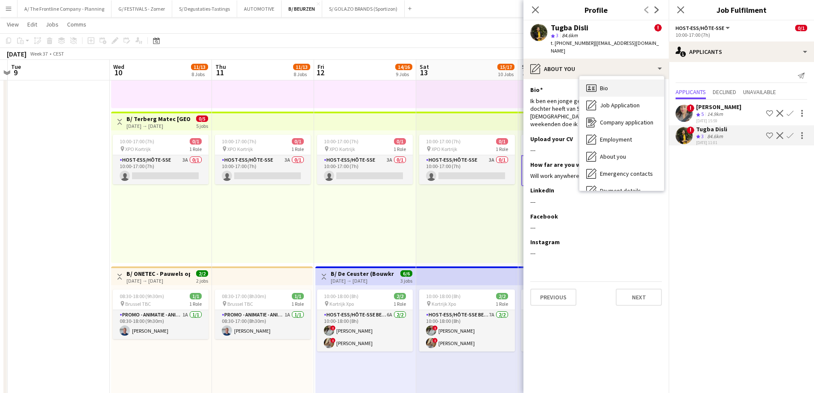
click at [611, 86] on div "Bio Bio" at bounding box center [621, 87] width 85 height 17
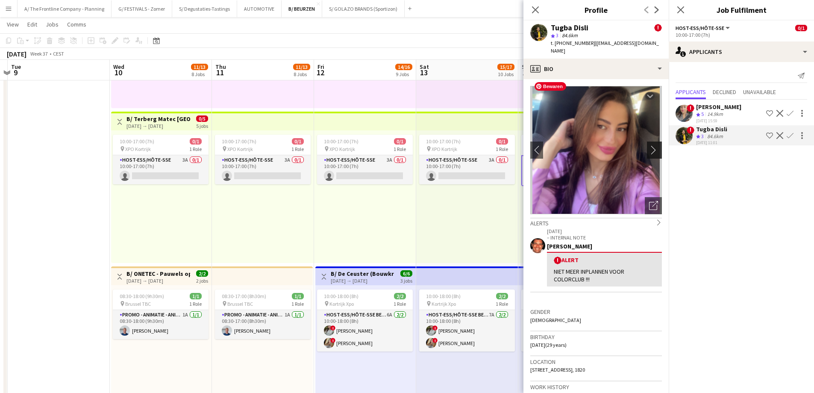
click at [649, 145] on app-icon "chevron-right" at bounding box center [655, 149] width 13 height 9
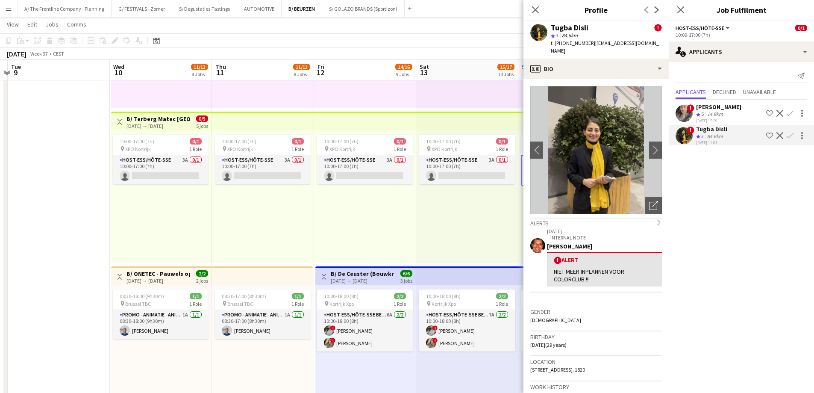
click at [4, 9] on button "Menu" at bounding box center [8, 8] width 17 height 17
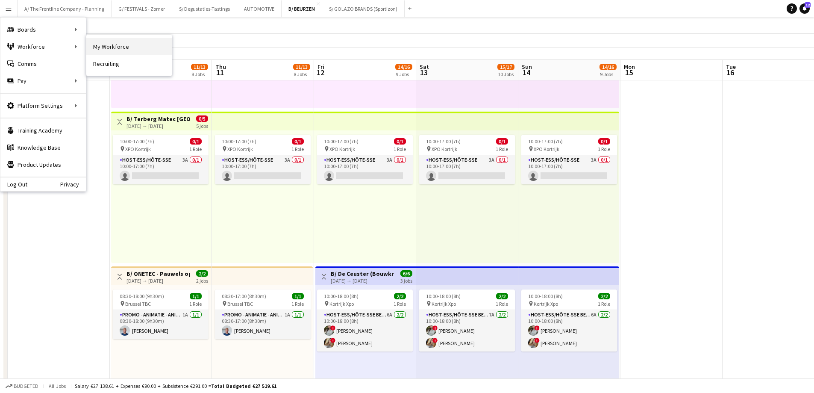
click at [100, 46] on link "My Workforce" at bounding box center [128, 46] width 85 height 17
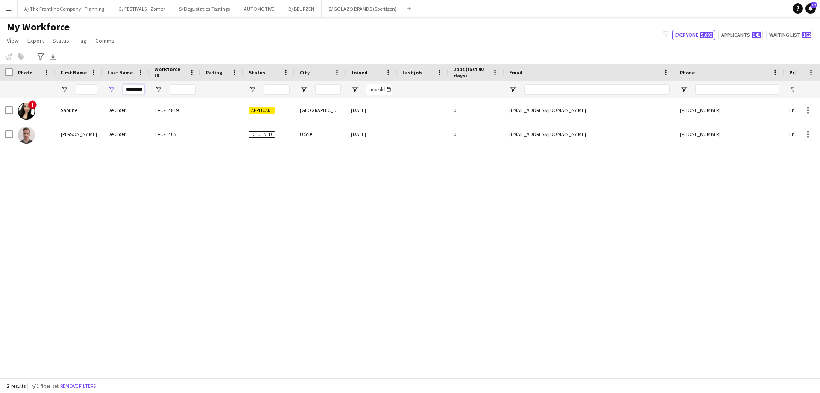
click at [135, 91] on input "********" at bounding box center [133, 89] width 21 height 10
type input "*"
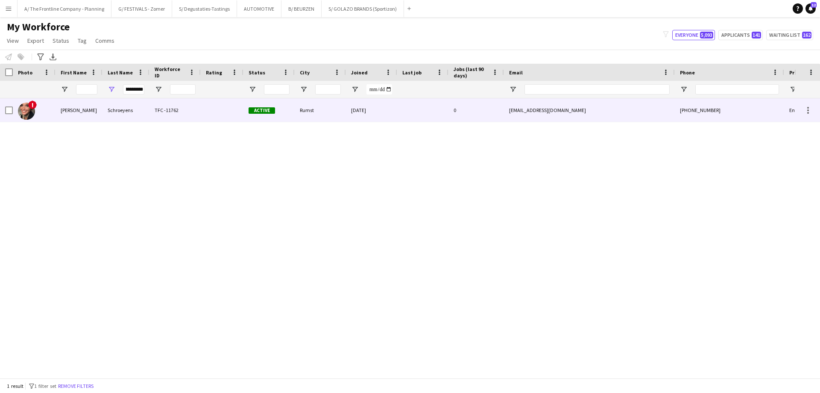
click at [107, 108] on div "Schroeyens" at bounding box center [126, 110] width 47 height 24
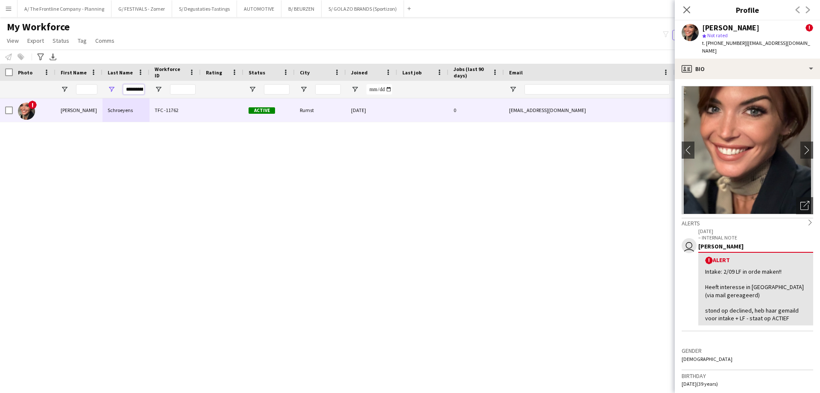
click at [136, 91] on input "**********" at bounding box center [133, 89] width 21 height 10
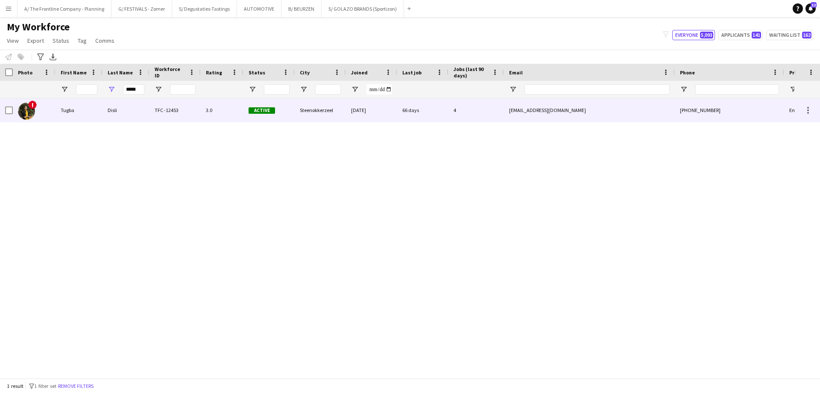
drag, startPoint x: 44, startPoint y: 118, endPoint x: 51, endPoint y: 111, distance: 10.6
click at [47, 115] on div "!" at bounding box center [34, 110] width 43 height 24
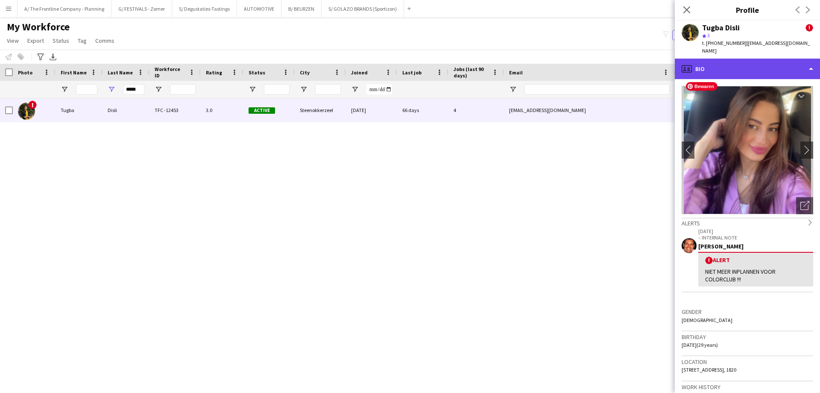
click at [726, 59] on div "profile Bio" at bounding box center [747, 69] width 145 height 21
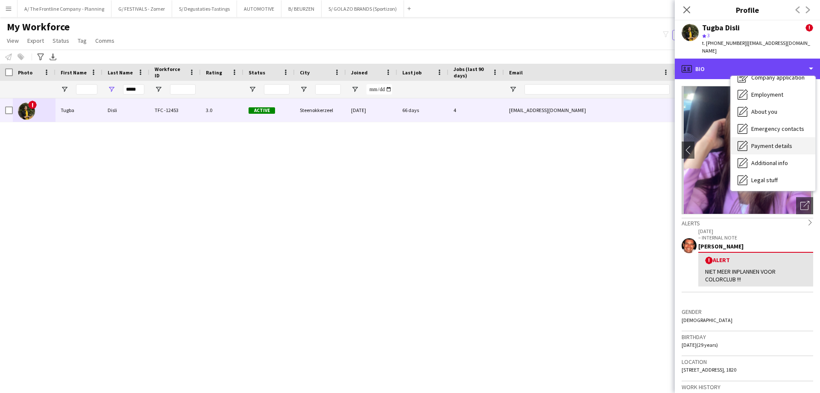
scroll to position [63, 0]
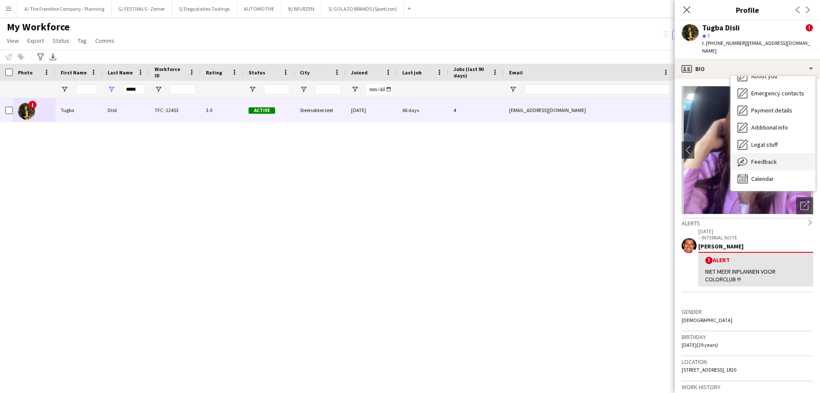
click at [753, 158] on span "Feedback" at bounding box center [765, 162] width 26 height 8
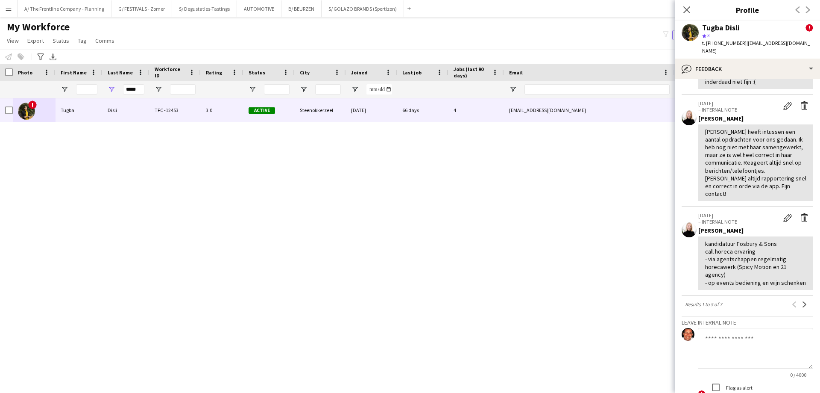
scroll to position [760, 0]
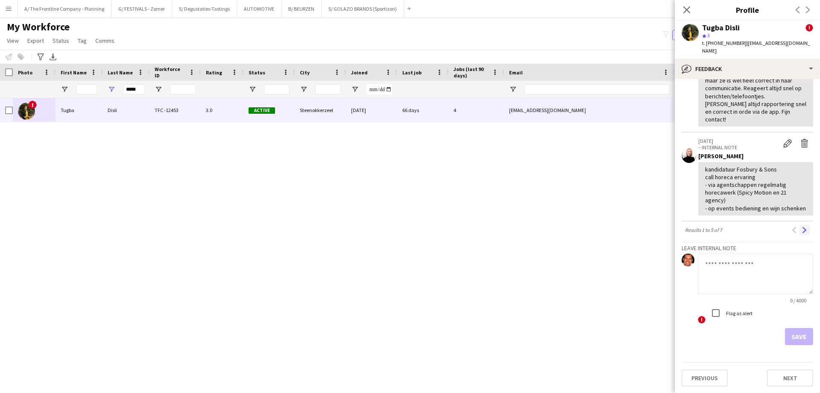
click at [802, 229] on app-icon "Next" at bounding box center [805, 230] width 6 height 6
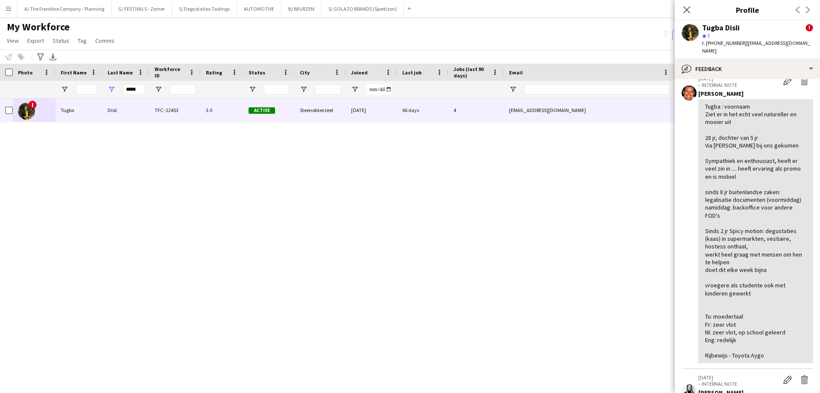
scroll to position [0, 0]
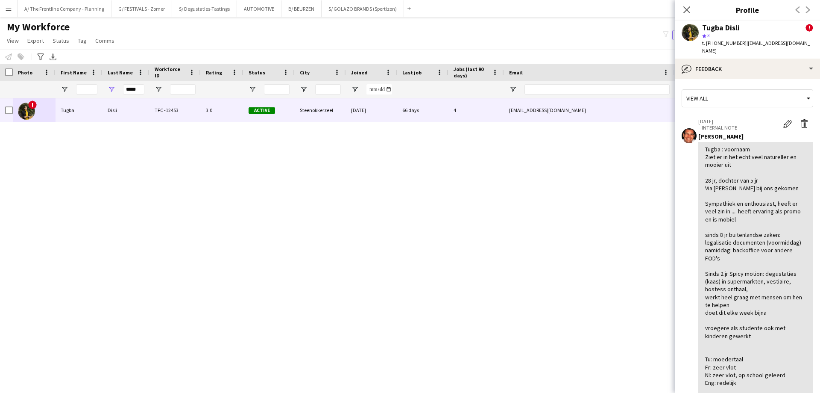
click at [535, 182] on div "! Tugba Disli TFC -12453 3.0 Active Steenokkerzeel 07-12-2024 66 days 4 eryoruk…" at bounding box center [397, 234] width 795 height 273
click at [131, 88] on input "*****" at bounding box center [133, 89] width 21 height 10
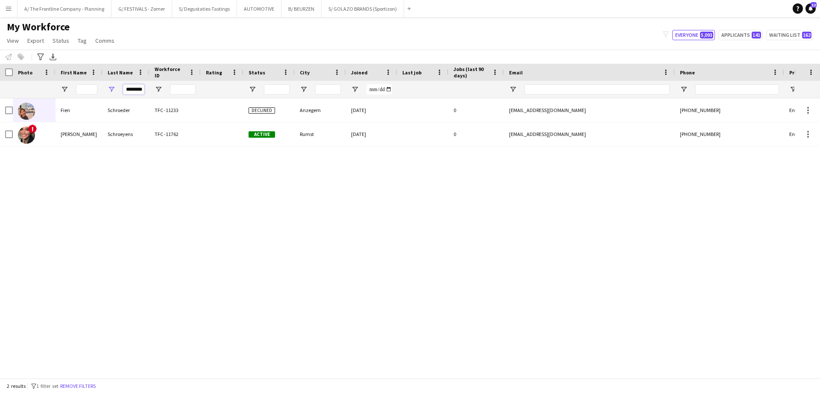
scroll to position [0, 2]
type input "********"
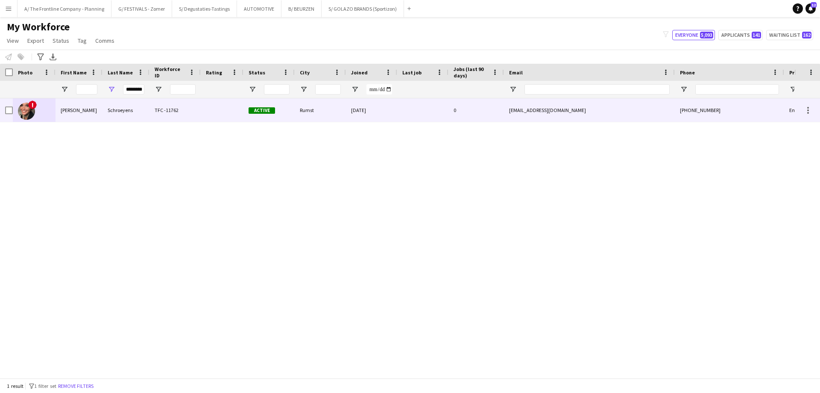
scroll to position [0, 0]
click at [64, 106] on div "Sarah" at bounding box center [79, 110] width 47 height 24
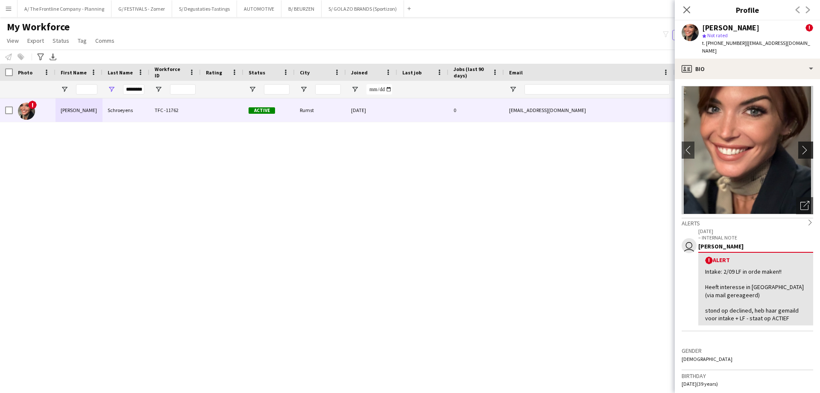
click at [801, 145] on app-icon "chevron-right" at bounding box center [807, 149] width 13 height 9
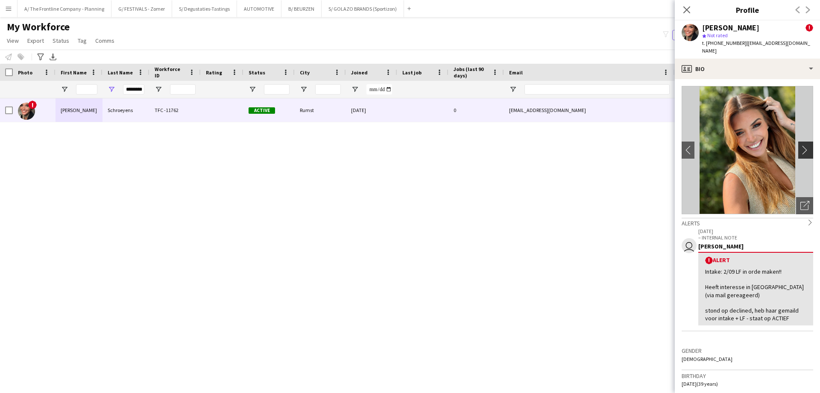
click at [801, 145] on app-icon "chevron-right" at bounding box center [807, 149] width 13 height 9
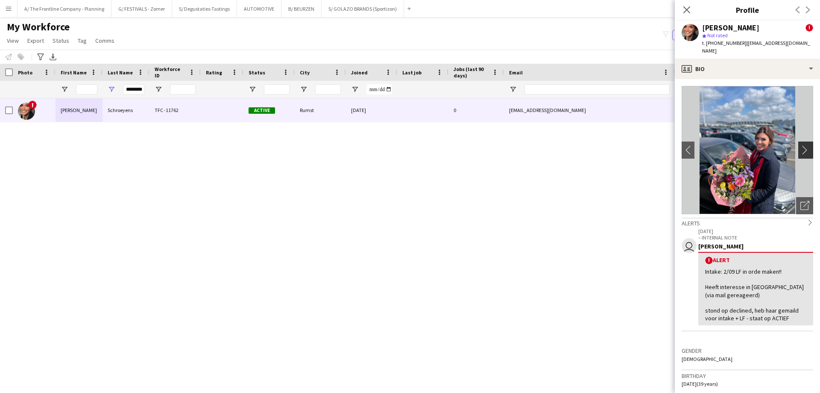
click at [801, 145] on app-icon "chevron-right" at bounding box center [807, 149] width 13 height 9
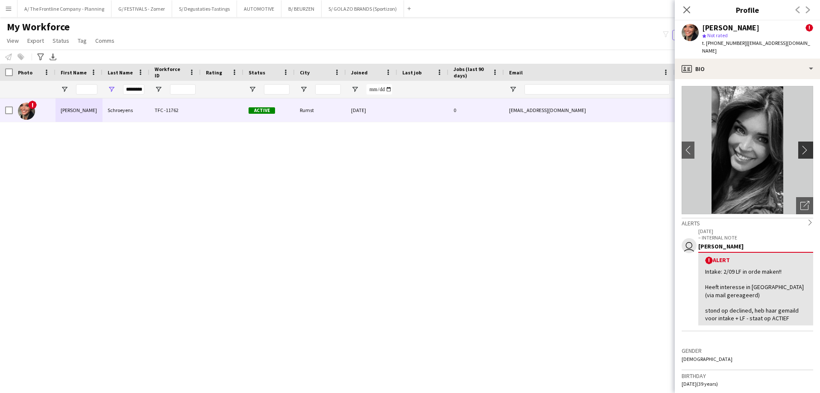
click at [801, 145] on app-icon "chevron-right" at bounding box center [807, 149] width 13 height 9
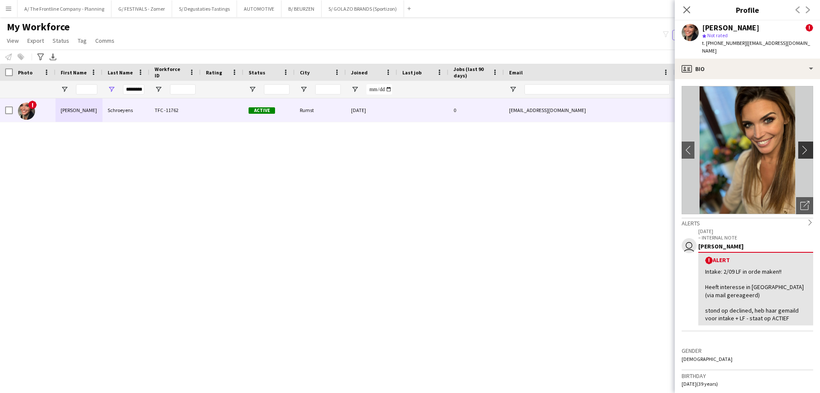
click at [801, 145] on app-icon "chevron-right" at bounding box center [807, 149] width 13 height 9
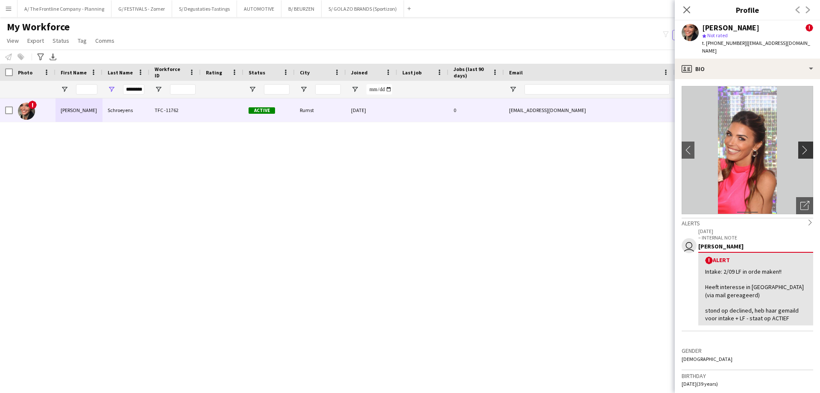
click at [801, 145] on app-icon "chevron-right" at bounding box center [807, 149] width 13 height 9
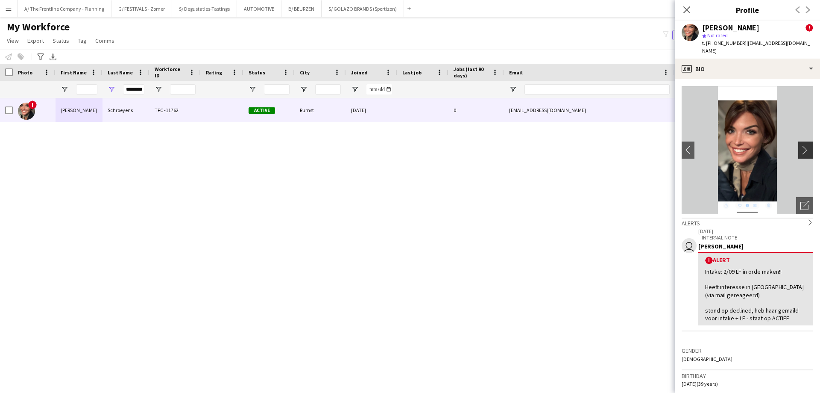
click at [801, 145] on app-icon "chevron-right" at bounding box center [807, 149] width 13 height 9
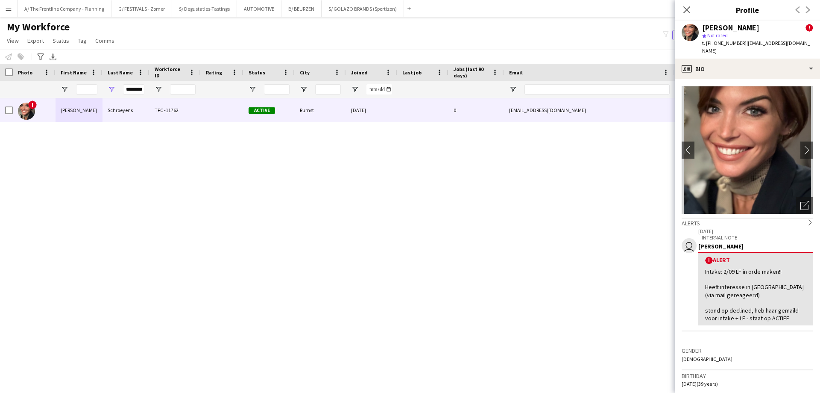
click at [237, 201] on div "! Sarah Schroeyens TFC -11762 Active Rumst 29-09-2024 0 sarahschroeyens@hotmail…" at bounding box center [397, 234] width 795 height 273
click at [234, 37] on div "My Workforce View Views Default view New view Update view Delete view Edit name…" at bounding box center [410, 35] width 820 height 29
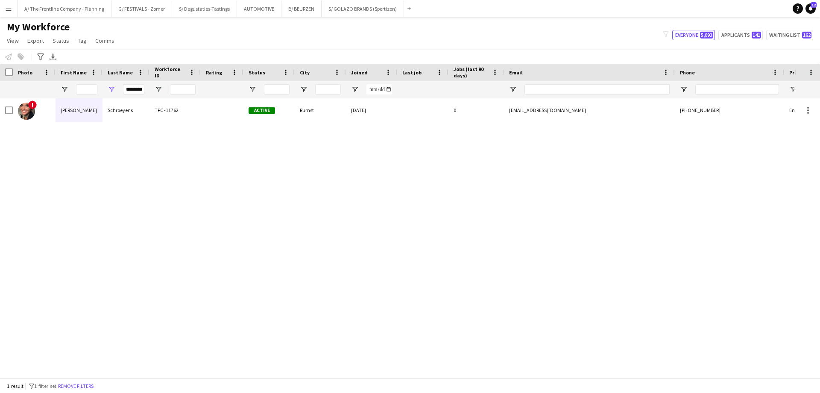
click at [96, 206] on div "! Sarah Schroeyens TFC -11762 Active Rumst 29-09-2024 0 sarahschroeyens@hotmail…" at bounding box center [397, 234] width 795 height 273
click at [303, 10] on button "B/ BEURZEN Close" at bounding box center [302, 8] width 40 height 17
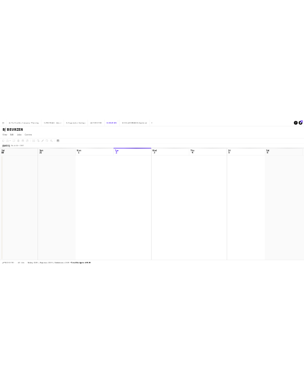
scroll to position [0, 204]
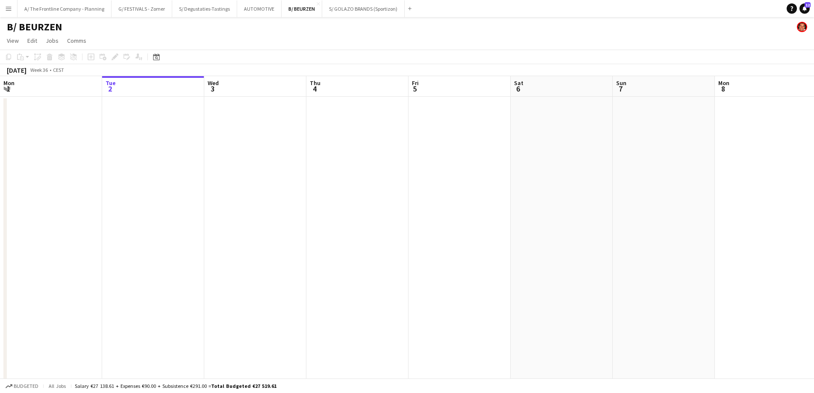
click at [8, 13] on button "Menu" at bounding box center [8, 8] width 17 height 17
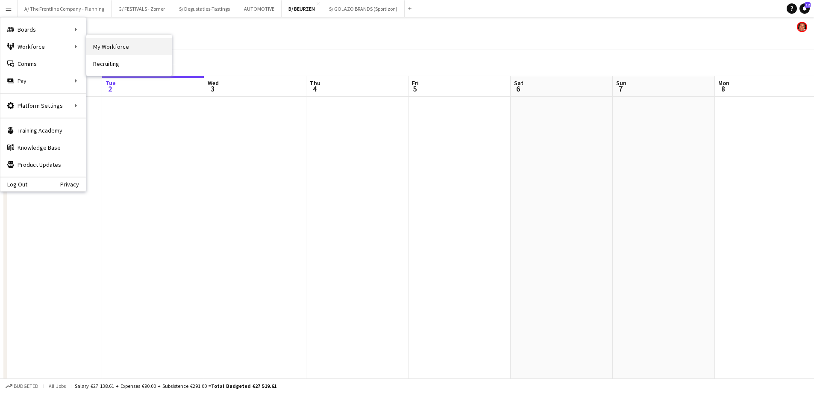
click at [111, 47] on link "My Workforce" at bounding box center [128, 46] width 85 height 17
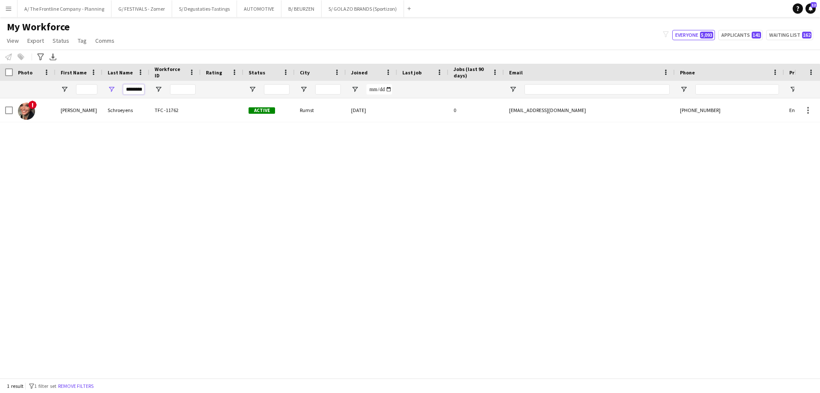
click at [132, 87] on input "********" at bounding box center [133, 89] width 21 height 10
type input "*******"
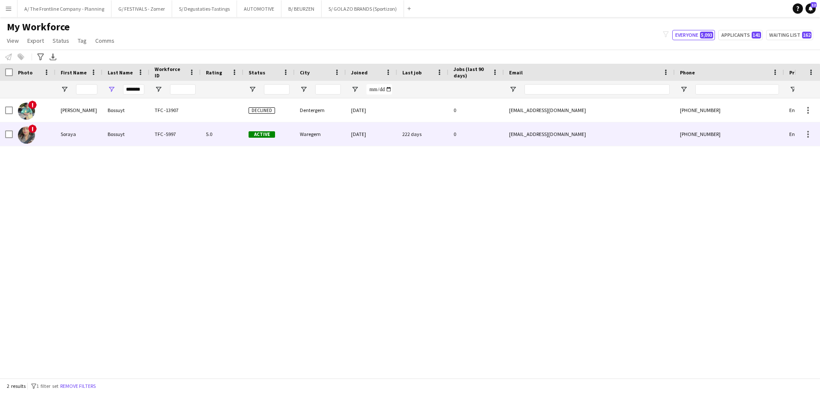
click at [78, 134] on div "Soraya" at bounding box center [79, 134] width 47 height 24
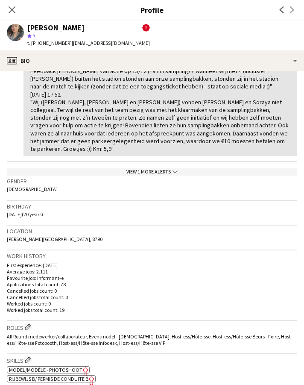
scroll to position [214, 0]
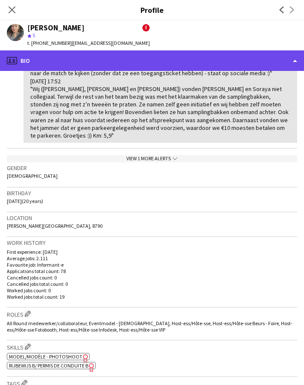
click at [171, 56] on div "profile Bio" at bounding box center [152, 60] width 304 height 21
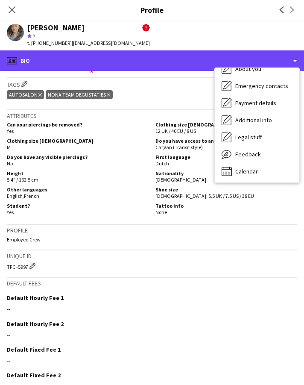
scroll to position [63, 0]
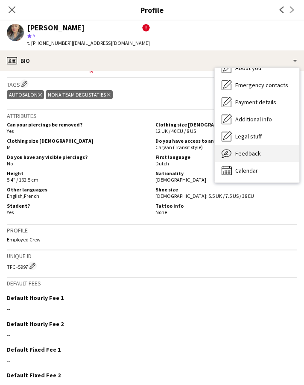
click at [244, 151] on span "Feedback" at bounding box center [248, 154] width 26 height 8
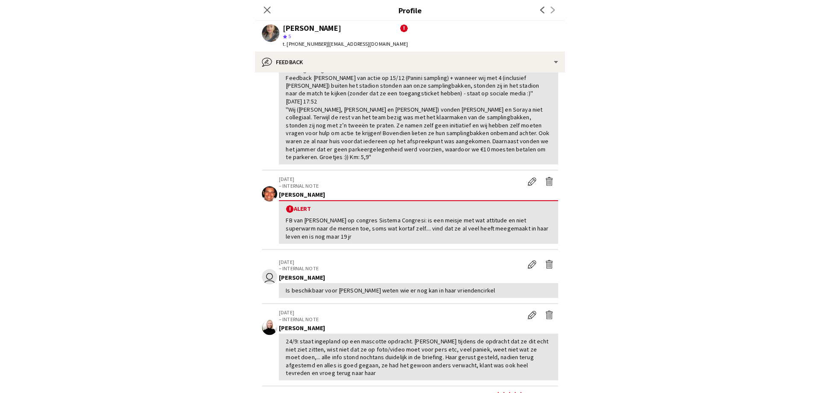
scroll to position [0, 0]
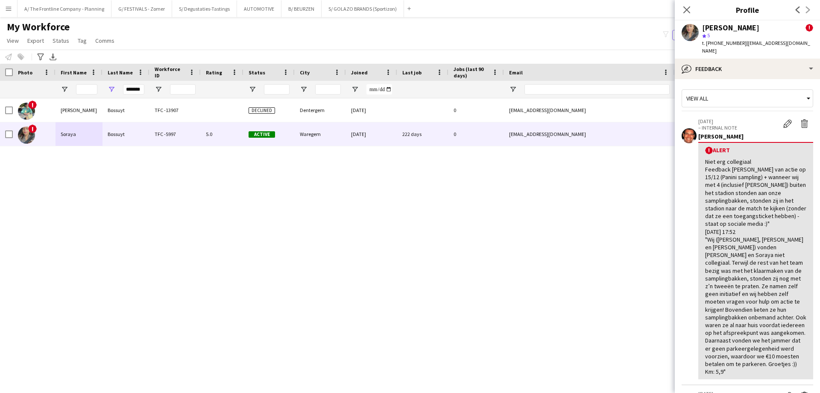
click at [135, 34] on div "My Workforce View Views Default view New view Update view Delete view Edit name…" at bounding box center [410, 35] width 820 height 29
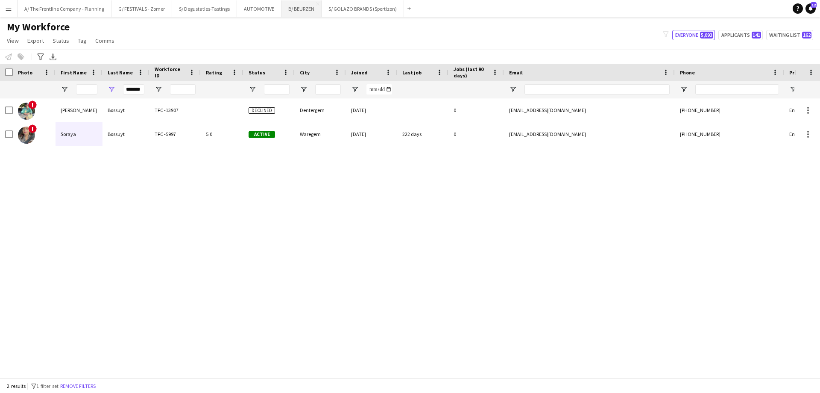
click at [291, 12] on button "B/ BEURZEN Close" at bounding box center [302, 8] width 40 height 17
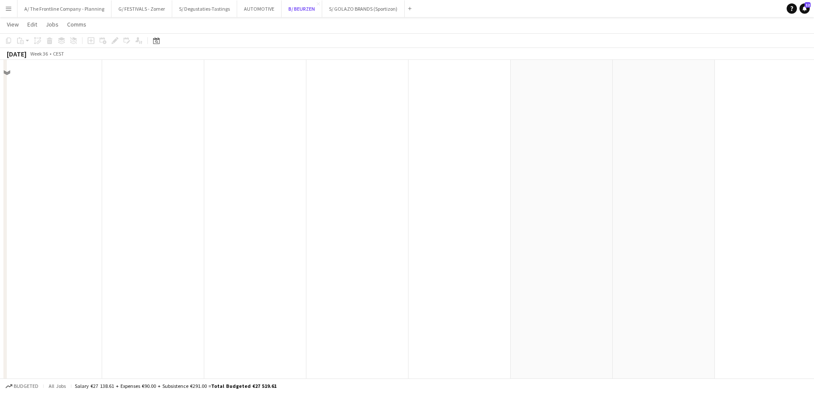
scroll to position [299, 0]
drag, startPoint x: 665, startPoint y: 214, endPoint x: 94, endPoint y: 189, distance: 571.9
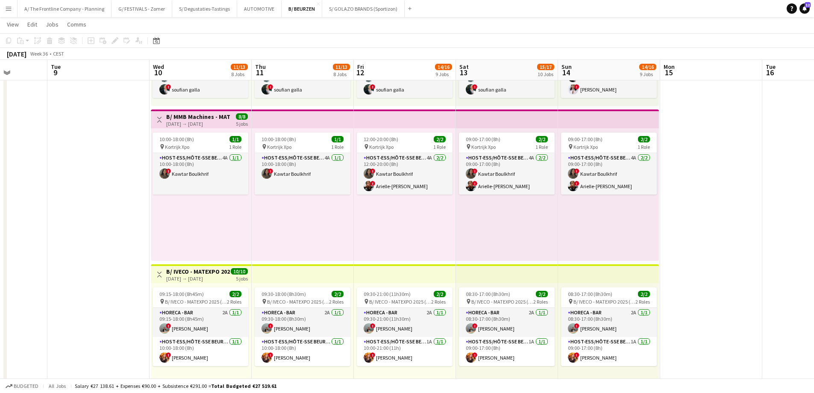
drag, startPoint x: 386, startPoint y: 208, endPoint x: 183, endPoint y: 202, distance: 203.1
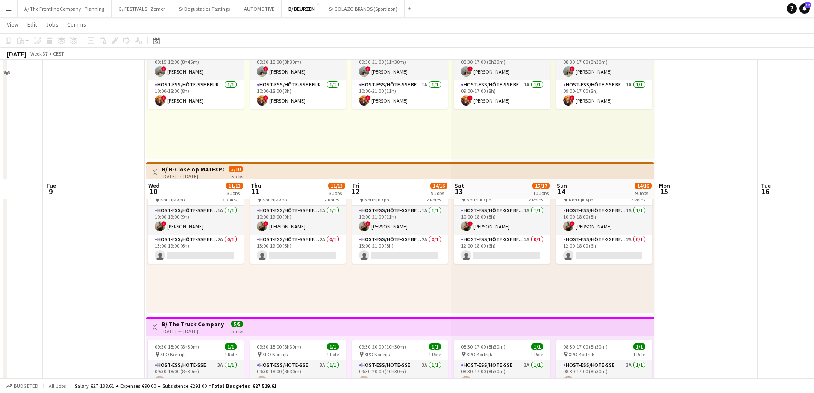
scroll to position [684, 0]
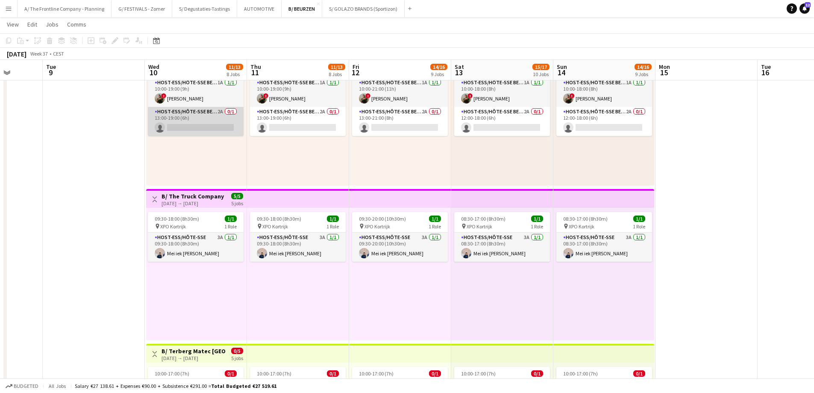
click at [223, 121] on app-card-role "Host-ess/Hôte-sse Beurs - Foire 2A 0/1 13:00-19:00 (6h) single-neutral-actions" at bounding box center [196, 121] width 96 height 29
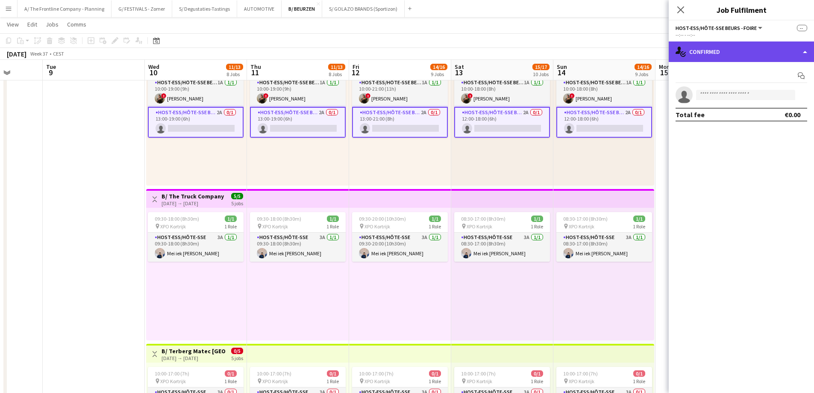
click at [726, 50] on div "single-neutral-actions-check-2 Confirmed" at bounding box center [741, 51] width 145 height 21
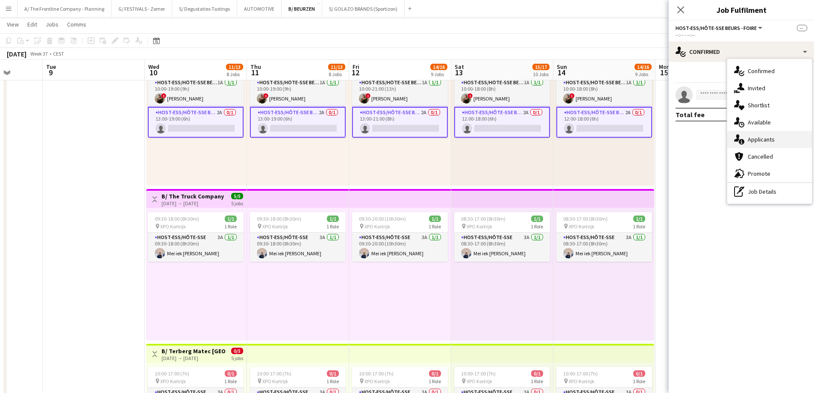
click at [749, 143] on span "Applicants" at bounding box center [761, 139] width 27 height 8
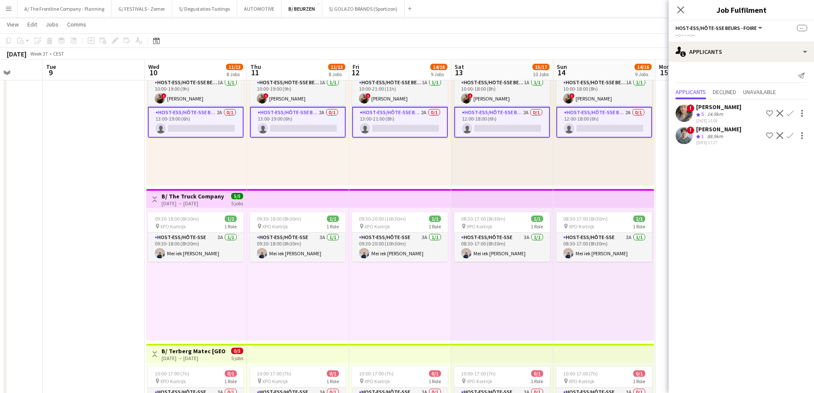
click at [714, 108] on div "Soraya Bossuyt" at bounding box center [718, 107] width 45 height 8
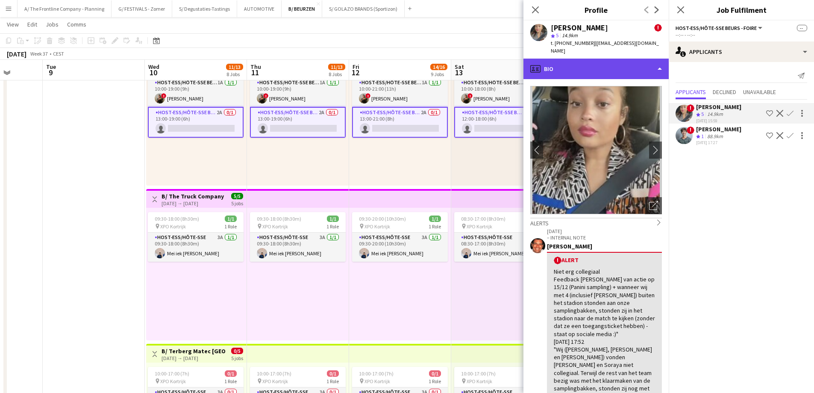
click at [604, 63] on div "profile Bio" at bounding box center [595, 69] width 145 height 21
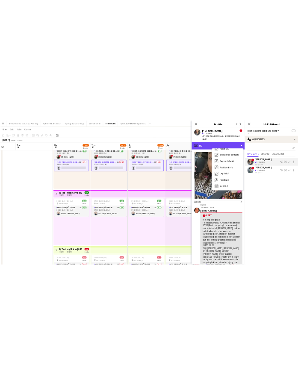
scroll to position [80, 0]
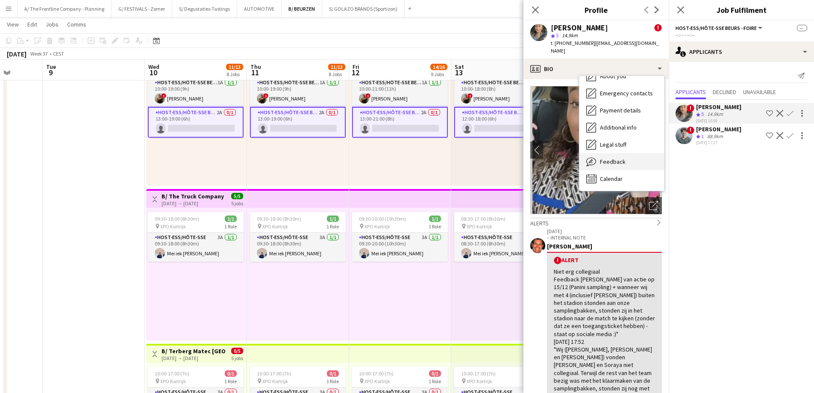
click at [613, 158] on span "Feedback" at bounding box center [613, 162] width 26 height 8
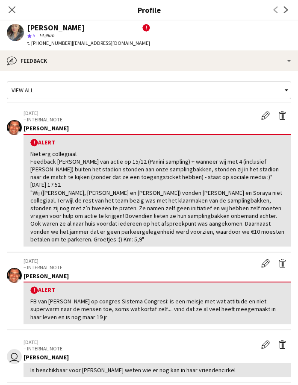
drag, startPoint x: 122, startPoint y: 160, endPoint x: 238, endPoint y: 167, distance: 116.0
click at [238, 167] on div "Niet erg collegiaal Feedback Laura Sergeant van actie op 15/12 (Panini sampling…" at bounding box center [157, 196] width 254 height 93
click at [214, 179] on div "Niet erg collegiaal Feedback Laura Sergeant van actie op 15/12 (Panini sampling…" at bounding box center [157, 196] width 254 height 93
drag, startPoint x: 107, startPoint y: 173, endPoint x: 219, endPoint y: 173, distance: 111.5
click at [219, 173] on div "Niet erg collegiaal Feedback Laura Sergeant van actie op 15/12 (Panini sampling…" at bounding box center [157, 196] width 254 height 93
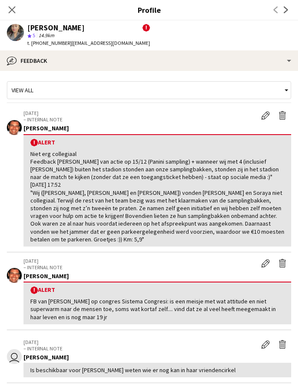
click at [202, 185] on div "Niet erg collegiaal Feedback Laura Sergeant van actie op 15/12 (Panini sampling…" at bounding box center [157, 196] width 254 height 93
drag, startPoint x: 96, startPoint y: 202, endPoint x: 188, endPoint y: 220, distance: 93.2
click at [188, 220] on div "Niet erg collegiaal Feedback Laura Sergeant van actie op 15/12 (Panini sampling…" at bounding box center [157, 196] width 254 height 93
click at [201, 217] on div "Niet erg collegiaal Feedback Laura Sergeant van actie op 15/12 (Panini sampling…" at bounding box center [157, 196] width 254 height 93
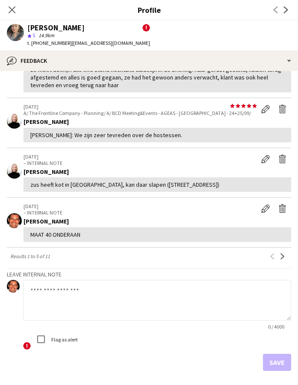
scroll to position [385, 0]
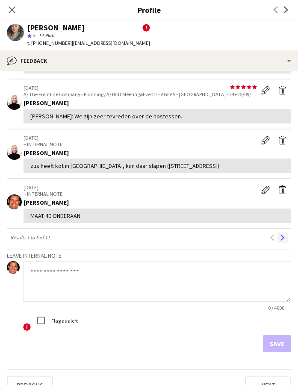
click at [279, 237] on app-icon "Next" at bounding box center [282, 238] width 6 height 6
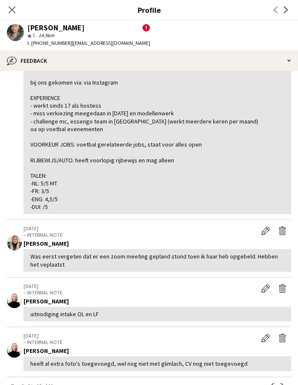
scroll to position [335, 0]
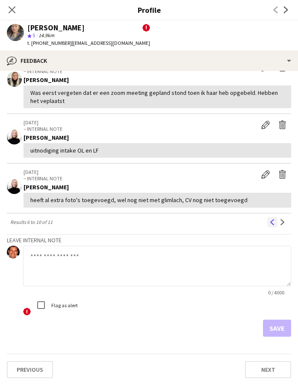
click at [269, 220] on app-icon "Previous" at bounding box center [272, 222] width 6 height 6
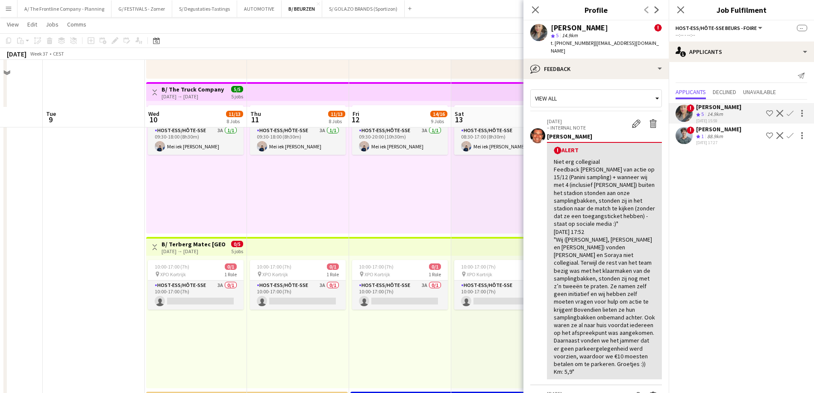
scroll to position [641, 0]
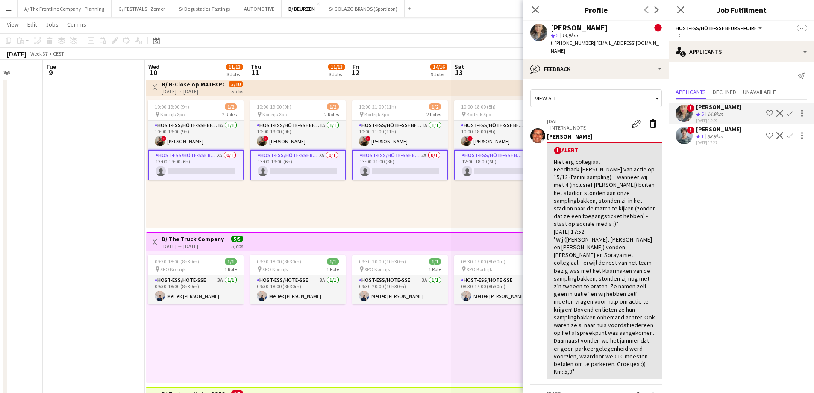
click at [362, 200] on div "10:00-21:00 (11h) 1/2 pin Kortrijk Xpo 2 Roles Host-ess/Hôte-sse Beurs - Foire …" at bounding box center [400, 162] width 102 height 132
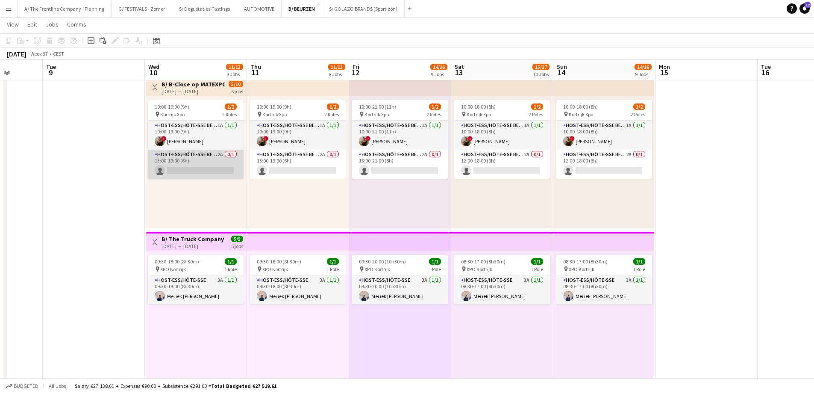
click at [200, 173] on app-card-role "Host-ess/Hôte-sse Beurs - Foire 2A 0/1 13:00-19:00 (6h) single-neutral-actions" at bounding box center [196, 164] width 96 height 29
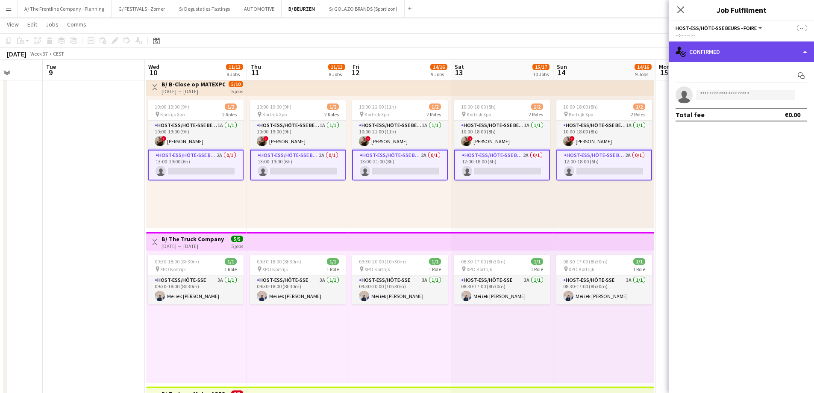
click at [727, 55] on div "single-neutral-actions-check-2 Confirmed" at bounding box center [741, 51] width 145 height 21
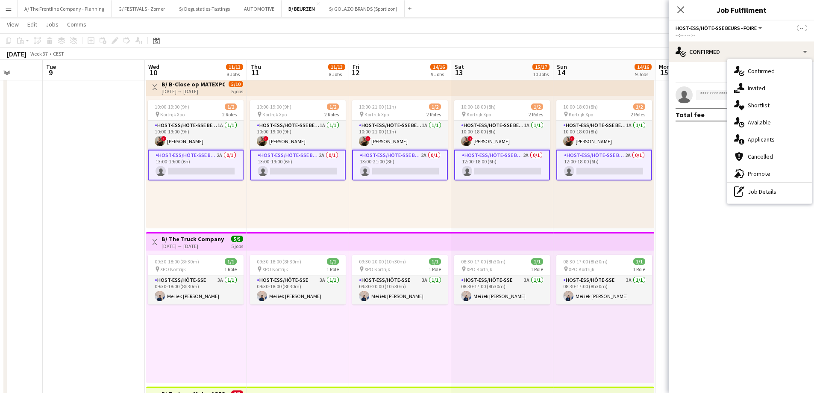
click at [182, 161] on app-card-role "Host-ess/Hôte-sse Beurs - Foire 2A 0/1 13:00-19:00 (6h) single-neutral-actions" at bounding box center [196, 165] width 96 height 31
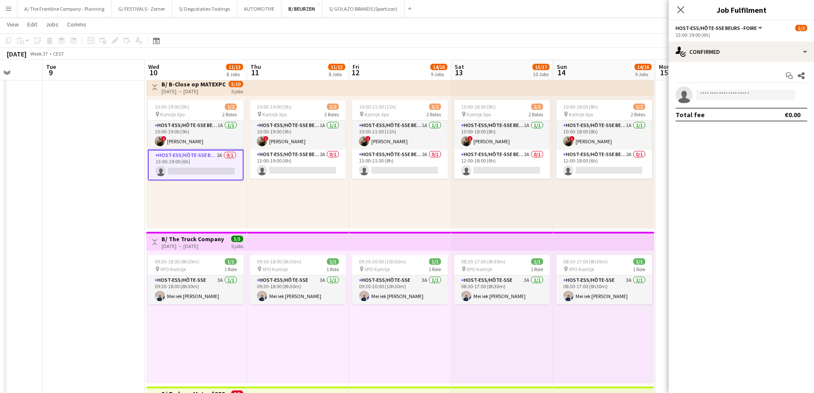
click at [208, 161] on app-card-role "Host-ess/Hôte-sse Beurs - Foire 2A 0/1 13:00-19:00 (6h) single-neutral-actions" at bounding box center [196, 165] width 96 height 31
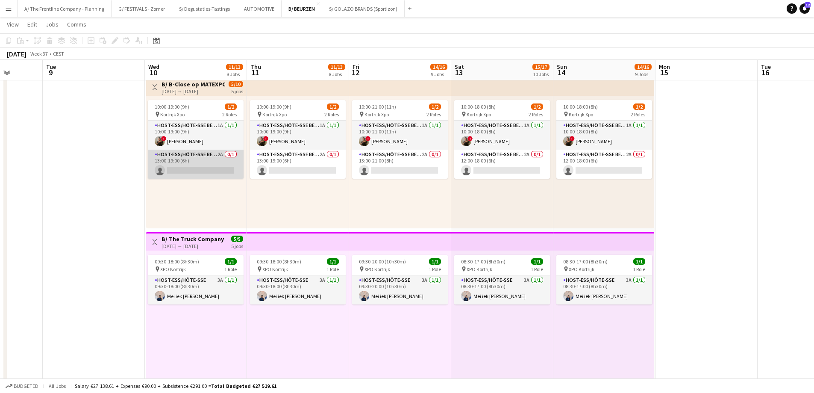
click at [208, 161] on app-card-role "Host-ess/Hôte-sse Beurs - Foire 2A 0/1 13:00-19:00 (6h) single-neutral-actions" at bounding box center [196, 164] width 96 height 29
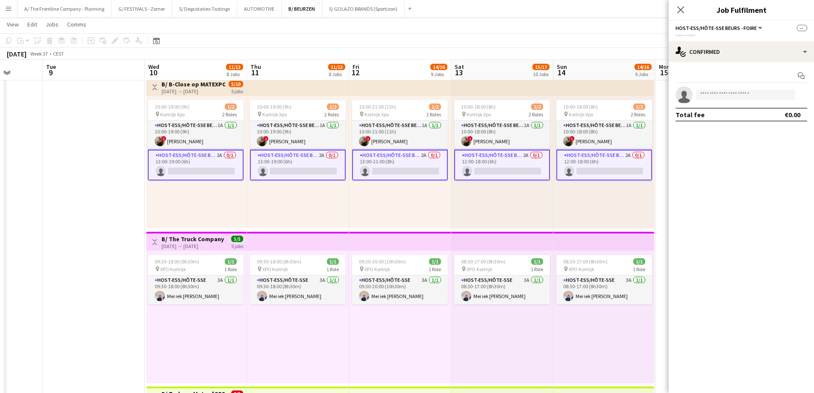
click at [724, 63] on div "Start chat single-neutral-actions Total fee €0.00" at bounding box center [741, 95] width 145 height 66
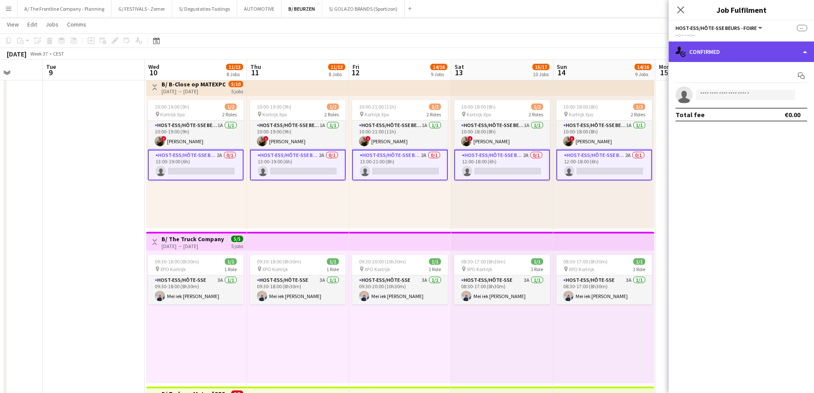
click at [735, 55] on div "single-neutral-actions-check-2 Confirmed" at bounding box center [741, 51] width 145 height 21
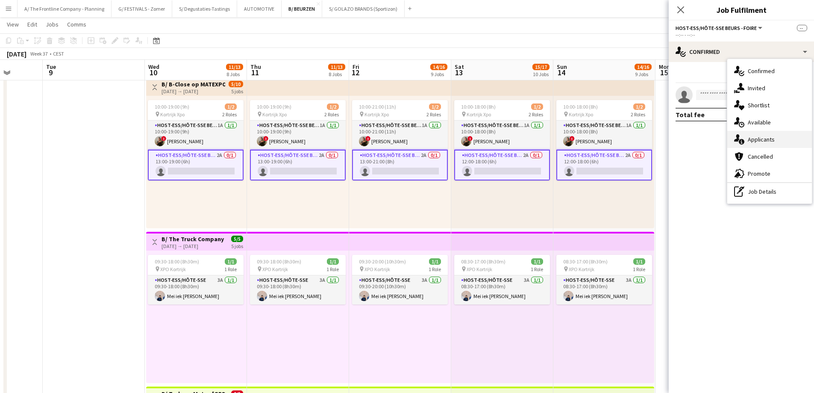
click at [756, 138] on span "Applicants" at bounding box center [761, 139] width 27 height 8
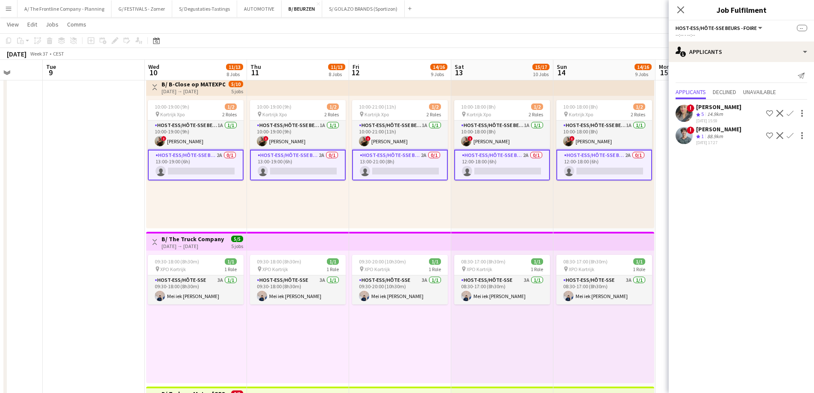
click at [712, 112] on div "14.9km" at bounding box center [715, 114] width 19 height 7
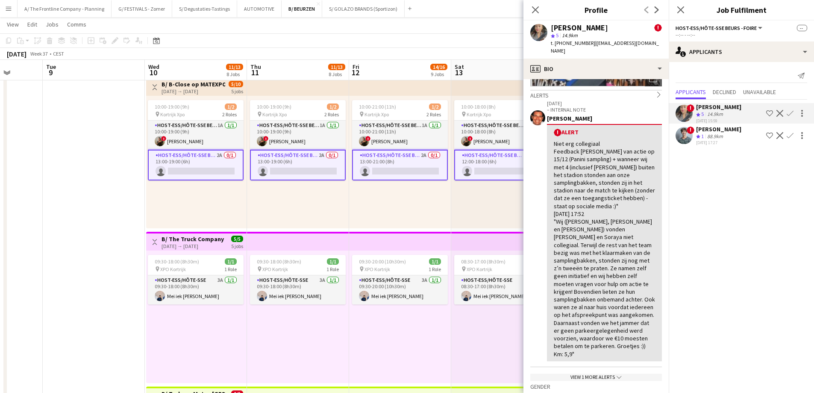
scroll to position [128, 0]
click at [209, 106] on div "10:00-19:00 (9h) 1/2" at bounding box center [196, 106] width 96 height 6
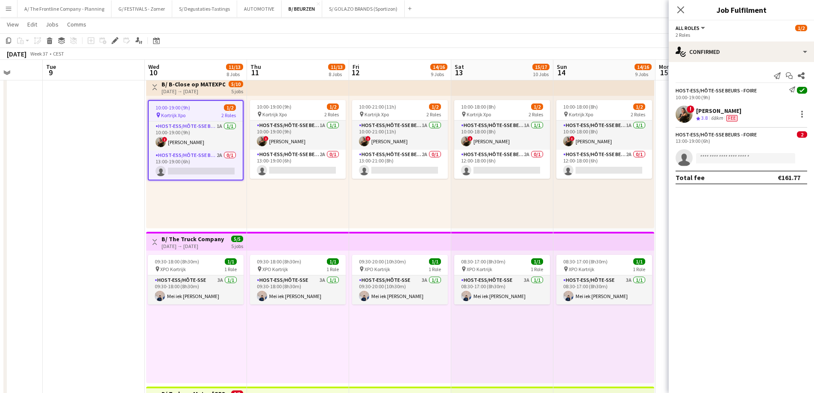
click at [178, 104] on span "10:00-19:00 (9h)" at bounding box center [173, 107] width 35 height 6
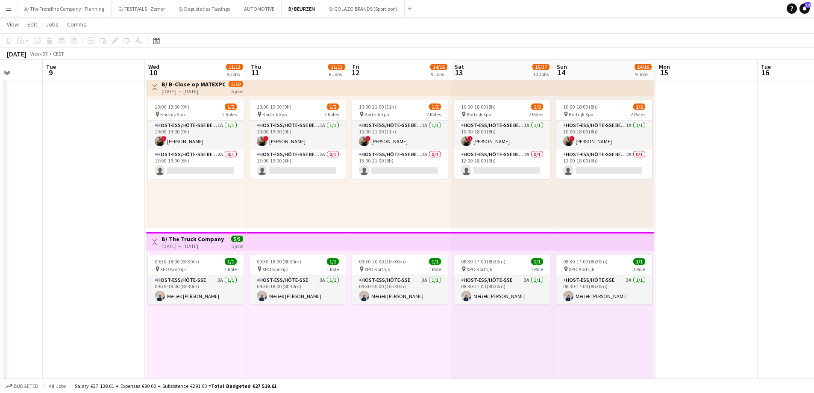
click at [194, 120] on app-job-card "10:00-19:00 (9h) 1/2 pin Kortrijk Xpo 2 Roles Host-ess/Hôte-sse Beurs - Foire 1…" at bounding box center [196, 139] width 96 height 79
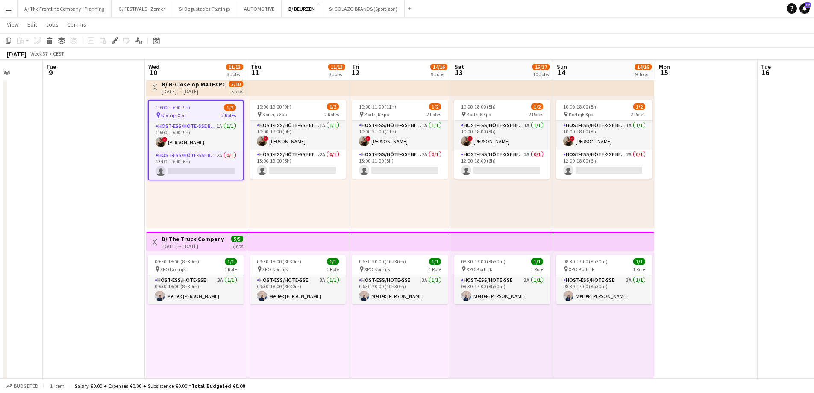
click at [197, 115] on div "pin Kortrijk Xpo 2 Roles" at bounding box center [196, 115] width 94 height 7
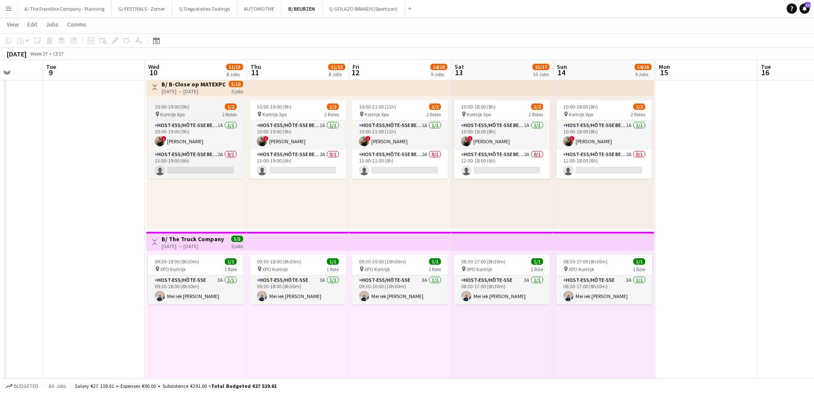
click at [215, 110] on app-job-card "10:00-19:00 (9h) 1/2 pin Kortrijk Xpo 2 Roles Host-ess/Hôte-sse Beurs - Foire 1…" at bounding box center [196, 139] width 96 height 79
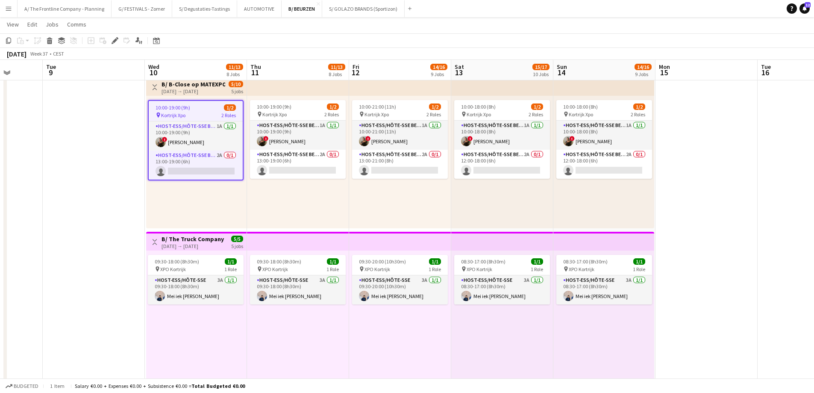
click at [278, 209] on div "10:00-19:00 (9h) 1/2 pin Kortrijk Xpo 2 Roles Host-ess/Hôte-sse Beurs - Foire 1…" at bounding box center [298, 162] width 102 height 132
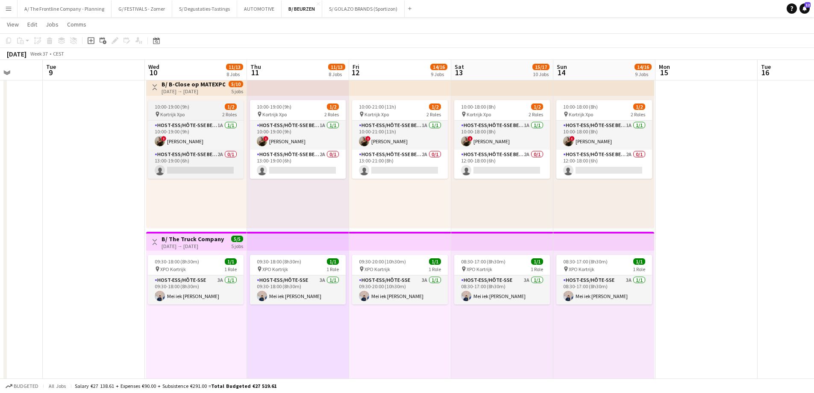
click at [198, 107] on div "10:00-19:00 (9h) 1/2" at bounding box center [196, 106] width 96 height 6
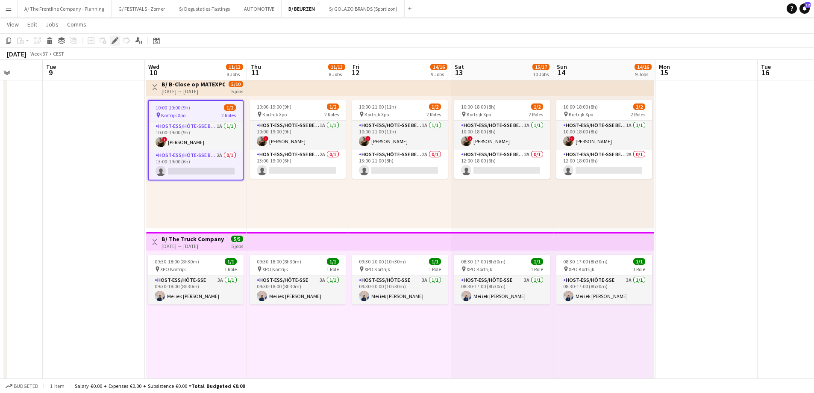
click at [115, 42] on icon "Edit" at bounding box center [115, 40] width 7 height 7
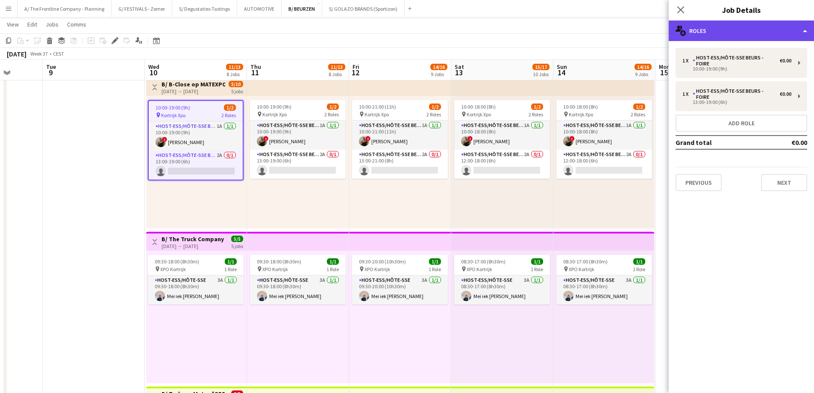
click at [723, 35] on div "multiple-users-add Roles" at bounding box center [741, 31] width 145 height 21
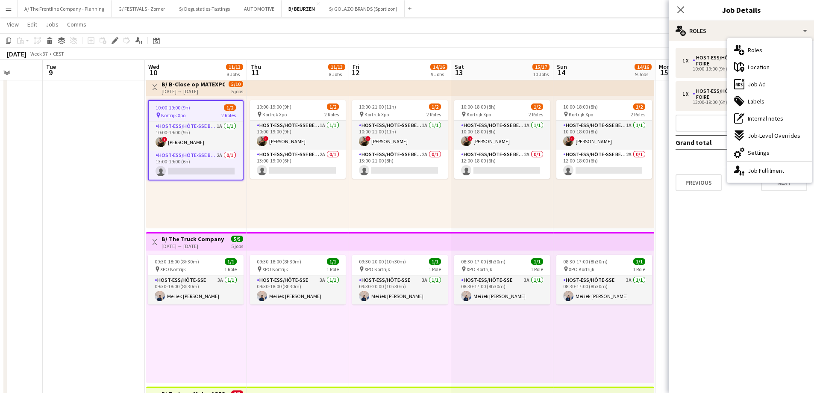
click at [754, 85] on span "Job Ad" at bounding box center [757, 84] width 18 height 8
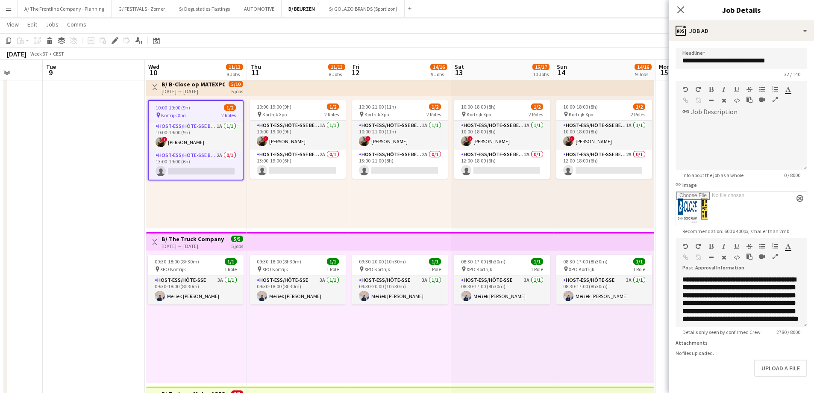
click at [775, 254] on icon "button" at bounding box center [775, 256] width 5 height 6
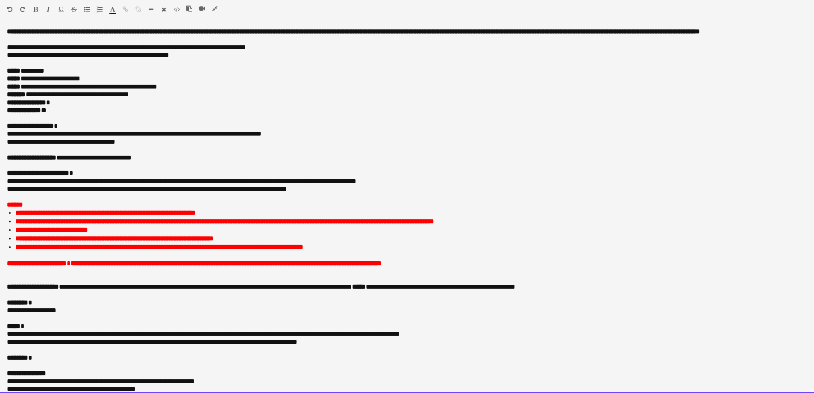
click at [211, 259] on p at bounding box center [407, 255] width 800 height 8
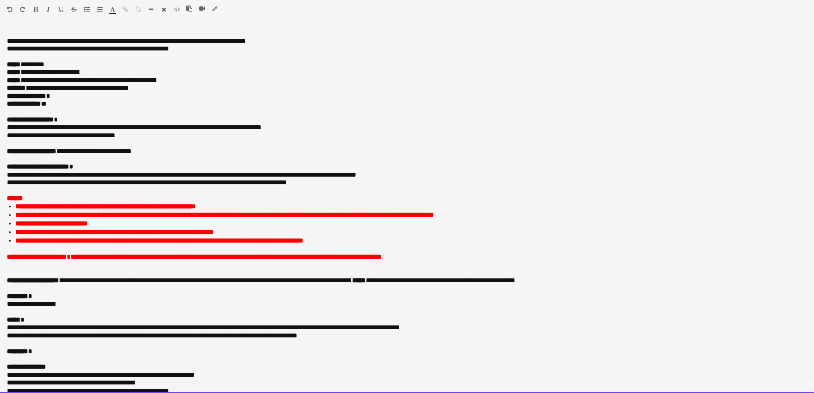
scroll to position [0, 0]
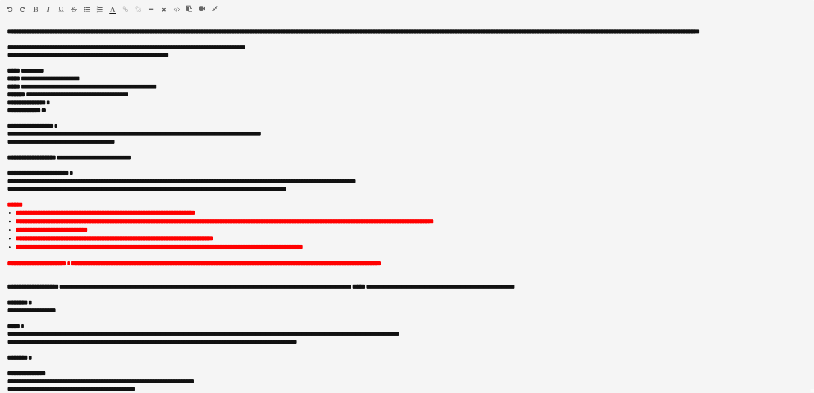
click at [215, 9] on icon "button" at bounding box center [214, 9] width 5 height 6
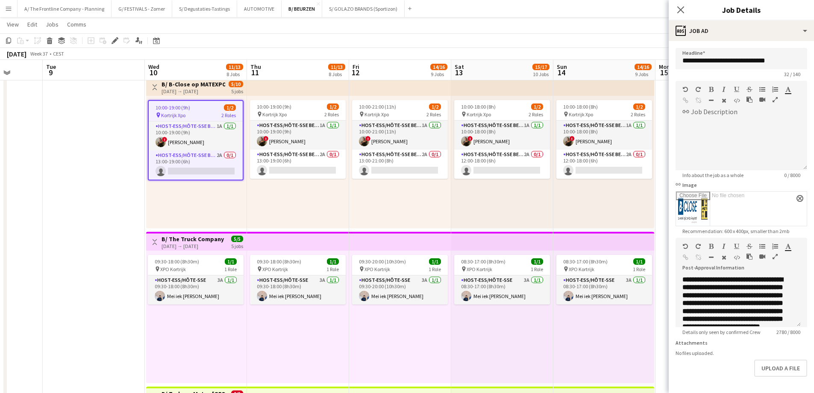
click at [191, 197] on div "10:00-19:00 (9h) 1/2 pin Kortrijk Xpo 2 Roles Host-ess/Hôte-sse Beurs - Foire 1…" at bounding box center [196, 162] width 100 height 132
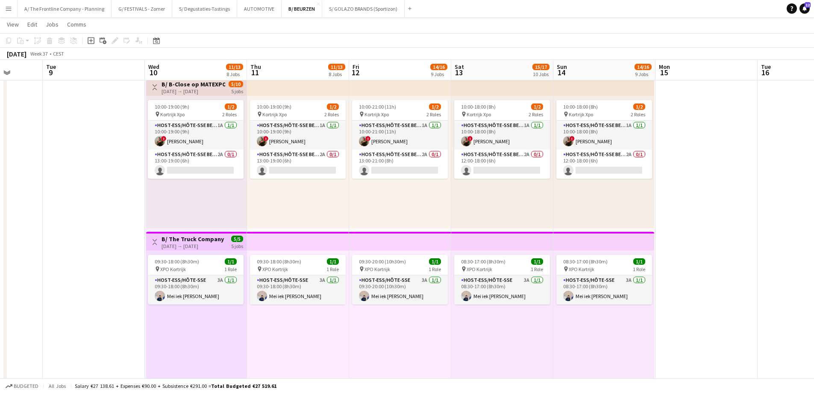
click at [195, 196] on div "10:00-19:00 (9h) 1/2 pin Kortrijk Xpo 2 Roles Host-ess/Hôte-sse Beurs - Foire 1…" at bounding box center [196, 162] width 100 height 132
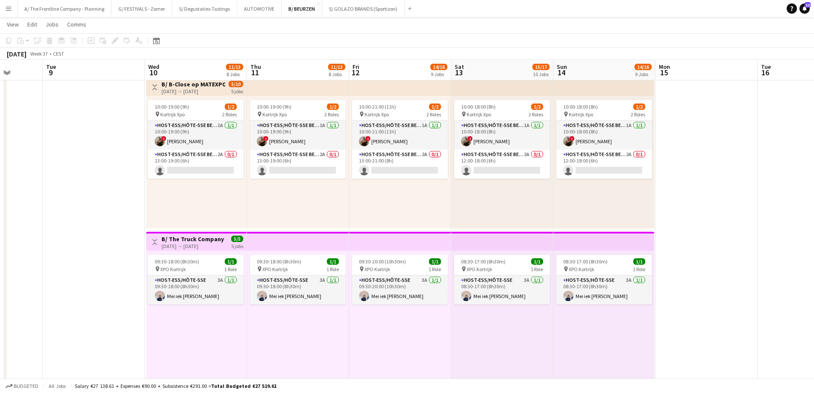
click at [196, 197] on div "10:00-19:00 (9h) 1/2 pin Kortrijk Xpo 2 Roles Host-ess/Hôte-sse Beurs - Foire 1…" at bounding box center [196, 162] width 100 height 132
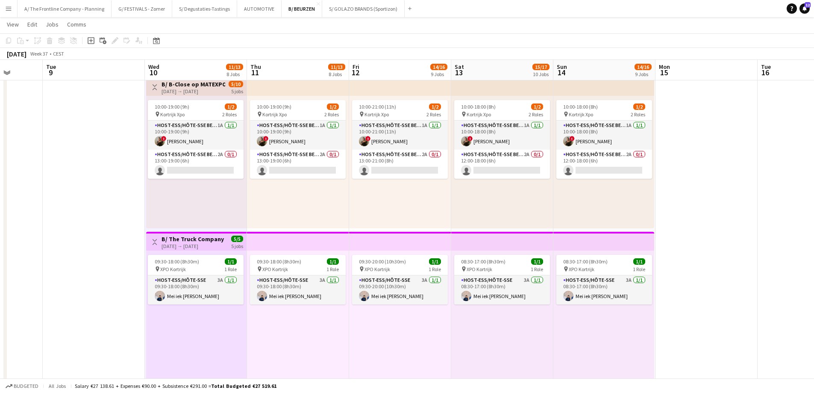
click at [204, 193] on div "10:00-19:00 (9h) 1/2 pin Kortrijk Xpo 2 Roles Host-ess/Hôte-sse Beurs - Foire 1…" at bounding box center [196, 162] width 100 height 132
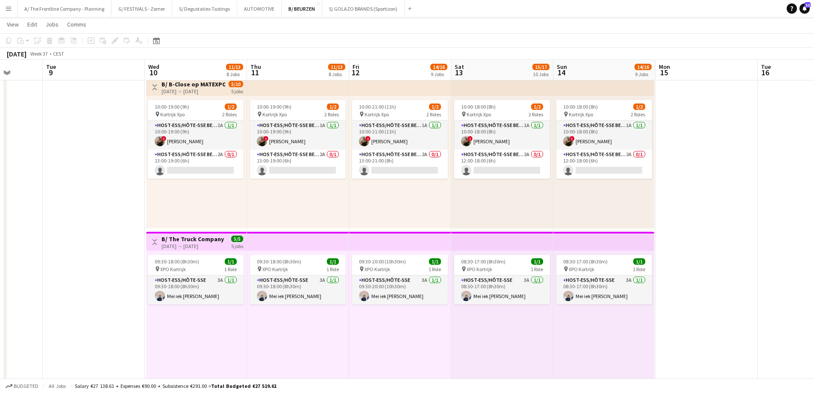
click at [248, 145] on div "10:00-19:00 (9h) 1/2 pin Kortrijk Xpo 2 Roles Host-ess/Hôte-sse Beurs - Foire 1…" at bounding box center [298, 162] width 102 height 132
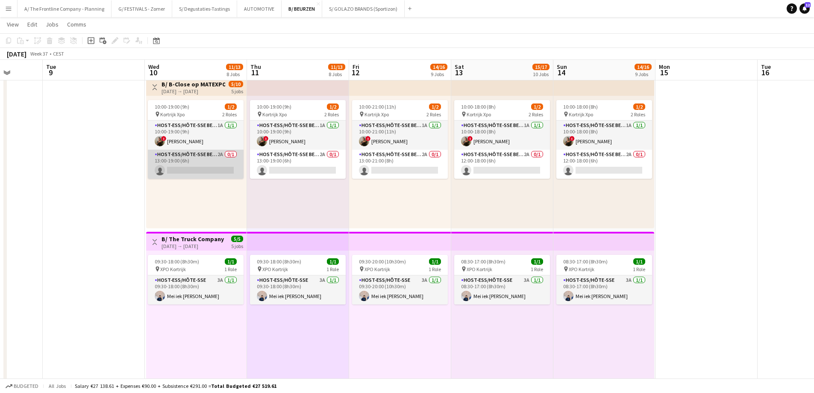
click at [210, 164] on app-card-role "Host-ess/Hôte-sse Beurs - Foire 2A 0/1 13:00-19:00 (6h) single-neutral-actions" at bounding box center [196, 164] width 96 height 29
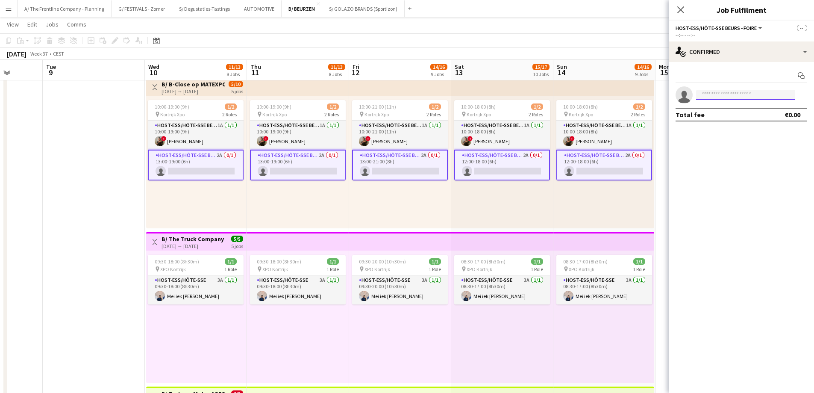
drag, startPoint x: 718, startPoint y: 94, endPoint x: 721, endPoint y: 99, distance: 5.5
click at [720, 97] on input at bounding box center [745, 95] width 99 height 10
type input "*"
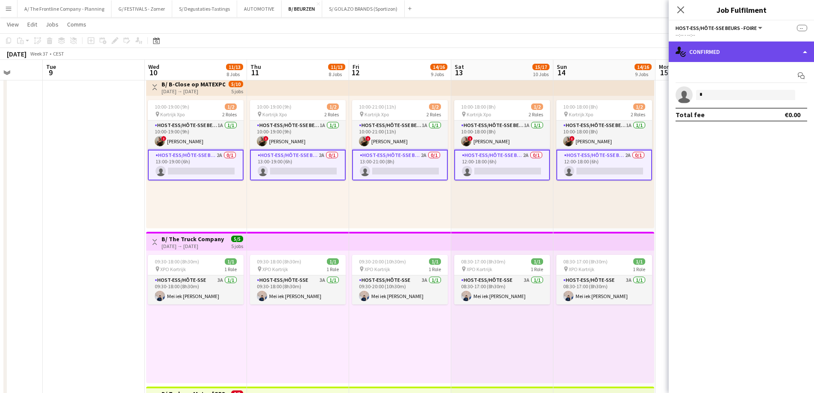
click at [740, 54] on div "single-neutral-actions-check-2 Confirmed" at bounding box center [741, 51] width 145 height 21
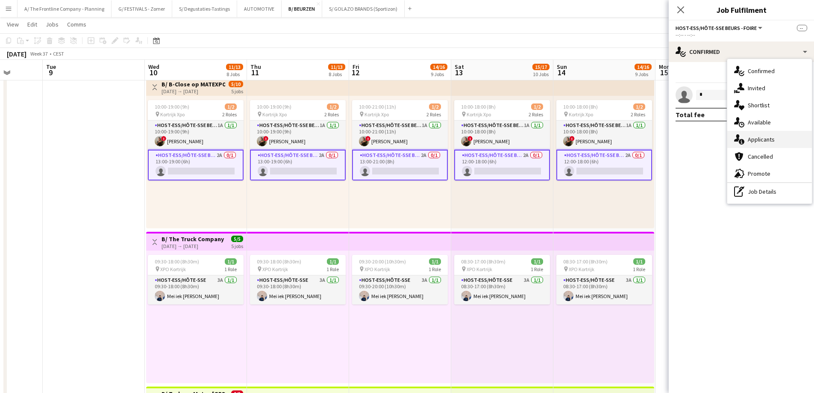
click at [756, 145] on div "single-neutral-actions-information Applicants" at bounding box center [769, 139] width 85 height 17
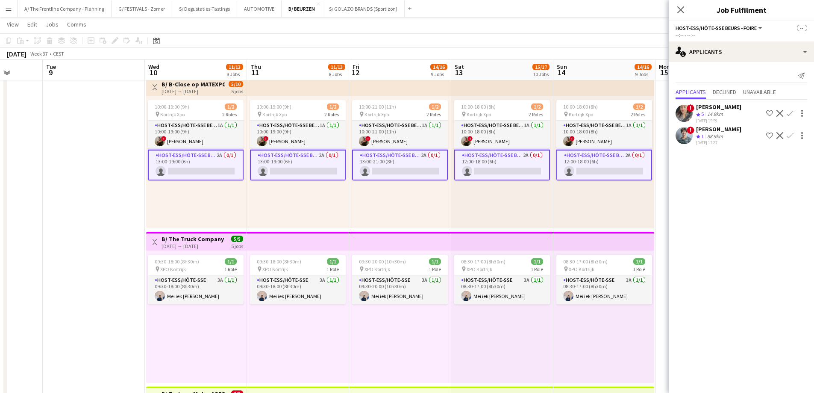
click at [719, 114] on div "14.9km" at bounding box center [715, 114] width 19 height 7
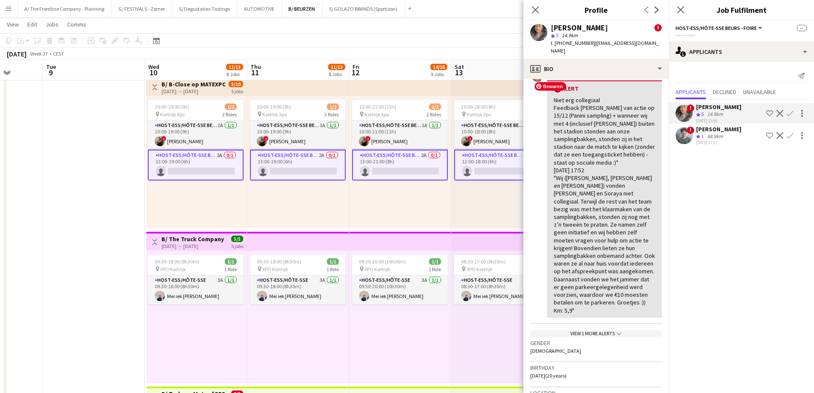
scroll to position [342, 0]
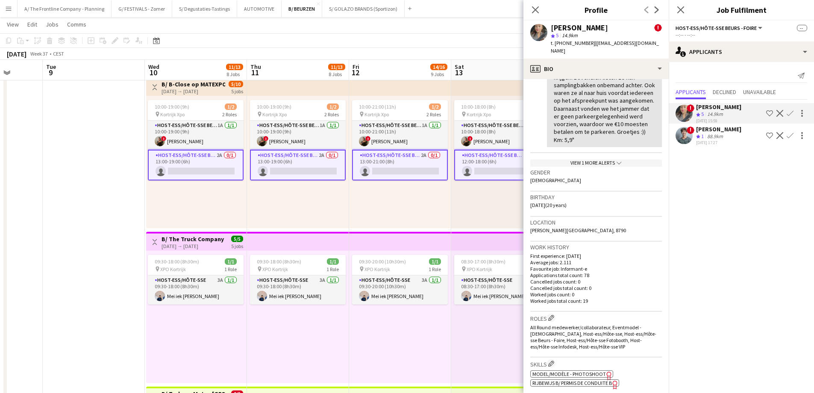
click at [788, 112] on app-icon "Confirm" at bounding box center [790, 113] width 7 height 7
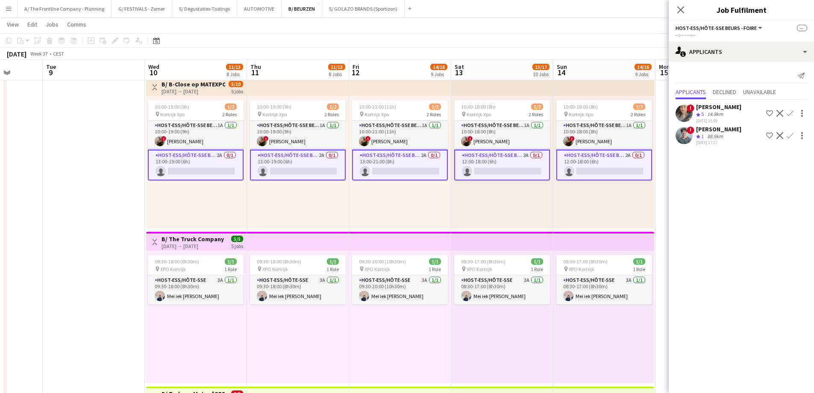
click at [787, 118] on button "Confirm" at bounding box center [790, 113] width 10 height 10
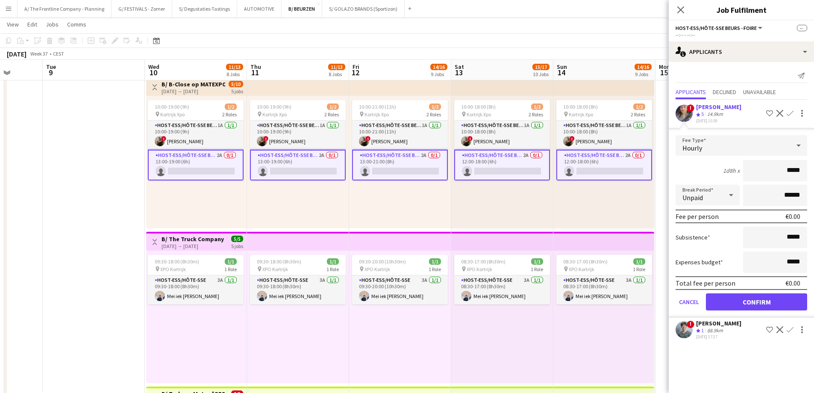
drag, startPoint x: 771, startPoint y: 168, endPoint x: 820, endPoint y: 174, distance: 49.5
click at [814, 174] on html "Menu Boards Boards Boards All jobs Status Workforce Workforce My Workforce Recr…" at bounding box center [407, 248] width 814 height 1779
type input "******"
drag, startPoint x: 771, startPoint y: 194, endPoint x: 820, endPoint y: 202, distance: 49.4
click at [814, 202] on html "Menu Boards Boards Boards All jobs Status Workforce Workforce My Workforce Recr…" at bounding box center [407, 248] width 814 height 1779
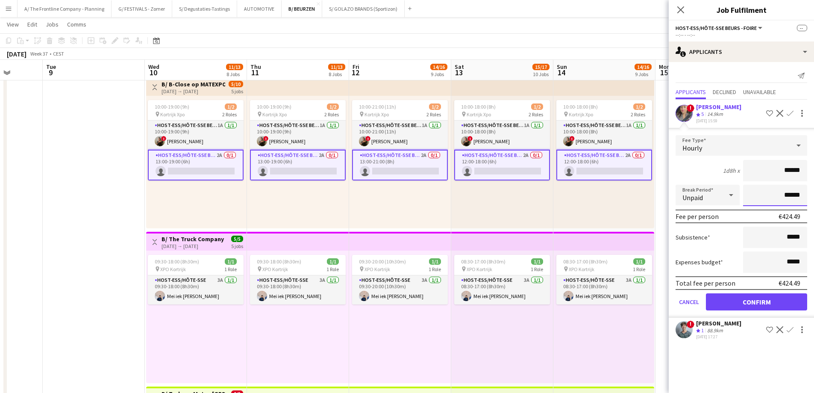
type input "*******"
click button "Confirm" at bounding box center [756, 301] width 101 height 17
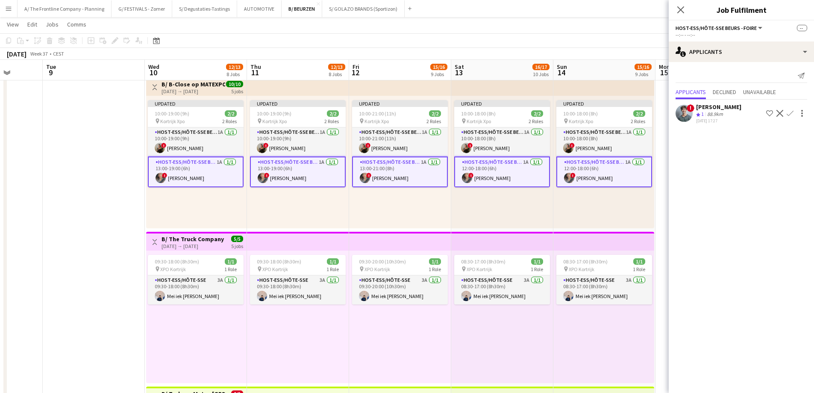
click at [578, 207] on div "Updated 10:00-18:00 (8h) 2/2 pin Kortrijk Xpo 2 Roles Host-ess/Hôte-sse Beurs -…" at bounding box center [603, 162] width 101 height 132
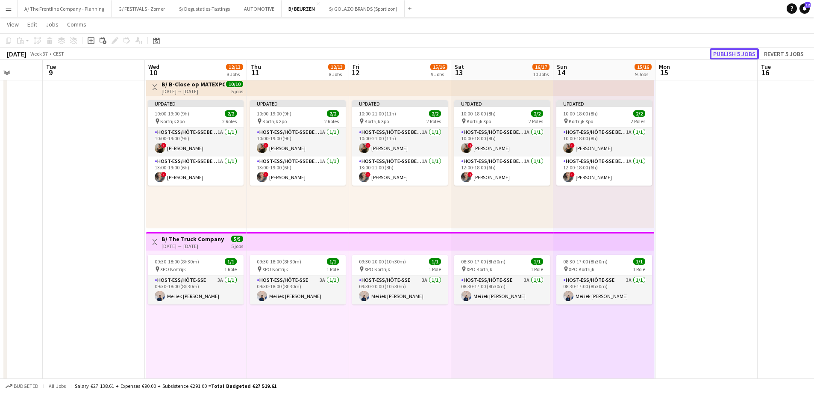
click at [740, 55] on button "Publish 5 jobs" at bounding box center [734, 53] width 49 height 11
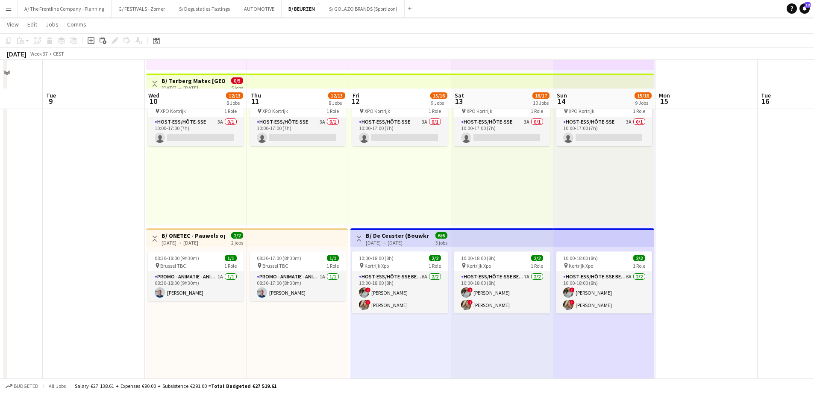
scroll to position [726, 0]
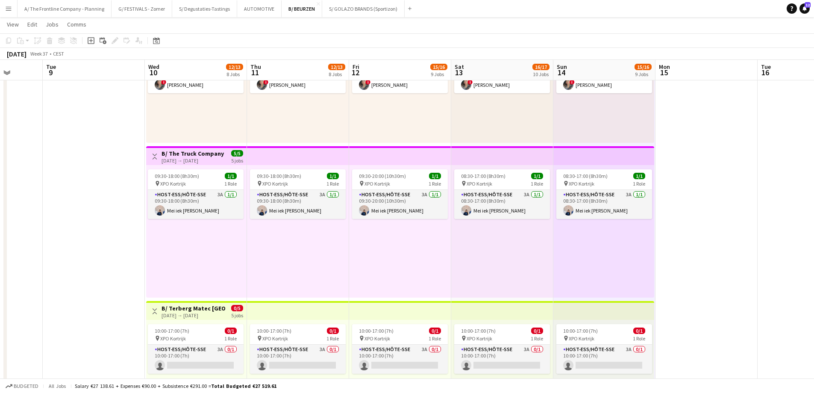
click at [206, 80] on app-board-header-date "Wed 10 12/13 8 Jobs" at bounding box center [196, 70] width 102 height 21
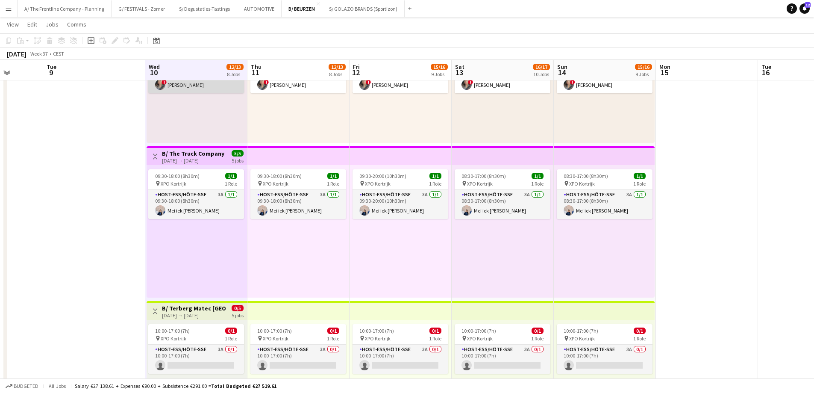
drag, startPoint x: 209, startPoint y: 82, endPoint x: 216, endPoint y: 83, distance: 7.4
click at [211, 82] on app-card-role "Host-ess/Hôte-sse Beurs - Foire 1A 1/1 13:00-19:00 (6h) ! Soraya Bossuyt" at bounding box center [196, 78] width 96 height 29
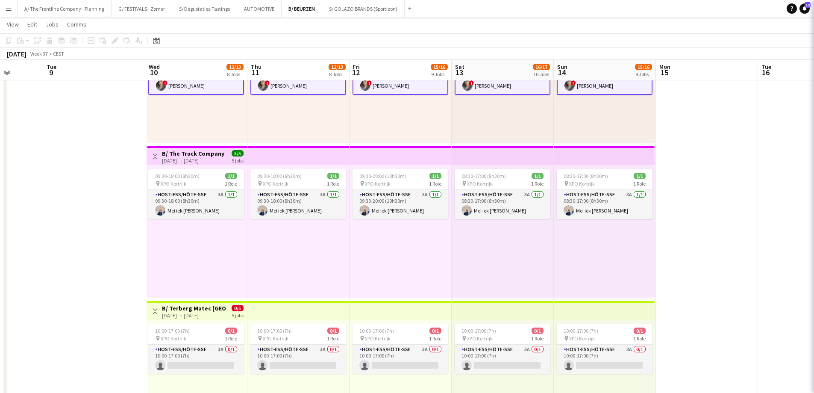
scroll to position [0, 262]
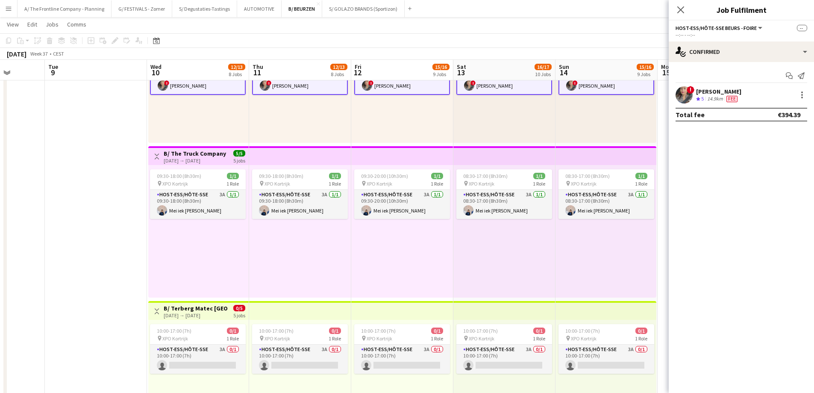
click at [718, 88] on div "Soraya Bossuyt" at bounding box center [718, 92] width 45 height 8
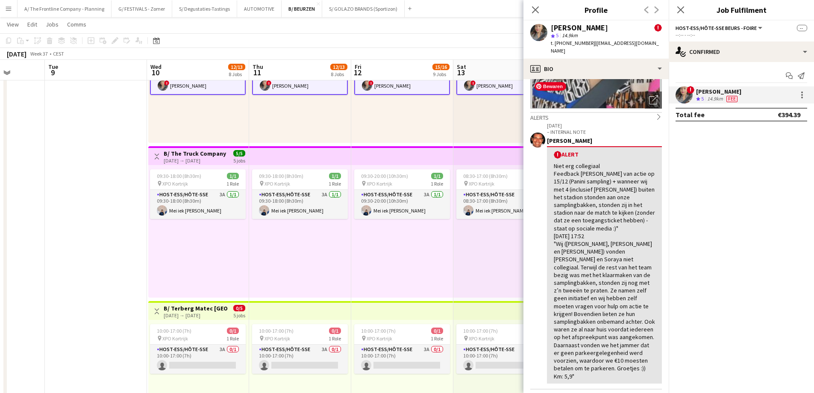
scroll to position [342, 0]
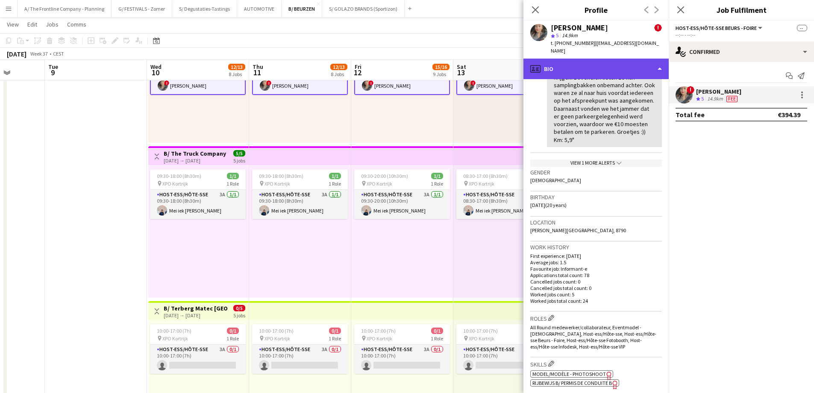
click at [588, 65] on div "profile Bio" at bounding box center [595, 69] width 145 height 21
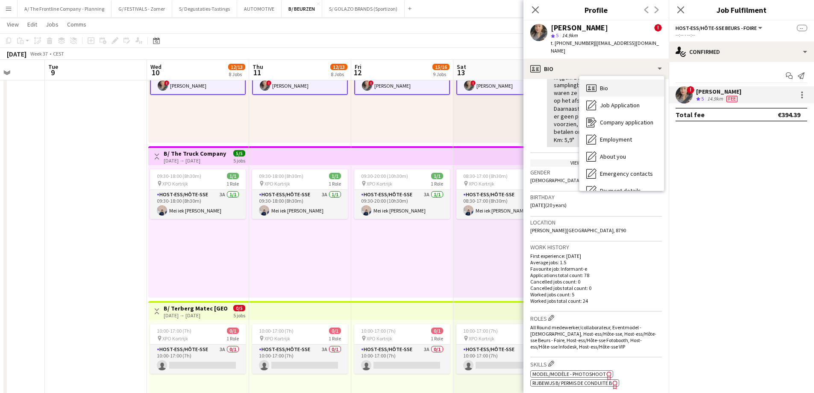
click at [610, 81] on div "Bio Bio" at bounding box center [621, 87] width 85 height 17
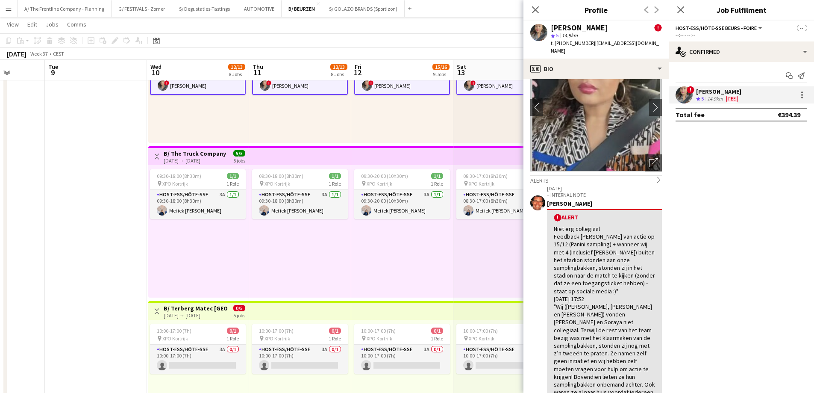
scroll to position [0, 0]
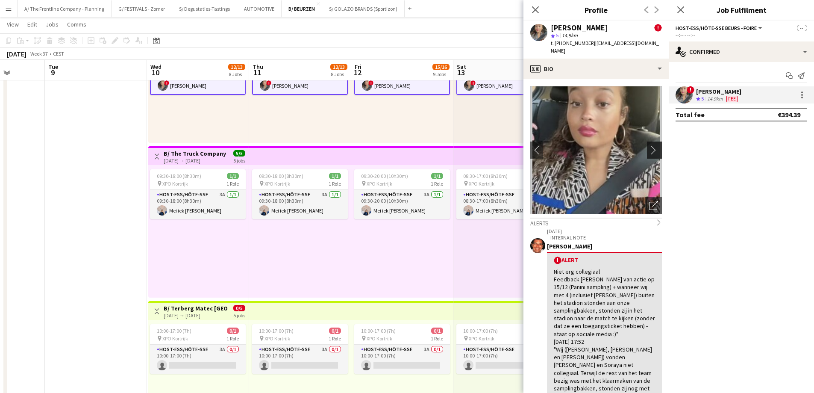
click at [649, 145] on app-icon "chevron-right" at bounding box center [655, 149] width 13 height 9
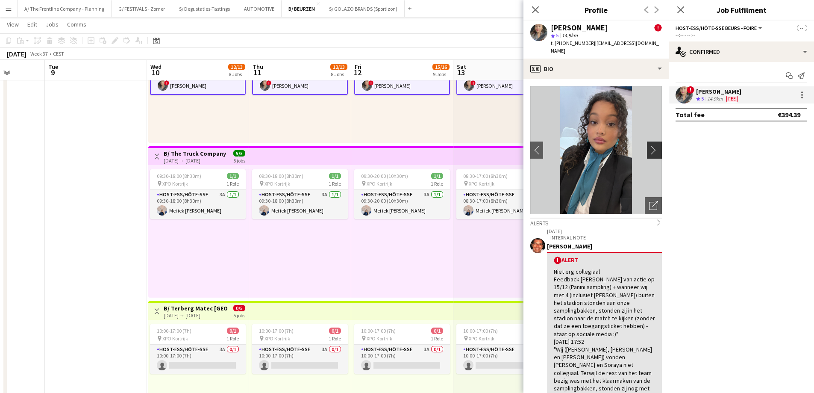
click at [649, 145] on app-icon "chevron-right" at bounding box center [655, 149] width 13 height 9
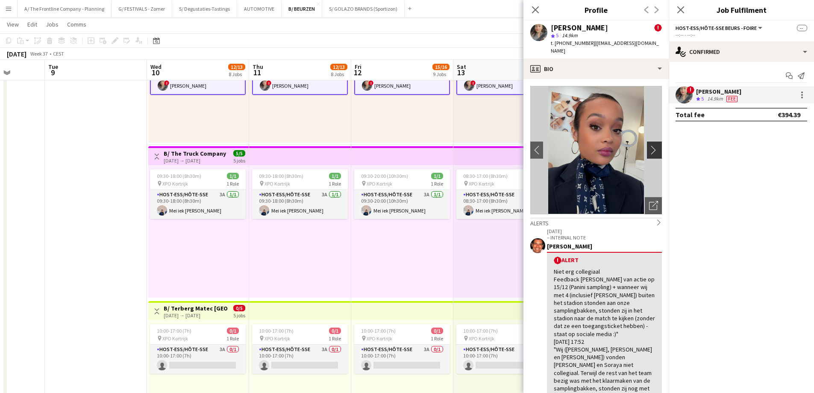
click at [649, 145] on app-icon "chevron-right" at bounding box center [655, 149] width 13 height 9
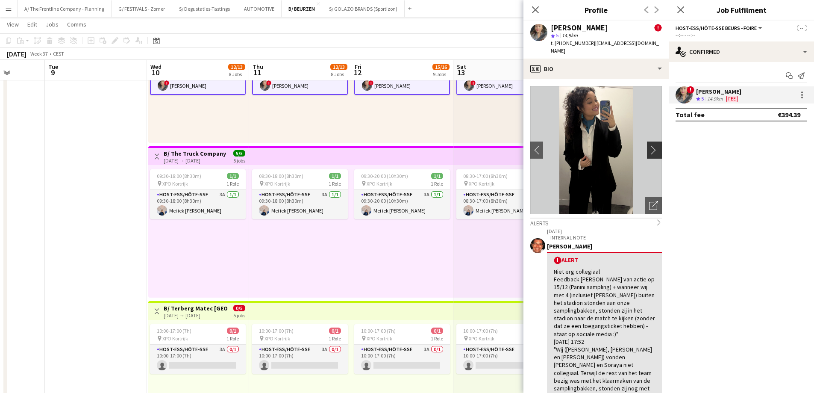
click at [649, 145] on app-icon "chevron-right" at bounding box center [655, 149] width 13 height 9
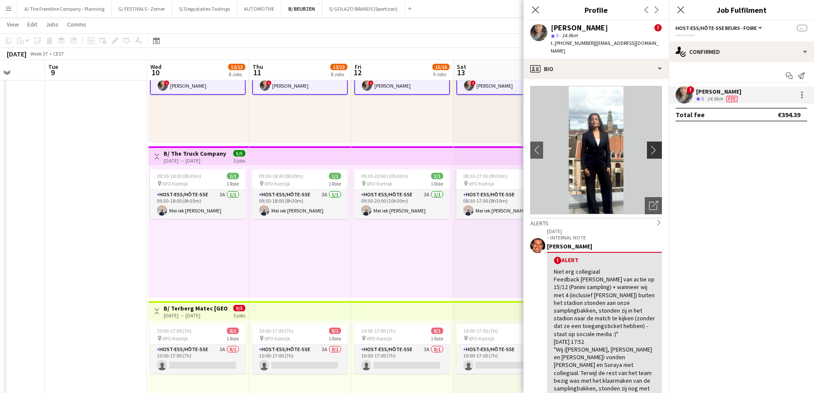
click at [649, 145] on app-icon "chevron-right" at bounding box center [655, 149] width 13 height 9
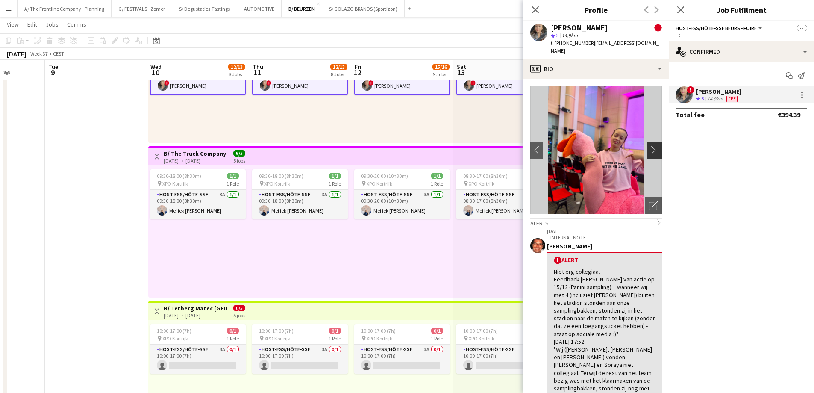
click at [649, 145] on app-icon "chevron-right" at bounding box center [655, 149] width 13 height 9
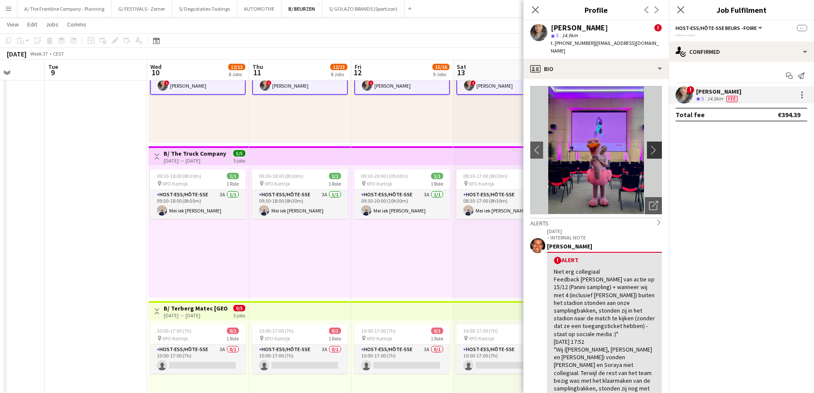
click at [649, 145] on app-icon "chevron-right" at bounding box center [655, 149] width 13 height 9
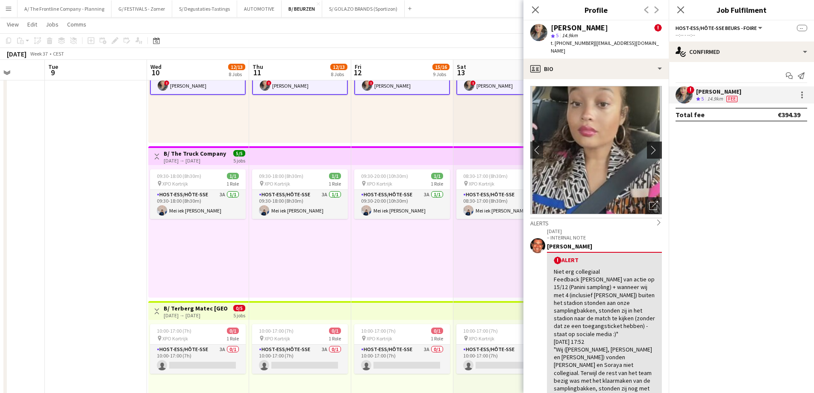
click at [649, 145] on app-icon "chevron-right" at bounding box center [655, 149] width 13 height 9
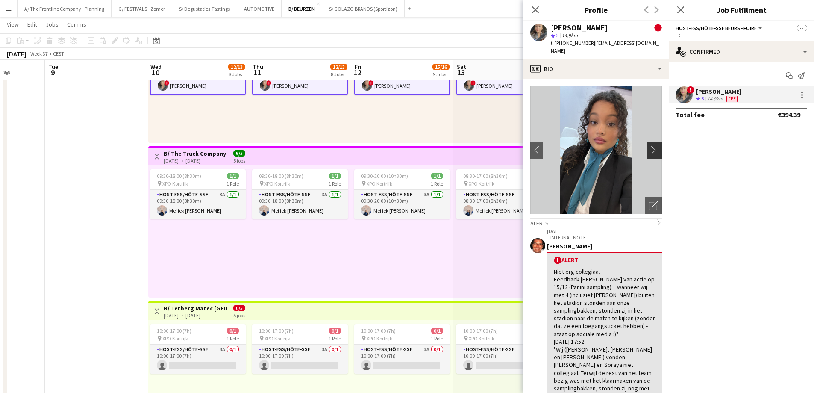
click at [649, 145] on app-icon "chevron-right" at bounding box center [655, 149] width 13 height 9
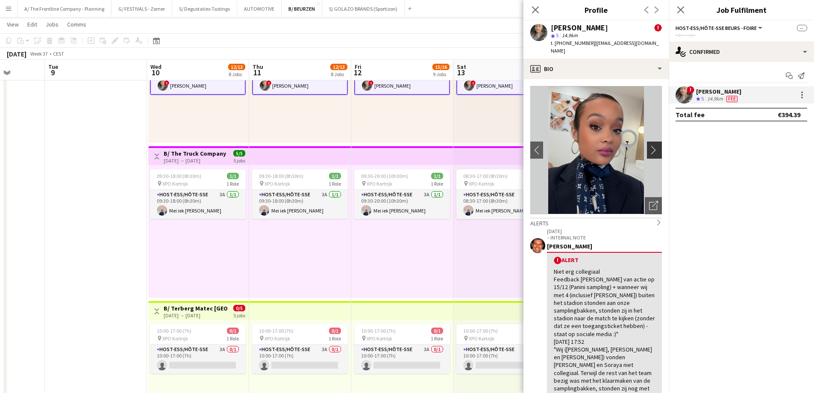
click at [649, 145] on app-icon "chevron-right" at bounding box center [655, 149] width 13 height 9
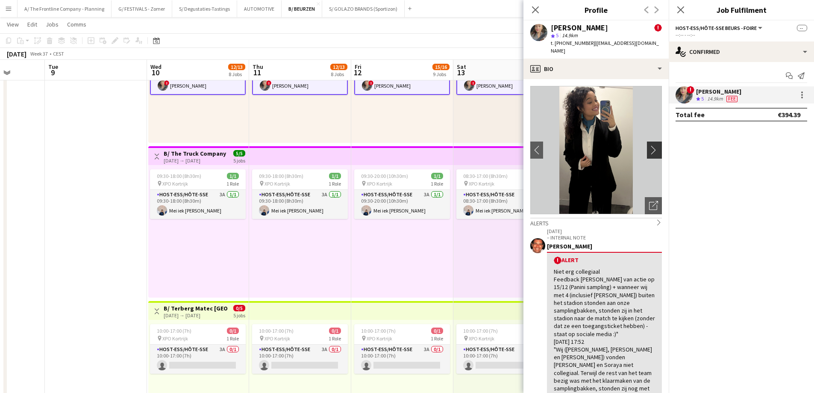
click at [649, 146] on app-icon "chevron-right" at bounding box center [655, 149] width 13 height 9
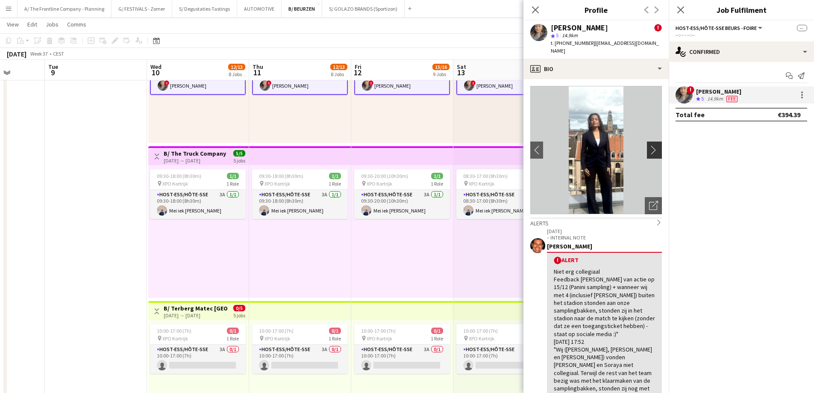
click at [649, 146] on app-icon "chevron-right" at bounding box center [655, 149] width 13 height 9
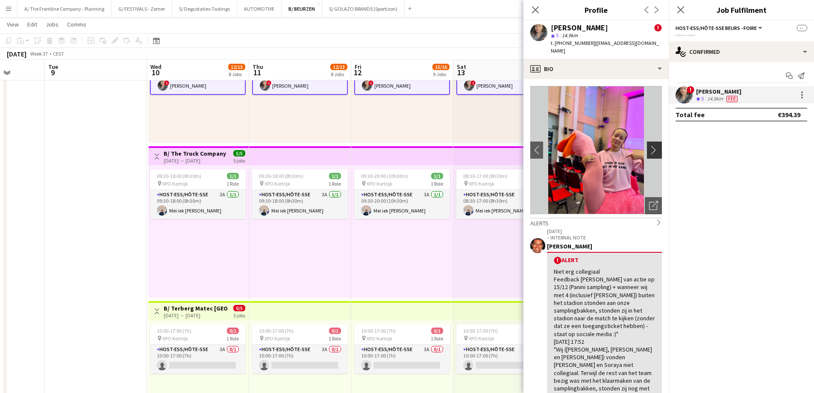
click at [649, 146] on app-icon "chevron-right" at bounding box center [655, 149] width 13 height 9
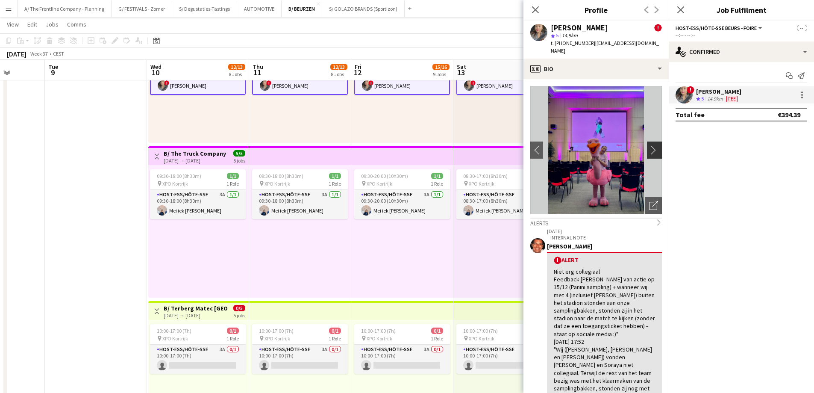
click at [649, 146] on app-icon "chevron-right" at bounding box center [655, 149] width 13 height 9
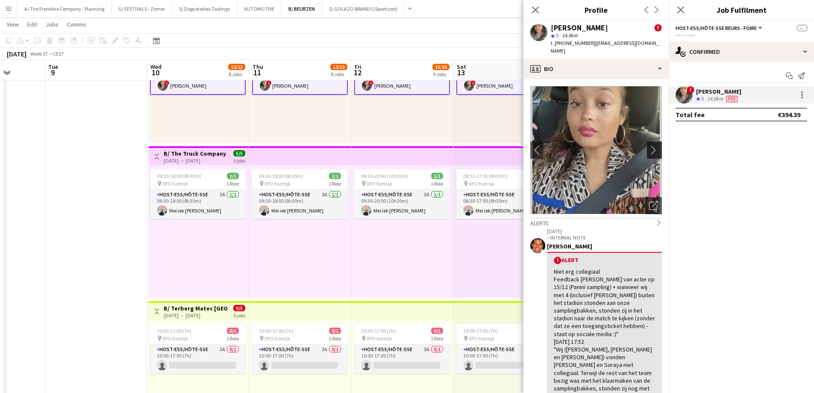
click at [649, 146] on app-icon "chevron-right" at bounding box center [655, 149] width 13 height 9
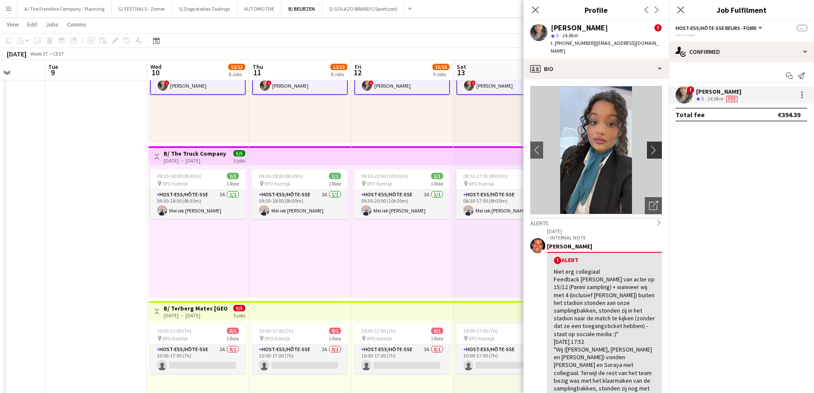
click at [649, 146] on app-icon "chevron-right" at bounding box center [655, 149] width 13 height 9
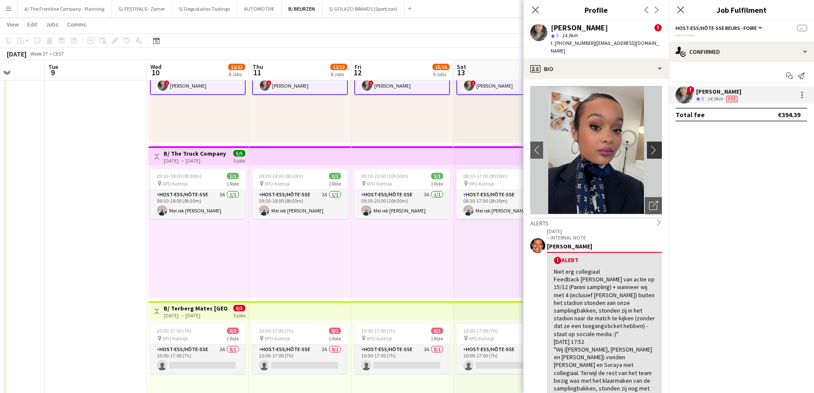
click at [649, 146] on app-icon "chevron-right" at bounding box center [655, 149] width 13 height 9
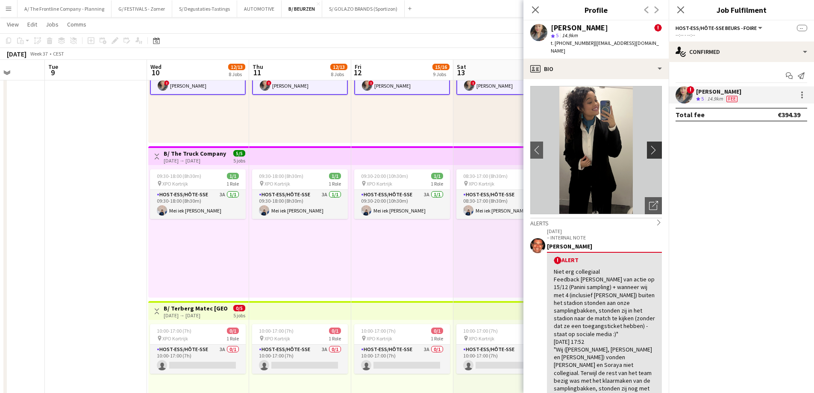
click at [649, 146] on app-icon "chevron-right" at bounding box center [655, 149] width 13 height 9
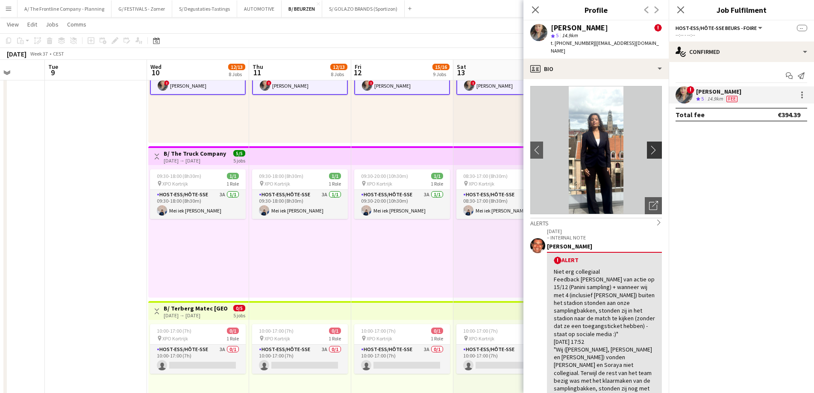
click at [649, 145] on app-icon "chevron-right" at bounding box center [655, 149] width 13 height 9
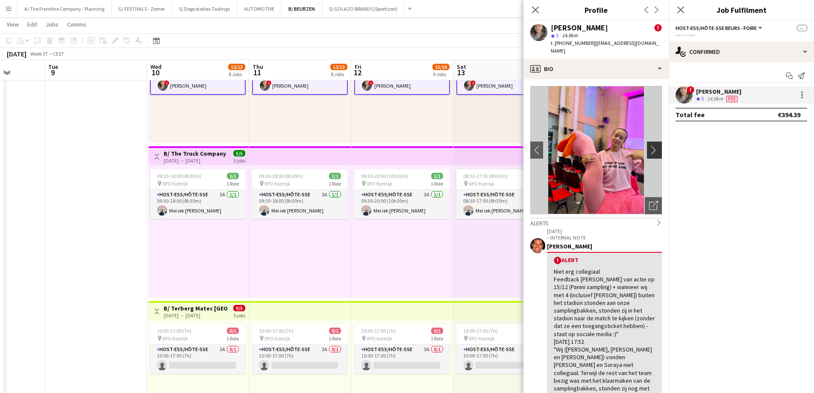
click at [649, 145] on app-icon "chevron-right" at bounding box center [655, 149] width 13 height 9
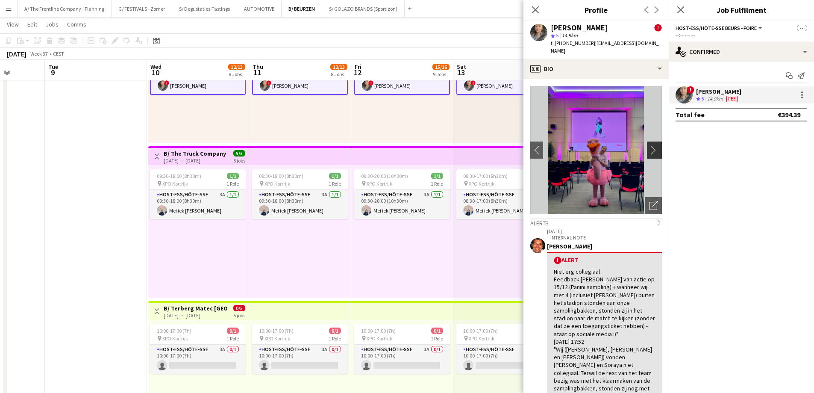
click at [649, 145] on app-icon "chevron-right" at bounding box center [655, 149] width 13 height 9
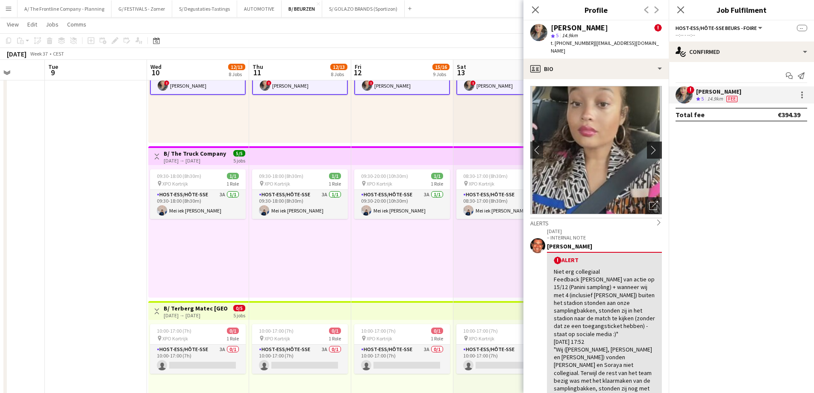
click at [649, 145] on app-icon "chevron-right" at bounding box center [655, 149] width 13 height 9
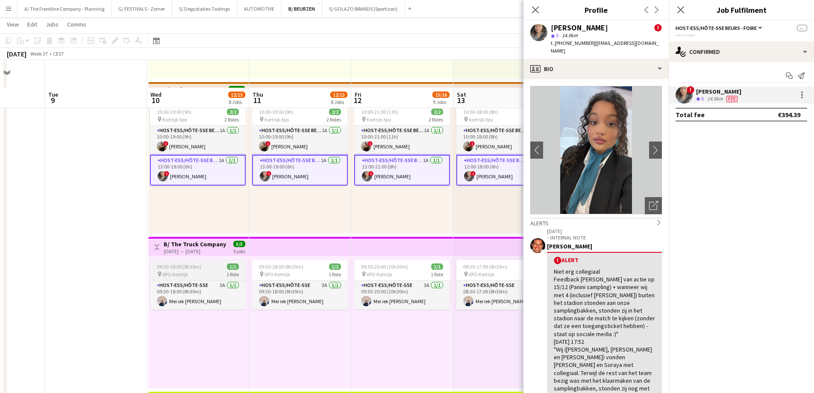
scroll to position [598, 0]
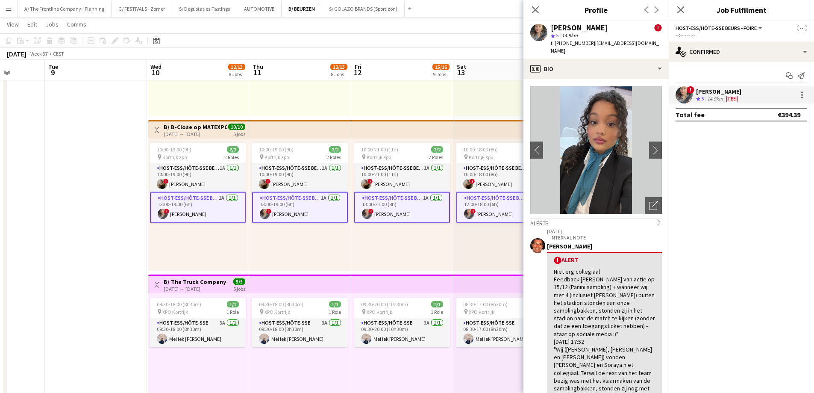
drag, startPoint x: 194, startPoint y: 131, endPoint x: 194, endPoint y: 122, distance: 9.0
click at [194, 131] on div "10-09-2025 → 14-09-2025" at bounding box center [196, 134] width 64 height 6
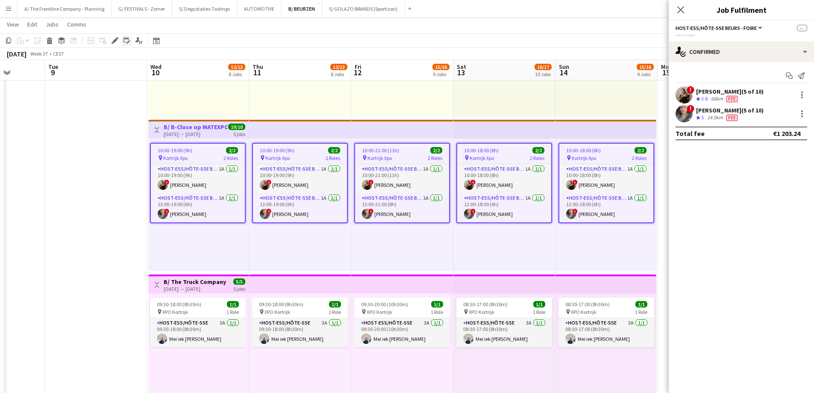
drag, startPoint x: 118, startPoint y: 37, endPoint x: 123, endPoint y: 37, distance: 5.6
click at [119, 37] on div "Edit" at bounding box center [115, 40] width 10 height 10
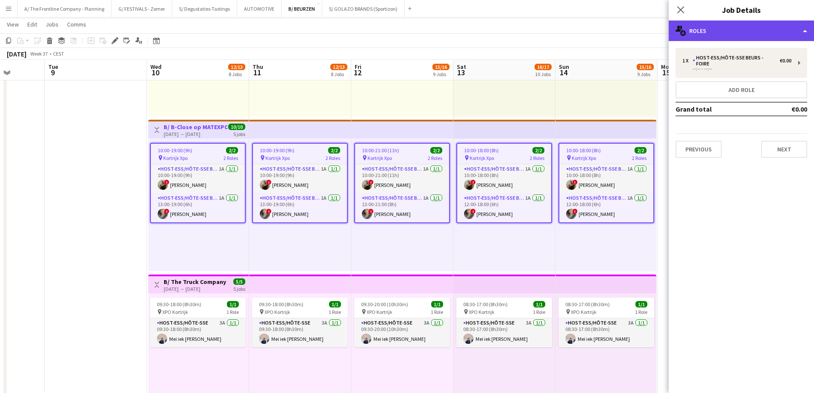
click at [735, 31] on div "multiple-users-add Roles" at bounding box center [741, 31] width 145 height 21
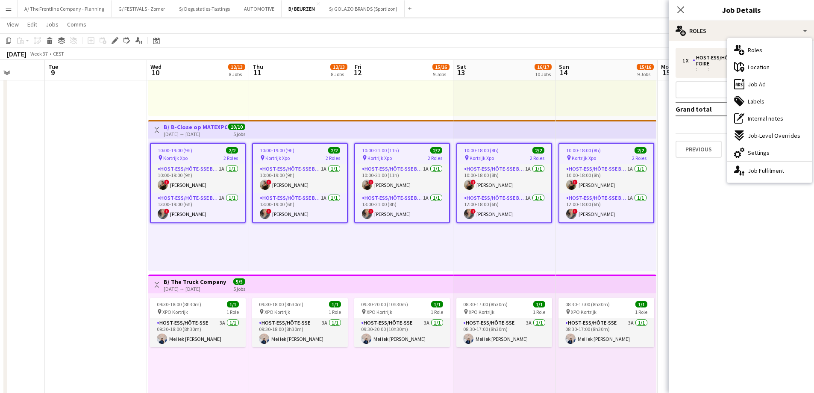
click at [748, 79] on div "ads-window Job Ad" at bounding box center [769, 84] width 85 height 17
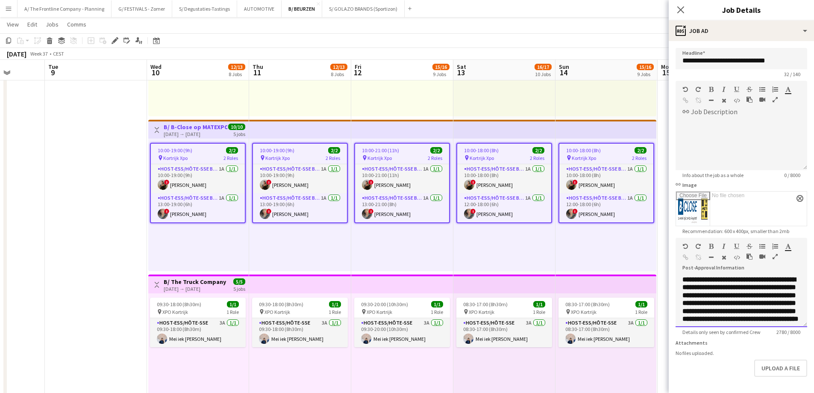
click at [774, 253] on div at bounding box center [772, 248] width 26 height 10
click at [774, 255] on icon "button" at bounding box center [775, 256] width 5 height 6
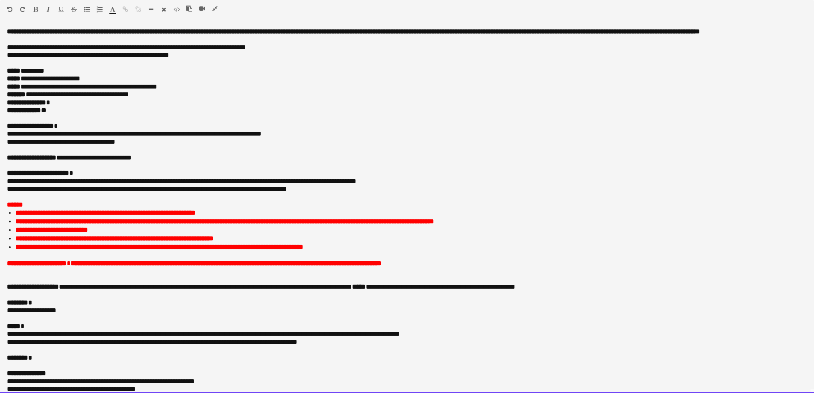
click at [256, 162] on p "**********" at bounding box center [404, 158] width 794 height 8
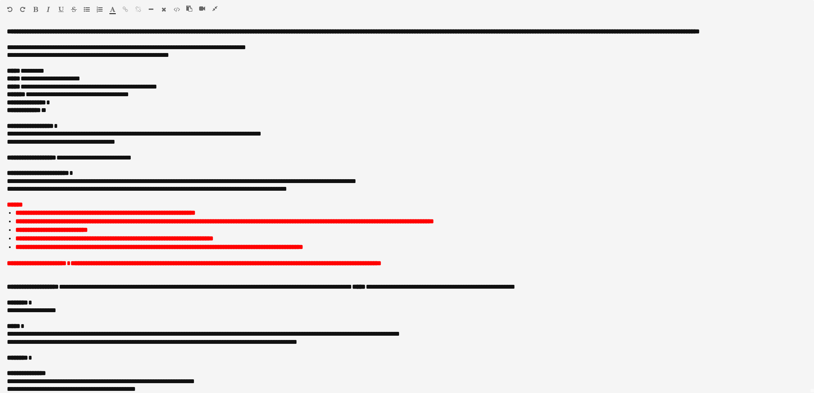
click at [215, 7] on icon "button" at bounding box center [214, 9] width 5 height 6
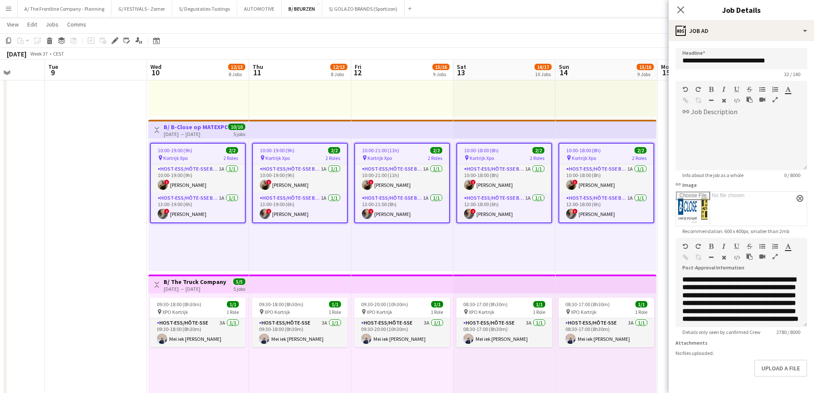
click at [103, 181] on app-date-cell at bounding box center [96, 272] width 102 height 1550
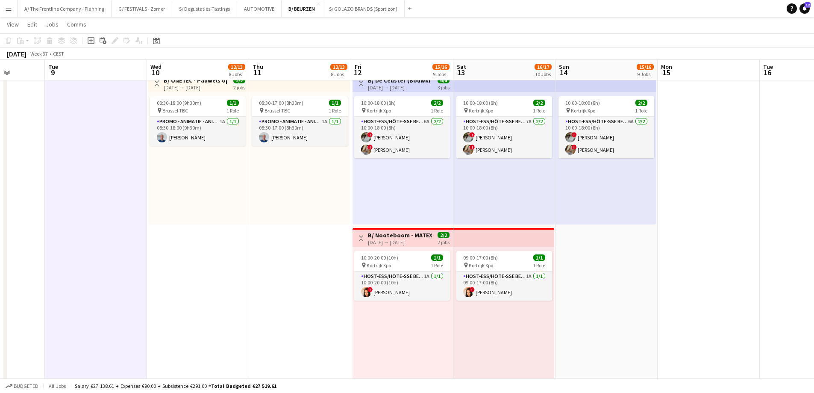
scroll to position [1111, 0]
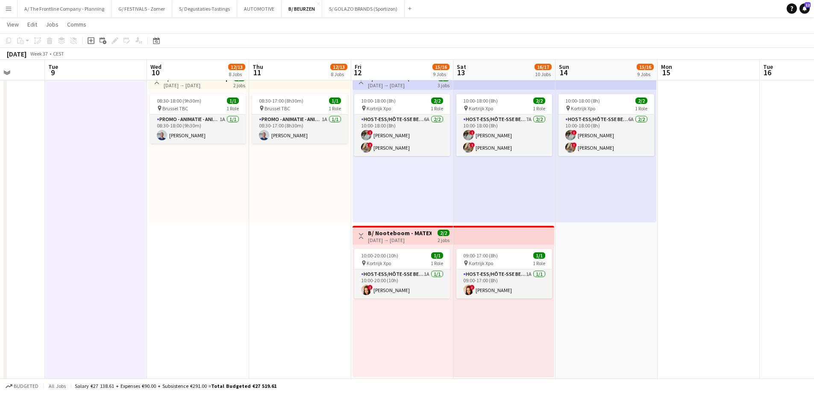
click at [6, 3] on button "Menu" at bounding box center [8, 8] width 17 height 17
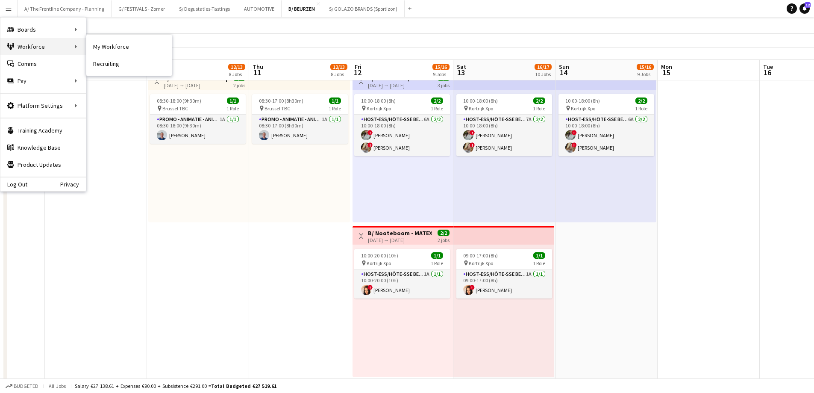
click at [32, 44] on div "Workforce Workforce" at bounding box center [42, 46] width 85 height 17
click at [103, 48] on link "My Workforce" at bounding box center [128, 46] width 85 height 17
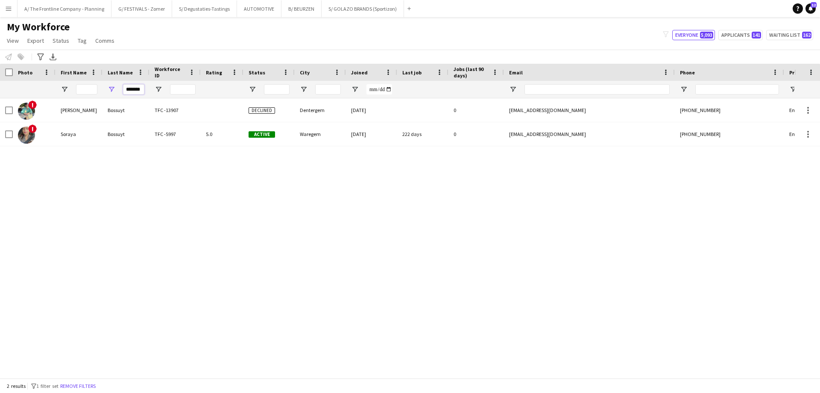
click at [138, 94] on input "*******" at bounding box center [133, 89] width 21 height 10
type input "********"
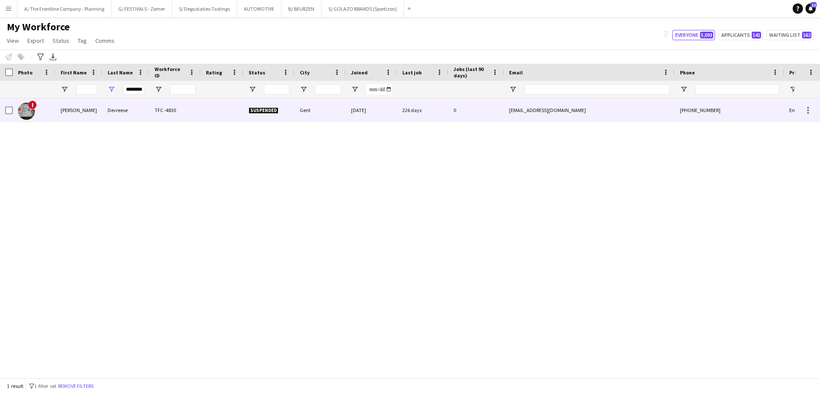
scroll to position [0, 0]
click at [63, 111] on div "Kurt" at bounding box center [79, 110] width 47 height 24
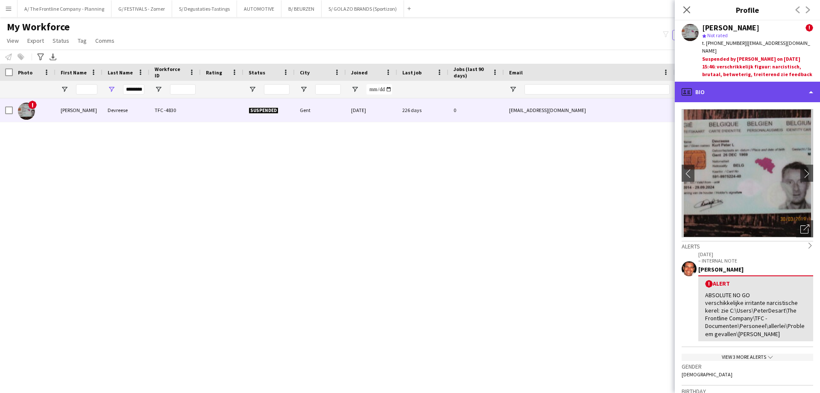
click at [758, 89] on div "profile Bio" at bounding box center [747, 92] width 145 height 21
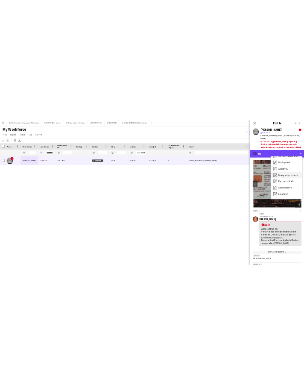
scroll to position [63, 0]
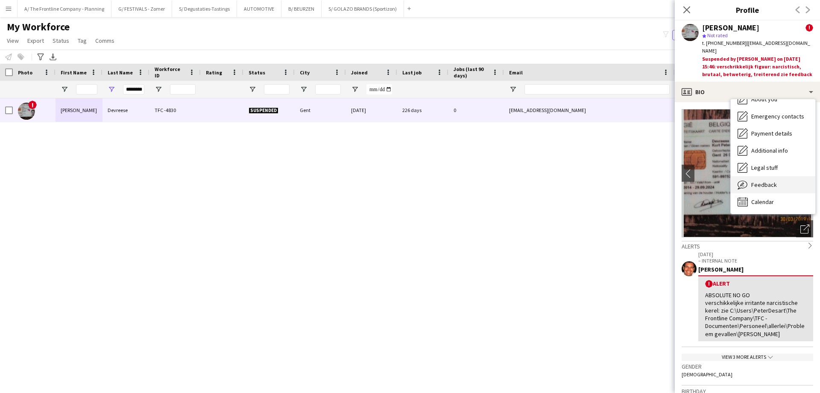
click at [765, 181] on span "Feedback" at bounding box center [765, 185] width 26 height 8
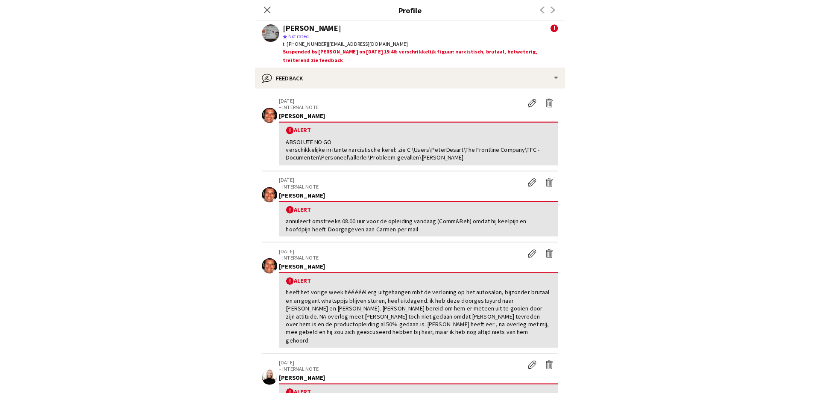
scroll to position [30, 0]
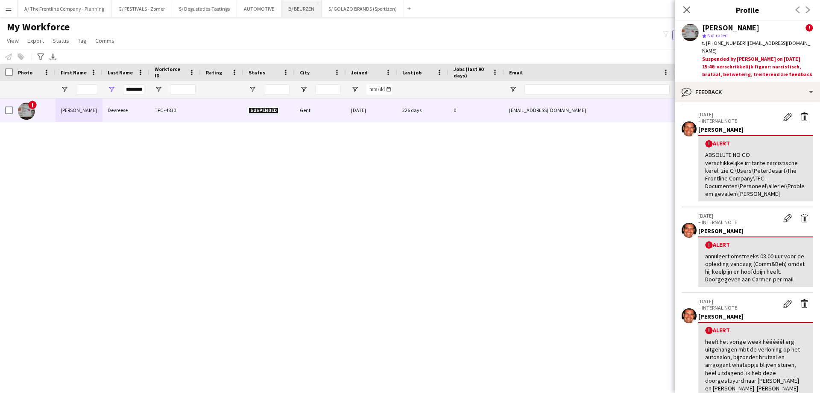
click at [299, 12] on button "B/ BEURZEN Close" at bounding box center [302, 8] width 40 height 17
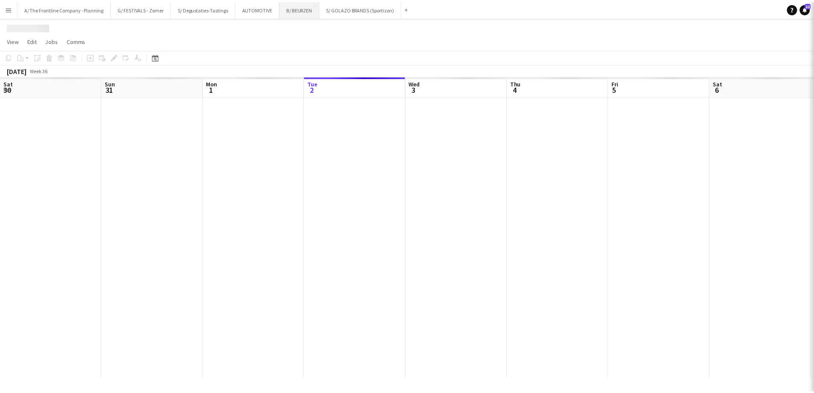
scroll to position [0, 204]
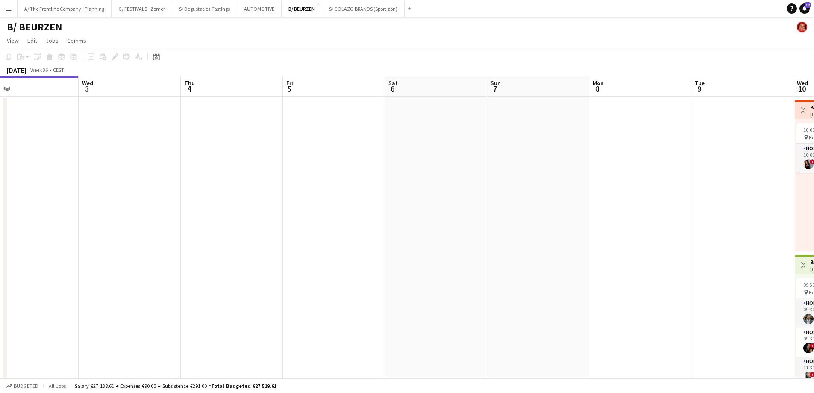
drag, startPoint x: 627, startPoint y: 217, endPoint x: 276, endPoint y: 192, distance: 351.7
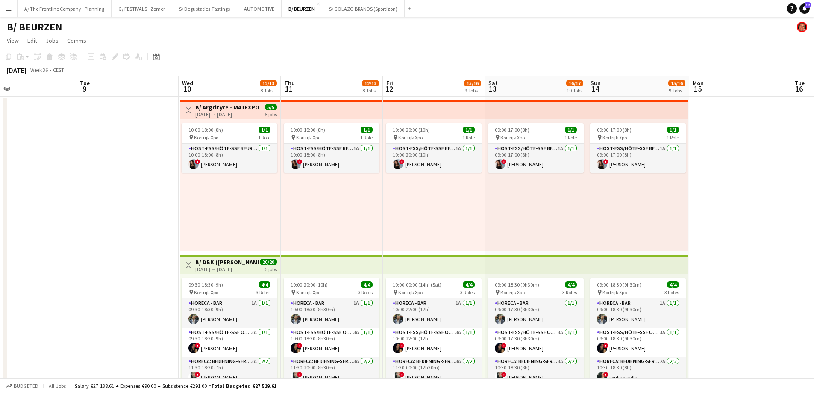
scroll to position [0, 282]
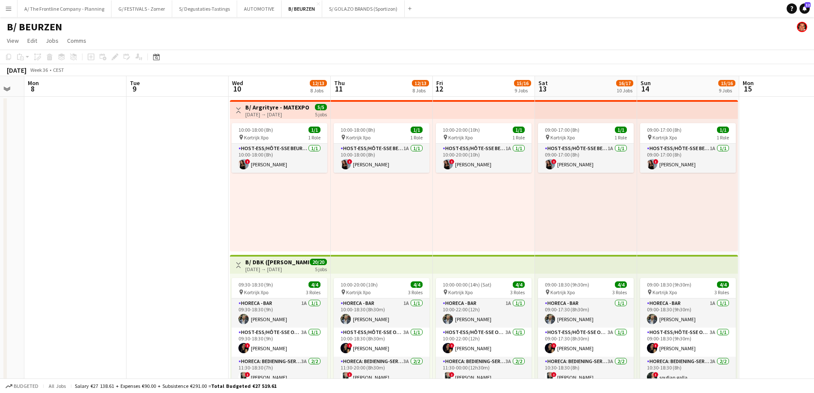
drag, startPoint x: 358, startPoint y: 203, endPoint x: 216, endPoint y: 201, distance: 141.5
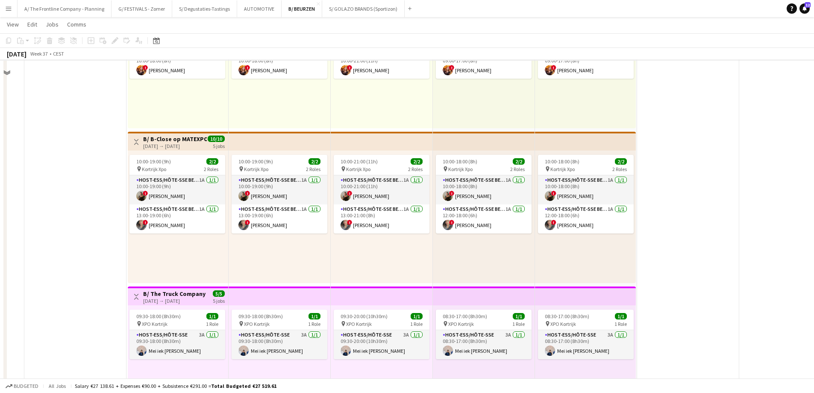
scroll to position [598, 0]
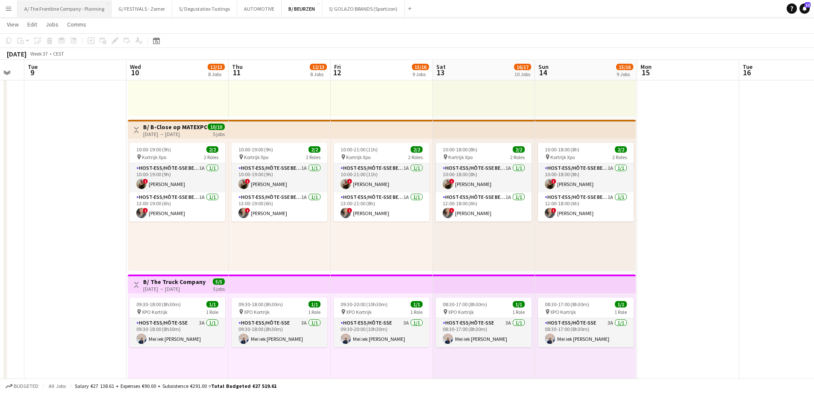
click at [75, 8] on button "A/ The Frontline Company - Planning Close" at bounding box center [65, 8] width 94 height 17
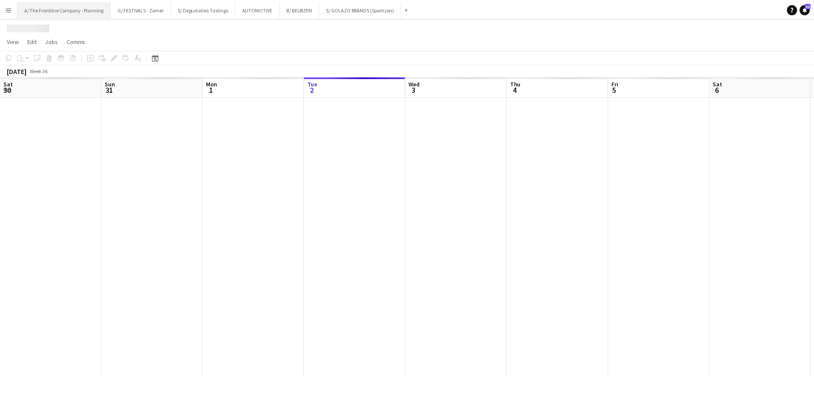
scroll to position [0, 204]
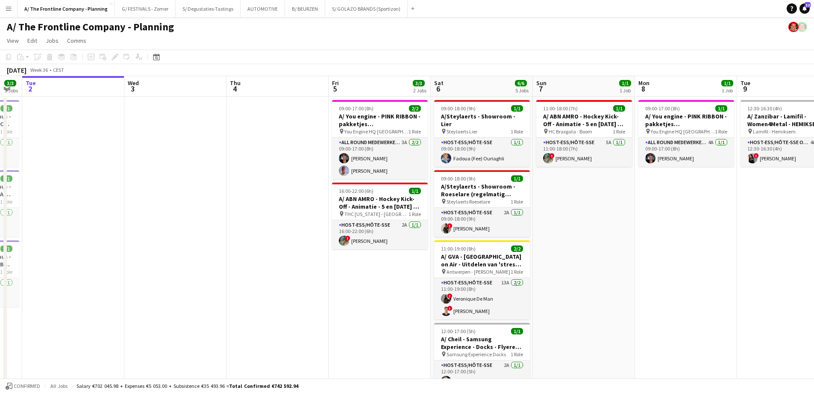
drag, startPoint x: 294, startPoint y: 187, endPoint x: 160, endPoint y: 180, distance: 134.4
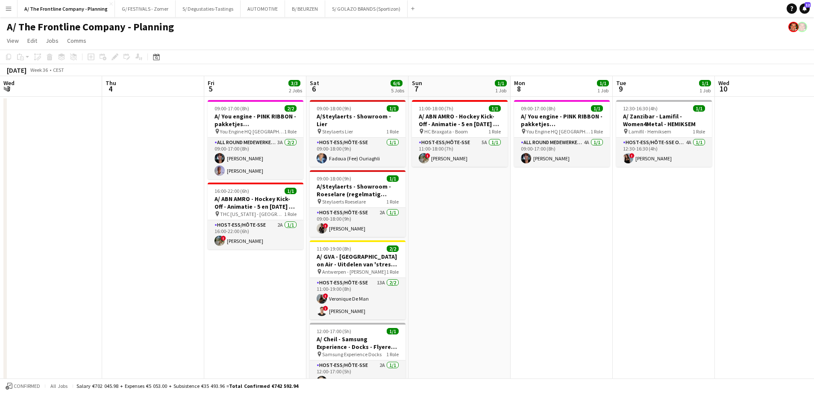
drag, startPoint x: 294, startPoint y: 203, endPoint x: 189, endPoint y: 201, distance: 105.1
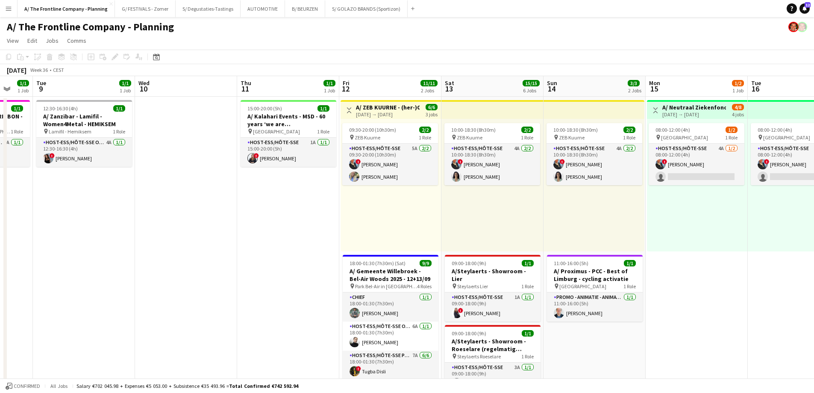
drag, startPoint x: 435, startPoint y: 228, endPoint x: 72, endPoint y: 201, distance: 364.2
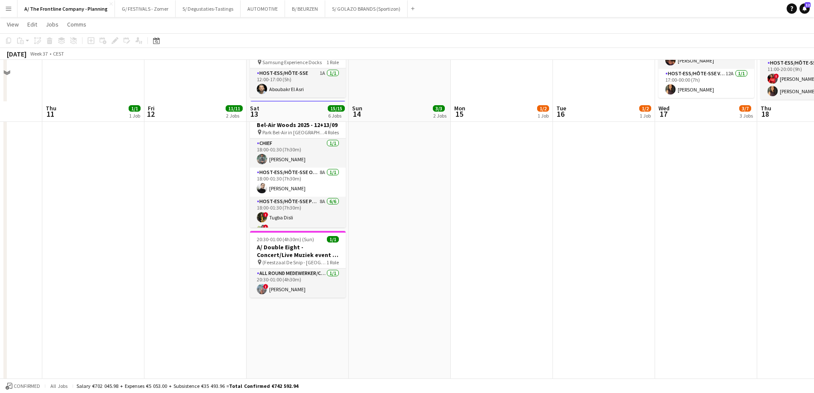
scroll to position [470, 0]
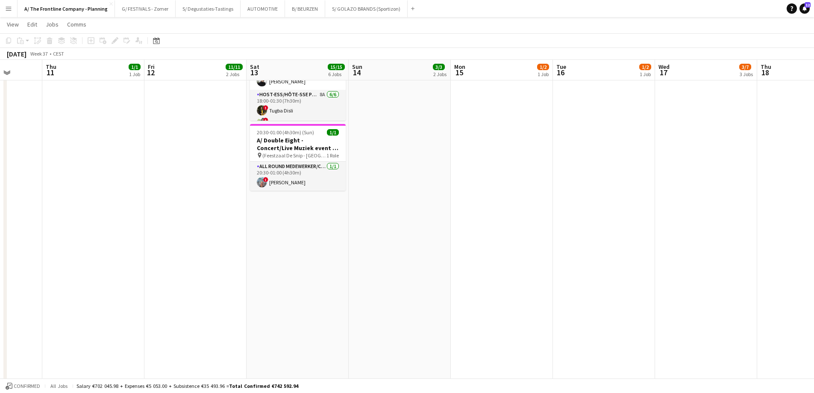
click at [304, 247] on app-date-cell "10:00-18:30 (8h30m) 2/2 pin ZEB Kuurne 1 Role Host-ess/Hôte-sse 4A 2/2 10:00-18…" at bounding box center [298, 31] width 102 height 810
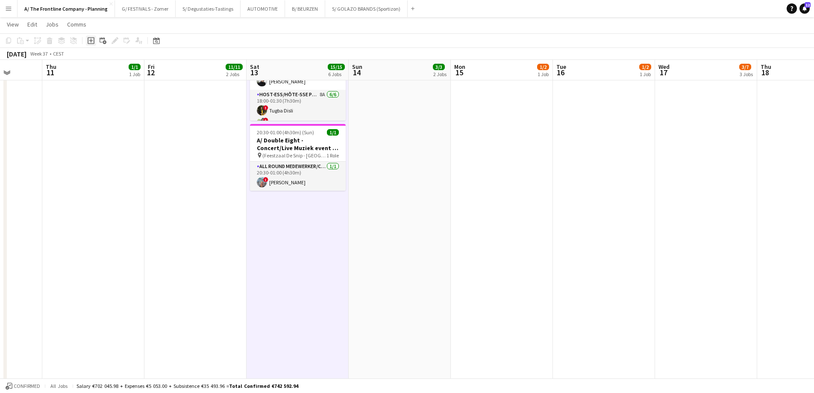
click at [91, 43] on icon "Add job" at bounding box center [91, 40] width 7 height 7
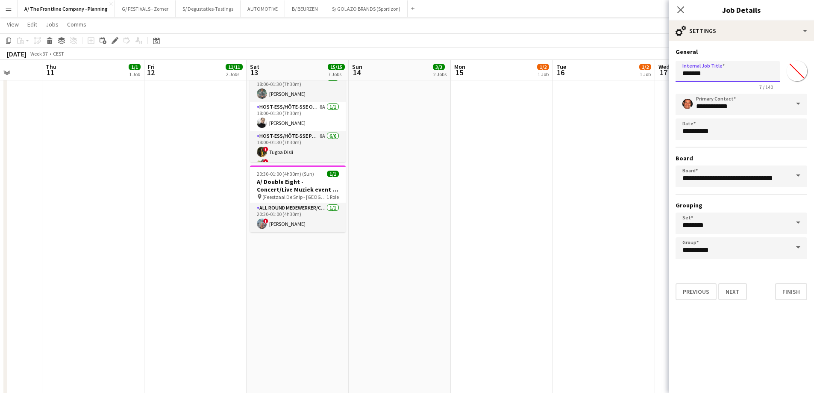
drag, startPoint x: 730, startPoint y: 72, endPoint x: 634, endPoint y: 69, distance: 96.2
click at [634, 69] on body "Menu Boards Boards Boards All jobs Status Workforce Workforce My Workforce Recr…" at bounding box center [407, 29] width 814 height 999
type input "**********"
drag, startPoint x: 731, startPoint y: 295, endPoint x: 735, endPoint y: 264, distance: 31.1
click at [731, 295] on button "Next" at bounding box center [732, 291] width 29 height 17
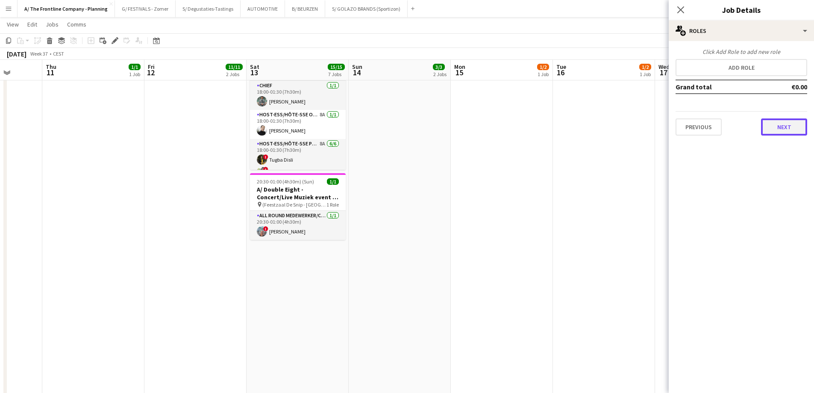
click at [781, 129] on button "Next" at bounding box center [784, 126] width 46 height 17
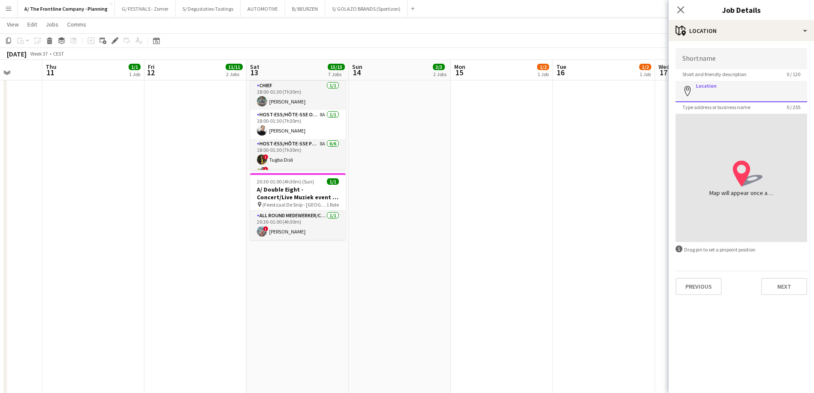
click at [715, 87] on input "Location" at bounding box center [742, 91] width 132 height 21
paste input "**********"
type input "**********"
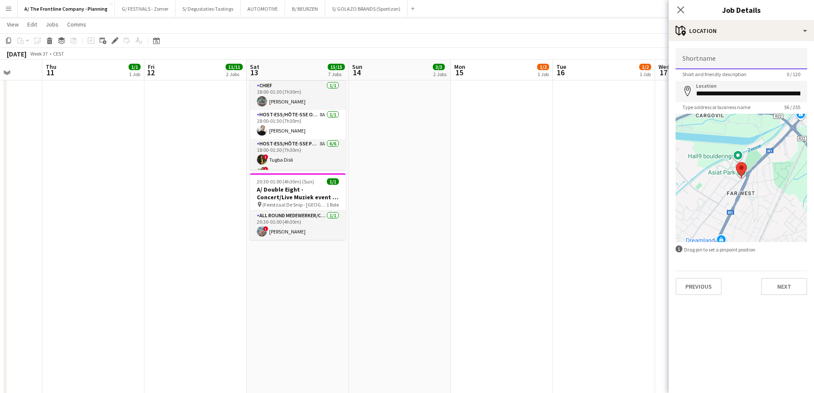
click at [718, 59] on input "Shortname" at bounding box center [742, 58] width 132 height 21
paste input "**********"
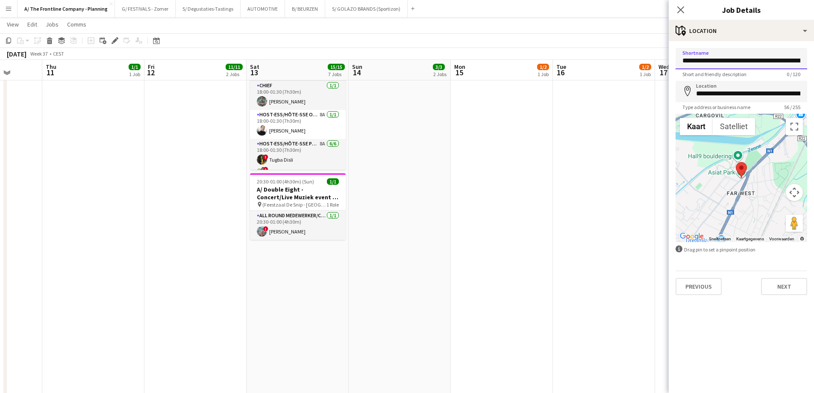
scroll to position [0, 34]
click at [723, 60] on input "**********" at bounding box center [742, 58] width 132 height 21
drag, startPoint x: 723, startPoint y: 60, endPoint x: 755, endPoint y: 59, distance: 31.6
click at [755, 59] on input "**********" at bounding box center [742, 58] width 132 height 21
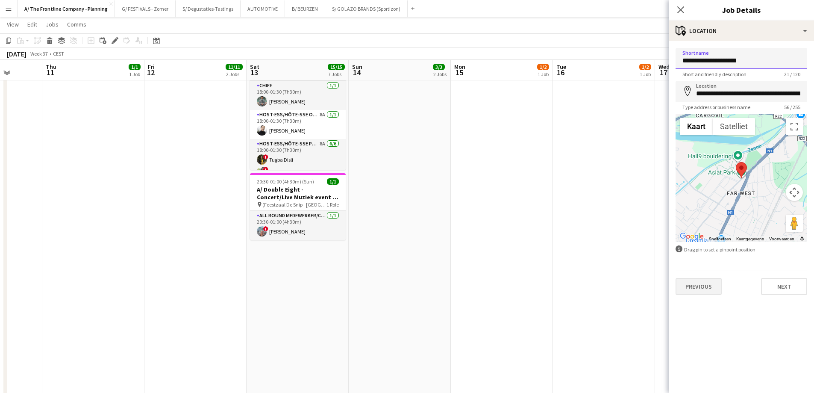
type input "**********"
drag, startPoint x: 694, startPoint y: 281, endPoint x: 699, endPoint y: 270, distance: 11.7
click at [694, 282] on button "Previous" at bounding box center [699, 286] width 46 height 17
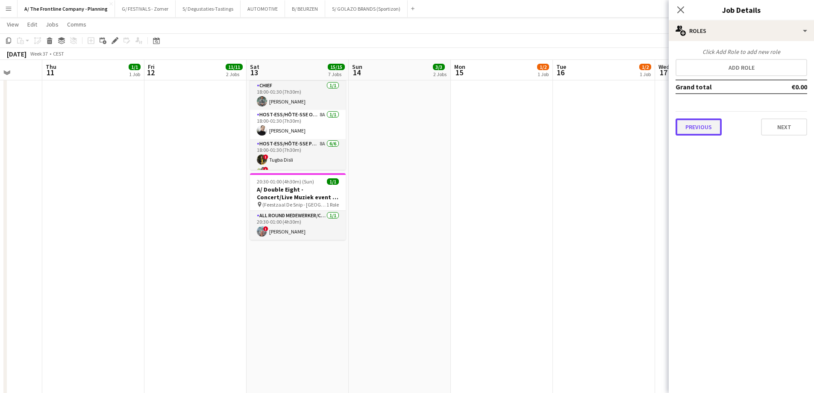
click at [719, 128] on button "Previous" at bounding box center [699, 126] width 46 height 17
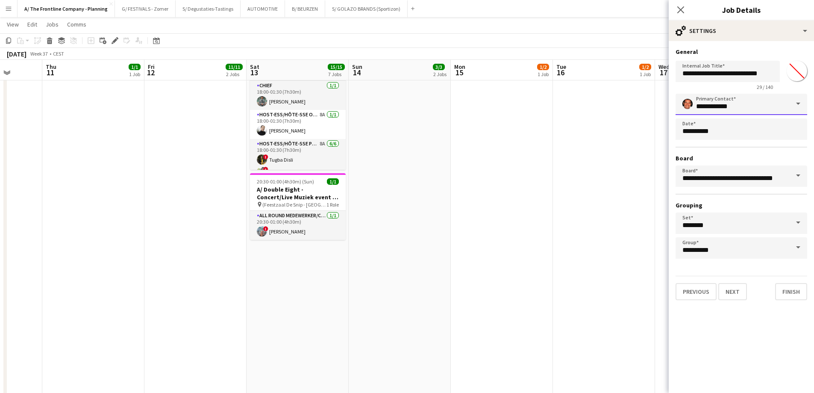
click at [738, 99] on input "**********" at bounding box center [742, 104] width 132 height 21
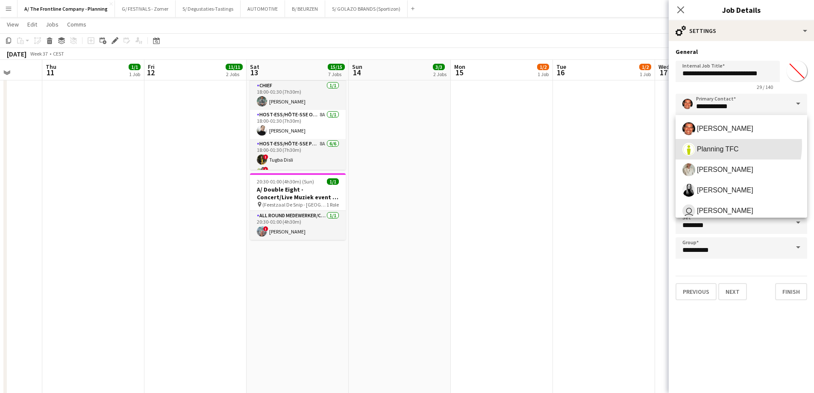
click at [720, 145] on span "Planning TFC" at bounding box center [718, 149] width 42 height 8
type input "**********"
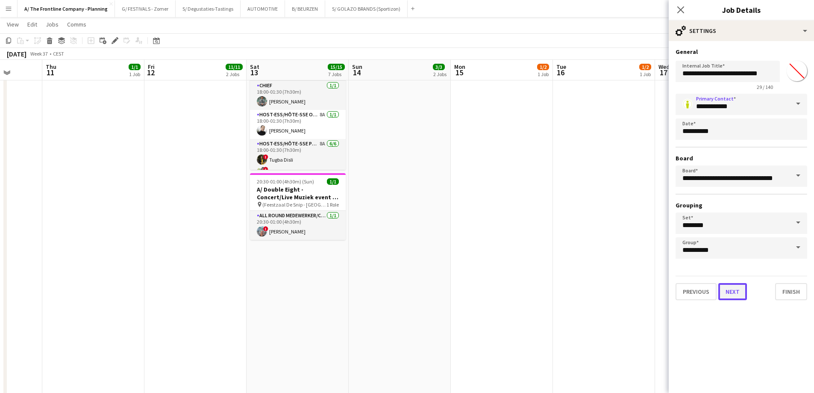
click at [734, 297] on button "Next" at bounding box center [732, 291] width 29 height 17
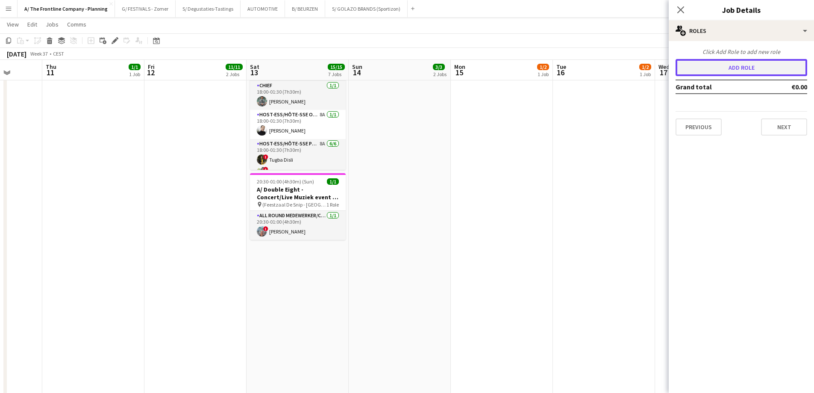
click at [738, 67] on button "Add role" at bounding box center [742, 67] width 132 height 17
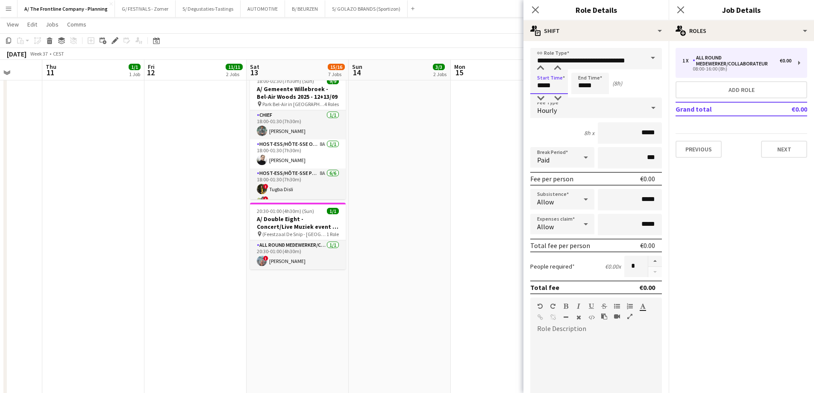
click at [536, 91] on input "*****" at bounding box center [549, 83] width 38 height 21
type input "*****"
click at [558, 68] on div at bounding box center [557, 68] width 17 height 9
click at [581, 86] on input "*****" at bounding box center [590, 83] width 38 height 21
click at [581, 97] on div at bounding box center [581, 98] width 17 height 9
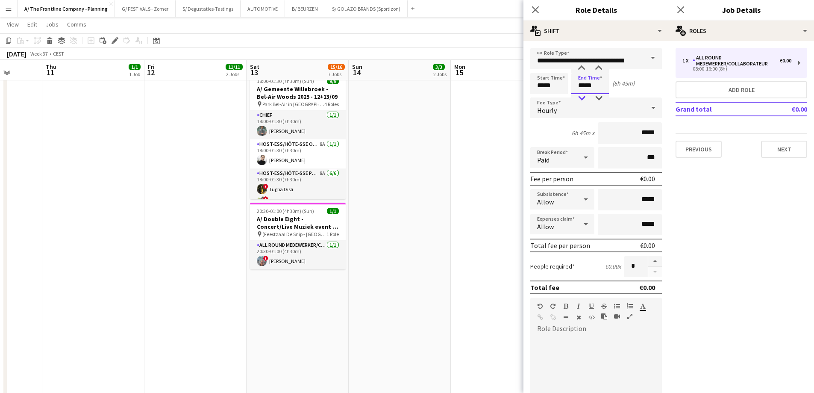
click at [581, 97] on div at bounding box center [581, 98] width 17 height 9
click at [582, 98] on div at bounding box center [581, 98] width 17 height 9
click at [595, 99] on div at bounding box center [598, 98] width 17 height 9
type input "*****"
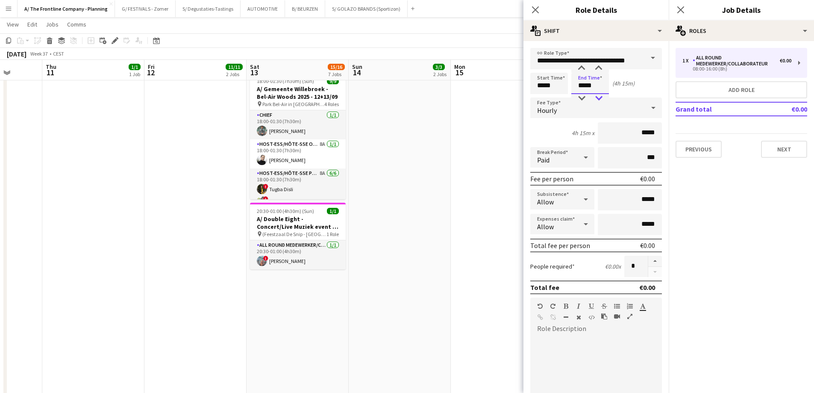
click at [595, 99] on div at bounding box center [598, 98] width 17 height 9
click at [585, 56] on input "**********" at bounding box center [596, 58] width 132 height 21
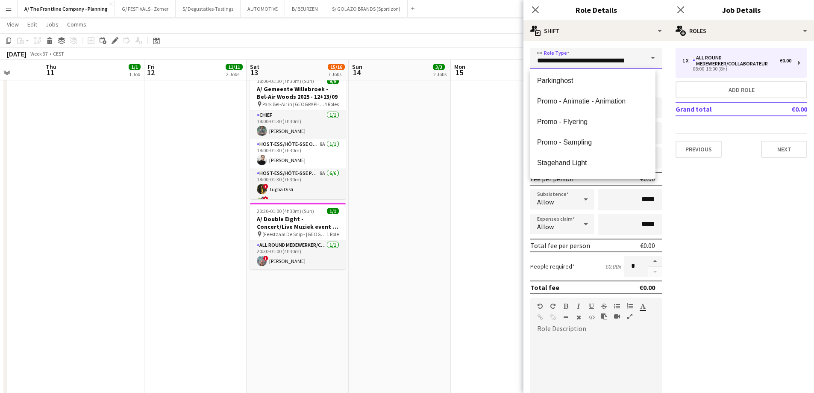
scroll to position [641, 0]
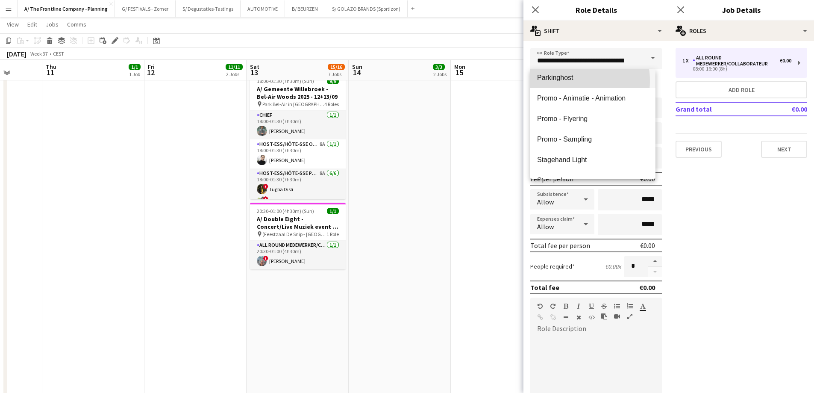
click at [566, 81] on span "Parkinghost" at bounding box center [593, 78] width 112 height 8
type input "**********"
type input "******"
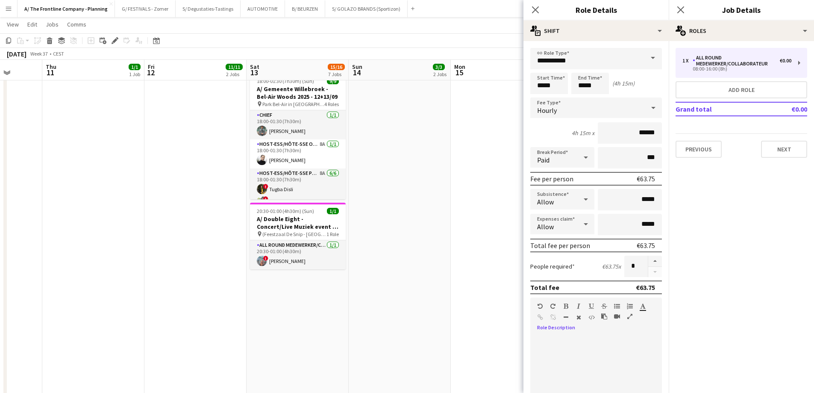
click at [569, 341] on div at bounding box center [596, 386] width 132 height 103
click at [627, 316] on button "button" at bounding box center [630, 316] width 6 height 7
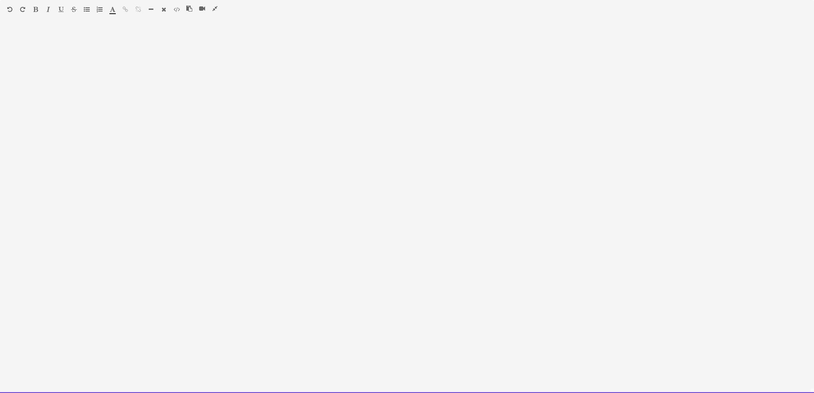
click at [293, 206] on div at bounding box center [407, 210] width 814 height 365
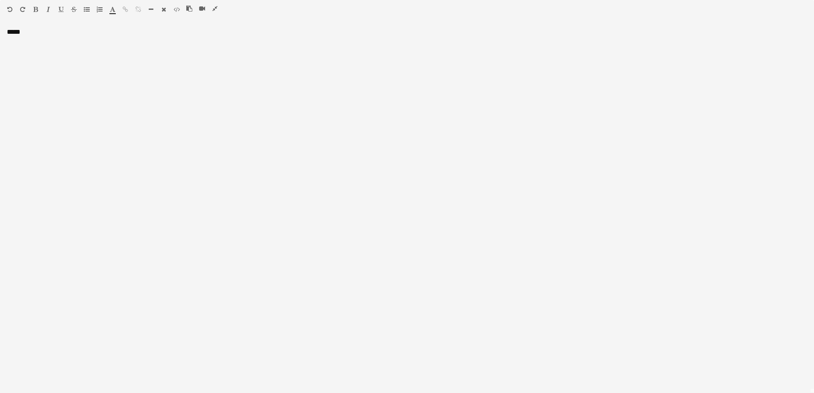
click at [86, 9] on icon "button" at bounding box center [87, 9] width 6 height 6
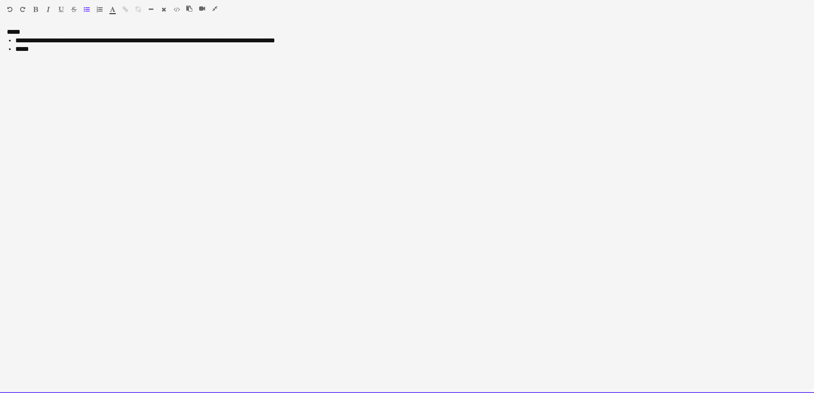
click at [38, 49] on li "*****" at bounding box center [411, 49] width 792 height 9
click at [240, 50] on span "**********" at bounding box center [154, 49] width 179 height 6
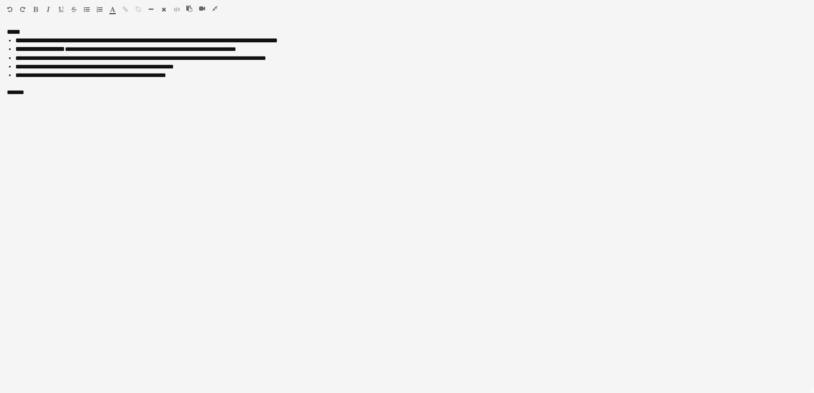
click at [88, 10] on icon "button" at bounding box center [87, 9] width 6 height 6
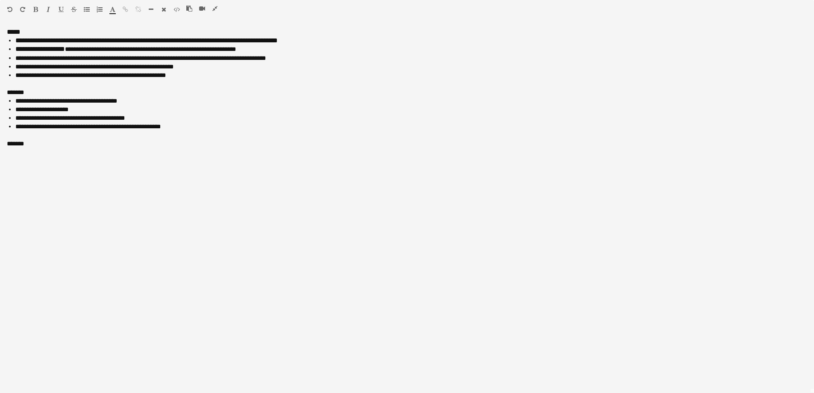
click at [87, 11] on icon "button" at bounding box center [87, 9] width 6 height 6
click at [215, 7] on icon "button" at bounding box center [214, 9] width 5 height 6
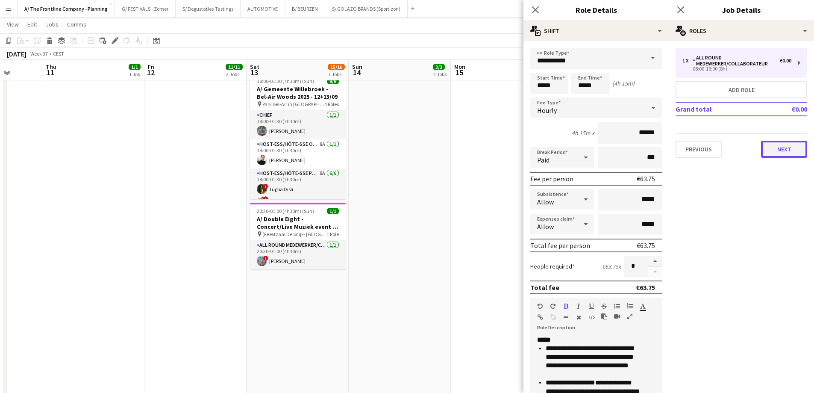
click at [781, 151] on button "Next" at bounding box center [784, 149] width 46 height 17
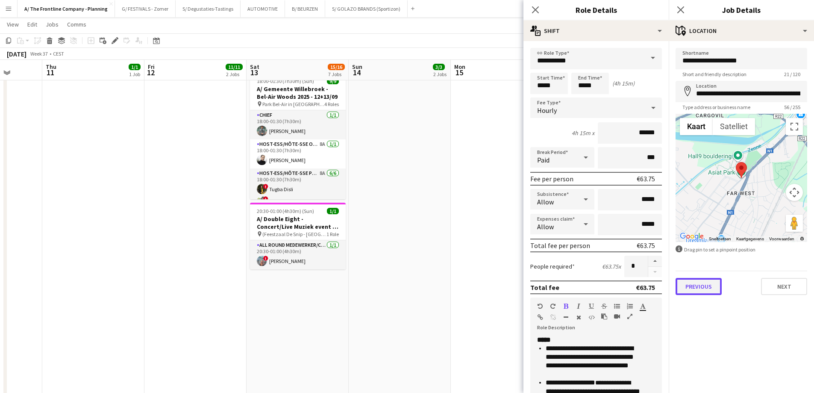
click at [706, 286] on button "Previous" at bounding box center [699, 286] width 46 height 17
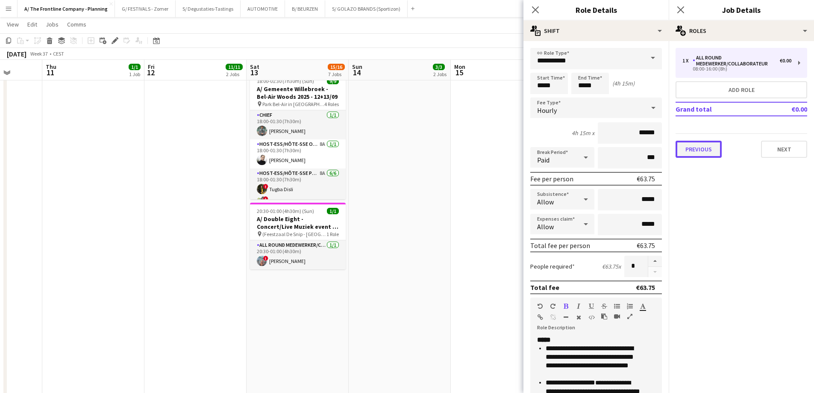
click at [703, 152] on button "Previous" at bounding box center [699, 149] width 46 height 17
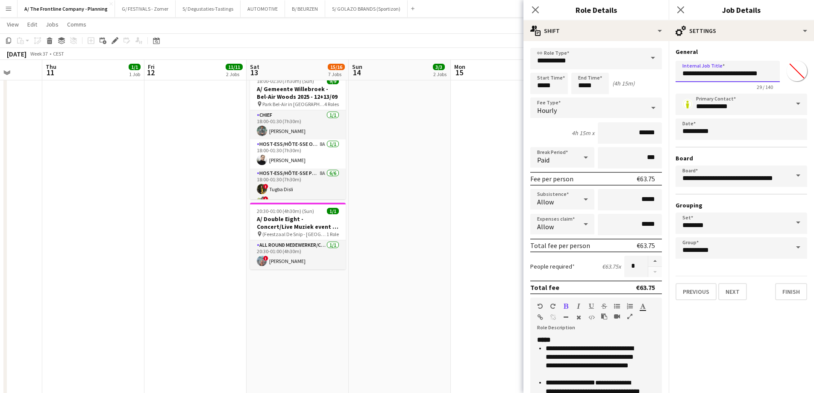
click at [712, 75] on input "**********" at bounding box center [728, 71] width 104 height 21
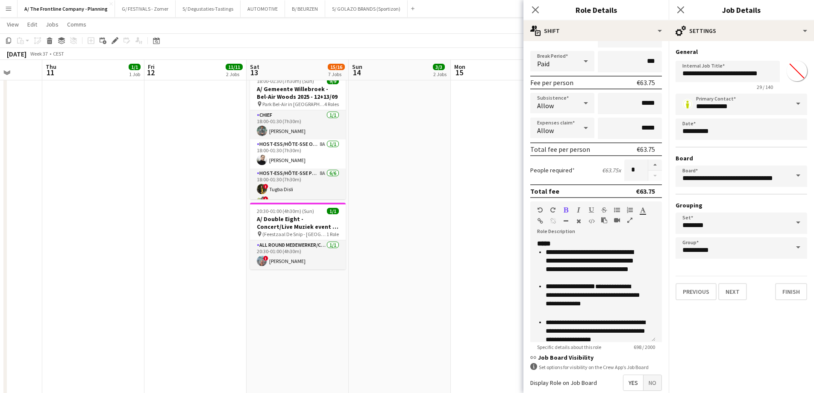
scroll to position [186, 0]
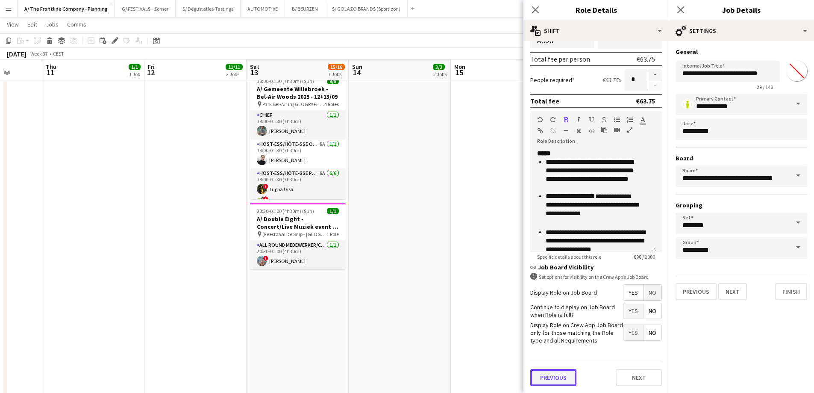
click at [566, 382] on button "Previous" at bounding box center [553, 377] width 46 height 17
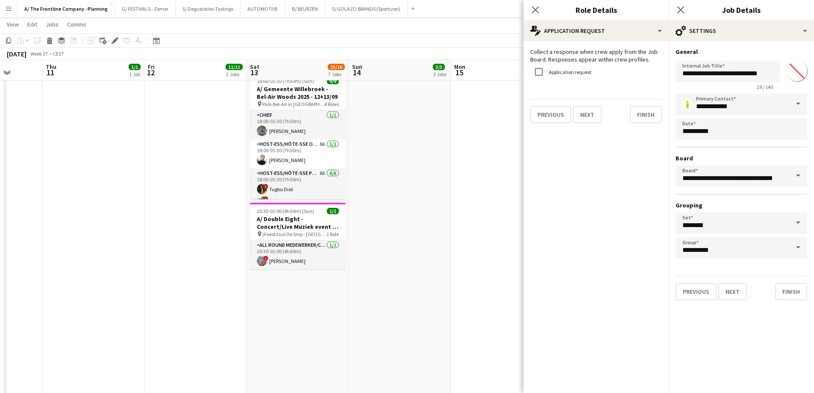
scroll to position [0, 0]
click at [568, 75] on div "Application request" at bounding box center [560, 71] width 61 height 17
click at [570, 72] on label "Application request" at bounding box center [569, 72] width 44 height 6
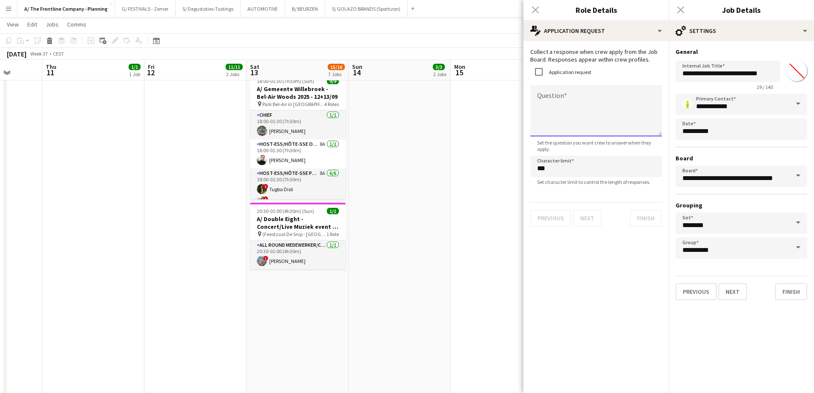
click at [571, 105] on textarea "Question" at bounding box center [596, 110] width 132 height 51
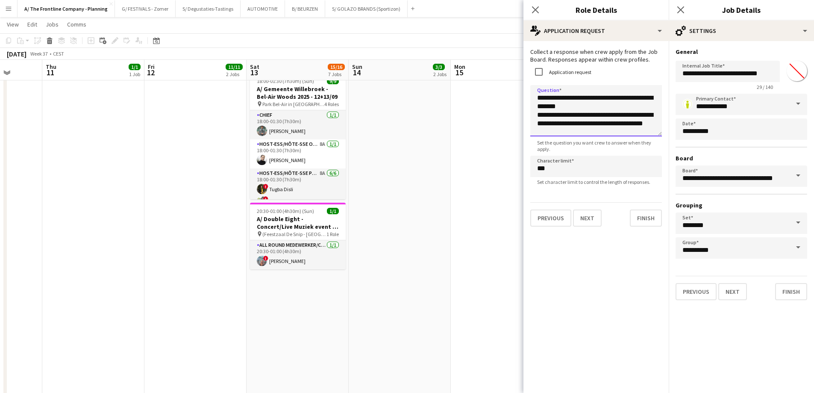
scroll to position [10, 0]
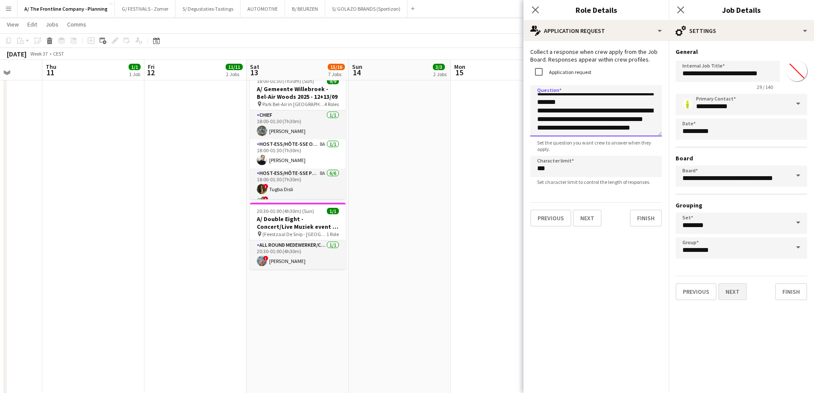
type textarea "**********"
click at [735, 289] on button "Next" at bounding box center [732, 291] width 29 height 17
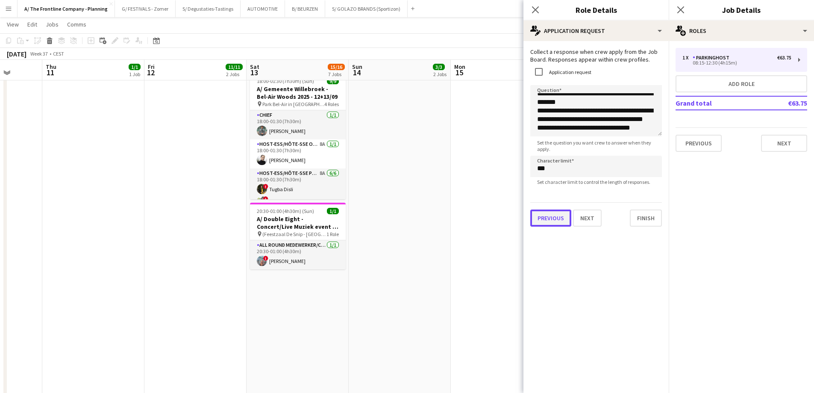
click at [557, 218] on button "Previous" at bounding box center [550, 217] width 41 height 17
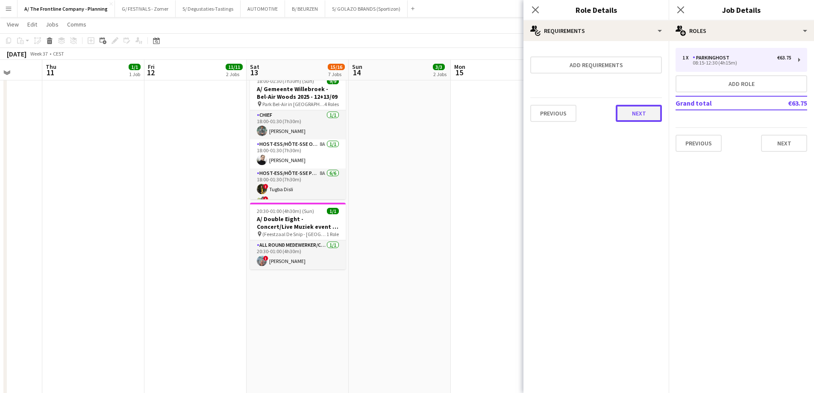
click at [636, 115] on button "Next" at bounding box center [639, 113] width 46 height 17
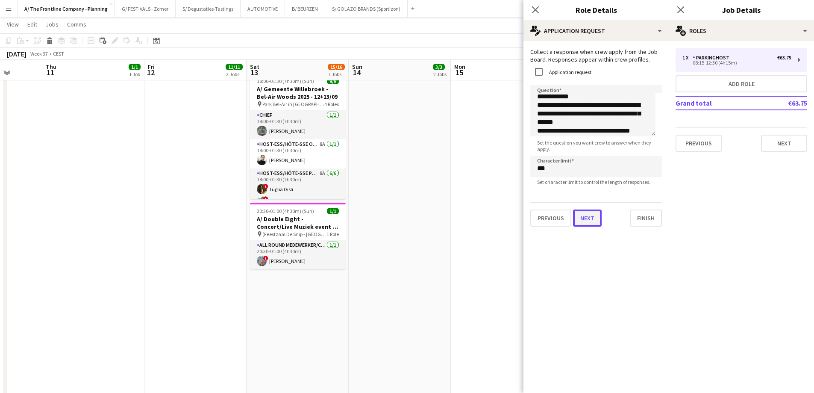
click at [594, 224] on button "Next" at bounding box center [587, 217] width 29 height 17
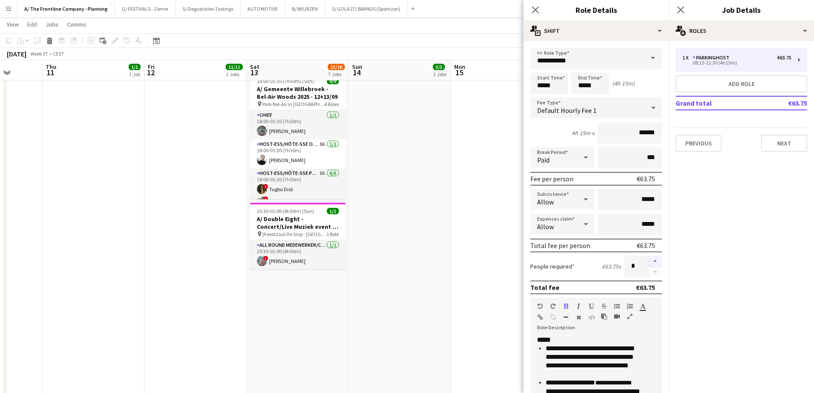
click at [648, 259] on button "button" at bounding box center [655, 261] width 14 height 11
type input "*"
click at [784, 141] on button "Next" at bounding box center [784, 143] width 46 height 17
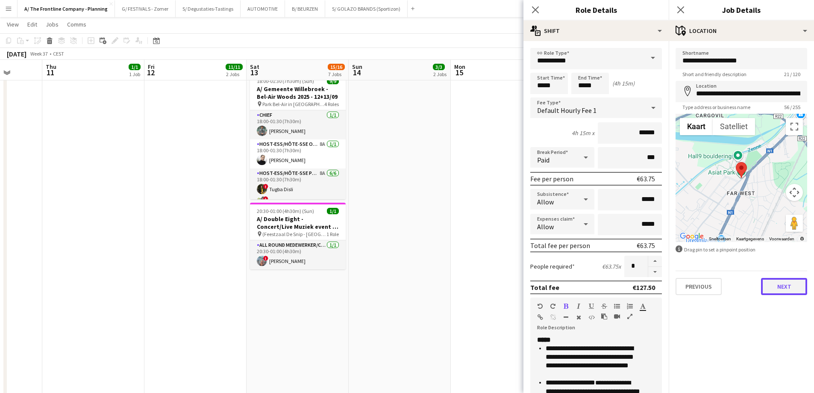
click at [779, 292] on button "Next" at bounding box center [784, 286] width 46 height 17
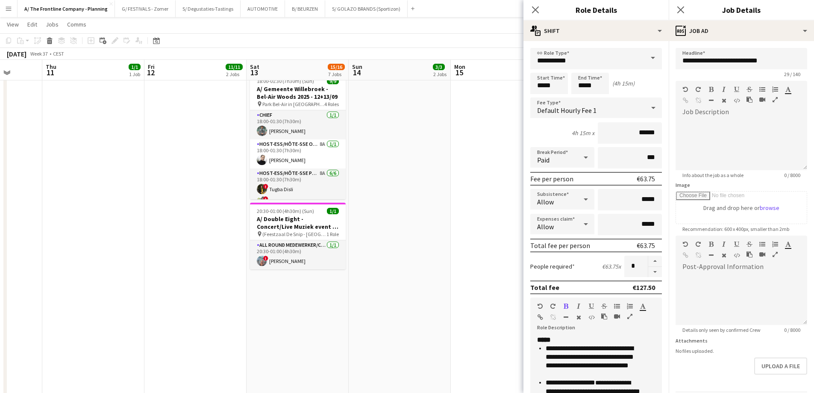
click at [710, 229] on span "Recommendation: 600 x 400px, smaller than 2mb" at bounding box center [736, 229] width 121 height 6
click at [715, 213] on input "Image" at bounding box center [741, 207] width 131 height 32
click at [723, 207] on input "Image" at bounding box center [741, 207] width 131 height 32
type input "**********"
click at [722, 301] on div at bounding box center [742, 301] width 132 height 51
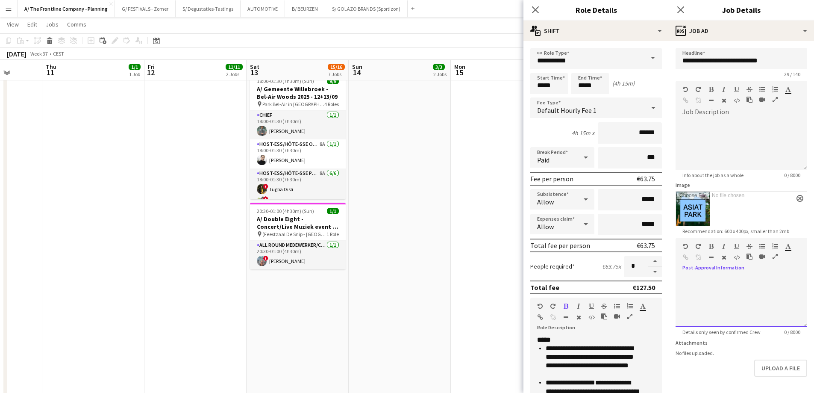
click at [685, 286] on div at bounding box center [742, 301] width 132 height 51
paste div
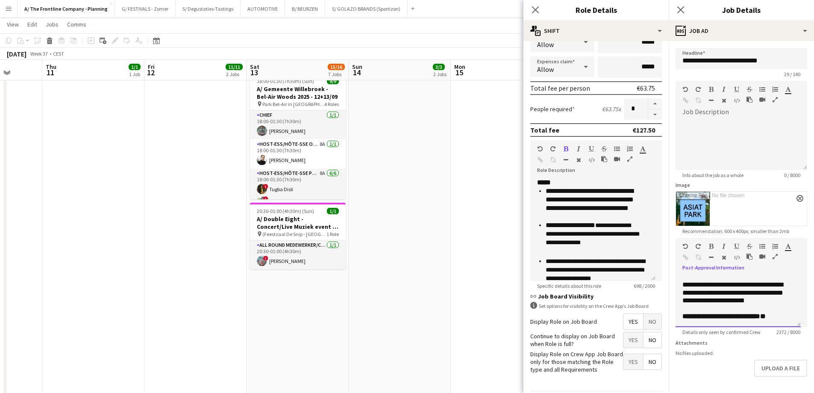
scroll to position [186, 0]
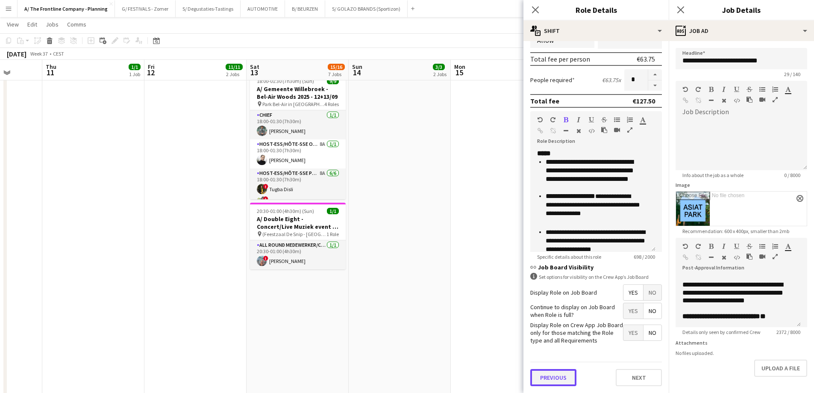
click at [557, 372] on button "Previous" at bounding box center [553, 377] width 46 height 17
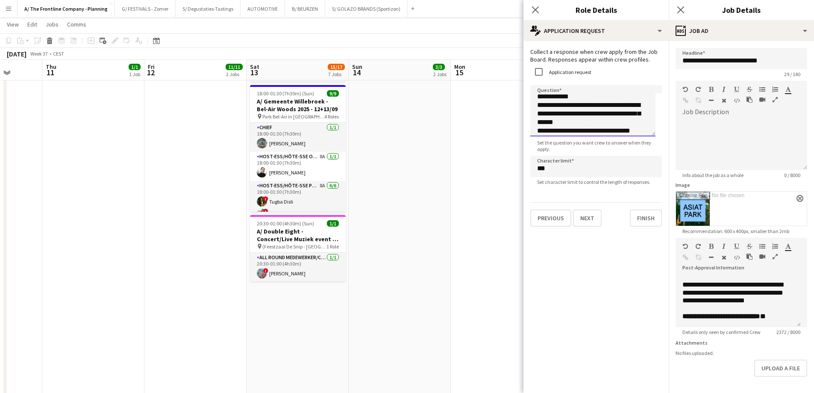
click at [595, 105] on textarea "**********" at bounding box center [592, 110] width 125 height 51
click at [553, 125] on textarea "**********" at bounding box center [596, 110] width 132 height 51
type textarea "**********"
click at [776, 256] on icon "button" at bounding box center [775, 256] width 5 height 6
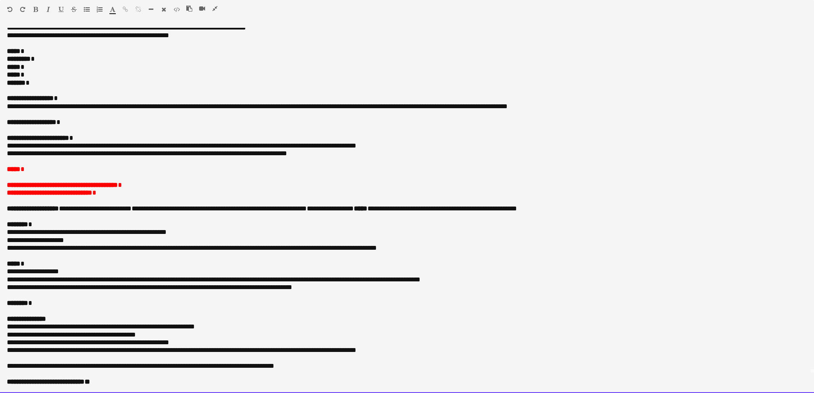
click at [54, 50] on p "***** *" at bounding box center [404, 51] width 794 height 8
click at [46, 71] on p "***** *" at bounding box center [404, 75] width 794 height 8
click at [79, 126] on p "**********" at bounding box center [404, 122] width 794 height 8
click at [76, 123] on p "**********" at bounding box center [404, 122] width 794 height 8
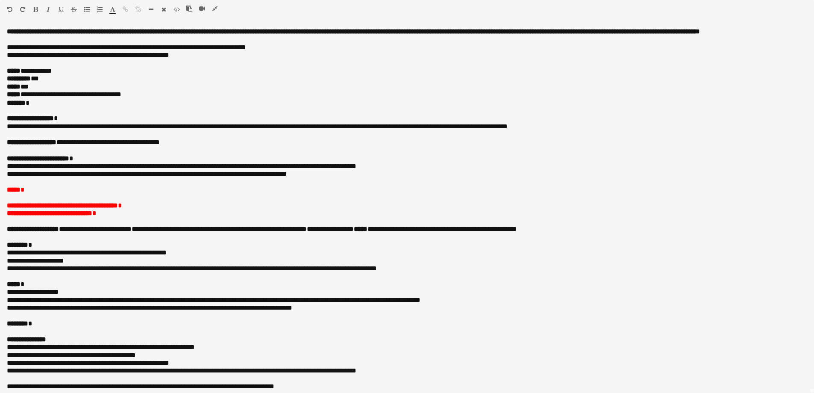
scroll to position [10, 0]
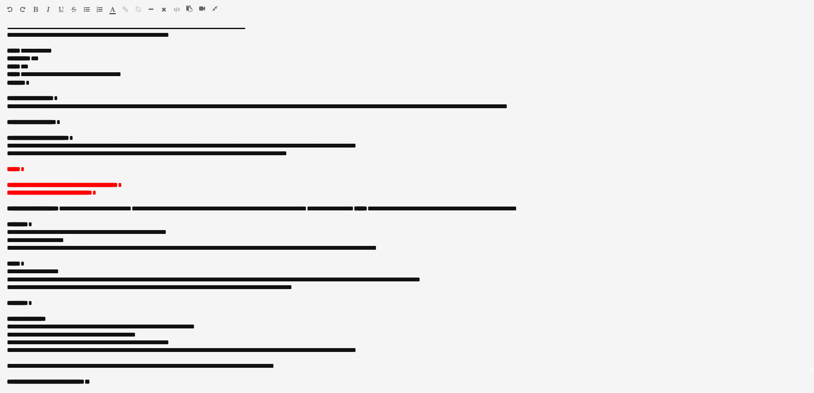
click at [78, 122] on p "**********" at bounding box center [404, 122] width 794 height 8
click at [50, 177] on p at bounding box center [407, 177] width 800 height 8
click at [213, 10] on icon "button" at bounding box center [214, 9] width 5 height 6
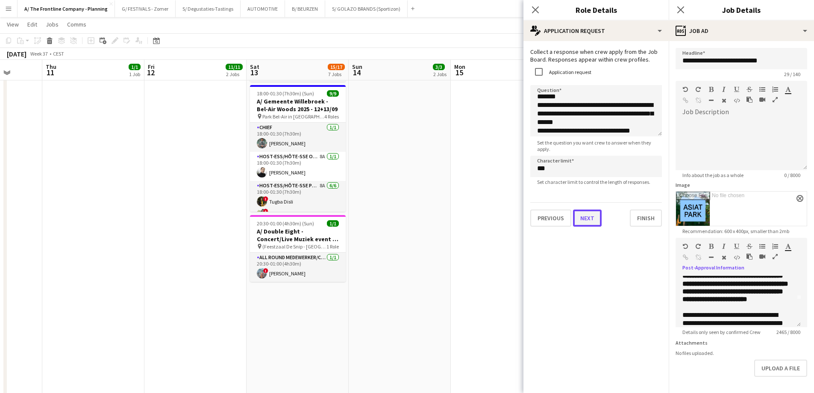
click at [584, 219] on button "Next" at bounding box center [587, 217] width 29 height 17
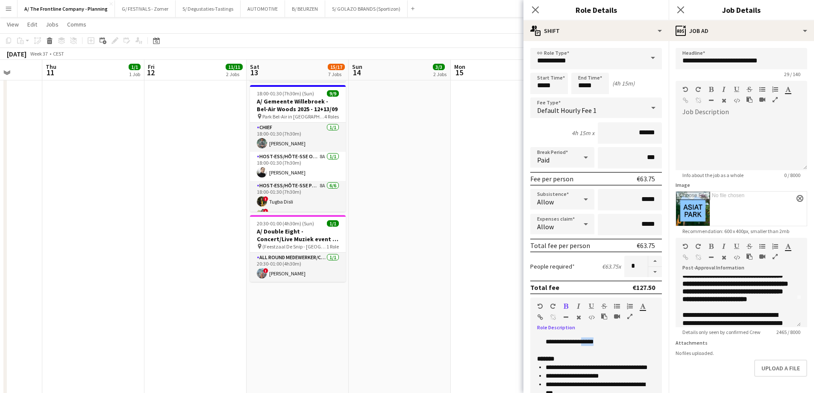
scroll to position [0, 0]
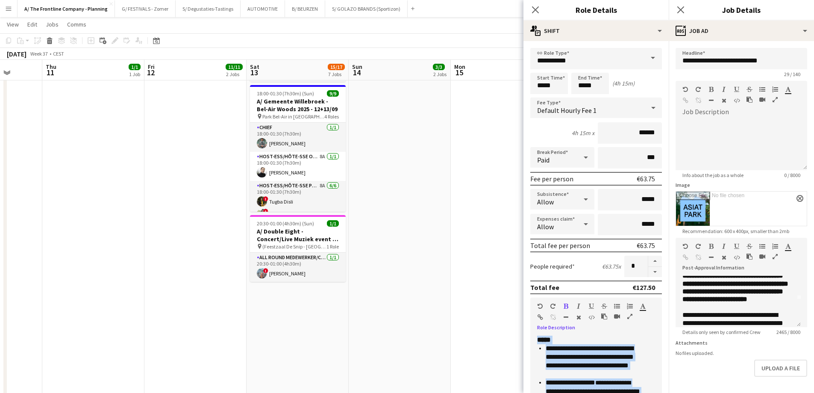
drag, startPoint x: 624, startPoint y: 347, endPoint x: 517, endPoint y: 293, distance: 120.2
click at [517, 293] on body "Menu Boards Boards Boards All jobs Status Workforce Workforce My Workforce Recr…" at bounding box center [407, 29] width 814 height 999
copy div "**********"
click at [776, 256] on icon "button" at bounding box center [775, 256] width 5 height 6
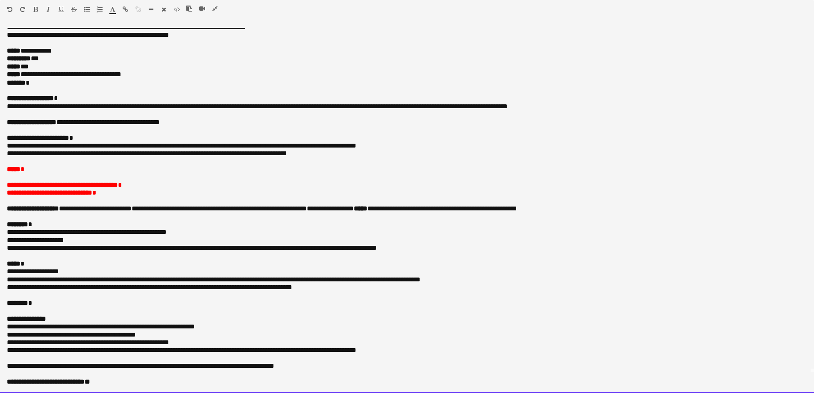
click at [14, 170] on span "*****" at bounding box center [14, 169] width 14 height 6
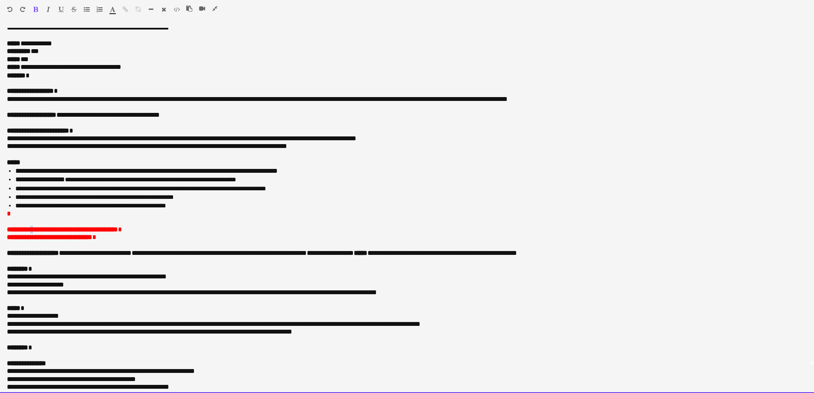
click at [33, 232] on span "**********" at bounding box center [62, 229] width 111 height 6
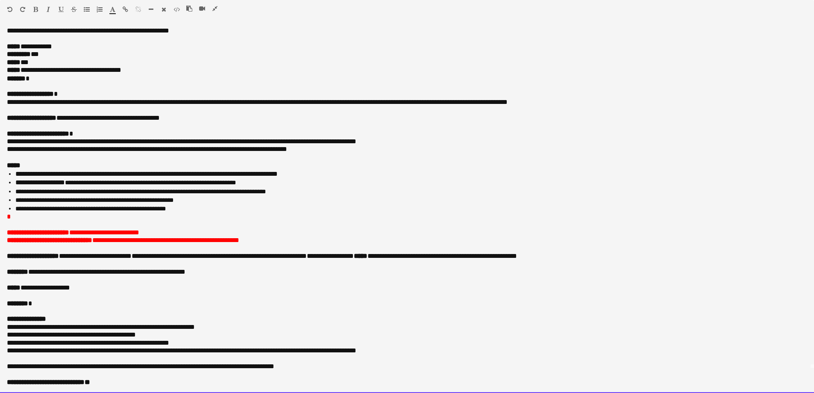
scroll to position [18, 0]
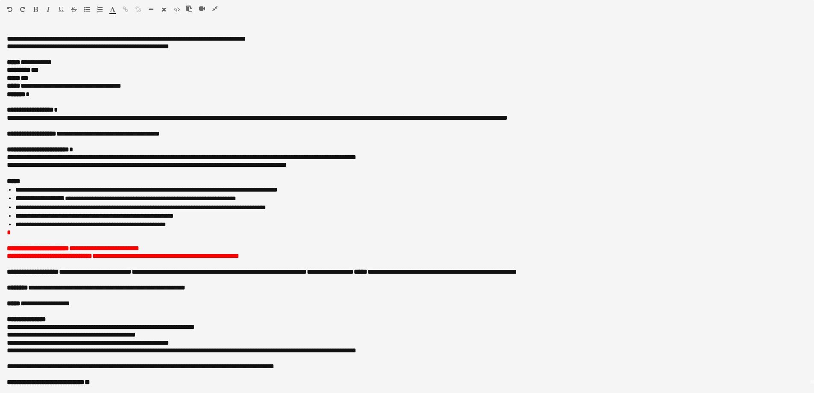
click at [212, 7] on button "button" at bounding box center [215, 8] width 6 height 7
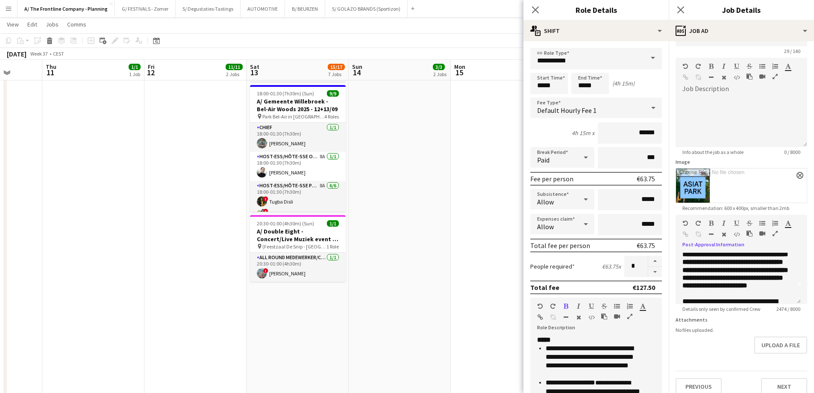
scroll to position [38, 0]
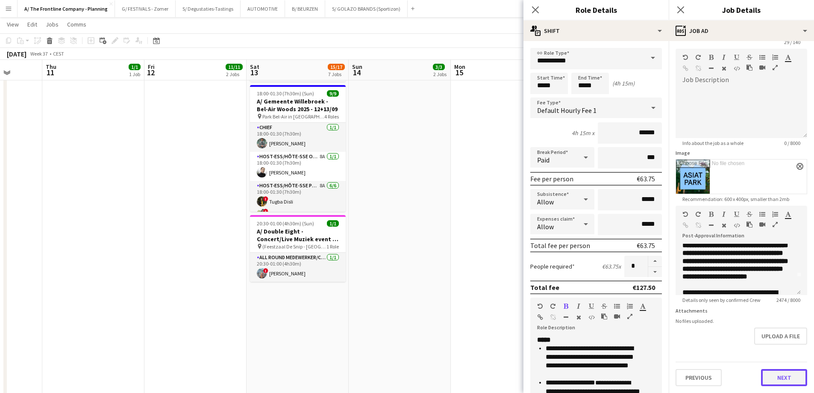
click at [773, 379] on button "Next" at bounding box center [784, 377] width 46 height 17
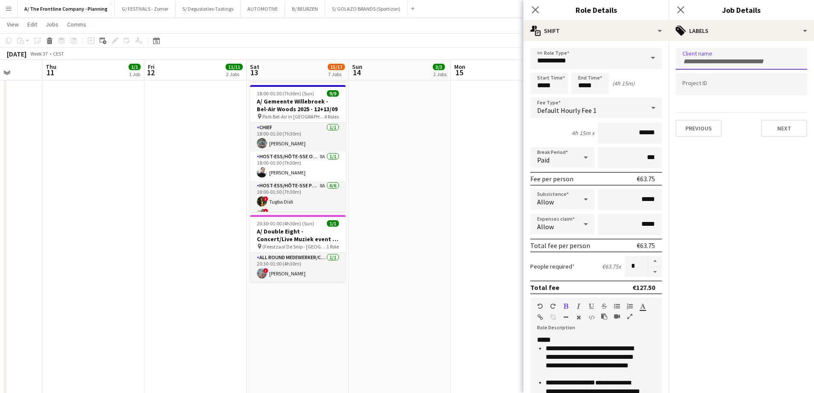
click at [717, 59] on input "Type to search client labels..." at bounding box center [741, 62] width 118 height 8
type input "**********"
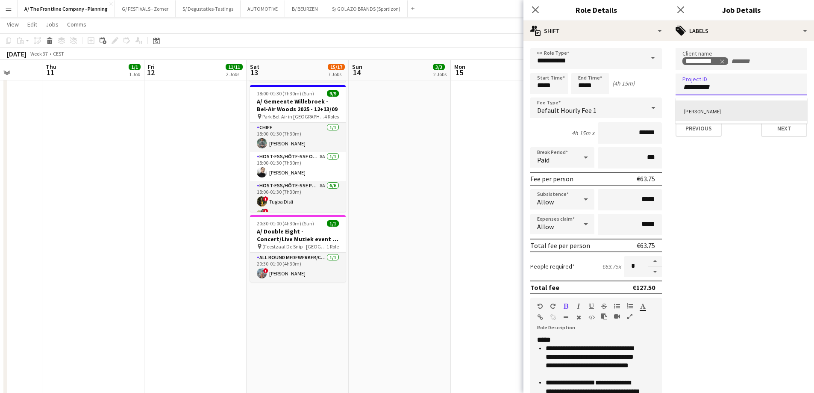
click at [700, 109] on div "[PERSON_NAME]" at bounding box center [742, 110] width 132 height 21
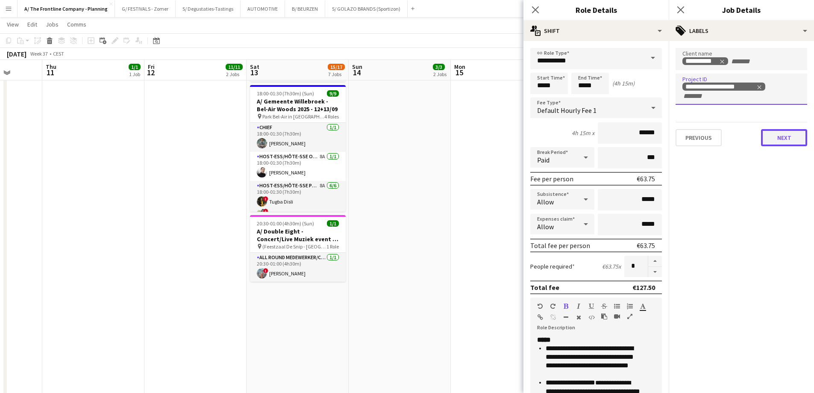
click at [783, 140] on button "Next" at bounding box center [784, 137] width 46 height 17
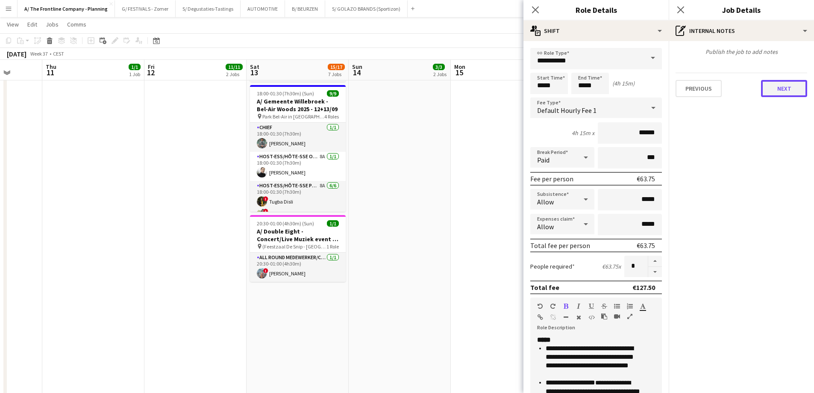
click at [783, 92] on button "Next" at bounding box center [784, 88] width 46 height 17
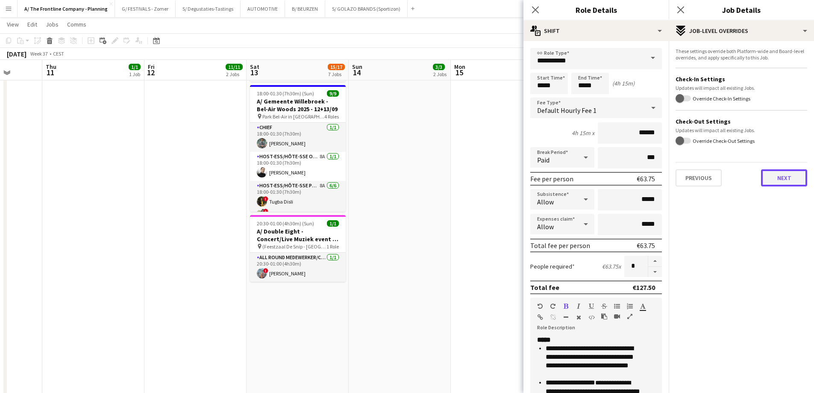
click at [785, 178] on button "Next" at bounding box center [784, 177] width 46 height 17
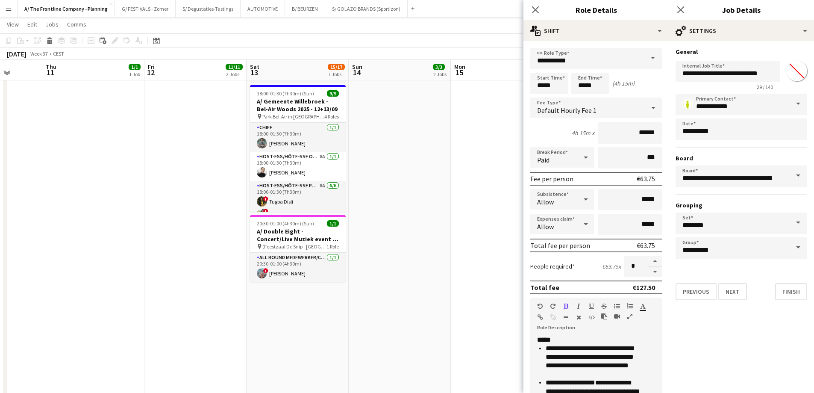
click at [484, 148] on app-date-cell "Toggle View A/ Neutraal Ziekenfonds Vlaanderen (NZVL) - [GEOGRAPHIC_DATA] - 15-…" at bounding box center [502, 31] width 102 height 810
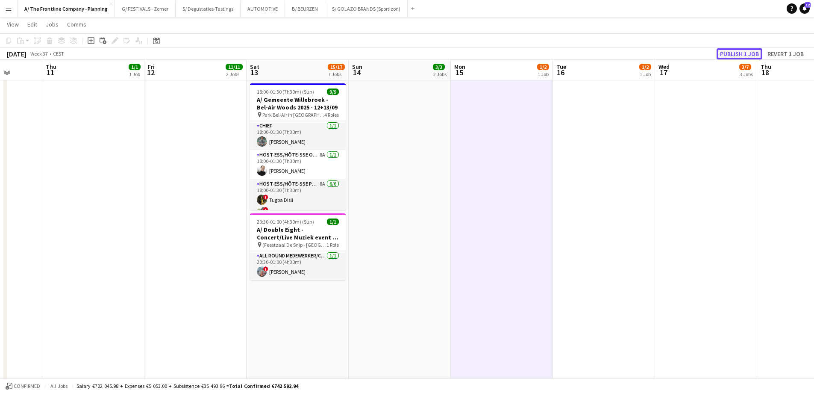
click at [734, 54] on button "Publish 1 job" at bounding box center [740, 53] width 46 height 11
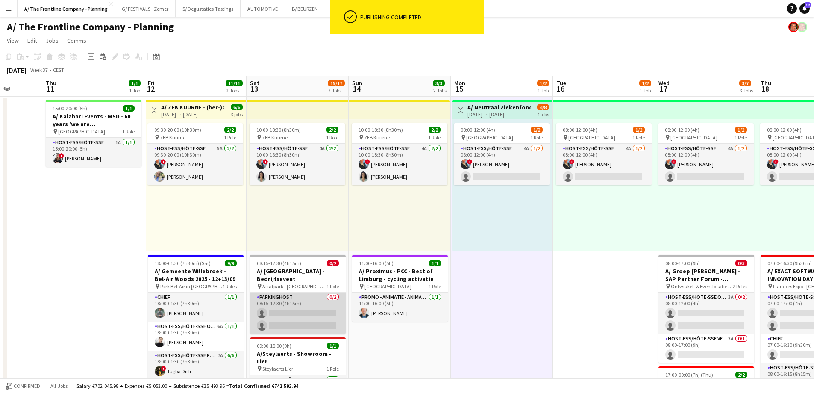
click at [291, 305] on app-card-role "Parkinghost 0/2 08:15-12:30 (4h15m) single-neutral-actions single-neutral-actio…" at bounding box center [298, 312] width 96 height 41
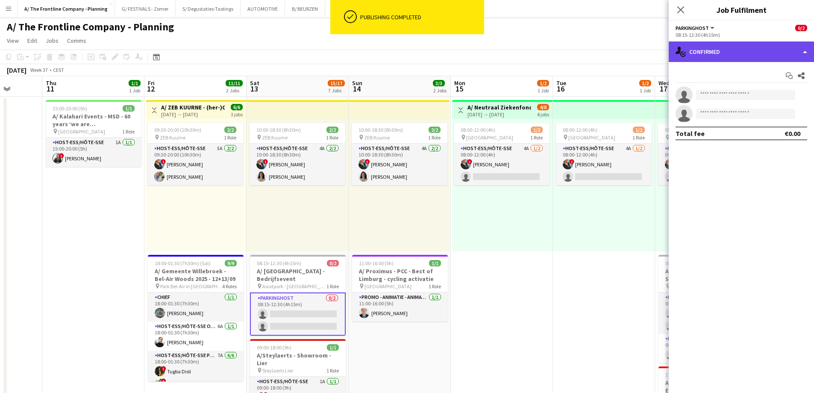
click at [733, 56] on div "single-neutral-actions-check-2 Confirmed" at bounding box center [741, 51] width 145 height 21
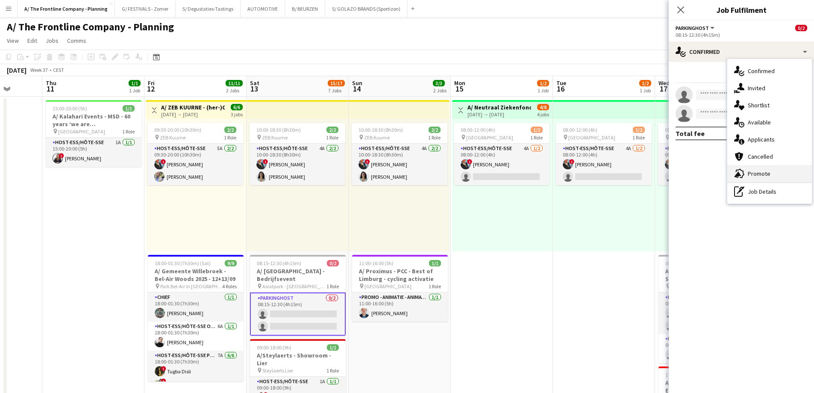
click at [746, 172] on div "advertising-megaphone Promote" at bounding box center [769, 173] width 85 height 17
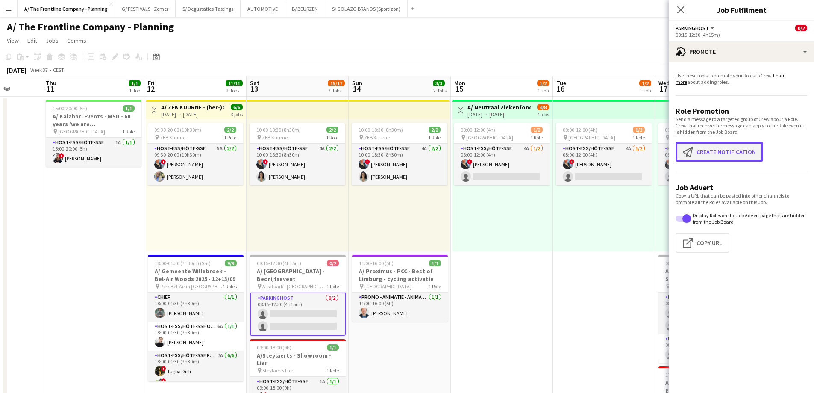
click at [717, 156] on button "Create notification Create notification" at bounding box center [720, 152] width 88 height 20
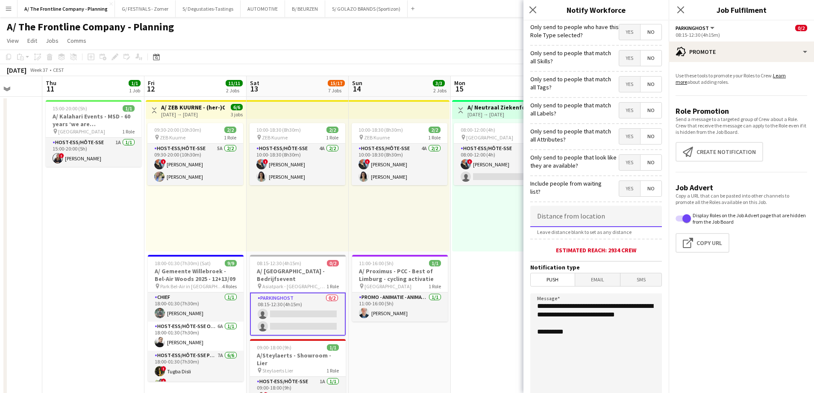
click at [584, 215] on input at bounding box center [596, 216] width 132 height 21
drag, startPoint x: 571, startPoint y: 224, endPoint x: 480, endPoint y: 221, distance: 91.1
type input "*****"
drag, startPoint x: 589, startPoint y: 321, endPoint x: 467, endPoint y: 299, distance: 123.8
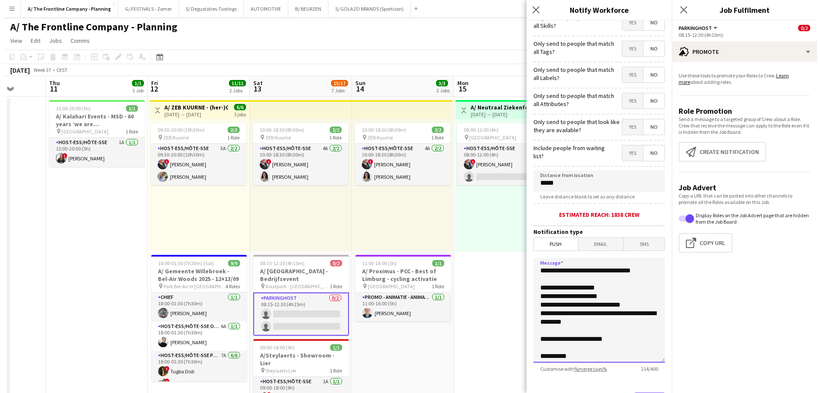
scroll to position [78, 0]
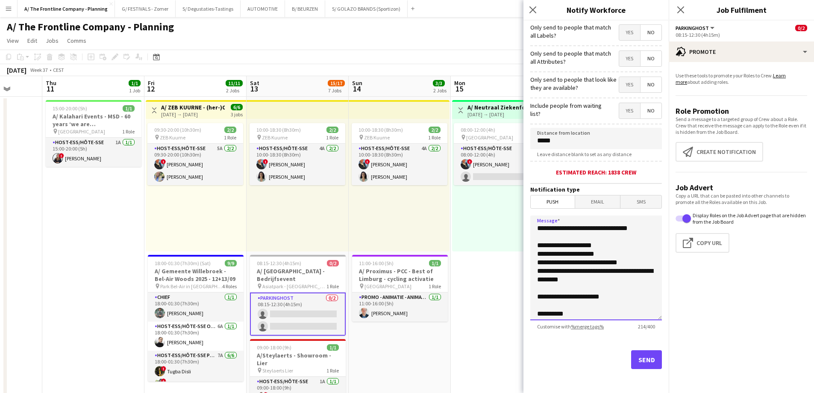
type textarea "**********"
click at [637, 354] on button "Send" at bounding box center [646, 359] width 31 height 19
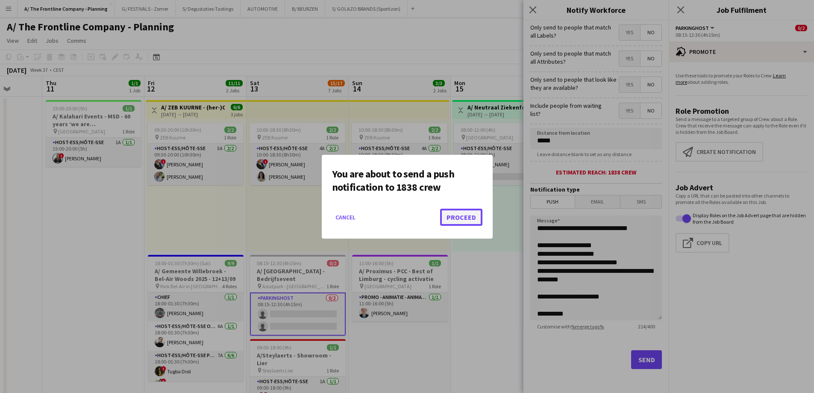
click at [467, 219] on button "Proceed" at bounding box center [461, 217] width 42 height 17
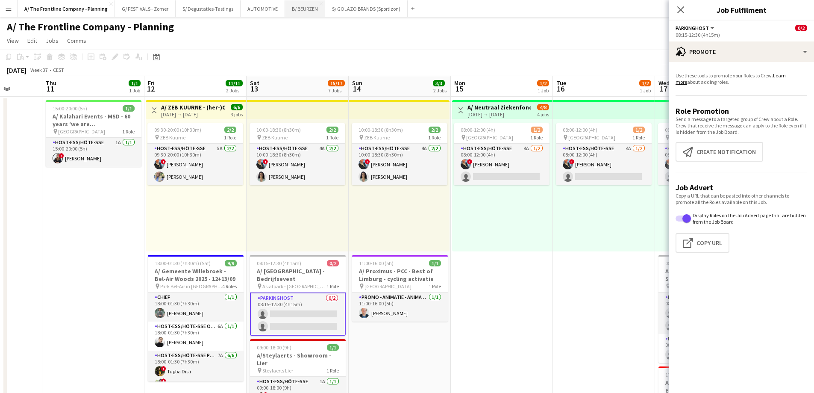
click at [300, 13] on button "B/ BEURZEN Close" at bounding box center [305, 8] width 40 height 17
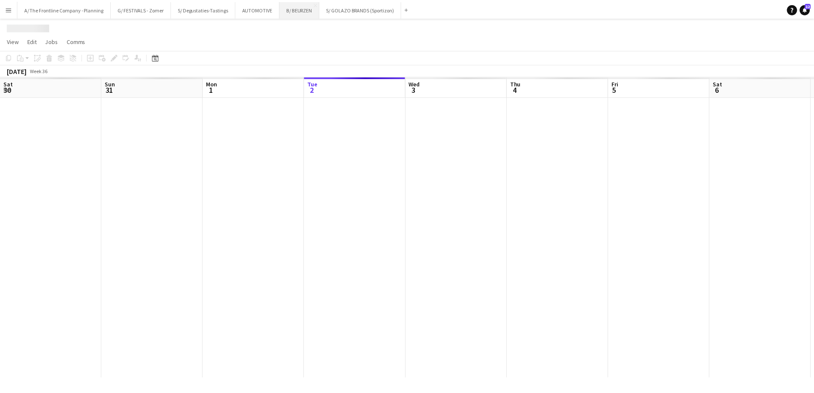
scroll to position [0, 204]
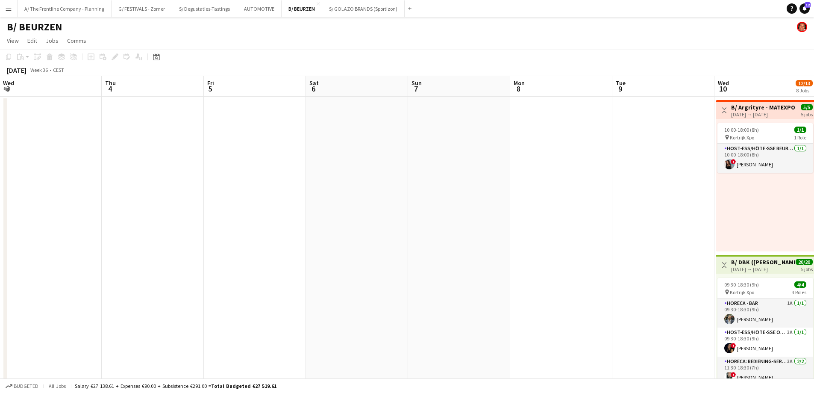
drag, startPoint x: 576, startPoint y: 197, endPoint x: 63, endPoint y: 173, distance: 513.3
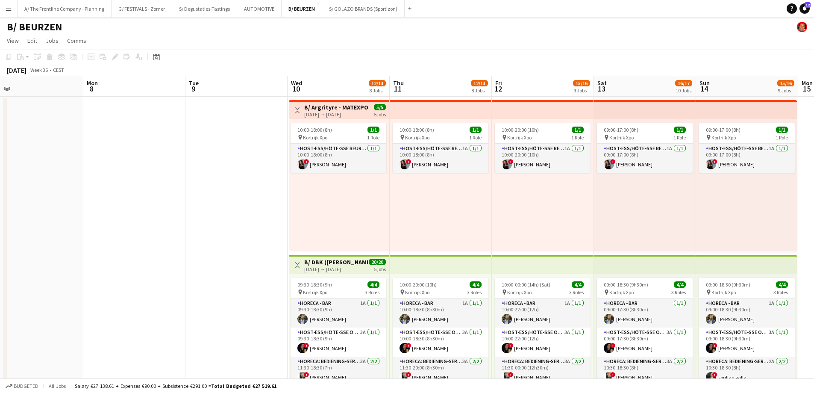
drag, startPoint x: 312, startPoint y: 191, endPoint x: 175, endPoint y: 189, distance: 136.8
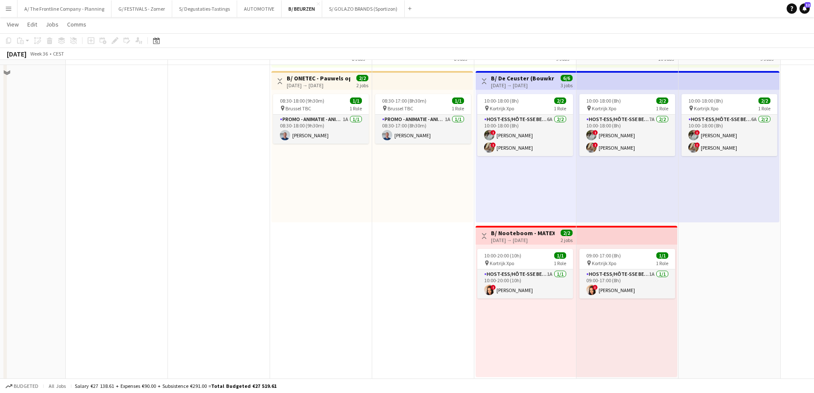
scroll to position [1068, 0]
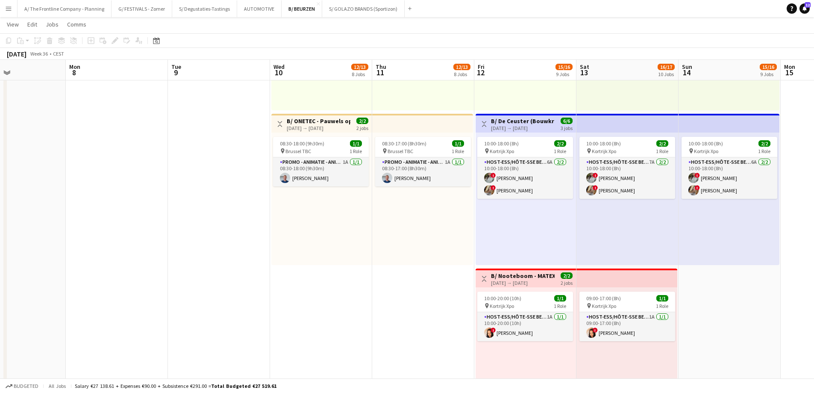
click at [317, 131] on div "10-09-2025 → 11-09-2025" at bounding box center [319, 128] width 64 height 6
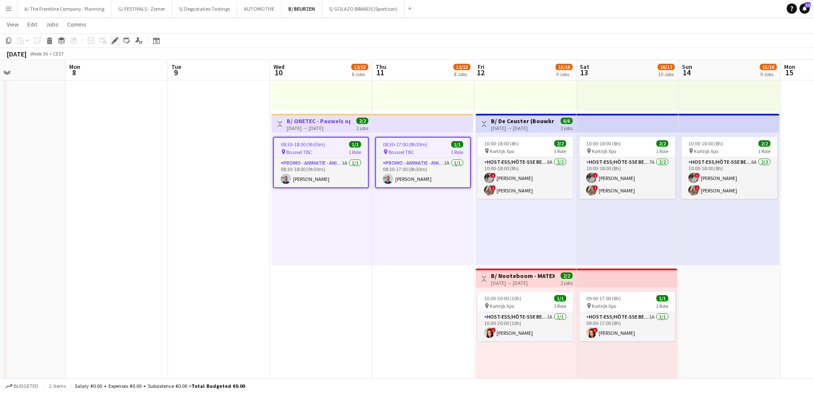
click at [118, 41] on div "Edit" at bounding box center [115, 40] width 10 height 10
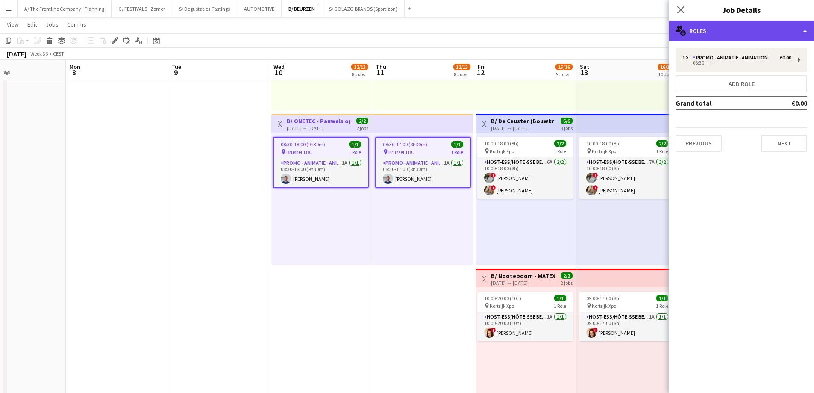
click at [761, 38] on div "multiple-users-add Roles" at bounding box center [741, 31] width 145 height 21
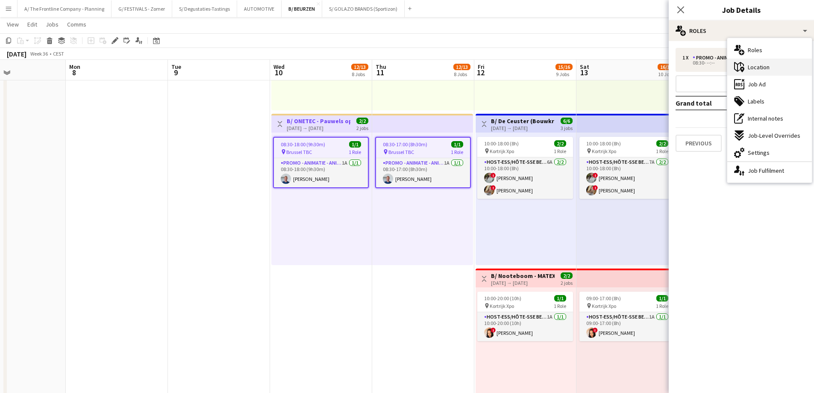
click at [757, 67] on span "Location" at bounding box center [759, 67] width 22 height 8
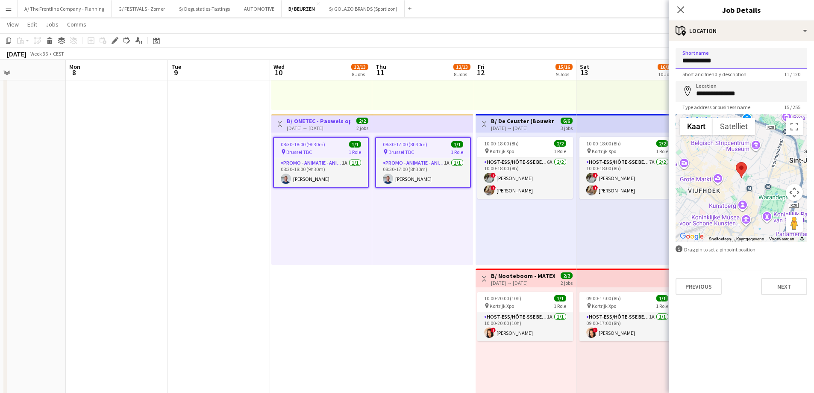
drag, startPoint x: 737, startPoint y: 65, endPoint x: 671, endPoint y: 63, distance: 66.2
click at [671, 63] on form "**********" at bounding box center [741, 171] width 145 height 247
paste input "**"
type input "**********"
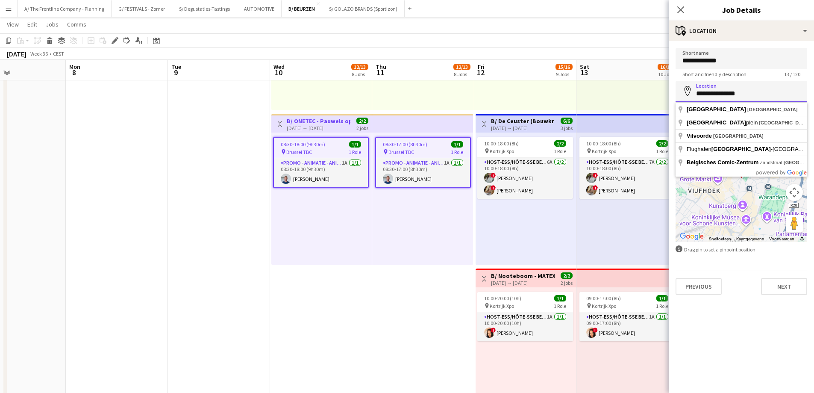
drag, startPoint x: 752, startPoint y: 94, endPoint x: 676, endPoint y: 97, distance: 76.5
click at [676, 97] on input "**********" at bounding box center [742, 91] width 132 height 21
paste input
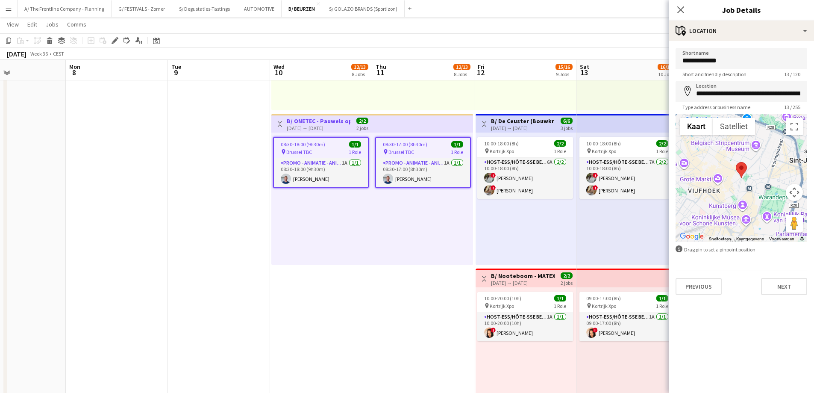
type input "**********"
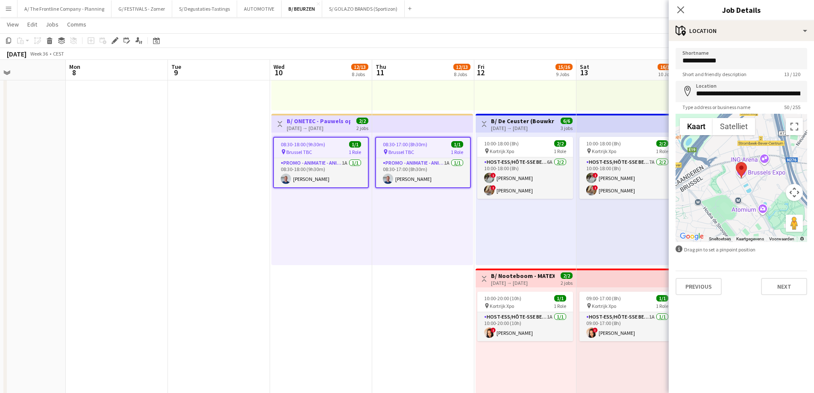
click at [490, 223] on div "10:00-18:00 (8h) 2/2 pin Kortrijk Xpo 1 Role Host-ess/Hôte-sse Beurs - Foire 6A…" at bounding box center [526, 198] width 100 height 132
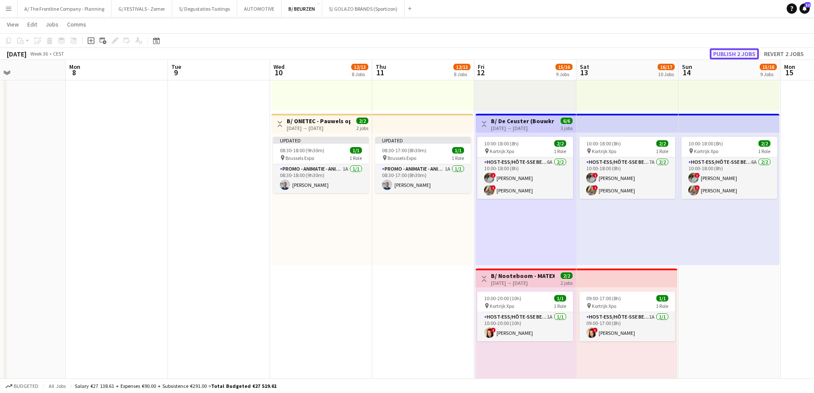
click at [737, 53] on button "Publish 2 jobs" at bounding box center [734, 53] width 49 height 11
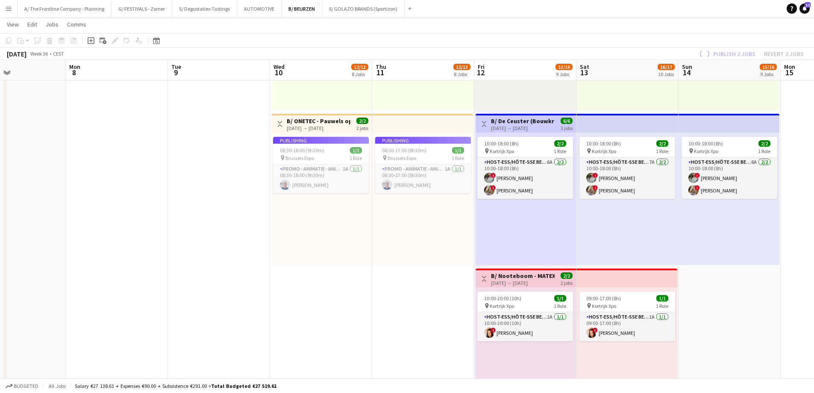
click at [311, 177] on app-job-card "Publishing 08:30-18:00 (9h30m) 1/1 pin Brussels Expo 1 Role Promo - Animatie - …" at bounding box center [321, 165] width 96 height 56
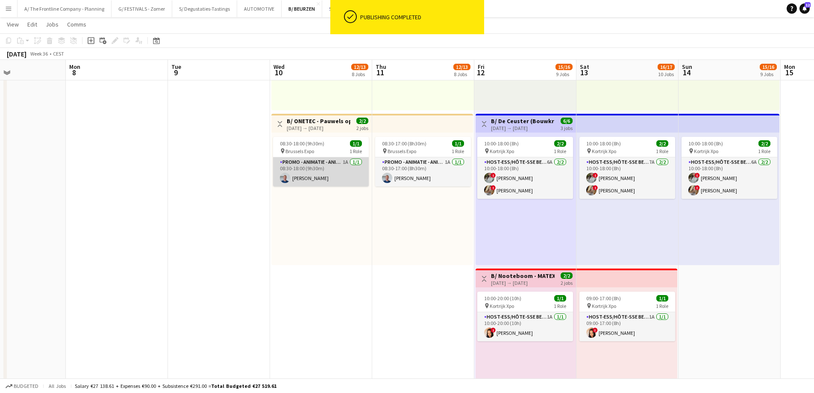
click at [312, 176] on app-card-role "Promo - Animatie - Animation 1A 1/1 08:30-18:00 (9h30m) Digay Kengoum" at bounding box center [321, 171] width 96 height 29
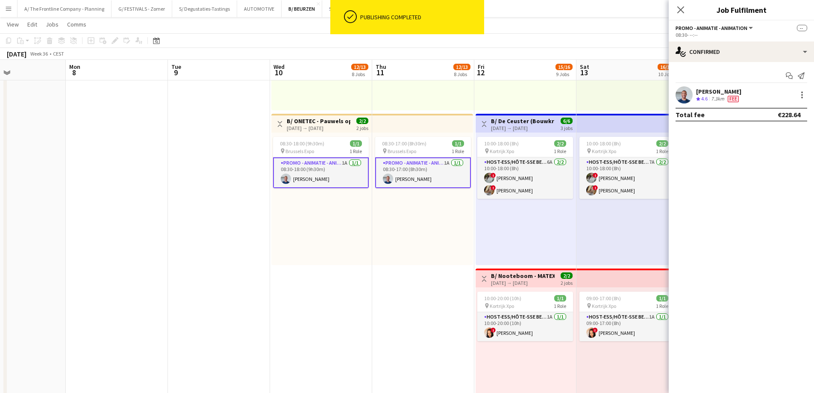
click at [712, 93] on div "Digay Kengoum" at bounding box center [718, 92] width 45 height 8
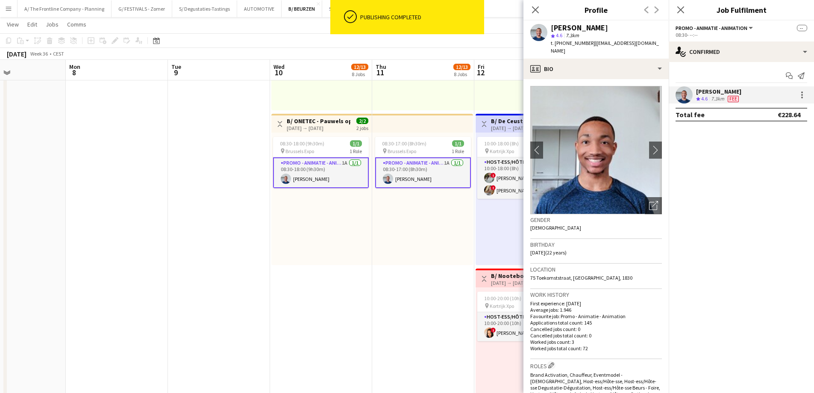
click at [573, 44] on span "t. +32493334766" at bounding box center [573, 43] width 44 height 6
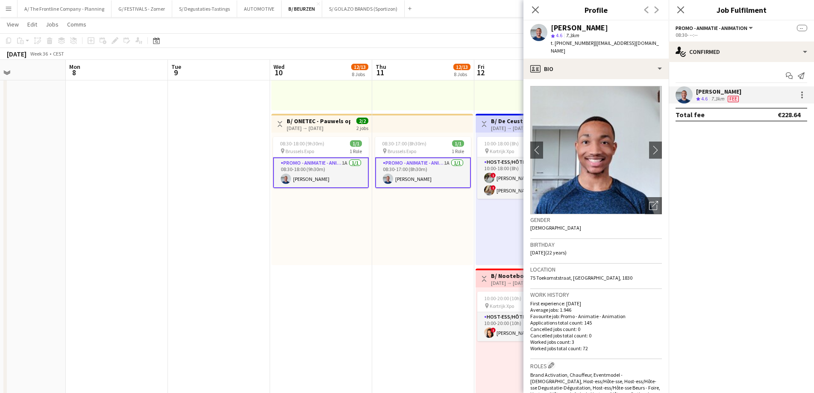
copy span "32493334766"
drag, startPoint x: 637, startPoint y: 46, endPoint x: 589, endPoint y: 41, distance: 48.1
click at [589, 41] on div "Digay Kengoum star 4.6 7.3km t. +32493334766 | digay@outlook.com" at bounding box center [595, 40] width 145 height 38
copy span "digay@outlook.com"
click at [89, 5] on button "A/ The Frontline Company - Planning Close" at bounding box center [65, 8] width 94 height 17
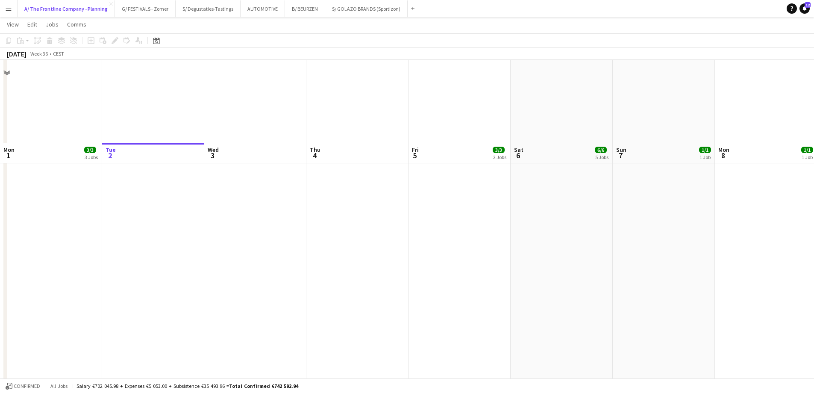
scroll to position [435, 0]
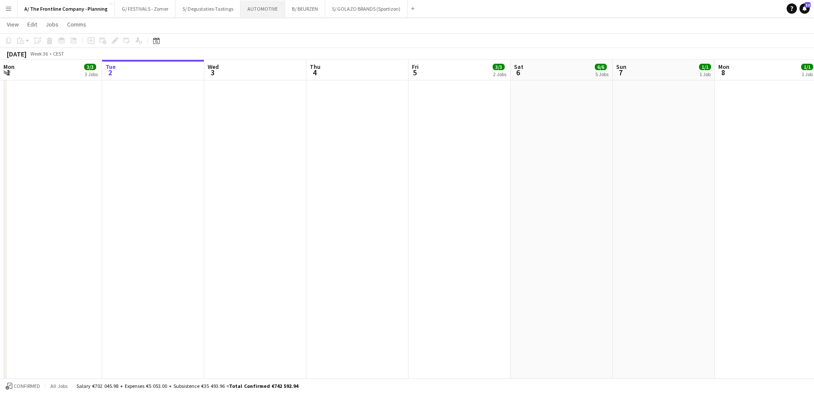
click at [256, 12] on button "AUTOMOTIVE Close" at bounding box center [263, 8] width 44 height 17
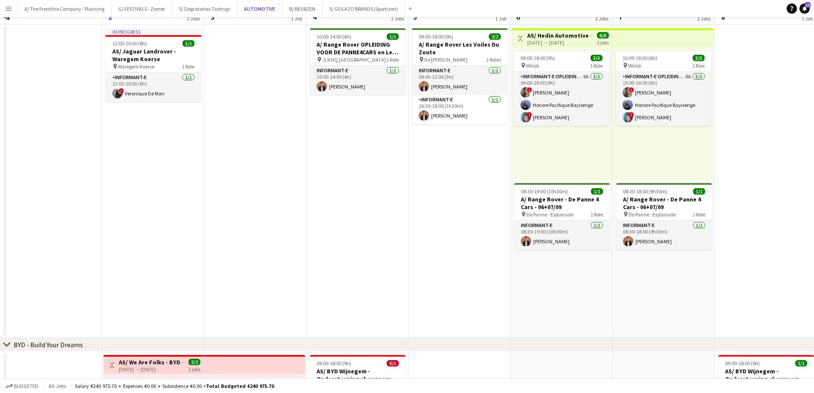
scroll to position [241, 0]
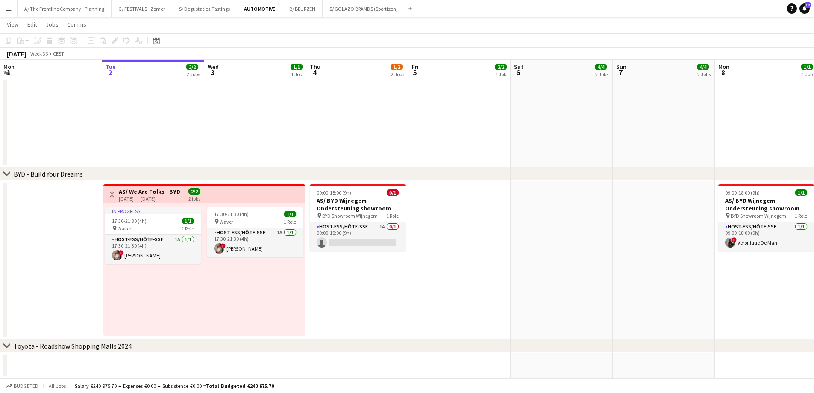
click at [13, 9] on button "Menu" at bounding box center [8, 8] width 17 height 17
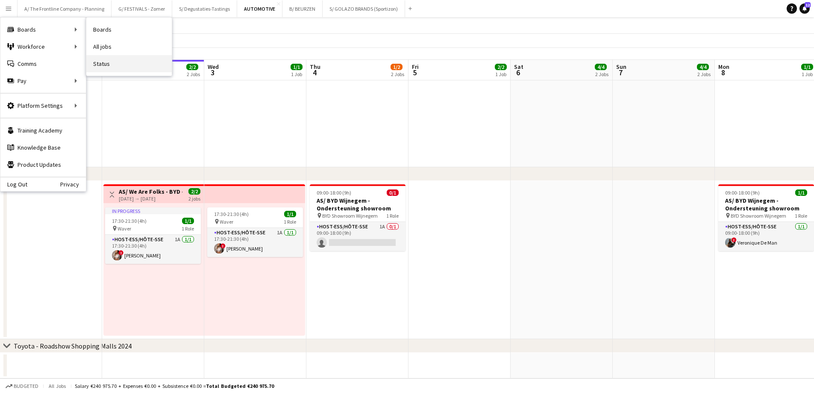
click at [113, 68] on link "Status" at bounding box center [128, 63] width 85 height 17
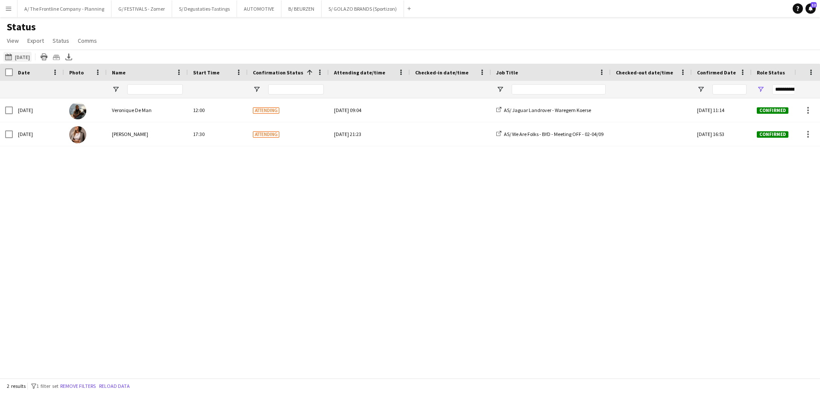
click at [17, 57] on button "[DATE] to [DATE] [DATE]" at bounding box center [17, 57] width 28 height 10
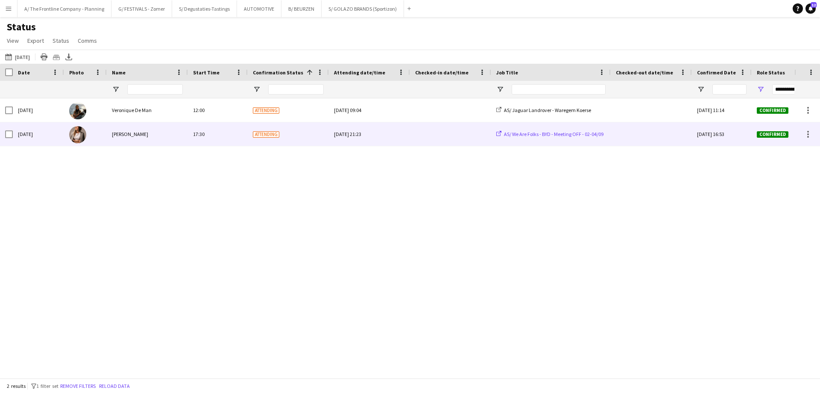
click at [556, 133] on span "AS/ We Are Folks - BYD - Meeting OFF - 02-04/09" at bounding box center [554, 134] width 100 height 6
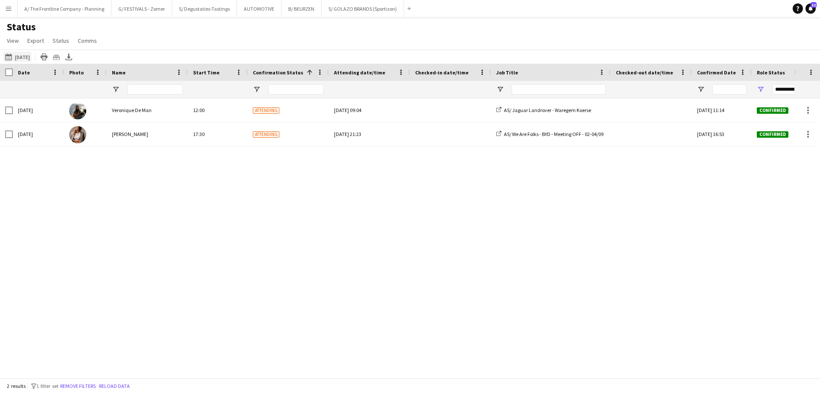
click at [14, 59] on app-icon "[DATE] to [DATE]" at bounding box center [10, 56] width 10 height 7
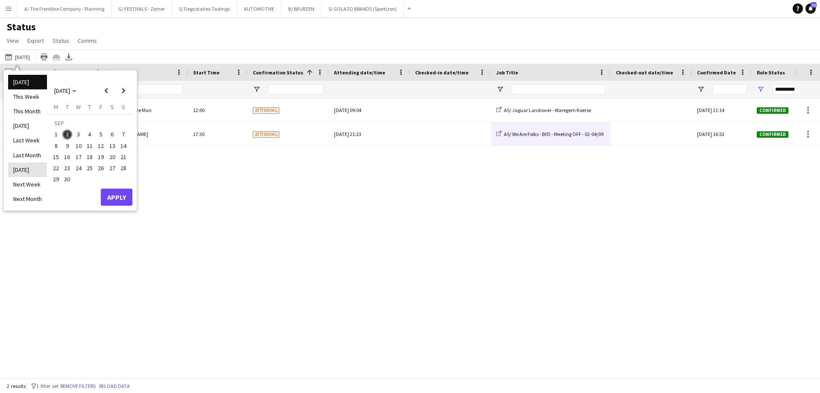
click at [28, 172] on li "[DATE]" at bounding box center [27, 169] width 39 height 15
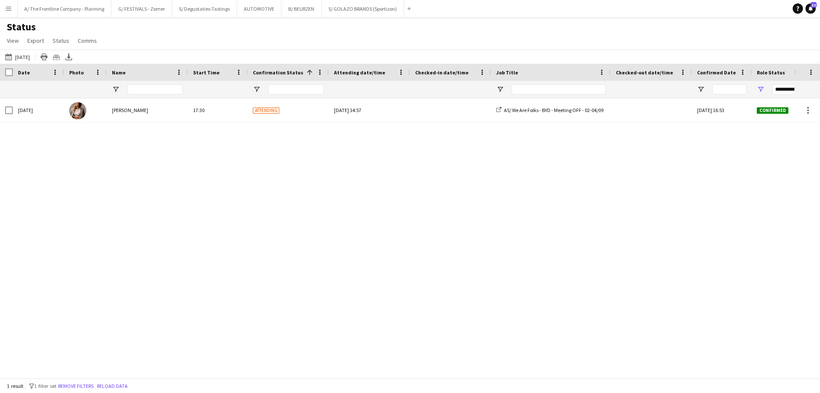
click at [10, 6] on app-icon "Menu" at bounding box center [8, 8] width 7 height 7
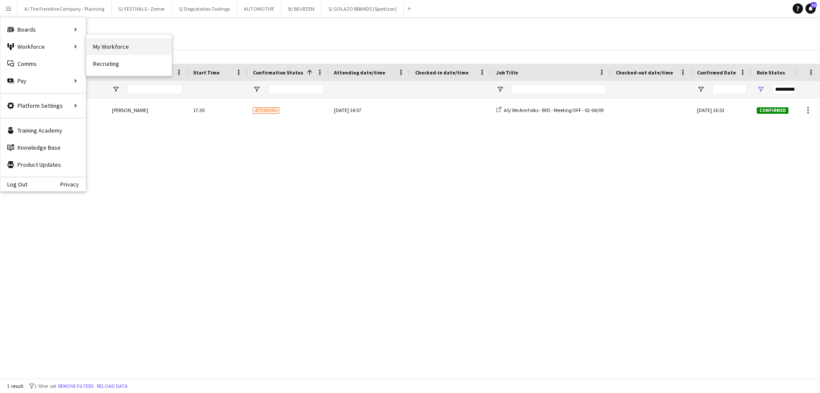
click at [123, 48] on link "My Workforce" at bounding box center [128, 46] width 85 height 17
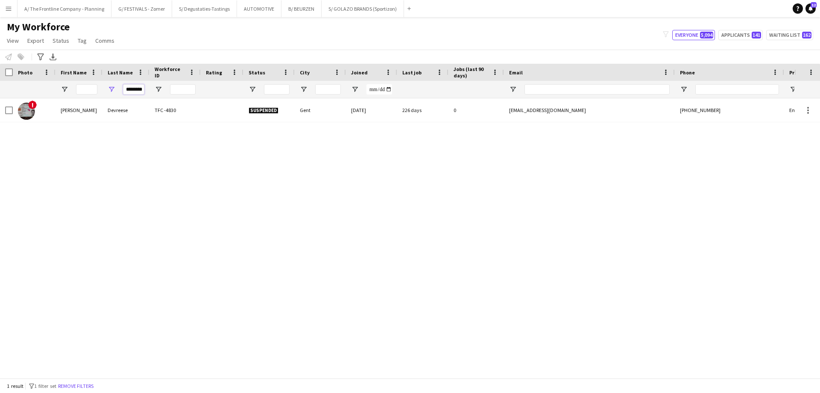
click at [133, 88] on input "********" at bounding box center [133, 89] width 21 height 10
type input "******"
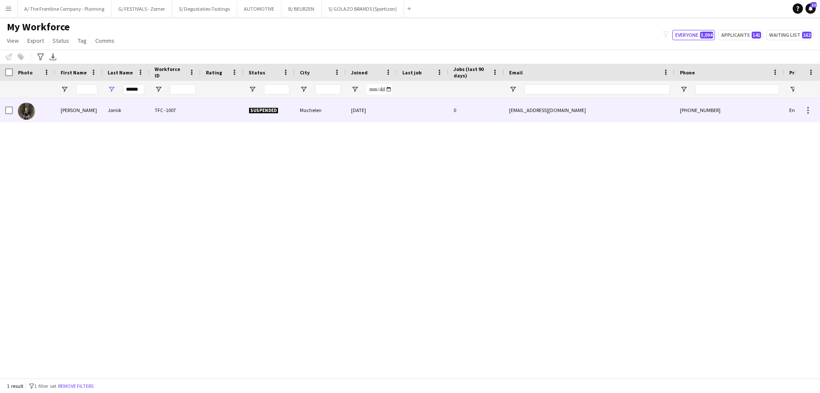
click at [73, 109] on div "[PERSON_NAME]" at bounding box center [79, 110] width 47 height 24
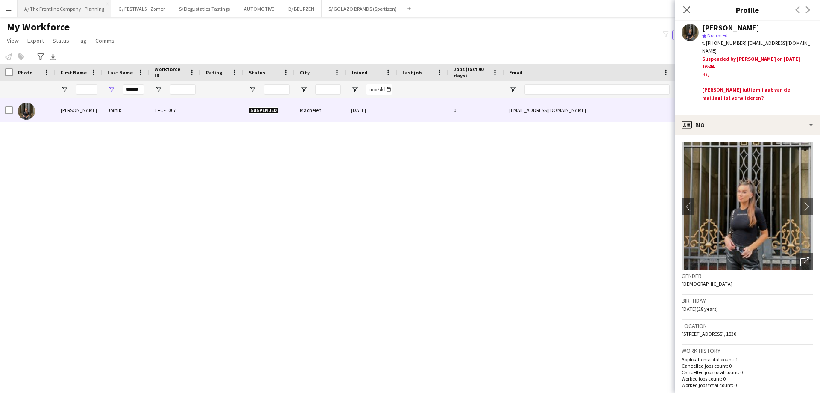
click at [67, 11] on button "A/ The Frontline Company - Planning Close" at bounding box center [65, 8] width 94 height 17
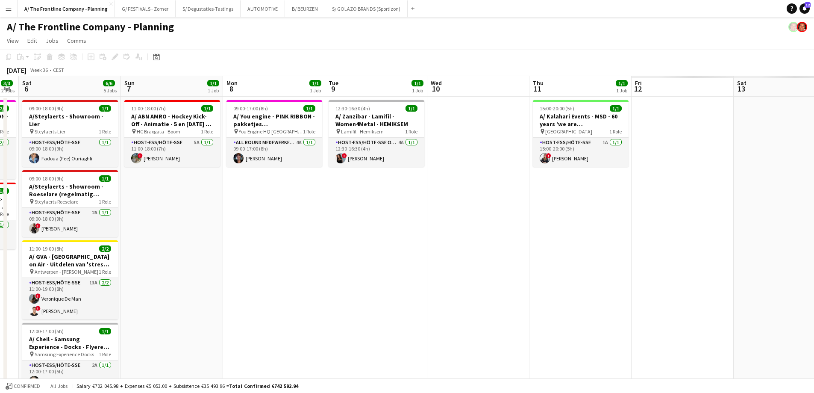
drag, startPoint x: 596, startPoint y: 189, endPoint x: 142, endPoint y: 180, distance: 453.9
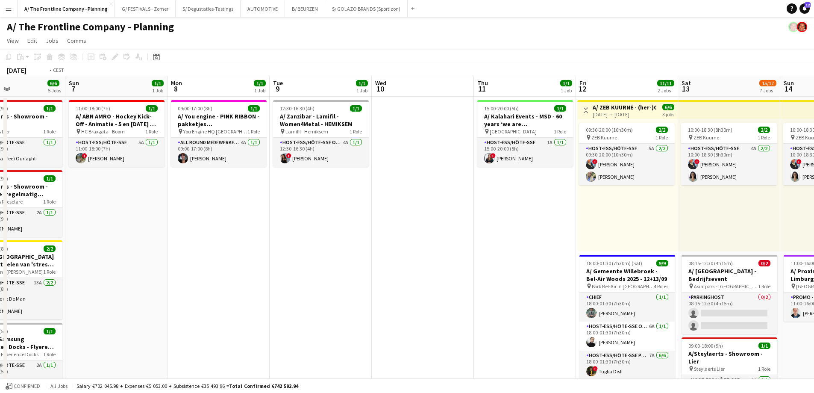
drag, startPoint x: 646, startPoint y: 188, endPoint x: 226, endPoint y: 188, distance: 419.2
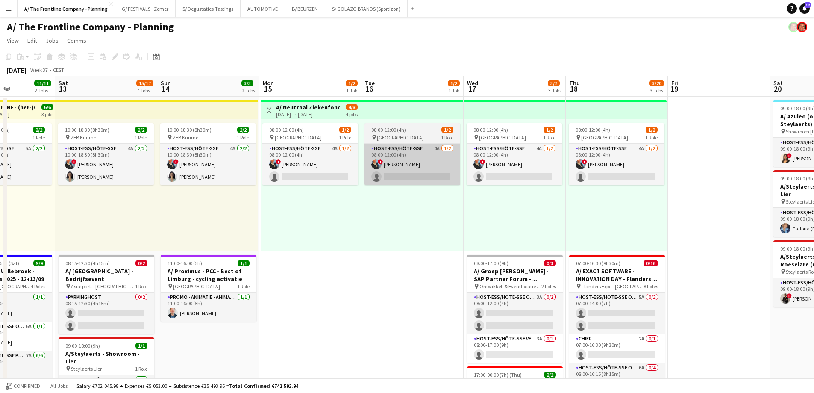
drag, startPoint x: 597, startPoint y: 195, endPoint x: 160, endPoint y: 177, distance: 437.1
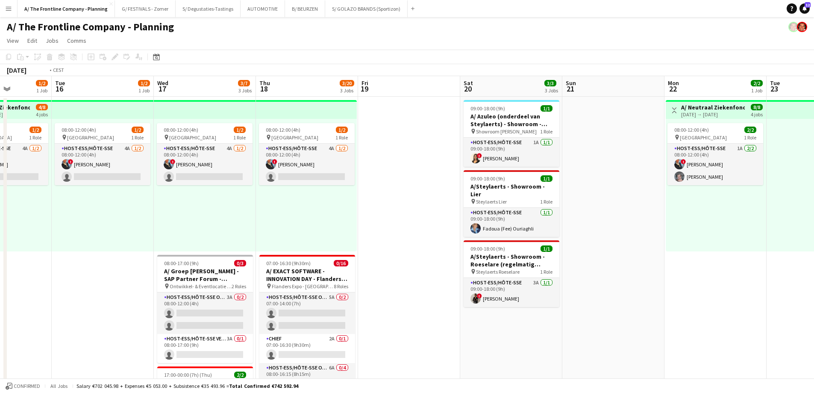
drag, startPoint x: 553, startPoint y: 191, endPoint x: 142, endPoint y: 194, distance: 411.1
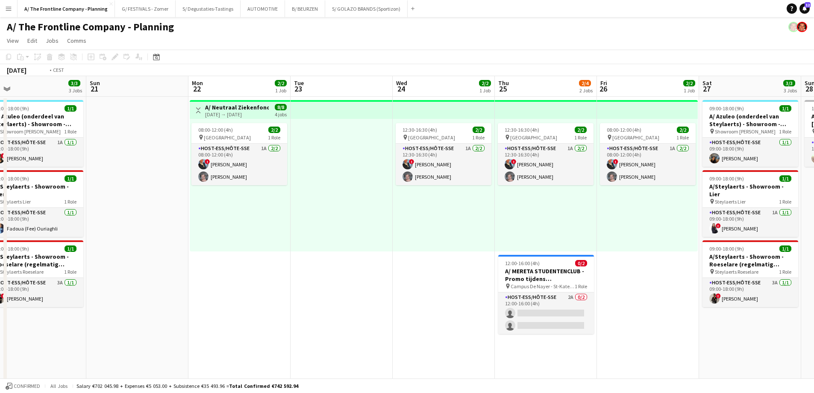
drag, startPoint x: 401, startPoint y: 214, endPoint x: 87, endPoint y: 190, distance: 315.5
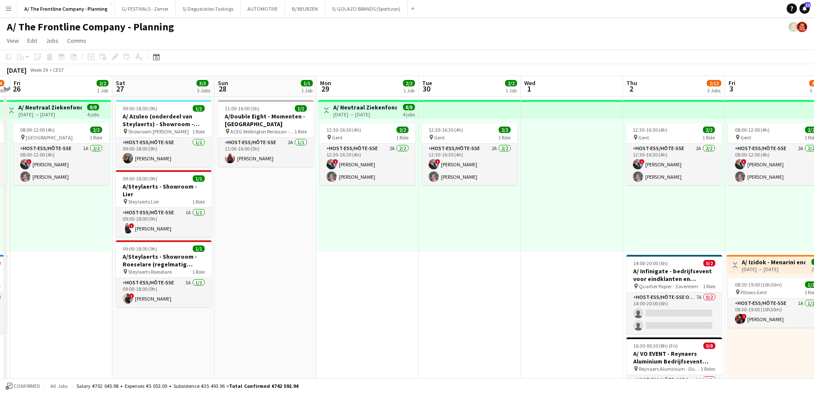
drag, startPoint x: 164, startPoint y: 182, endPoint x: 88, endPoint y: 177, distance: 75.8
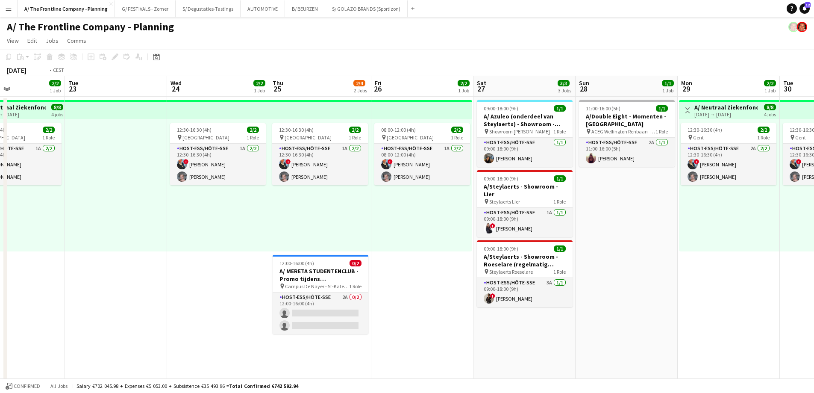
drag, startPoint x: 483, startPoint y: 280, endPoint x: 817, endPoint y: 266, distance: 334.5
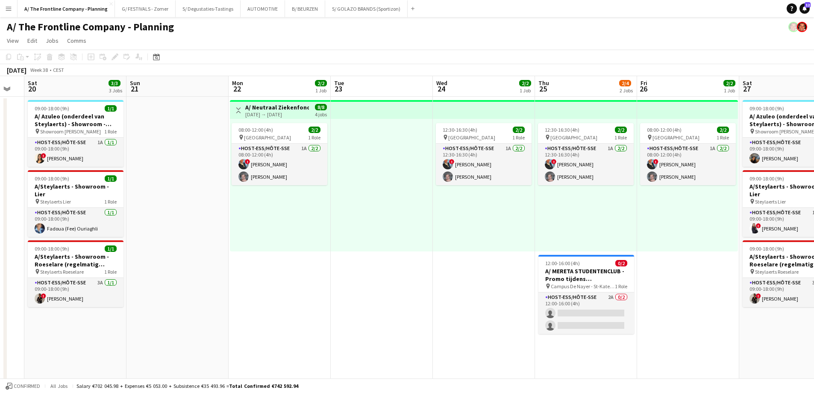
drag, startPoint x: 426, startPoint y: 271, endPoint x: 674, endPoint y: 272, distance: 247.9
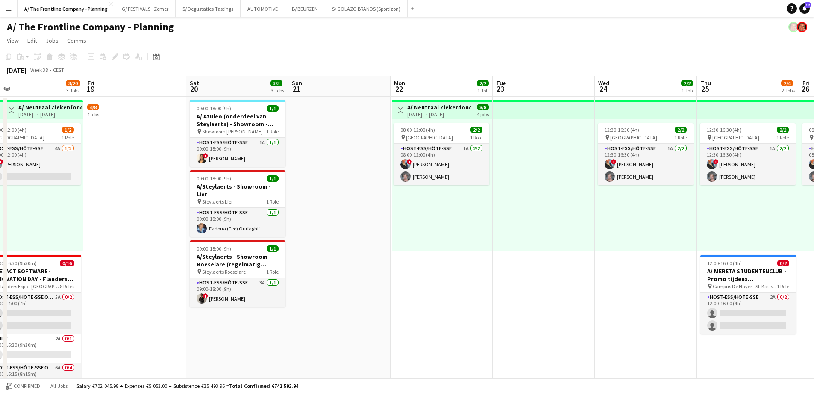
scroll to position [0, 261]
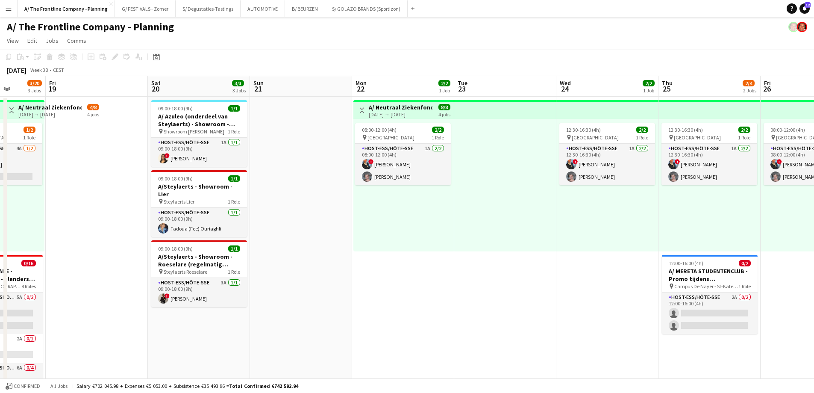
drag, startPoint x: 350, startPoint y: 274, endPoint x: 575, endPoint y: 272, distance: 225.6
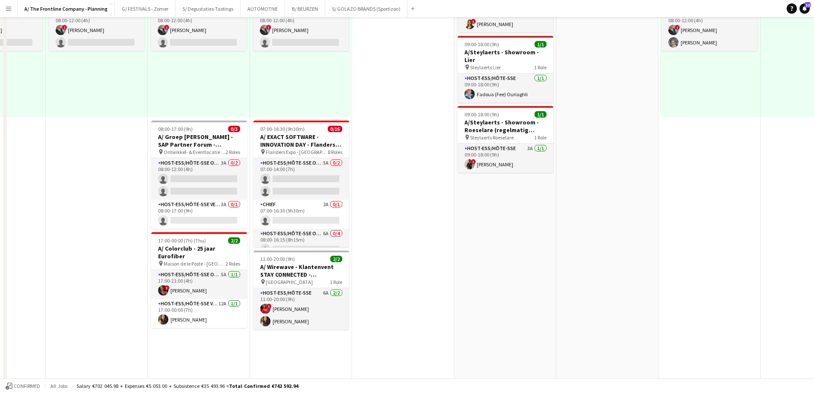
scroll to position [171, 0]
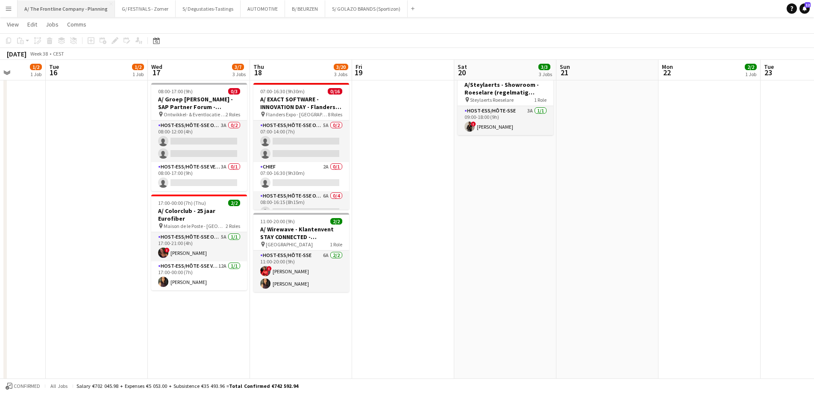
click at [51, 13] on button "A/ The Frontline Company - Planning Close" at bounding box center [66, 8] width 97 height 17
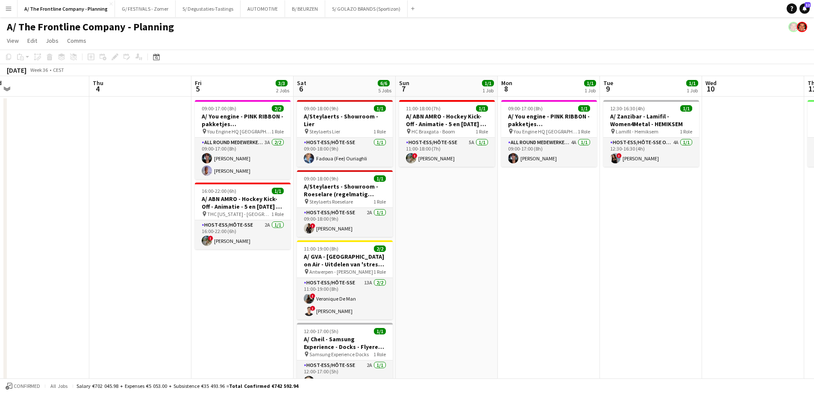
scroll to position [0, 241]
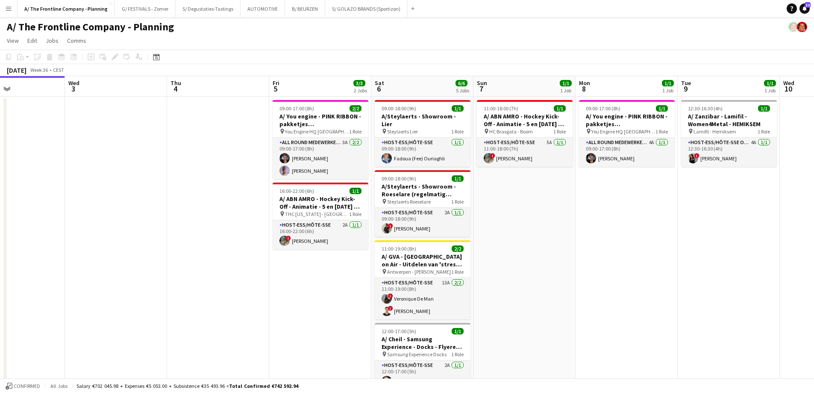
drag, startPoint x: 607, startPoint y: 213, endPoint x: 368, endPoint y: 217, distance: 238.5
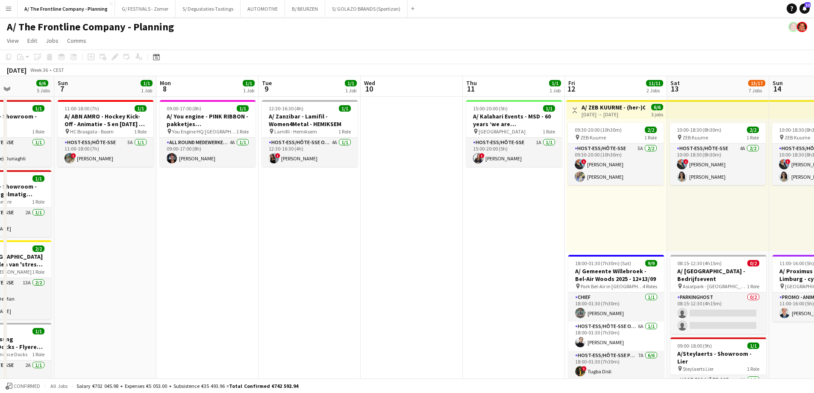
drag, startPoint x: 488, startPoint y: 206, endPoint x: -33, endPoint y: 199, distance: 521.4
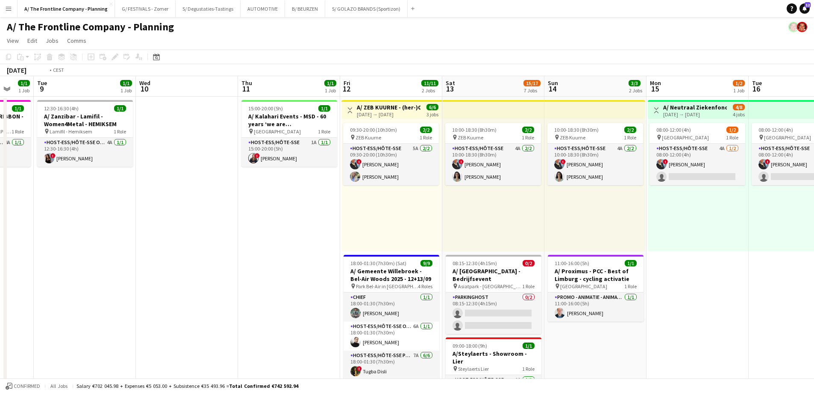
drag, startPoint x: 307, startPoint y: 208, endPoint x: 12, endPoint y: 207, distance: 295.3
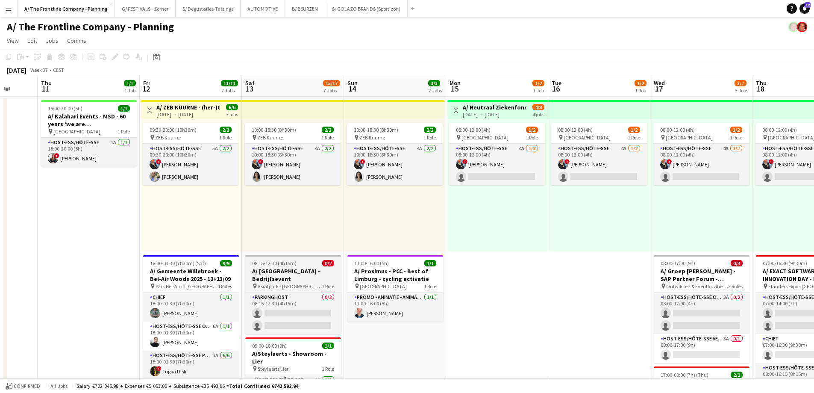
click at [256, 268] on h3 "A/ Asiat Park - Bedrijfsevent" at bounding box center [293, 274] width 96 height 15
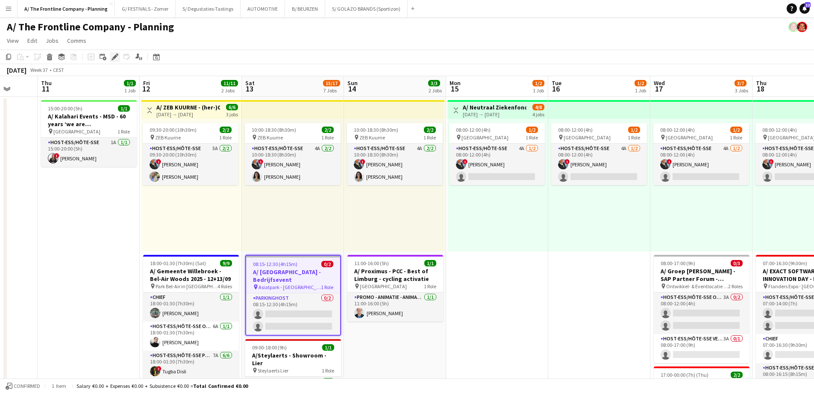
click at [118, 59] on icon "Edit" at bounding box center [115, 56] width 7 height 7
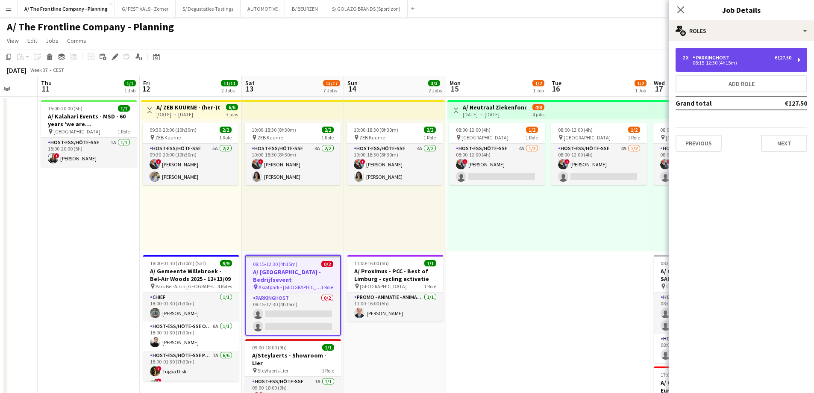
click at [730, 60] on div "Parkinghost" at bounding box center [713, 58] width 40 height 6
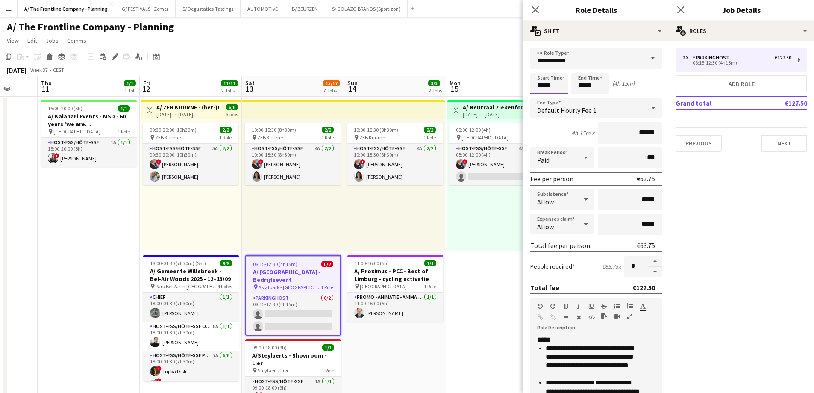
click at [557, 82] on input "*****" at bounding box center [549, 83] width 38 height 21
type input "*****"
click at [560, 66] on div at bounding box center [557, 68] width 17 height 9
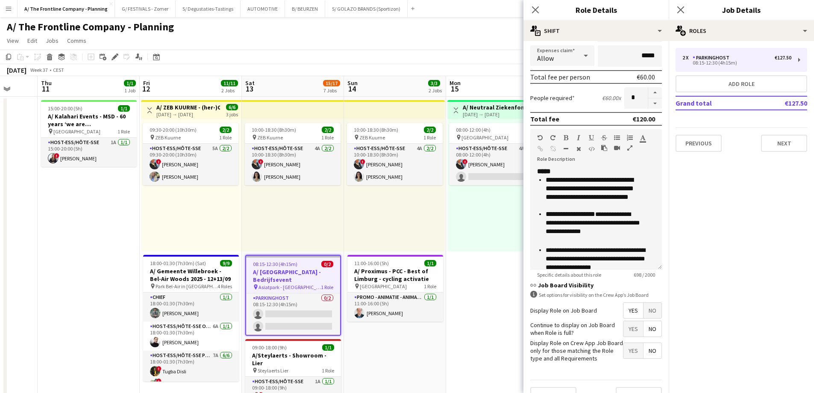
scroll to position [171, 0]
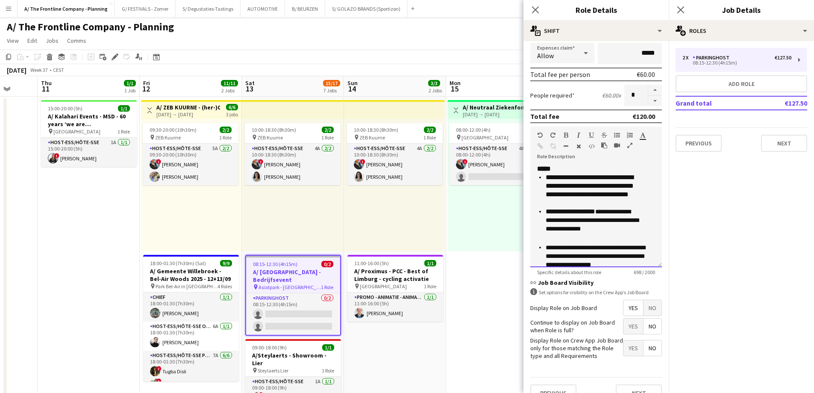
drag, startPoint x: 578, startPoint y: 195, endPoint x: 591, endPoint y: 204, distance: 15.6
click at [580, 197] on li "**********" at bounding box center [594, 190] width 97 height 34
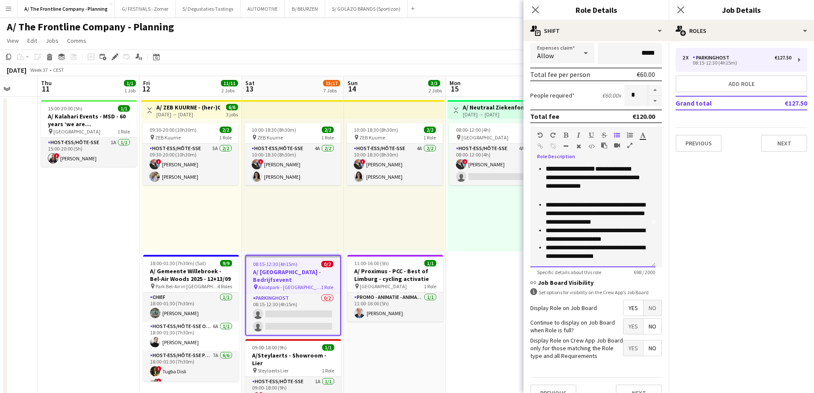
click at [574, 217] on span "**********" at bounding box center [596, 213] width 100 height 23
click at [551, 242] on span "**********" at bounding box center [596, 234] width 100 height 15
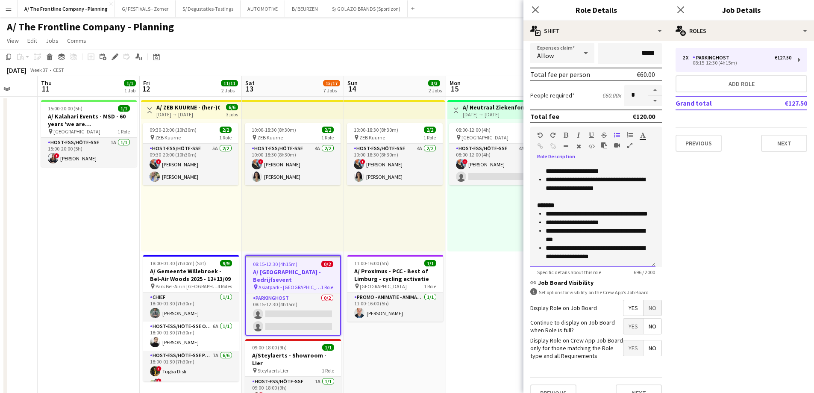
scroll to position [128, 0]
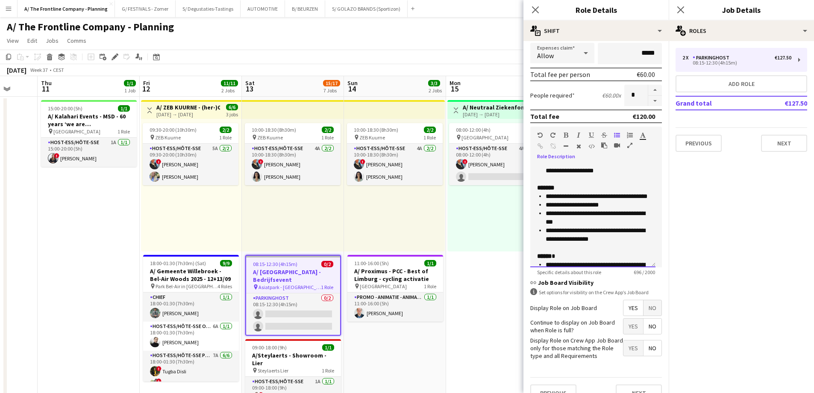
click at [554, 199] on span "**********" at bounding box center [597, 196] width 102 height 6
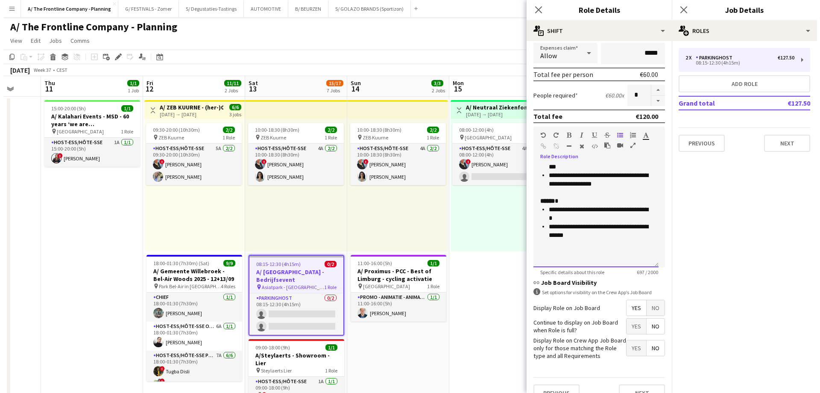
scroll to position [207, 0]
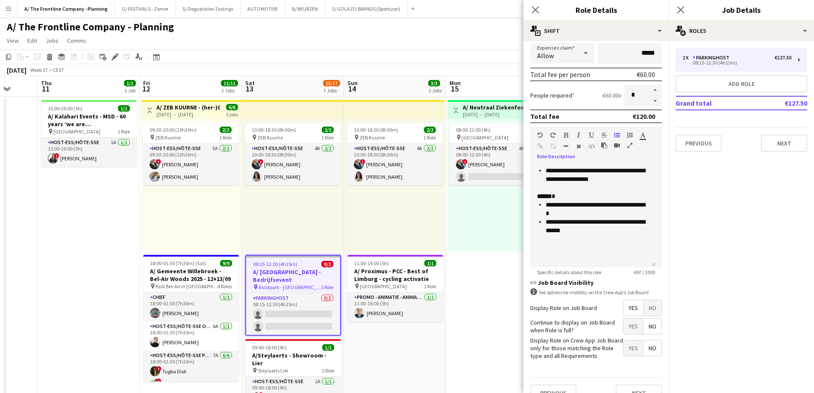
click at [483, 218] on div "08:00-12:00 (4h) 1/2 pin Oostende 1 Role Host-ess/Hôte-sse 4A 1/2 08:00-12:00 (…" at bounding box center [497, 185] width 100 height 132
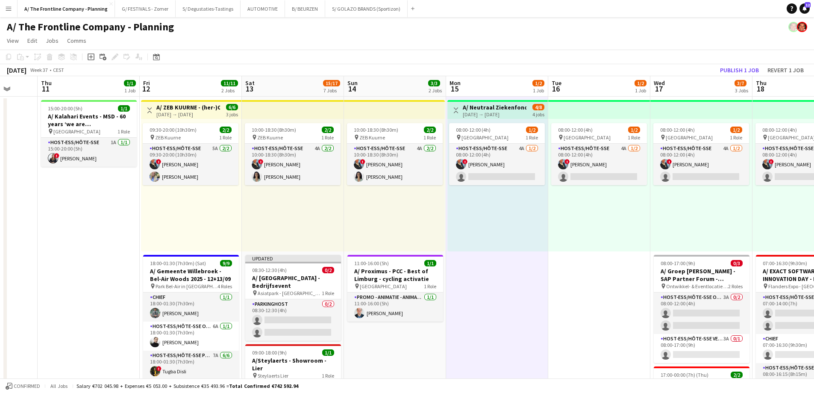
click at [728, 63] on app-toolbar "Copy Paste Paste Ctrl+V Paste with crew Ctrl+Shift+V Paste linked Job Delete Gr…" at bounding box center [407, 57] width 814 height 15
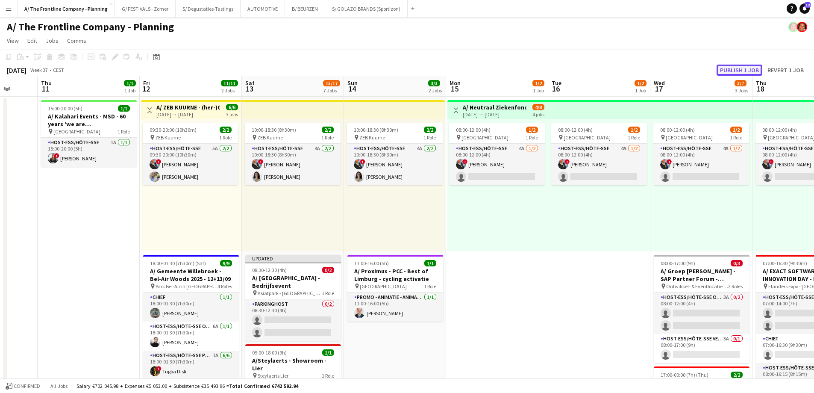
click at [730, 68] on button "Publish 1 job" at bounding box center [740, 70] width 46 height 11
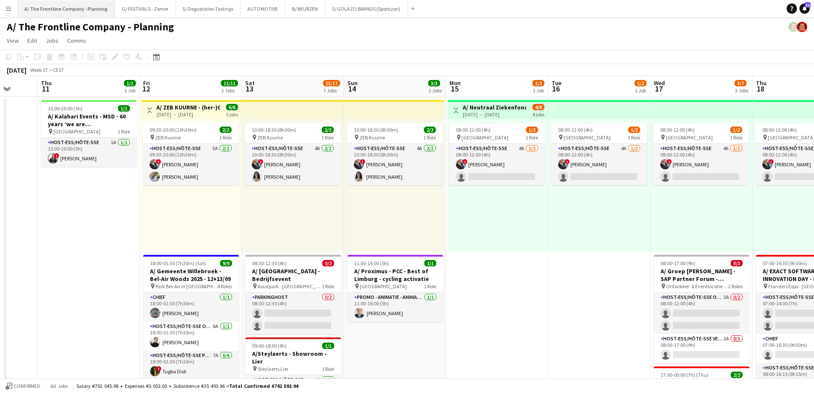
click at [68, 11] on button "A/ The Frontline Company - Planning Close" at bounding box center [66, 8] width 97 height 17
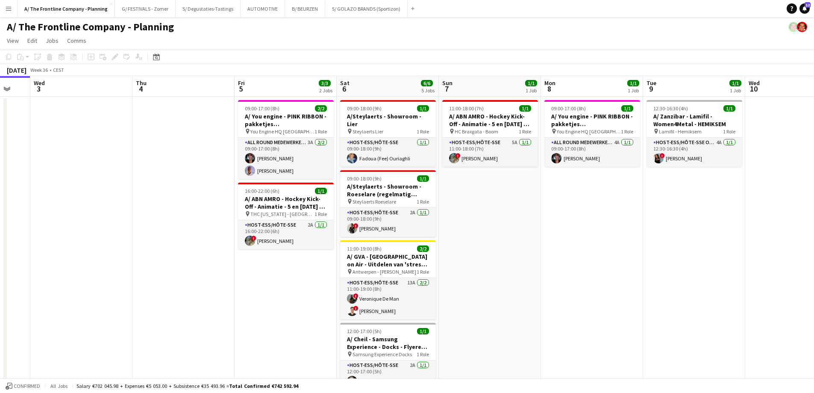
drag, startPoint x: 621, startPoint y: 175, endPoint x: 302, endPoint y: 212, distance: 321.3
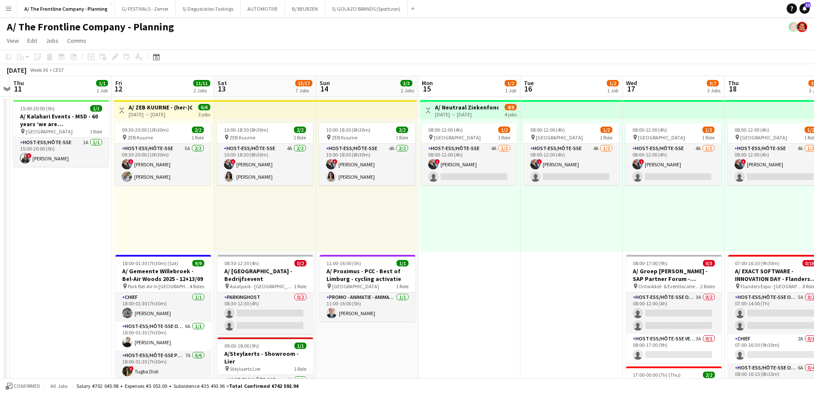
drag, startPoint x: 670, startPoint y: 224, endPoint x: 259, endPoint y: 231, distance: 412.0
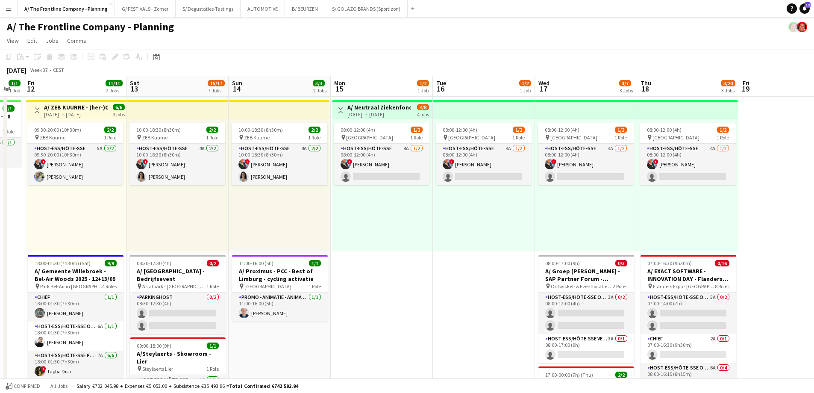
drag, startPoint x: 617, startPoint y: 252, endPoint x: 195, endPoint y: 253, distance: 421.8
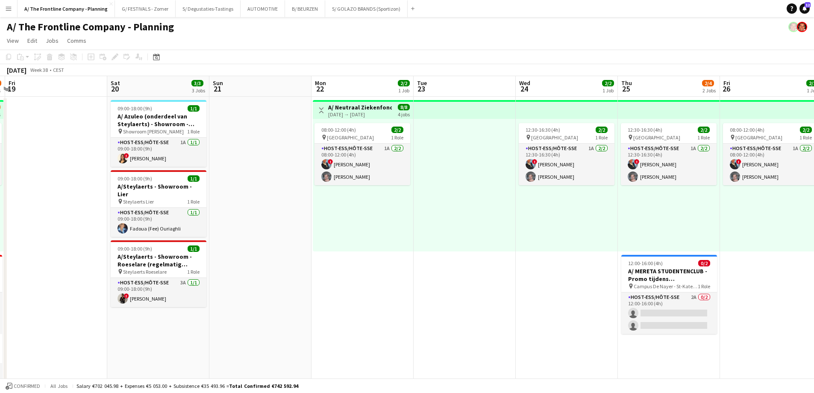
drag, startPoint x: 414, startPoint y: 250, endPoint x: 209, endPoint y: 251, distance: 204.7
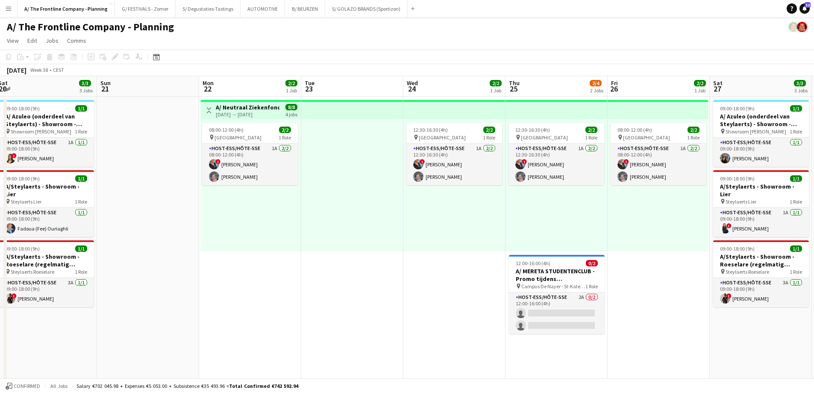
scroll to position [0, 330]
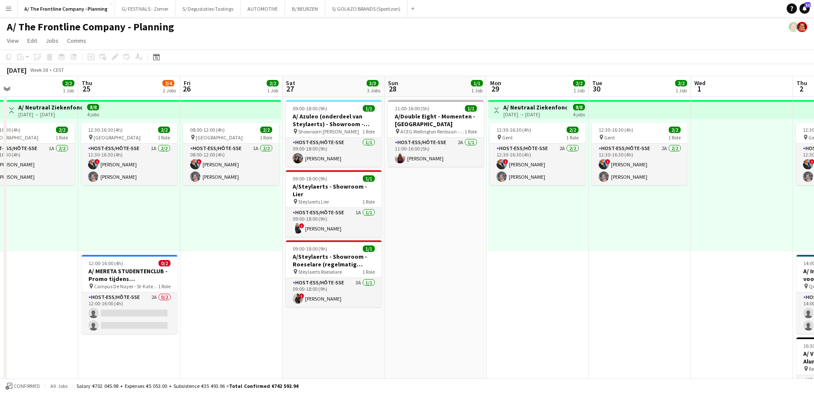
drag, startPoint x: 619, startPoint y: 262, endPoint x: 181, endPoint y: 253, distance: 437.7
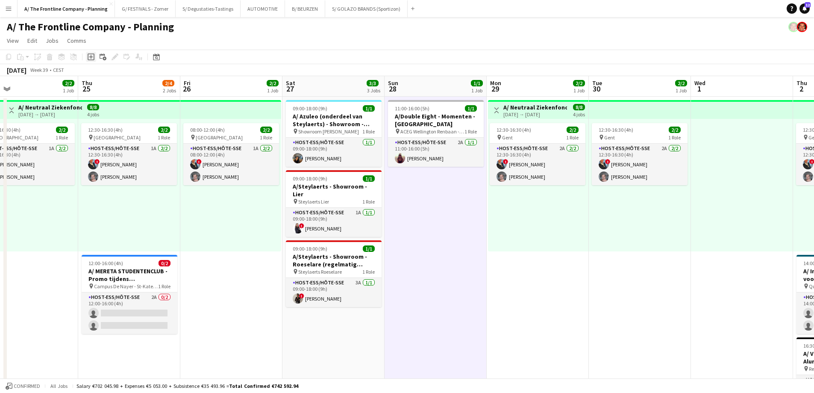
click at [92, 58] on icon "Add job" at bounding box center [91, 56] width 7 height 7
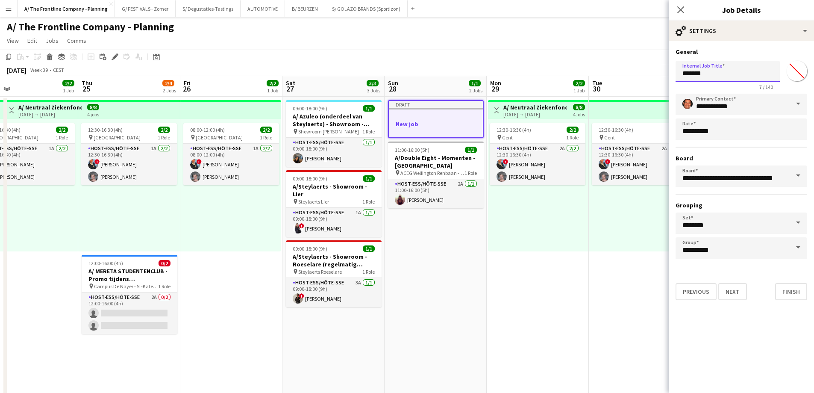
drag, startPoint x: 726, startPoint y: 77, endPoint x: 643, endPoint y: 77, distance: 82.9
type input "**********"
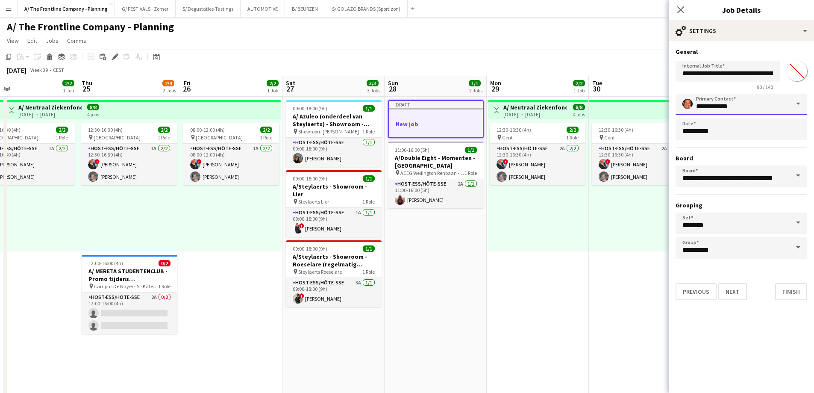
click at [717, 109] on input "**********" at bounding box center [742, 104] width 132 height 21
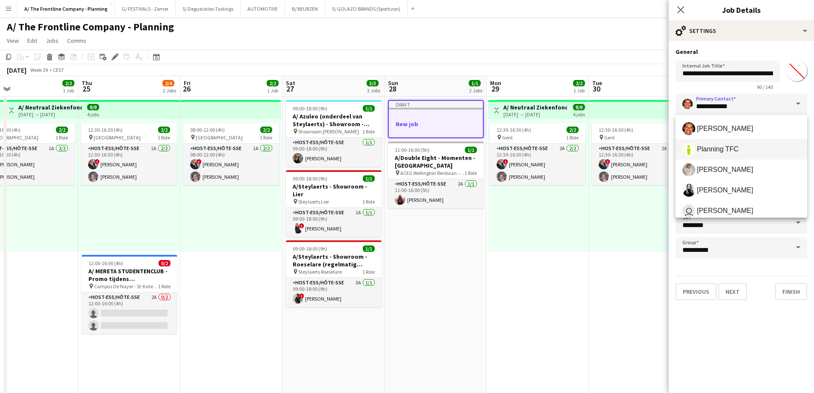
click at [706, 148] on span "Planning TFC" at bounding box center [718, 149] width 42 height 8
type input "**********"
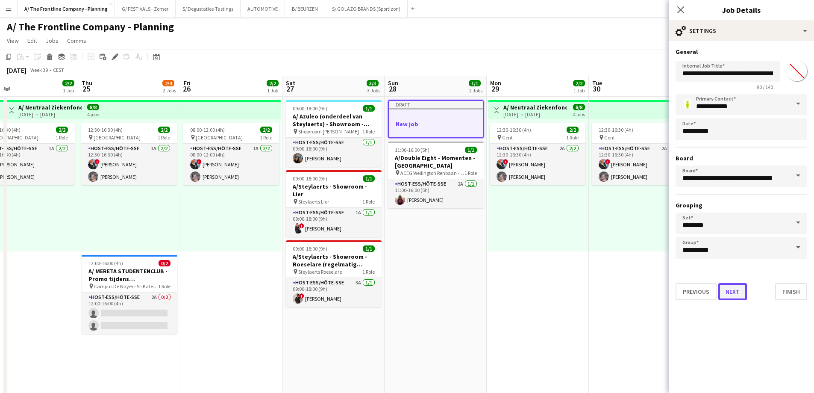
click at [735, 290] on button "Next" at bounding box center [732, 291] width 29 height 17
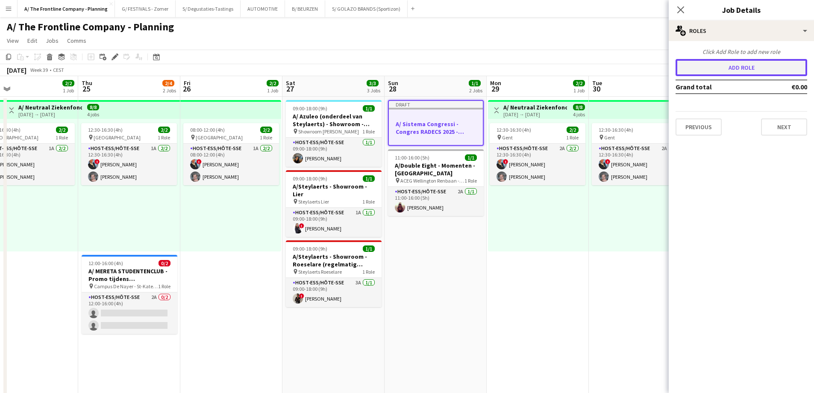
click at [737, 75] on button "Add role" at bounding box center [742, 67] width 132 height 17
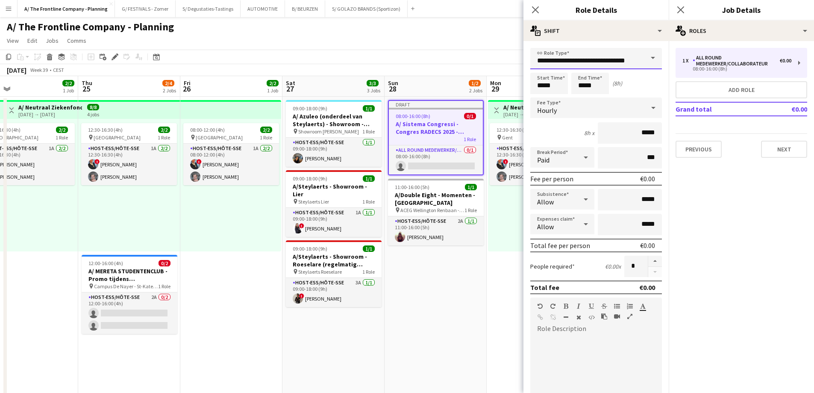
click at [550, 59] on input "**********" at bounding box center [596, 58] width 132 height 21
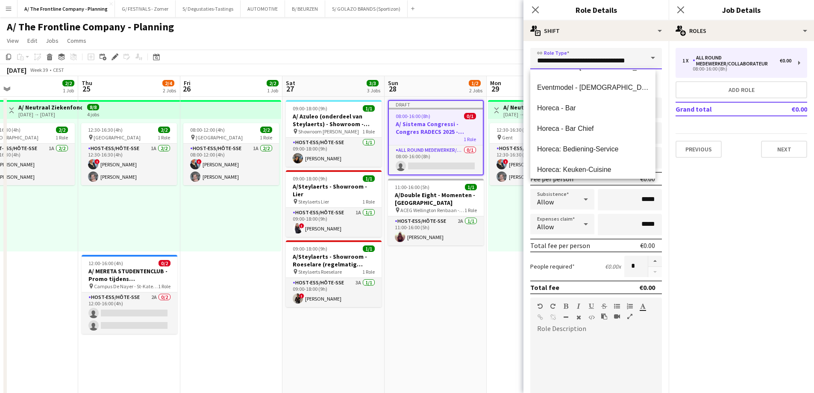
scroll to position [214, 0]
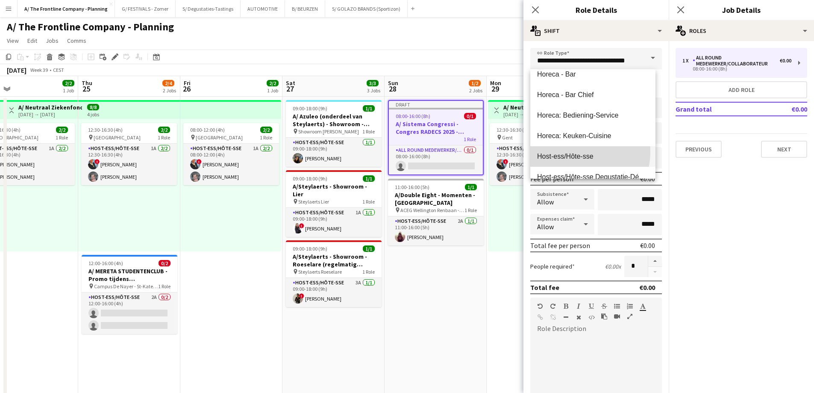
click at [567, 151] on mat-option "Host-ess/Hôte-sse" at bounding box center [592, 156] width 125 height 21
type input "**********"
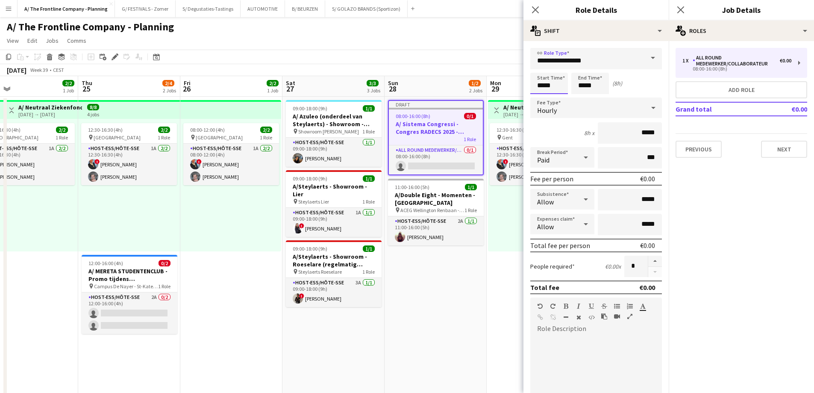
click at [540, 85] on input "*****" at bounding box center [549, 83] width 38 height 21
click at [544, 70] on div at bounding box center [540, 68] width 17 height 9
type input "*****"
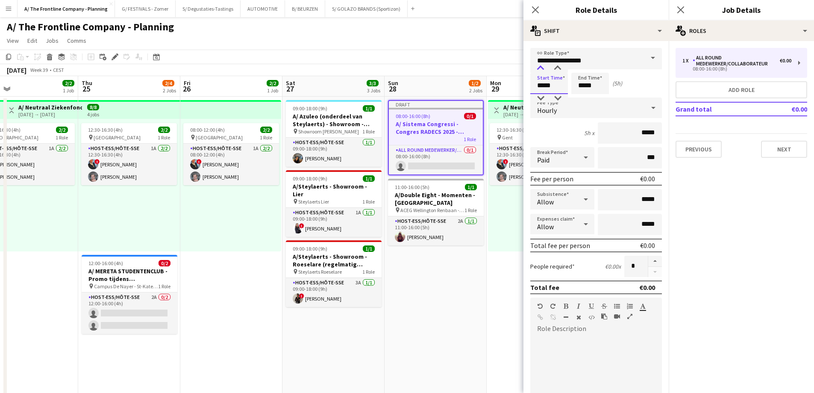
click at [544, 70] on div at bounding box center [540, 68] width 17 height 9
click at [583, 87] on input "*****" at bounding box center [590, 83] width 38 height 21
click at [578, 71] on div at bounding box center [581, 68] width 17 height 9
type input "*****"
click at [578, 71] on div at bounding box center [581, 68] width 17 height 9
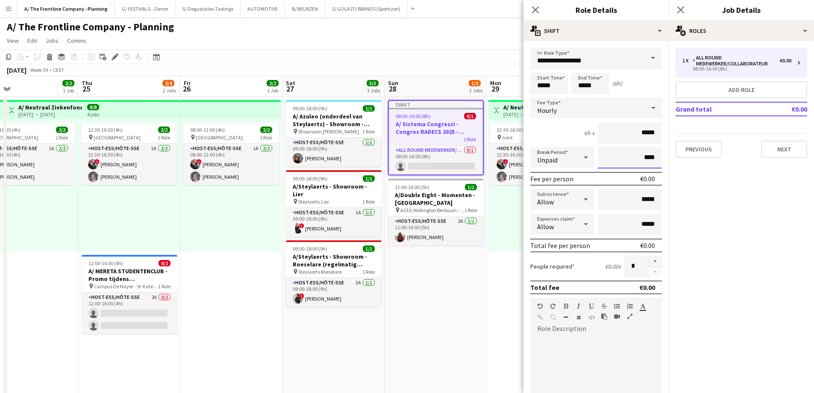
type input "****"
click at [629, 316] on icon "button" at bounding box center [629, 316] width 5 height 6
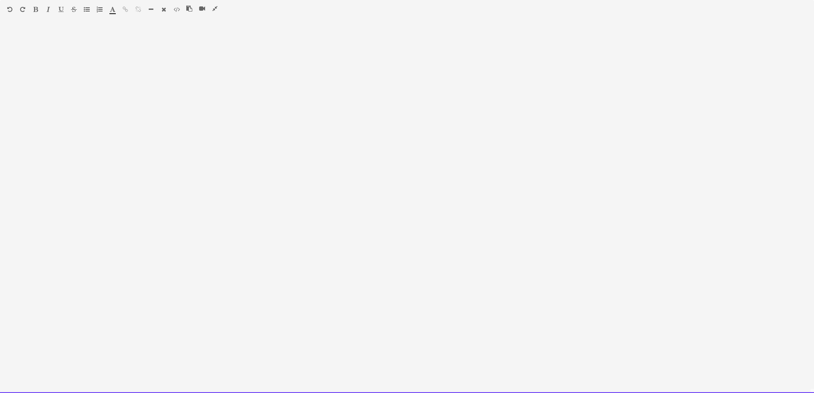
click at [168, 98] on div at bounding box center [407, 210] width 814 height 365
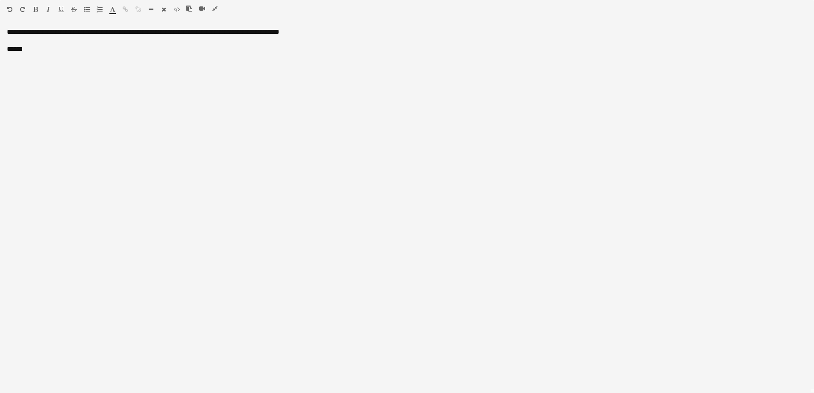
click at [84, 8] on icon "button" at bounding box center [87, 9] width 6 height 6
click at [86, 8] on icon "button" at bounding box center [87, 9] width 6 height 6
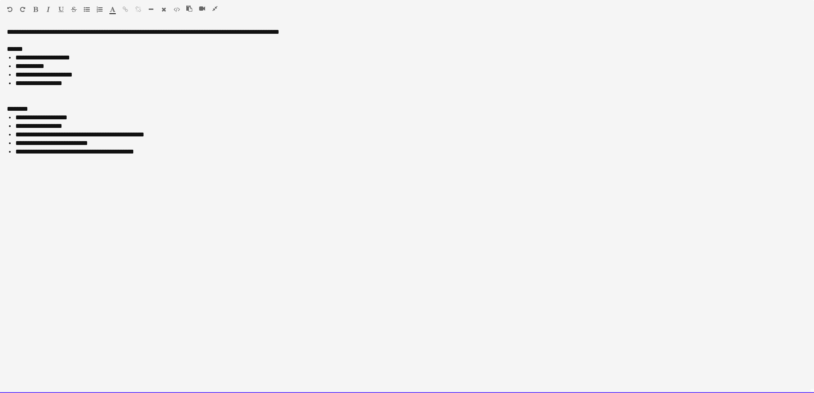
click at [153, 153] on li "**********" at bounding box center [411, 151] width 792 height 9
click at [82, 9] on div at bounding box center [57, 11] width 51 height 10
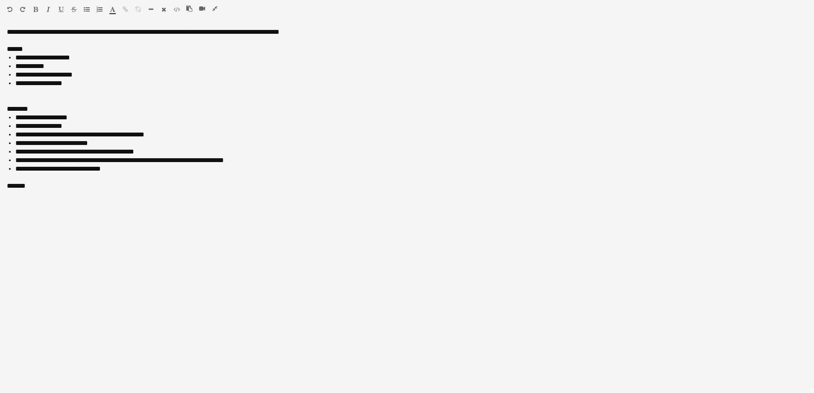
click at [85, 9] on icon "button" at bounding box center [87, 9] width 6 height 6
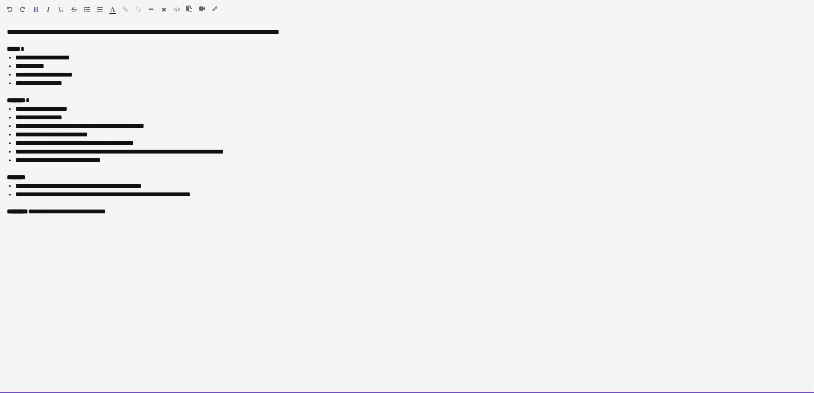
click at [314, 31] on div "**********" at bounding box center [407, 210] width 814 height 365
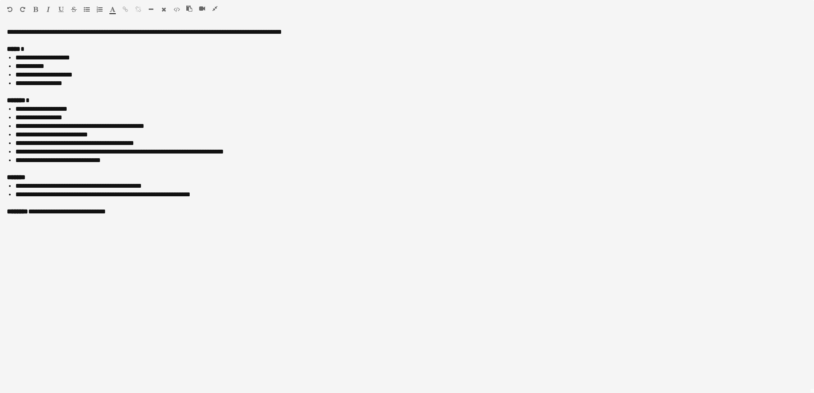
click at [213, 10] on icon "button" at bounding box center [214, 9] width 5 height 6
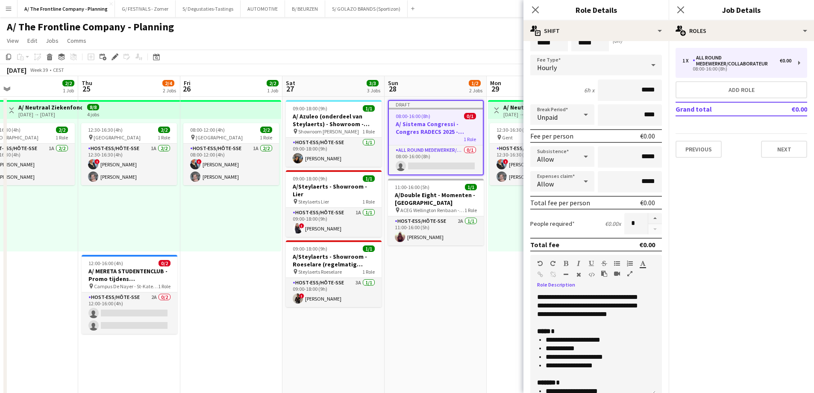
scroll to position [186, 0]
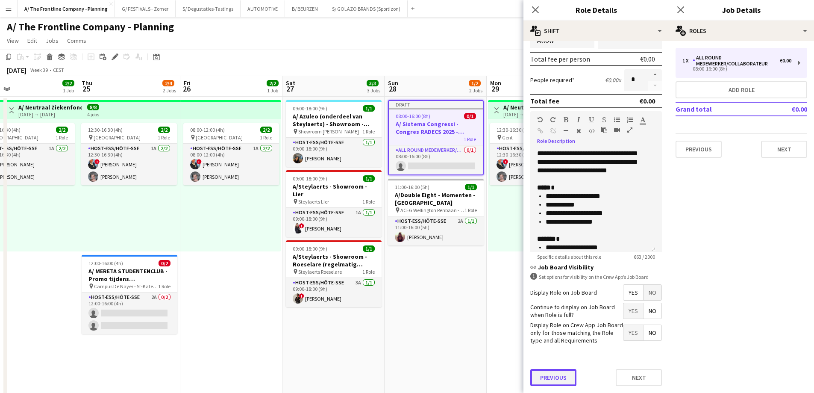
click at [560, 370] on button "Previous" at bounding box center [553, 377] width 46 height 17
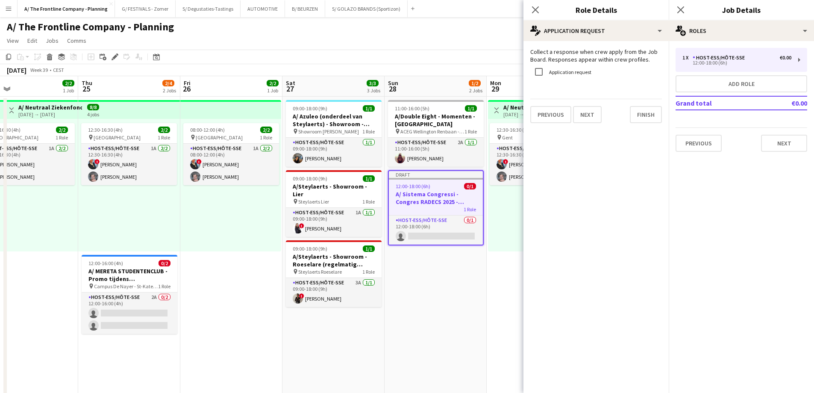
scroll to position [0, 0]
click at [561, 71] on label "Application request" at bounding box center [569, 72] width 44 height 6
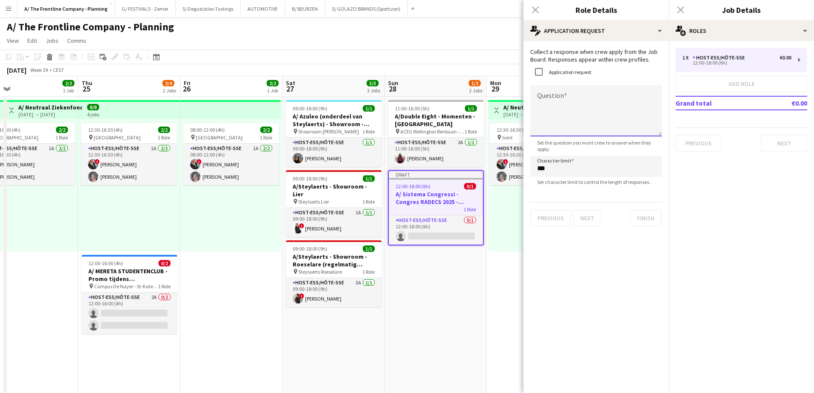
click at [558, 114] on textarea "Question" at bounding box center [596, 110] width 132 height 51
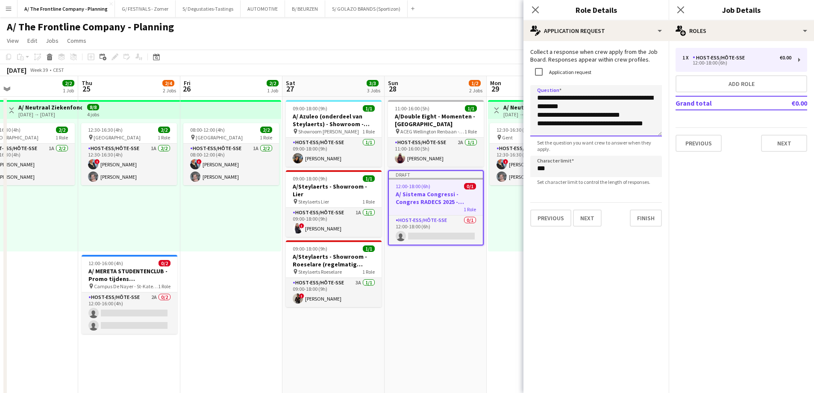
scroll to position [1, 0]
type textarea "**********"
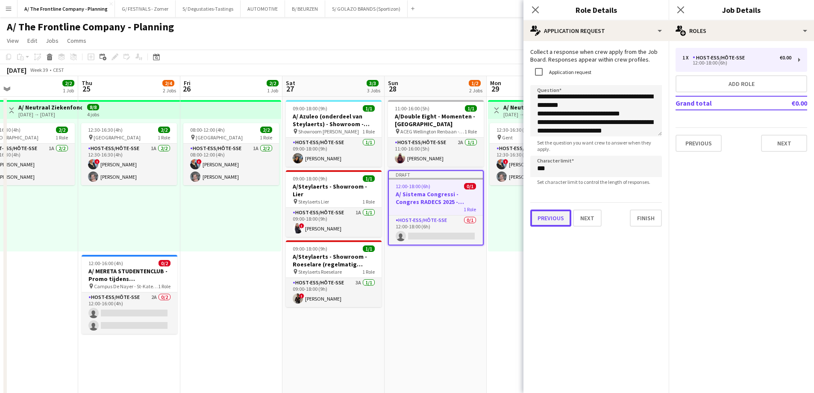
click at [553, 216] on button "Previous" at bounding box center [550, 217] width 41 height 17
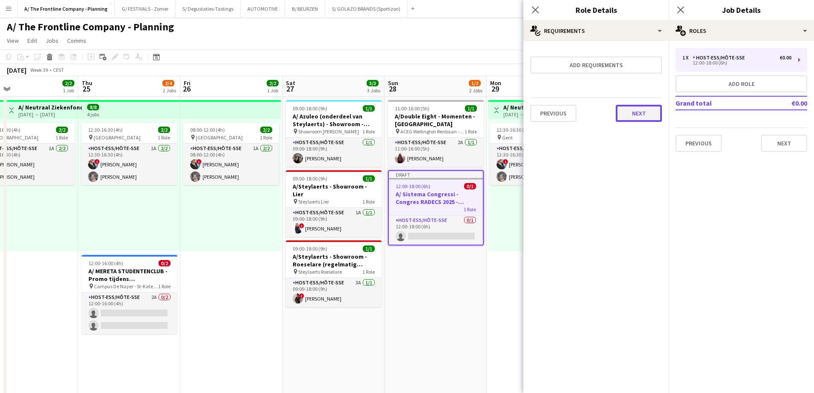
click at [628, 115] on button "Next" at bounding box center [639, 113] width 46 height 17
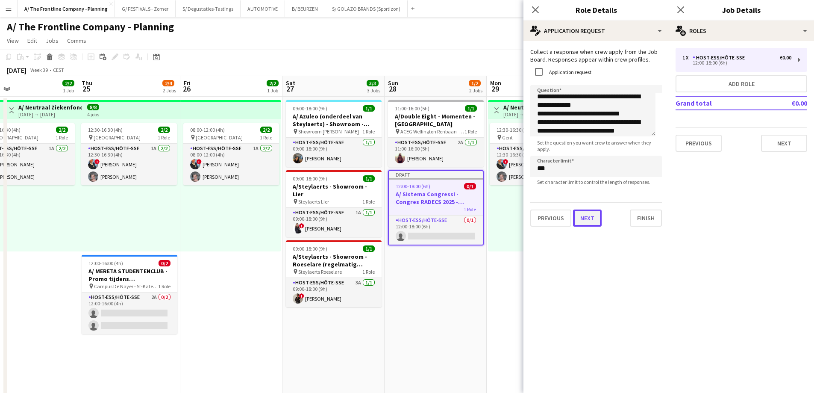
click at [592, 228] on div "**********" at bounding box center [595, 137] width 145 height 192
click at [590, 217] on button "Next" at bounding box center [587, 217] width 29 height 17
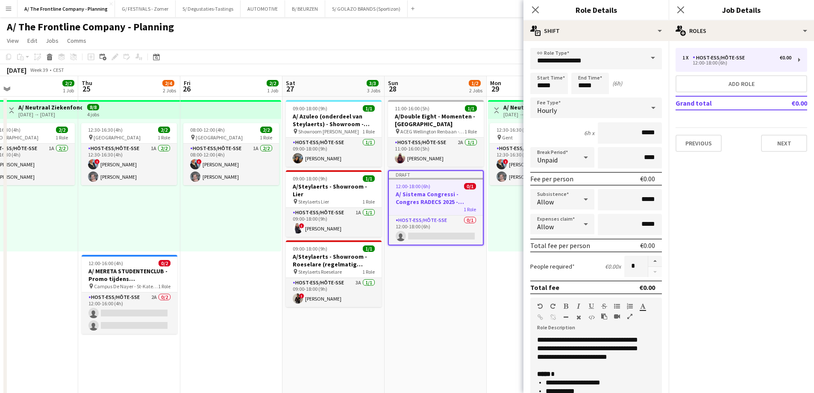
click at [629, 314] on icon "button" at bounding box center [629, 316] width 5 height 6
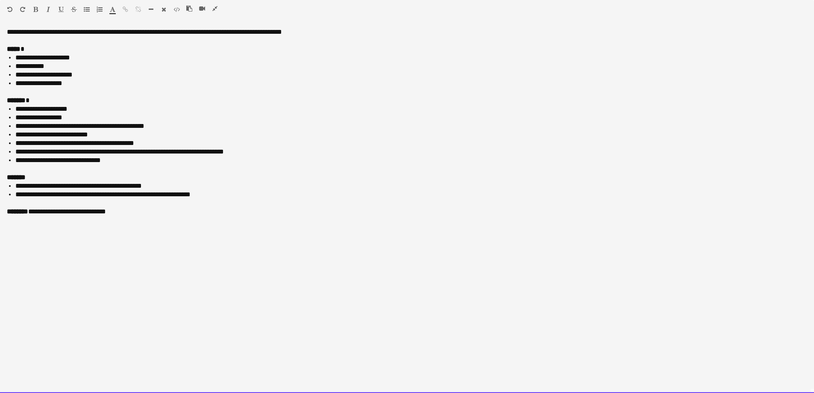
click at [210, 152] on li "**********" at bounding box center [411, 151] width 792 height 9
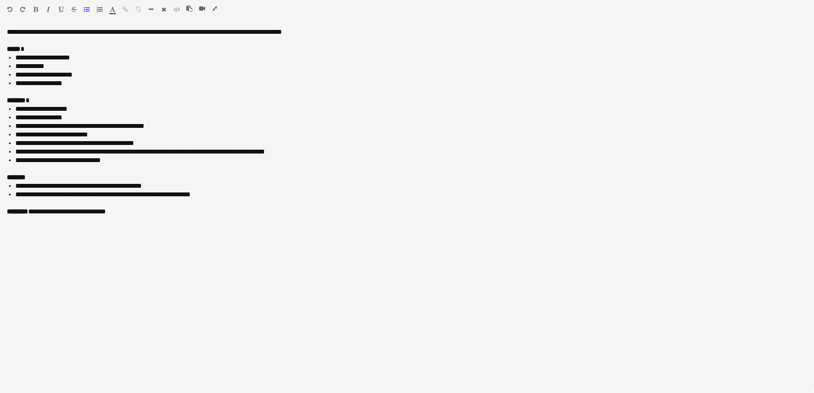
click at [215, 10] on icon "button" at bounding box center [214, 9] width 5 height 6
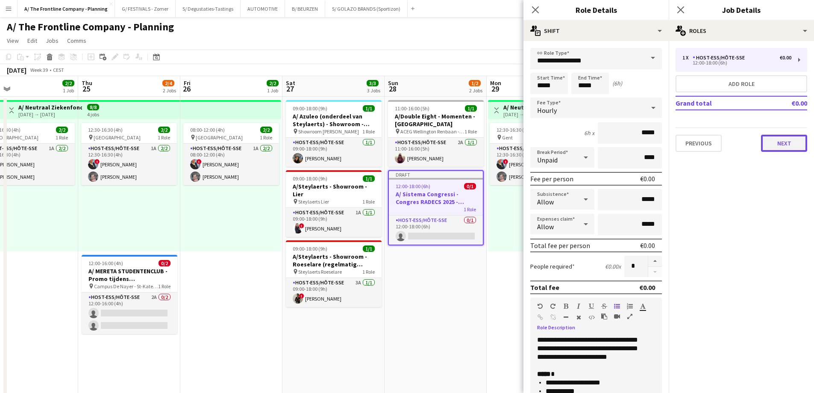
click at [792, 147] on button "Next" at bounding box center [784, 143] width 46 height 17
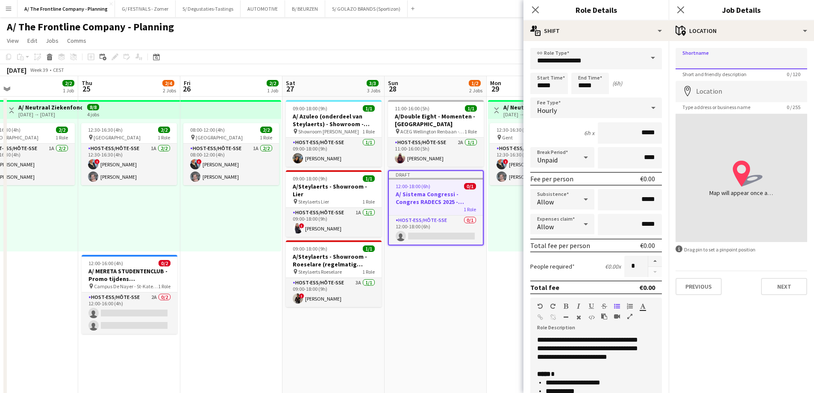
click at [708, 58] on input "Shortname" at bounding box center [742, 58] width 132 height 21
type input "*"
type input "**********"
click at [721, 89] on input "Location" at bounding box center [742, 91] width 132 height 21
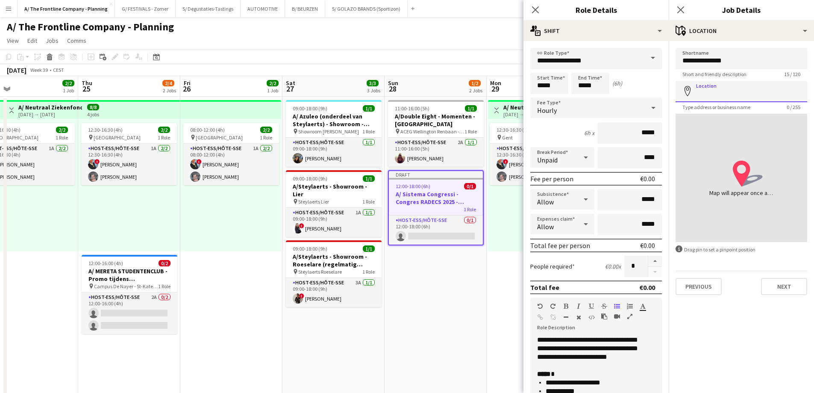
paste input "**********"
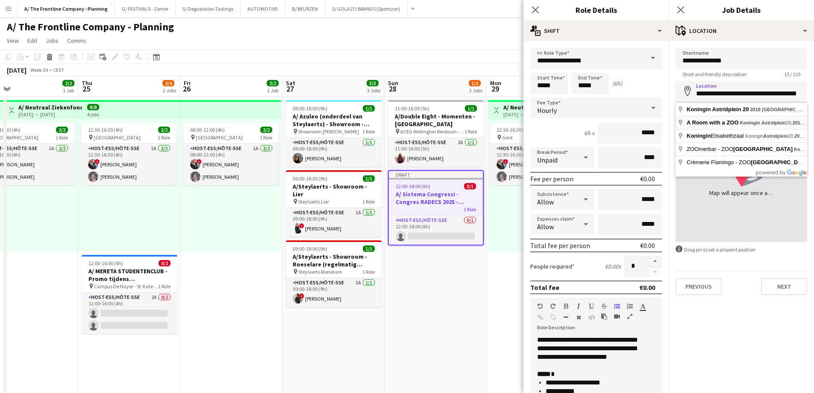
type input "**********"
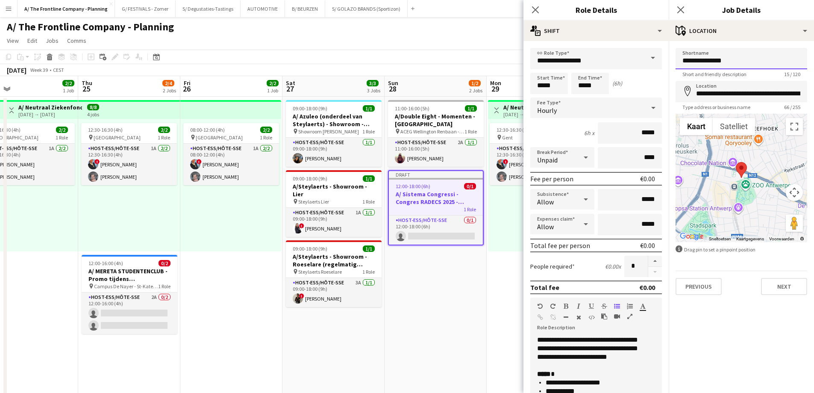
click at [743, 66] on input "**********" at bounding box center [742, 58] width 132 height 21
type input "**********"
click at [795, 283] on button "Next" at bounding box center [784, 286] width 46 height 17
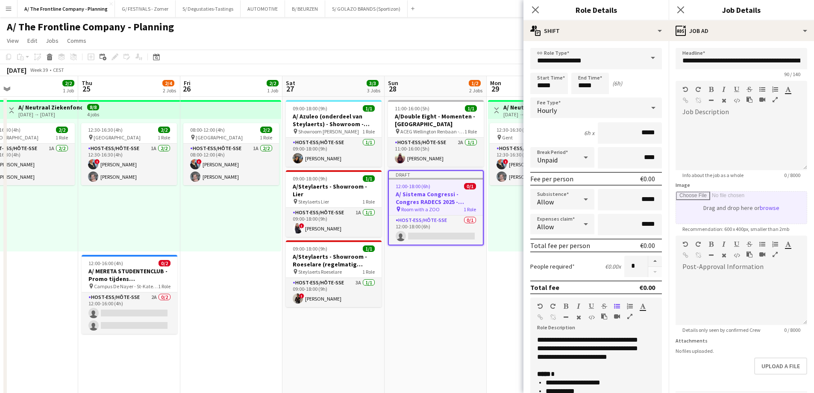
click at [721, 210] on input "Image" at bounding box center [741, 207] width 131 height 32
type input "**********"
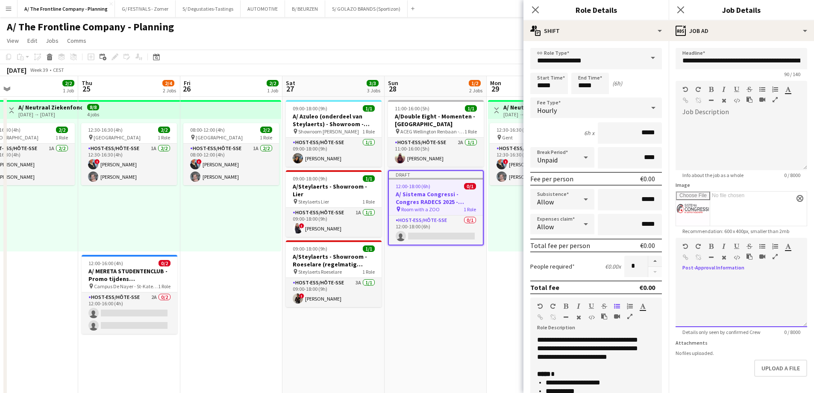
click at [741, 306] on div at bounding box center [742, 301] width 132 height 51
click at [776, 253] on icon "button" at bounding box center [775, 256] width 5 height 6
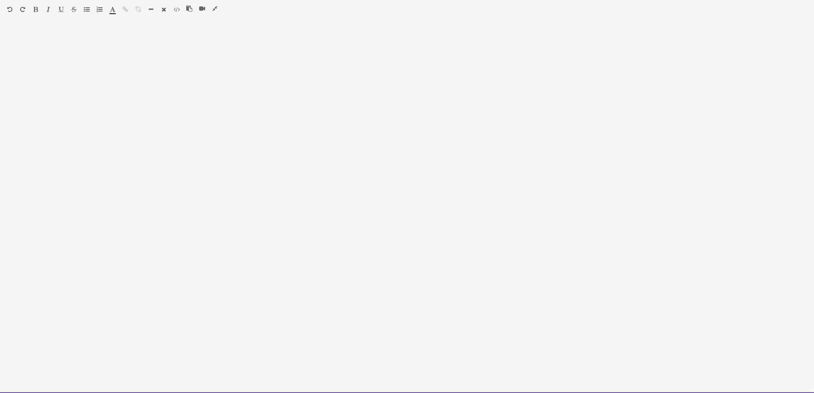
click at [194, 99] on div at bounding box center [407, 210] width 814 height 365
paste div
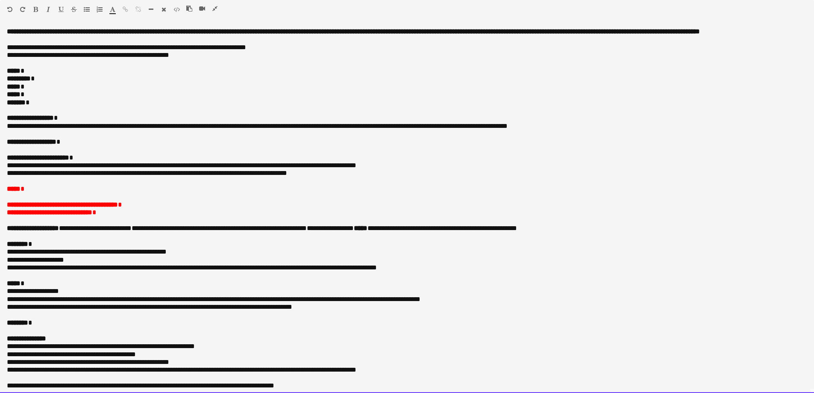
scroll to position [22, 0]
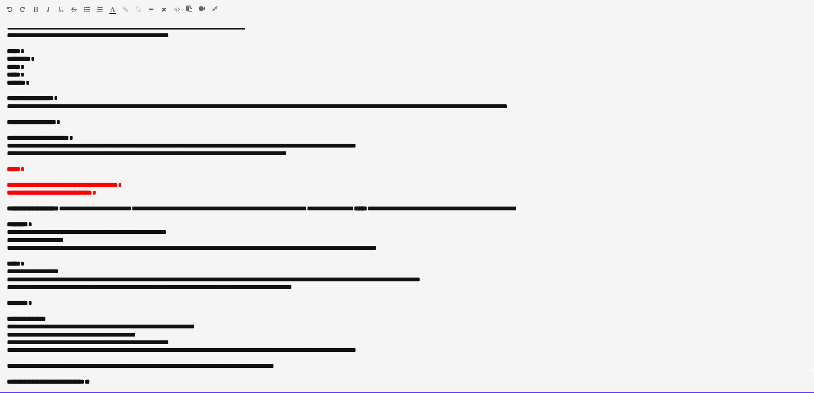
click at [49, 55] on p "***** *" at bounding box center [404, 51] width 794 height 8
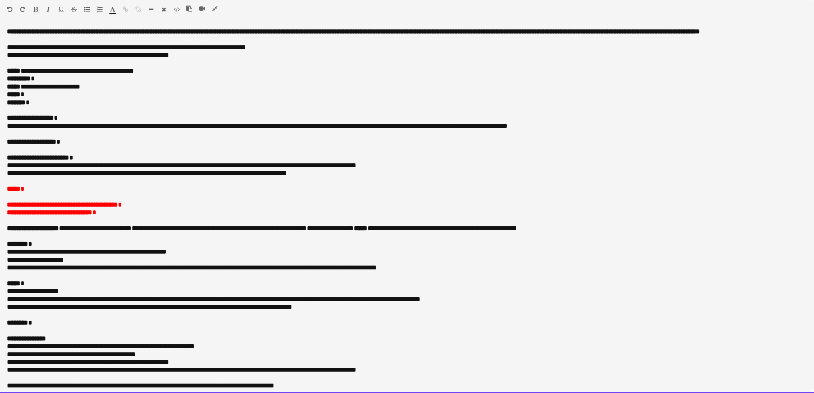
click at [41, 98] on p "***** *" at bounding box center [404, 95] width 794 height 8
click at [43, 98] on p "***** *" at bounding box center [404, 95] width 794 height 8
click at [50, 106] on p "******* *" at bounding box center [404, 103] width 794 height 8
click at [83, 146] on p "**********" at bounding box center [404, 142] width 794 height 8
click at [30, 208] on span "**********" at bounding box center [62, 204] width 111 height 6
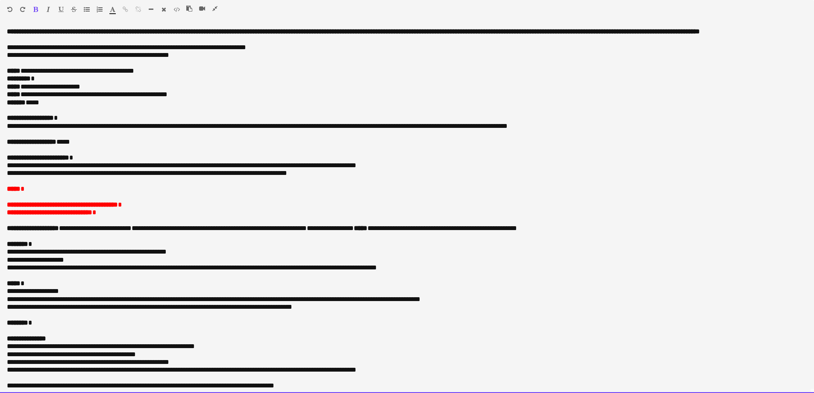
click at [30, 208] on span "**********" at bounding box center [62, 204] width 111 height 6
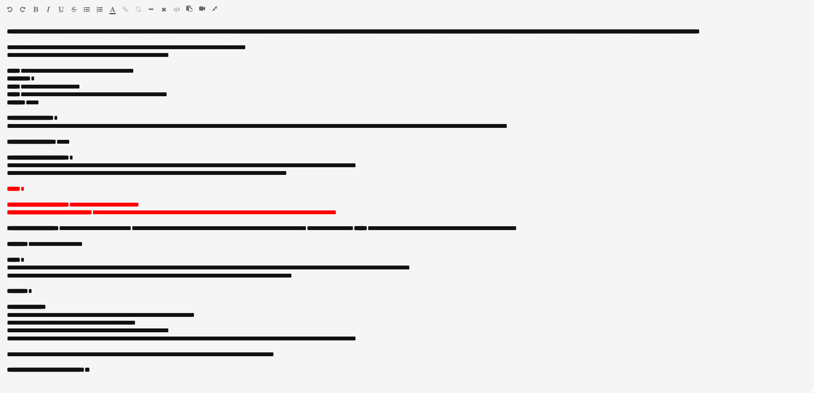
click at [214, 8] on icon "button" at bounding box center [214, 9] width 5 height 6
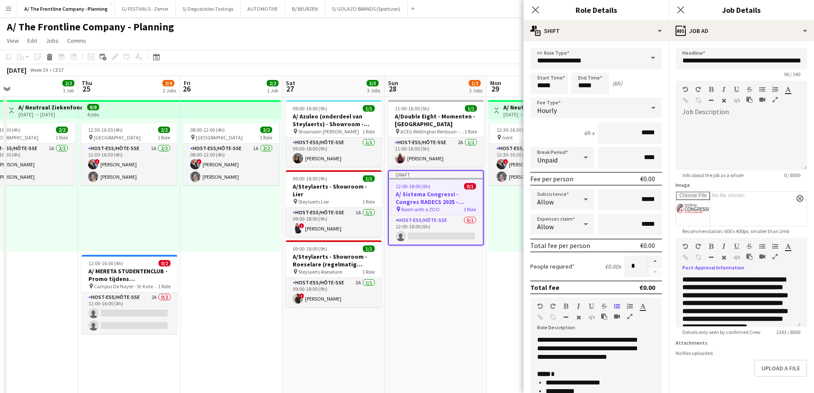
scroll to position [38, 0]
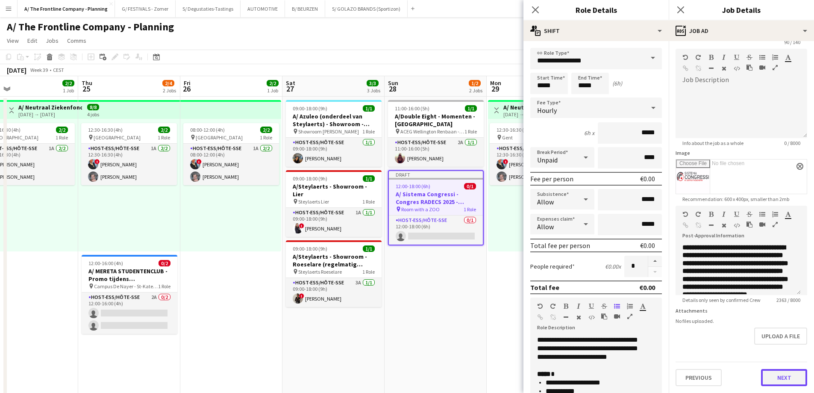
click at [782, 379] on button "Next" at bounding box center [784, 377] width 46 height 17
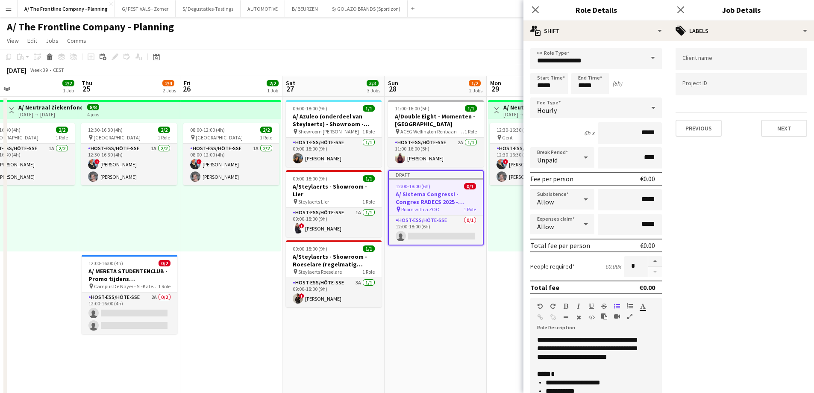
click at [707, 59] on input "Type to search client labels..." at bounding box center [741, 59] width 118 height 8
type input "*******"
click at [705, 88] on div "Sistema Congressi" at bounding box center [742, 85] width 132 height 21
click at [705, 88] on input "Type to search project ID labels..." at bounding box center [741, 85] width 118 height 8
click at [724, 87] on input "********" at bounding box center [741, 87] width 118 height 8
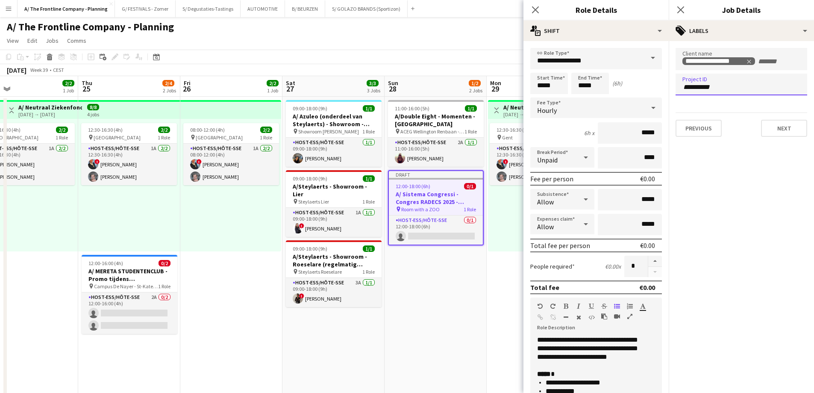
paste input "*********"
drag, startPoint x: 710, startPoint y: 84, endPoint x: 719, endPoint y: 97, distance: 15.8
click at [711, 87] on input "**********" at bounding box center [741, 87] width 118 height 8
type input "**********"
click at [742, 88] on icon "Remove tag" at bounding box center [740, 87] width 6 height 6
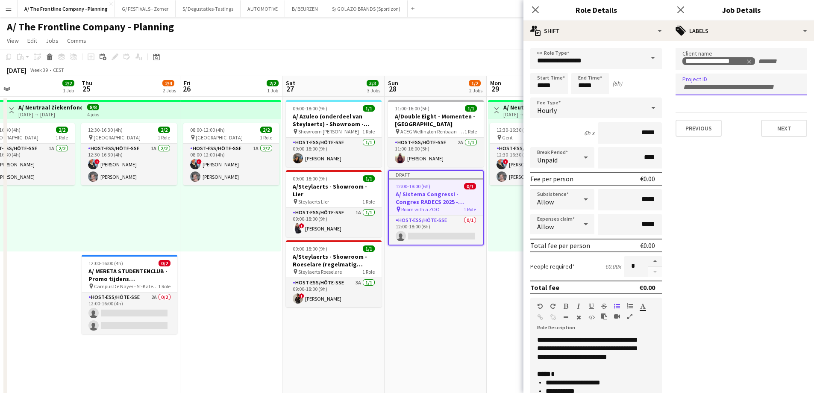
click at [744, 85] on input "Type to search project ID labels..." at bounding box center [741, 87] width 118 height 8
type input "*"
paste input "********"
type input "**********"
click at [782, 131] on button "Next" at bounding box center [784, 128] width 46 height 17
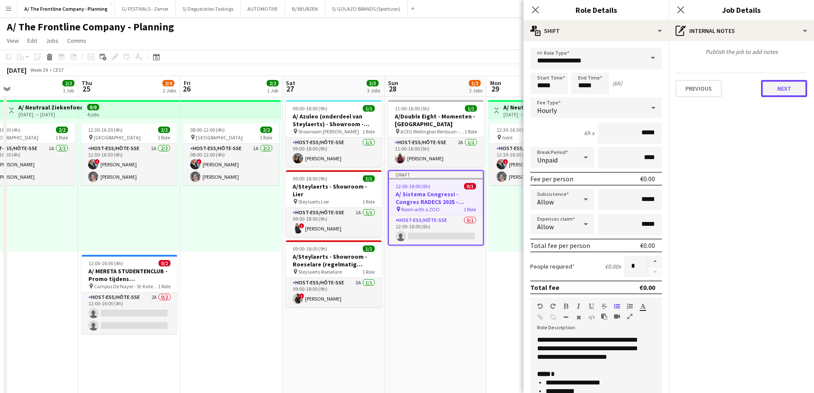
click at [799, 89] on button "Next" at bounding box center [784, 88] width 46 height 17
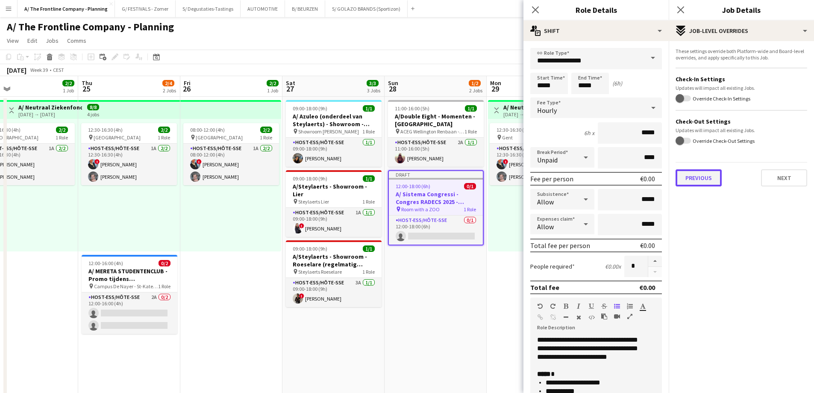
click at [694, 181] on button "Previous" at bounding box center [699, 177] width 46 height 17
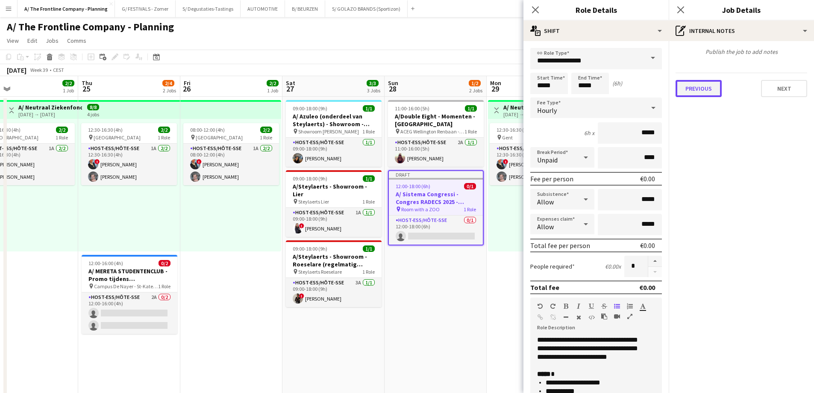
click at [706, 91] on button "Previous" at bounding box center [699, 88] width 46 height 17
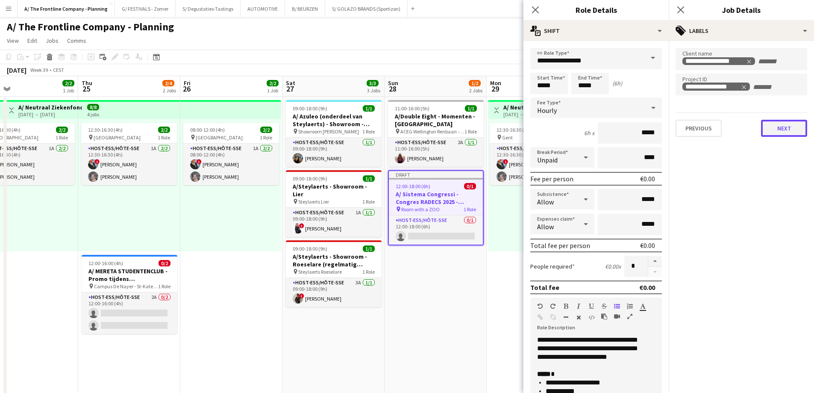
click at [779, 134] on button "Next" at bounding box center [784, 128] width 46 height 17
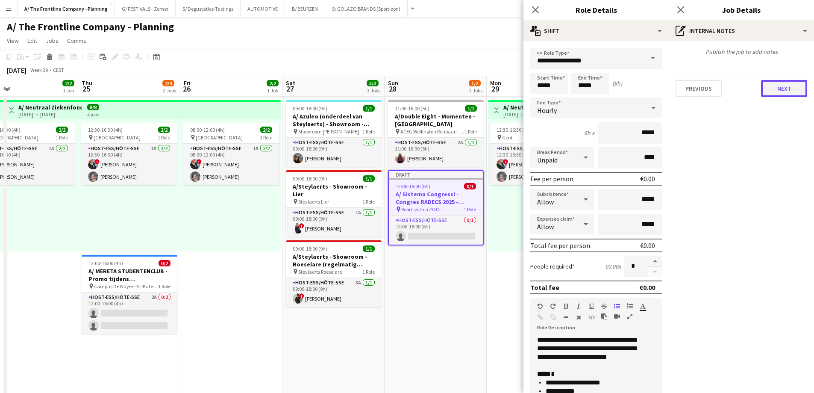
click at [778, 88] on button "Next" at bounding box center [784, 88] width 46 height 17
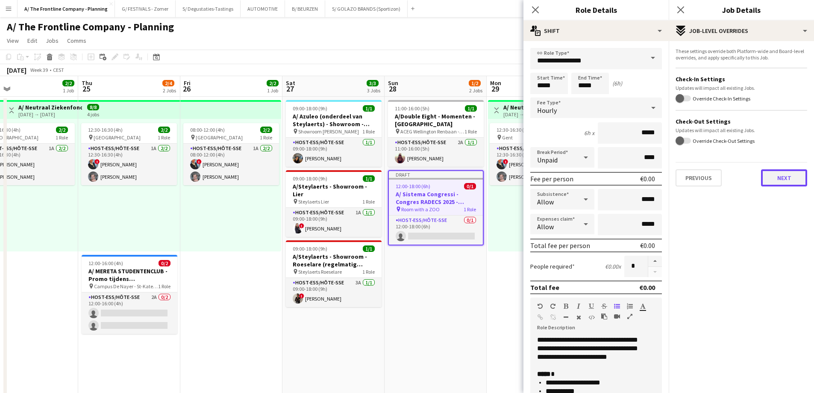
click at [773, 176] on button "Next" at bounding box center [784, 177] width 46 height 17
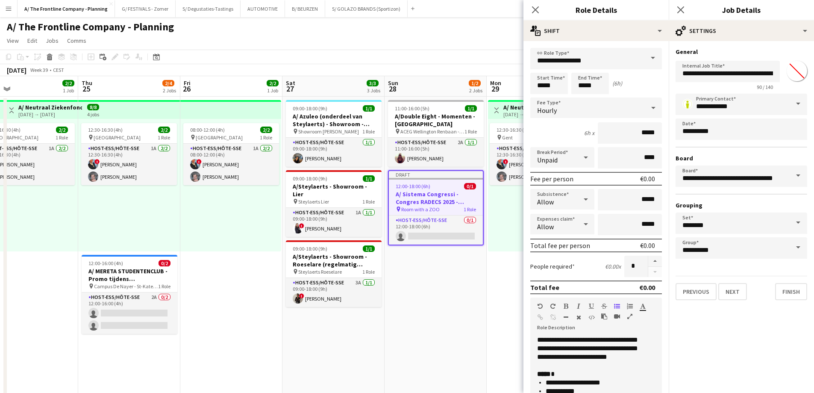
click at [797, 74] on input "*******" at bounding box center [797, 71] width 31 height 31
type input "*******"
click at [803, 70] on input "*******" at bounding box center [797, 71] width 31 height 31
click at [791, 292] on button "Finish" at bounding box center [791, 291] width 32 height 17
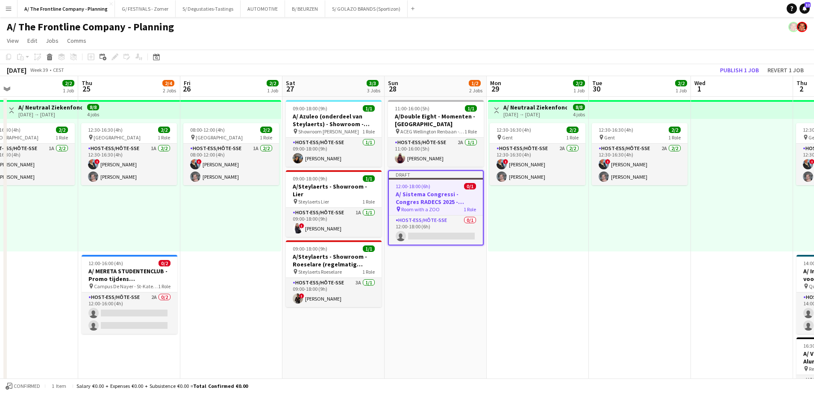
click at [429, 198] on h3 "A/ Sistema Congressi - Congres RADECS 2025 - [GEOGRAPHIC_DATA] (Room with a Zoo…" at bounding box center [436, 197] width 94 height 15
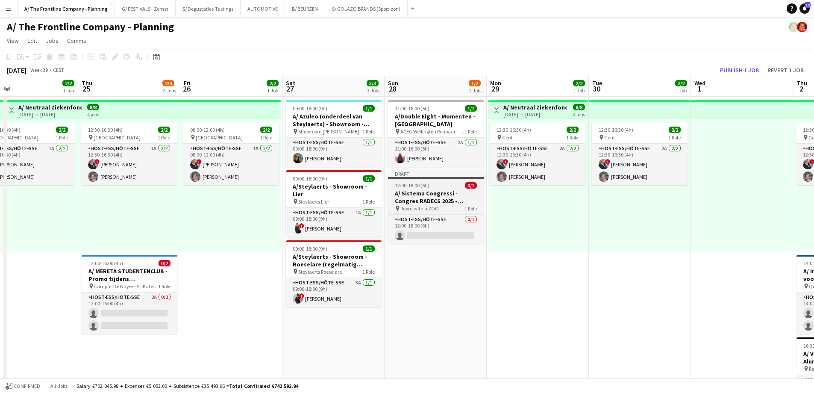
click at [424, 197] on h3 "A/ Sistema Congressi - Congres RADECS 2025 - [GEOGRAPHIC_DATA] (Room with a Zoo…" at bounding box center [436, 196] width 96 height 15
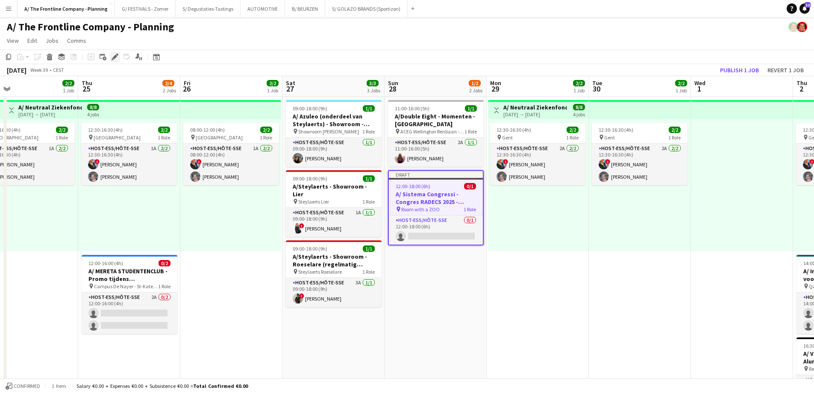
click at [115, 57] on icon at bounding box center [114, 57] width 5 height 5
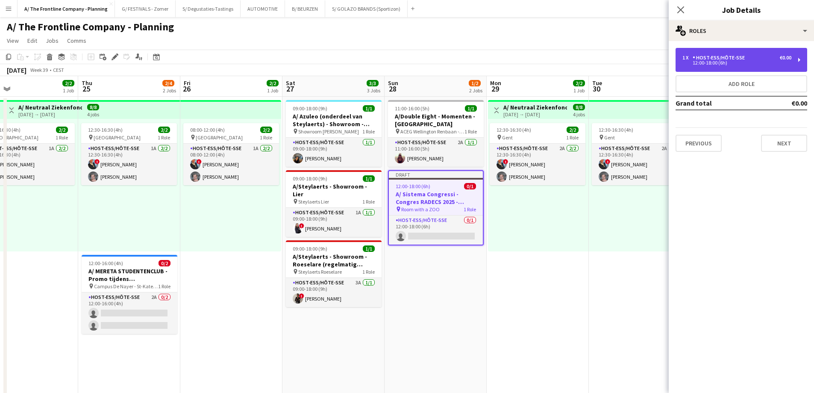
click at [717, 61] on div "12:00-18:00 (6h)" at bounding box center [736, 63] width 109 height 4
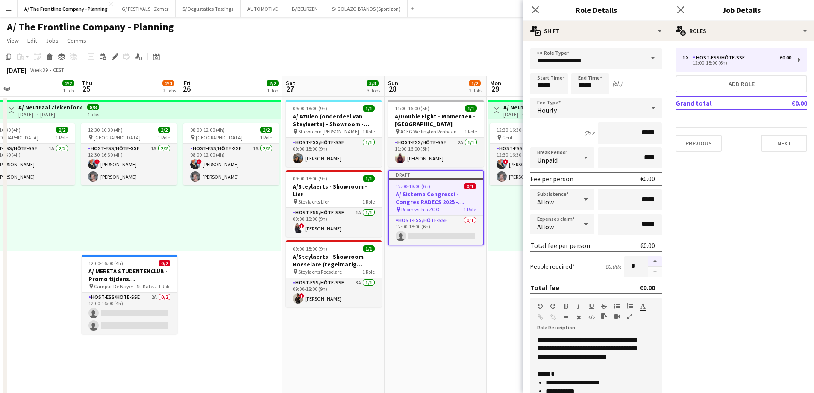
click at [648, 259] on button "button" at bounding box center [655, 261] width 14 height 11
click at [648, 260] on button "button" at bounding box center [655, 261] width 14 height 11
type input "*"
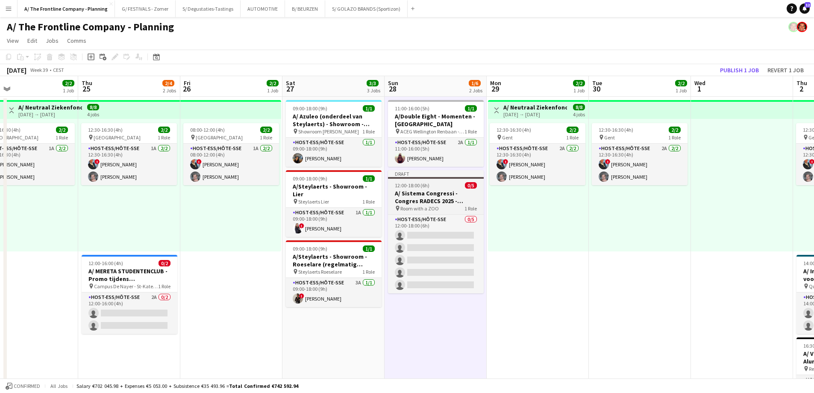
click at [432, 200] on h3 "A/ Sistema Congressi - Congres RADECS 2025 - [GEOGRAPHIC_DATA] (Room with a Zoo…" at bounding box center [436, 196] width 96 height 15
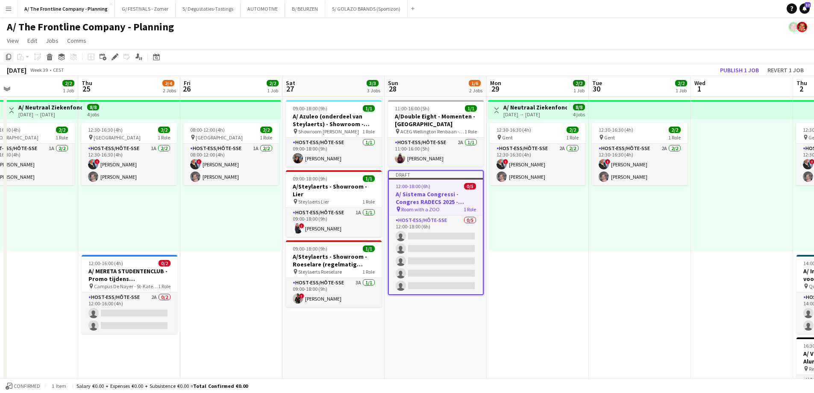
click at [11, 59] on icon "Copy" at bounding box center [8, 56] width 7 height 7
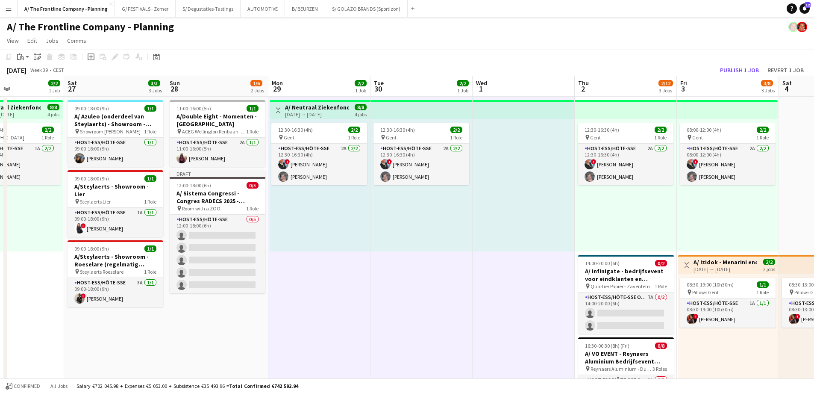
scroll to position [0, 328]
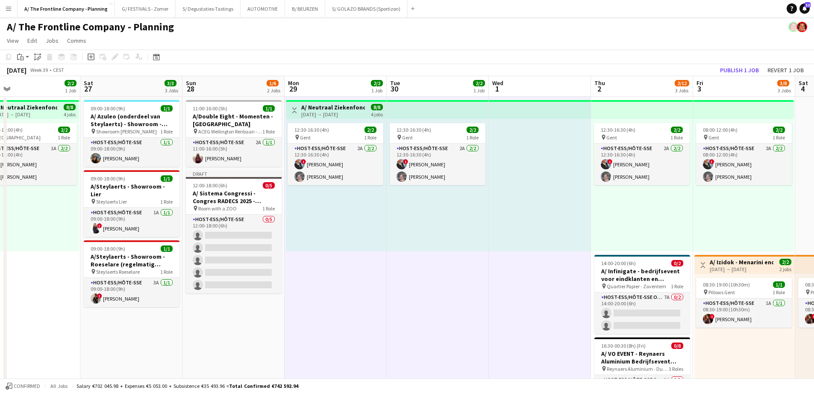
drag, startPoint x: 702, startPoint y: 294, endPoint x: 422, endPoint y: 286, distance: 280.0
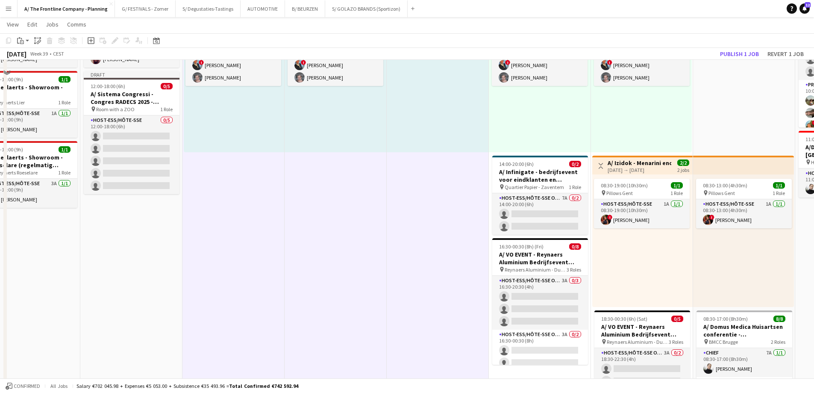
scroll to position [128, 0]
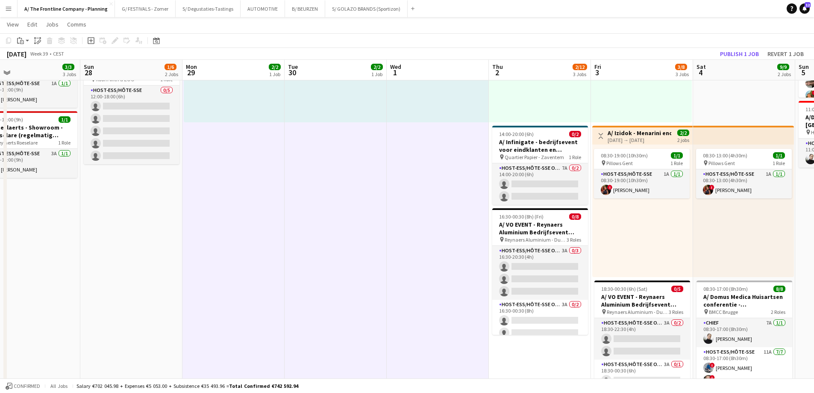
click at [530, 350] on app-date-cell "12:30-16:30 (4h) 2/2 pin Gent 1 Role Host-ess/Hôte-sse 2A 2/2 12:30-16:30 (4h) …" at bounding box center [540, 373] width 102 height 810
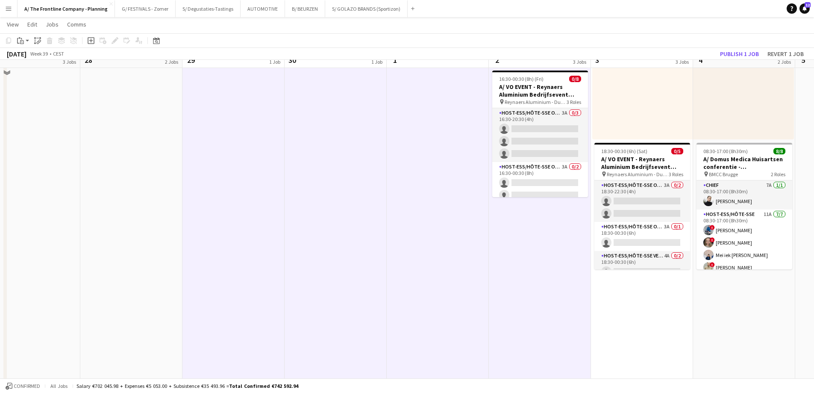
scroll to position [299, 0]
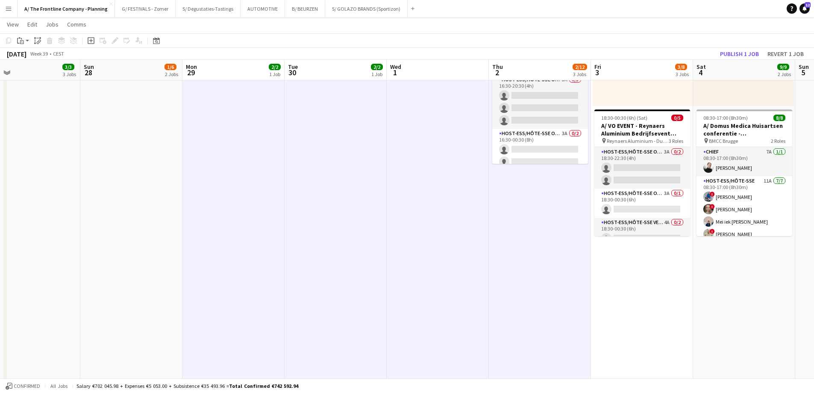
click at [650, 263] on app-date-cell "08:00-12:00 (4h) 2/2 pin Gent 1 Role Host-ess/Hôte-sse 2A 2/2 08:00-12:00 (4h) …" at bounding box center [642, 202] width 102 height 810
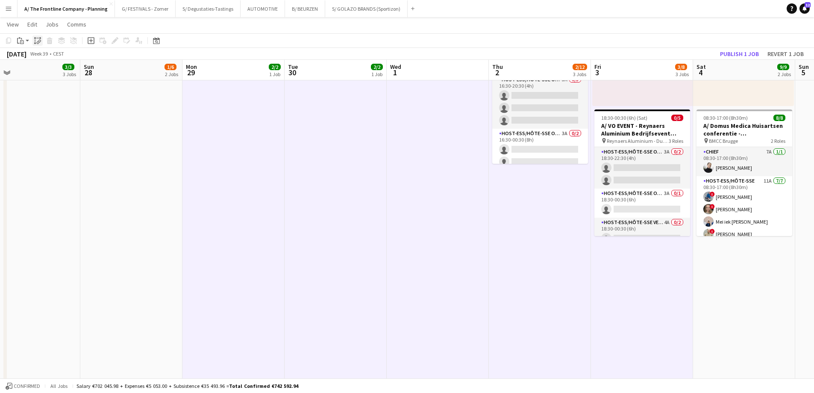
click at [35, 41] on icon at bounding box center [35, 40] width 0 height 3
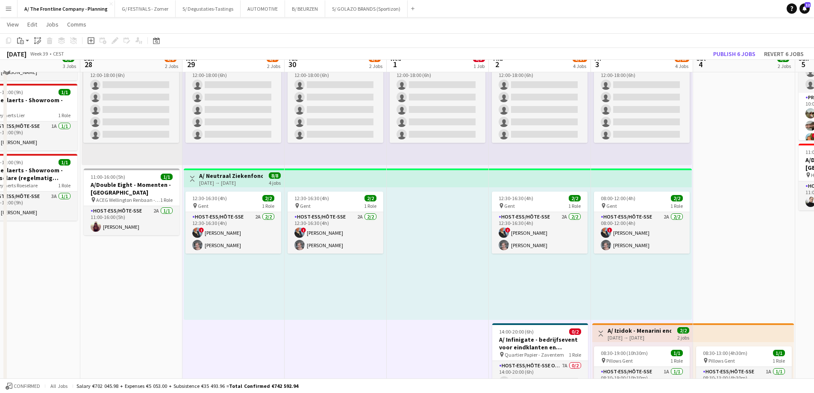
scroll to position [0, 0]
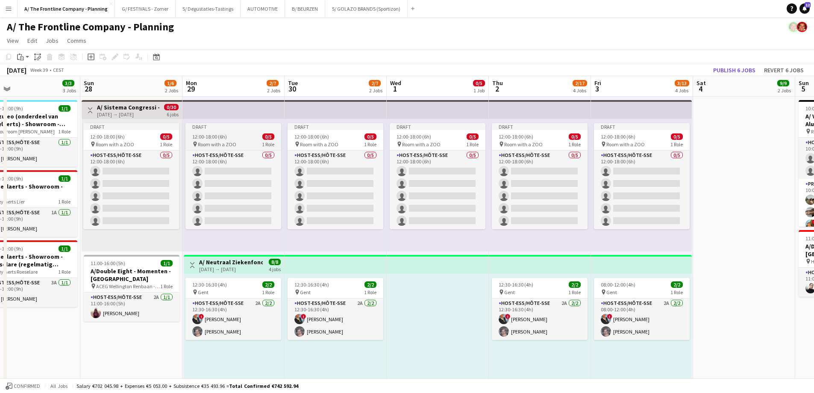
click at [220, 139] on span "12:00-18:00 (6h)" at bounding box center [209, 136] width 35 height 6
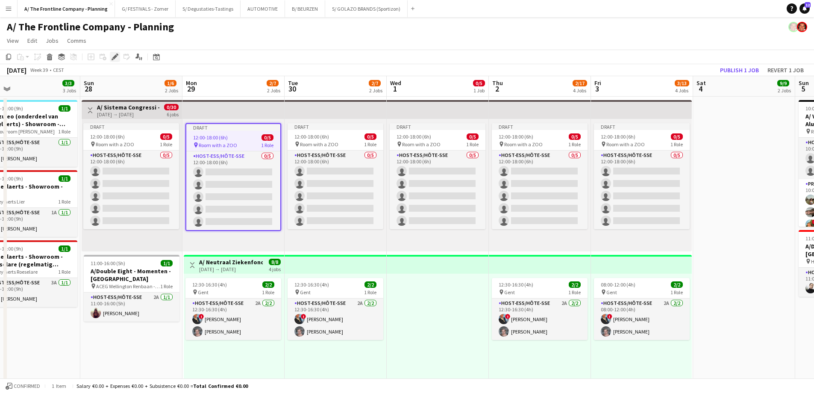
click at [114, 57] on icon at bounding box center [114, 57] width 5 height 5
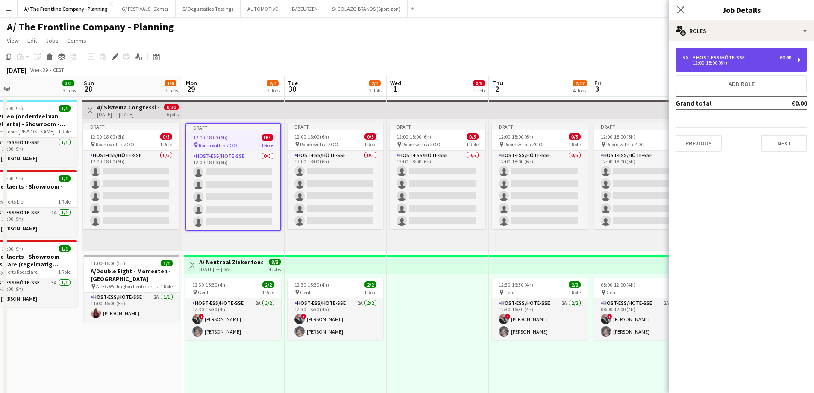
click at [696, 63] on div "12:00-18:00 (6h)" at bounding box center [736, 63] width 109 height 4
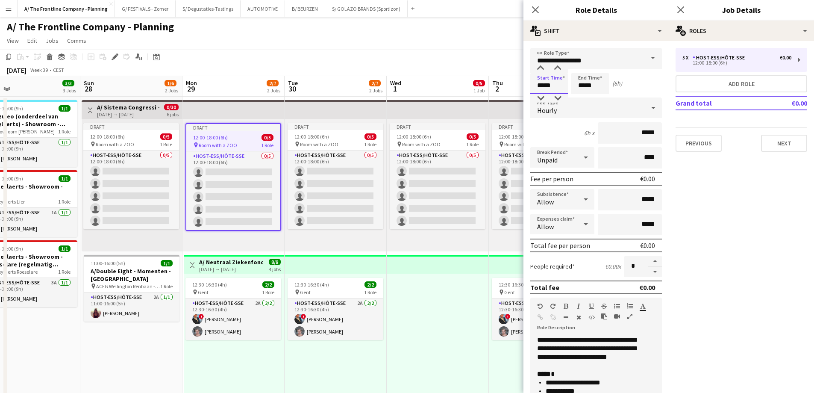
click at [542, 88] on input "*****" at bounding box center [549, 83] width 38 height 21
click at [541, 99] on div at bounding box center [540, 98] width 17 height 9
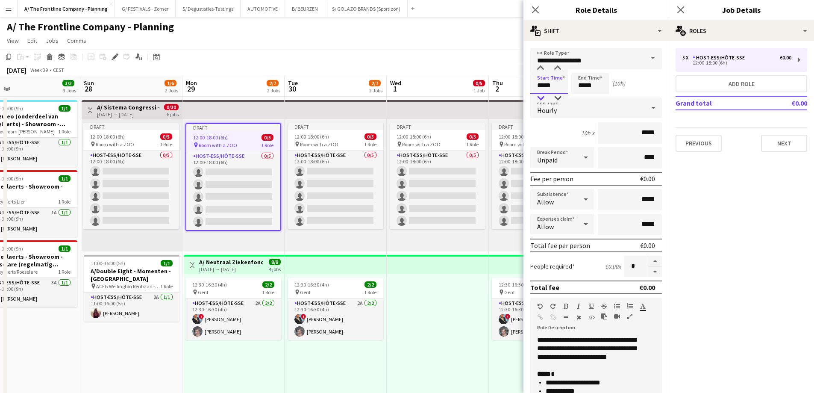
type input "*****"
click at [541, 99] on div at bounding box center [540, 98] width 17 height 9
click at [573, 85] on input "*****" at bounding box center [590, 83] width 38 height 21
click at [581, 96] on div at bounding box center [581, 98] width 17 height 9
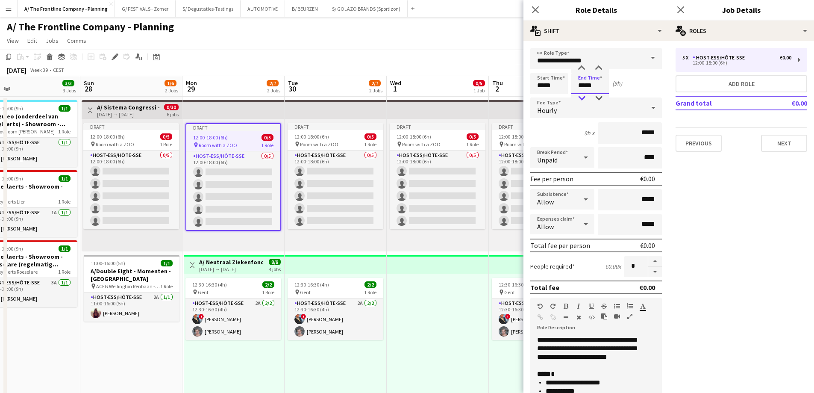
click at [581, 96] on div at bounding box center [581, 98] width 17 height 9
type input "*****"
click at [581, 96] on div at bounding box center [581, 98] width 17 height 9
click at [583, 351] on div "**********" at bounding box center [592, 386] width 125 height 103
click at [572, 358] on div "**********" at bounding box center [592, 386] width 125 height 103
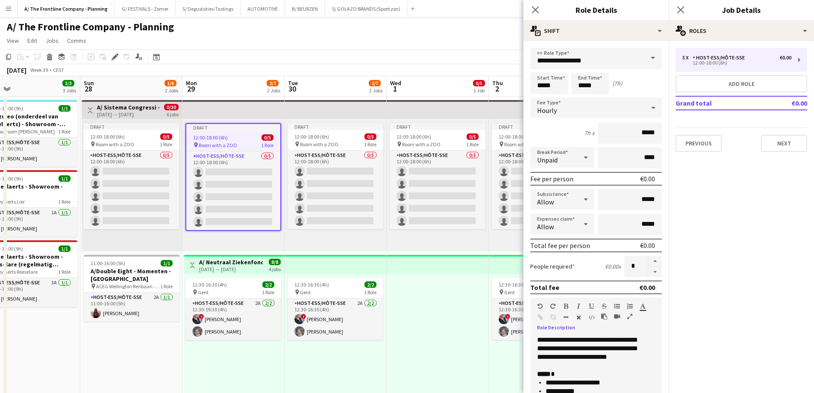
copy div "**********"
click at [734, 86] on button "Add role" at bounding box center [742, 83] width 132 height 17
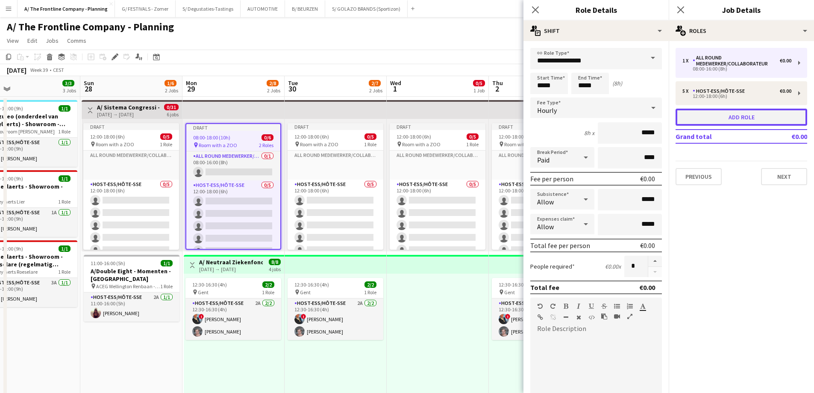
type input "**********"
type input "*****"
type input "***"
type input "*"
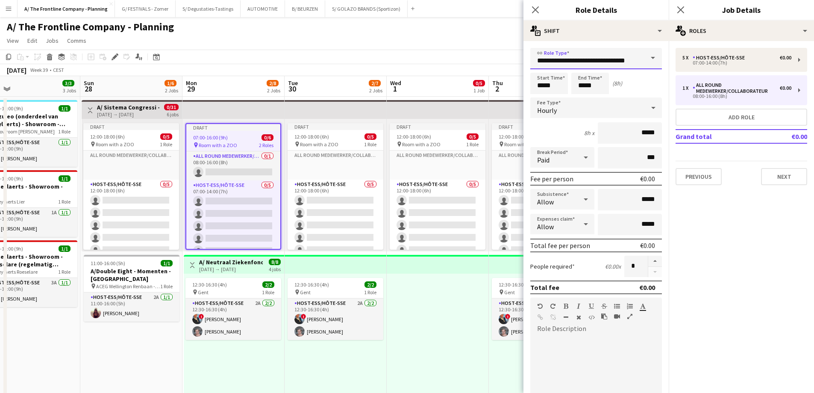
click at [564, 59] on input "**********" at bounding box center [596, 58] width 132 height 21
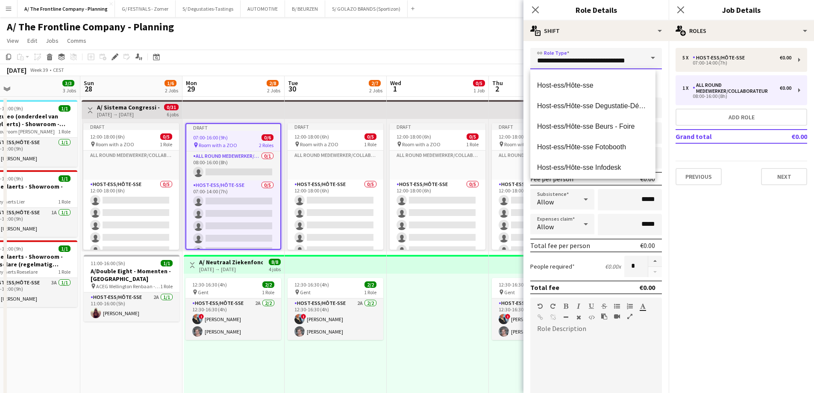
scroll to position [299, 0]
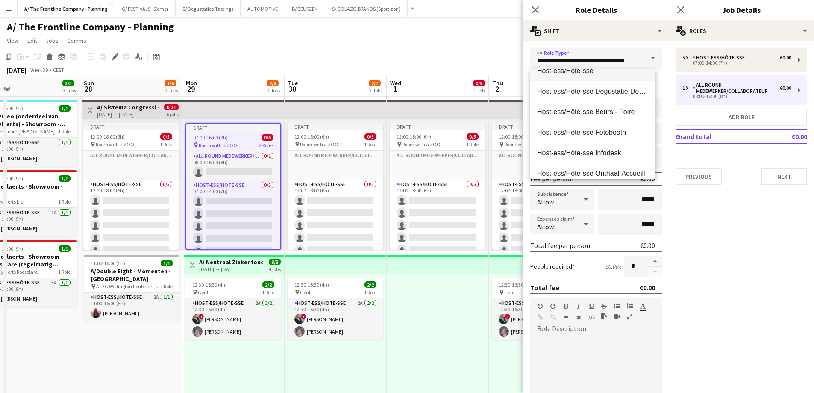
click at [555, 74] on span "Host-ess/Hôte-sse" at bounding box center [593, 71] width 112 height 8
type input "**********"
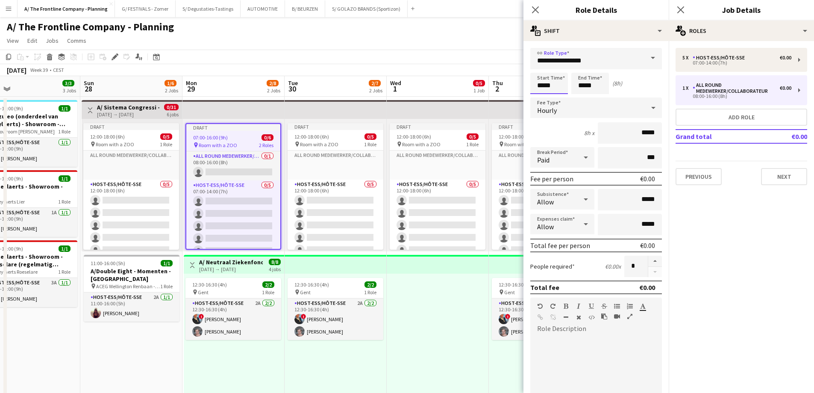
click at [542, 86] on input "*****" at bounding box center [549, 83] width 38 height 21
click at [543, 69] on div at bounding box center [540, 68] width 17 height 9
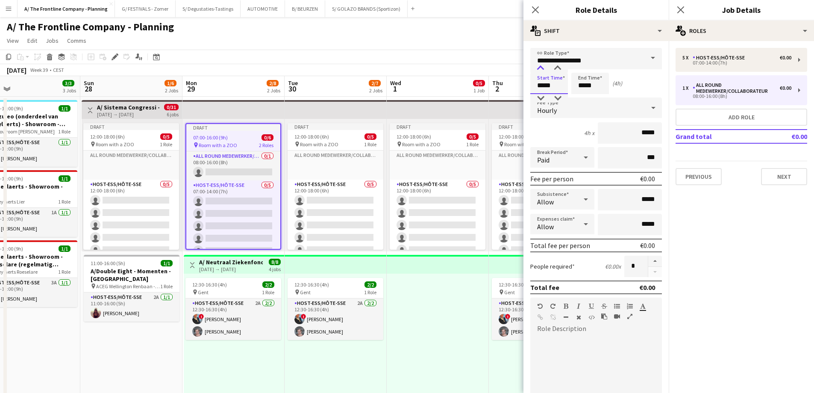
click at [543, 69] on div at bounding box center [540, 68] width 17 height 9
type input "*****"
click at [543, 69] on div at bounding box center [540, 68] width 17 height 9
click at [582, 85] on input "*****" at bounding box center [590, 83] width 38 height 21
click at [581, 68] on div at bounding box center [581, 68] width 17 height 9
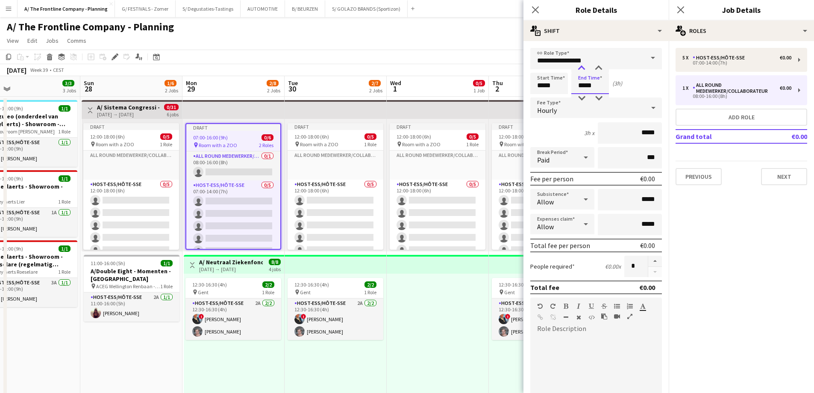
click at [581, 68] on div at bounding box center [581, 68] width 17 height 9
type input "*****"
click at [581, 68] on div at bounding box center [581, 68] width 17 height 9
click at [560, 361] on div at bounding box center [592, 386] width 125 height 103
click at [648, 260] on button "button" at bounding box center [655, 261] width 14 height 11
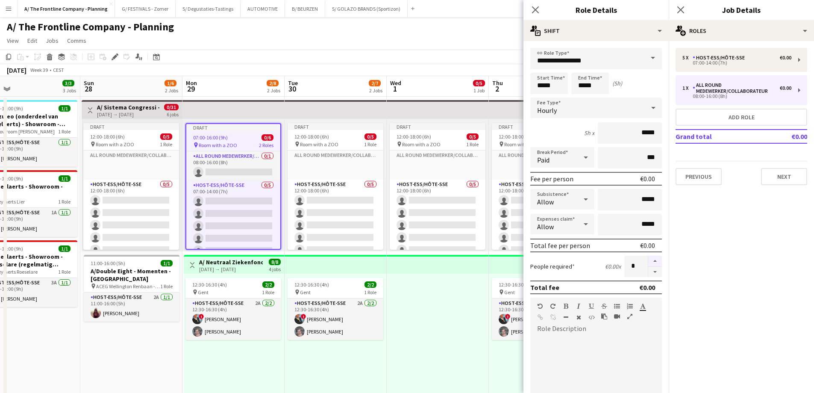
click at [648, 260] on button "button" at bounding box center [655, 261] width 14 height 11
type input "*"
click at [587, 338] on div at bounding box center [592, 386] width 125 height 103
paste div
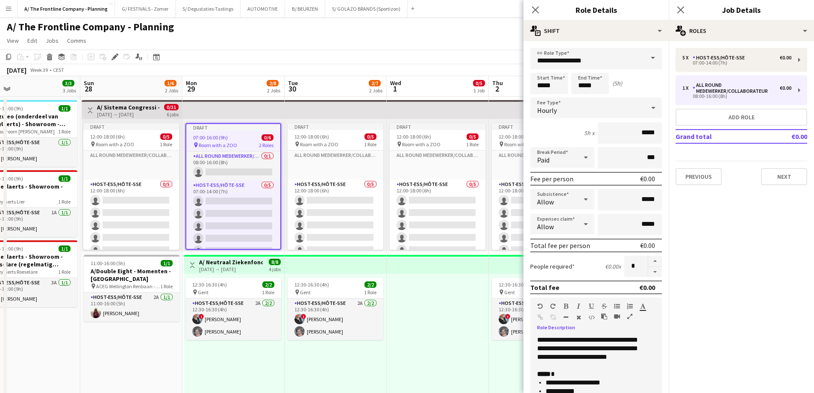
scroll to position [44, 0]
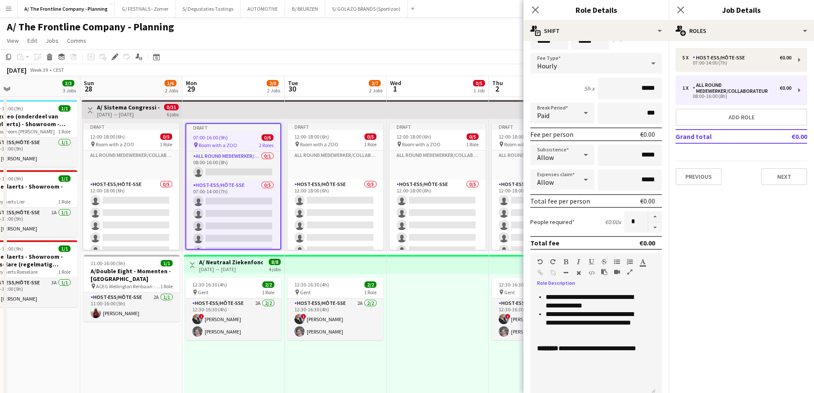
click at [424, 336] on div at bounding box center [438, 339] width 102 height 132
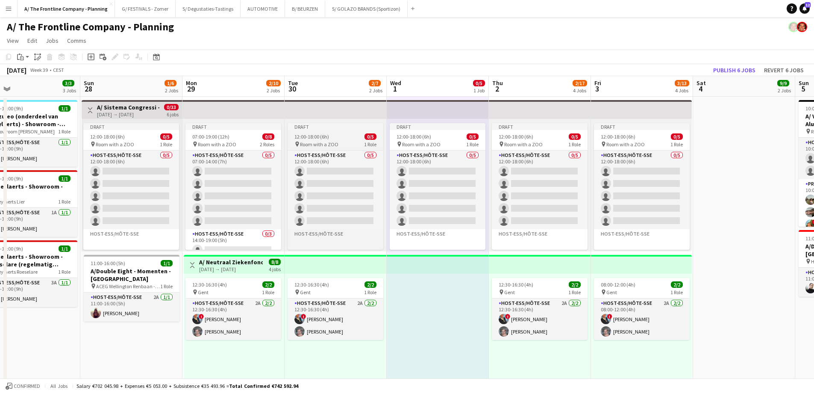
click at [326, 141] on span "Room with a ZOO" at bounding box center [319, 144] width 38 height 6
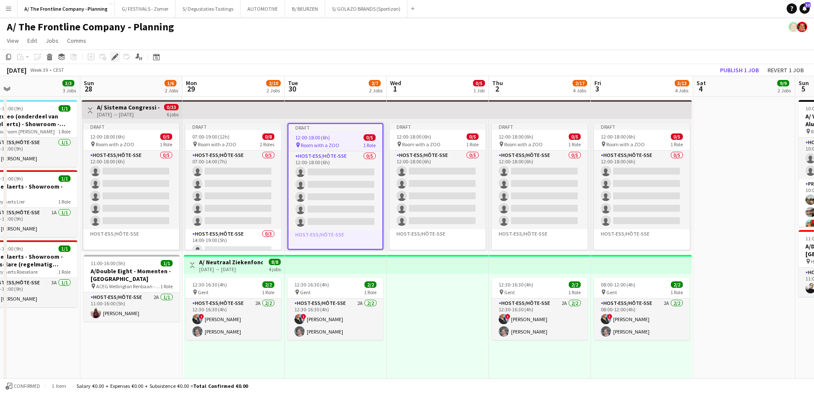
click at [115, 56] on icon "Edit" at bounding box center [115, 56] width 7 height 7
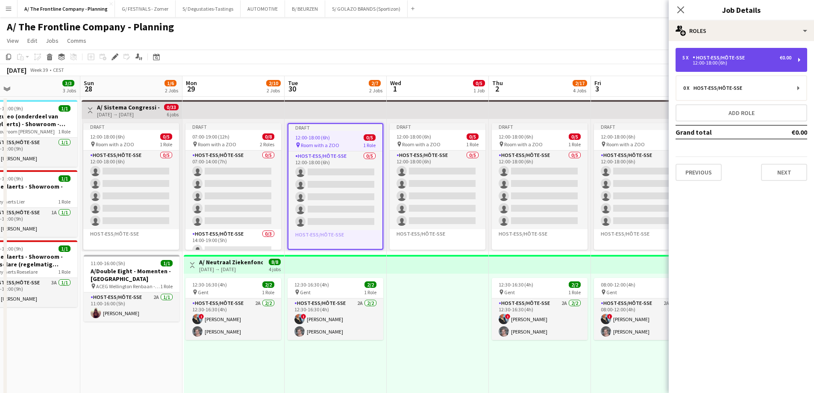
click at [698, 62] on div "12:00-18:00 (6h)" at bounding box center [736, 63] width 109 height 4
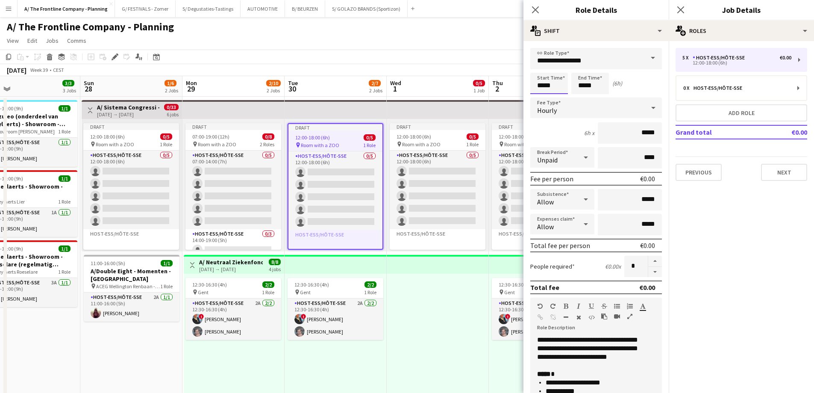
click at [540, 88] on input "*****" at bounding box center [549, 83] width 38 height 21
click at [542, 94] on div at bounding box center [540, 98] width 17 height 9
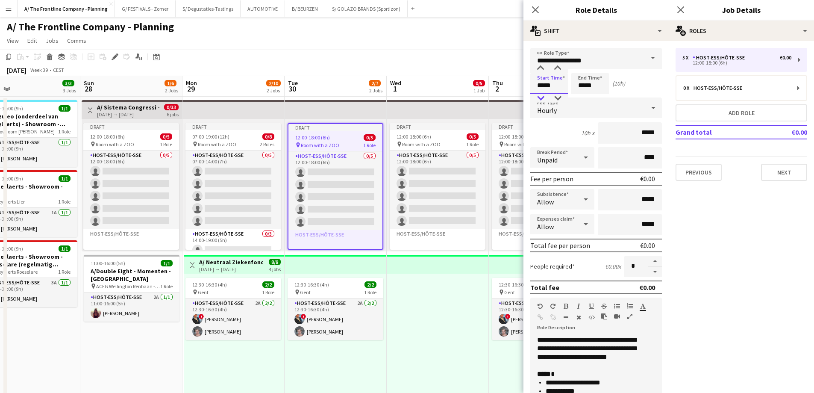
type input "*****"
click at [542, 94] on div at bounding box center [540, 98] width 17 height 9
click at [579, 86] on input "*****" at bounding box center [590, 83] width 38 height 21
click at [580, 69] on div at bounding box center [581, 68] width 17 height 9
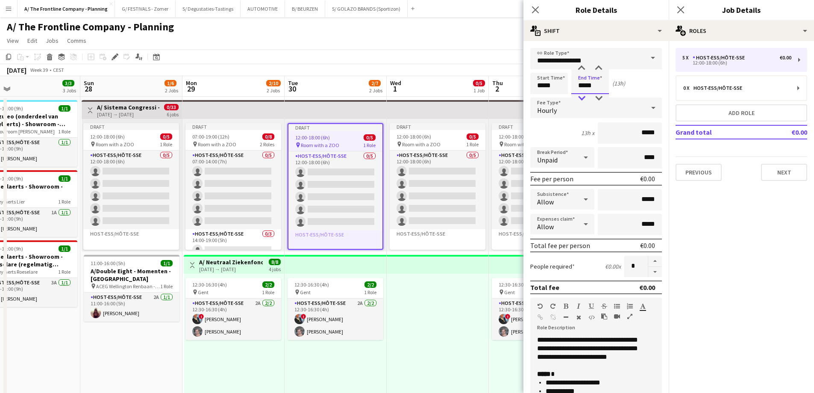
click at [581, 96] on div at bounding box center [581, 98] width 17 height 9
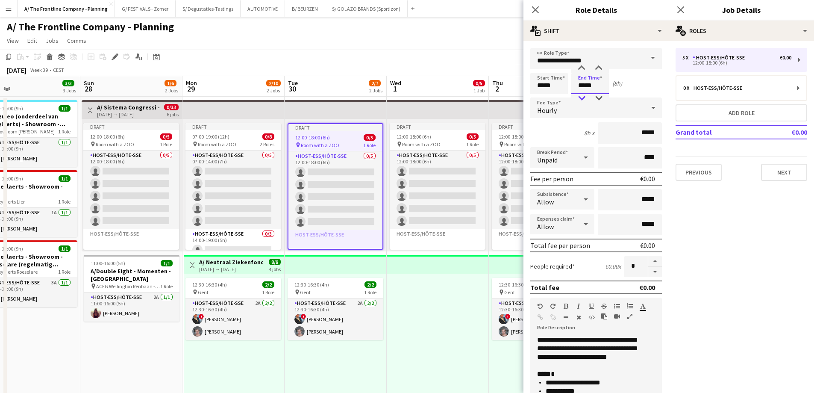
type input "*****"
click at [581, 96] on div at bounding box center [581, 98] width 17 height 9
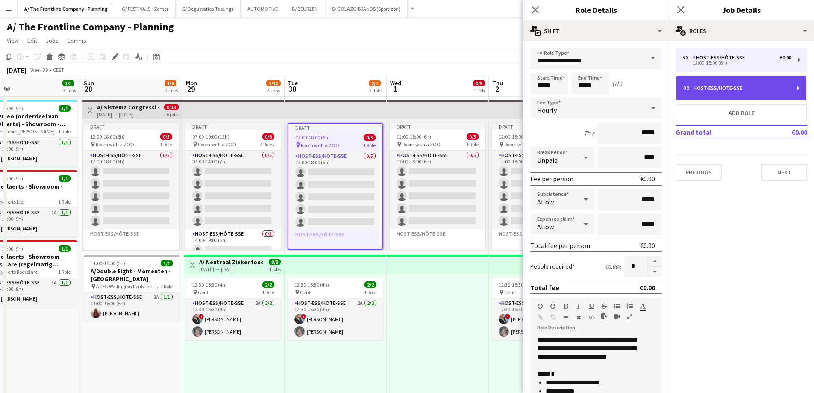
click at [698, 94] on div "0 x Host-ess/Hôte-sse" at bounding box center [741, 88] width 130 height 24
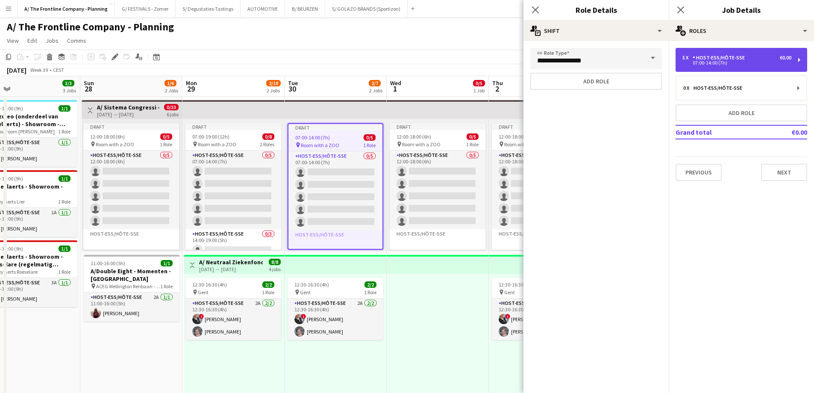
click at [707, 57] on div "Host-ess/Hôte-sse" at bounding box center [721, 58] width 56 height 6
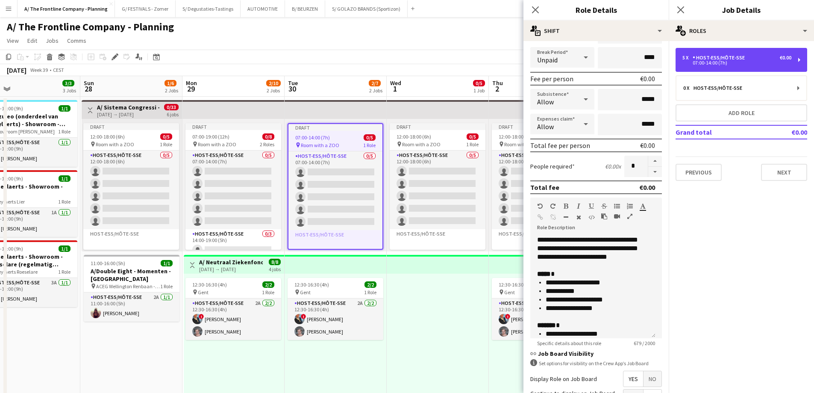
scroll to position [186, 0]
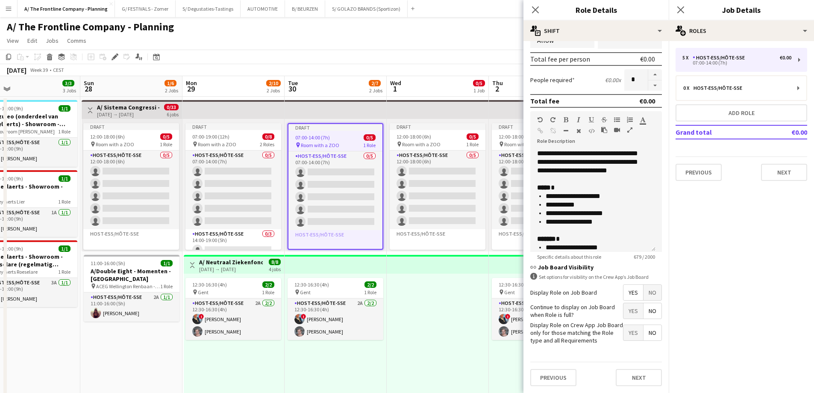
click at [461, 294] on div at bounding box center [438, 339] width 102 height 132
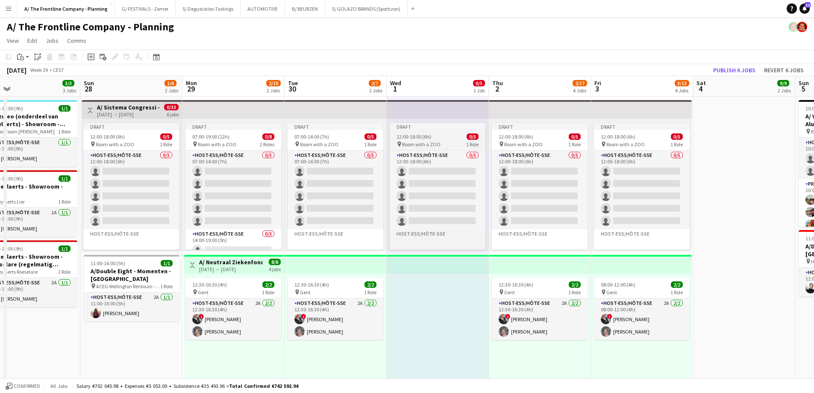
click at [445, 135] on div "12:00-18:00 (6h) 0/5" at bounding box center [438, 136] width 96 height 6
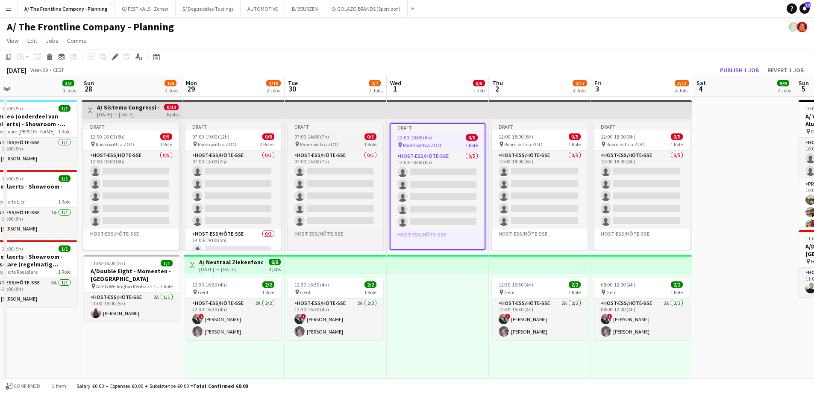
click at [340, 138] on div "07:00-14:00 (7h) 0/5" at bounding box center [336, 136] width 96 height 6
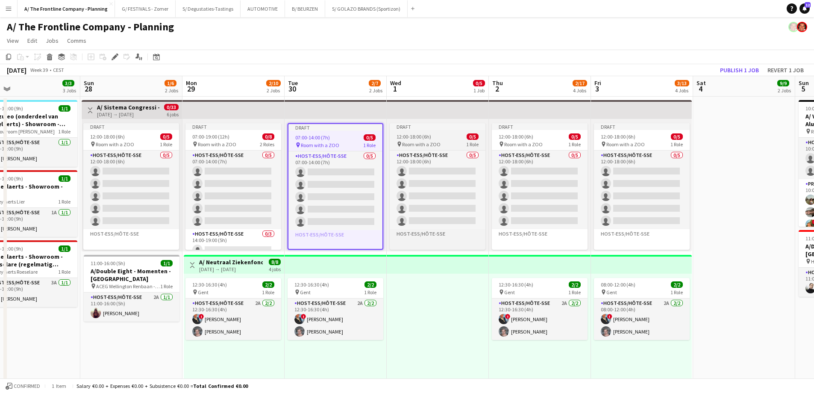
click at [418, 136] on span "12:00-18:00 (6h)" at bounding box center [414, 136] width 35 height 6
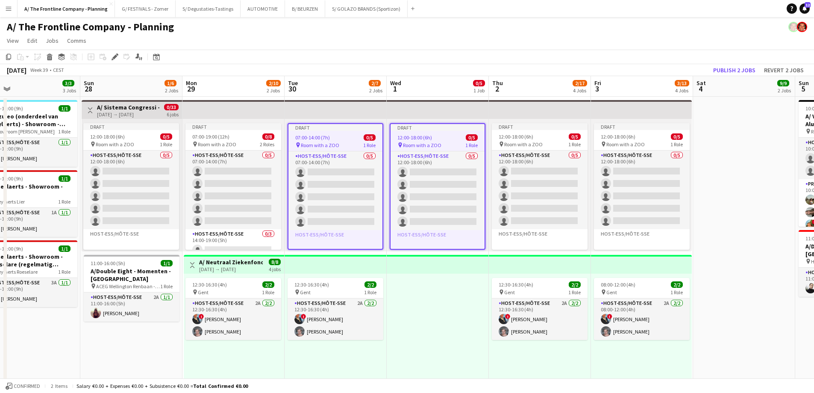
click at [491, 137] on div "Draft 12:00-18:00 (6h) 0/5 pin Room with a ZOO 1 Role Host-ess/Hôte-sse 0/5 12:…" at bounding box center [540, 185] width 102 height 132
click at [513, 135] on span "12:00-18:00 (6h)" at bounding box center [516, 136] width 35 height 6
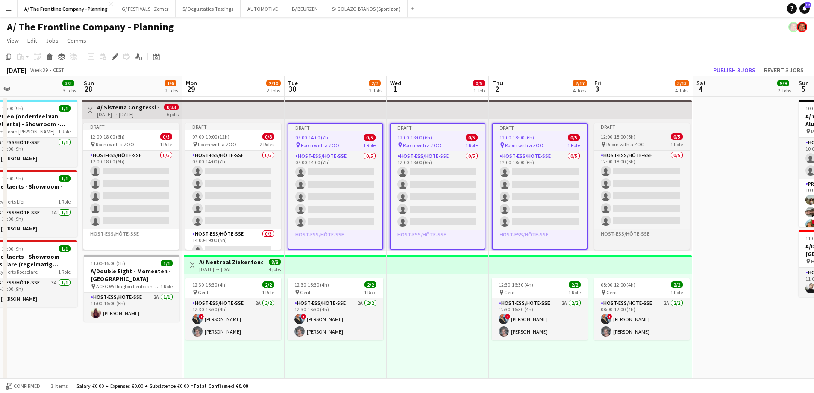
click at [623, 136] on span "12:00-18:00 (6h)" at bounding box center [618, 136] width 35 height 6
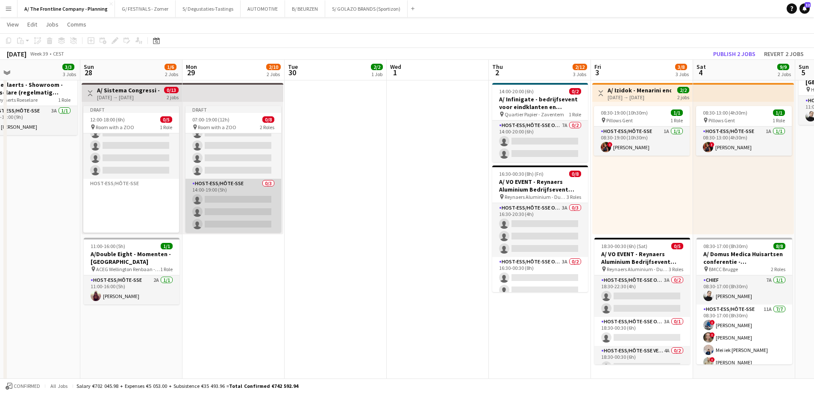
scroll to position [0, 0]
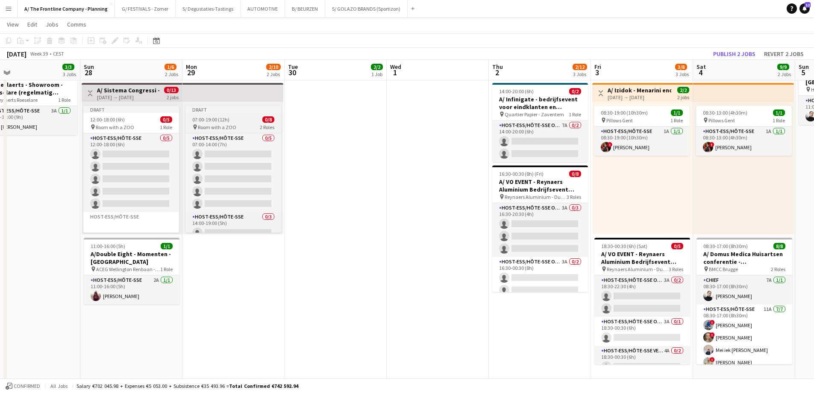
click at [218, 119] on span "07:00-19:00 (12h)" at bounding box center [210, 119] width 37 height 6
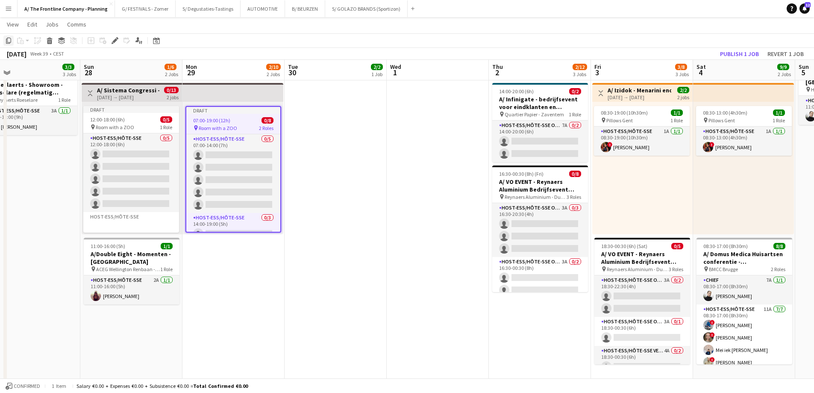
click at [8, 39] on icon "Copy" at bounding box center [8, 40] width 7 height 7
click at [324, 123] on app-date-cell "12:30-16:30 (4h) 2/2 pin Gent 1 Role Host-ess/Hôte-sse 2A 2/2 12:30-16:30 (4h) …" at bounding box center [336, 330] width 102 height 810
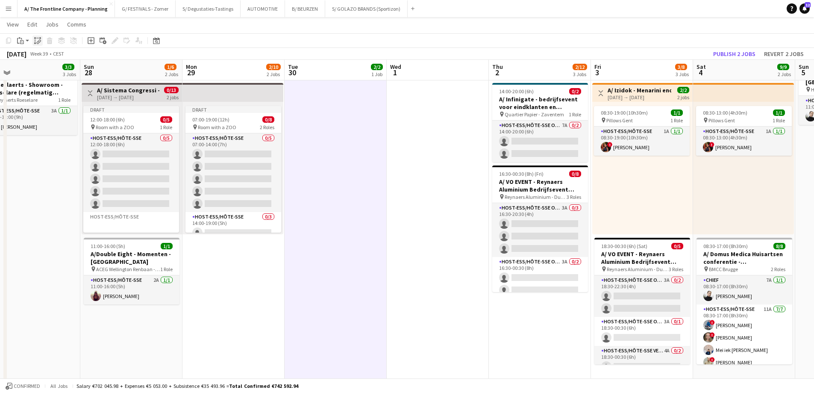
click at [39, 40] on icon "Paste linked Job" at bounding box center [37, 40] width 7 height 7
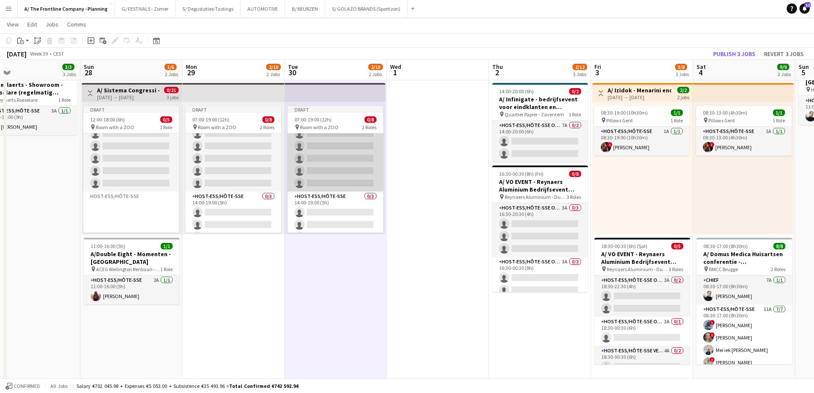
scroll to position [33, 0]
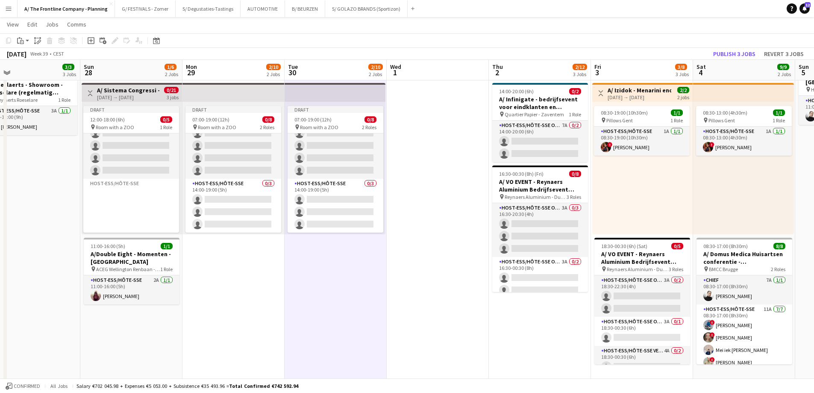
click at [411, 128] on app-date-cell at bounding box center [438, 330] width 102 height 810
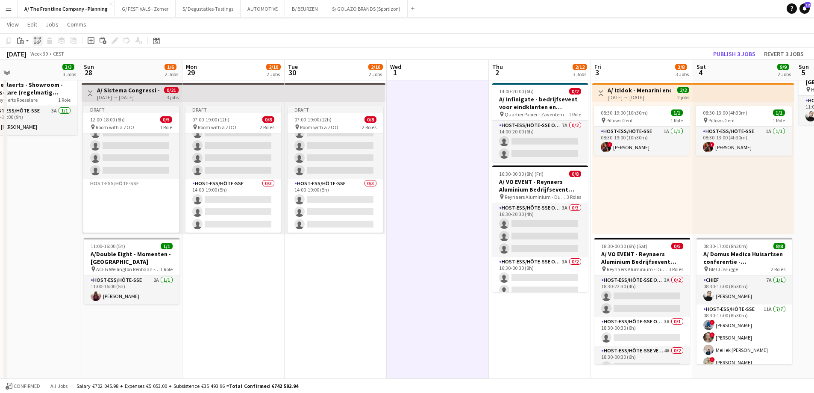
click at [38, 41] on icon "Paste linked Job" at bounding box center [37, 40] width 7 height 7
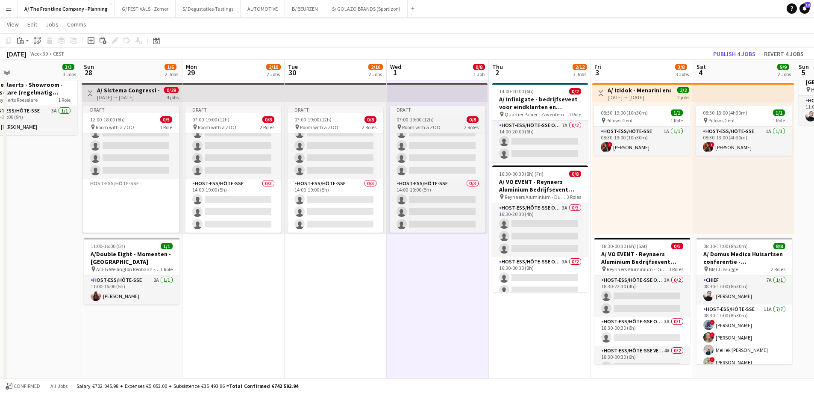
click at [422, 114] on app-job-card "Draft 07:00-19:00 (12h) 0/8 pin Room with a ZOO 2 Roles Host-ess/Hôte-sse 0/5 0…" at bounding box center [438, 169] width 96 height 126
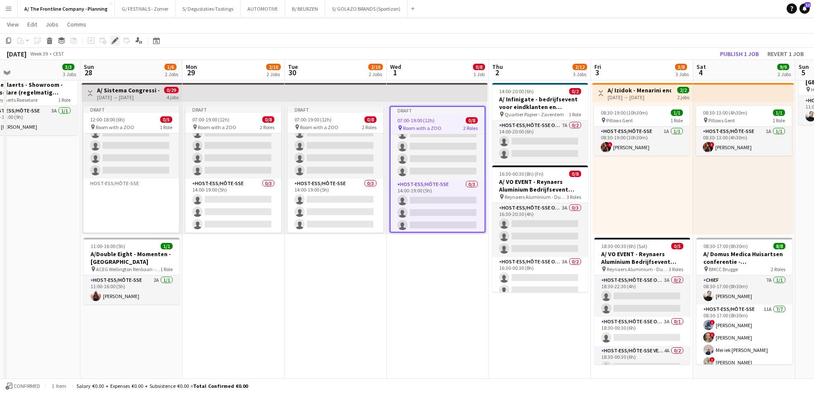
click at [116, 39] on icon at bounding box center [114, 40] width 5 height 5
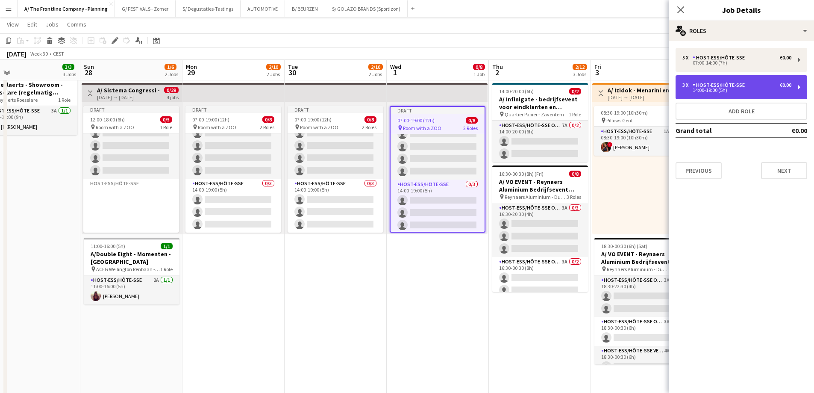
click at [705, 94] on div "3 x Host-ess/Hôte-sse €0.00 14:00-19:00 (5h)" at bounding box center [742, 87] width 132 height 24
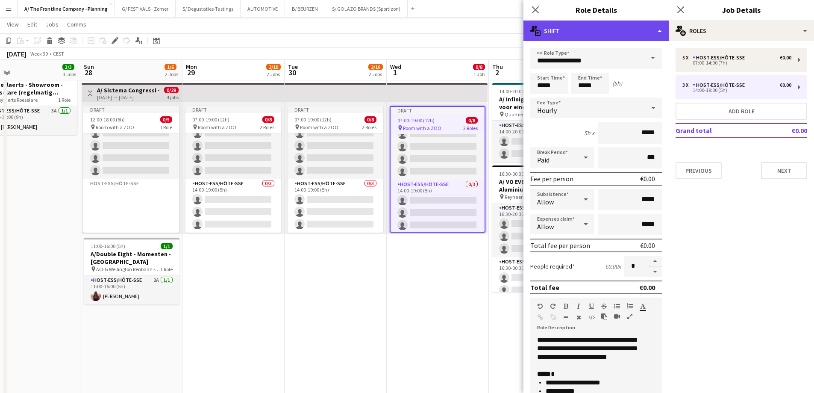
click at [601, 35] on div "multiple-actions-text Shift" at bounding box center [595, 31] width 145 height 21
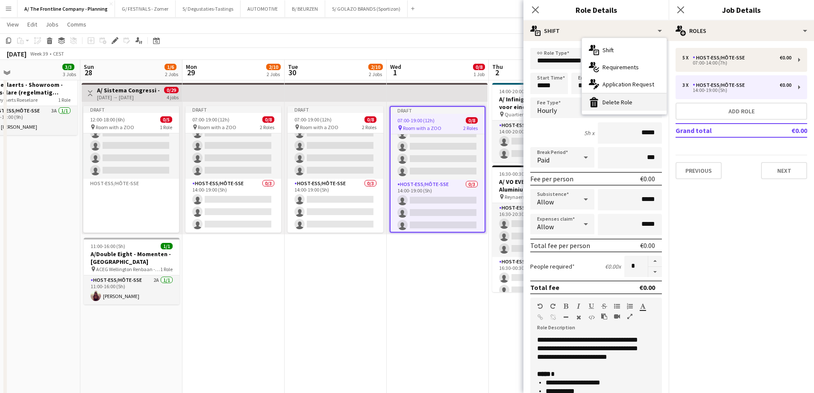
click at [615, 102] on div "bin-2 Delete Role" at bounding box center [624, 102] width 85 height 17
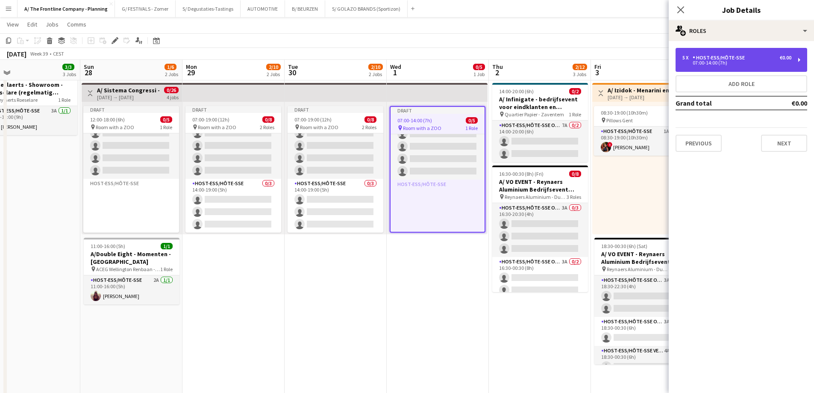
click at [705, 58] on div "Host-ess/Hôte-sse" at bounding box center [721, 58] width 56 height 6
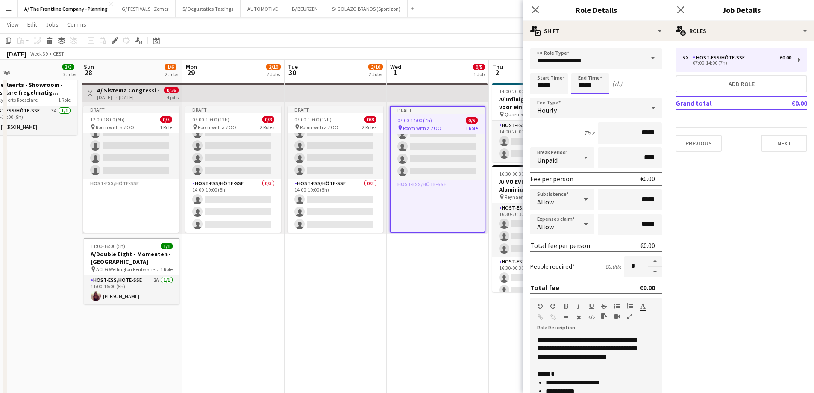
click at [582, 84] on input "*****" at bounding box center [590, 83] width 38 height 21
click at [582, 68] on div at bounding box center [581, 68] width 17 height 9
type input "*****"
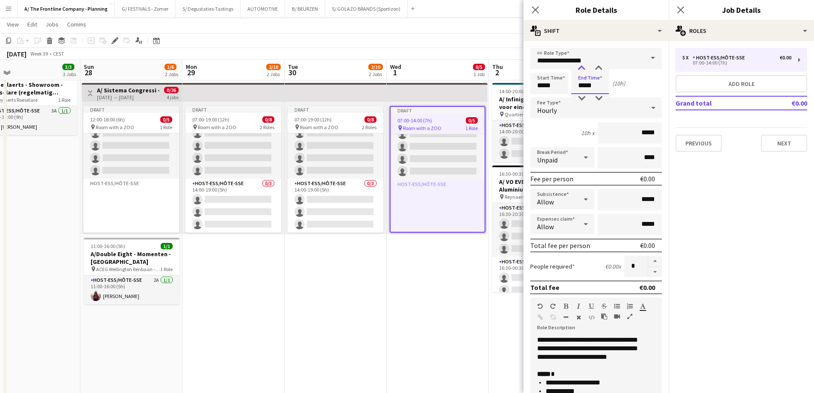
click at [582, 68] on div at bounding box center [581, 68] width 17 height 9
click at [461, 286] on app-date-cell "Draft 07:00-14:00 (7h) 0/5 pin Room with a ZOO 1 Role Host-ess/Hôte-sse 0/5 07:…" at bounding box center [438, 330] width 102 height 810
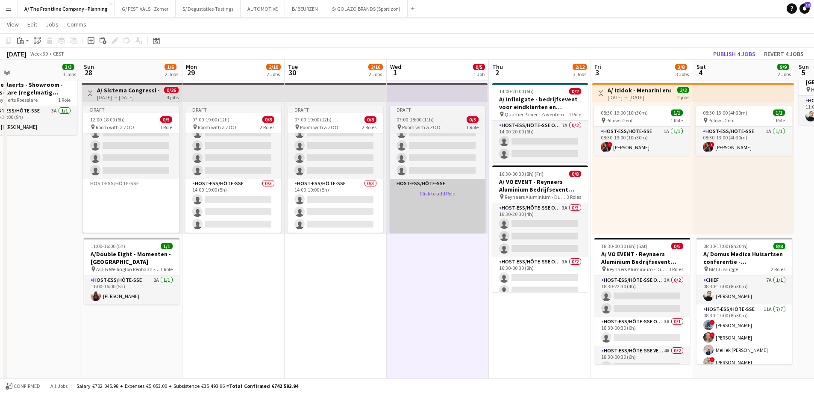
scroll to position [0, 0]
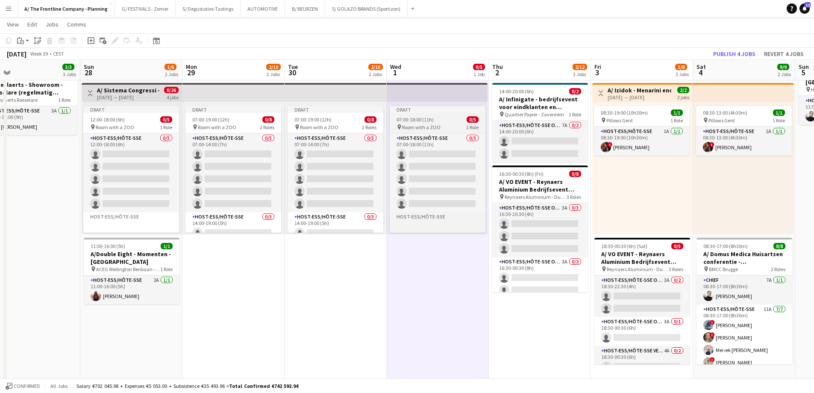
click at [438, 118] on div "07:00-18:00 (11h) 0/5" at bounding box center [438, 119] width 96 height 6
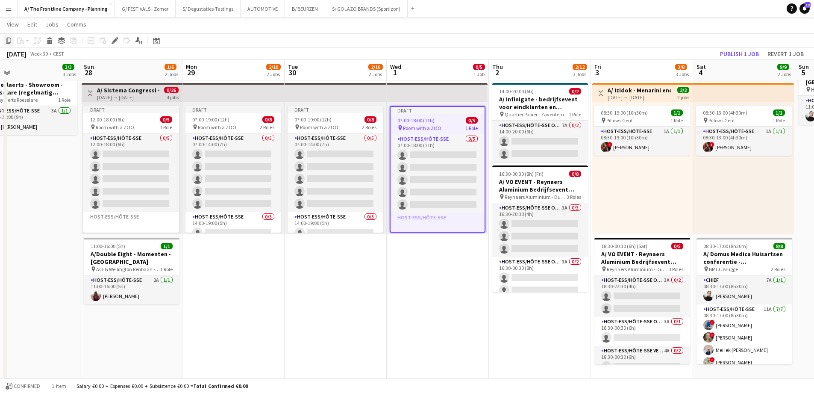
click at [7, 41] on icon at bounding box center [8, 41] width 5 height 6
click at [507, 332] on app-date-cell "12:30-16:30 (4h) 2/2 pin Gent 1 Role Host-ess/Hôte-sse 2A 2/2 12:30-16:30 (4h) …" at bounding box center [540, 330] width 102 height 810
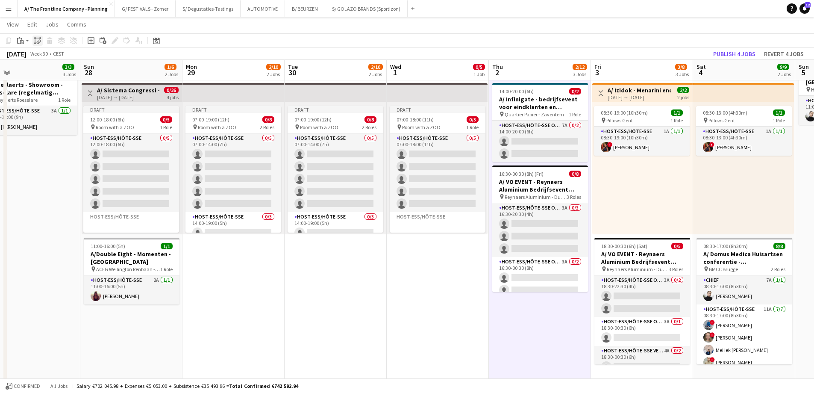
click at [36, 41] on icon "Paste linked Job" at bounding box center [37, 40] width 7 height 7
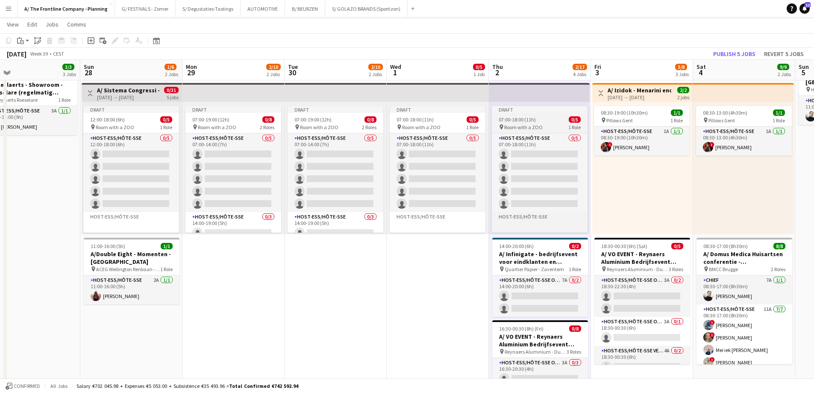
click at [539, 122] on div "07:00-18:00 (11h) 0/5" at bounding box center [540, 119] width 96 height 6
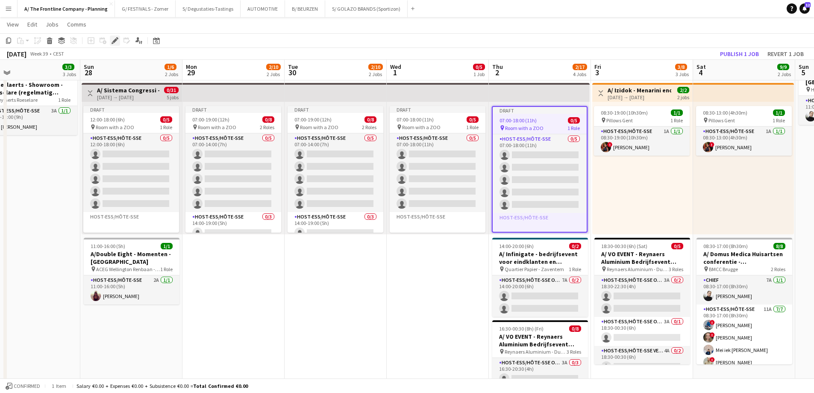
click at [115, 41] on icon at bounding box center [114, 40] width 5 height 5
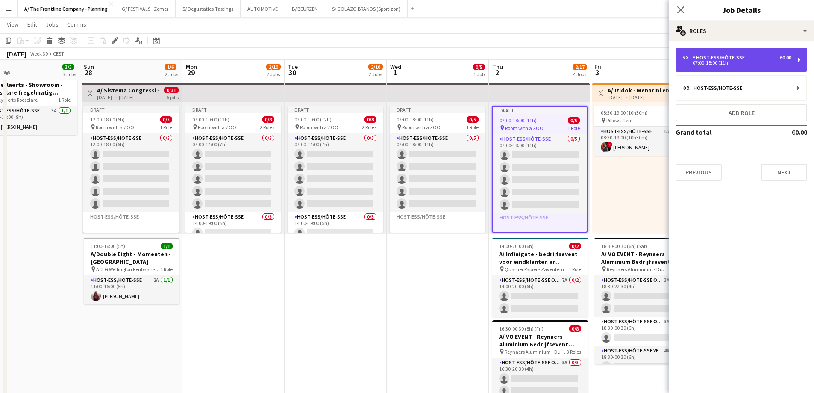
click at [721, 64] on div "07:00-18:00 (11h)" at bounding box center [736, 63] width 109 height 4
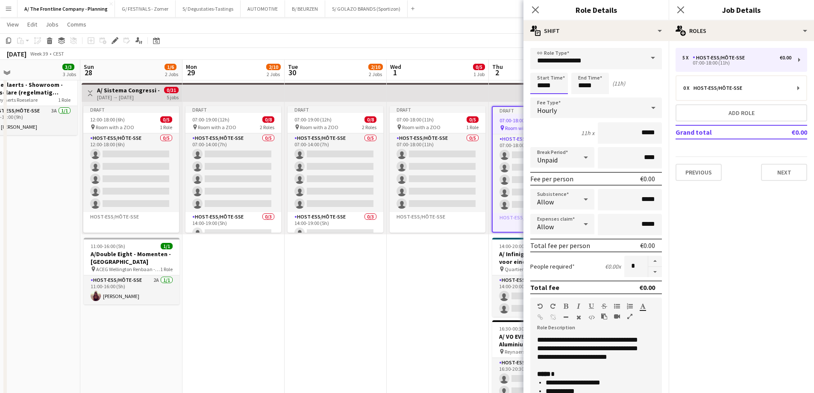
click at [551, 87] on input "*****" at bounding box center [549, 83] width 38 height 21
click at [559, 70] on div at bounding box center [557, 68] width 17 height 9
type input "*****"
click at [559, 70] on div at bounding box center [557, 68] width 17 height 9
click at [419, 249] on app-date-cell "Draft 07:00-18:00 (11h) 0/5 pin Room with a ZOO 1 Role Host-ess/Hôte-sse 0/5 07…" at bounding box center [438, 330] width 102 height 810
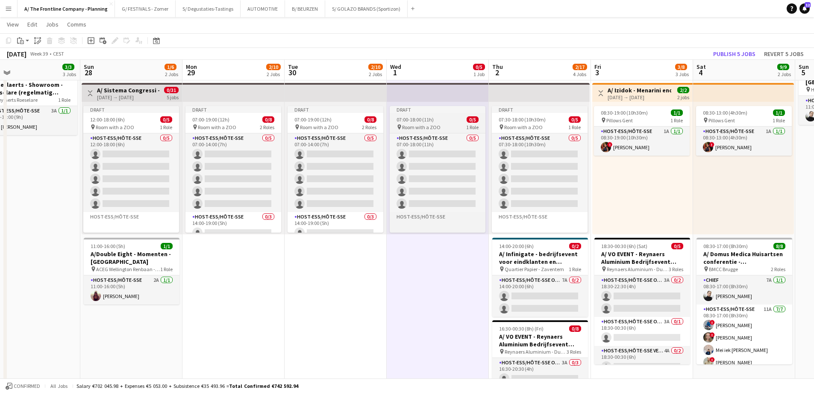
click at [452, 108] on div "Draft" at bounding box center [438, 109] width 96 height 7
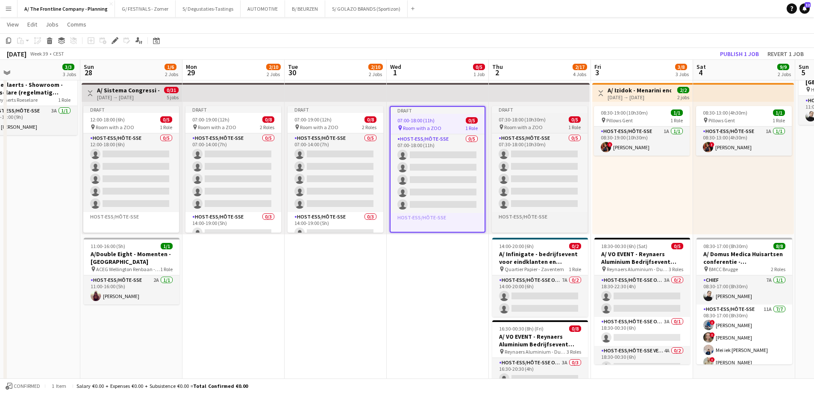
click at [525, 121] on span "07:30-18:00 (10h30m)" at bounding box center [522, 119] width 47 height 6
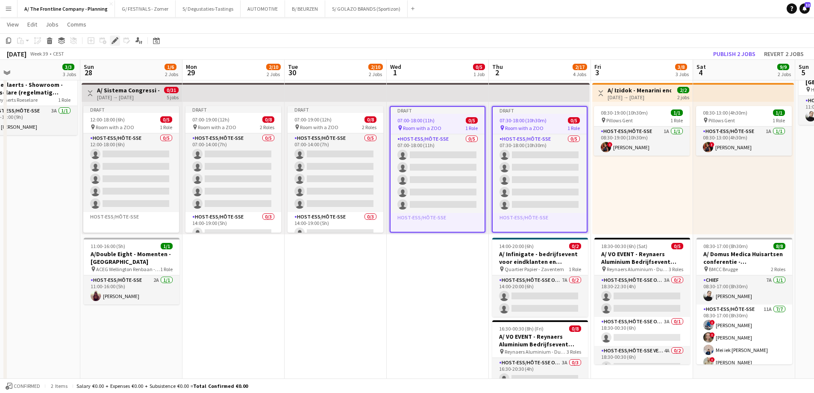
click at [114, 40] on icon "Edit" at bounding box center [115, 40] width 7 height 7
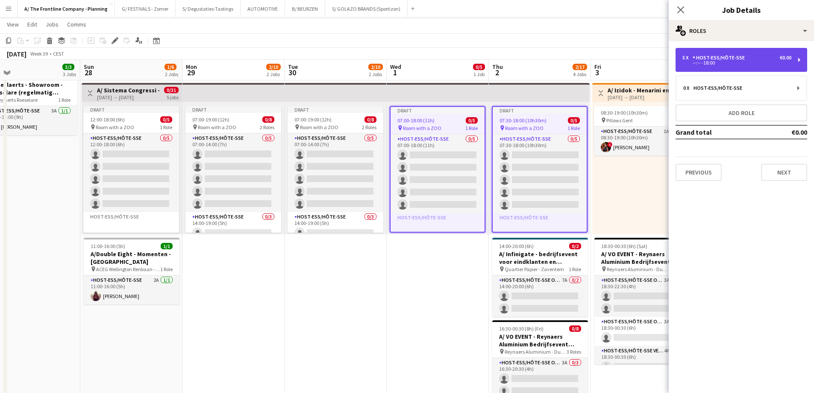
click at [697, 64] on div "--:-- -18:00" at bounding box center [736, 63] width 109 height 4
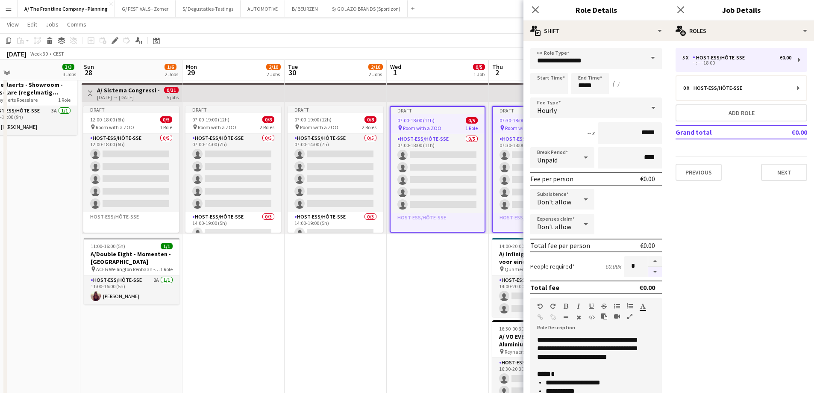
click at [648, 273] on button "button" at bounding box center [655, 272] width 14 height 11
type input "*"
click at [460, 282] on app-date-cell "Draft 07:00-18:00 (11h) 0/5 pin Room with a ZOO 1 Role Host-ess/Hôte-sse 0/5 07…" at bounding box center [438, 330] width 102 height 810
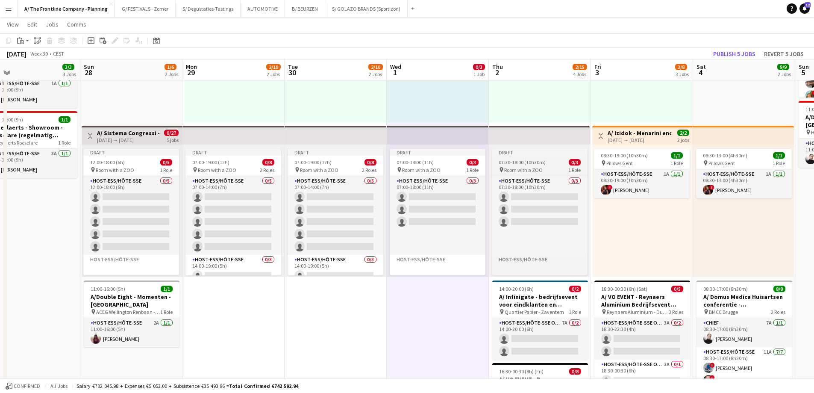
click at [541, 160] on span "07:30-18:00 (10h30m)" at bounding box center [522, 162] width 47 height 6
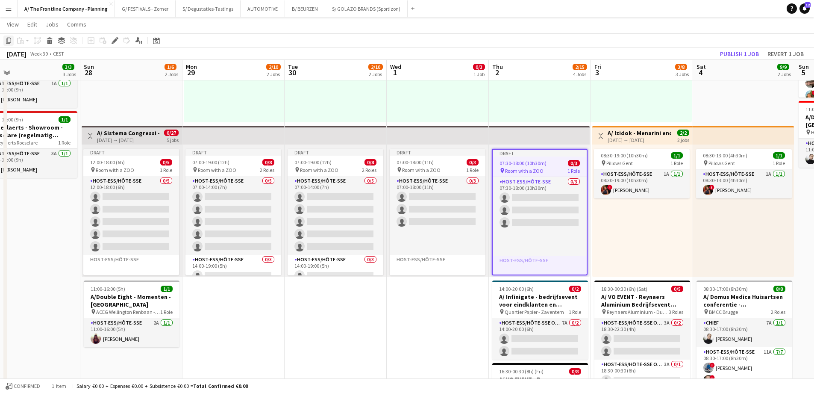
click at [9, 42] on icon at bounding box center [8, 41] width 5 height 6
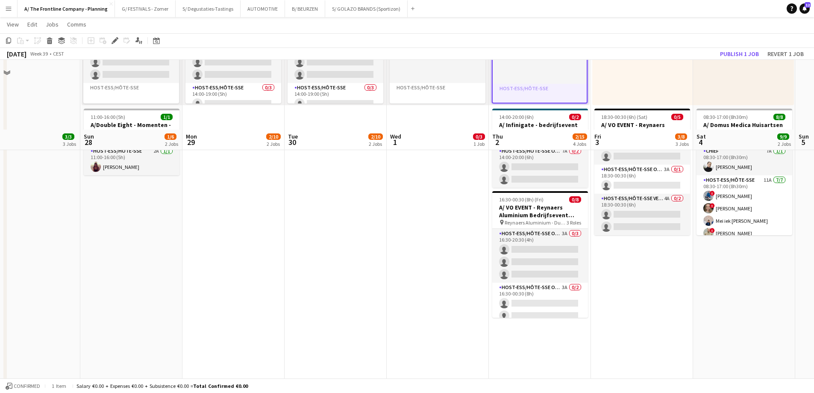
scroll to position [385, 0]
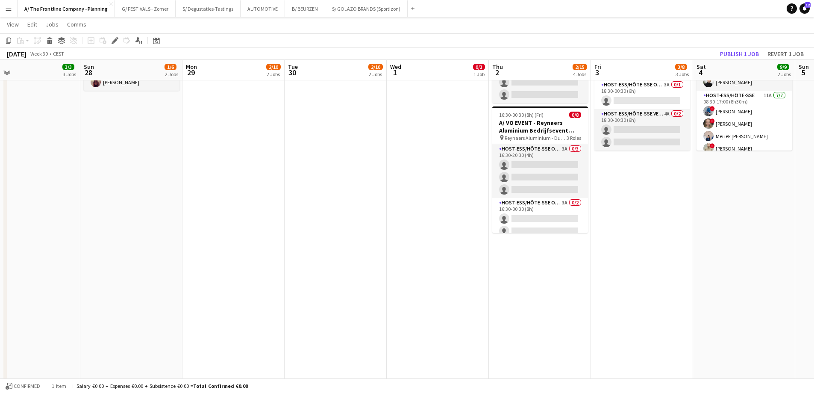
click at [649, 231] on app-date-cell "08:00-12:00 (4h) 2/2 pin Gent 1 Role Host-ess/Hôte-sse 2A 2/2 08:00-12:00 (4h) …" at bounding box center [642, 116] width 102 height 810
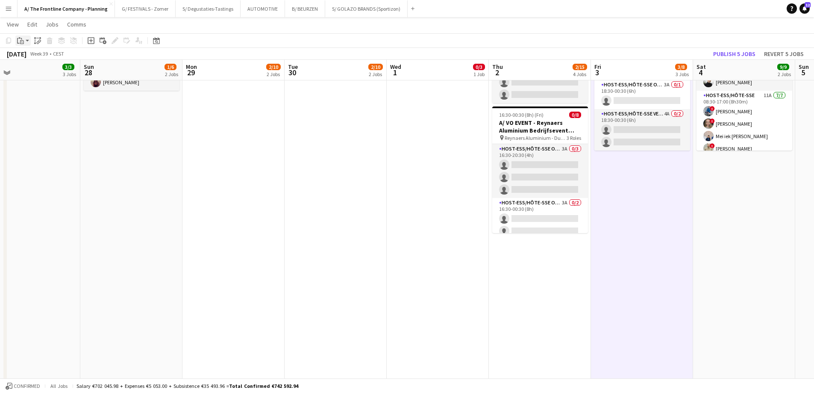
click at [24, 37] on icon "Paste" at bounding box center [20, 40] width 7 height 7
click at [41, 40] on icon at bounding box center [39, 41] width 3 height 3
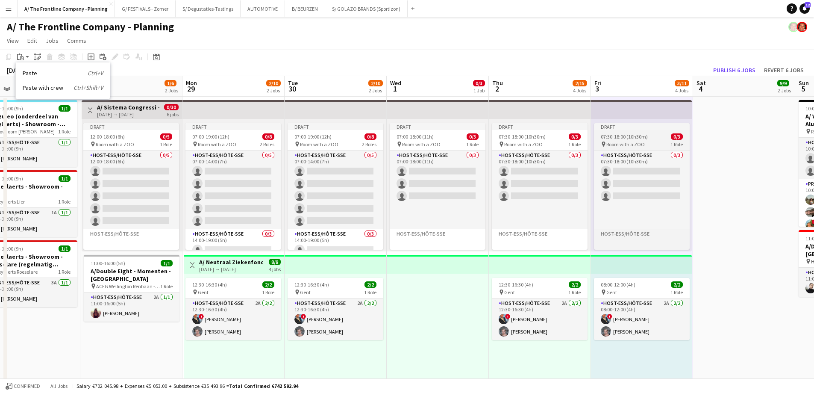
click at [628, 139] on span "07:30-18:00 (10h30m)" at bounding box center [624, 136] width 47 height 6
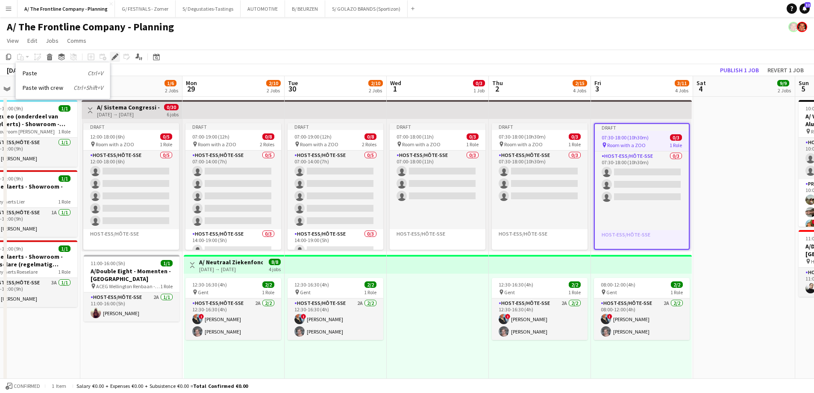
click at [112, 57] on icon "Edit" at bounding box center [115, 56] width 7 height 7
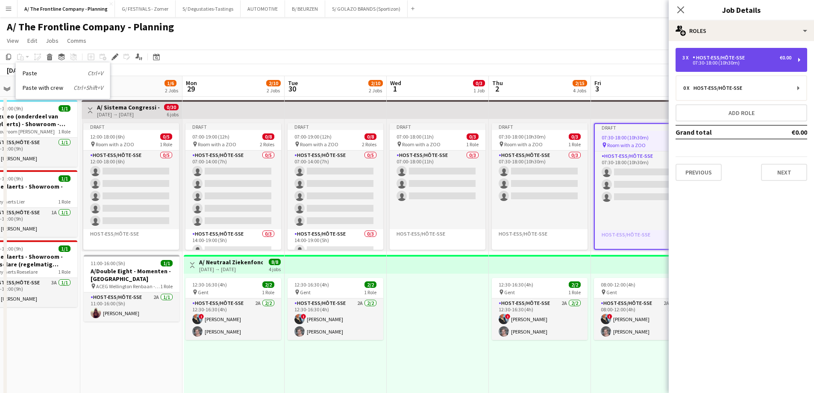
click at [703, 64] on div "07:30-18:00 (10h30m)" at bounding box center [736, 63] width 109 height 4
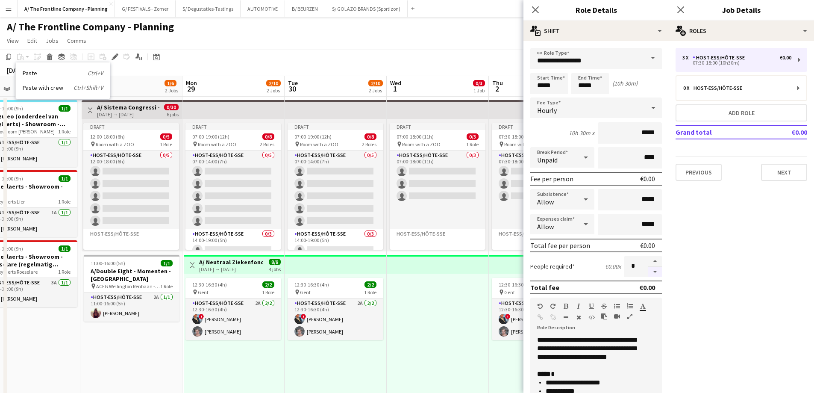
click at [648, 274] on button "button" at bounding box center [655, 272] width 14 height 11
type input "*"
click at [428, 308] on div at bounding box center [438, 339] width 102 height 132
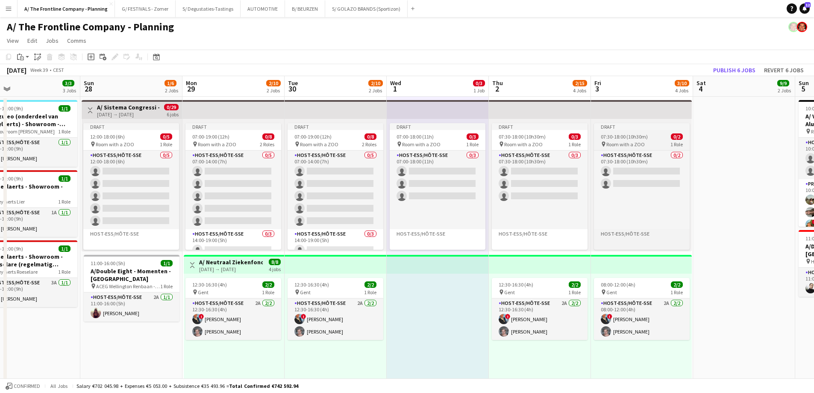
click at [655, 145] on div "pin Room with a ZOO 1 Role" at bounding box center [642, 144] width 96 height 7
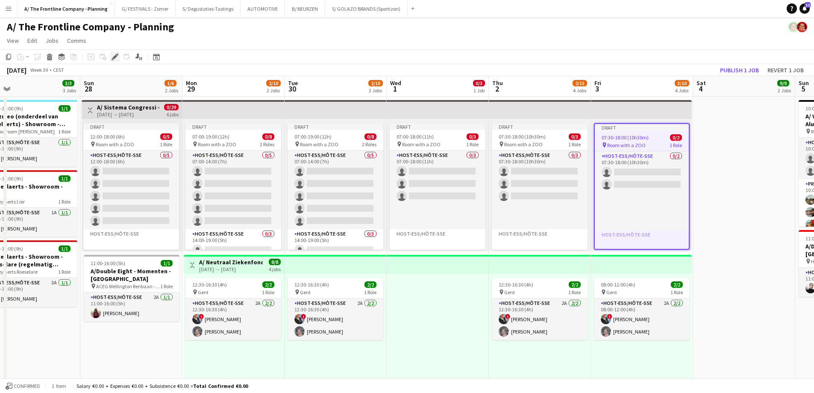
click at [113, 57] on icon "Edit" at bounding box center [115, 56] width 7 height 7
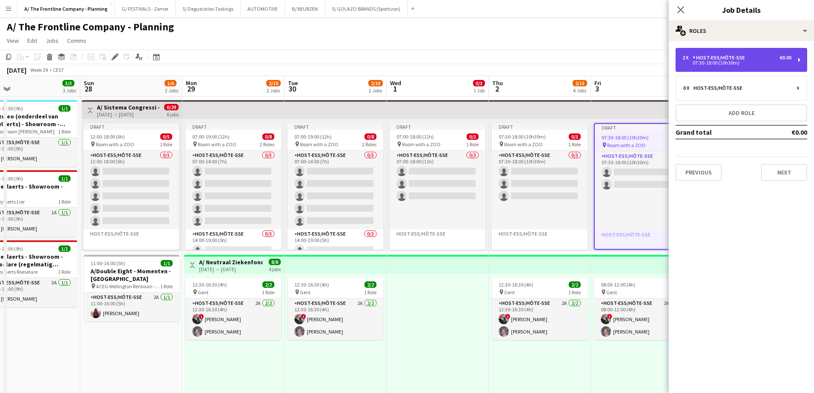
click at [717, 60] on div "Host-ess/Hôte-sse" at bounding box center [721, 58] width 56 height 6
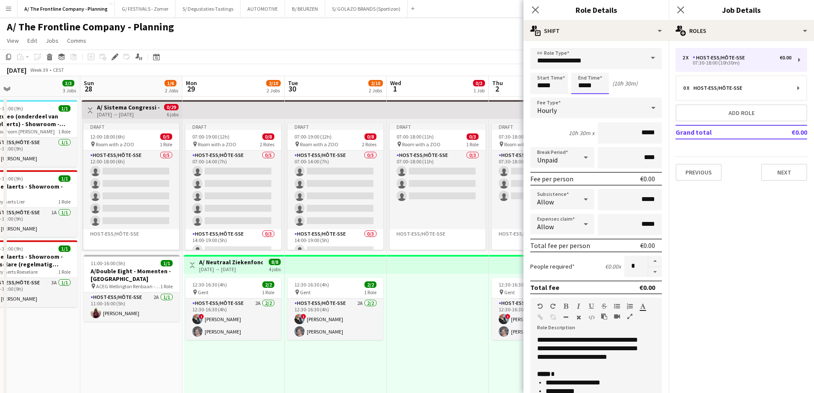
click at [581, 87] on input "*****" at bounding box center [590, 83] width 38 height 21
click at [582, 97] on div at bounding box center [581, 98] width 17 height 9
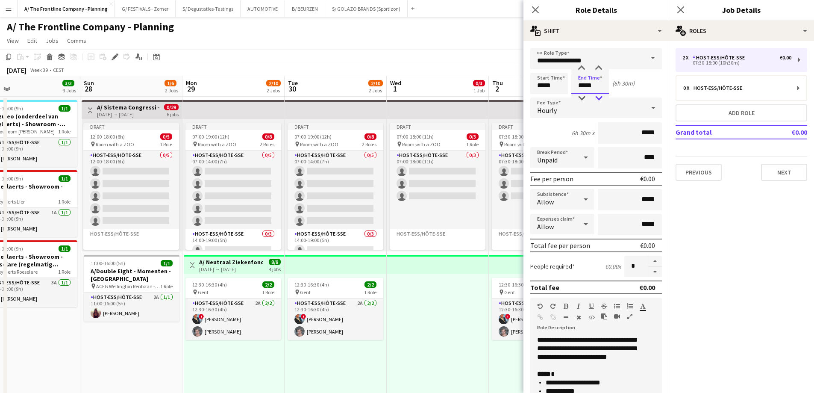
click at [600, 97] on div at bounding box center [598, 98] width 17 height 9
type input "*****"
click at [600, 97] on div at bounding box center [598, 98] width 17 height 9
click at [538, 88] on input "*****" at bounding box center [549, 83] width 38 height 21
type input "*****"
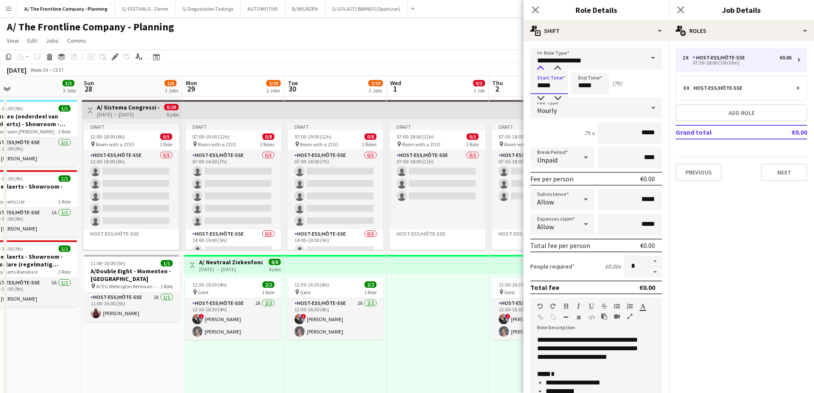
click at [541, 70] on div at bounding box center [540, 68] width 17 height 9
click at [438, 302] on div at bounding box center [438, 339] width 102 height 132
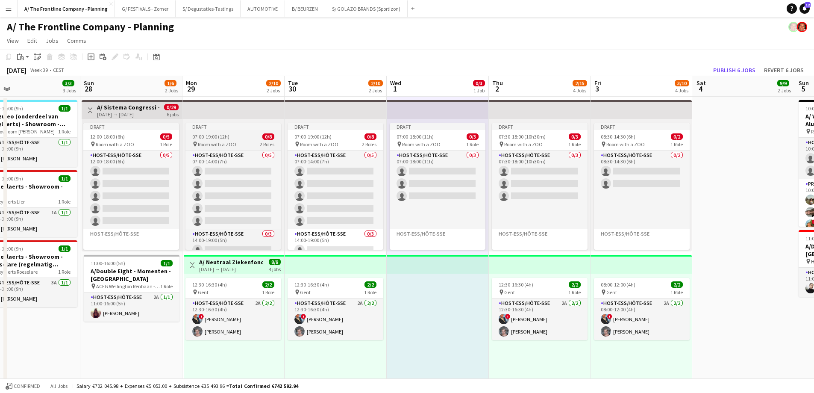
click at [226, 134] on span "07:00-19:00 (12h)" at bounding box center [210, 136] width 37 height 6
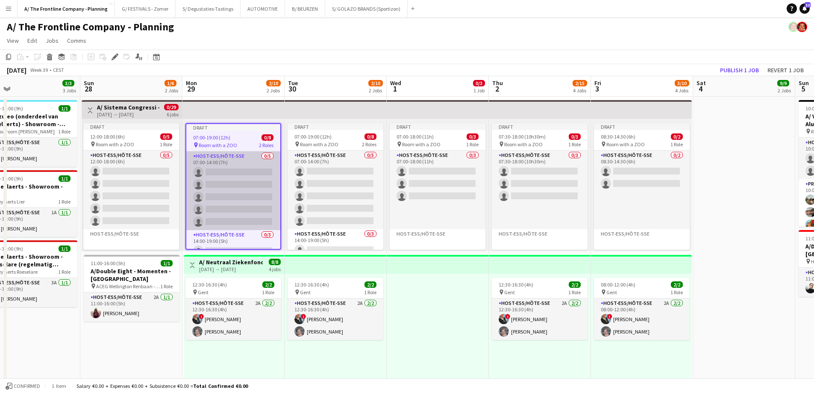
scroll to position [33, 0]
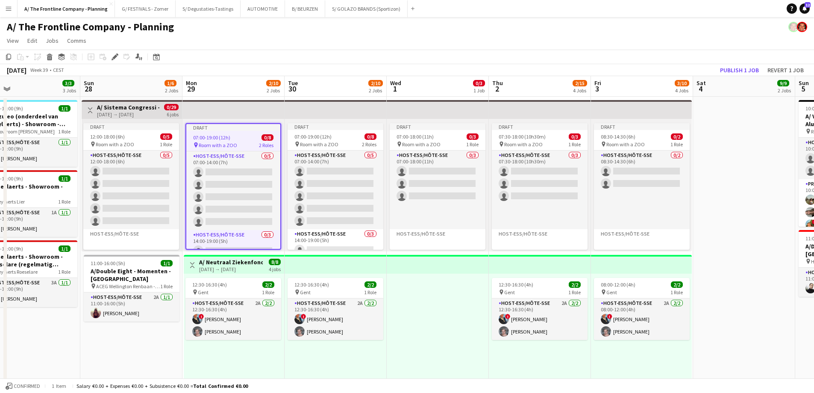
click at [134, 109] on h3 "A/ Sistema Congressi - Congres RADECS 2025 - [GEOGRAPHIC_DATA] (Room with a Zoo…" at bounding box center [129, 107] width 64 height 8
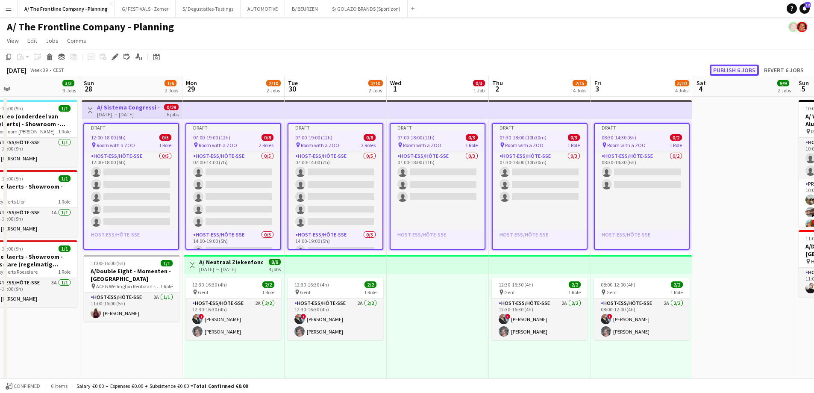
click at [742, 70] on button "Publish 6 jobs" at bounding box center [734, 70] width 49 height 11
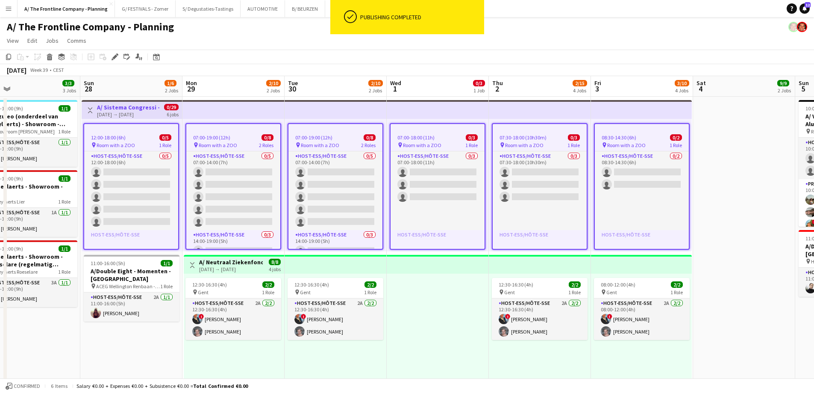
click at [345, 70] on div "September 2025 Week 39 • CEST" at bounding box center [407, 70] width 814 height 12
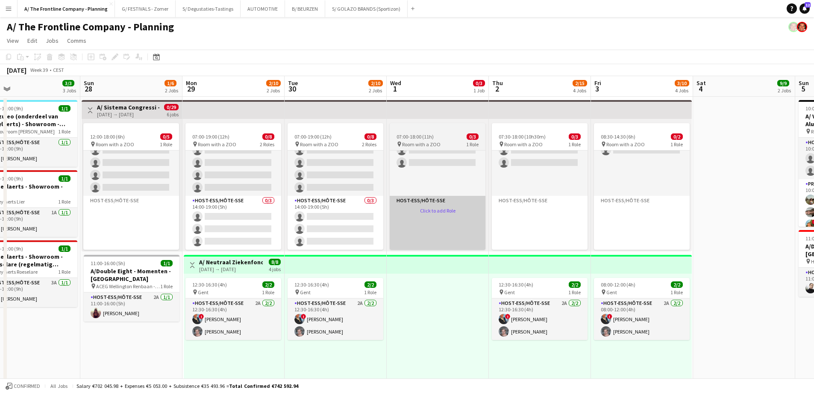
scroll to position [18, 0]
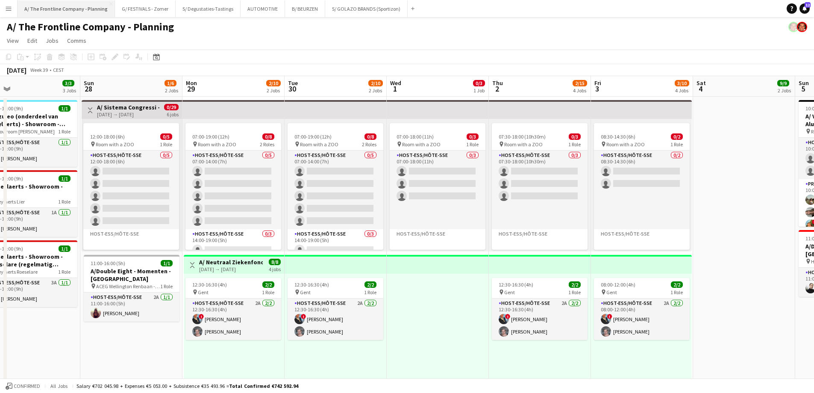
click at [53, 10] on button "A/ The Frontline Company - Planning Close" at bounding box center [66, 8] width 97 height 17
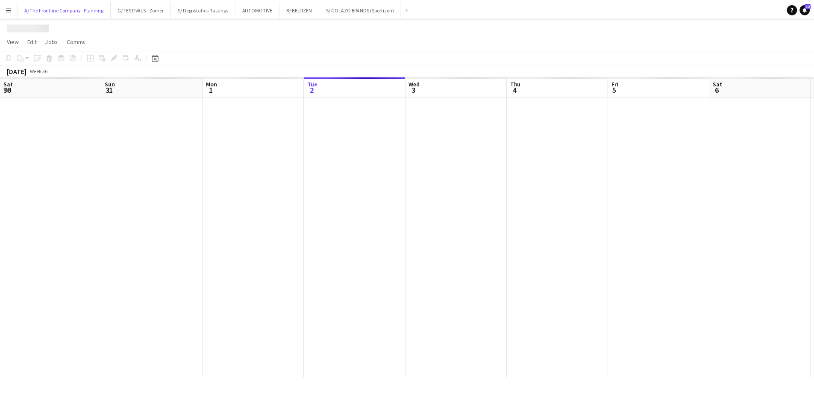
scroll to position [0, 204]
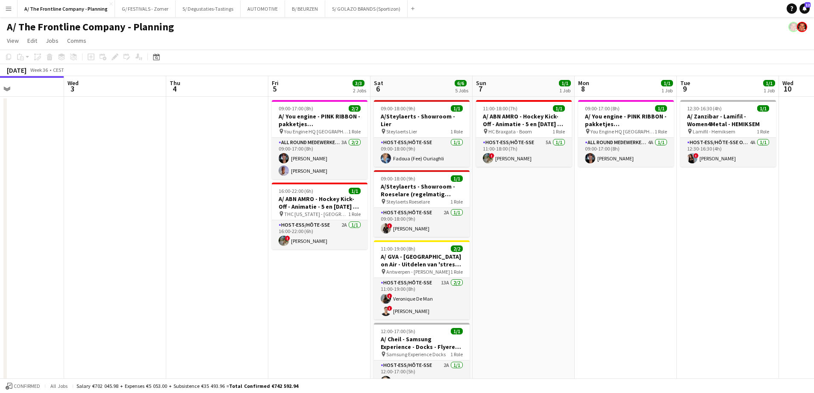
drag, startPoint x: 312, startPoint y: 186, endPoint x: 20, endPoint y: 179, distance: 292.4
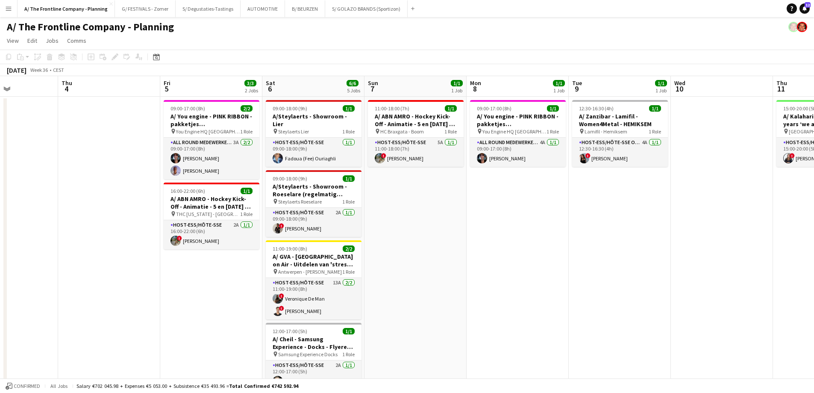
drag, startPoint x: 406, startPoint y: 226, endPoint x: 349, endPoint y: 226, distance: 56.4
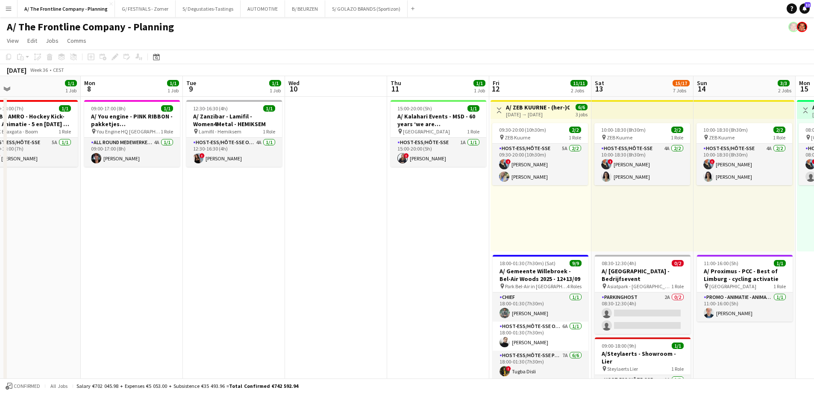
drag, startPoint x: 453, startPoint y: 214, endPoint x: 129, endPoint y: 214, distance: 323.1
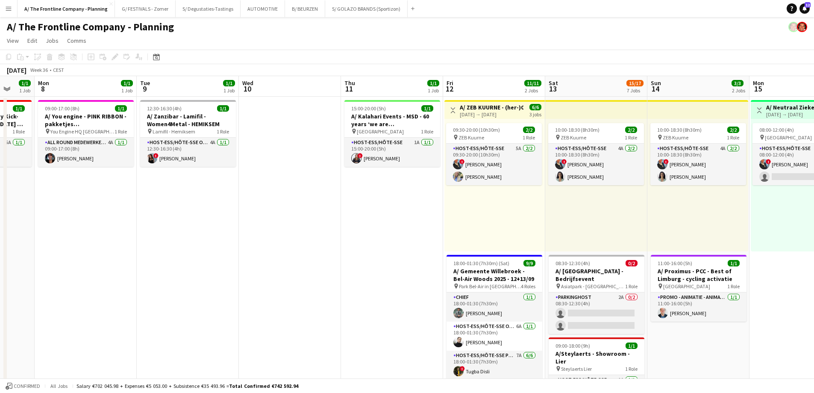
drag, startPoint x: 356, startPoint y: 222, endPoint x: 149, endPoint y: 220, distance: 206.4
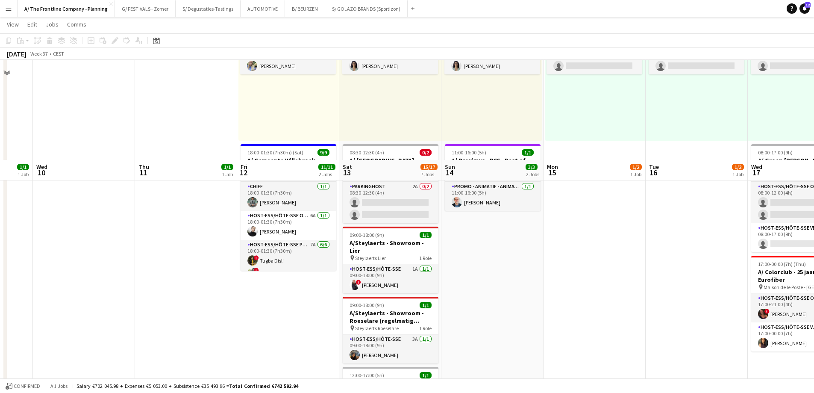
scroll to position [85, 0]
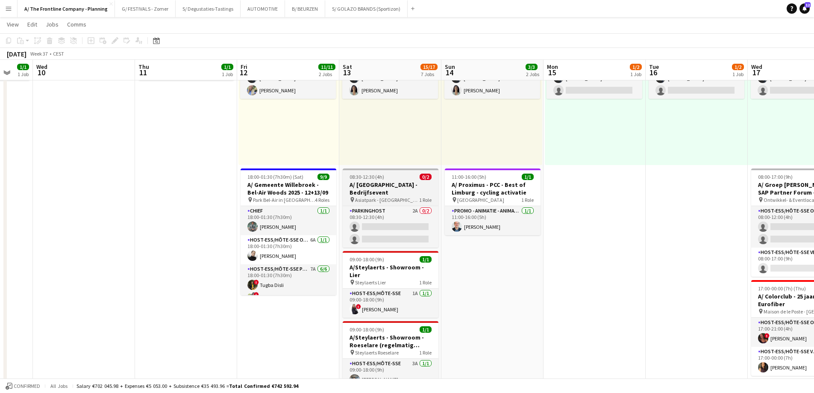
click at [367, 185] on h3 "A/ Asiat Park - Bedrijfsevent" at bounding box center [391, 188] width 96 height 15
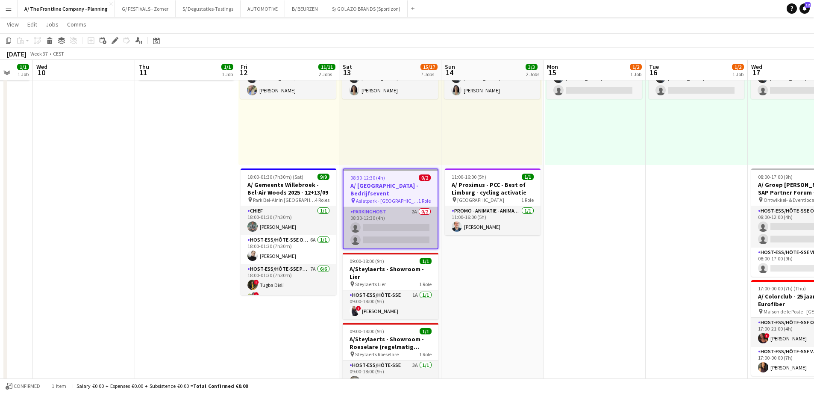
click at [391, 215] on app-card-role "Parkinghost 2A 0/2 08:30-12:30 (4h) single-neutral-actions single-neutral-actio…" at bounding box center [391, 227] width 94 height 41
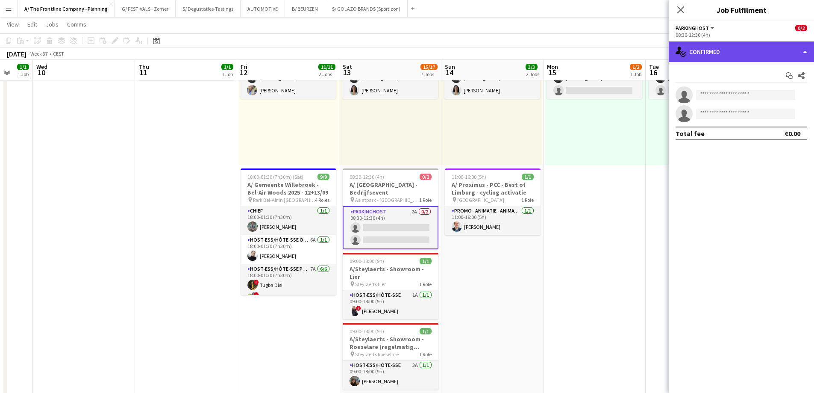
click at [750, 58] on div "single-neutral-actions-check-2 Confirmed" at bounding box center [741, 51] width 145 height 21
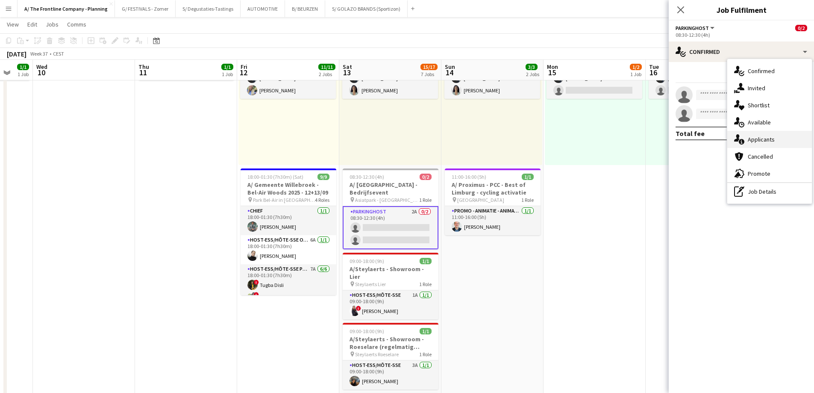
click at [754, 138] on span "Applicants" at bounding box center [761, 139] width 27 height 8
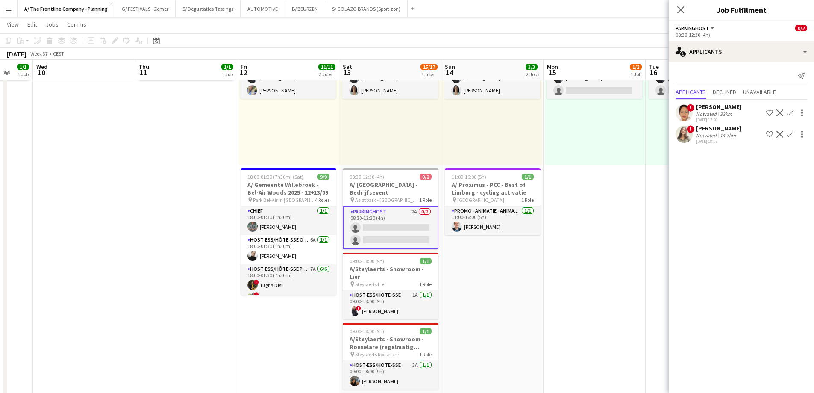
click at [708, 107] on div "Wahid Maheen" at bounding box center [718, 107] width 45 height 8
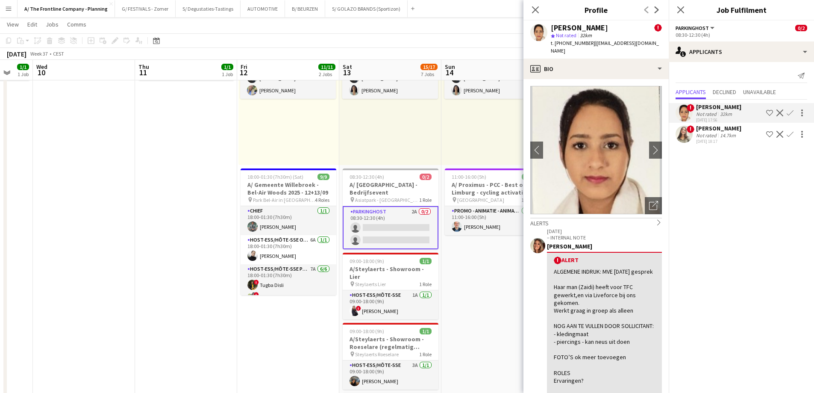
click at [710, 131] on div "Anneke Feenstra" at bounding box center [718, 128] width 45 height 8
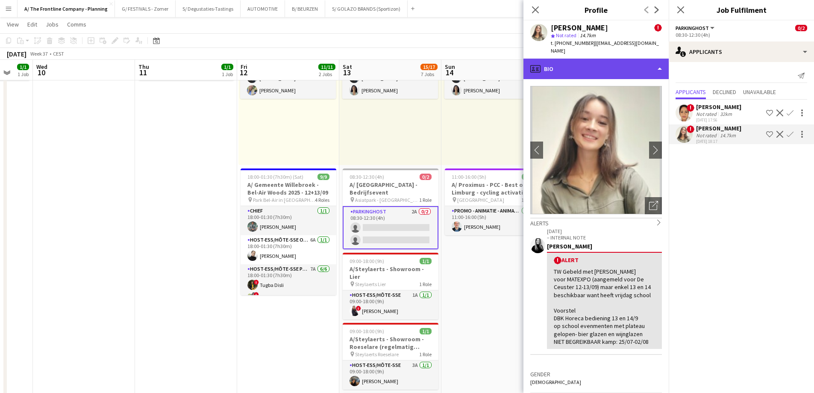
click at [611, 64] on div "profile Bio" at bounding box center [595, 69] width 145 height 21
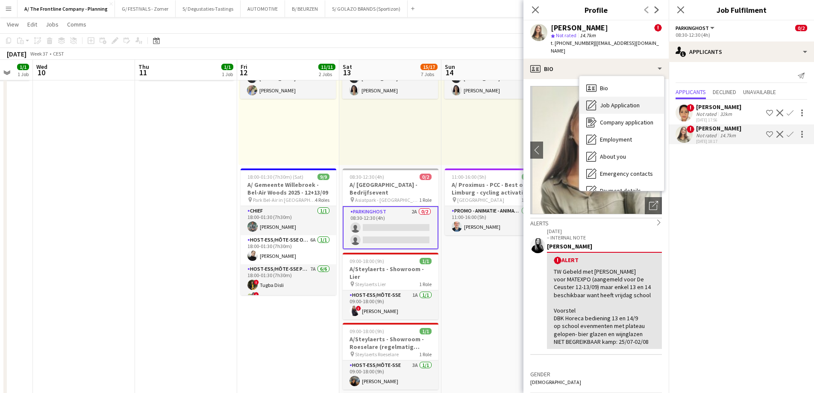
click at [613, 101] on span "Job Application" at bounding box center [620, 105] width 40 height 8
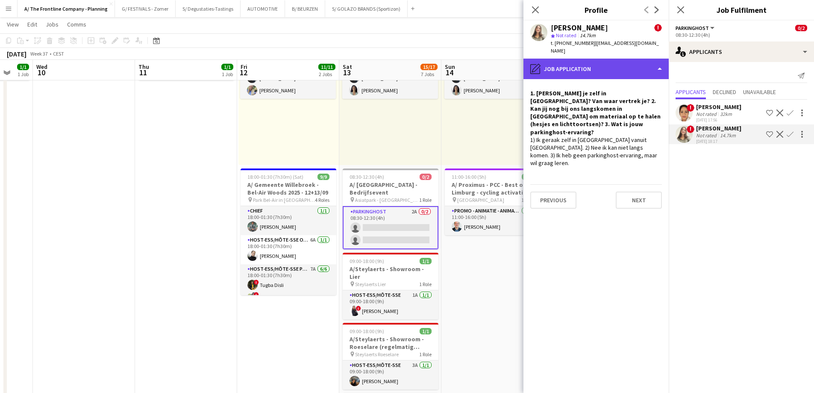
click at [608, 68] on div "pencil4 Job Application" at bounding box center [595, 69] width 145 height 21
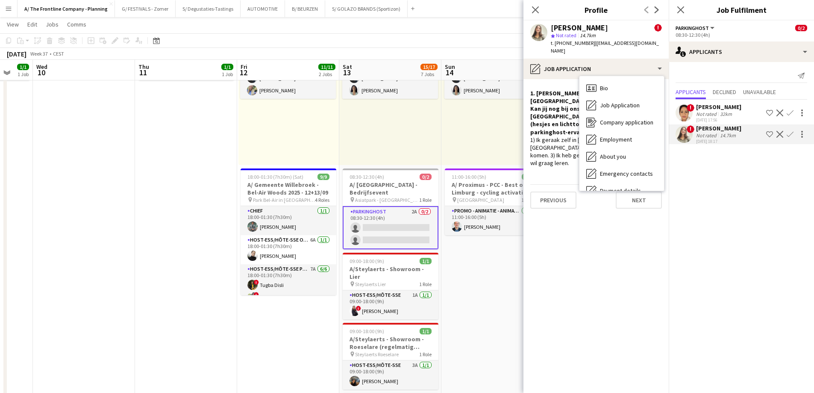
click at [715, 104] on div "Wahid Maheen" at bounding box center [718, 107] width 45 height 8
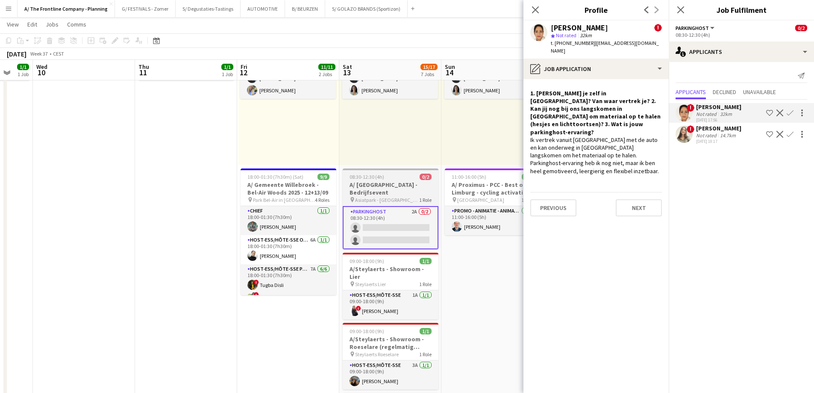
click at [383, 180] on app-job-card "08:30-12:30 (4h) 0/2 A/ Asiat Park - Bedrijfsevent pin Asiatpark - Vilvoorde 1 …" at bounding box center [391, 208] width 96 height 81
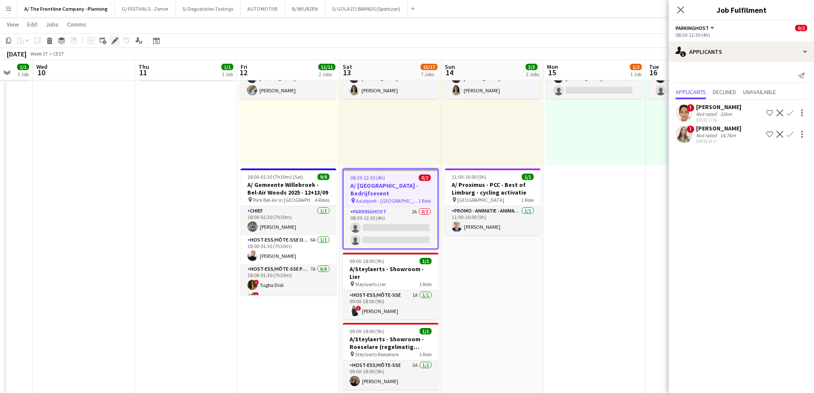
click at [111, 41] on div "Edit" at bounding box center [115, 40] width 10 height 10
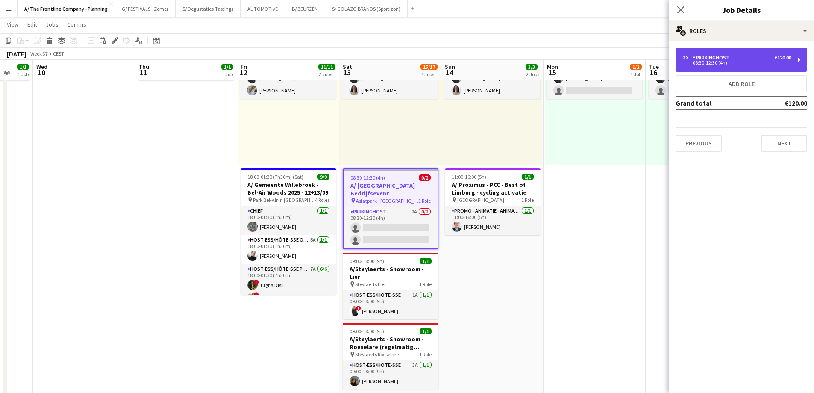
click at [726, 66] on div "2 x Parkinghost €120.00 08:30-12:30 (4h)" at bounding box center [742, 60] width 132 height 24
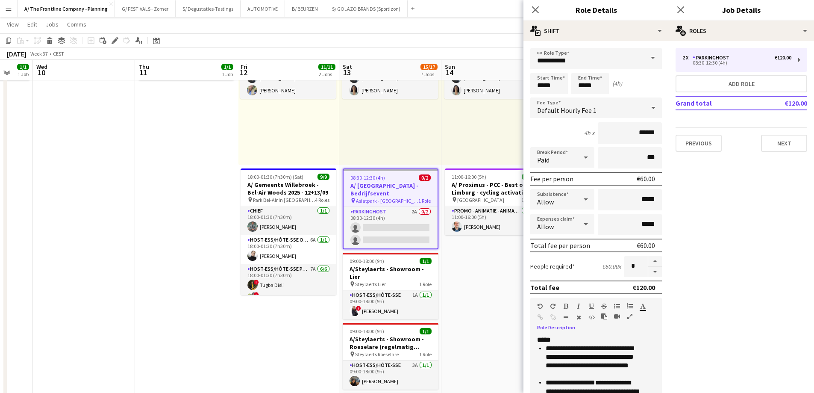
click at [629, 318] on icon "button" at bounding box center [629, 316] width 5 height 6
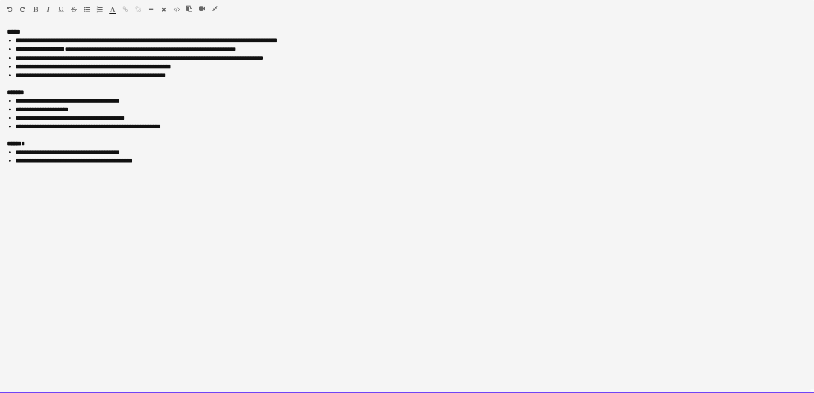
click at [18, 104] on span "**********" at bounding box center [67, 101] width 104 height 6
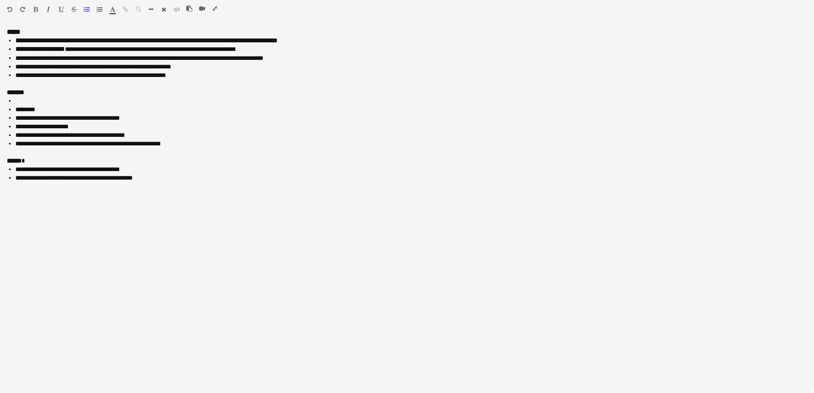
click at [212, 11] on icon "button" at bounding box center [214, 9] width 5 height 6
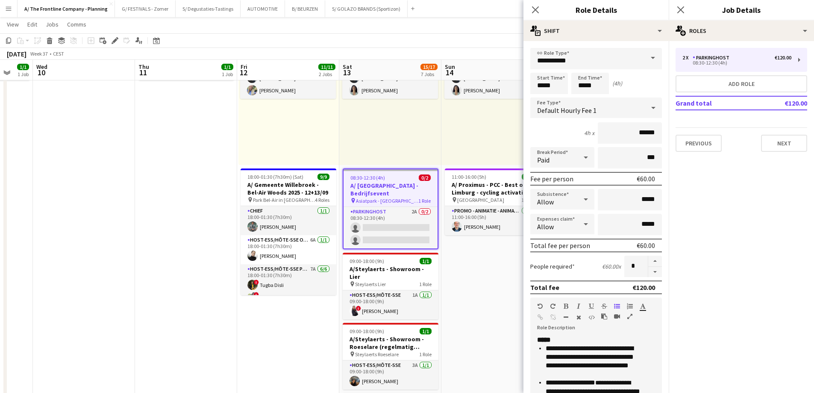
click at [397, 182] on h3 "A/ Asiat Park - Bedrijfsevent" at bounding box center [391, 189] width 94 height 15
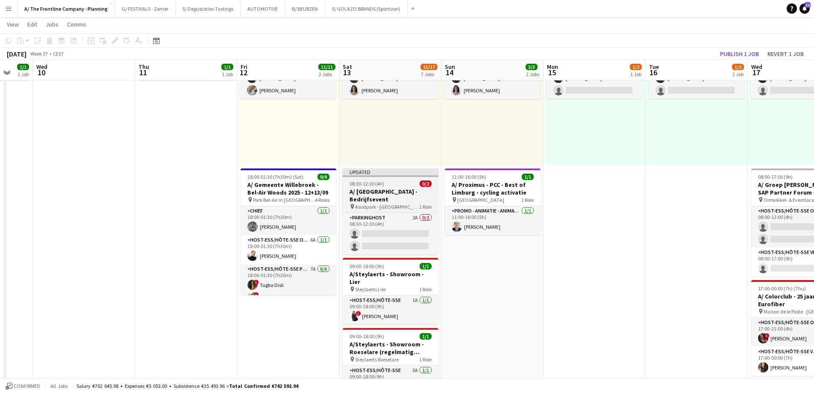
click at [397, 182] on div "08:30-12:30 (4h) 0/2" at bounding box center [391, 183] width 96 height 6
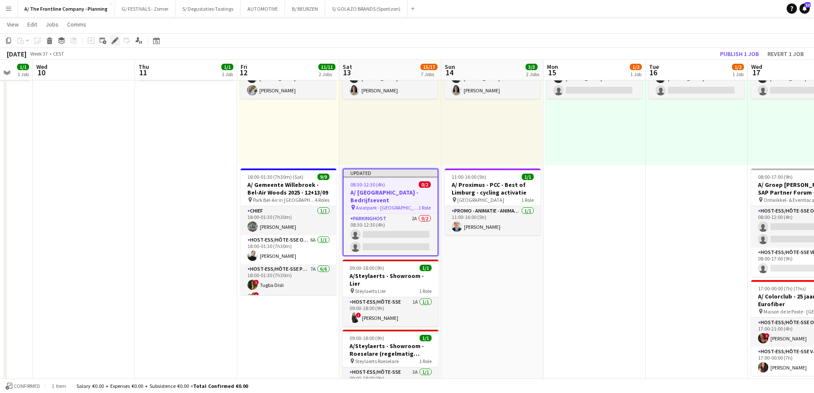
click at [116, 38] on icon "Edit" at bounding box center [115, 40] width 7 height 7
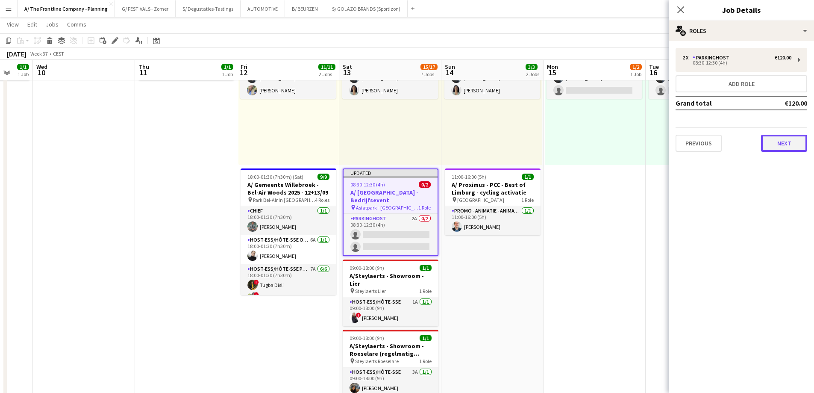
click at [774, 141] on button "Next" at bounding box center [784, 143] width 46 height 17
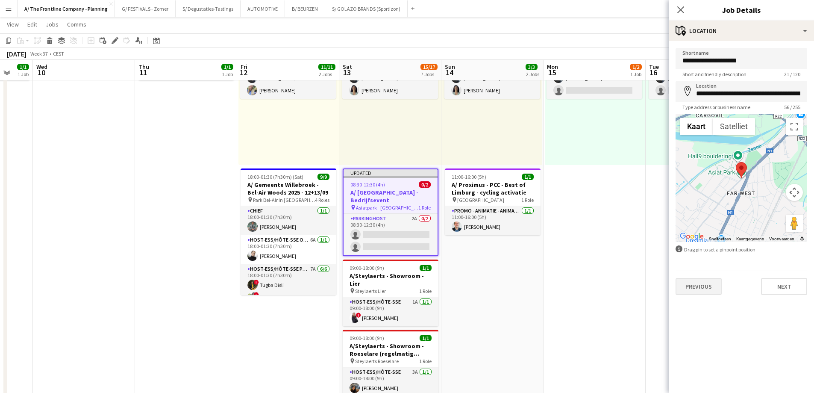
drag, startPoint x: 691, startPoint y: 270, endPoint x: 697, endPoint y: 282, distance: 13.4
click at [694, 282] on form "**********" at bounding box center [741, 171] width 145 height 247
click at [697, 281] on button "Previous" at bounding box center [699, 286] width 46 height 17
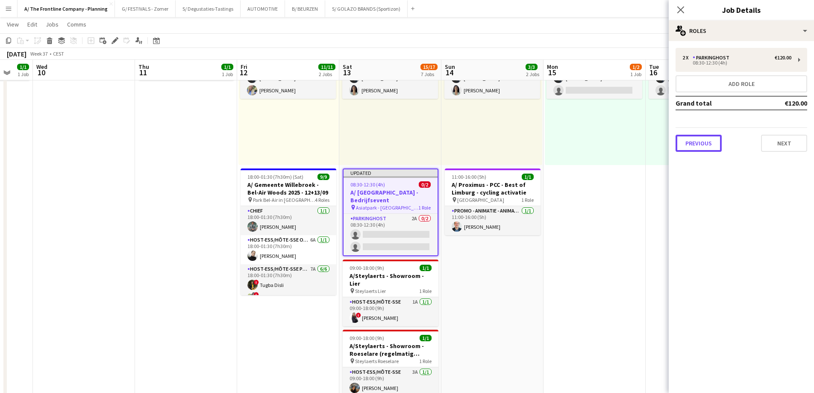
click at [709, 148] on button "Previous" at bounding box center [699, 143] width 46 height 17
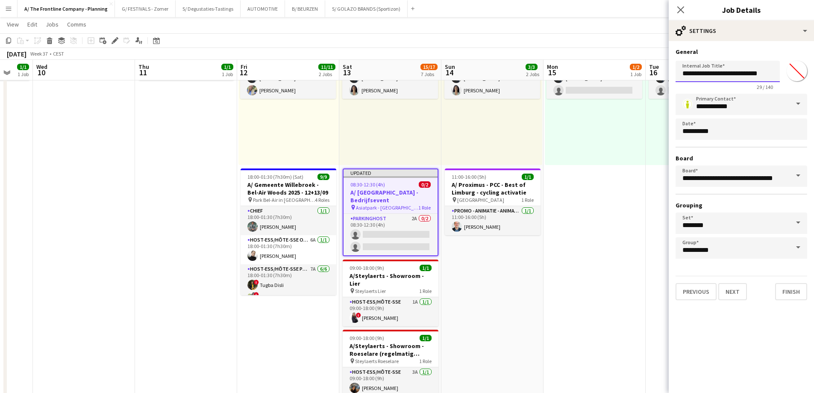
click at [745, 76] on input "**********" at bounding box center [728, 71] width 104 height 21
type input "**********"
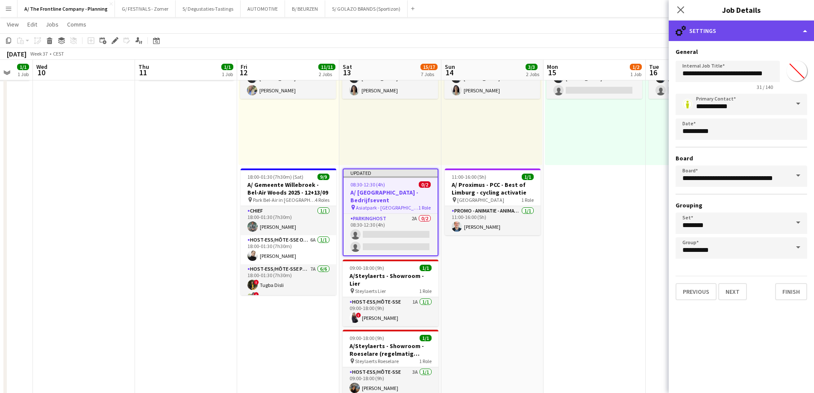
click at [749, 32] on div "cog-double-3 Settings" at bounding box center [741, 31] width 145 height 21
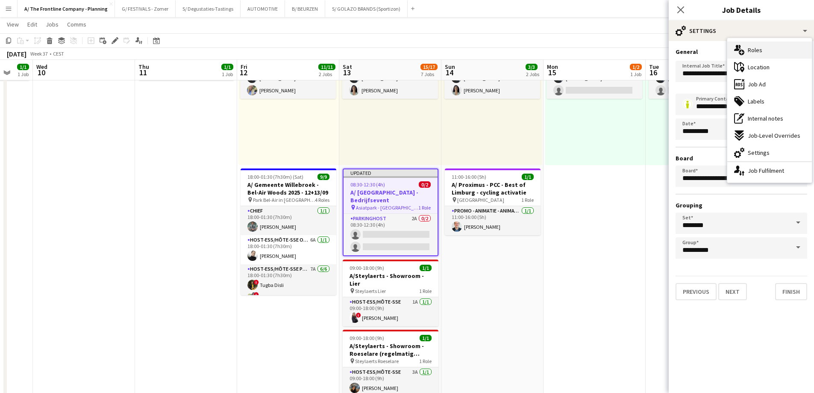
click at [757, 47] on span "Roles" at bounding box center [755, 50] width 15 height 8
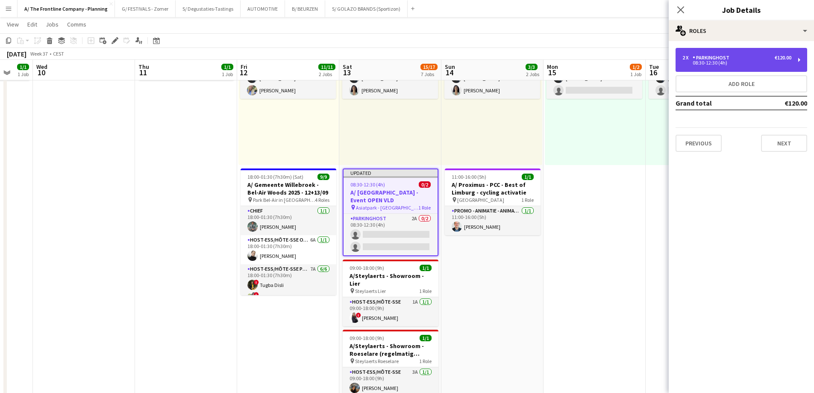
click at [738, 59] on div "2 x Parkinghost €120.00" at bounding box center [736, 58] width 109 height 6
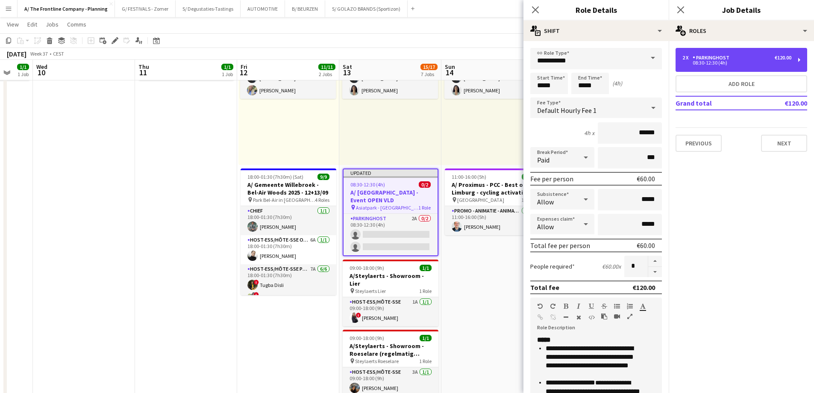
scroll to position [186, 0]
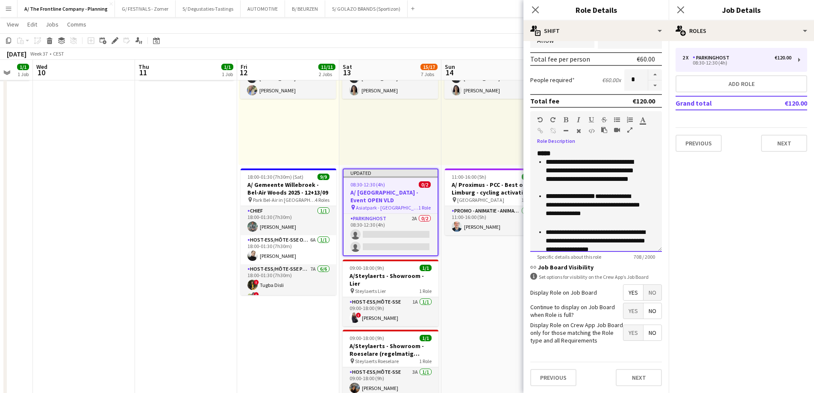
click at [624, 215] on li "**********" at bounding box center [594, 210] width 97 height 36
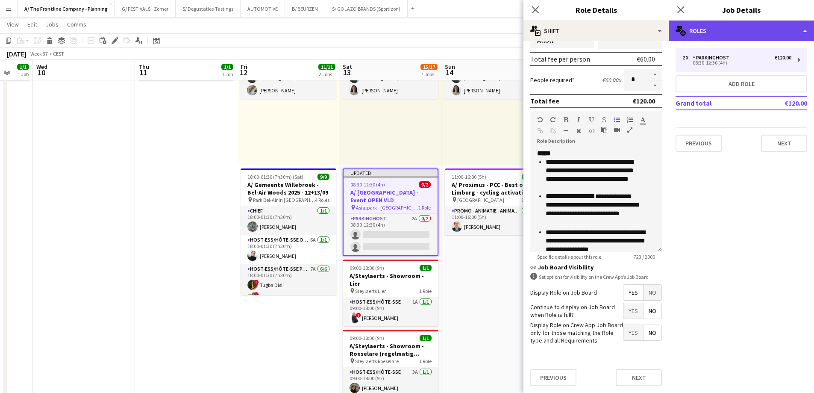
click at [738, 38] on div "multiple-users-add Roles" at bounding box center [741, 31] width 145 height 21
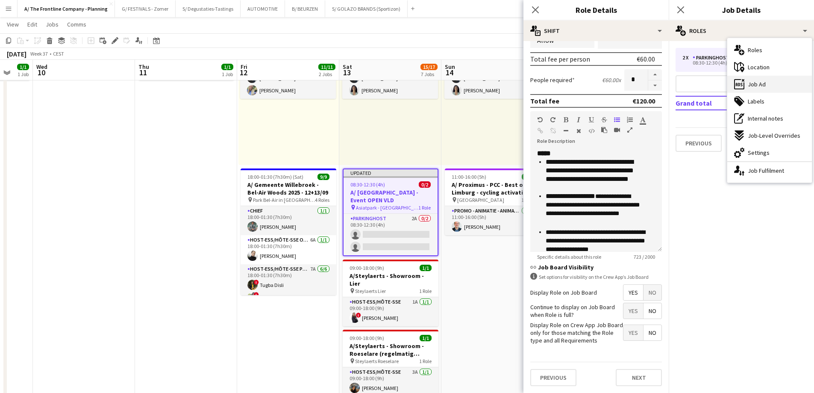
click at [755, 86] on span "Job Ad" at bounding box center [757, 84] width 18 height 8
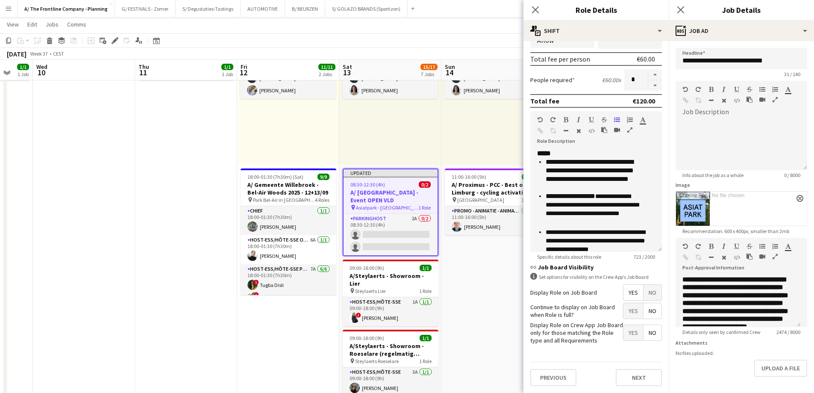
click at [773, 256] on icon "button" at bounding box center [775, 256] width 5 height 6
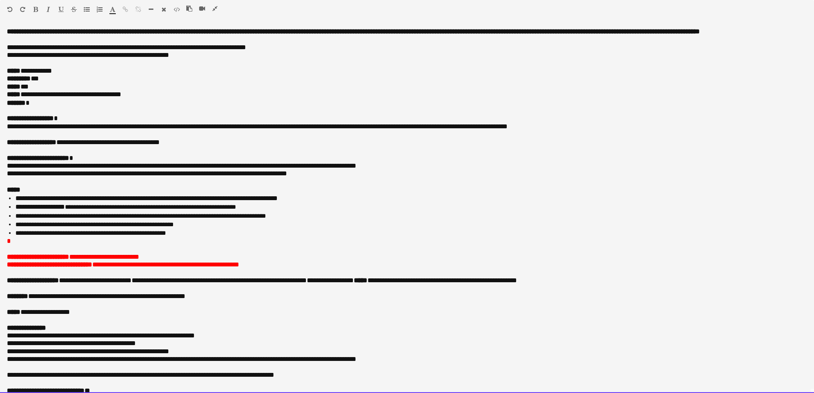
click at [204, 146] on p "**********" at bounding box center [404, 142] width 794 height 8
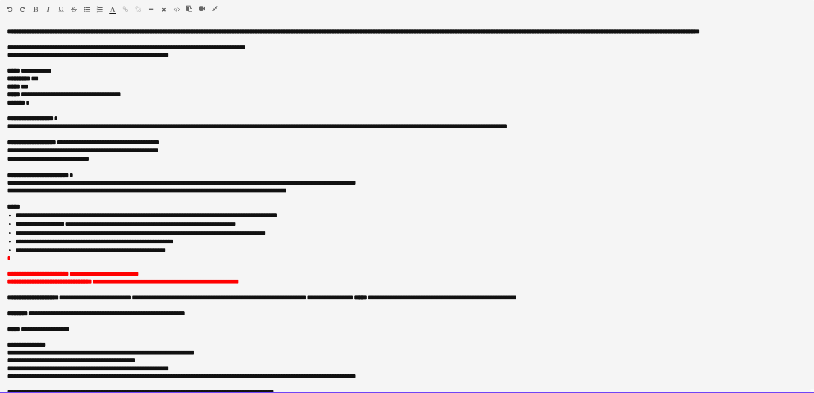
click at [185, 155] on p "**********" at bounding box center [404, 150] width 794 height 9
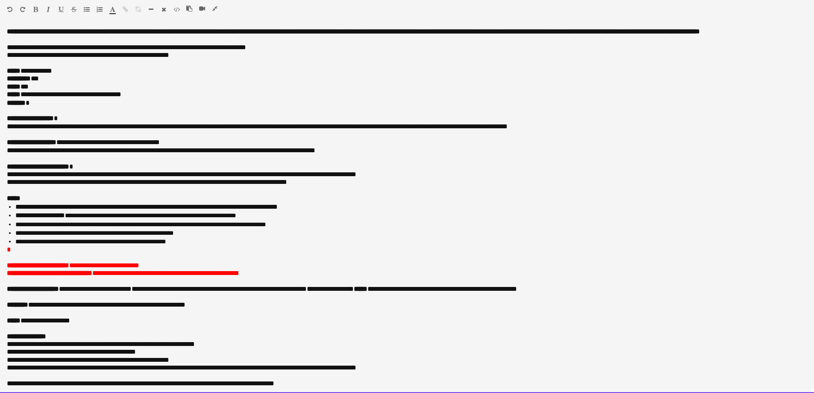
click at [22, 155] on p "**********" at bounding box center [404, 150] width 794 height 9
click at [54, 82] on p "********* ***" at bounding box center [404, 79] width 794 height 8
click at [208, 211] on li "**********" at bounding box center [407, 207] width 785 height 9
click at [276, 220] on li "**********" at bounding box center [407, 215] width 785 height 9
click at [117, 236] on span "**********" at bounding box center [94, 233] width 158 height 6
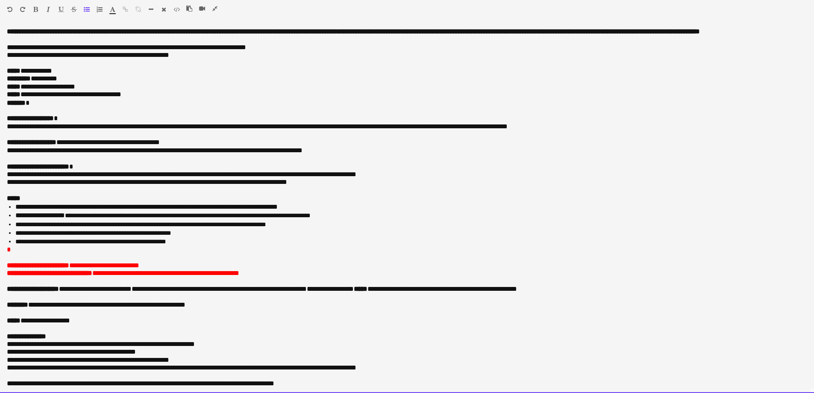
click at [16, 253] on p "*" at bounding box center [407, 250] width 800 height 8
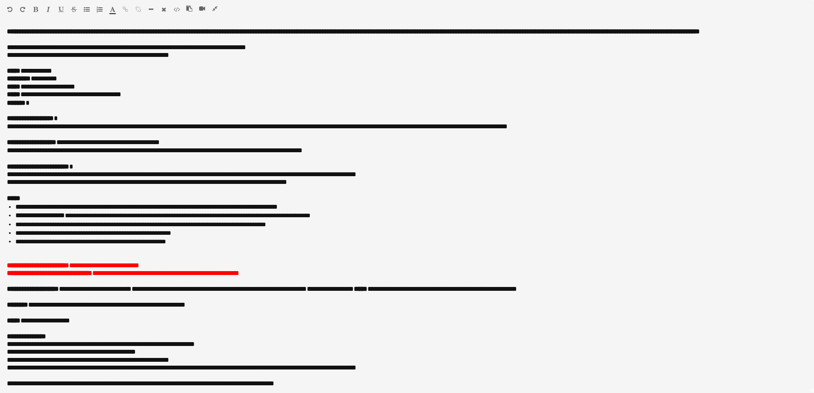
click at [216, 7] on icon "button" at bounding box center [214, 9] width 5 height 6
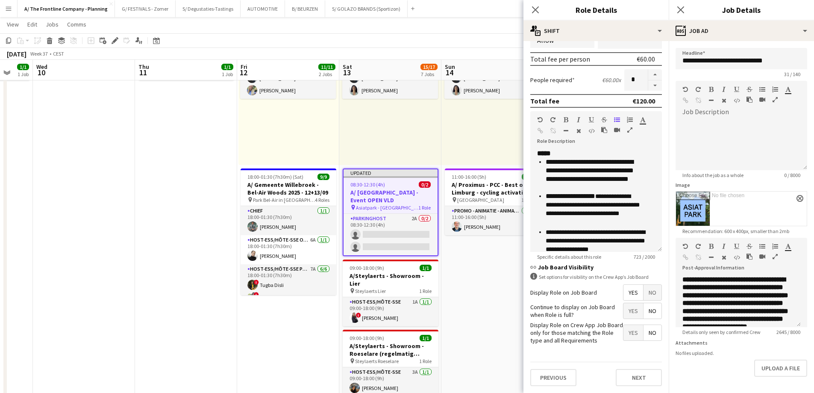
click at [268, 152] on div "09:30-20:00 (10h30m) 2/2 pin ZEB Kuurne 1 Role Host-ess/Hôte-sse 5A 2/2 09:30-2…" at bounding box center [288, 98] width 100 height 132
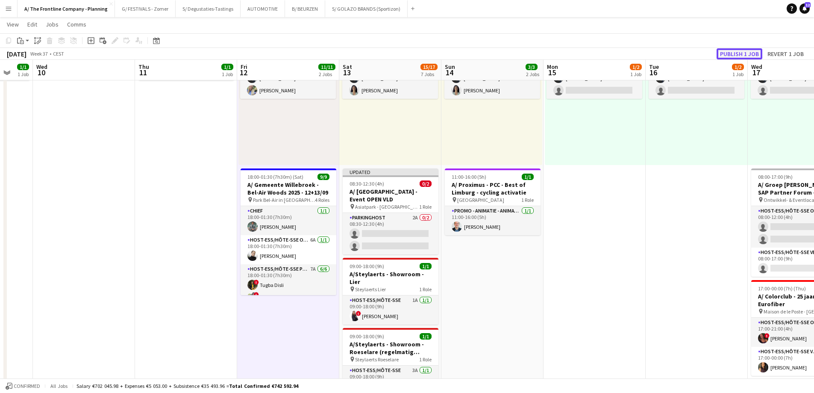
click at [738, 51] on button "Publish 1 job" at bounding box center [740, 53] width 46 height 11
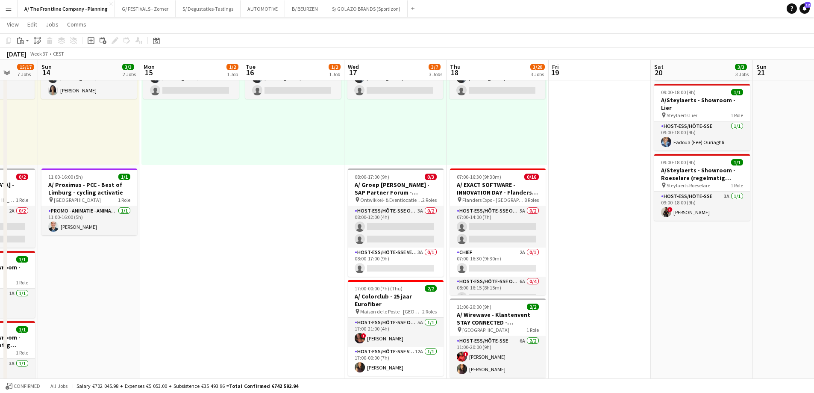
drag, startPoint x: 500, startPoint y: 137, endPoint x: 96, endPoint y: 140, distance: 404.3
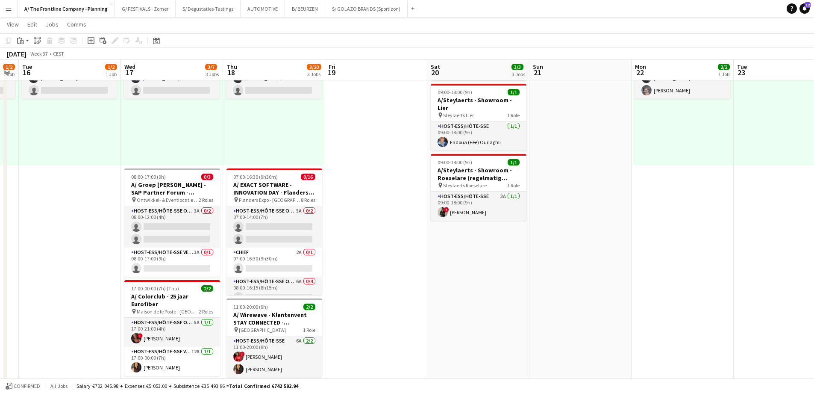
drag, startPoint x: 493, startPoint y: 144, endPoint x: 72, endPoint y: 162, distance: 421.7
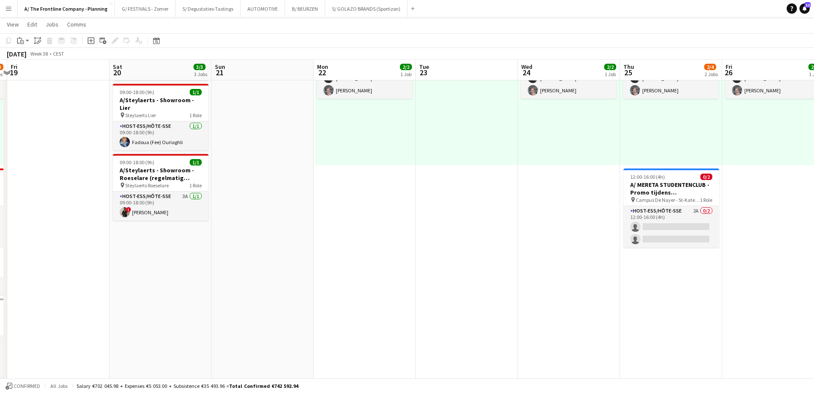
drag, startPoint x: 559, startPoint y: 185, endPoint x: 196, endPoint y: 188, distance: 362.4
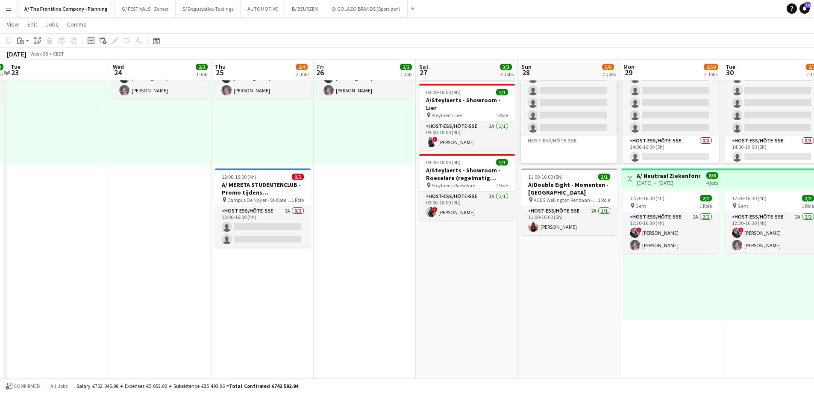
scroll to position [0, 317]
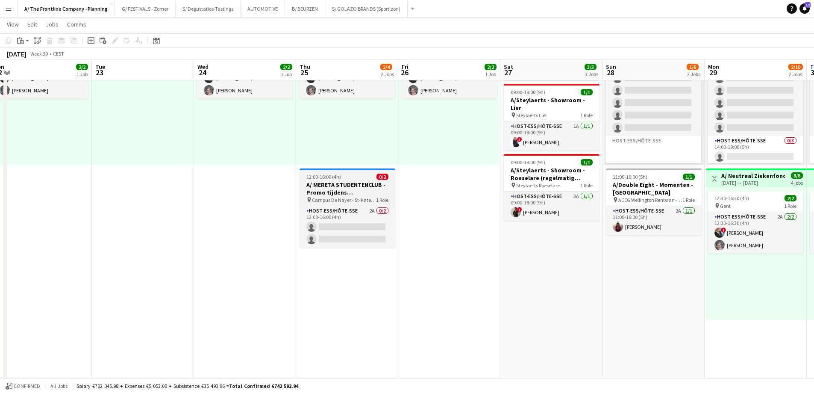
click at [332, 186] on h3 "A/ MERETA STUDENTENCLUB - Promo tijdens wervingsnamiddag - Campus de [GEOGRAPHI…" at bounding box center [348, 188] width 96 height 15
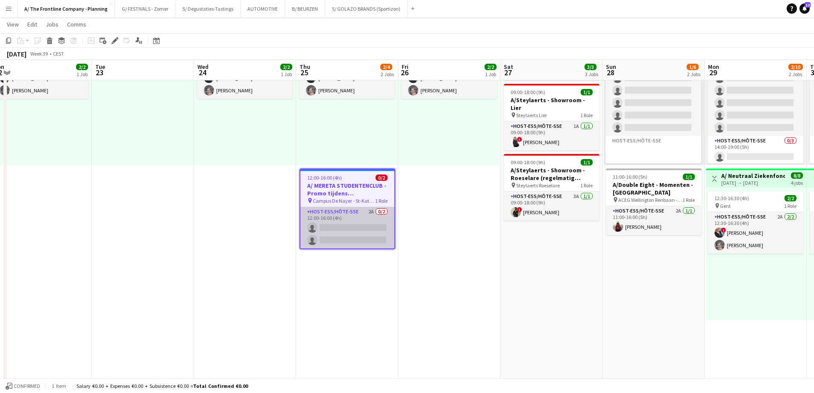
click at [340, 226] on app-card-role "Host-ess/Hôte-sse 2A 0/2 12:00-16:00 (4h) single-neutral-actions single-neutral…" at bounding box center [347, 227] width 94 height 41
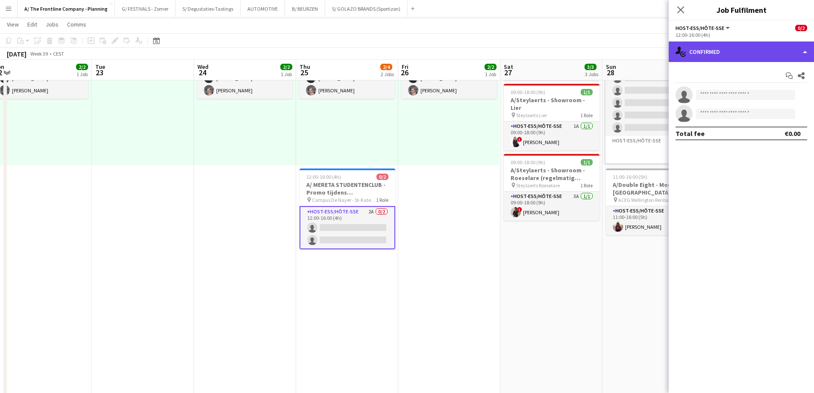
drag, startPoint x: 703, startPoint y: 61, endPoint x: 722, endPoint y: 59, distance: 18.5
click at [704, 61] on div "single-neutral-actions-check-2 Confirmed" at bounding box center [741, 51] width 145 height 21
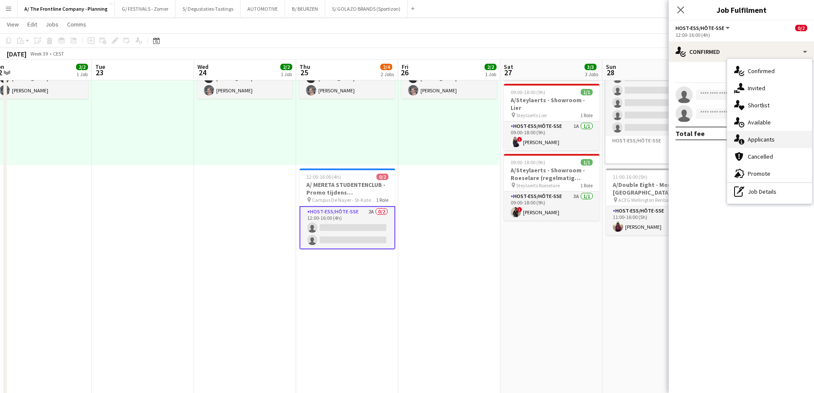
click at [755, 145] on div "single-neutral-actions-information Applicants" at bounding box center [769, 139] width 85 height 17
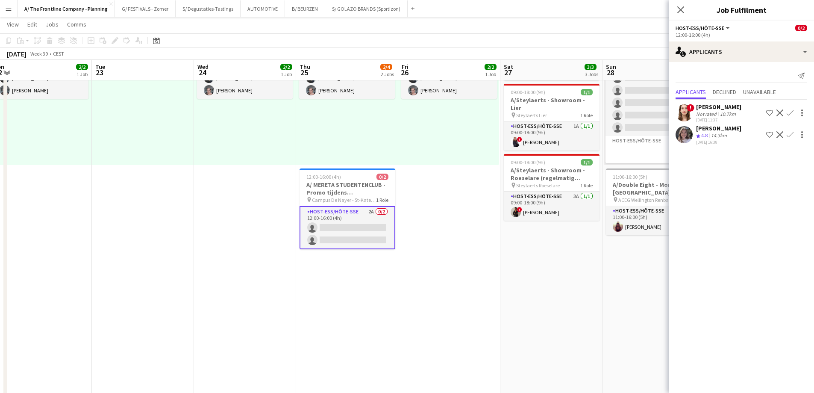
click at [726, 111] on div "10.7km" at bounding box center [727, 114] width 19 height 6
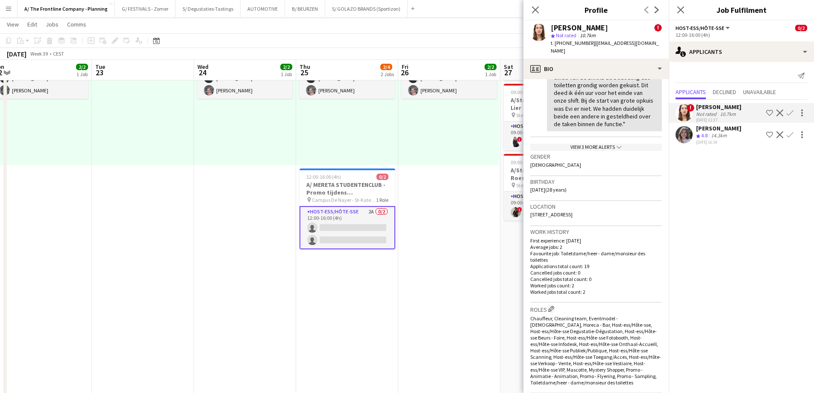
scroll to position [0, 0]
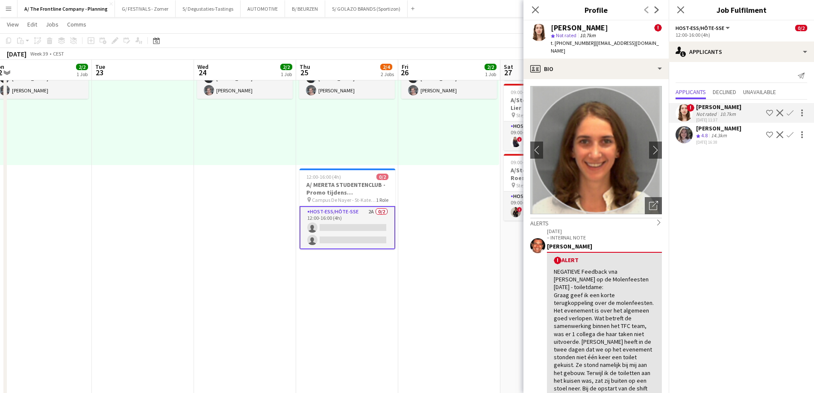
click at [705, 128] on div "[PERSON_NAME]" at bounding box center [718, 128] width 45 height 8
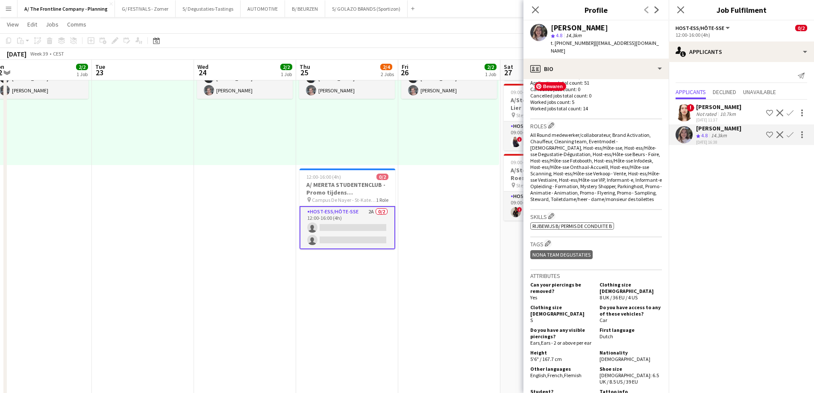
scroll to position [256, 0]
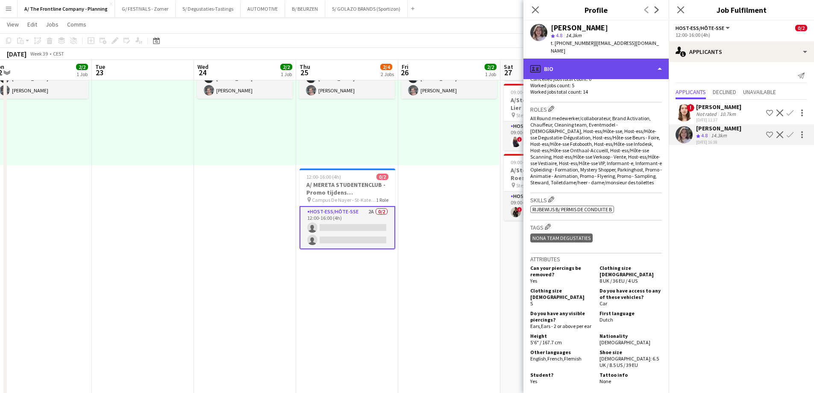
click at [603, 65] on div "profile Bio" at bounding box center [595, 69] width 145 height 21
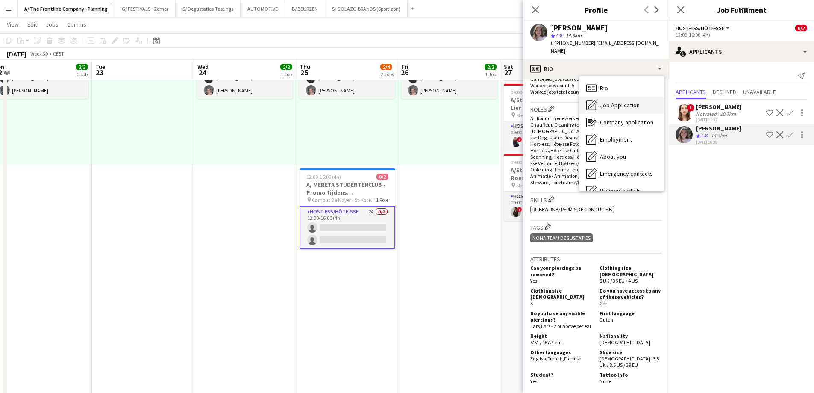
click at [609, 101] on span "Job Application" at bounding box center [620, 105] width 40 height 8
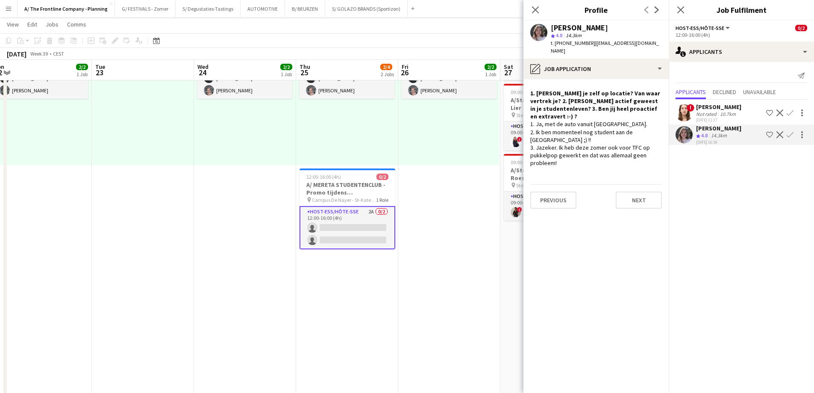
click at [704, 112] on div "Not rated" at bounding box center [707, 114] width 22 height 6
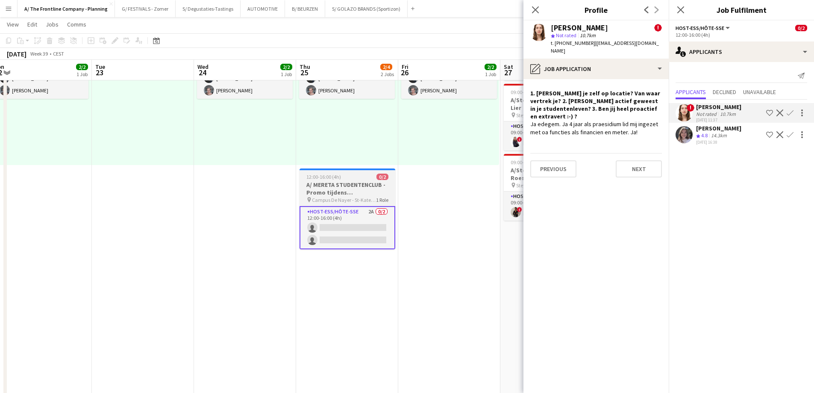
click at [334, 190] on h3 "A/ MERETA STUDENTENCLUB - Promo tijdens wervingsnamiddag - Campus de [GEOGRAPHI…" at bounding box center [348, 188] width 96 height 15
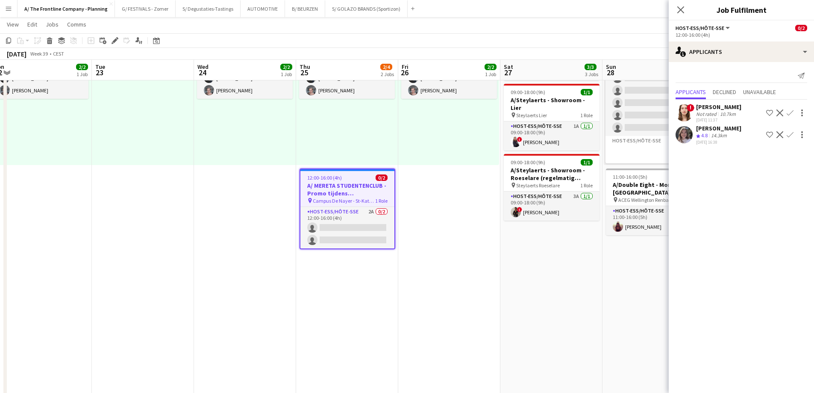
click at [715, 113] on div "Not rated" at bounding box center [707, 114] width 22 height 6
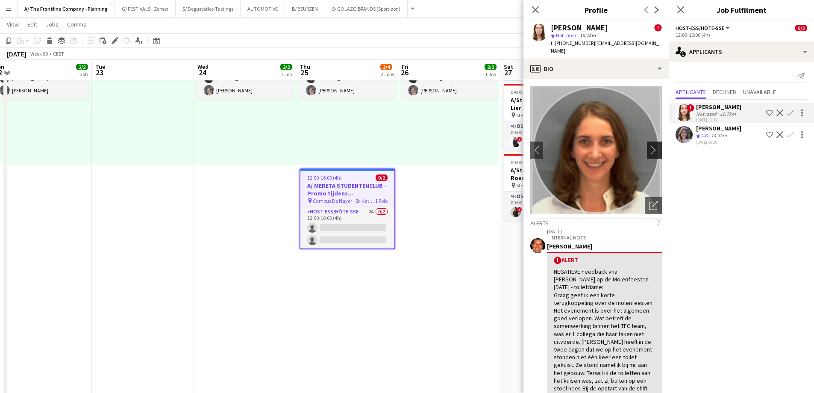
click at [649, 145] on app-icon "chevron-right" at bounding box center [655, 149] width 13 height 9
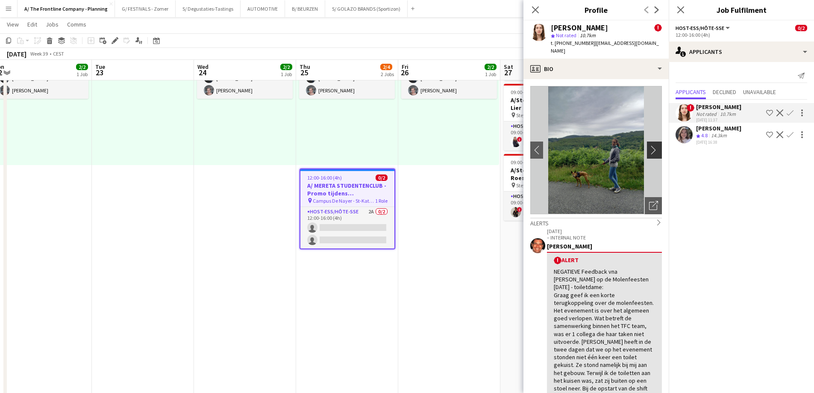
click at [649, 145] on app-icon "chevron-right" at bounding box center [655, 149] width 13 height 9
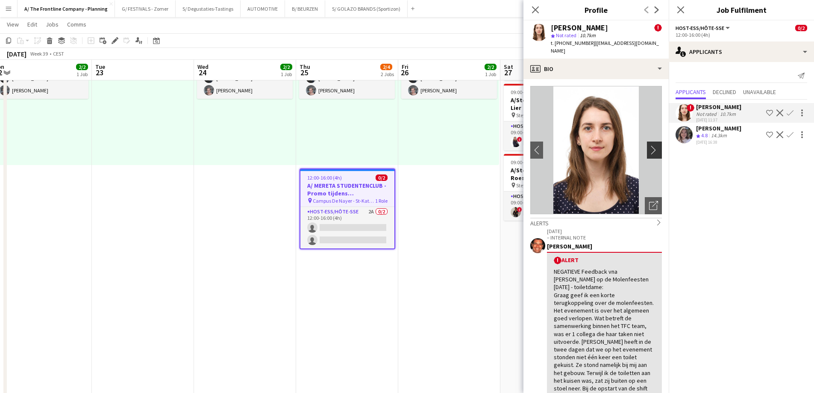
click at [649, 145] on app-icon "chevron-right" at bounding box center [655, 149] width 13 height 9
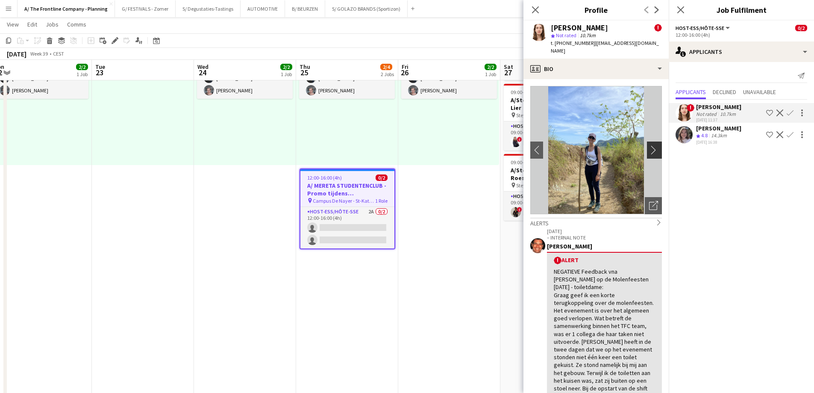
click at [649, 145] on app-icon "chevron-right" at bounding box center [655, 149] width 13 height 9
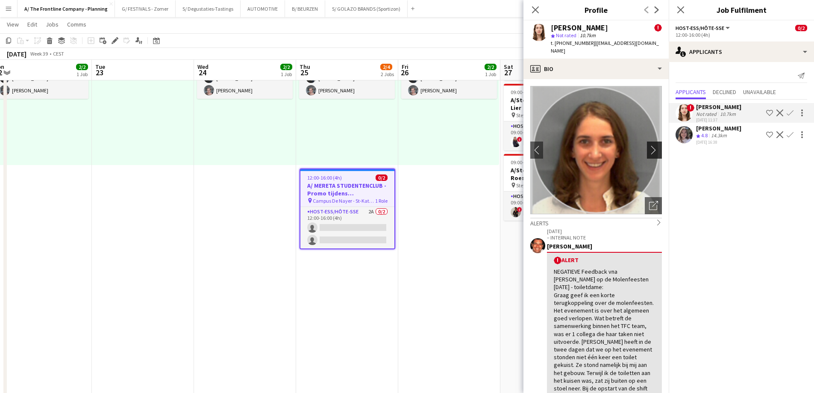
click at [649, 145] on app-icon "chevron-right" at bounding box center [655, 149] width 13 height 9
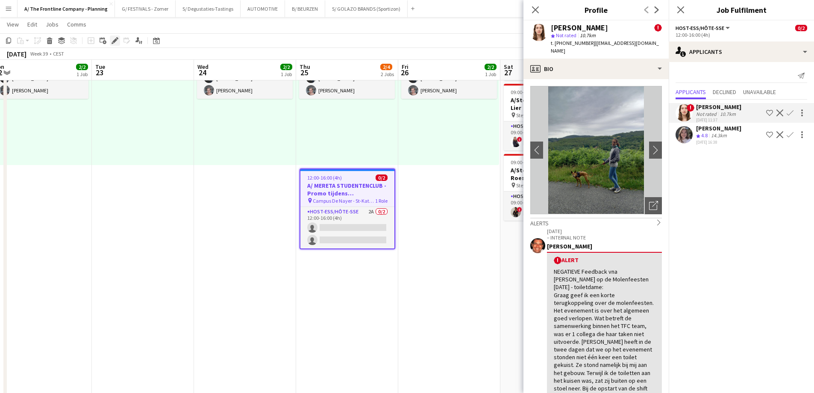
click at [116, 38] on icon "Edit" at bounding box center [115, 40] width 7 height 7
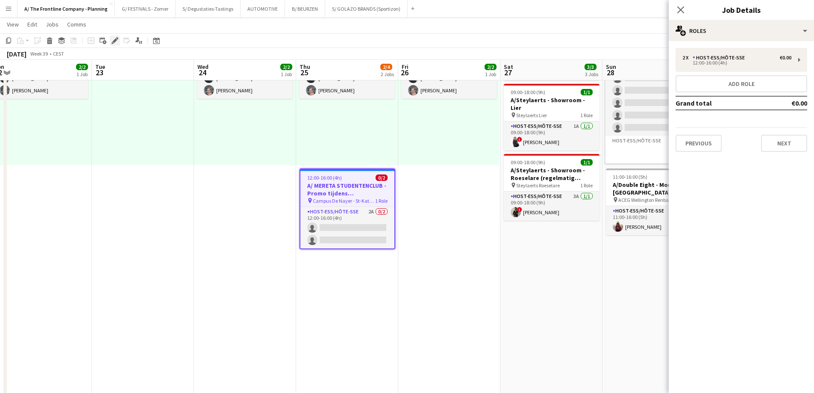
click at [117, 40] on icon "Edit" at bounding box center [115, 40] width 7 height 7
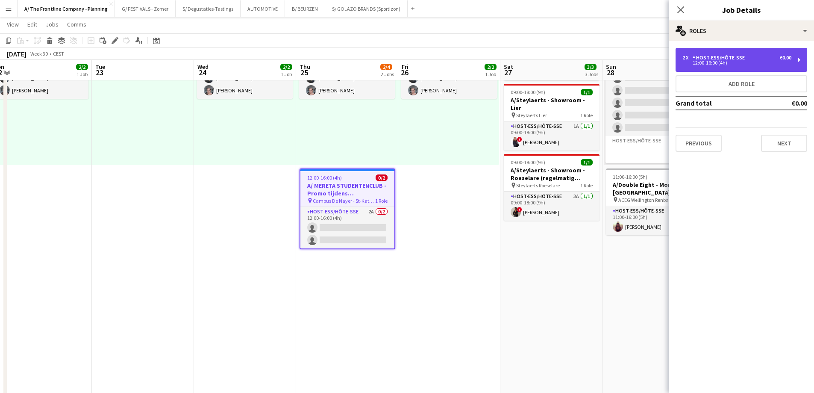
click at [743, 62] on div "12:00-16:00 (4h)" at bounding box center [736, 63] width 109 height 4
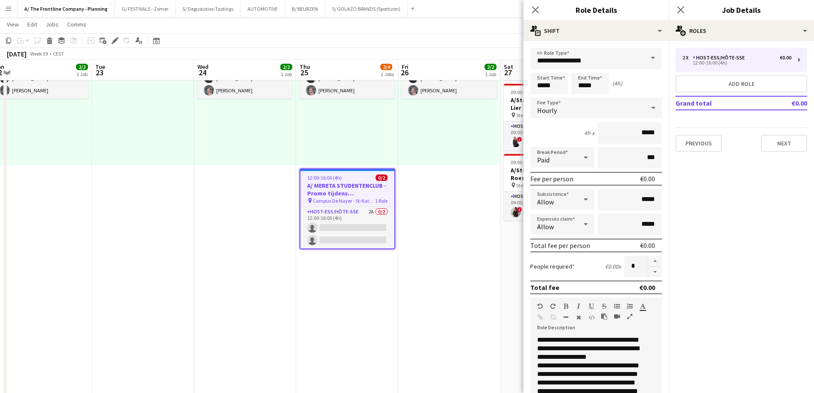
click at [629, 317] on icon "button" at bounding box center [629, 316] width 5 height 6
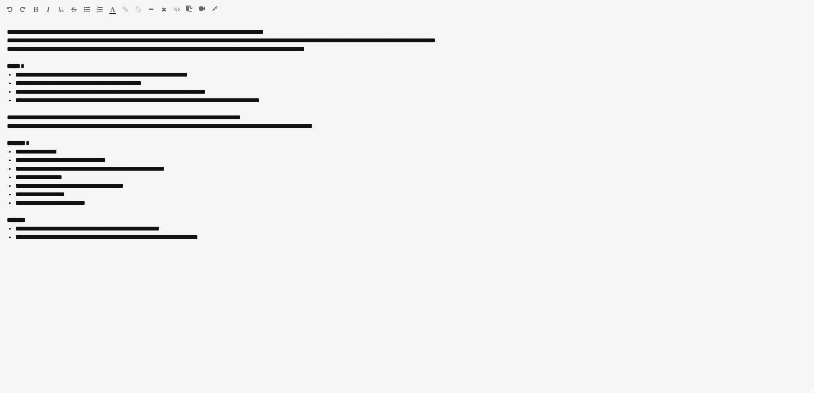
click at [215, 7] on icon "button" at bounding box center [214, 9] width 5 height 6
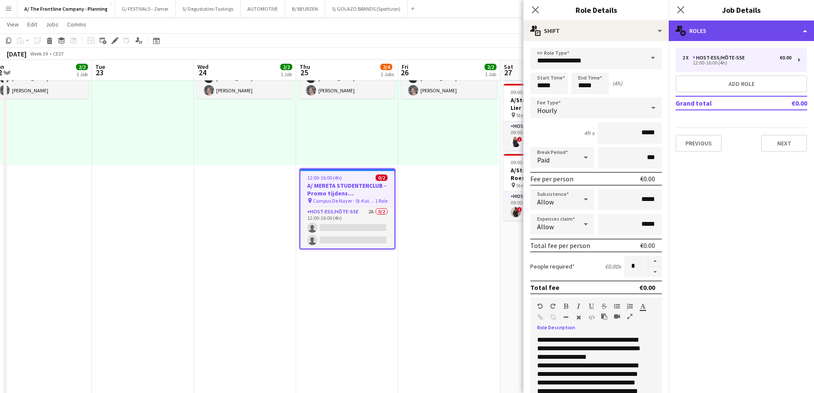
click at [755, 23] on div "multiple-users-add Roles" at bounding box center [741, 31] width 145 height 21
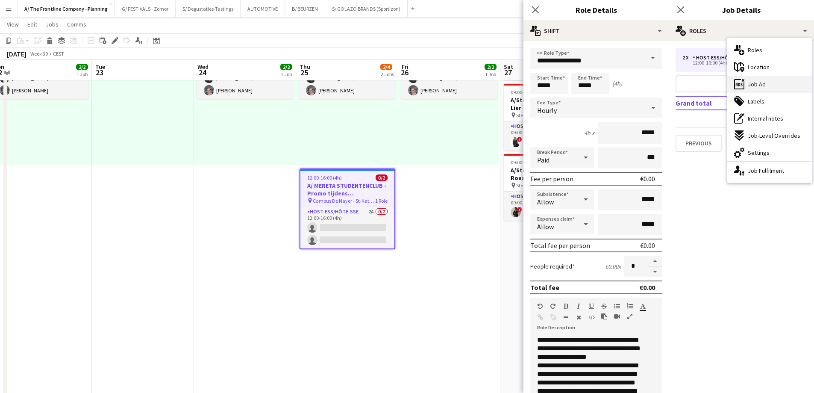
click at [750, 85] on span "Job Ad" at bounding box center [757, 84] width 18 height 8
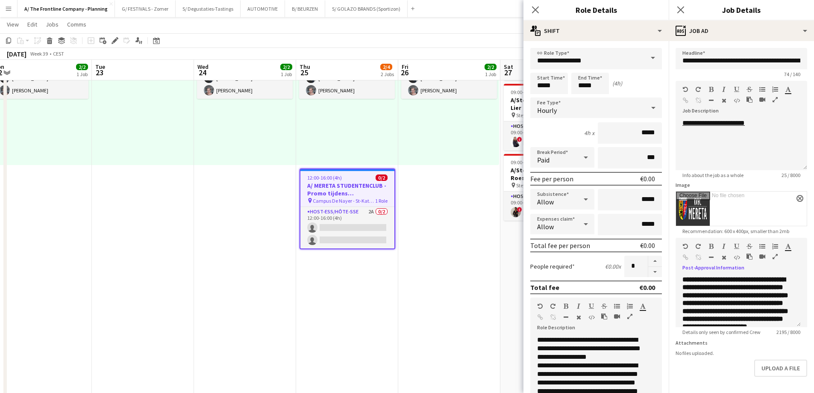
click at [774, 255] on icon "button" at bounding box center [775, 256] width 5 height 6
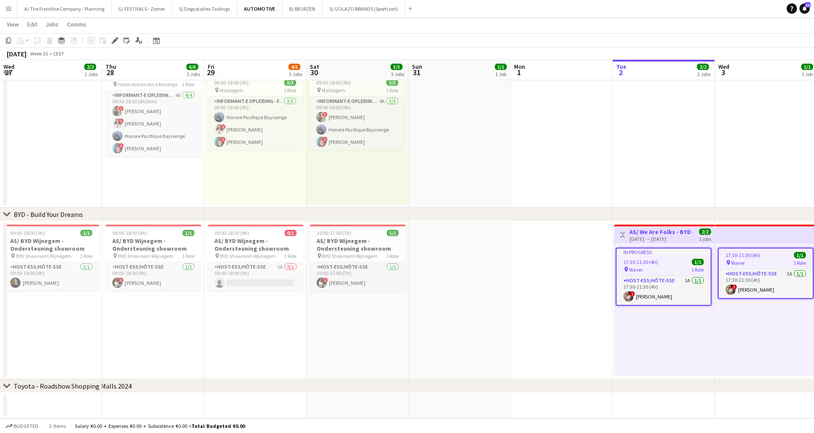
scroll to position [0, 294]
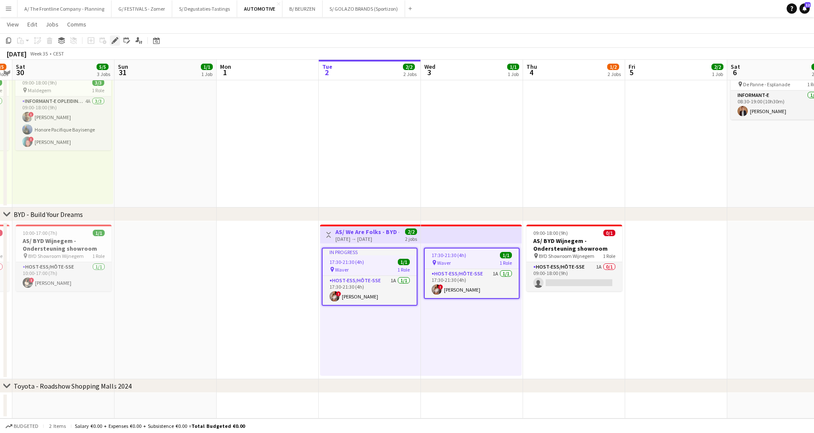
click at [115, 40] on icon at bounding box center [114, 40] width 5 height 5
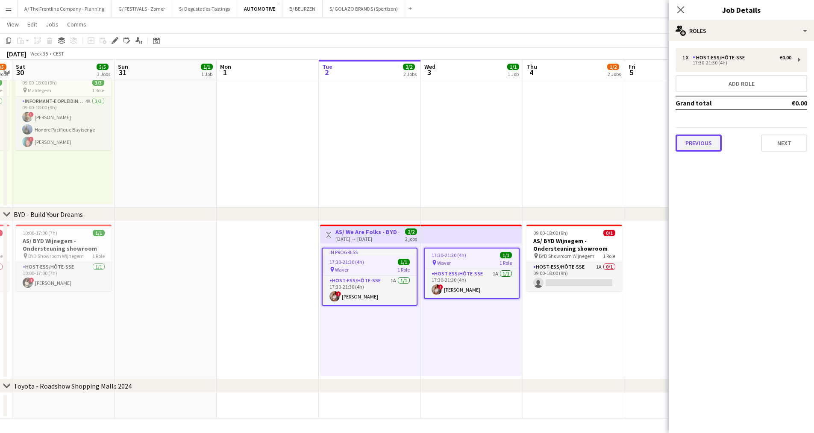
click at [714, 142] on button "Previous" at bounding box center [699, 143] width 46 height 17
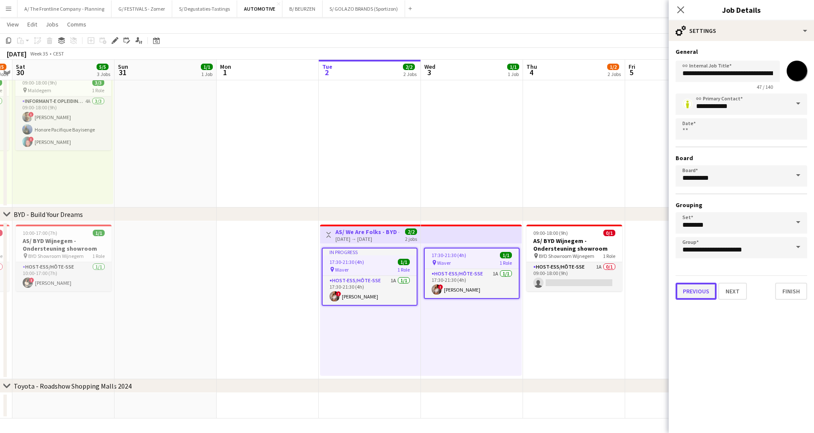
click at [703, 285] on button "Previous" at bounding box center [696, 291] width 41 height 17
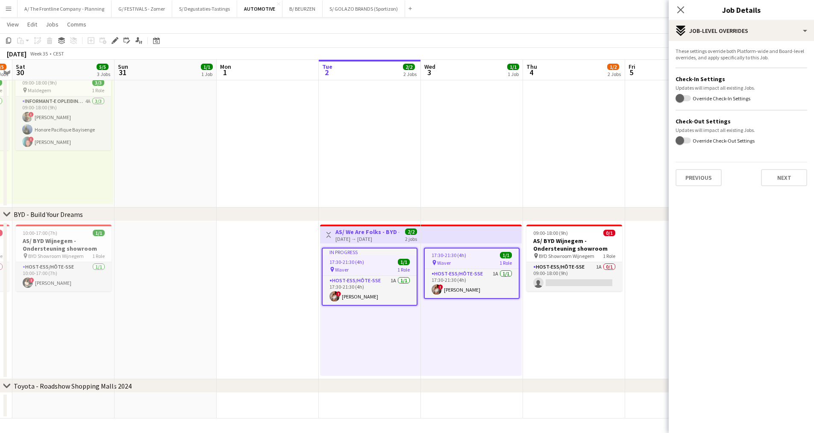
click at [512, 146] on app-date-cell at bounding box center [472, 51] width 102 height 313
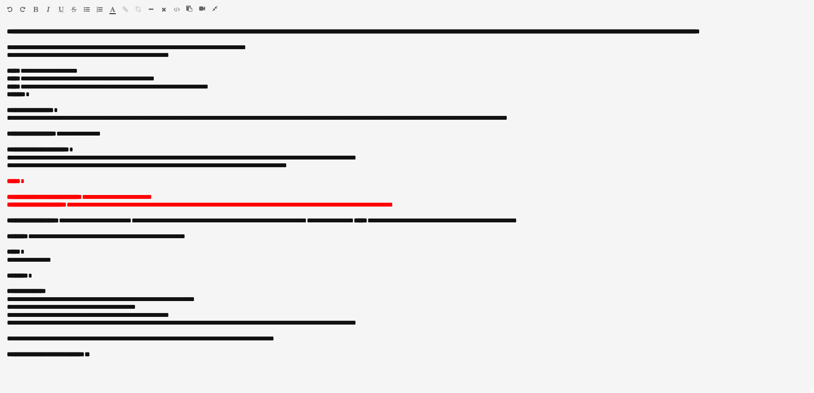
scroll to position [0, 317]
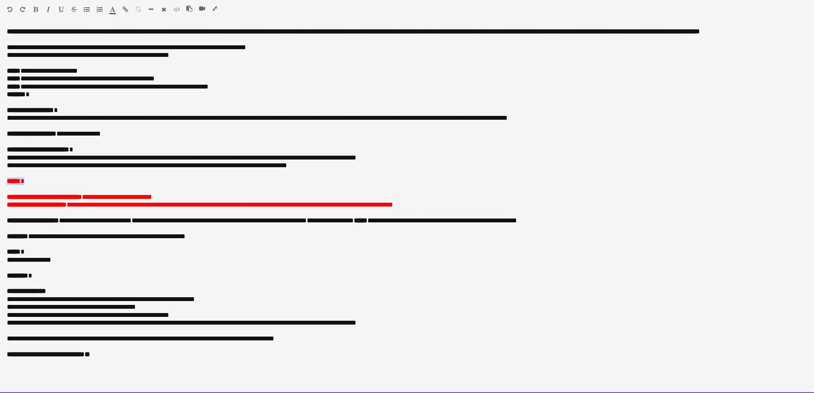
drag, startPoint x: 34, startPoint y: 183, endPoint x: 3, endPoint y: 181, distance: 31.3
click at [3, 181] on div "**********" at bounding box center [407, 210] width 814 height 365
paste div
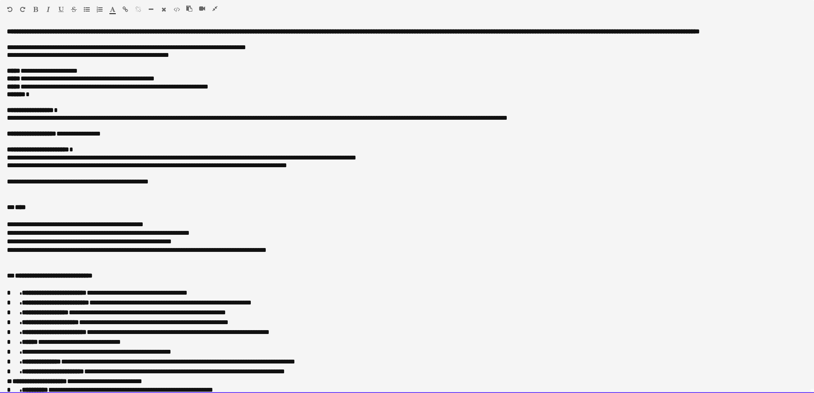
scroll to position [485, 0]
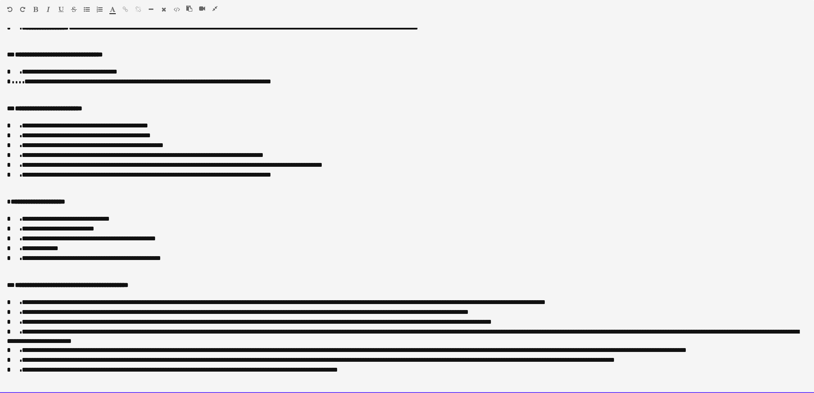
click at [47, 96] on p at bounding box center [407, 91] width 800 height 9
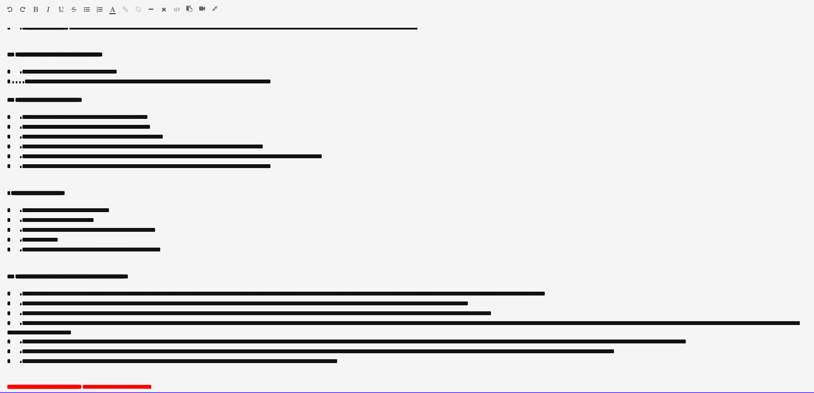
click at [32, 113] on p at bounding box center [407, 108] width 800 height 9
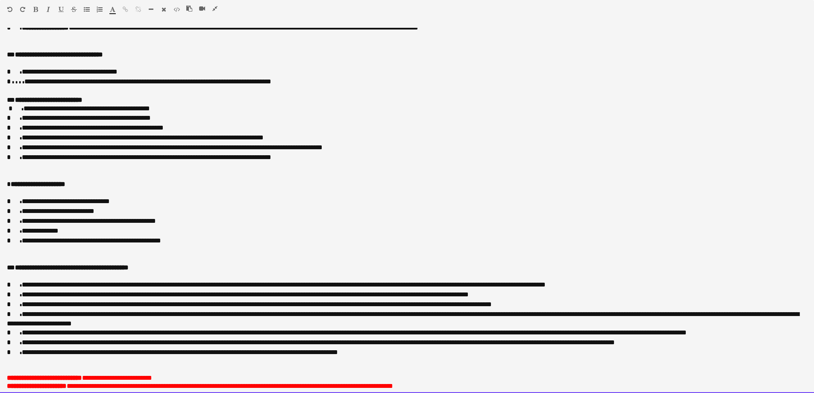
click at [26, 68] on p at bounding box center [407, 63] width 800 height 9
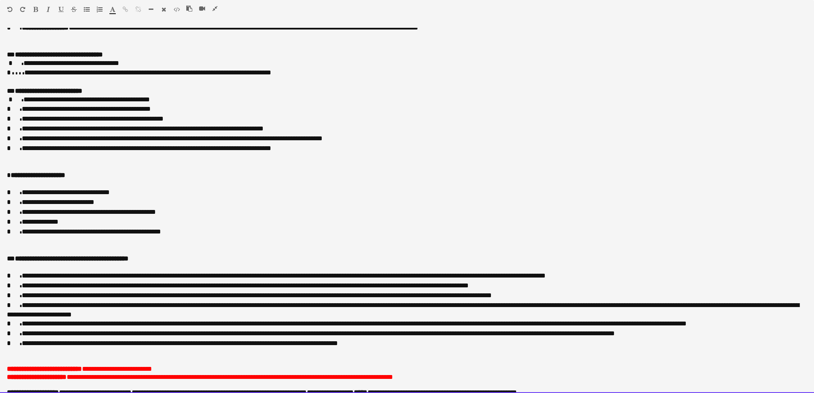
click at [23, 188] on p at bounding box center [407, 183] width 800 height 9
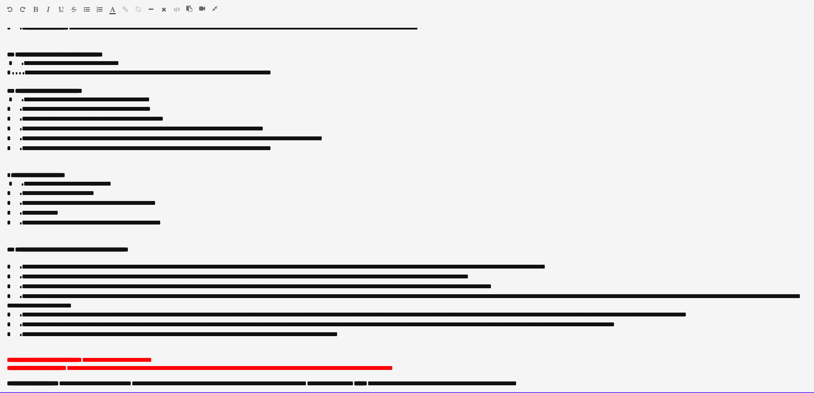
click at [23, 262] on p at bounding box center [407, 258] width 800 height 9
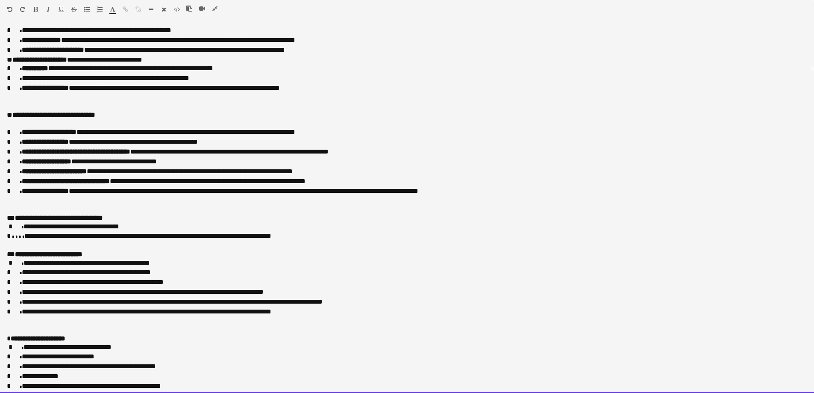
scroll to position [65, 0]
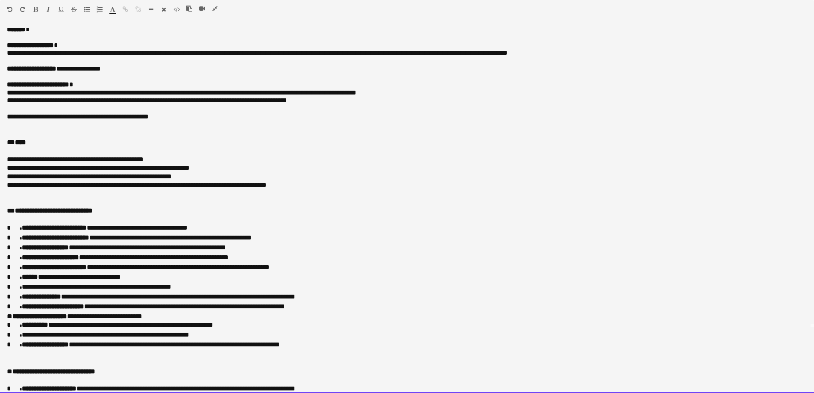
click at [43, 155] on p at bounding box center [407, 151] width 800 height 9
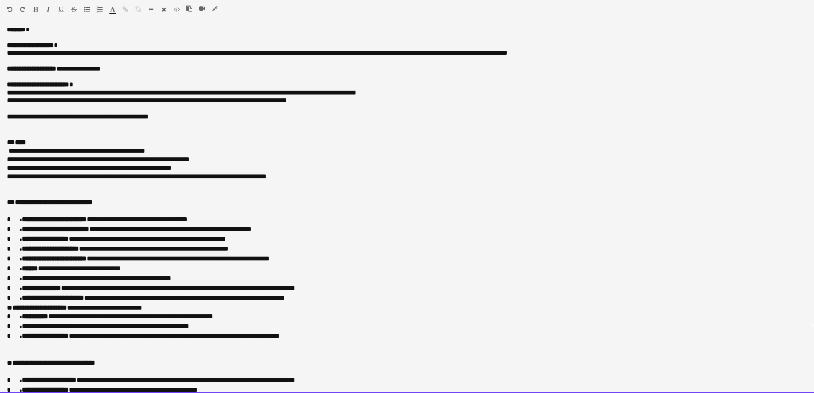
click at [22, 222] on b "**********" at bounding box center [54, 219] width 65 height 6
click at [25, 215] on p at bounding box center [407, 210] width 800 height 9
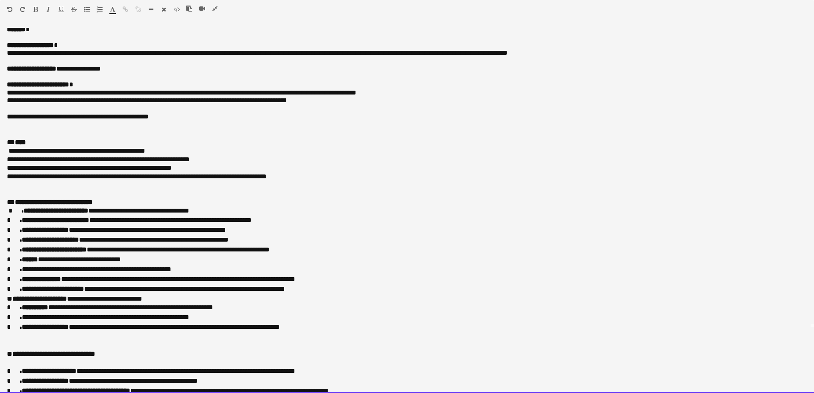
click at [9, 121] on p "**********" at bounding box center [404, 116] width 794 height 9
click at [9, 129] on p at bounding box center [407, 125] width 800 height 9
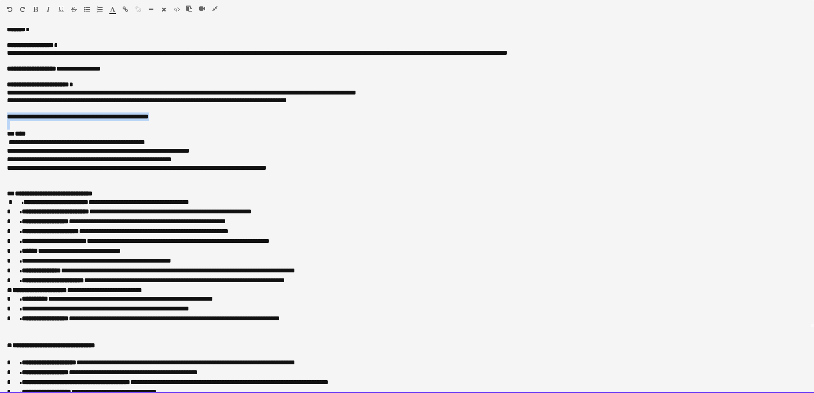
drag, startPoint x: 5, startPoint y: 126, endPoint x: 186, endPoint y: 131, distance: 180.8
click at [186, 131] on div "**********" at bounding box center [407, 210] width 814 height 365
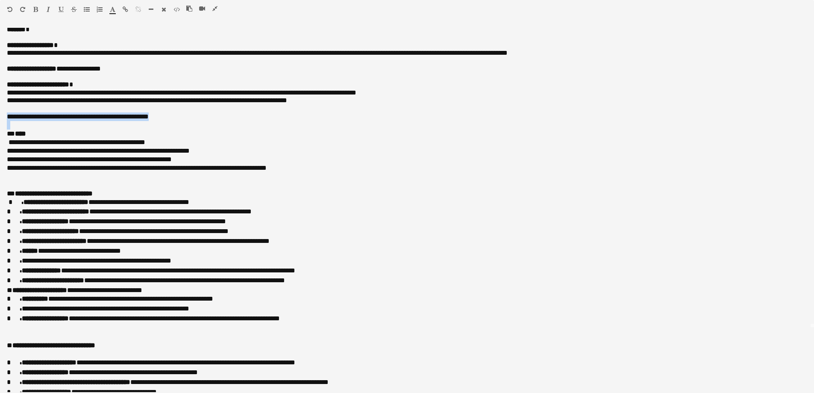
click at [114, 11] on icon "button" at bounding box center [113, 9] width 6 height 6
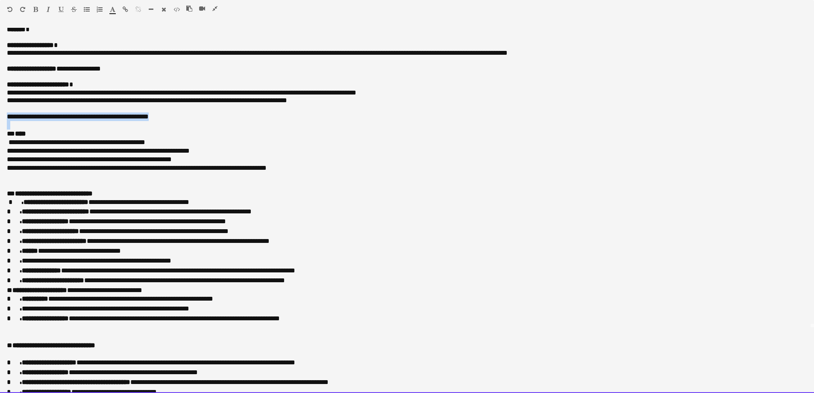
type input "*******"
click at [38, 10] on div at bounding box center [57, 11] width 51 height 10
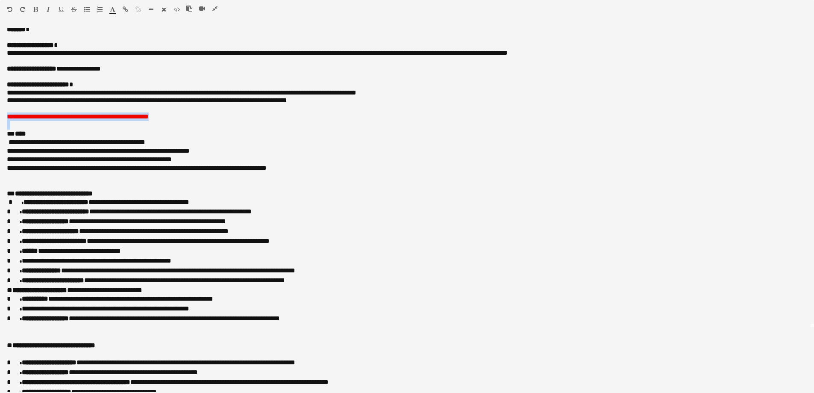
click at [38, 10] on button "button" at bounding box center [35, 9] width 6 height 7
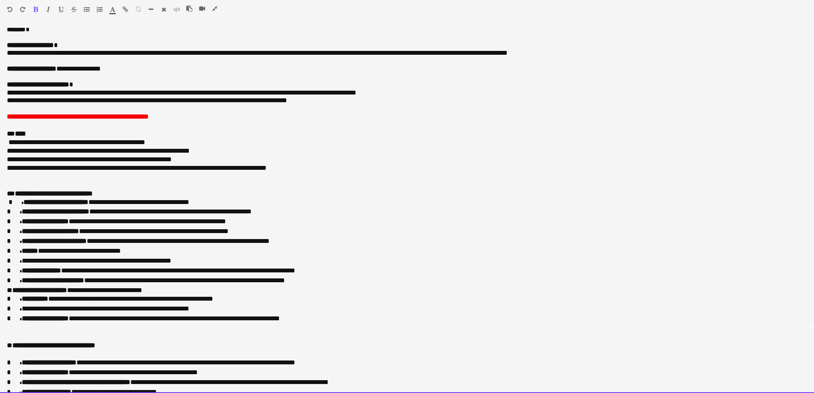
click at [220, 147] on p "**********" at bounding box center [407, 142] width 800 height 9
click at [142, 120] on b "**********" at bounding box center [78, 116] width 142 height 6
click at [221, 155] on p "**********" at bounding box center [404, 151] width 794 height 9
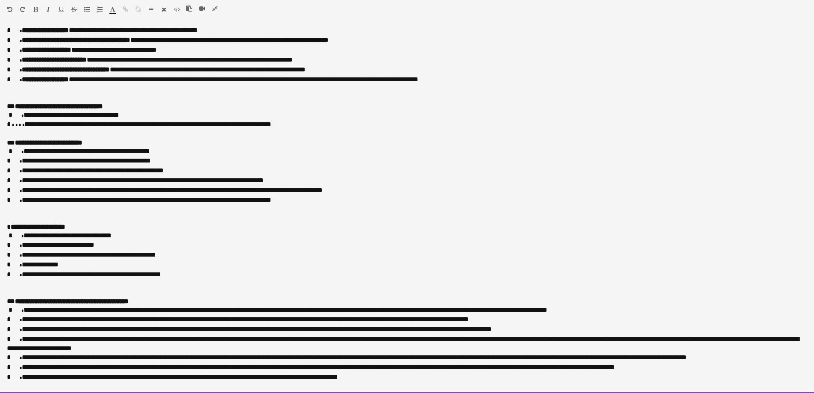
scroll to position [595, 0]
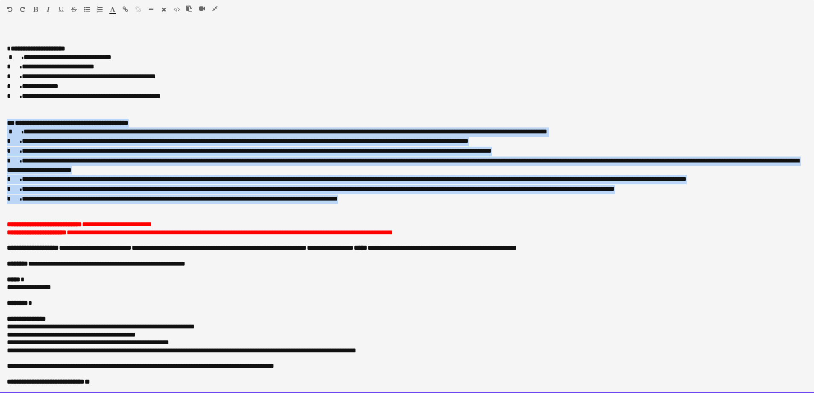
drag, startPoint x: 395, startPoint y: 197, endPoint x: -8, endPoint y: 123, distance: 409.4
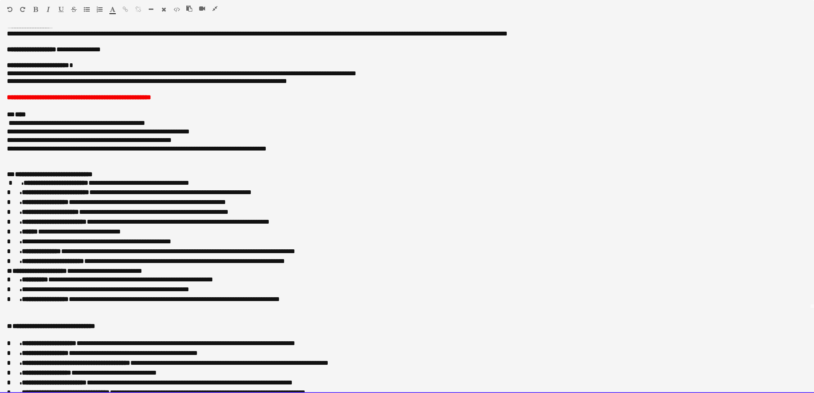
scroll to position [90, 0]
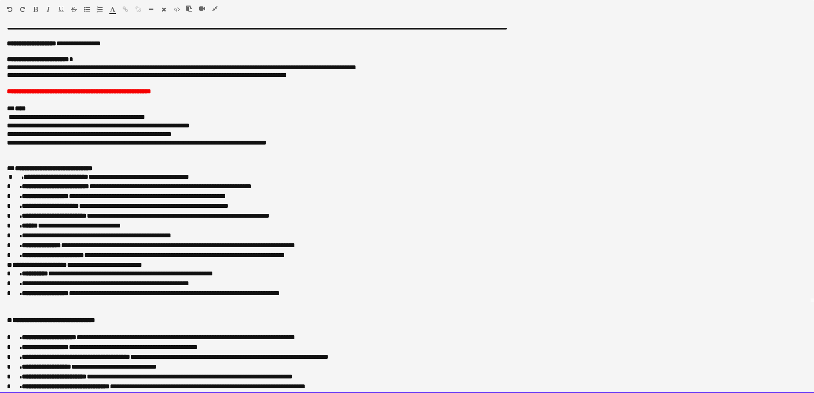
click at [48, 163] on p at bounding box center [407, 160] width 800 height 9
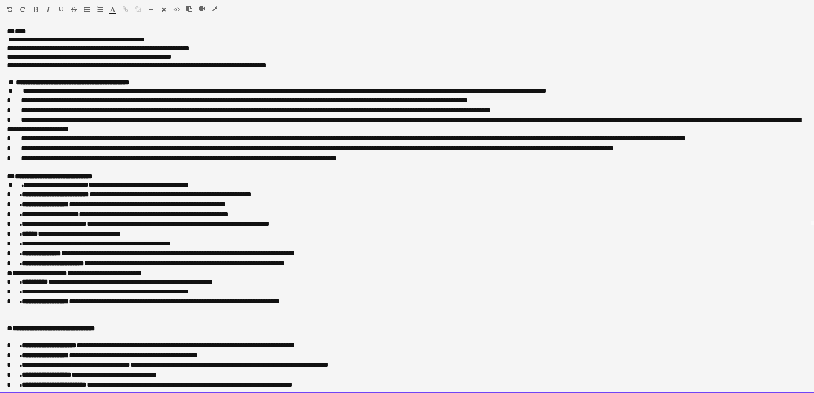
scroll to position [176, 0]
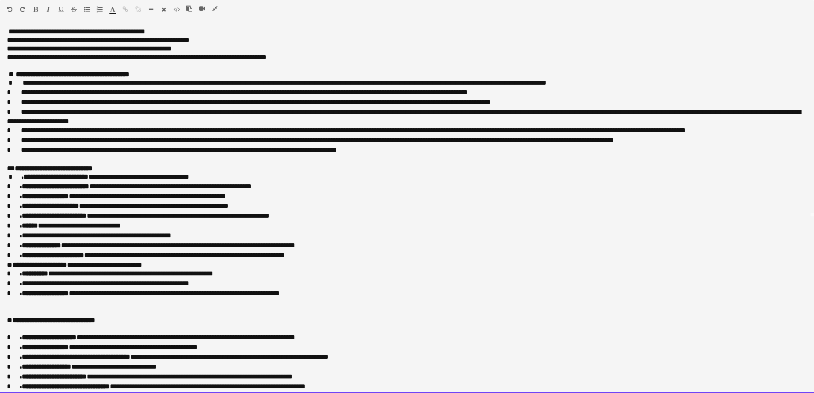
click at [50, 333] on p at bounding box center [407, 328] width 800 height 9
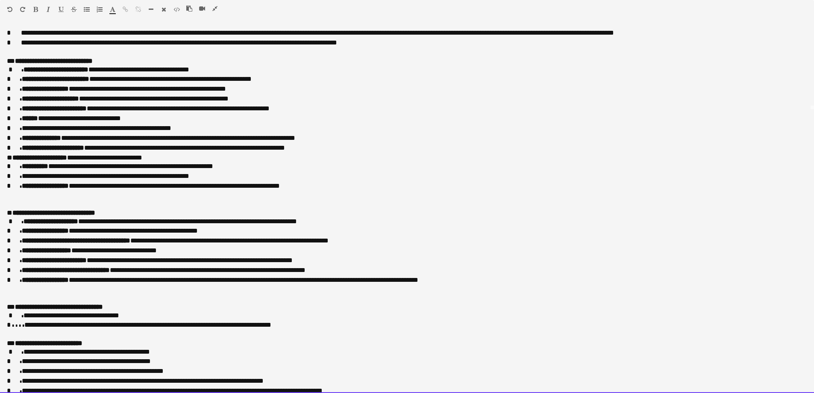
scroll to position [347, 0]
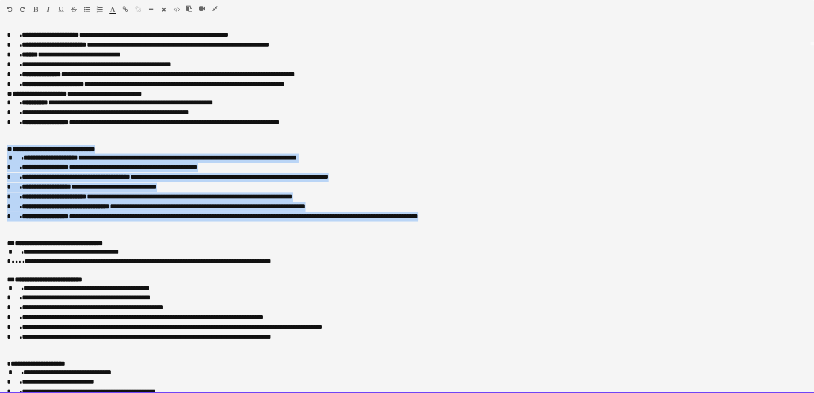
drag, startPoint x: 483, startPoint y: 227, endPoint x: -39, endPoint y: 158, distance: 526.3
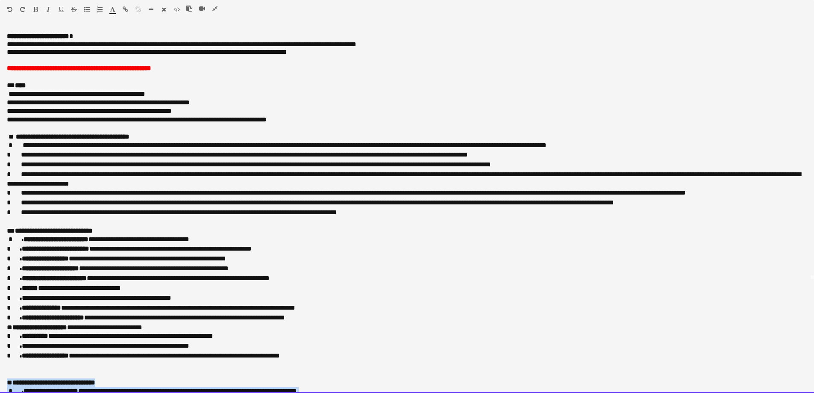
scroll to position [176, 0]
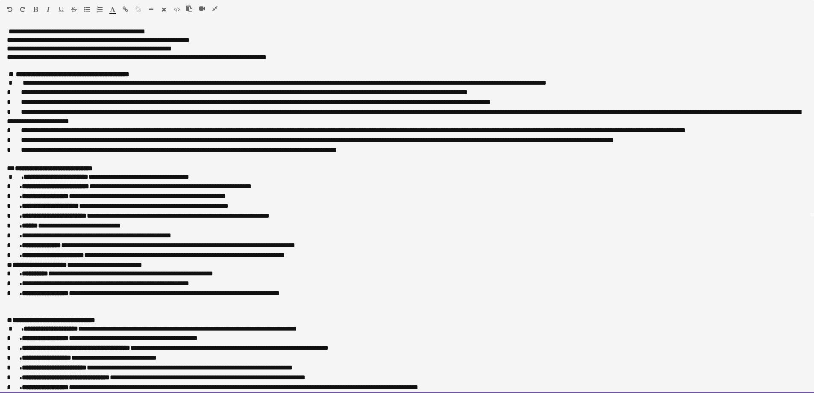
click at [48, 164] on p at bounding box center [407, 160] width 800 height 9
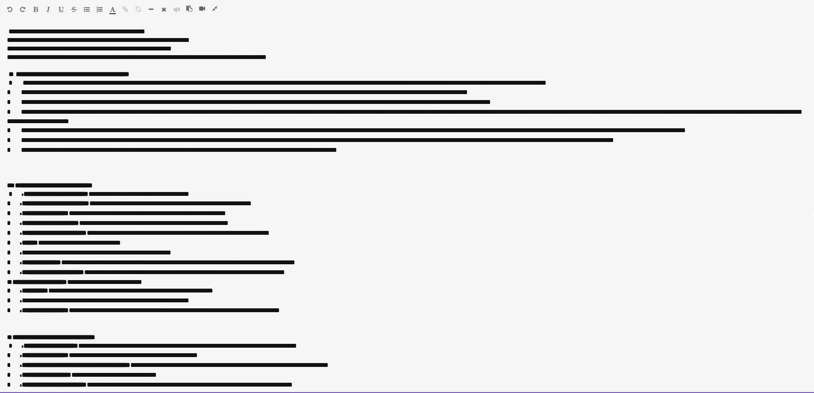
click at [22, 173] on p at bounding box center [407, 168] width 800 height 9
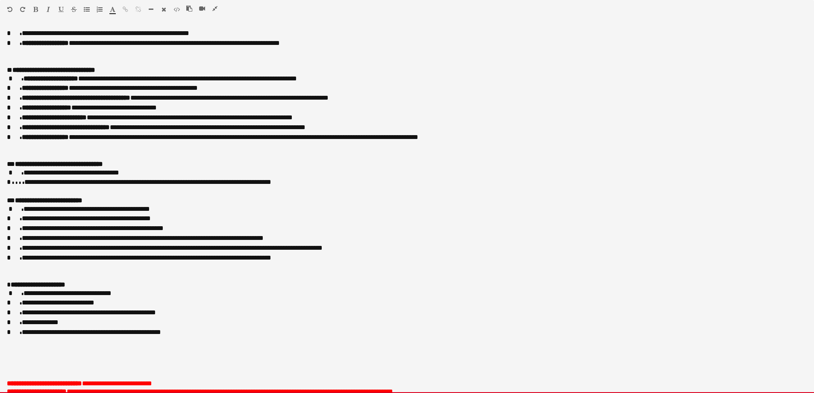
scroll to position [517, 0]
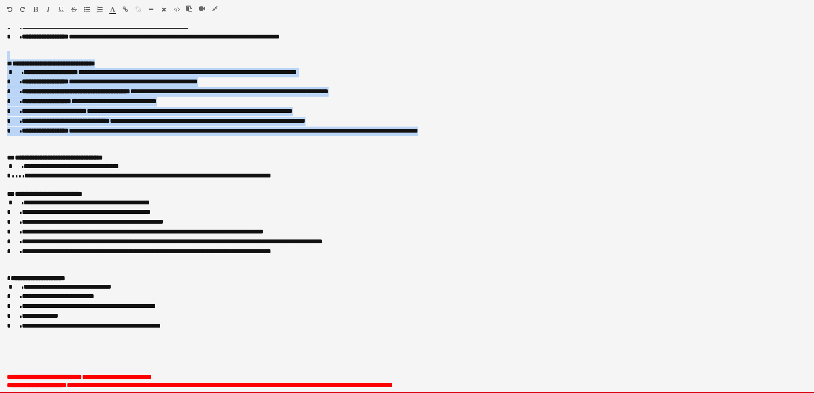
drag, startPoint x: 473, startPoint y: 139, endPoint x: -31, endPoint y: 62, distance: 510.2
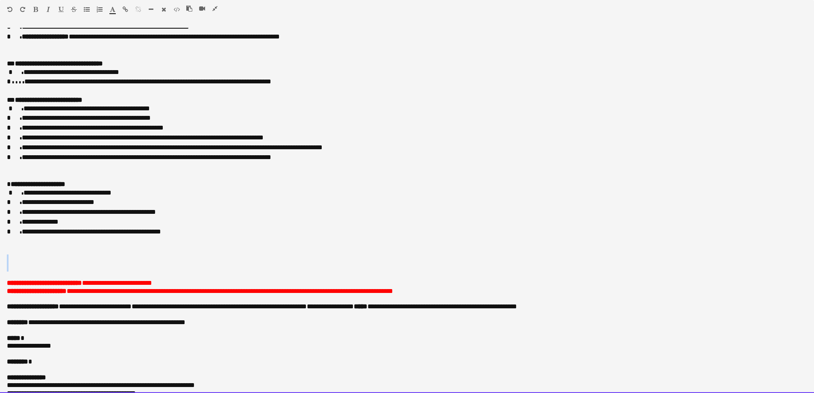
drag, startPoint x: 44, startPoint y: 259, endPoint x: 47, endPoint y: 276, distance: 17.0
click at [45, 278] on div "**********" at bounding box center [407, 210] width 814 height 365
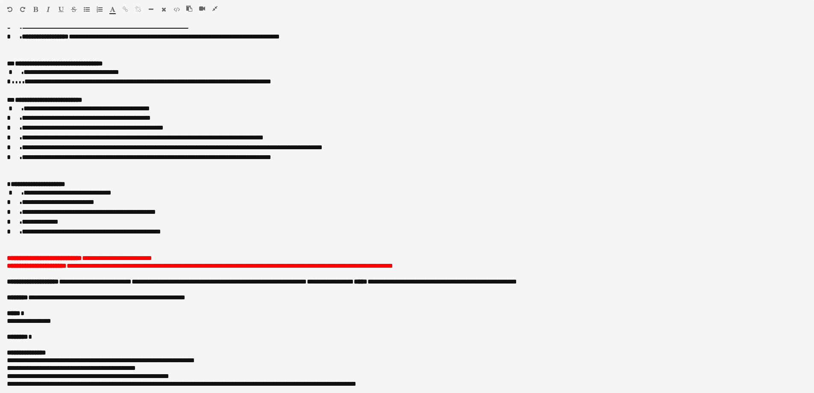
click at [214, 8] on icon "button" at bounding box center [214, 9] width 5 height 6
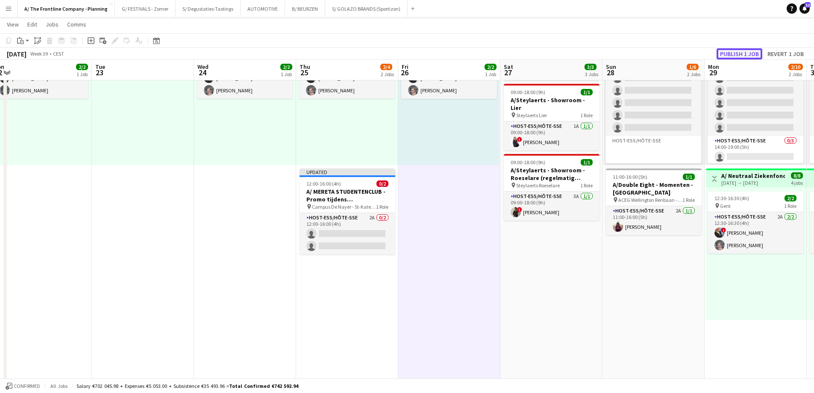
click at [752, 56] on button "Publish 1 job" at bounding box center [740, 53] width 46 height 11
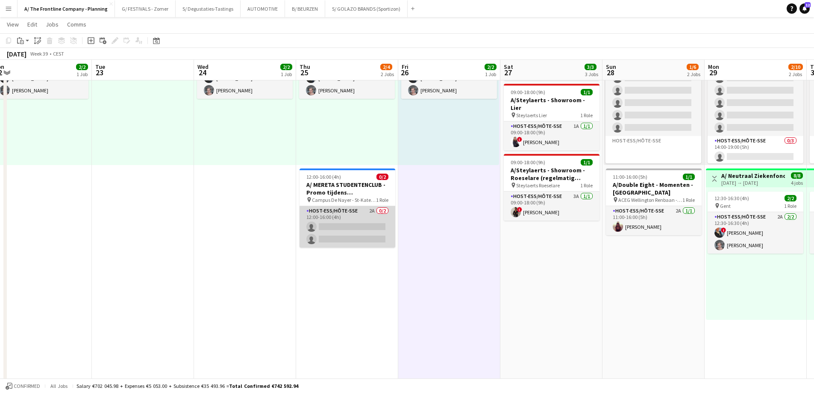
click at [348, 227] on app-card-role "Host-ess/Hôte-sse 2A 0/2 12:00-16:00 (4h) single-neutral-actions single-neutral…" at bounding box center [348, 226] width 96 height 41
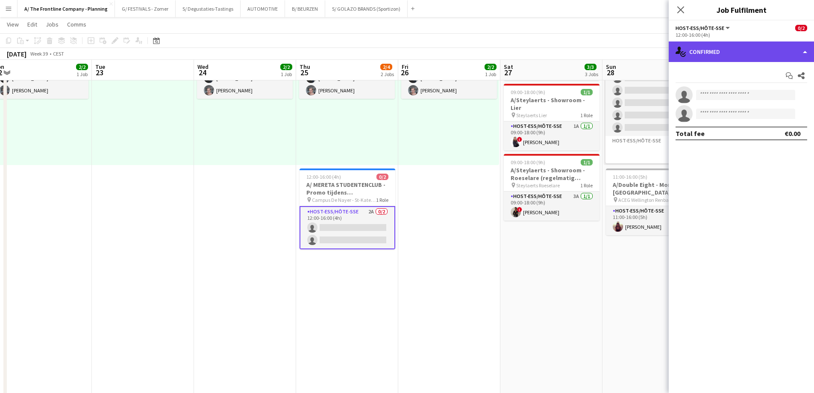
click at [734, 54] on div "single-neutral-actions-check-2 Confirmed" at bounding box center [741, 51] width 145 height 21
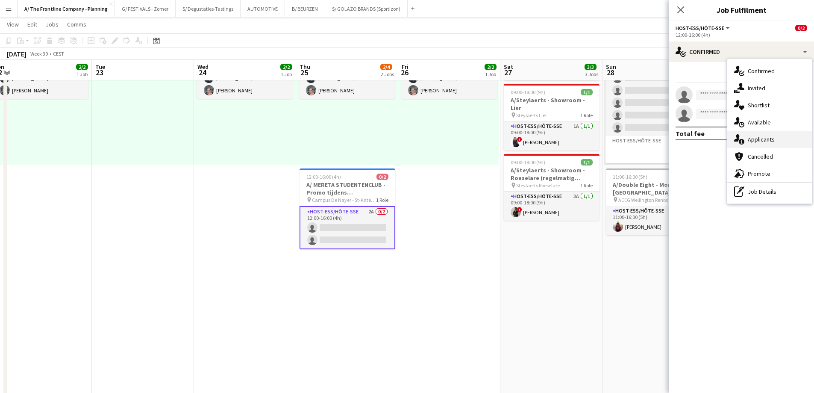
click at [757, 139] on span "Applicants" at bounding box center [761, 139] width 27 height 8
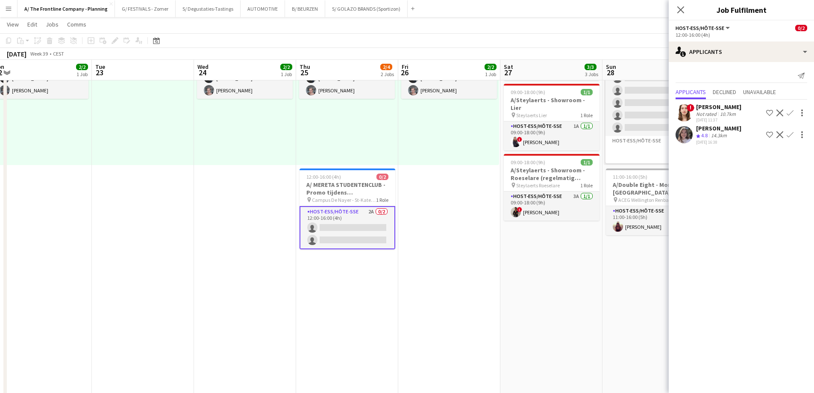
click at [719, 133] on div "14.3km" at bounding box center [718, 135] width 19 height 7
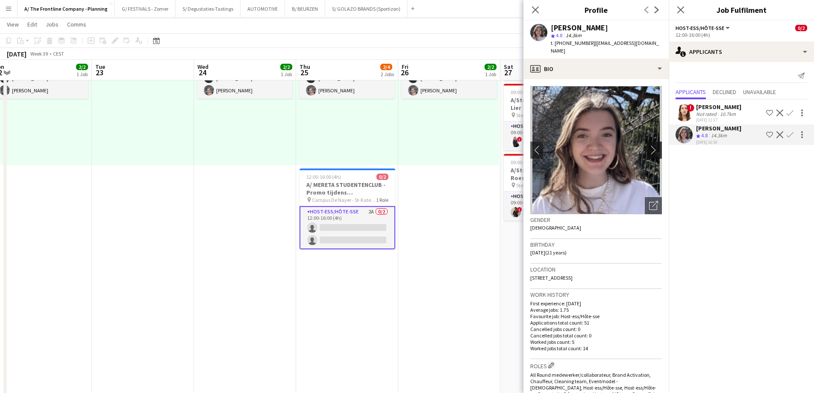
click at [649, 145] on app-icon "chevron-right" at bounding box center [655, 149] width 13 height 9
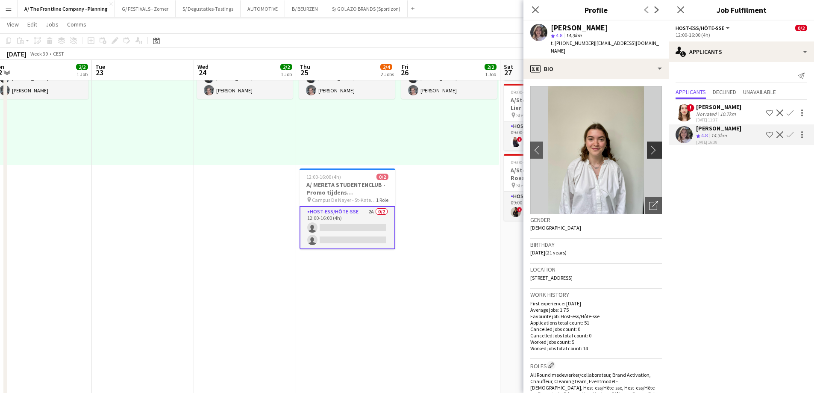
click at [649, 145] on app-icon "chevron-right" at bounding box center [655, 149] width 13 height 9
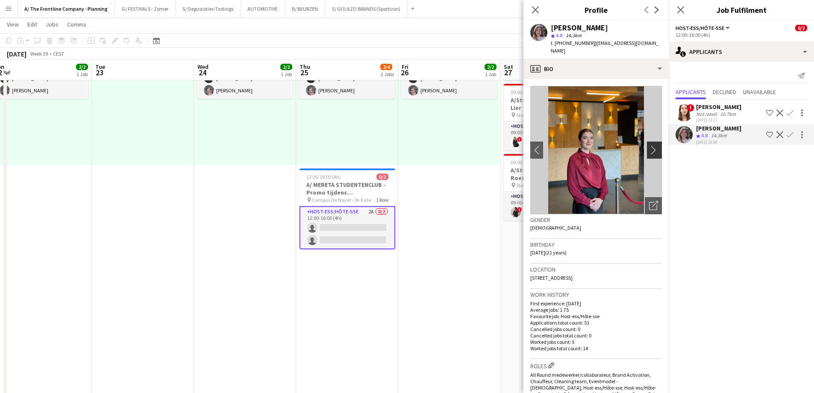
click at [649, 145] on app-icon "chevron-right" at bounding box center [655, 149] width 13 height 9
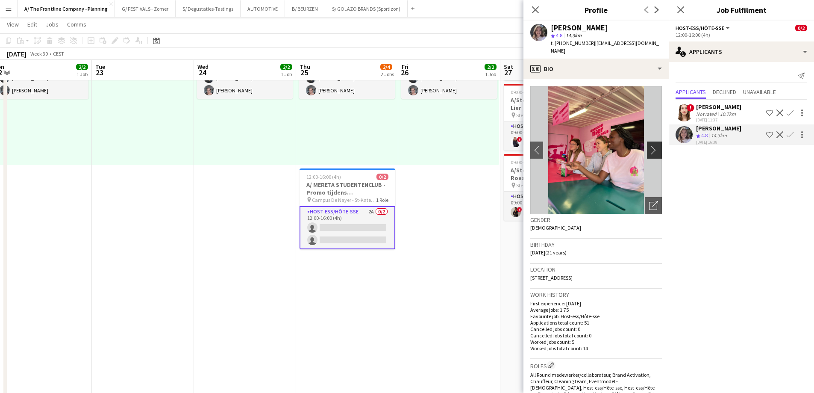
click at [649, 145] on app-icon "chevron-right" at bounding box center [655, 149] width 13 height 9
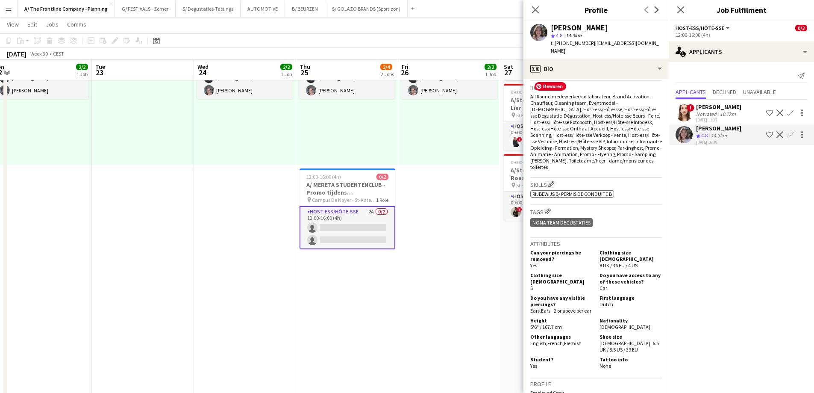
scroll to position [299, 0]
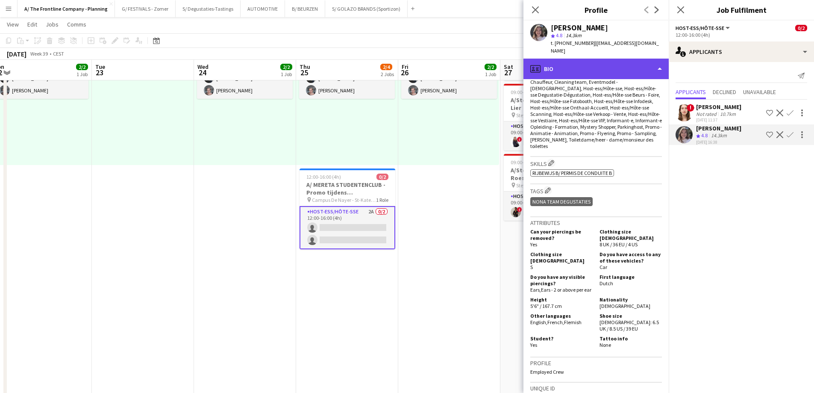
click at [592, 59] on div "profile Bio" at bounding box center [595, 69] width 145 height 21
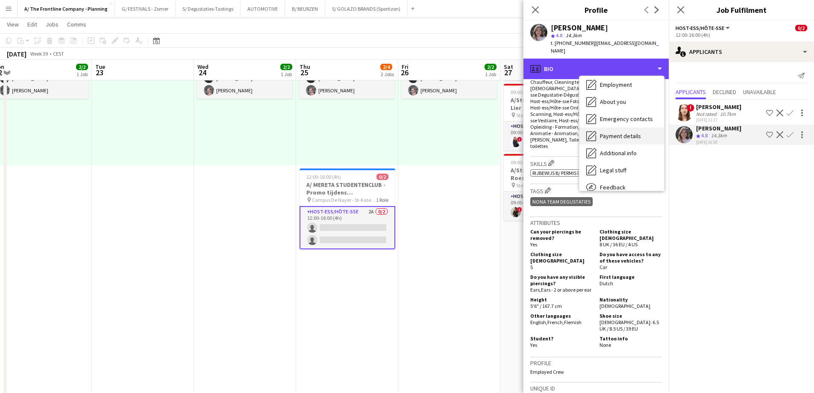
scroll to position [38, 0]
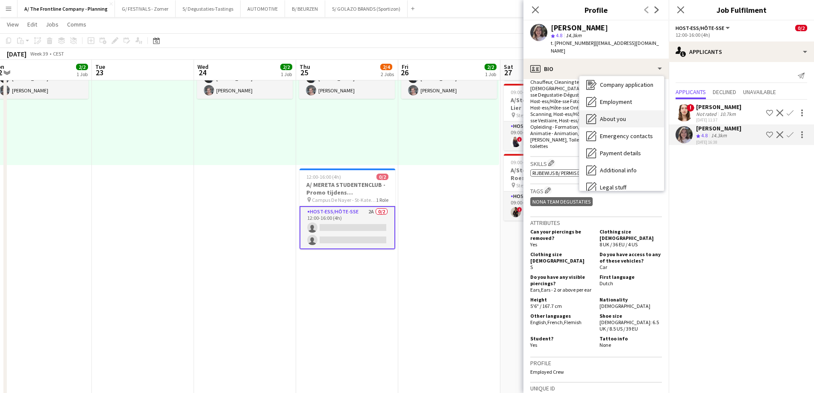
click at [603, 115] on span "About you" at bounding box center [613, 119] width 26 height 8
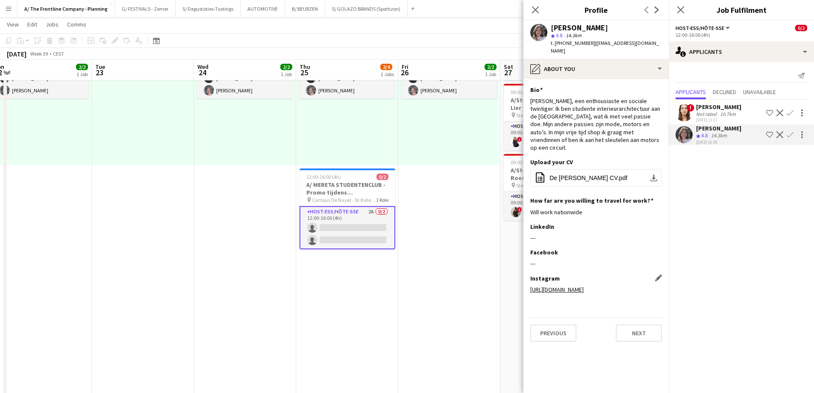
click at [584, 285] on link "[URL][DOMAIN_NAME]" at bounding box center [556, 289] width 53 height 8
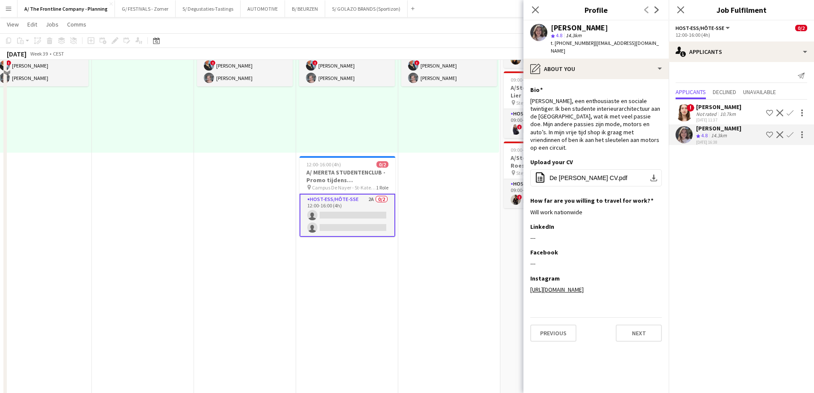
scroll to position [0, 0]
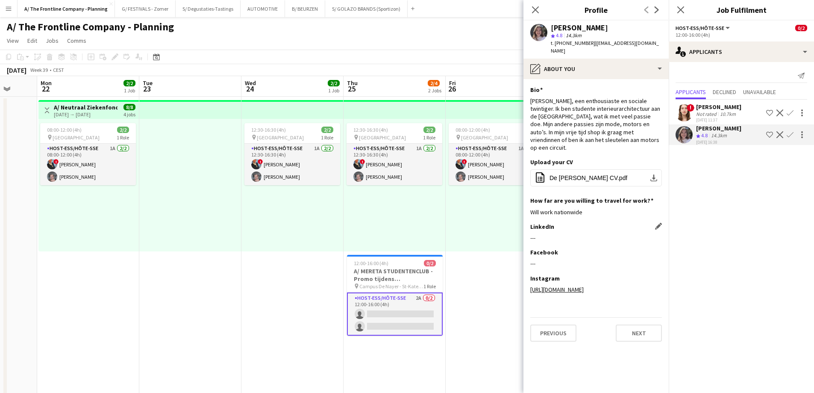
drag, startPoint x: 159, startPoint y: 272, endPoint x: 538, endPoint y: 219, distance: 382.7
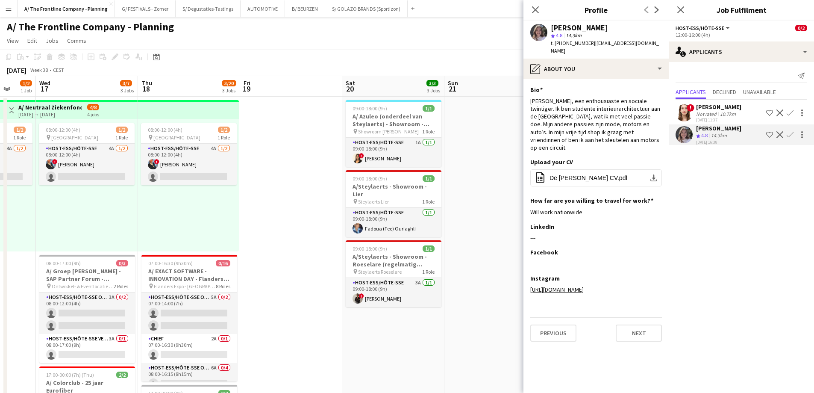
drag, startPoint x: 310, startPoint y: 238, endPoint x: 513, endPoint y: 240, distance: 203.0
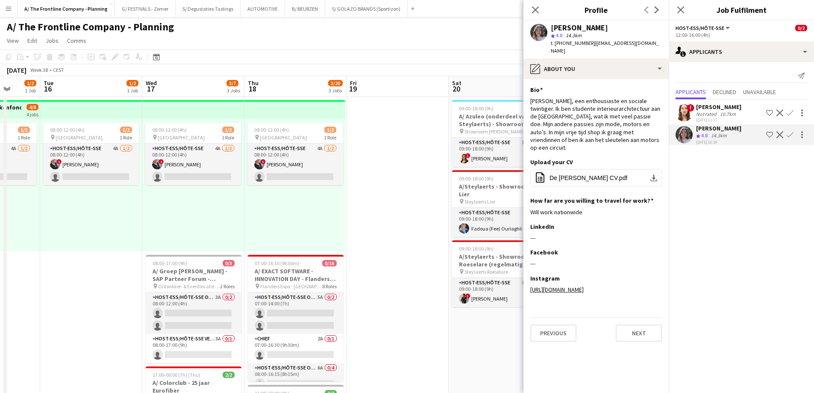
scroll to position [0, 252]
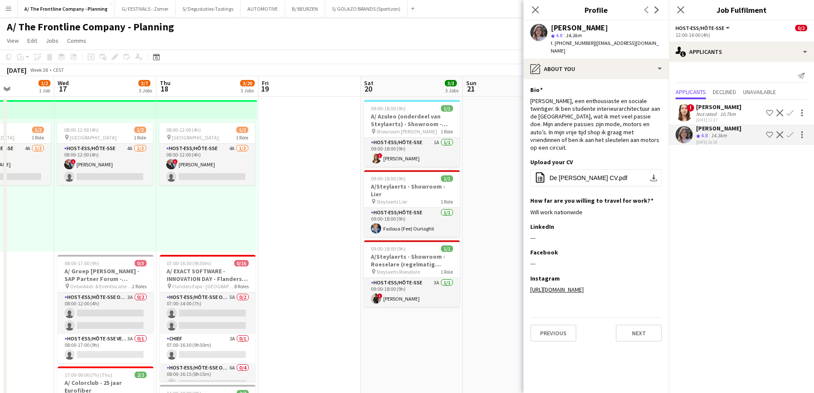
drag, startPoint x: 358, startPoint y: 213, endPoint x: 372, endPoint y: 210, distance: 14.3
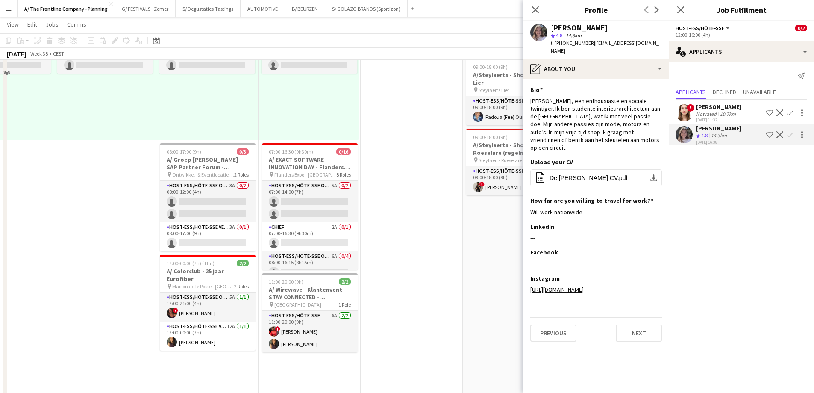
scroll to position [128, 0]
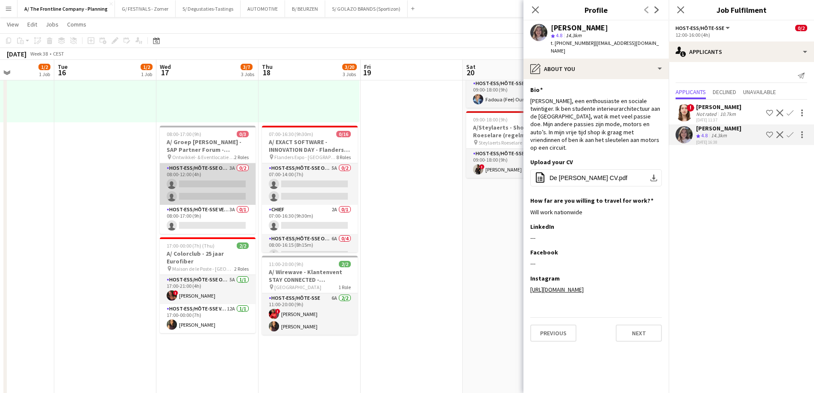
click at [191, 182] on app-card-role "Host-ess/Hôte-sse Onthaal-Accueill 3A 0/2 08:00-12:00 (4h) single-neutral-actio…" at bounding box center [208, 183] width 96 height 41
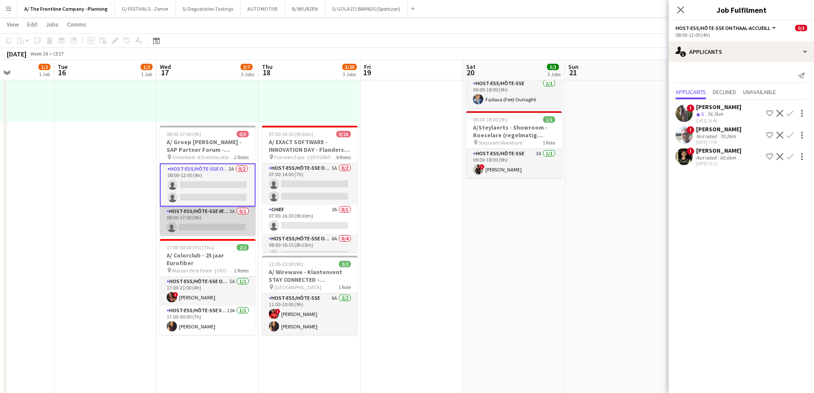
click at [213, 217] on app-card-role "Host-ess/Hôte-sse Vestiaire 3A 0/1 08:00-17:00 (9h) single-neutral-actions" at bounding box center [208, 220] width 96 height 29
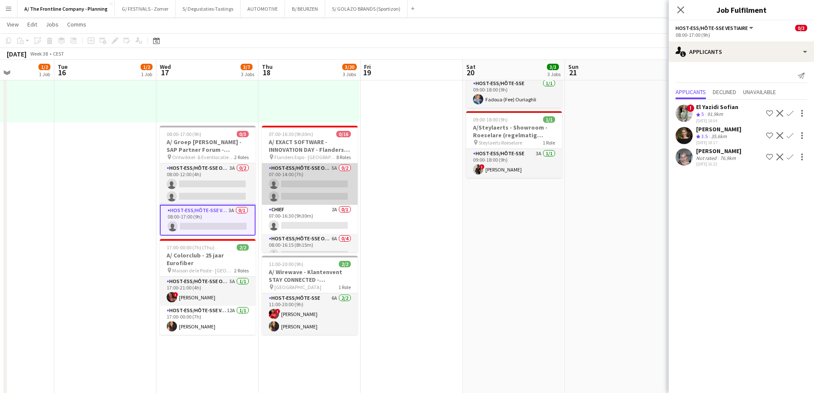
click at [303, 170] on app-card-role "Host-ess/Hôte-sse Onthaal-Accueill 5A 0/2 07:00-14:00 (7h) single-neutral-actio…" at bounding box center [310, 183] width 96 height 41
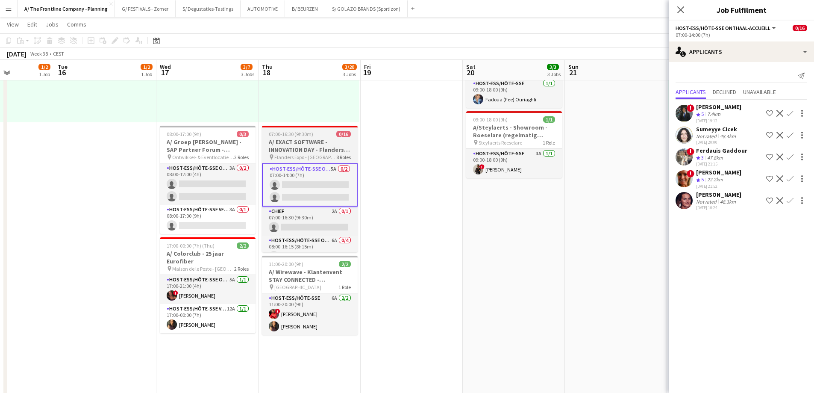
click at [305, 141] on h3 "A/ EXACT SOFTWARE - INNOVATION DAY - Flanders Expo" at bounding box center [310, 145] width 96 height 15
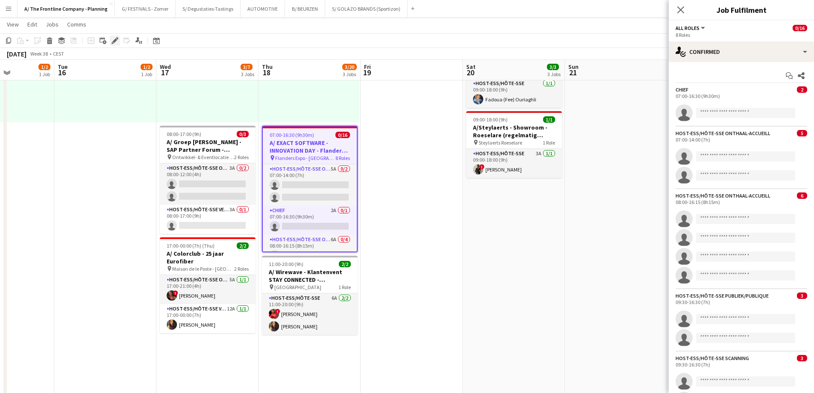
click at [111, 42] on div "Edit" at bounding box center [115, 40] width 10 height 10
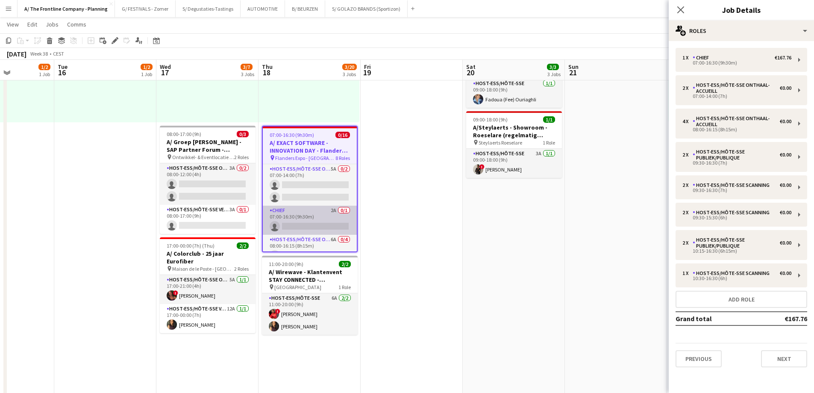
click at [300, 219] on app-card-role "Chief 2A 0/1 07:00-16:30 (9h30m) single-neutral-actions" at bounding box center [310, 220] width 94 height 29
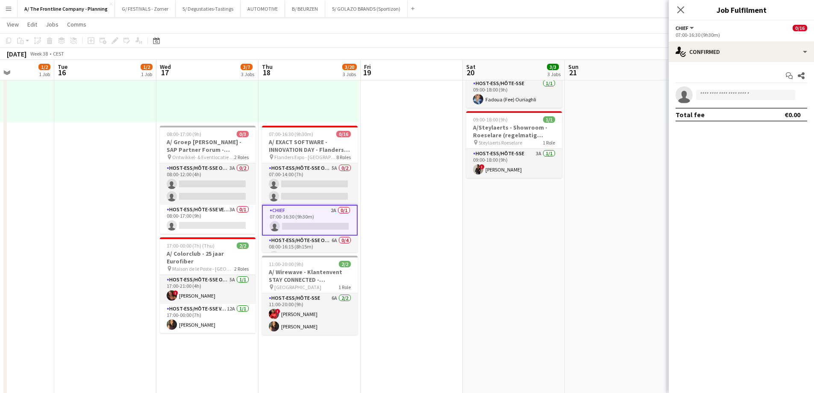
click at [302, 219] on app-card-role "Chief 2A 0/1 07:00-16:30 (9h30m) single-neutral-actions" at bounding box center [310, 220] width 96 height 31
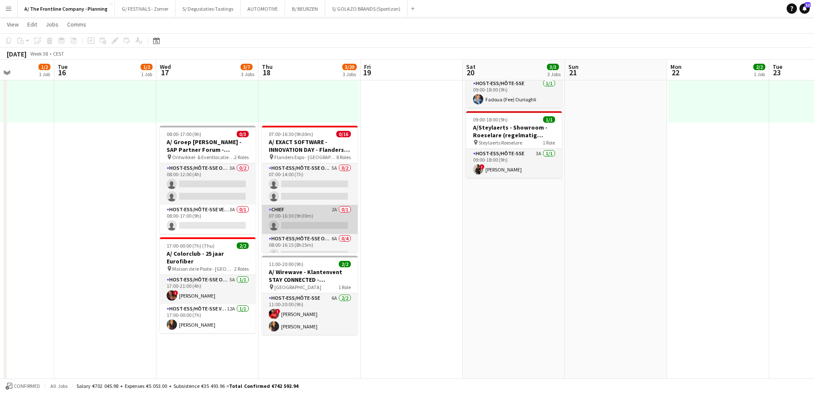
click at [302, 219] on app-card-role "Chief 2A 0/1 07:00-16:30 (9h30m) single-neutral-actions" at bounding box center [310, 219] width 96 height 29
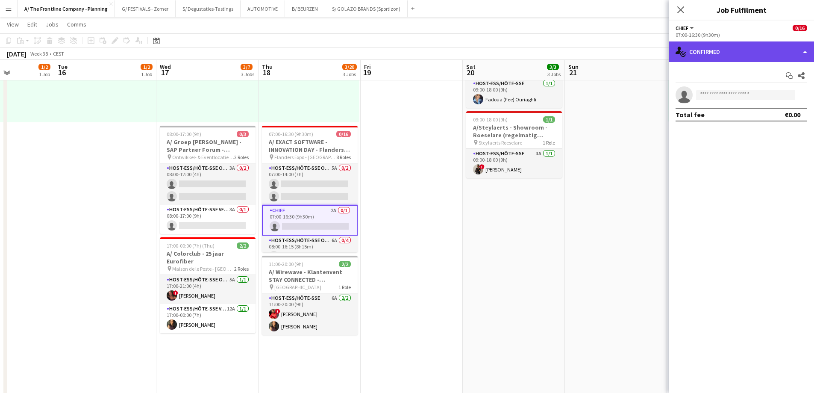
click at [744, 53] on div "single-neutral-actions-check-2 Confirmed" at bounding box center [741, 51] width 145 height 21
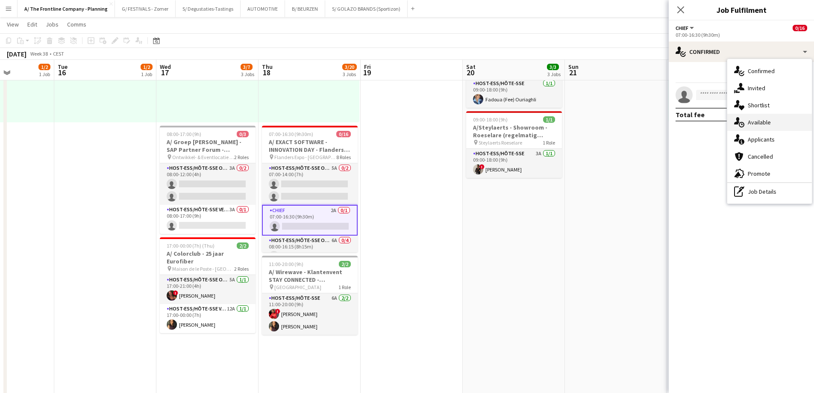
click at [756, 123] on span "Available" at bounding box center [759, 122] width 23 height 8
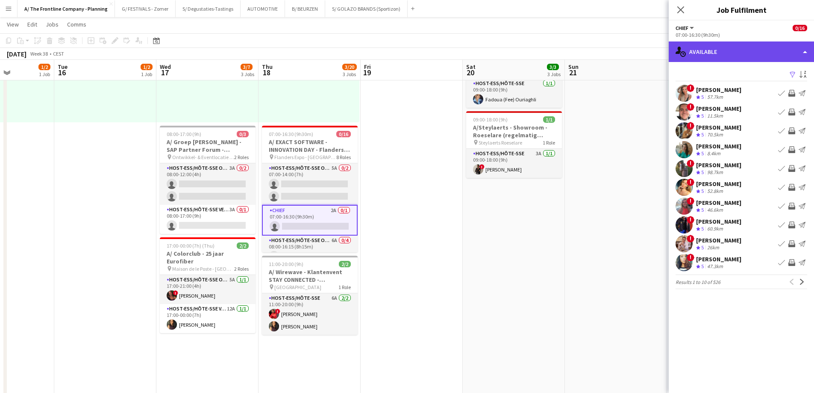
click at [728, 47] on div "single-neutral-actions-upload Available" at bounding box center [741, 51] width 145 height 21
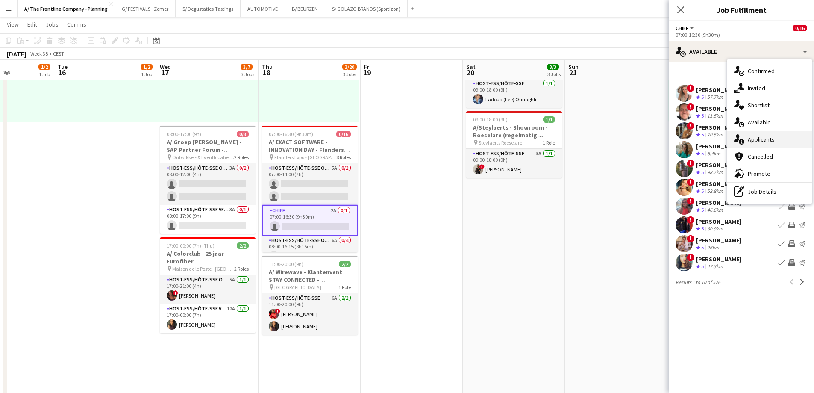
click at [748, 143] on span "Applicants" at bounding box center [761, 139] width 27 height 8
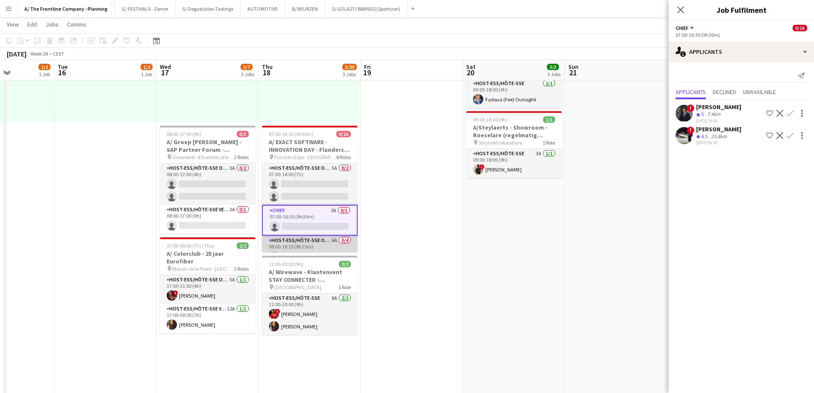
click at [294, 244] on app-card-role "Host-ess/Hôte-sse Onthaal-Accueill 6A 0/4 08:00-16:15 (8h15m) single-neutral-ac…" at bounding box center [310, 268] width 96 height 66
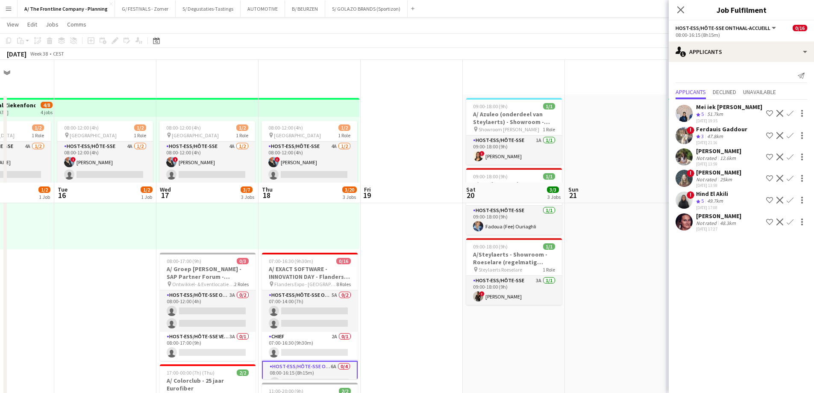
scroll to position [0, 0]
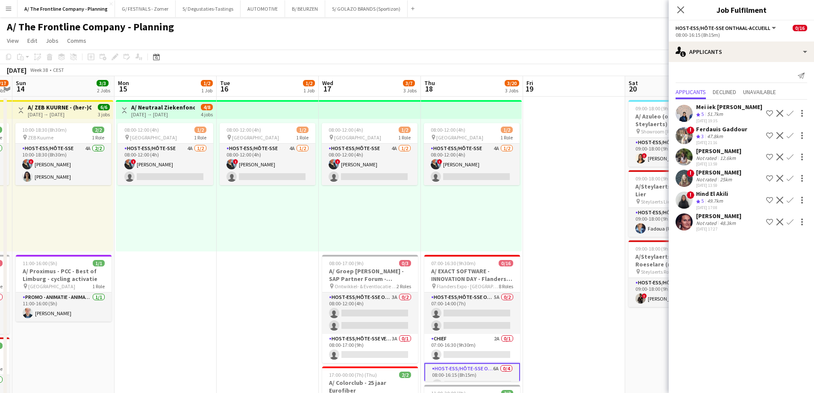
drag, startPoint x: 105, startPoint y: 256, endPoint x: 268, endPoint y: 236, distance: 163.6
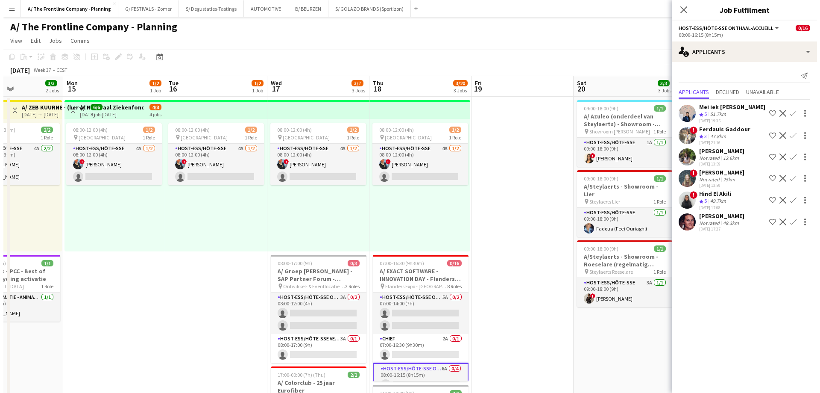
scroll to position [0, 246]
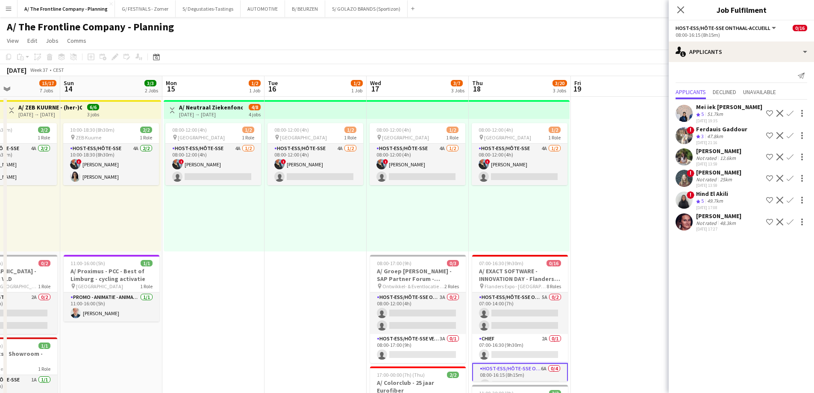
drag, startPoint x: 119, startPoint y: 194, endPoint x: 167, endPoint y: 194, distance: 47.9
click at [183, 169] on app-card-role "Host-ess/Hôte-sse 4A [DATE] 08:00-12:00 (4h) ! [PERSON_NAME] single-neutral-act…" at bounding box center [213, 164] width 96 height 41
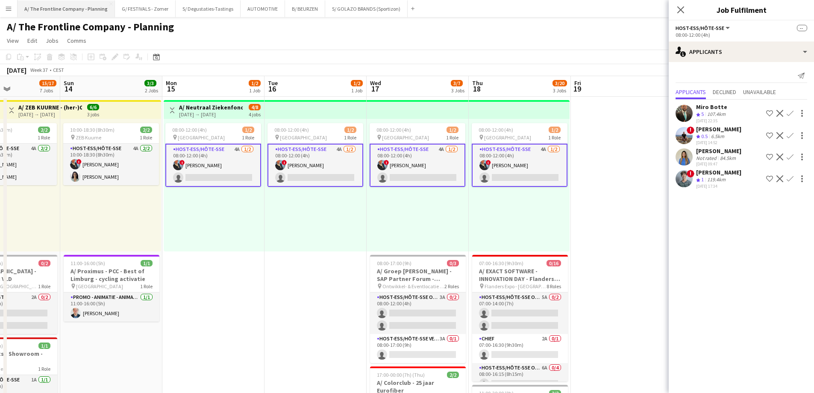
click at [85, 11] on button "A/ The Frontline Company - Planning Close" at bounding box center [66, 8] width 97 height 17
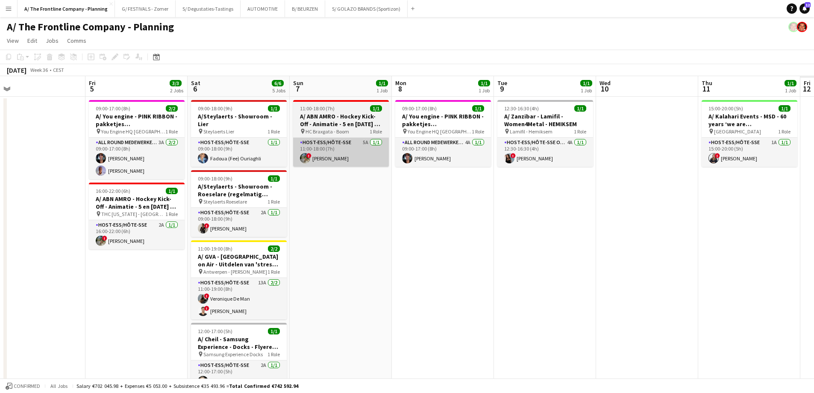
drag, startPoint x: 653, startPoint y: 176, endPoint x: 144, endPoint y: 150, distance: 509.2
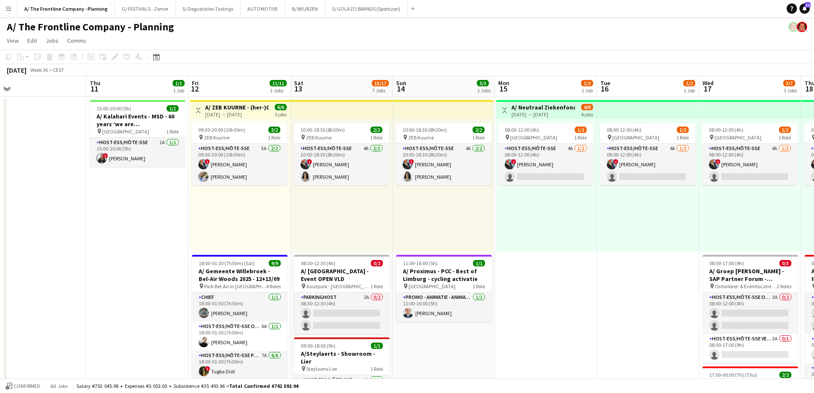
scroll to position [0, 316]
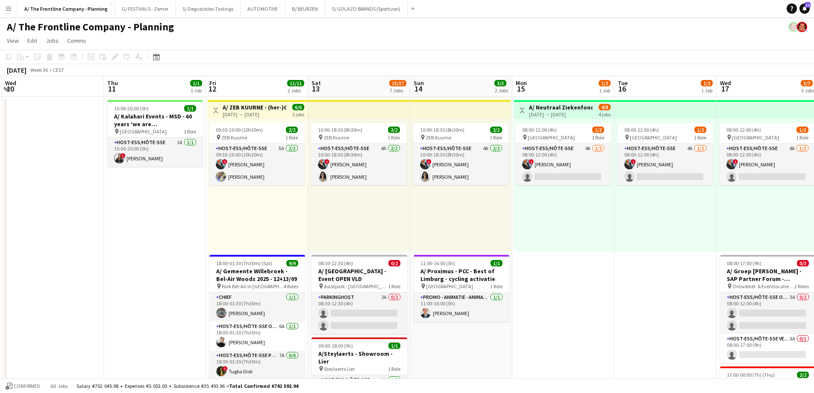
drag, startPoint x: 217, startPoint y: 191, endPoint x: 128, endPoint y: 186, distance: 89.0
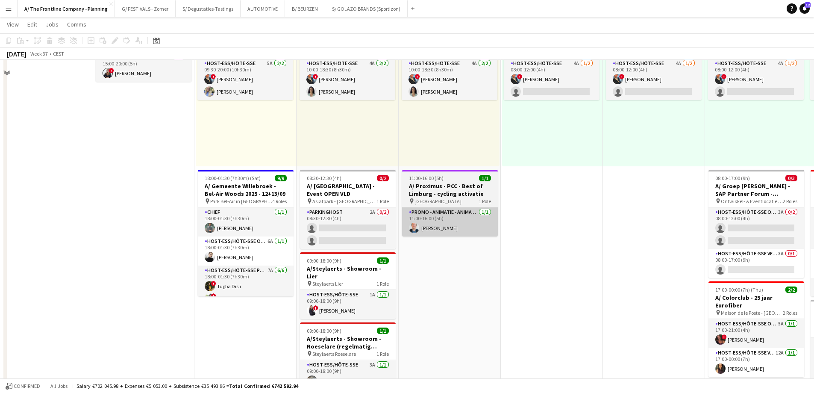
scroll to position [85, 0]
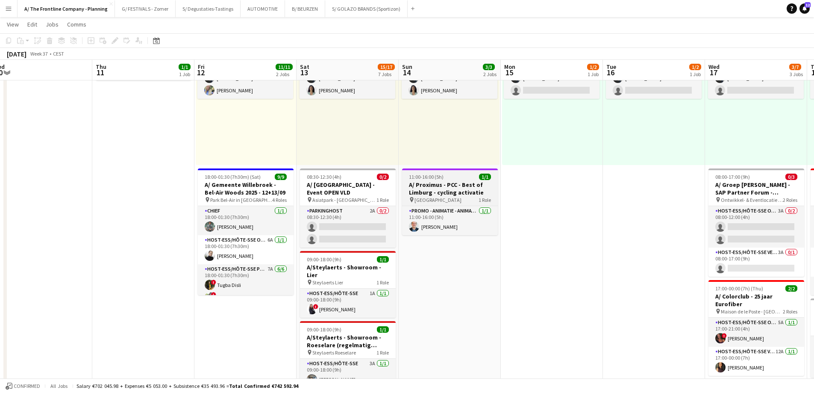
click at [457, 183] on h3 "A/ Proximus - PCC - Best of Limburg - cycling activatie" at bounding box center [450, 188] width 96 height 15
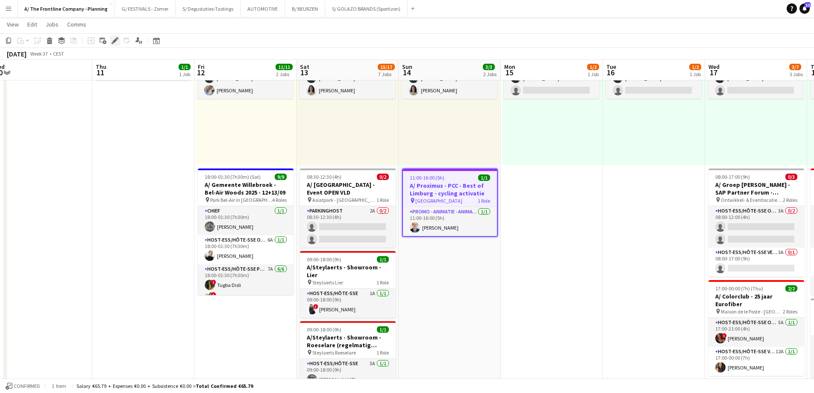
click at [116, 40] on icon at bounding box center [114, 40] width 5 height 5
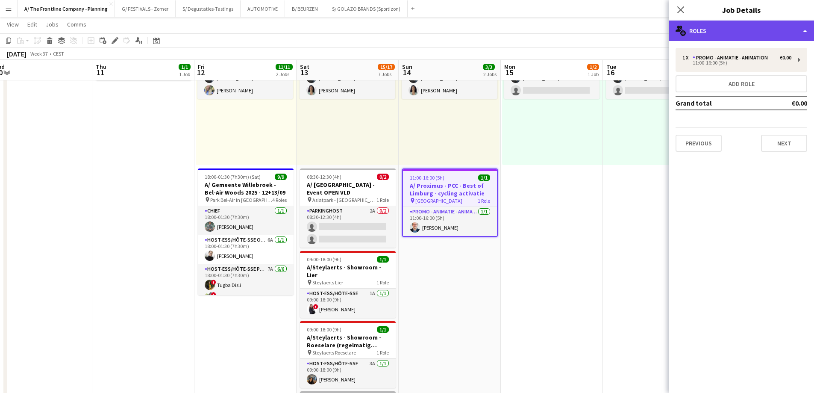
click at [729, 32] on div "multiple-users-add Roles" at bounding box center [741, 31] width 145 height 21
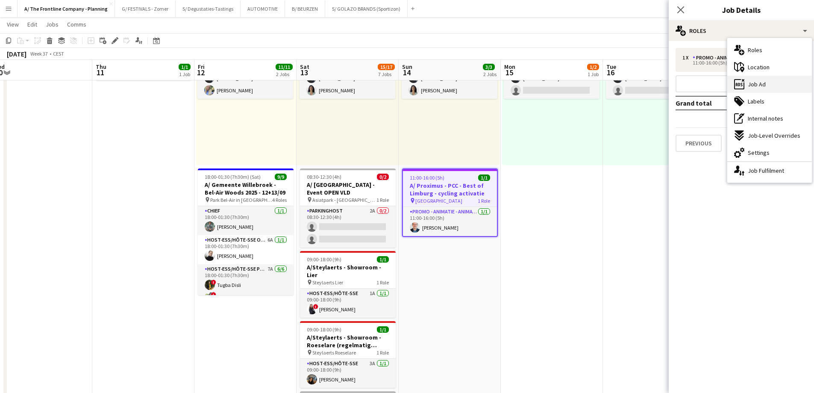
click at [759, 88] on span "Job Ad" at bounding box center [757, 84] width 18 height 8
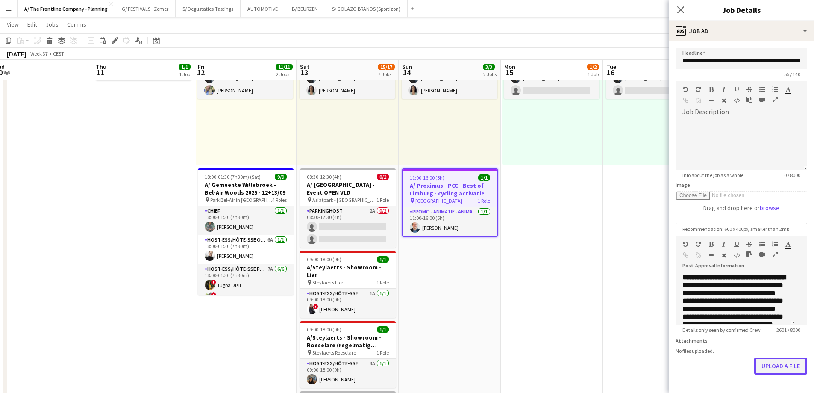
scroll to position [0, 0]
click at [762, 374] on button "Upload a file" at bounding box center [780, 365] width 53 height 17
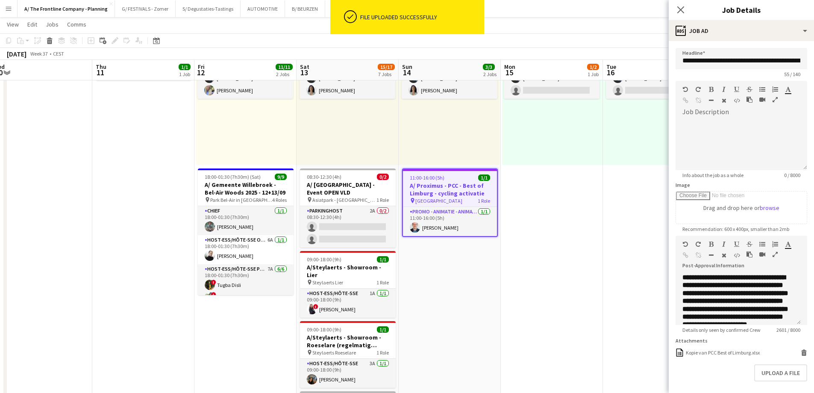
click at [776, 255] on icon "button" at bounding box center [775, 254] width 5 height 6
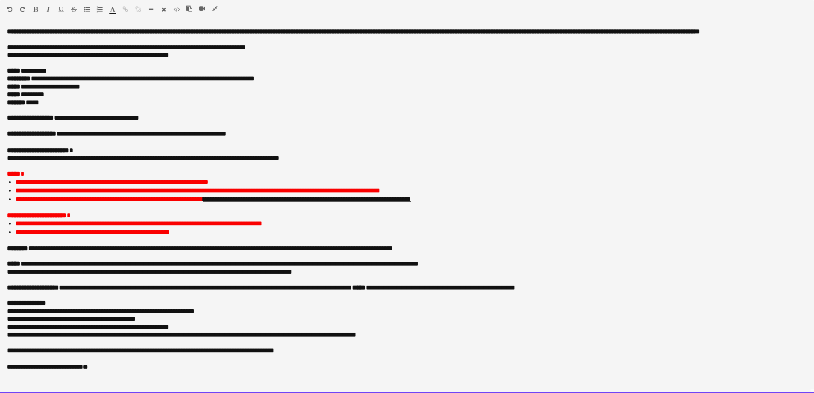
click at [43, 97] on p "***** *********" at bounding box center [407, 95] width 800 height 8
paste div
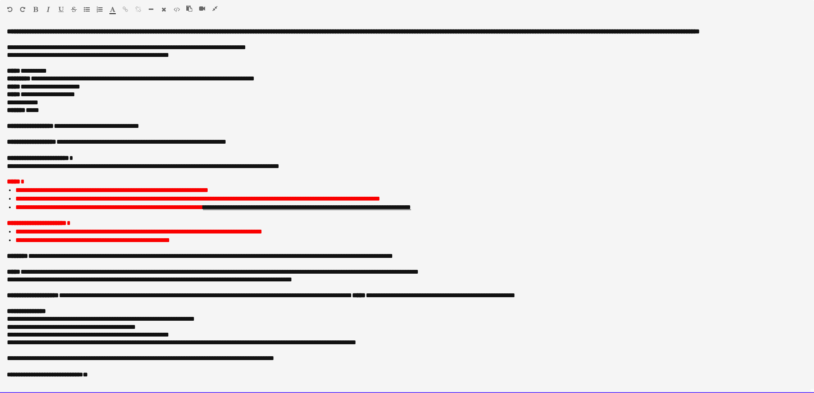
click at [101, 98] on p "**********" at bounding box center [404, 95] width 794 height 8
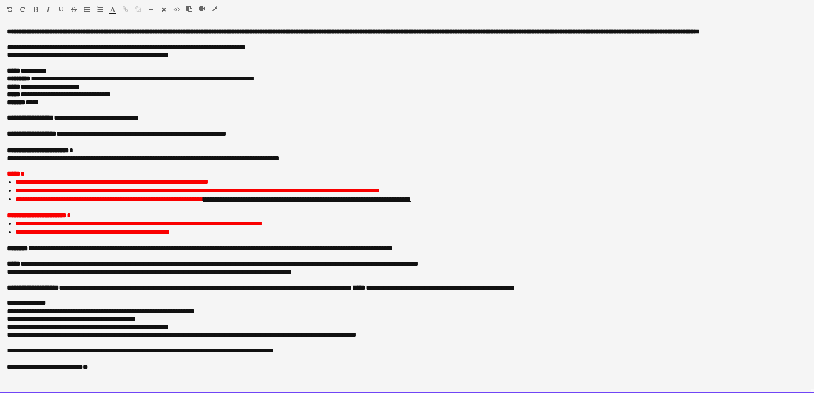
click at [131, 92] on p "**********" at bounding box center [407, 95] width 800 height 8
click at [68, 103] on p "******* *****" at bounding box center [407, 103] width 800 height 8
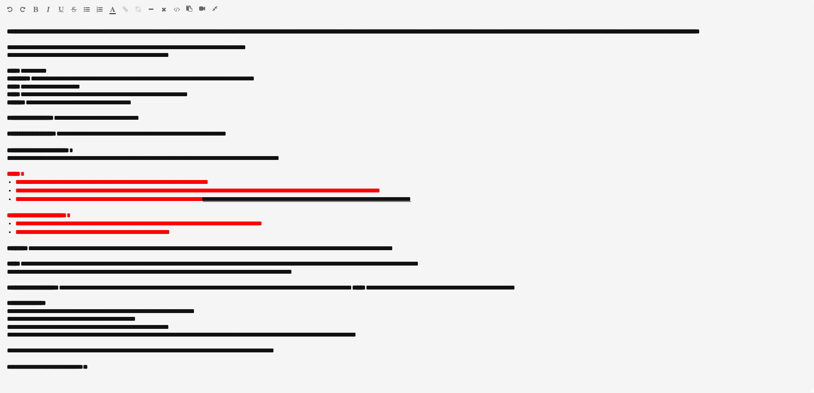
click at [214, 6] on icon "button" at bounding box center [214, 9] width 5 height 6
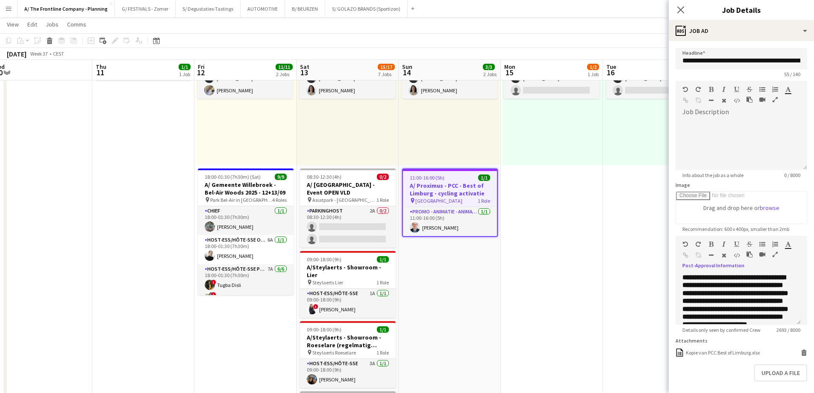
click at [773, 256] on icon "button" at bounding box center [775, 254] width 5 height 6
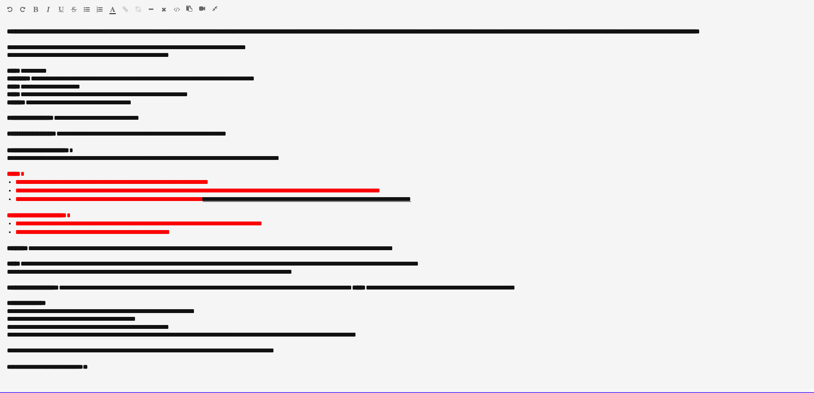
click at [192, 115] on p "**********" at bounding box center [407, 118] width 800 height 8
drag, startPoint x: 161, startPoint y: 245, endPoint x: 166, endPoint y: 245, distance: 4.7
click at [161, 245] on span "**********" at bounding box center [213, 248] width 359 height 6
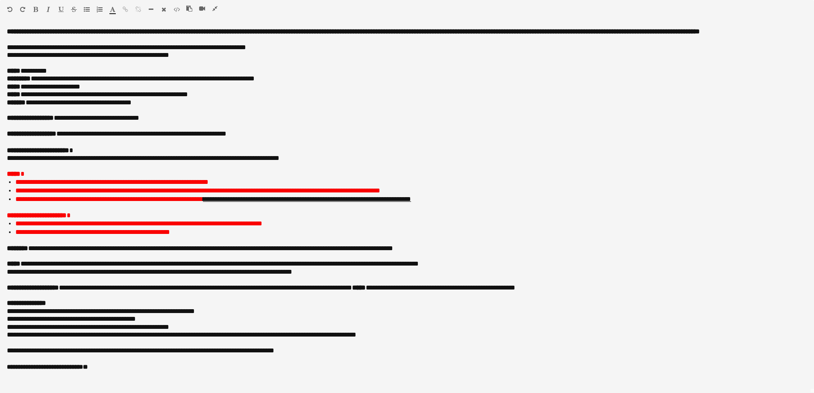
click at [217, 10] on icon "button" at bounding box center [214, 9] width 5 height 6
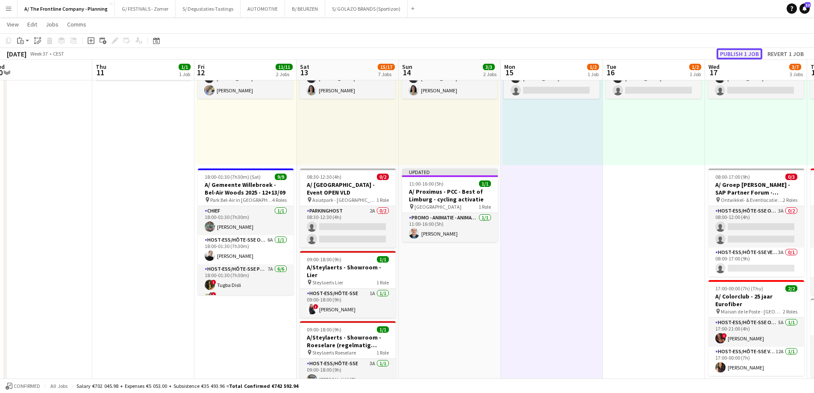
click at [740, 54] on button "Publish 1 job" at bounding box center [740, 53] width 46 height 11
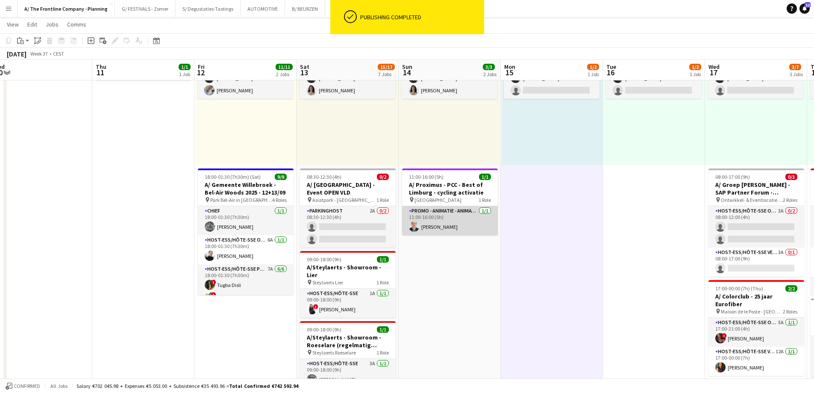
click at [432, 227] on app-card-role "Promo - Animatie - Animation [DATE] 11:00-16:00 (5h) [PERSON_NAME]" at bounding box center [450, 220] width 96 height 29
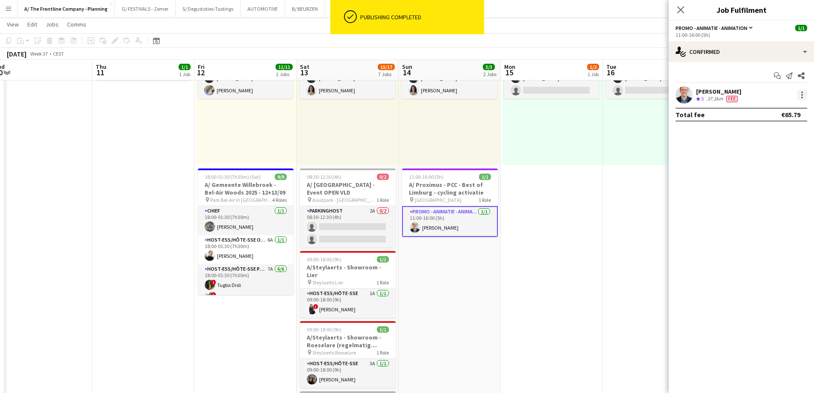
click at [803, 95] on div at bounding box center [802, 95] width 10 height 10
click at [770, 155] on span "Send notification" at bounding box center [772, 151] width 50 height 7
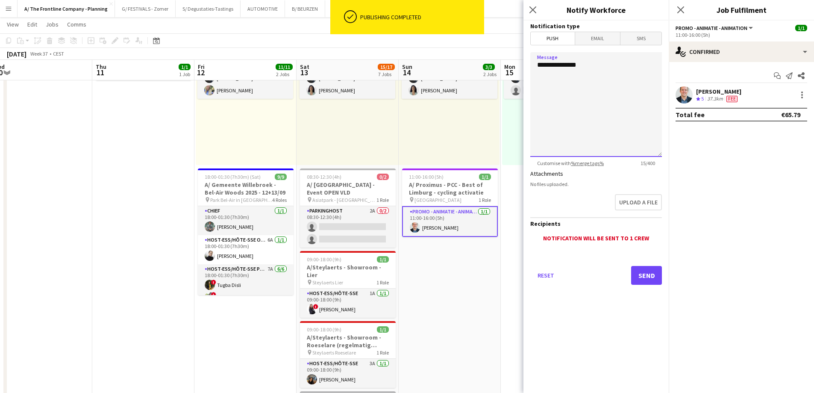
click at [620, 63] on textarea "**********" at bounding box center [596, 104] width 132 height 105
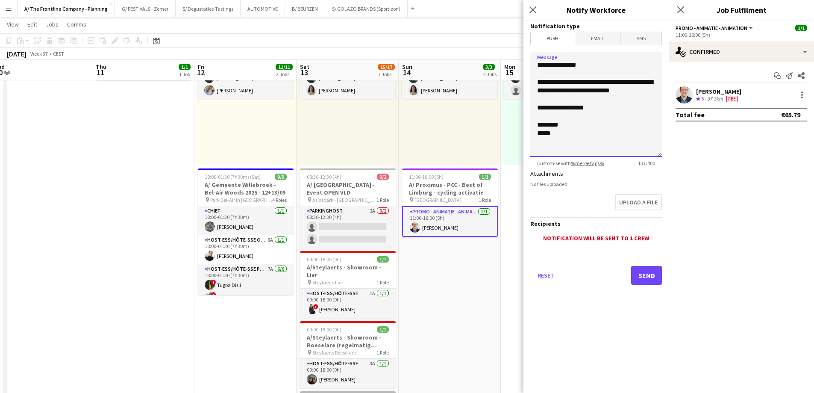
type textarea "**********"
click at [650, 278] on button "Send" at bounding box center [646, 275] width 31 height 19
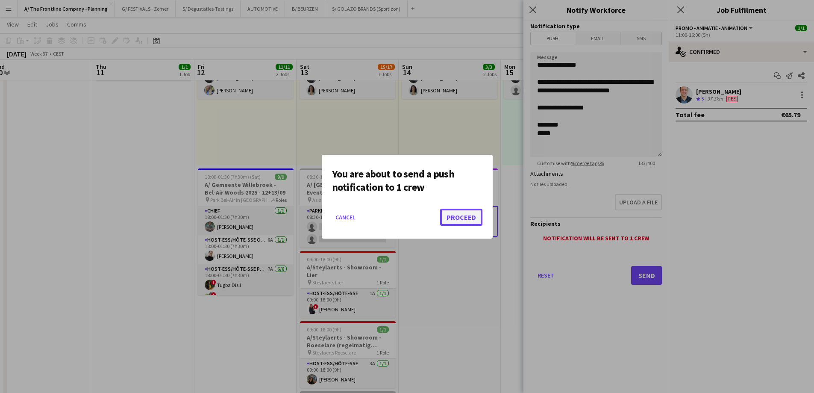
click at [466, 216] on button "Proceed" at bounding box center [461, 217] width 42 height 17
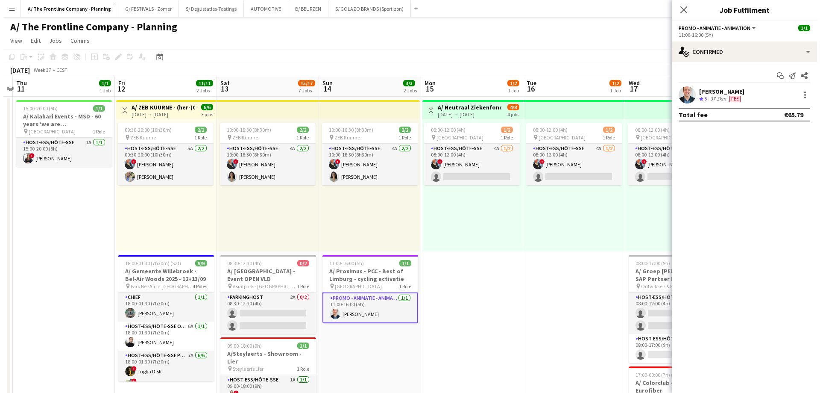
scroll to position [0, 319]
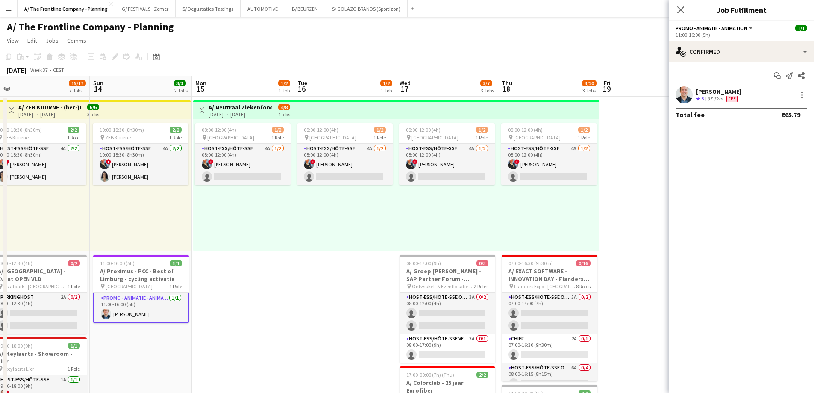
drag, startPoint x: 576, startPoint y: 220, endPoint x: 268, endPoint y: 219, distance: 309.0
click at [260, 176] on app-card-role "Host-ess/Hôte-sse 4A [DATE] 08:00-12:00 (4h) ! [PERSON_NAME] single-neutral-act…" at bounding box center [243, 164] width 96 height 41
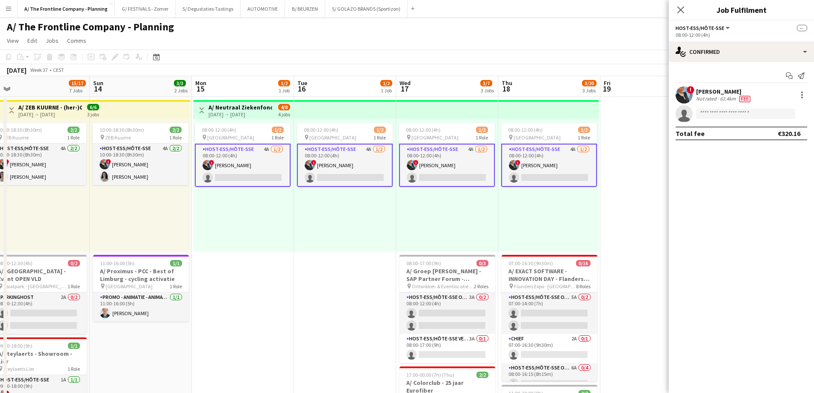
click at [3, 12] on button "Menu" at bounding box center [8, 8] width 17 height 17
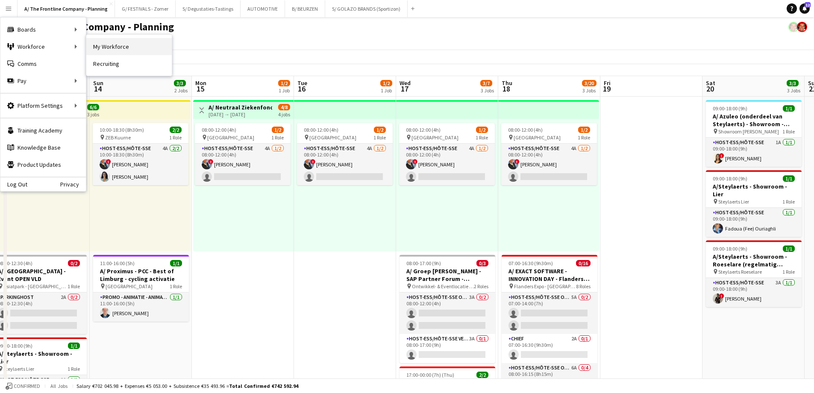
click at [113, 47] on link "My Workforce" at bounding box center [128, 46] width 85 height 17
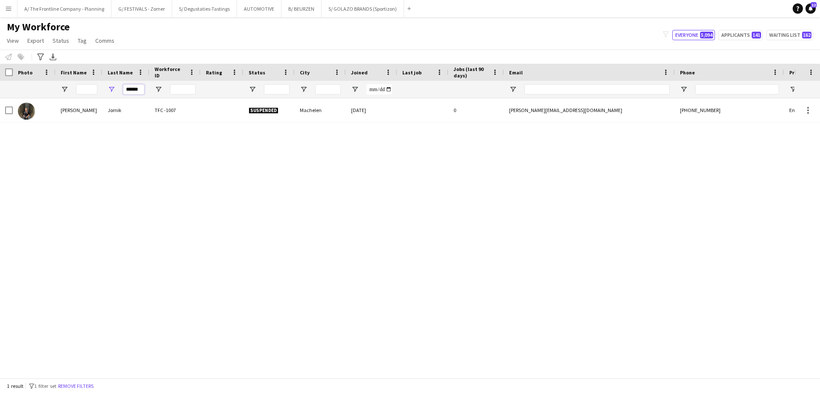
click at [134, 91] on input "******" at bounding box center [133, 89] width 21 height 10
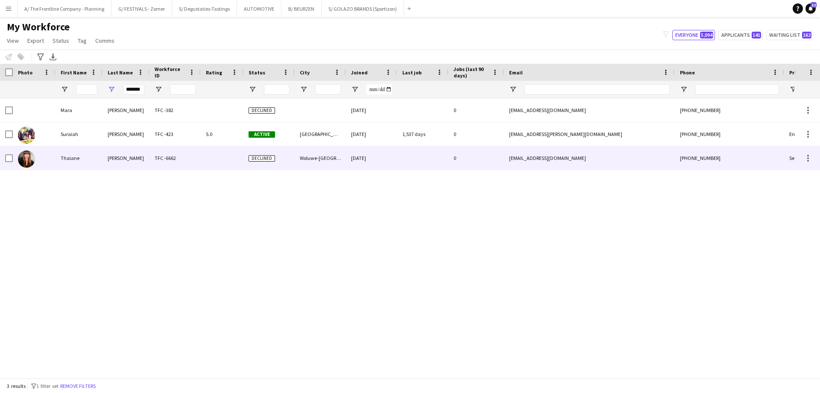
click at [80, 158] on div "Thaiane" at bounding box center [79, 158] width 47 height 24
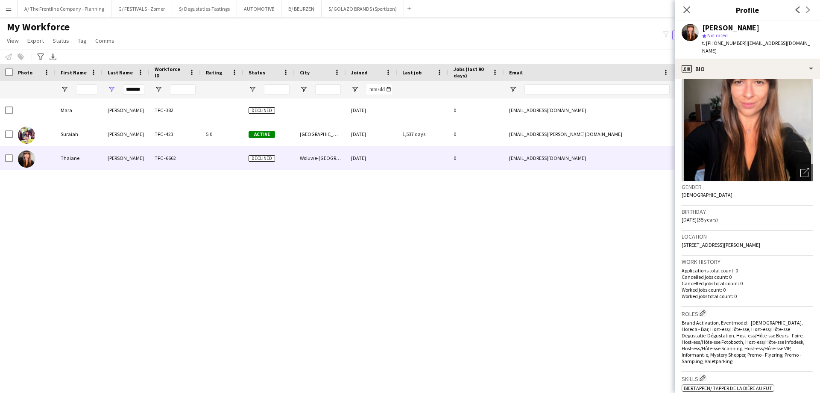
scroll to position [214, 0]
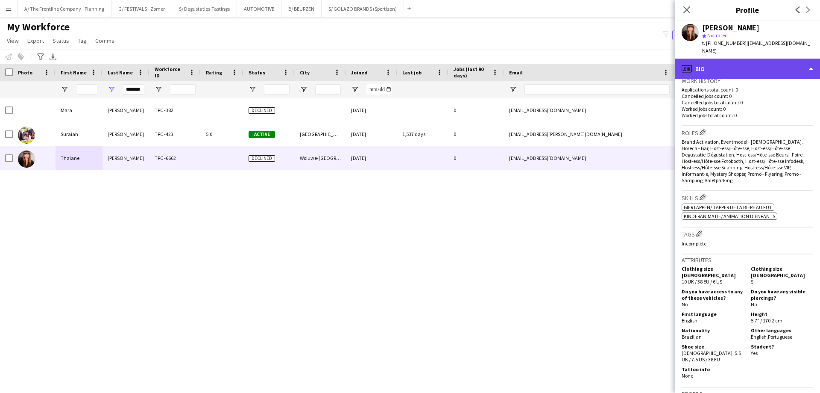
click at [763, 59] on div "profile Bio" at bounding box center [747, 69] width 145 height 21
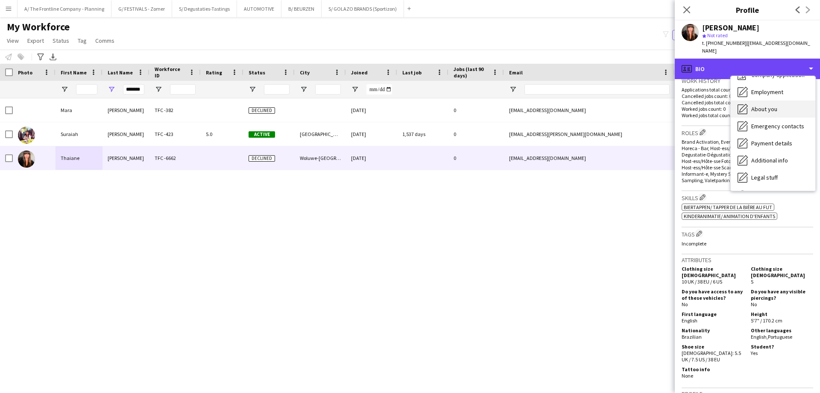
scroll to position [63, 0]
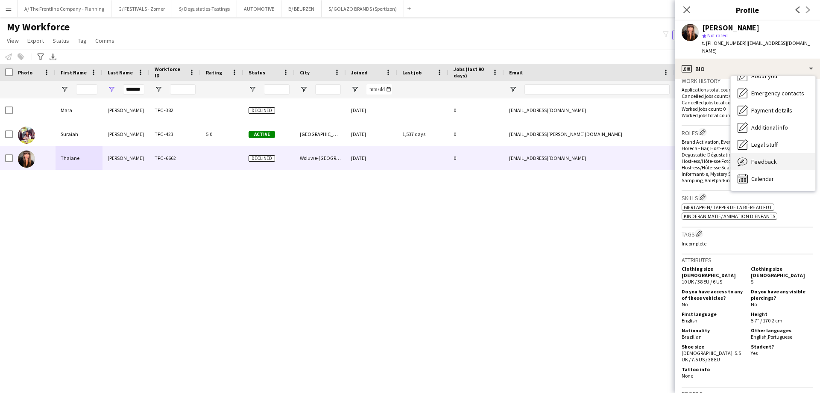
click at [771, 153] on div "Feedback Feedback" at bounding box center [773, 161] width 85 height 17
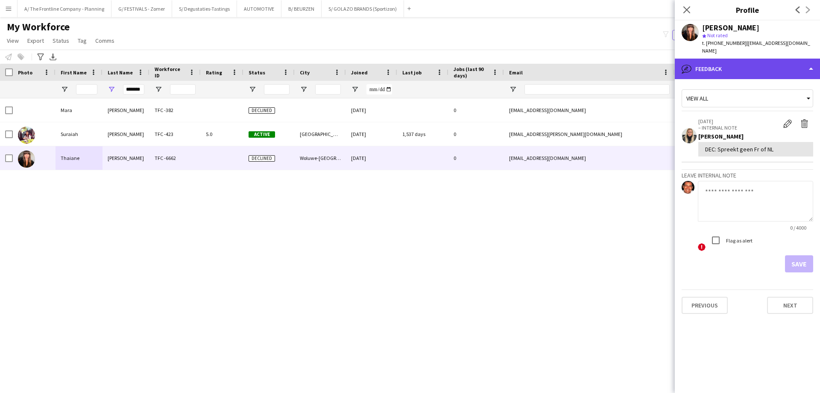
click at [745, 62] on div "bubble-pencil Feedback" at bounding box center [747, 69] width 145 height 21
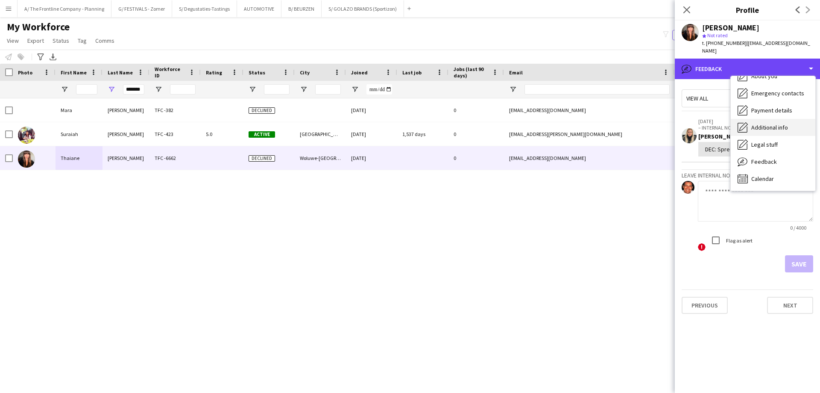
scroll to position [0, 0]
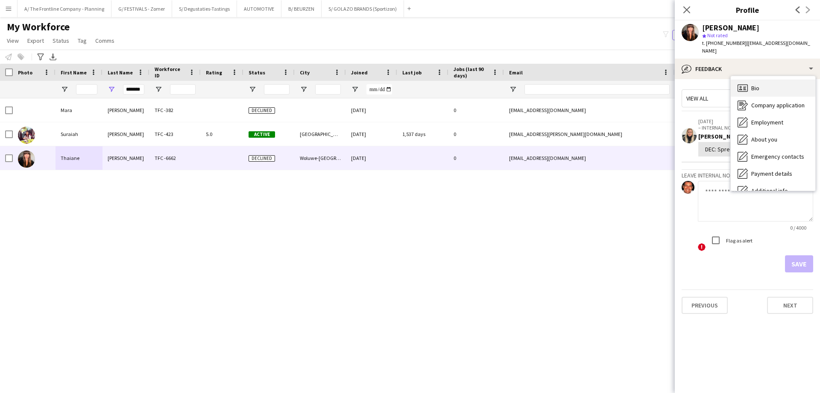
click at [765, 82] on div "Bio Bio" at bounding box center [773, 87] width 85 height 17
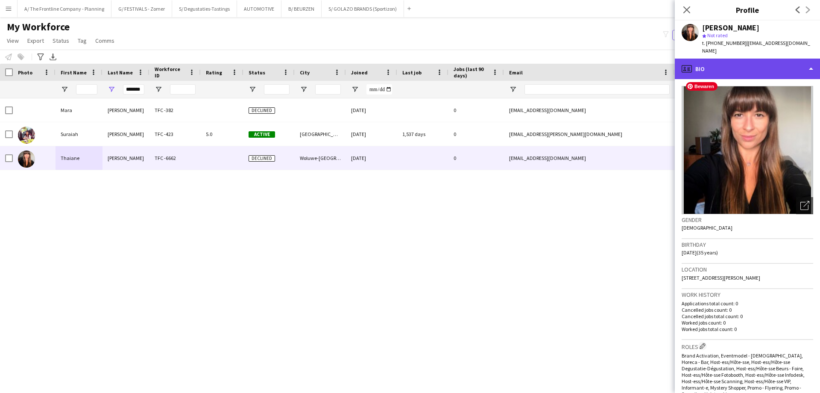
click at [757, 62] on div "profile Bio" at bounding box center [747, 69] width 145 height 21
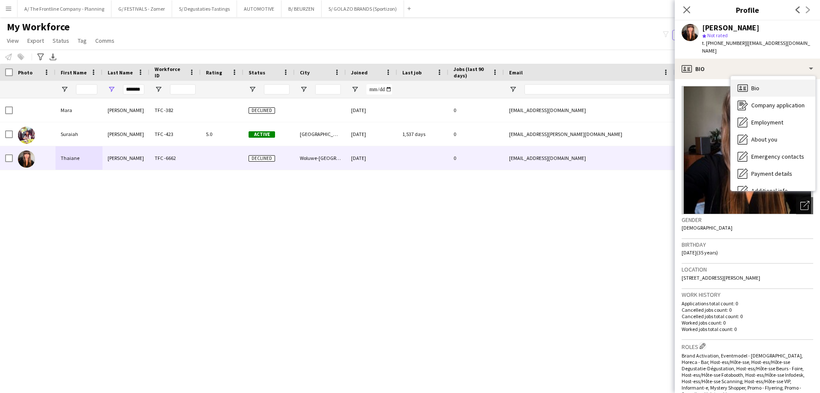
click at [759, 84] on span "Bio" at bounding box center [756, 88] width 8 height 8
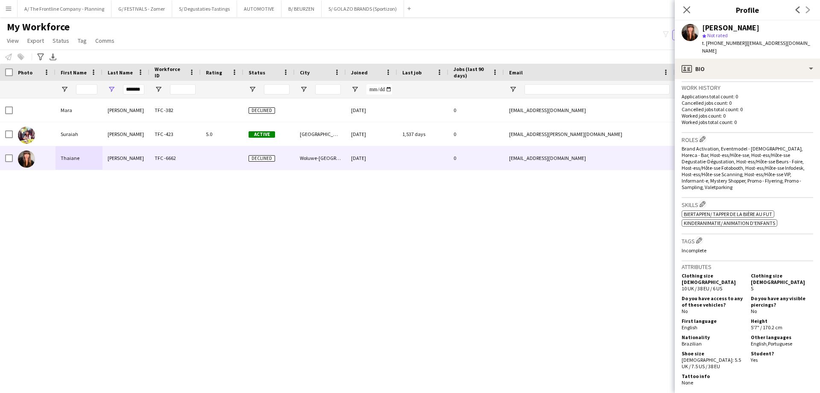
scroll to position [256, 0]
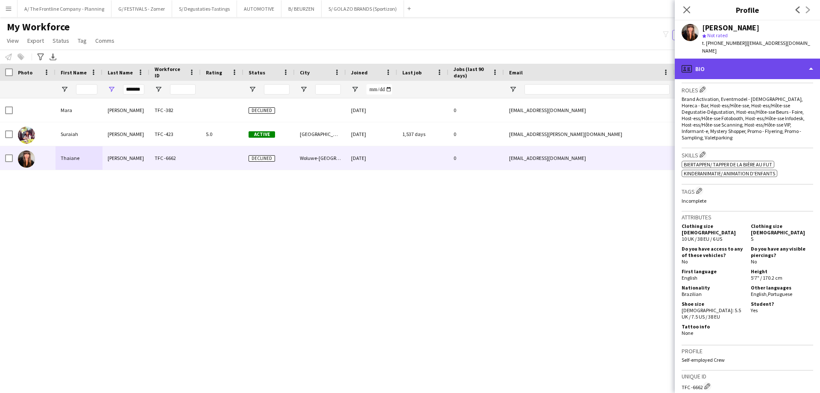
click at [753, 68] on div "profile Bio" at bounding box center [747, 69] width 145 height 21
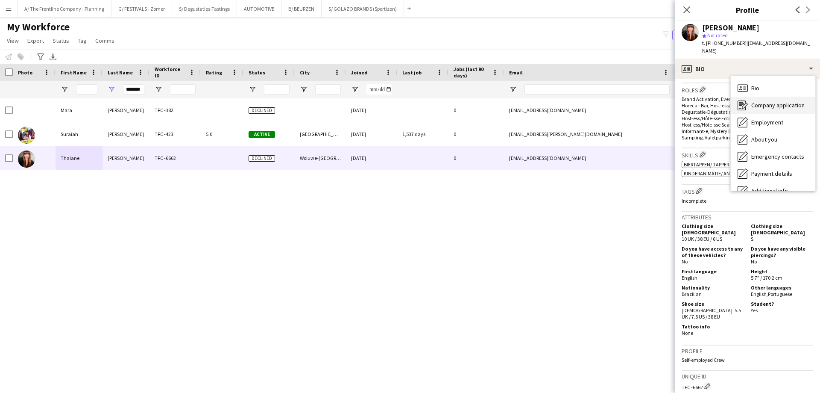
click at [757, 101] on span "Company application" at bounding box center [778, 105] width 53 height 8
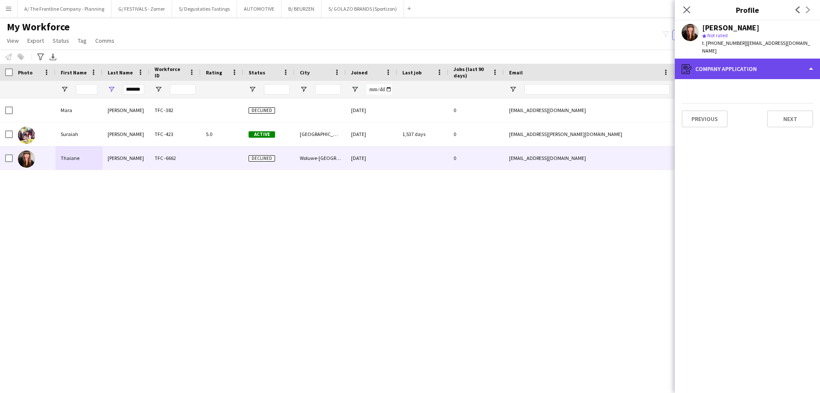
click at [738, 59] on div "register Company application" at bounding box center [747, 69] width 145 height 21
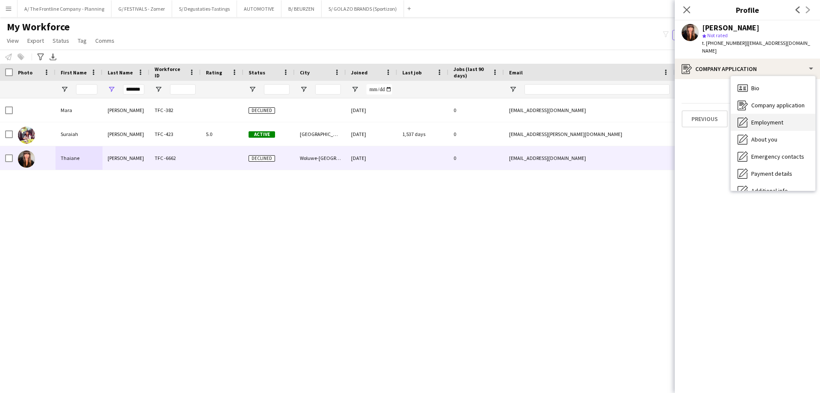
click at [751, 118] on div "Employment Employment" at bounding box center [773, 122] width 85 height 17
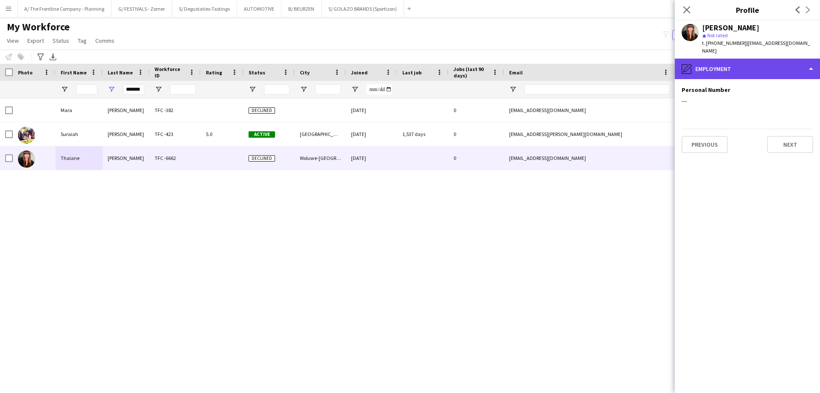
click at [738, 59] on div "pencil4 Employment" at bounding box center [747, 69] width 145 height 21
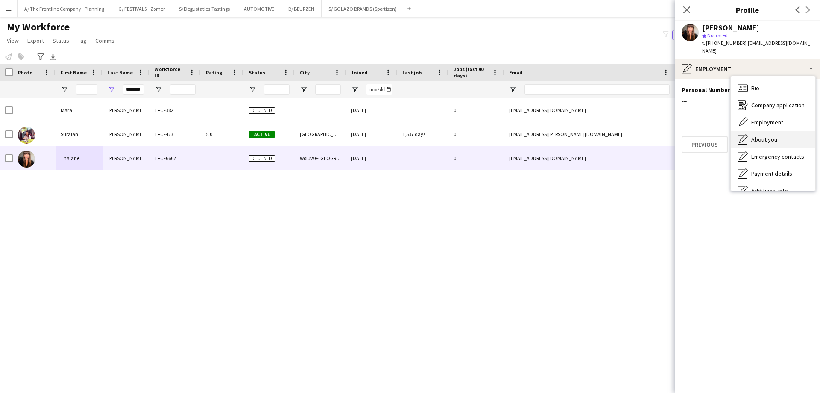
click at [762, 135] on span "About you" at bounding box center [765, 139] width 26 height 8
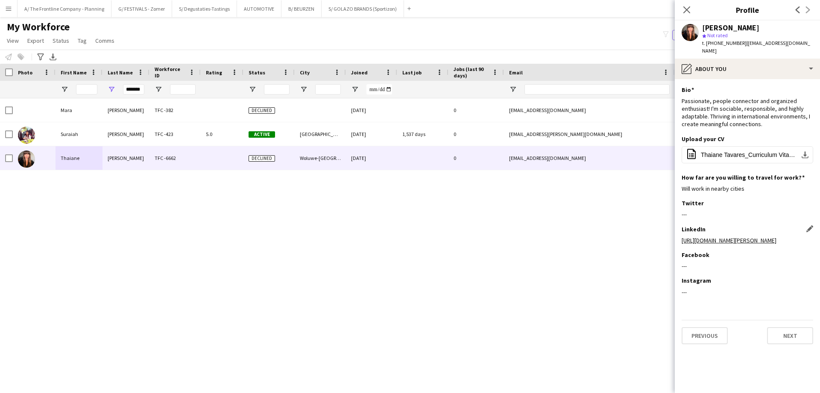
click at [732, 236] on link "[URL][DOMAIN_NAME][PERSON_NAME]" at bounding box center [729, 240] width 95 height 8
click at [128, 88] on input "*******" at bounding box center [133, 89] width 21 height 10
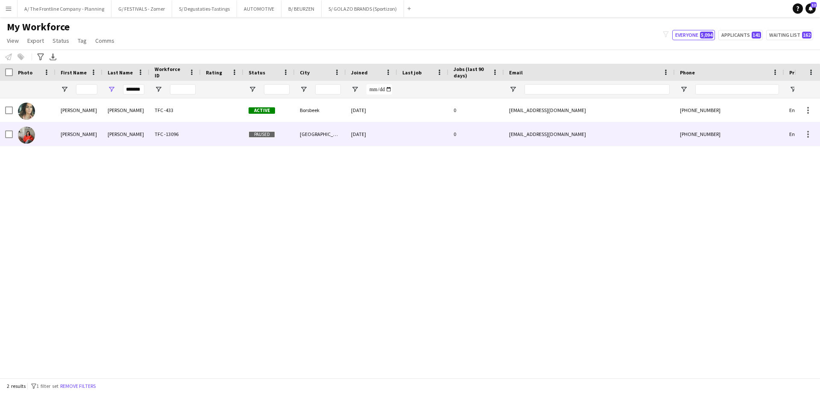
click at [73, 138] on div "[PERSON_NAME]" at bounding box center [79, 134] width 47 height 24
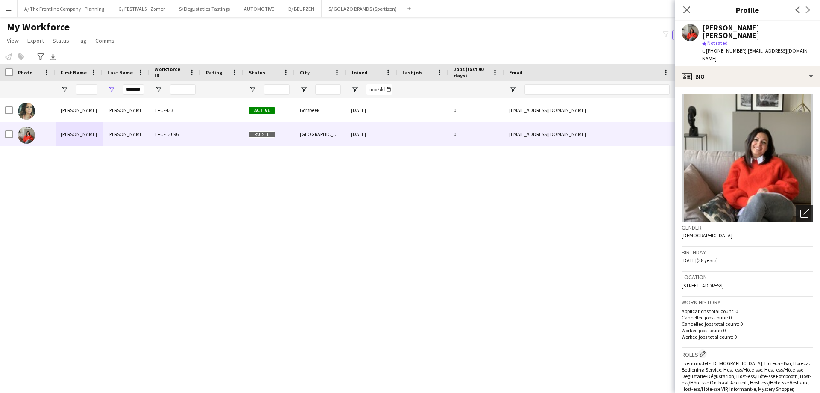
click at [801, 209] on icon "Open photos pop-in" at bounding box center [805, 213] width 9 height 9
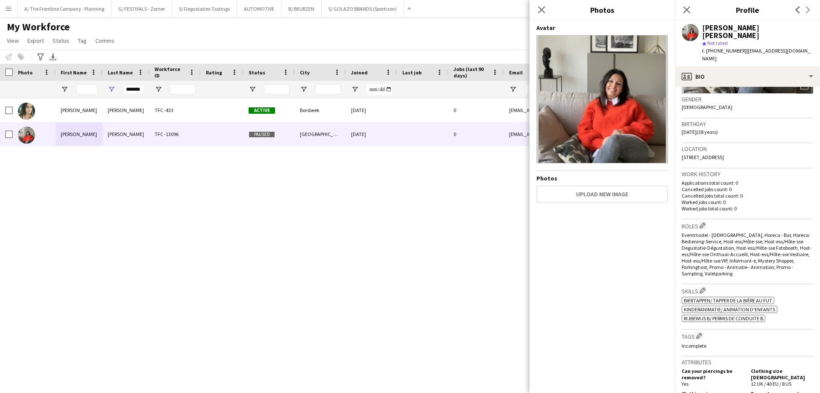
scroll to position [0, 0]
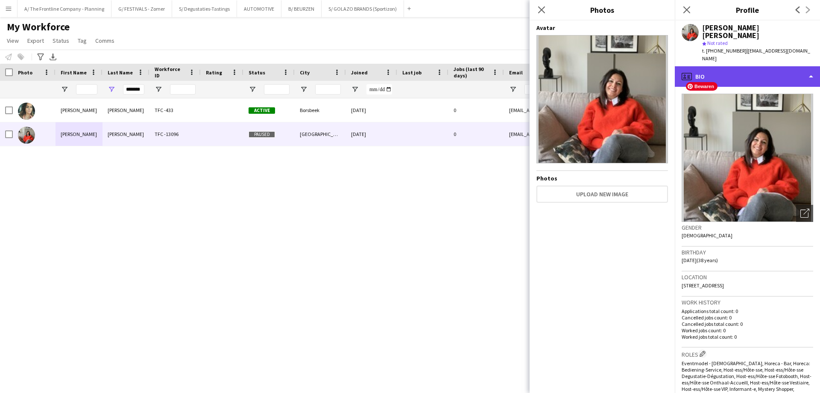
click at [748, 66] on div "profile Bio" at bounding box center [747, 76] width 145 height 21
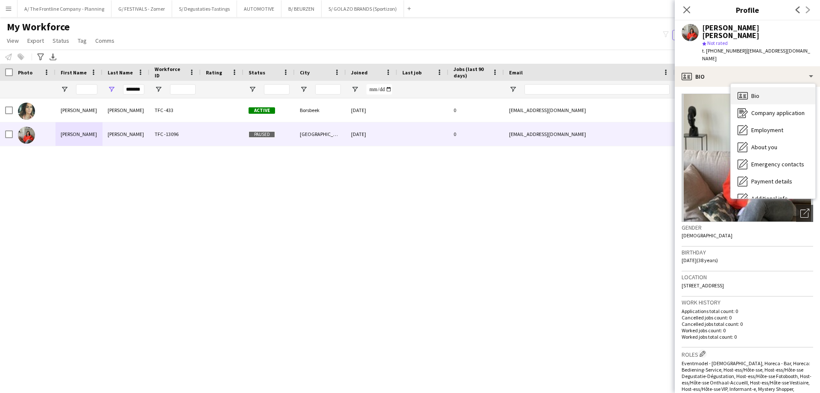
click at [749, 87] on div "Bio Bio" at bounding box center [773, 95] width 85 height 17
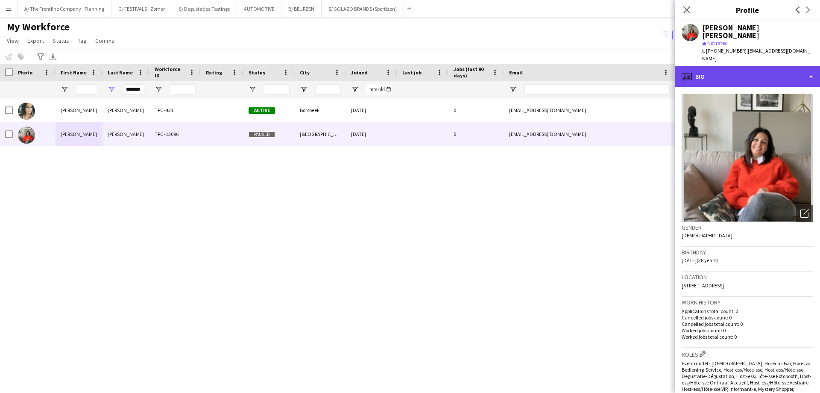
drag, startPoint x: 727, startPoint y: 52, endPoint x: 729, endPoint y: 60, distance: 8.6
click at [727, 66] on div "profile Bio" at bounding box center [747, 76] width 145 height 21
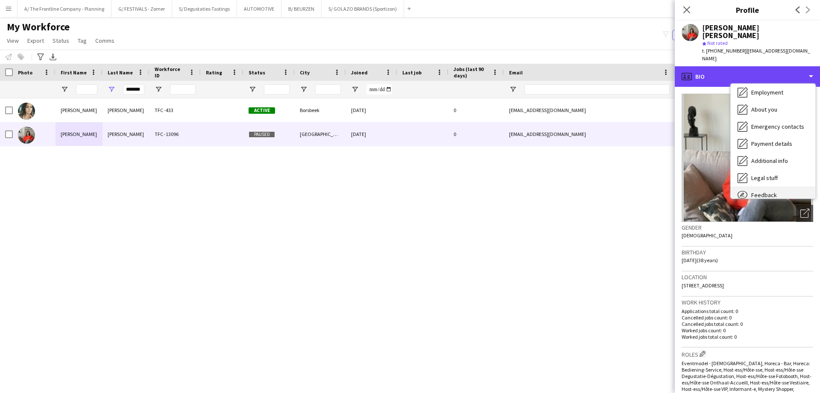
scroll to position [63, 0]
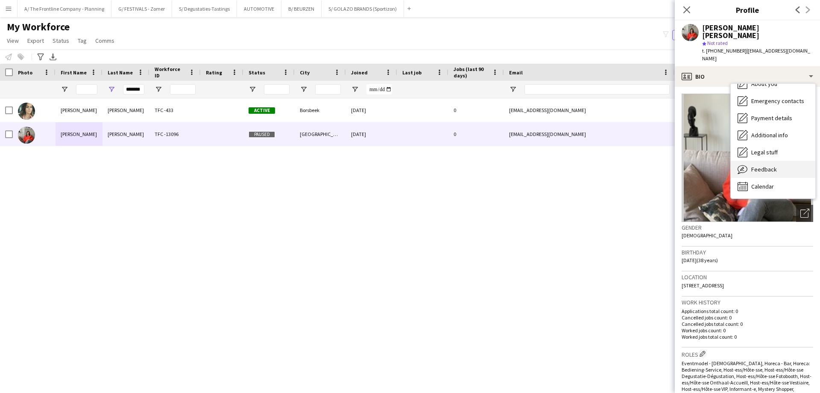
click at [759, 165] on span "Feedback" at bounding box center [765, 169] width 26 height 8
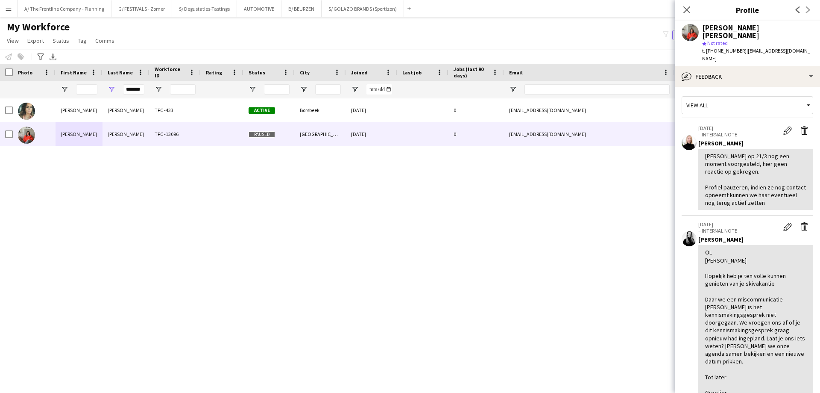
scroll to position [0, 0]
click at [135, 89] on input "*******" at bounding box center [133, 89] width 21 height 10
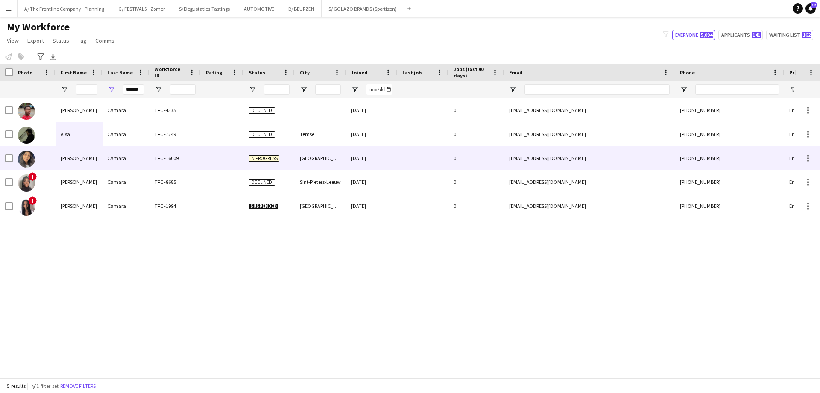
click at [84, 160] on div "[PERSON_NAME]" at bounding box center [79, 158] width 47 height 24
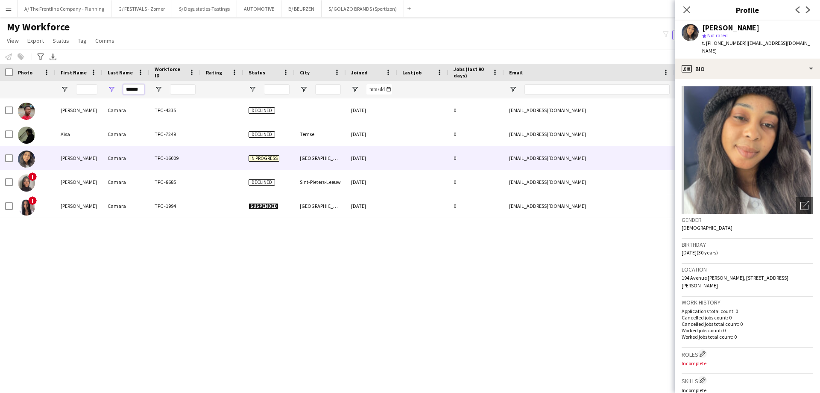
click at [134, 88] on input "******" at bounding box center [133, 89] width 21 height 10
type input "*******"
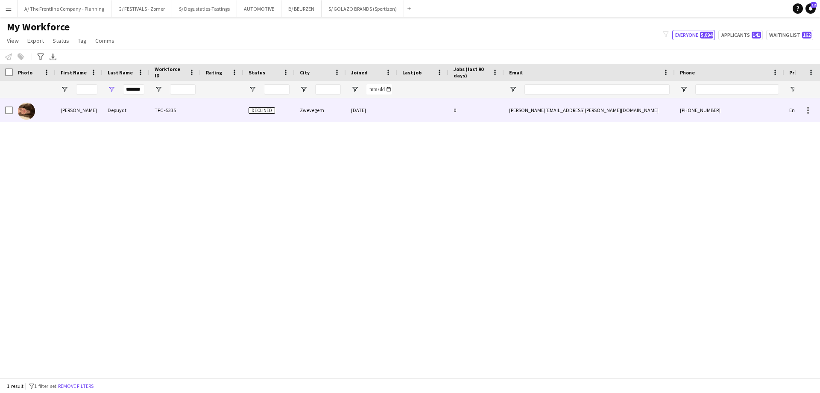
scroll to position [0, 0]
click at [85, 104] on div "[PERSON_NAME]" at bounding box center [79, 110] width 47 height 24
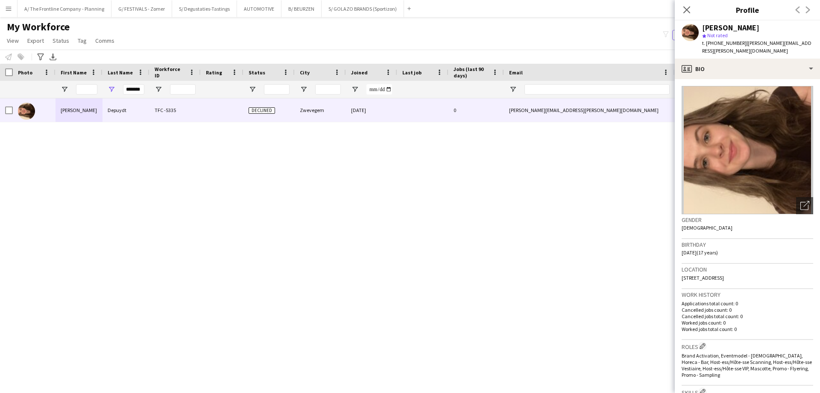
click at [315, 209] on div "[PERSON_NAME] TFC -5335 Declined Zwevegem [DATE] 0 [PERSON_NAME][EMAIL_ADDRESS]…" at bounding box center [397, 234] width 795 height 273
